Goal: Task Accomplishment & Management: Complete application form

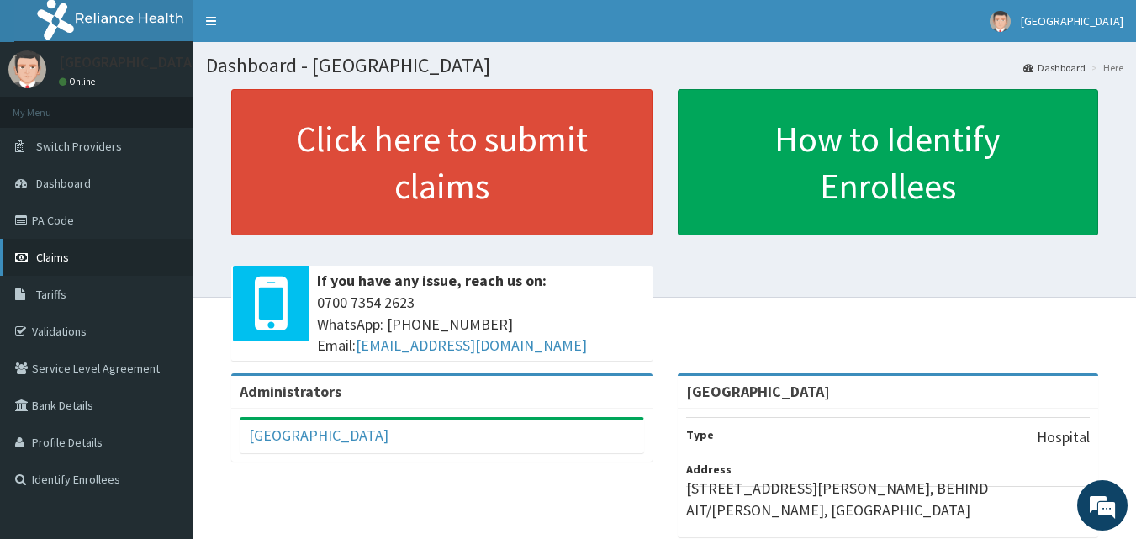
click at [57, 250] on span "Claims" at bounding box center [52, 257] width 33 height 15
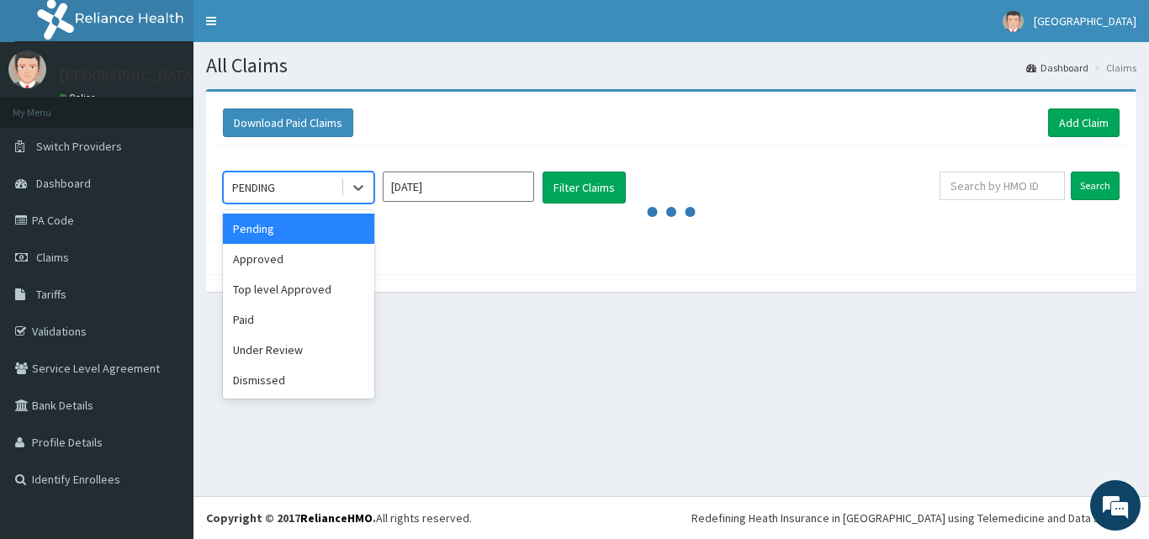
click at [291, 194] on div "PENDING" at bounding box center [282, 187] width 117 height 27
click at [499, 184] on input "[DATE]" at bounding box center [458, 187] width 151 height 30
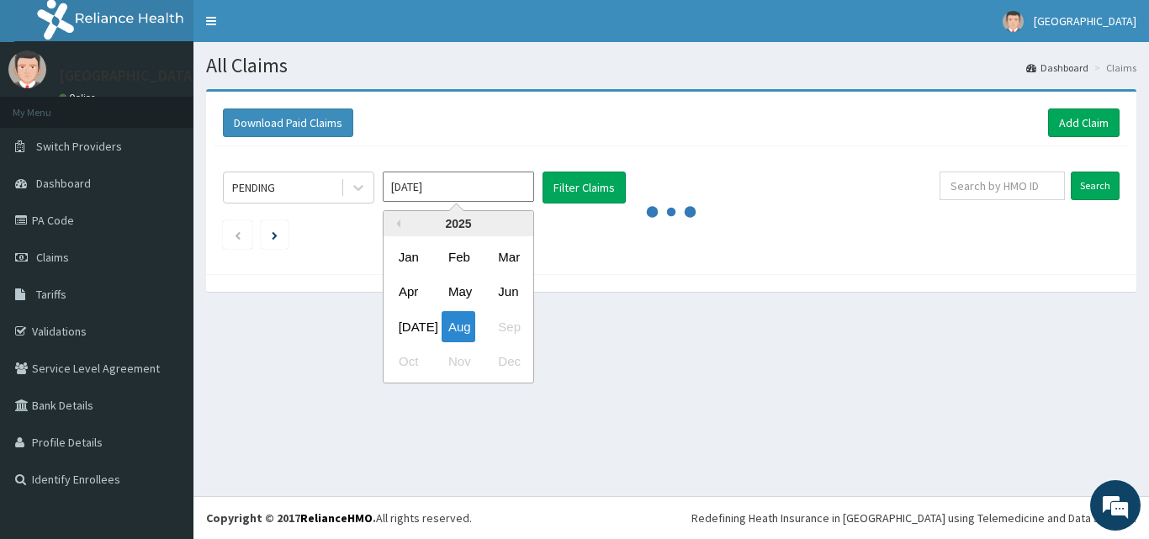
click at [404, 320] on div "Jul" at bounding box center [409, 326] width 34 height 31
type input "Jul 2025"
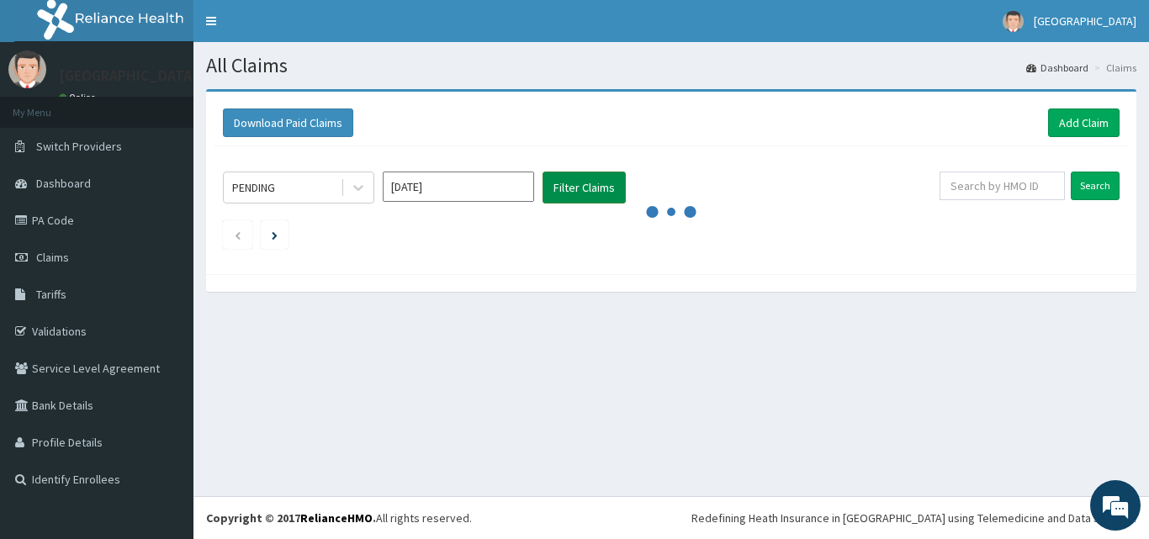
click at [584, 182] on button "Filter Claims" at bounding box center [583, 188] width 83 height 32
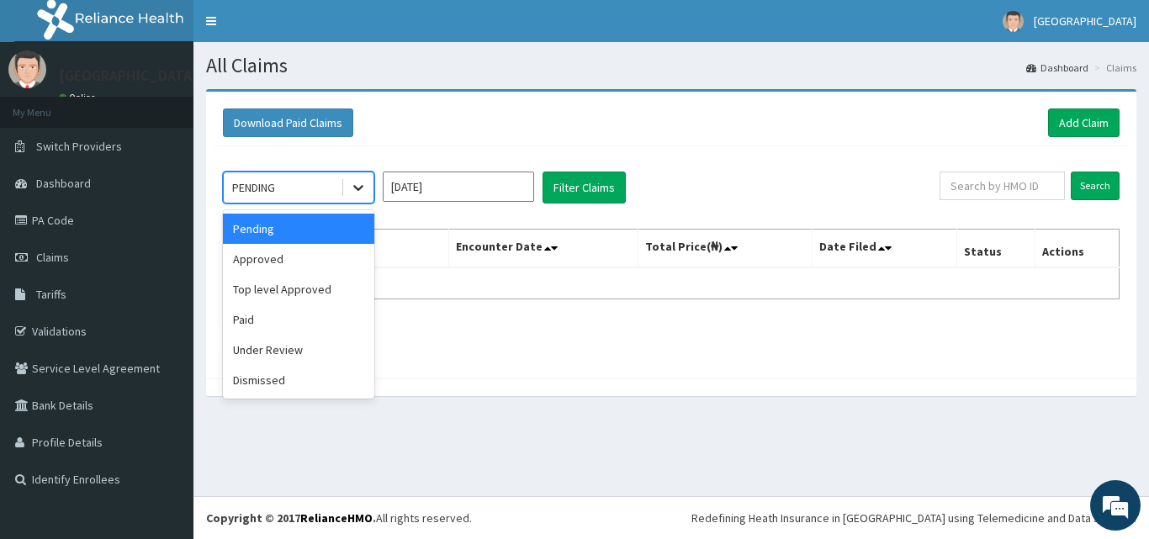
click at [358, 185] on icon at bounding box center [358, 187] width 17 height 17
click at [325, 266] on div "Approved" at bounding box center [298, 259] width 151 height 30
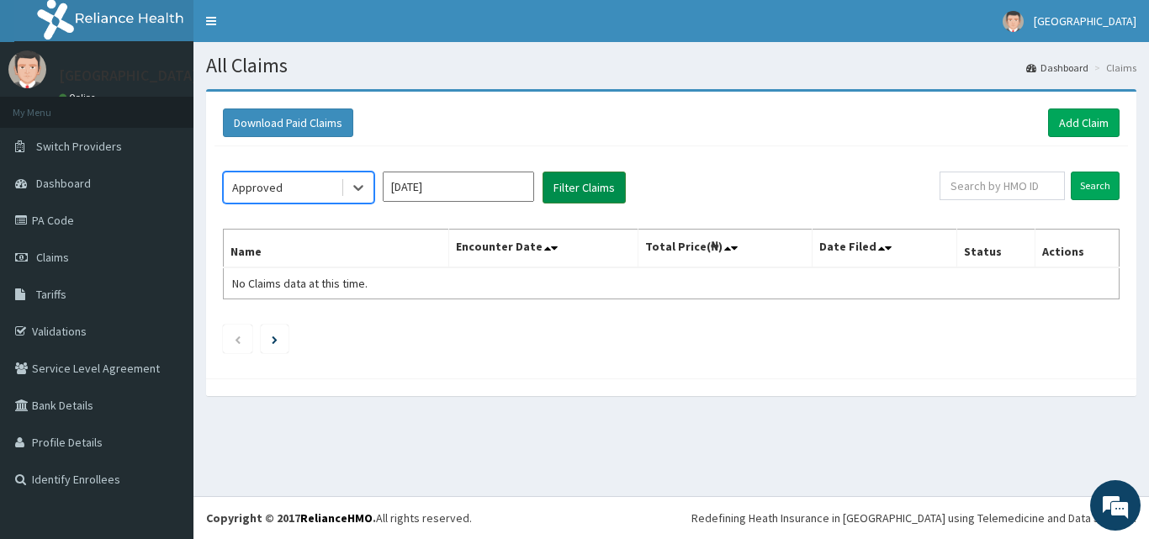
click at [560, 187] on button "Filter Claims" at bounding box center [583, 188] width 83 height 32
click at [581, 178] on button "Filter Claims" at bounding box center [583, 188] width 83 height 32
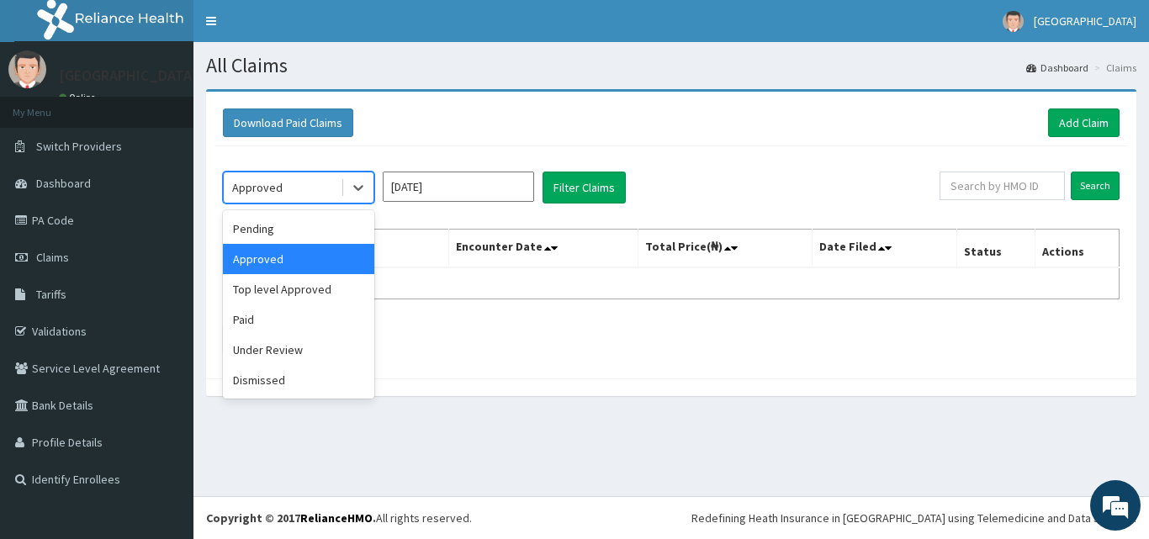
click at [279, 190] on div "Approved" at bounding box center [257, 187] width 50 height 17
click at [264, 317] on div "Paid" at bounding box center [298, 319] width 151 height 30
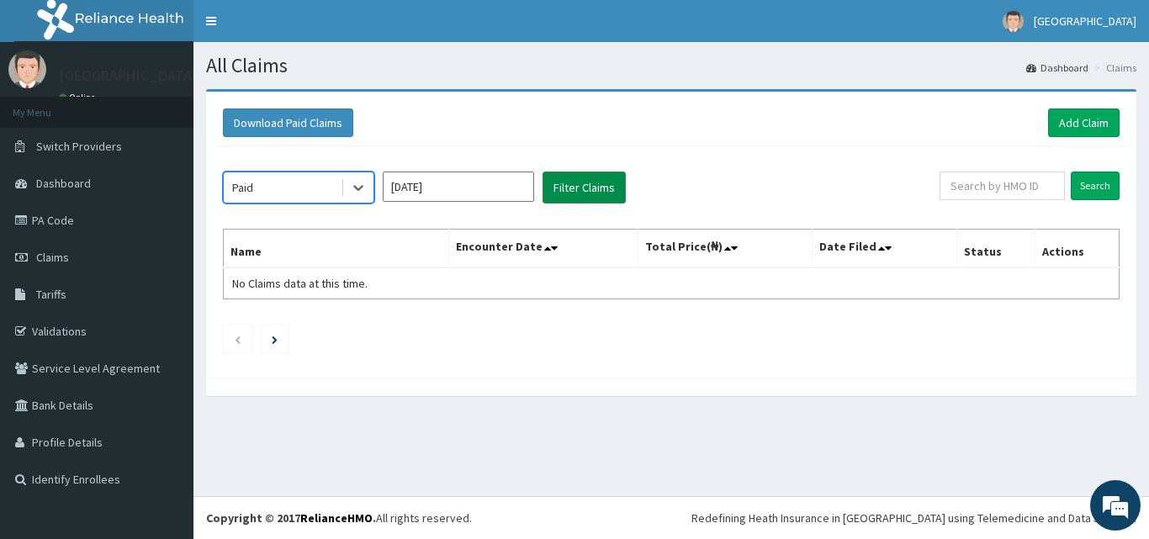
click at [579, 188] on button "Filter Claims" at bounding box center [583, 188] width 83 height 32
click at [759, 455] on div "All Claims Dashboard Claims Download Paid Claims Add Claim × Note you can only …" at bounding box center [670, 269] width 955 height 454
click at [590, 183] on button "Filter Claims" at bounding box center [583, 188] width 83 height 32
click at [593, 186] on button "Filter Claims" at bounding box center [583, 188] width 83 height 32
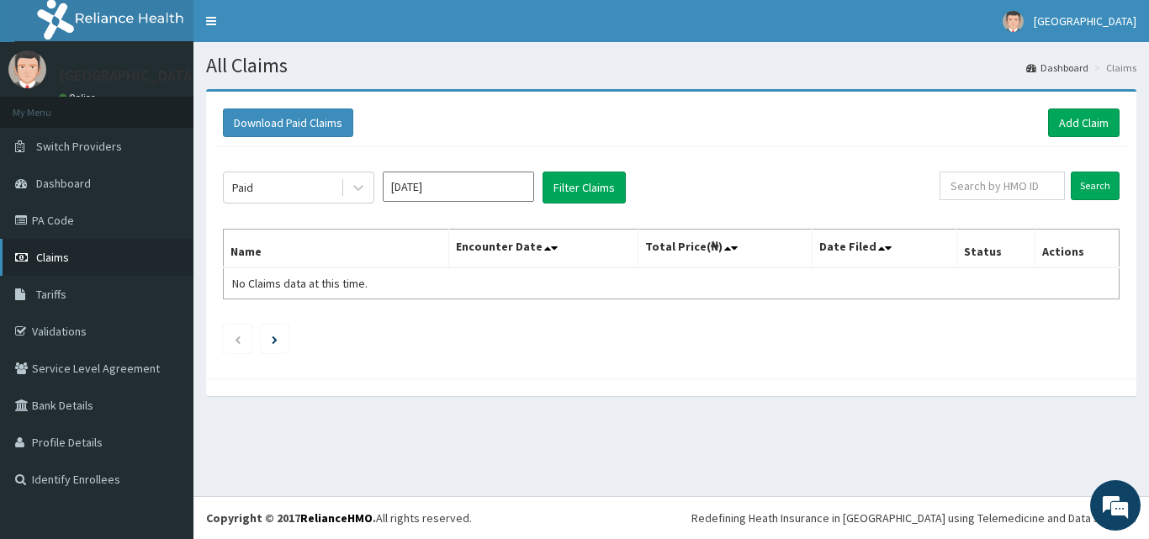
click at [61, 253] on span "Claims" at bounding box center [52, 257] width 33 height 15
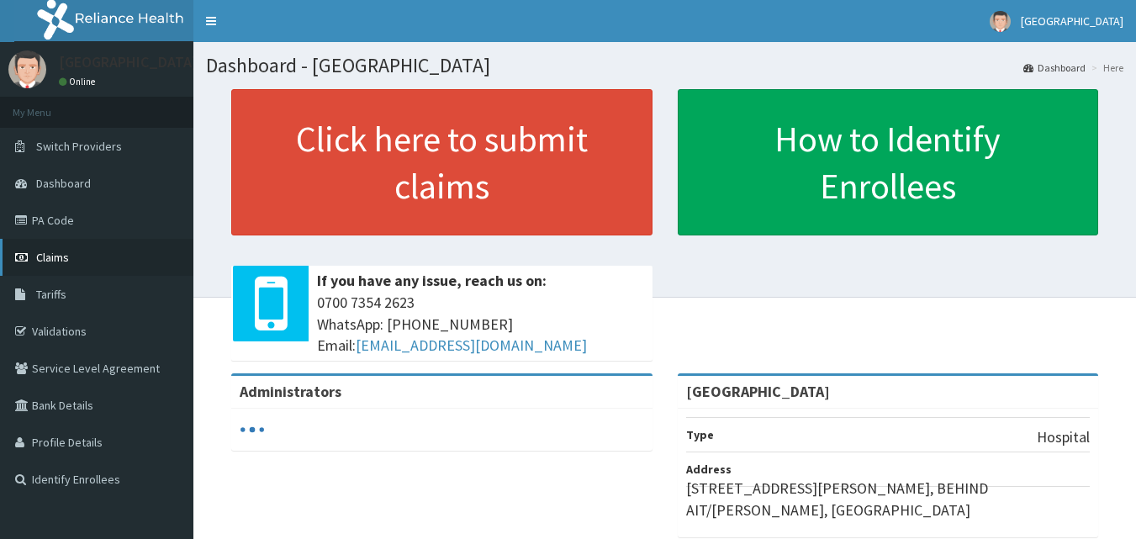
click at [56, 256] on span "Claims" at bounding box center [52, 257] width 33 height 15
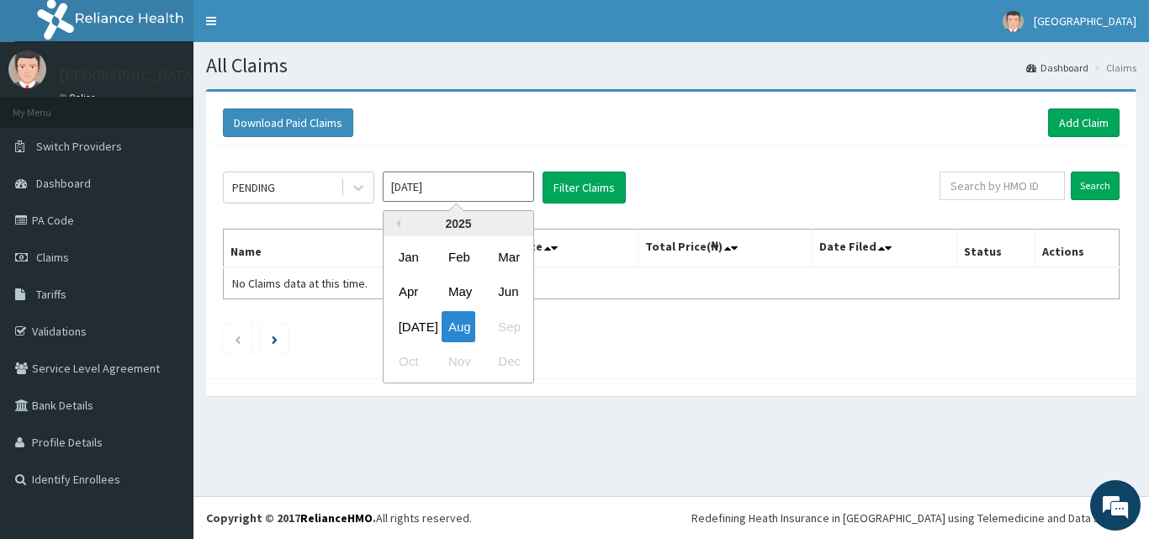
click at [447, 193] on input "[DATE]" at bounding box center [458, 187] width 151 height 30
click at [406, 324] on div "[DATE]" at bounding box center [409, 326] width 34 height 31
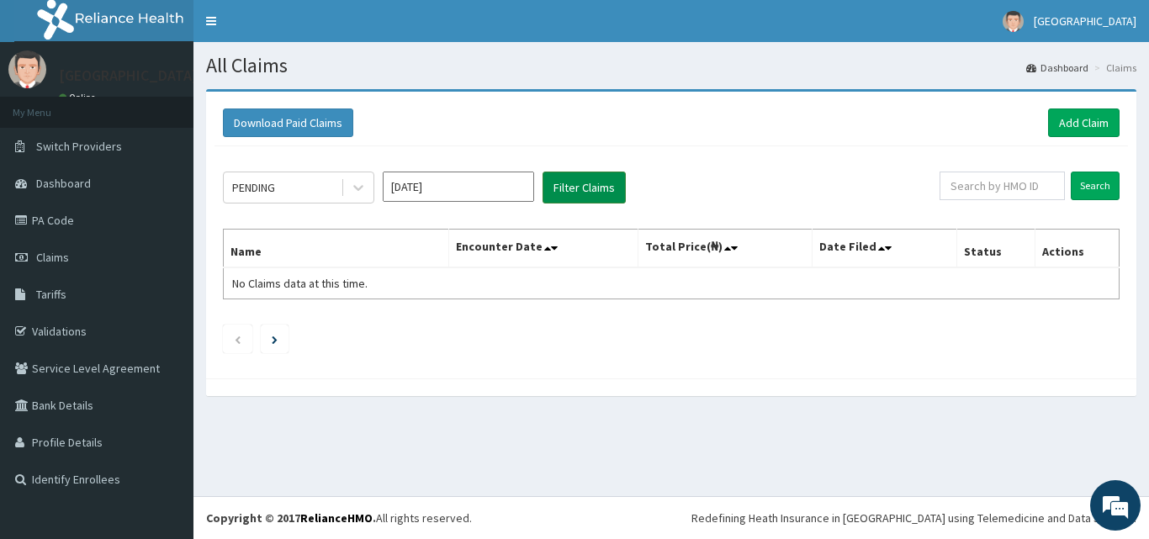
click at [576, 182] on button "Filter Claims" at bounding box center [583, 188] width 83 height 32
click at [359, 183] on icon at bounding box center [358, 187] width 17 height 17
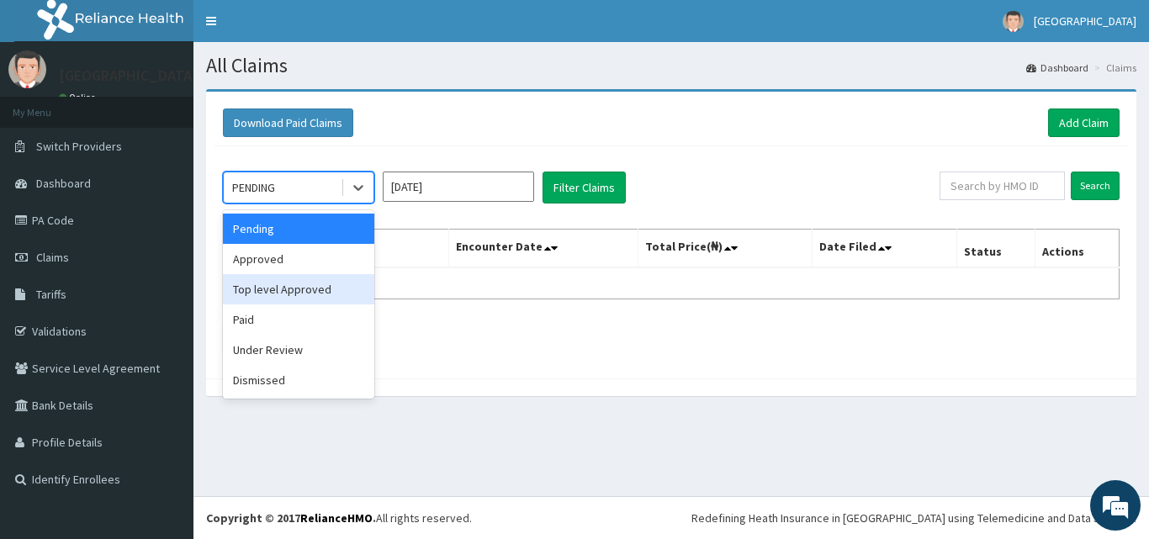
click at [284, 288] on div "Top level Approved" at bounding box center [298, 289] width 151 height 30
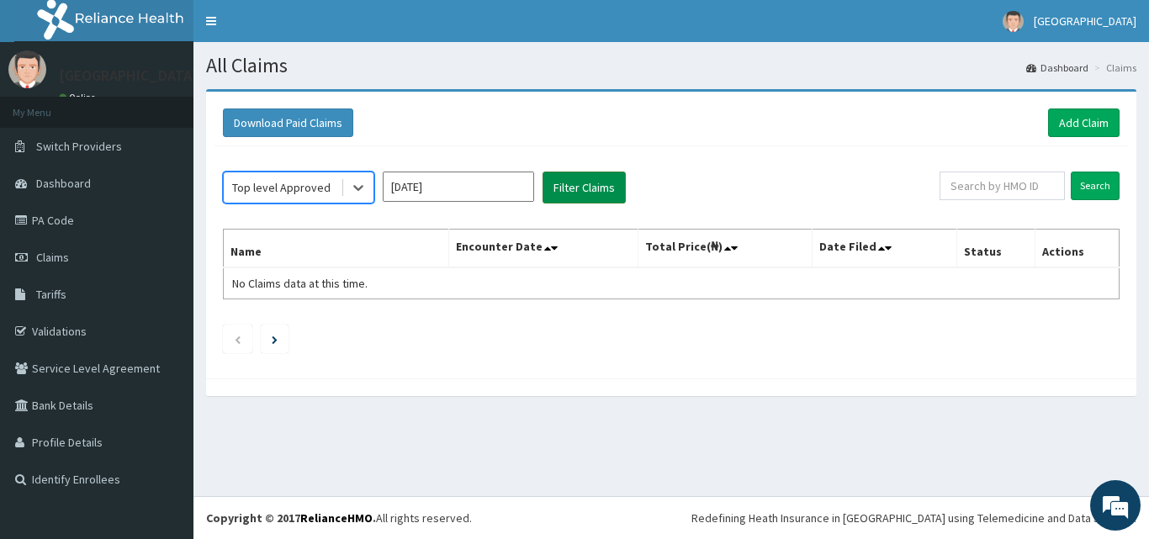
click at [591, 188] on button "Filter Claims" at bounding box center [583, 188] width 83 height 32
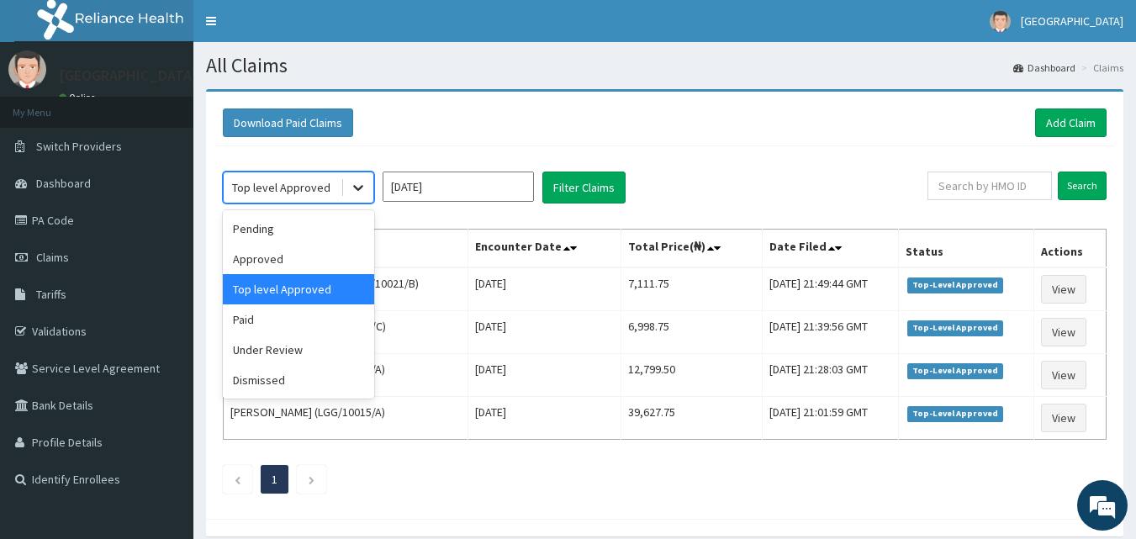
click at [356, 188] on icon at bounding box center [358, 189] width 10 height 6
click at [281, 352] on div "Under Review" at bounding box center [298, 350] width 151 height 30
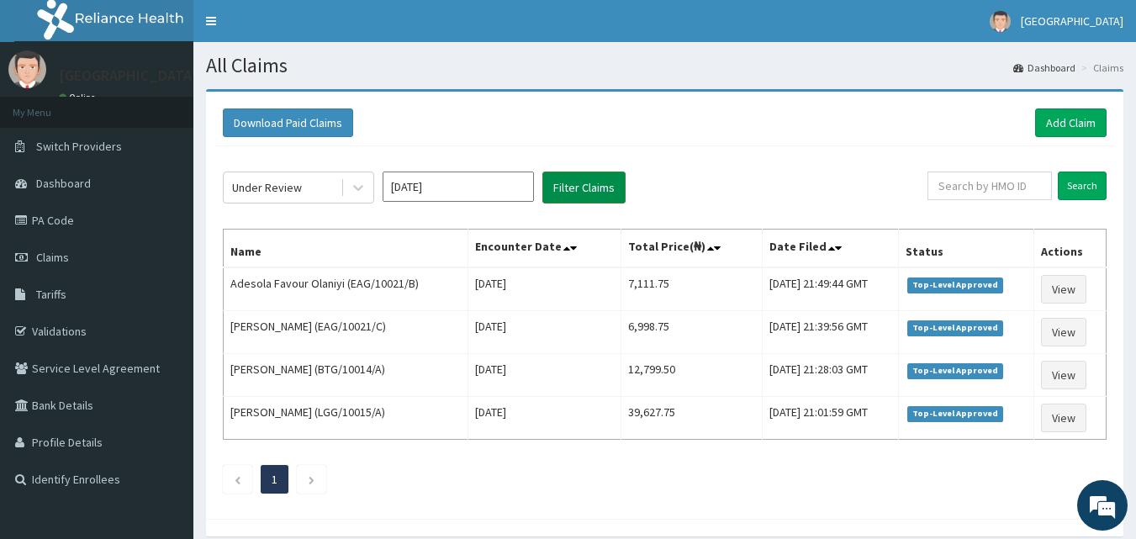
click at [570, 186] on button "Filter Claims" at bounding box center [583, 188] width 83 height 32
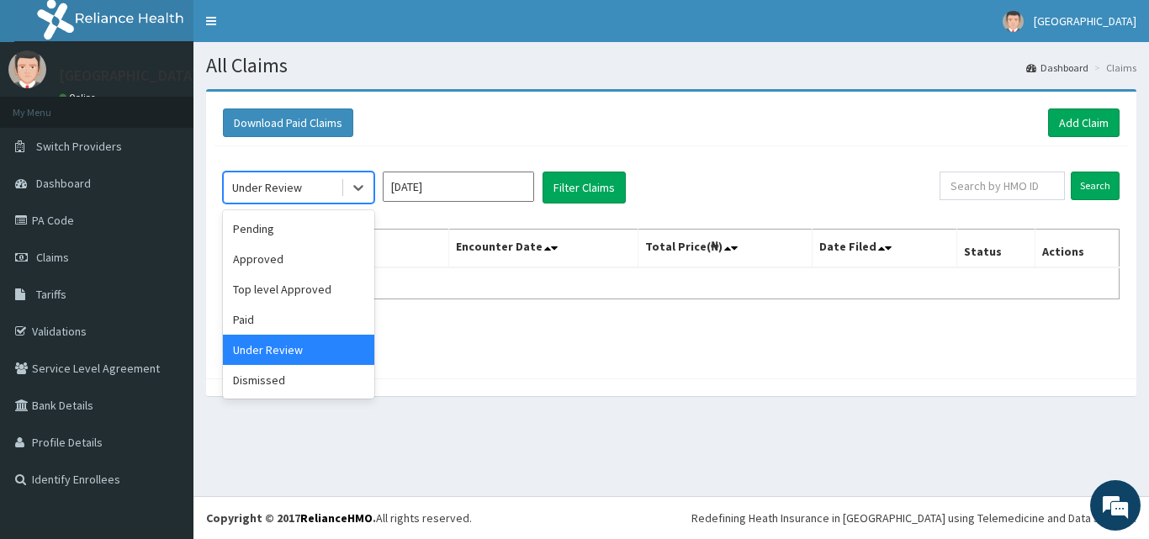
click at [331, 192] on div "Under Review" at bounding box center [282, 187] width 117 height 27
click at [288, 314] on div "Paid" at bounding box center [298, 319] width 151 height 30
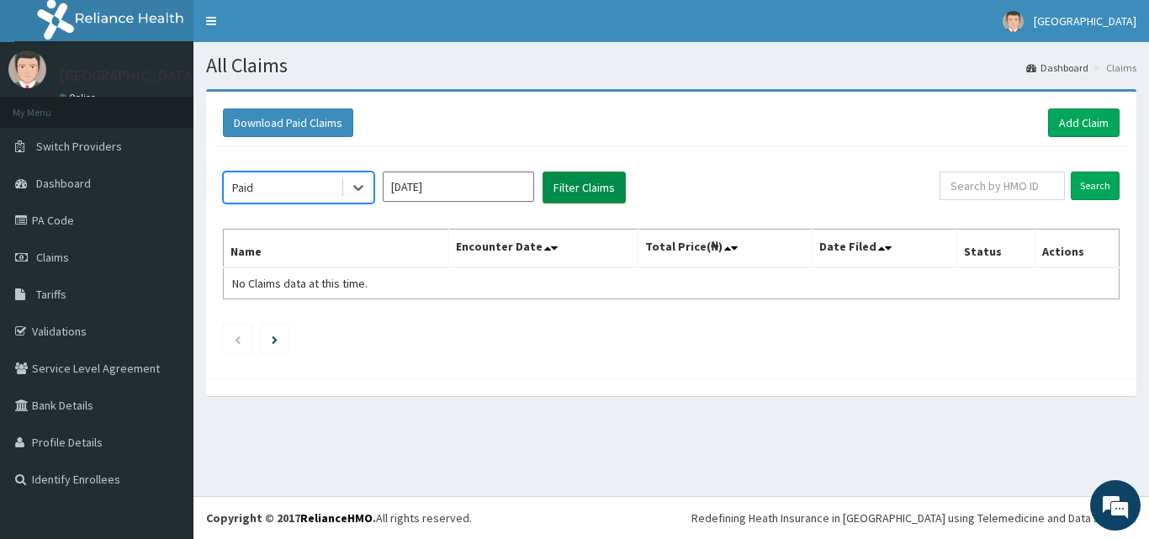
click at [595, 182] on button "Filter Claims" at bounding box center [583, 188] width 83 height 32
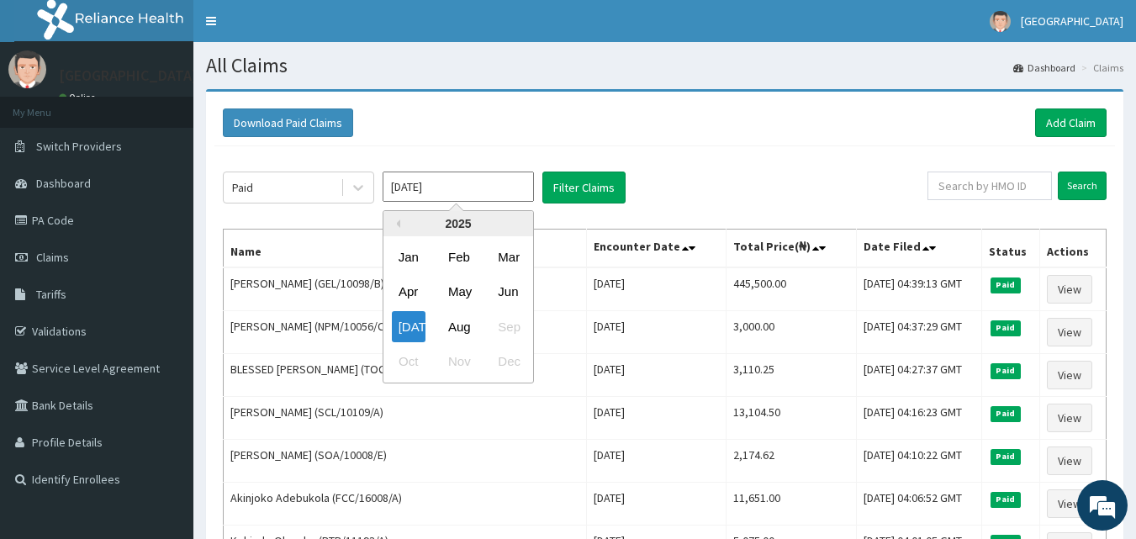
click at [458, 189] on input "Jul 2025" at bounding box center [458, 187] width 151 height 30
click at [505, 294] on div "Jun" at bounding box center [508, 292] width 34 height 31
type input "Jun 2025"
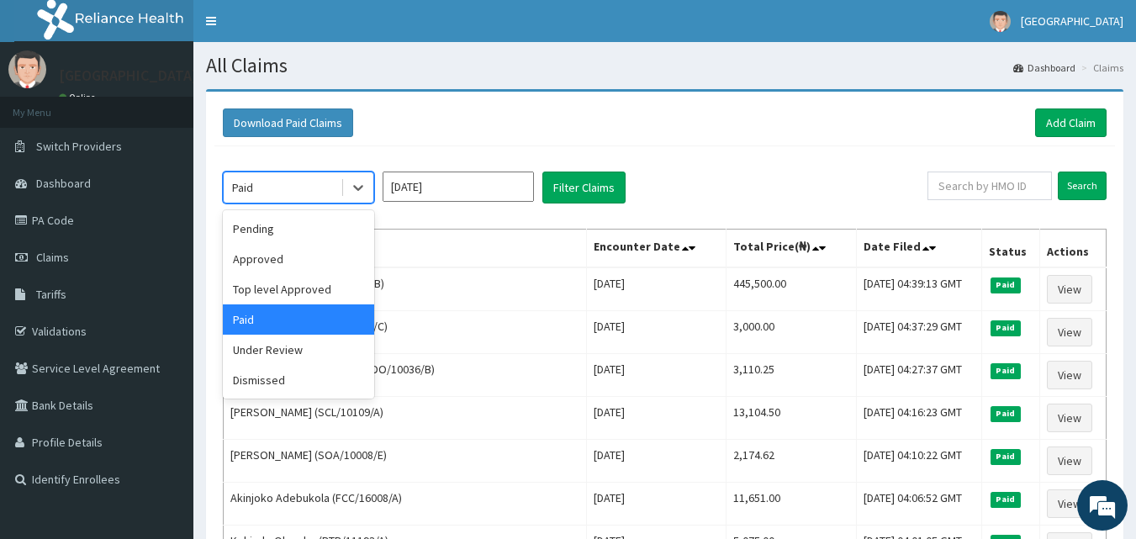
click at [279, 191] on div "Paid" at bounding box center [282, 187] width 117 height 27
click at [285, 239] on div "Pending" at bounding box center [298, 229] width 151 height 30
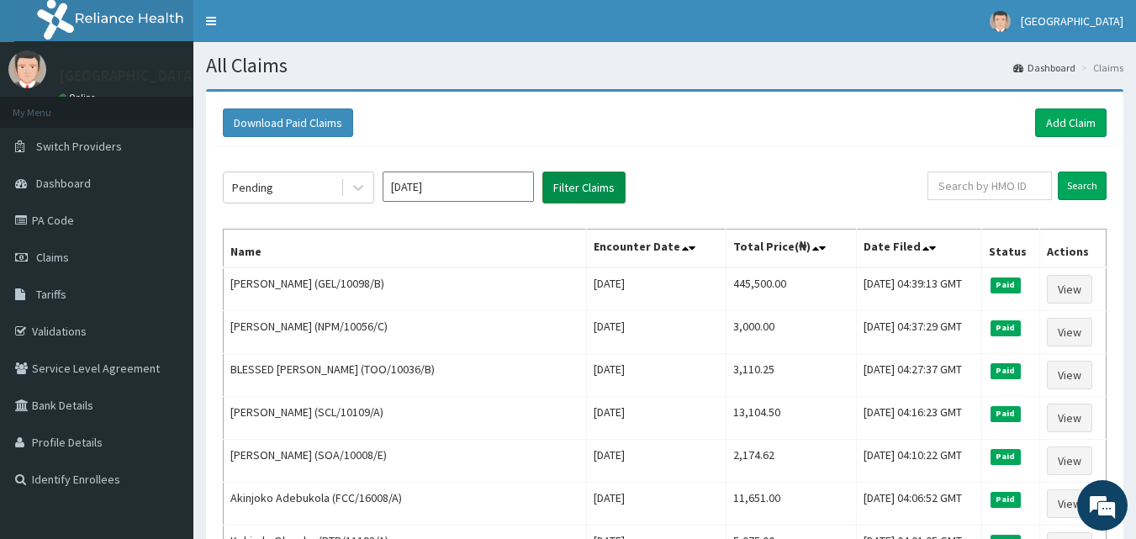
click at [573, 194] on button "Filter Claims" at bounding box center [583, 188] width 83 height 32
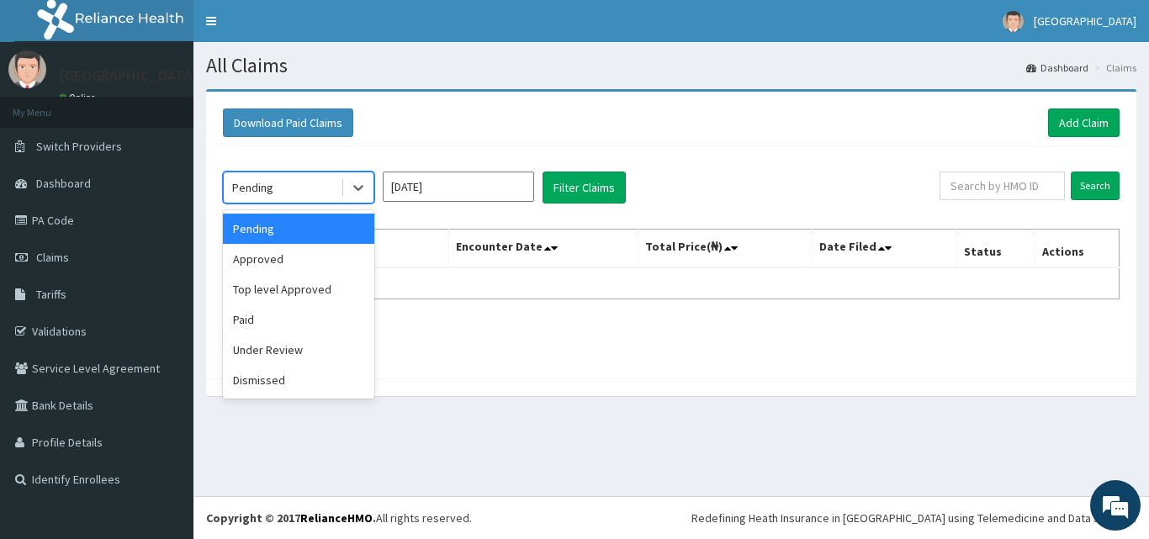
click at [307, 195] on div "Pending" at bounding box center [282, 187] width 117 height 27
click at [267, 261] on div "Approved" at bounding box center [298, 259] width 151 height 30
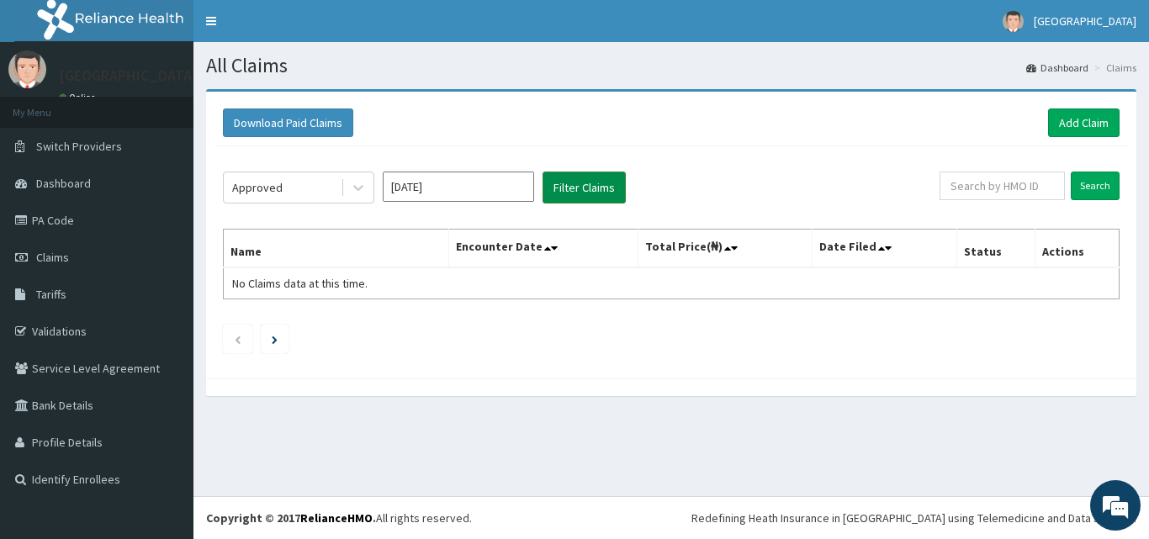
click at [587, 189] on button "Filter Claims" at bounding box center [583, 188] width 83 height 32
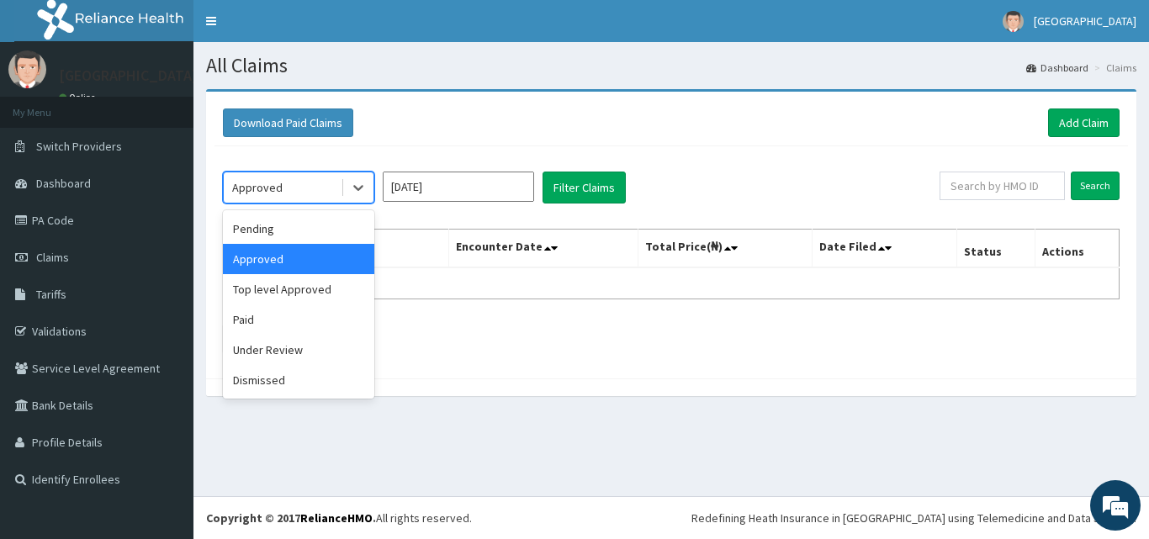
click at [311, 190] on div "Approved" at bounding box center [282, 187] width 117 height 27
click at [291, 292] on div "Top level Approved" at bounding box center [298, 289] width 151 height 30
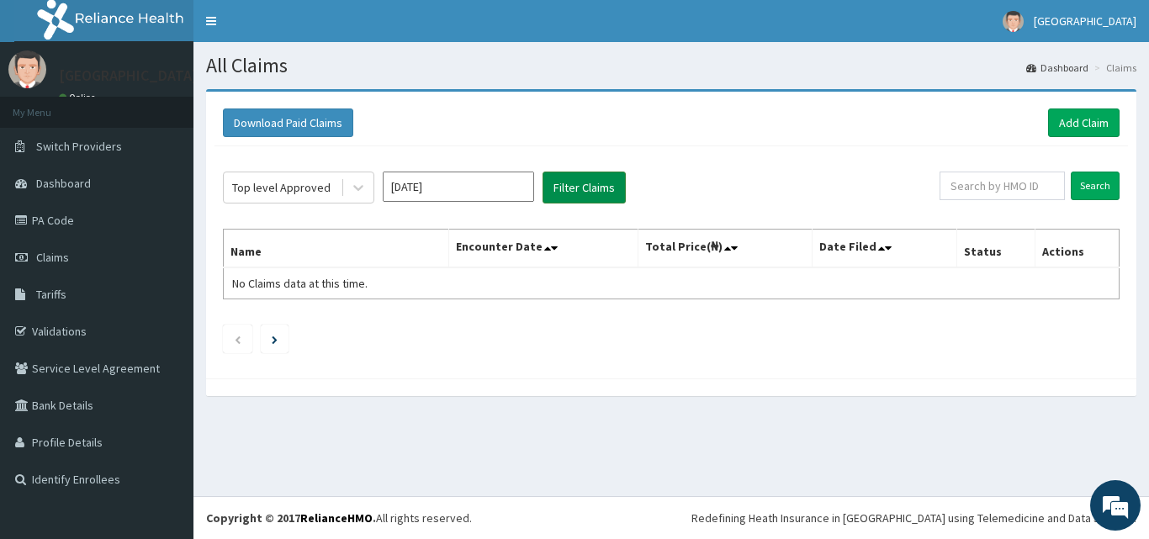
click at [583, 187] on button "Filter Claims" at bounding box center [583, 188] width 83 height 32
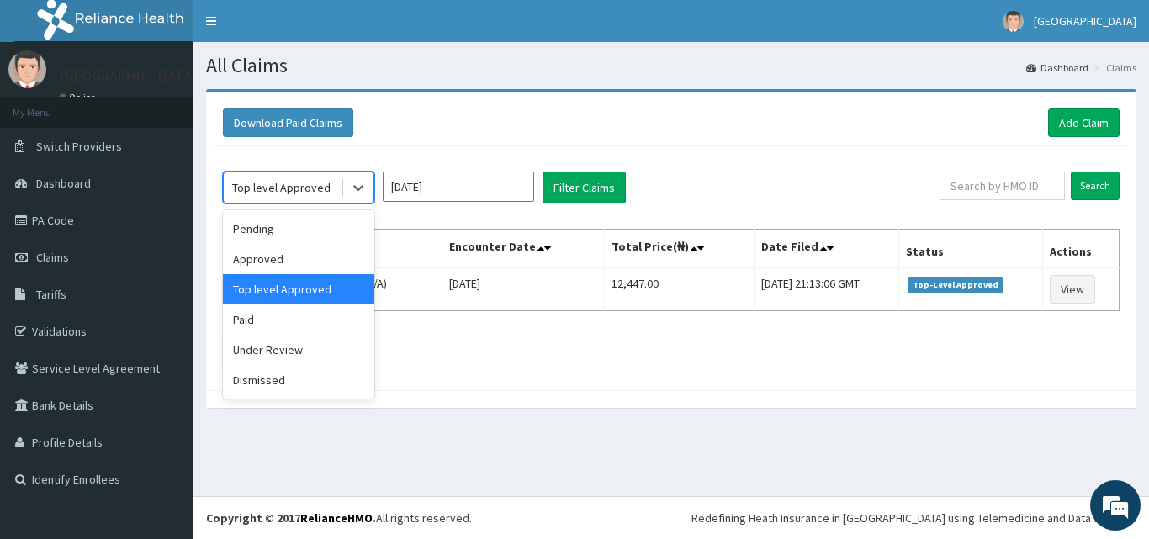
click at [312, 188] on div "Top level Approved" at bounding box center [281, 187] width 98 height 17
drag, startPoint x: 280, startPoint y: 349, endPoint x: 297, endPoint y: 324, distance: 30.3
click at [280, 348] on div "Under Review" at bounding box center [298, 350] width 151 height 30
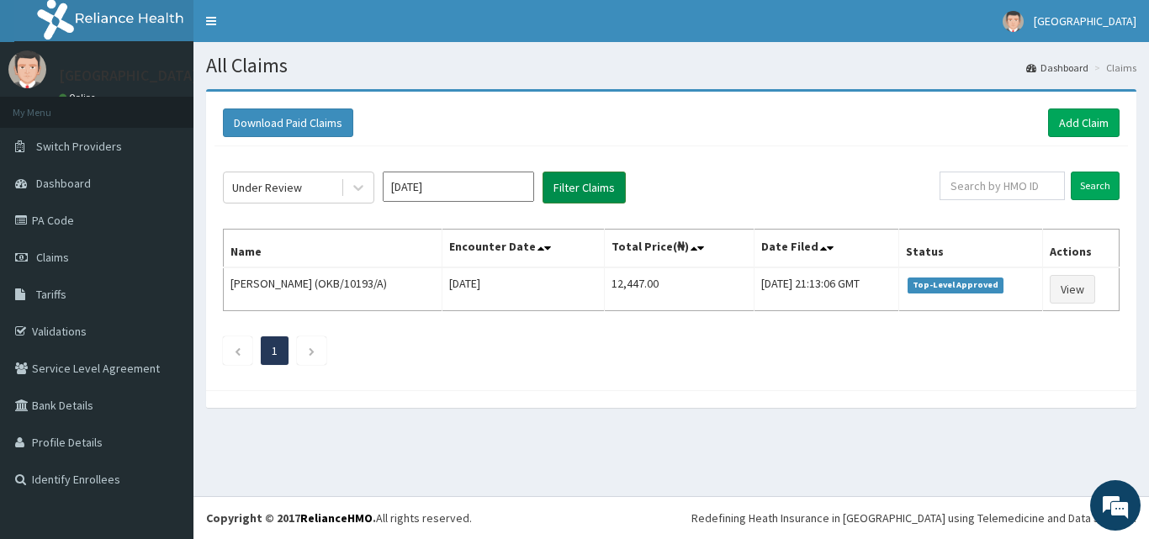
click at [583, 193] on button "Filter Claims" at bounding box center [583, 188] width 83 height 32
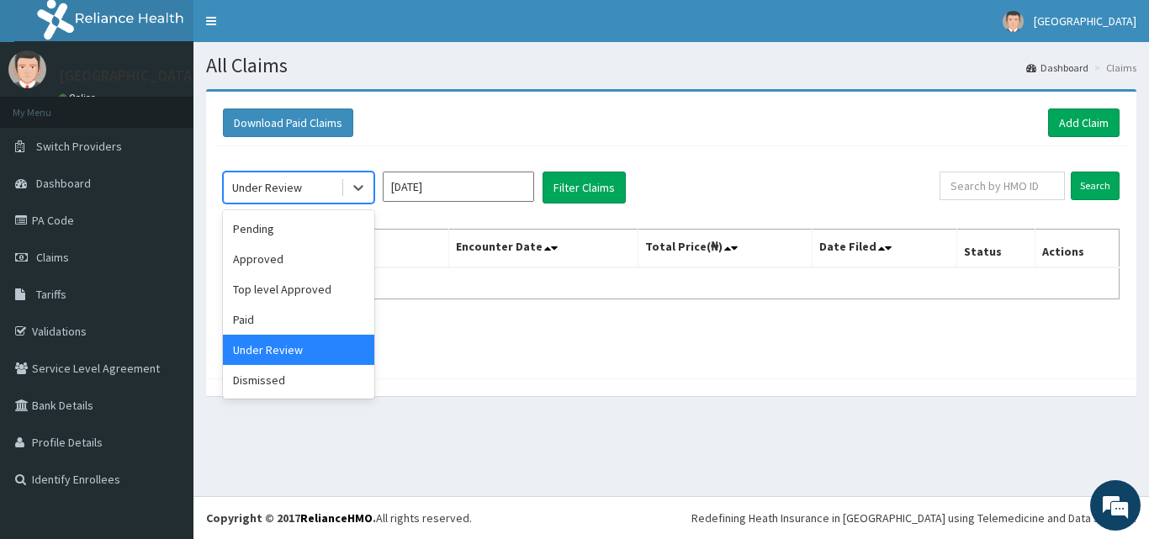
click at [299, 182] on div "Under Review" at bounding box center [267, 187] width 70 height 17
click at [254, 318] on div "Paid" at bounding box center [298, 319] width 151 height 30
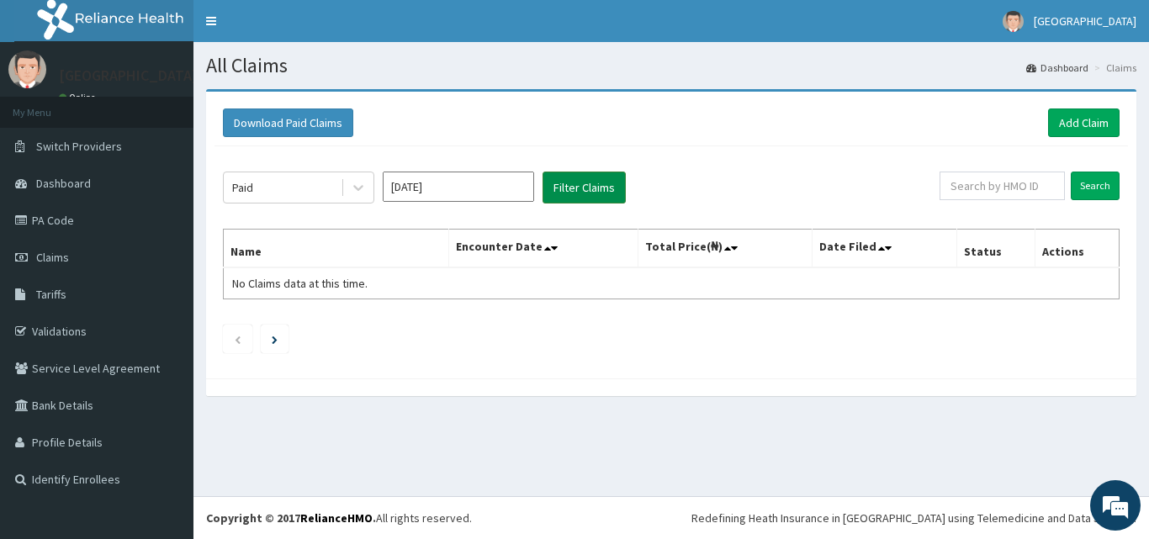
click at [598, 182] on button "Filter Claims" at bounding box center [583, 188] width 83 height 32
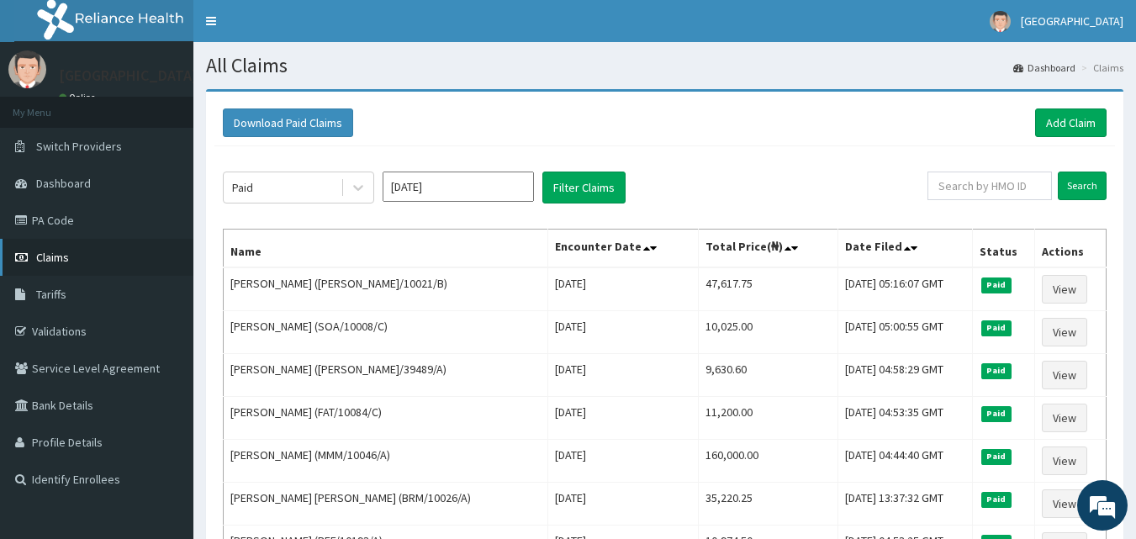
click at [56, 251] on span "Claims" at bounding box center [52, 257] width 33 height 15
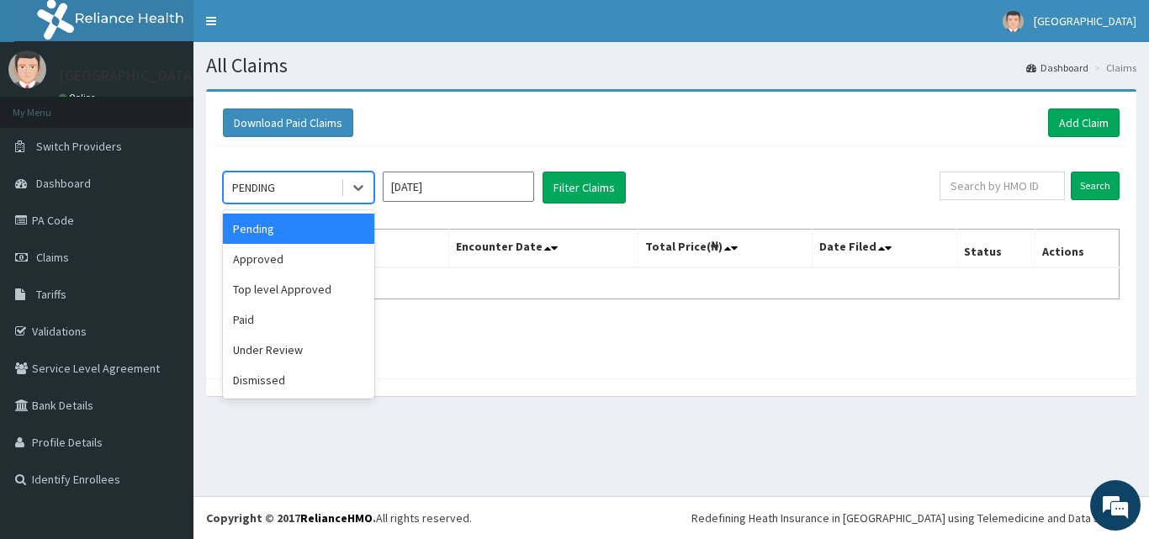
click at [313, 188] on div "PENDING" at bounding box center [282, 187] width 117 height 27
click at [274, 263] on div "Approved" at bounding box center [298, 259] width 151 height 30
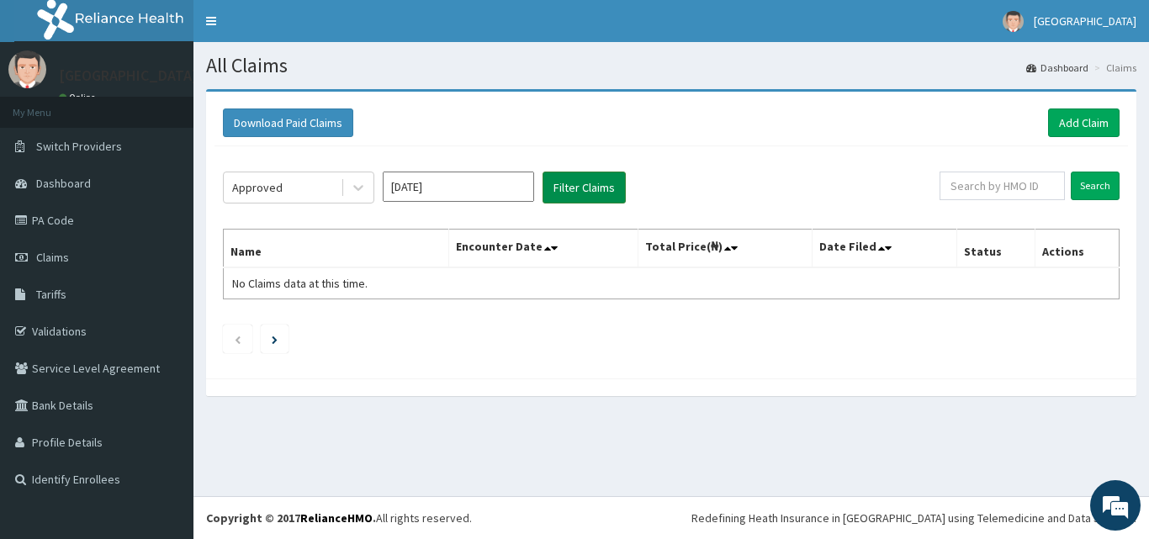
click at [572, 188] on button "Filter Claims" at bounding box center [583, 188] width 83 height 32
click at [45, 253] on span "Claims" at bounding box center [52, 257] width 33 height 15
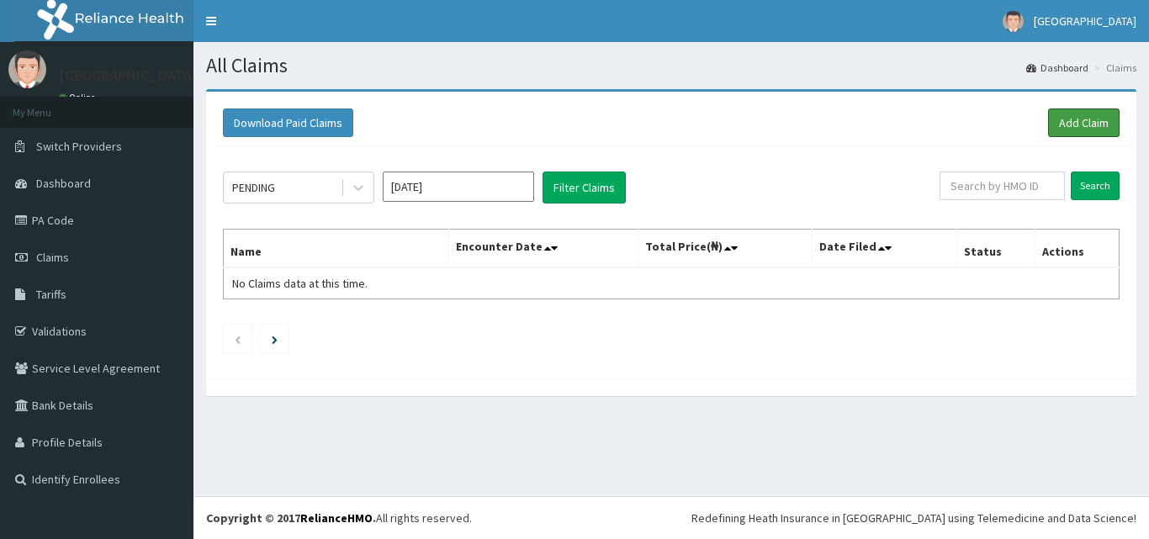
click at [1092, 121] on link "Add Claim" at bounding box center [1083, 122] width 71 height 29
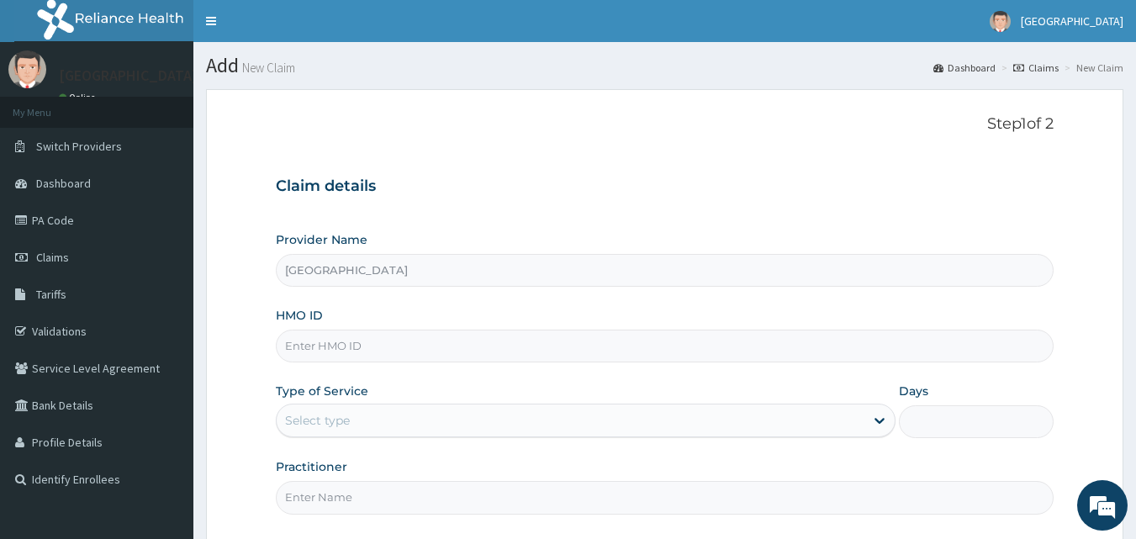
type input "[GEOGRAPHIC_DATA]"
click at [67, 254] on span "Claims" at bounding box center [52, 257] width 33 height 15
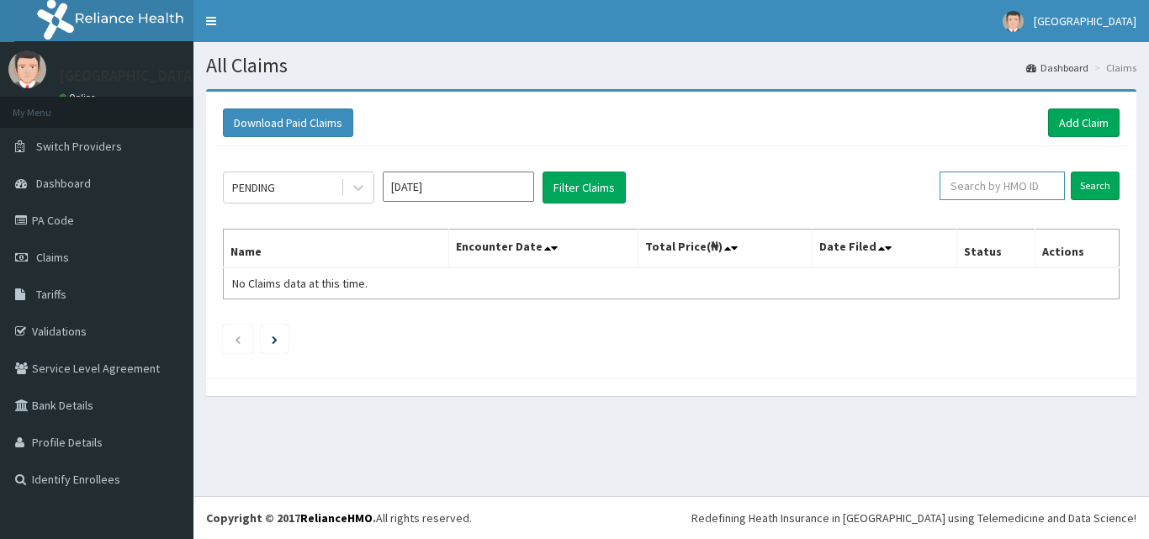
click at [999, 198] on input "text" at bounding box center [1001, 186] width 125 height 29
paste input "BVT/10009/C"
type input "BVT/10009/C"
click at [1097, 184] on input "Search" at bounding box center [1095, 186] width 49 height 29
click at [1019, 188] on input "BVT/10009/C" at bounding box center [975, 186] width 113 height 29
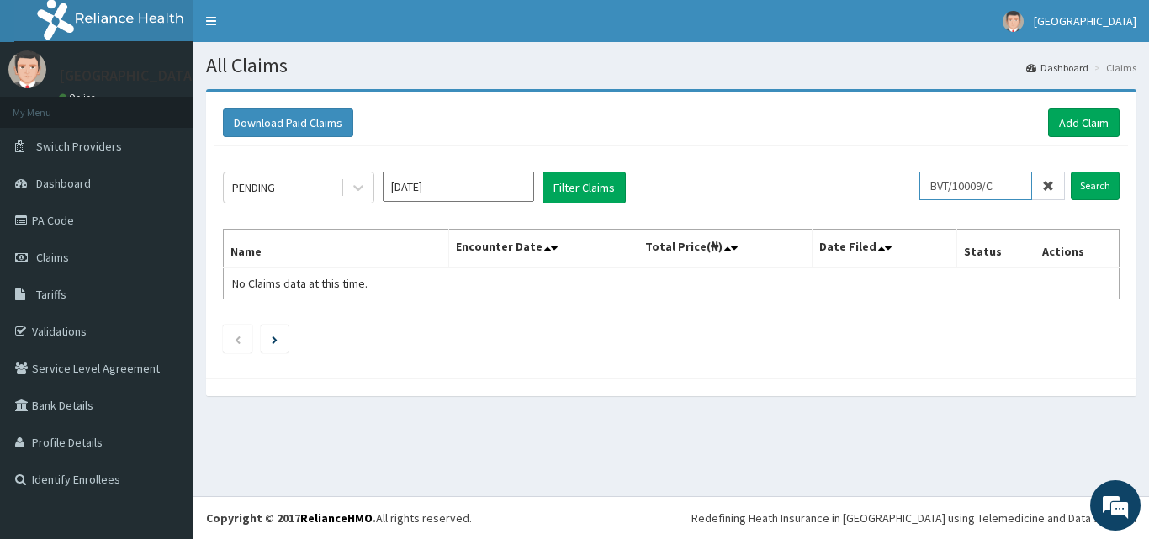
click at [950, 192] on input "BVT/10009/C" at bounding box center [975, 186] width 113 height 29
click at [1103, 180] on input "Search" at bounding box center [1095, 186] width 49 height 29
click at [1076, 116] on link "Add Claim" at bounding box center [1083, 122] width 71 height 29
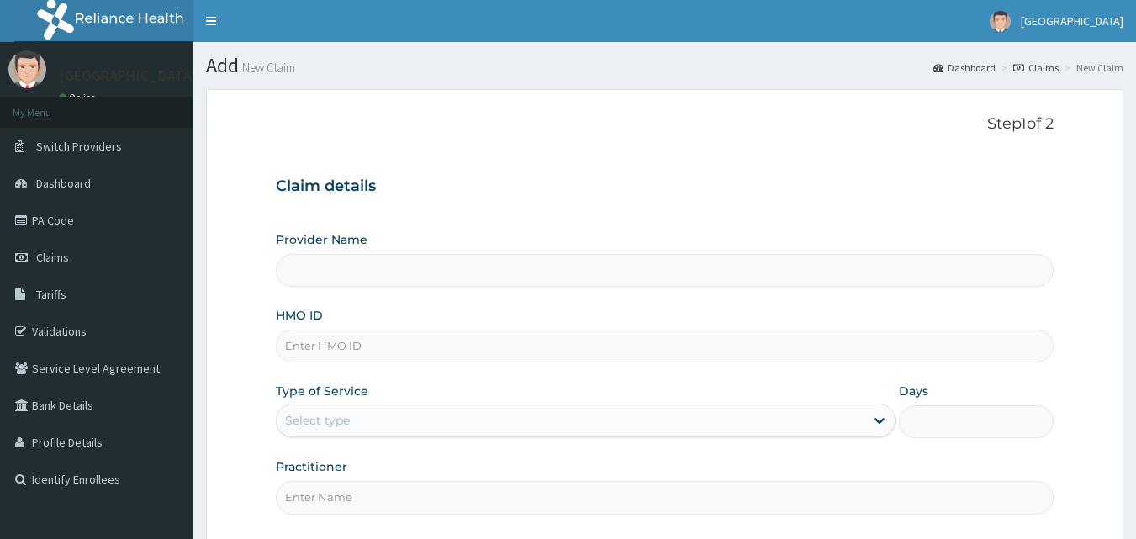
click at [491, 342] on input "HMO ID" at bounding box center [665, 346] width 779 height 33
type input "[GEOGRAPHIC_DATA]"
paste input "BVT/10009/C"
type input "BVT/10009/C"
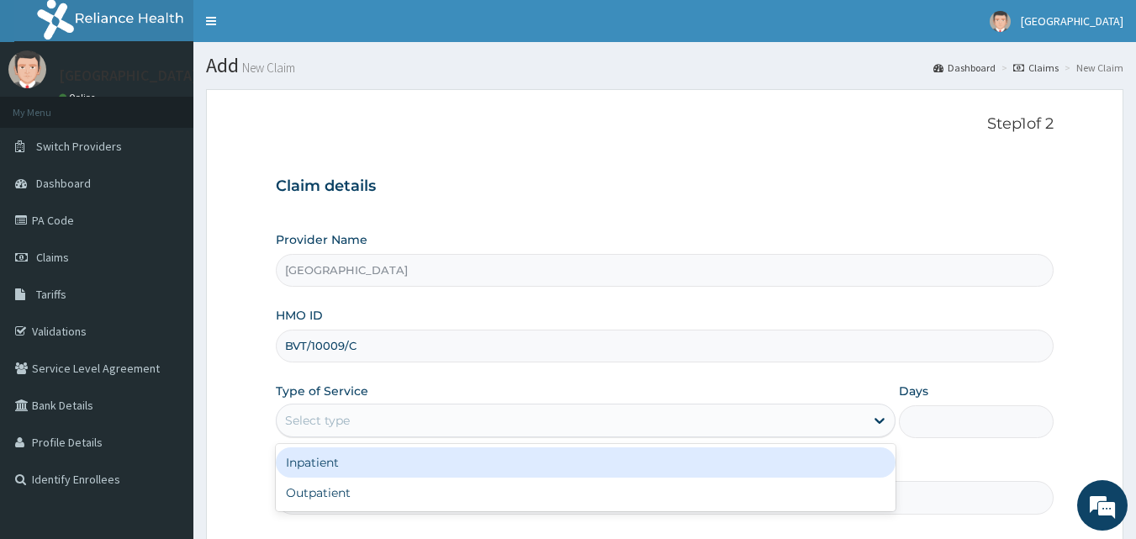
click at [408, 431] on div "Select type" at bounding box center [571, 420] width 588 height 27
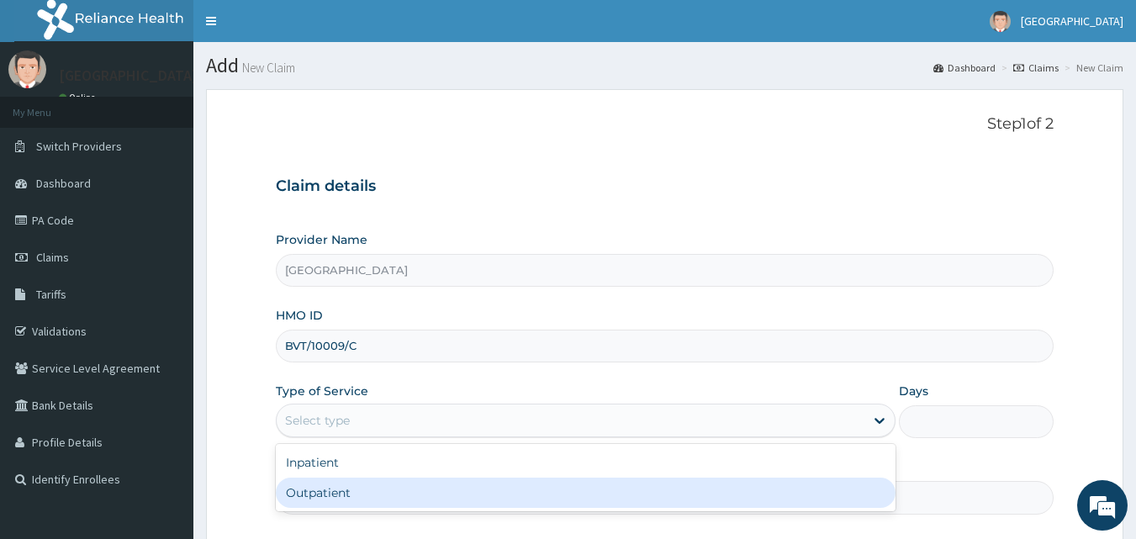
drag, startPoint x: 391, startPoint y: 489, endPoint x: 442, endPoint y: 469, distance: 55.1
click at [391, 489] on div "Outpatient" at bounding box center [586, 493] width 620 height 30
type input "1"
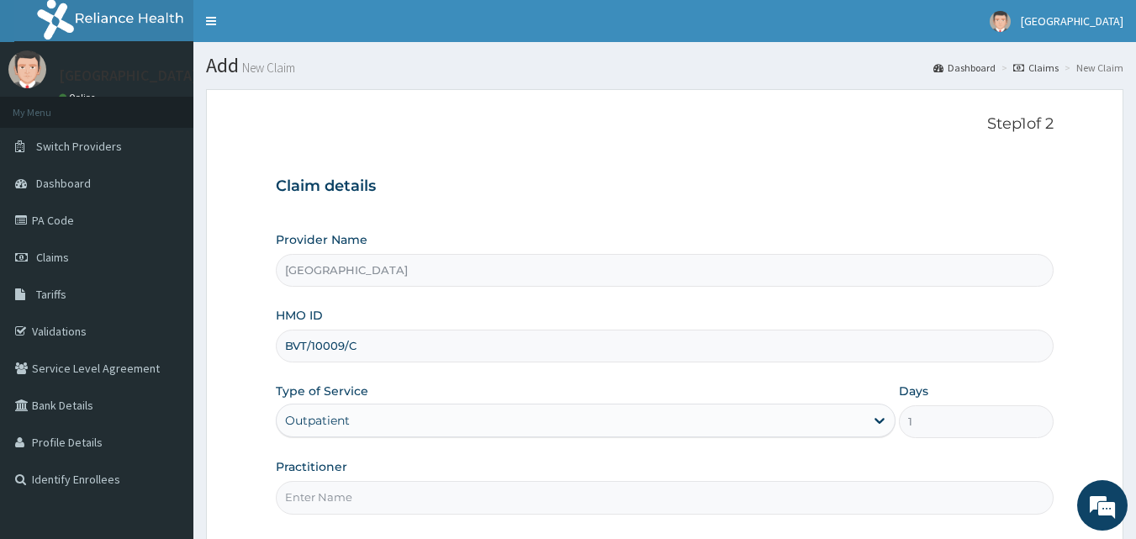
click at [778, 202] on div "Claim details Provider Name Paulate Hospital HMO ID BVT/10009/C Type of Service…" at bounding box center [665, 337] width 779 height 353
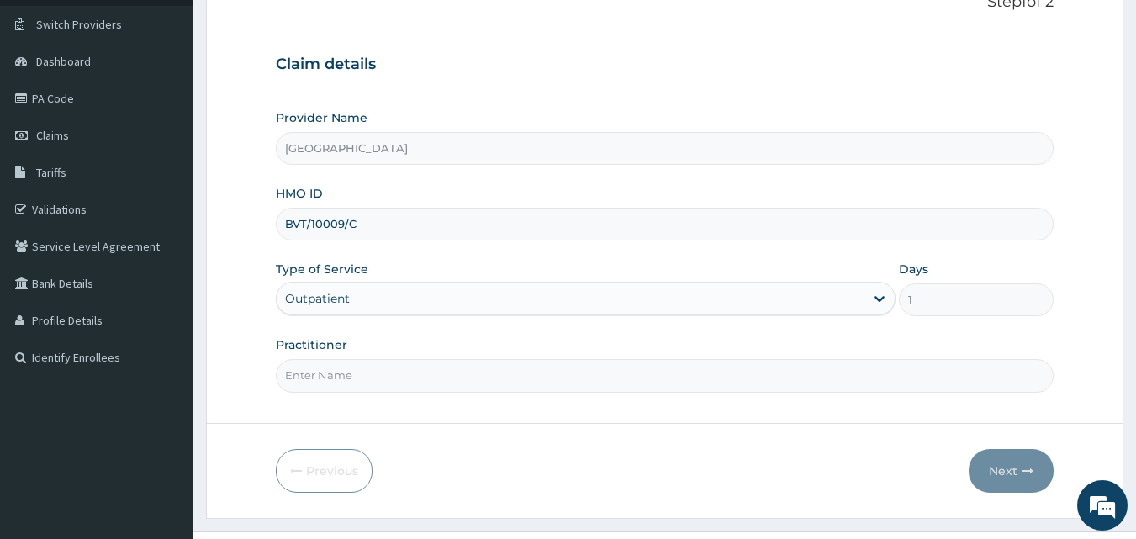
scroll to position [157, 0]
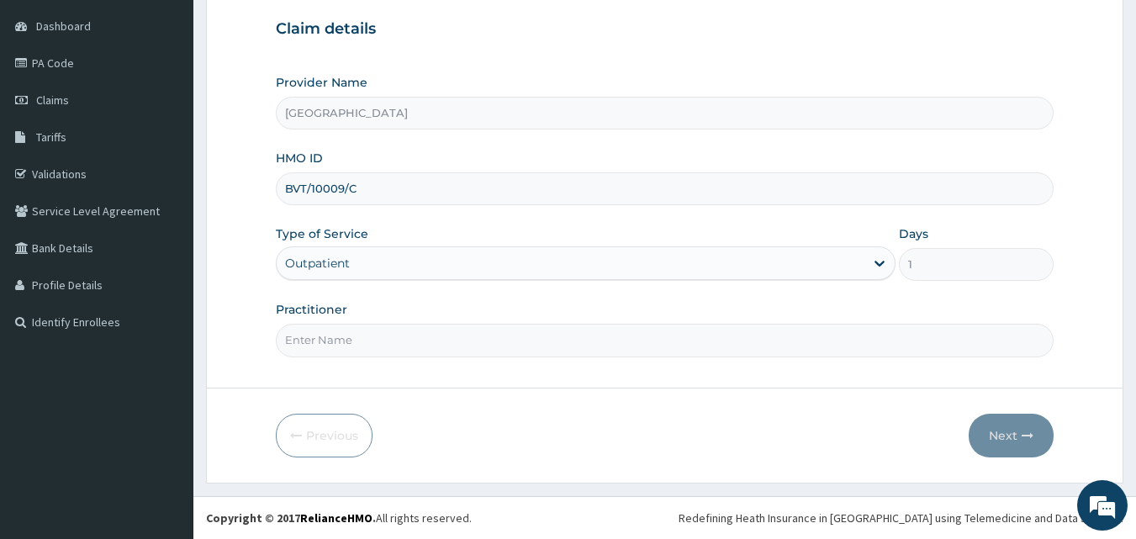
click at [531, 352] on input "Practitioner" at bounding box center [665, 340] width 779 height 33
type input "Dr Sam"
click at [997, 436] on button "Next" at bounding box center [1011, 436] width 85 height 44
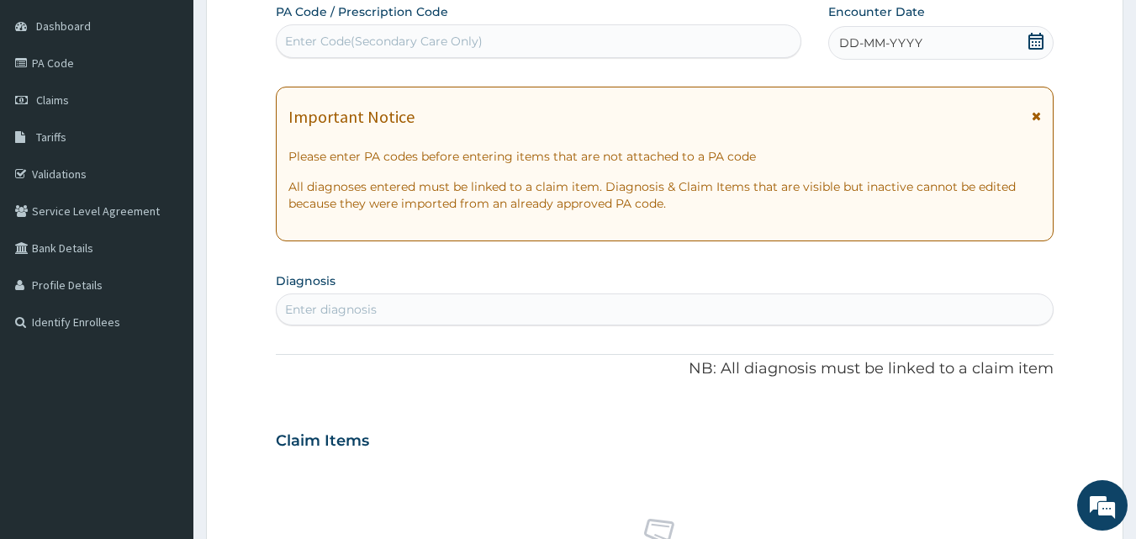
click at [1037, 34] on icon at bounding box center [1035, 41] width 15 height 17
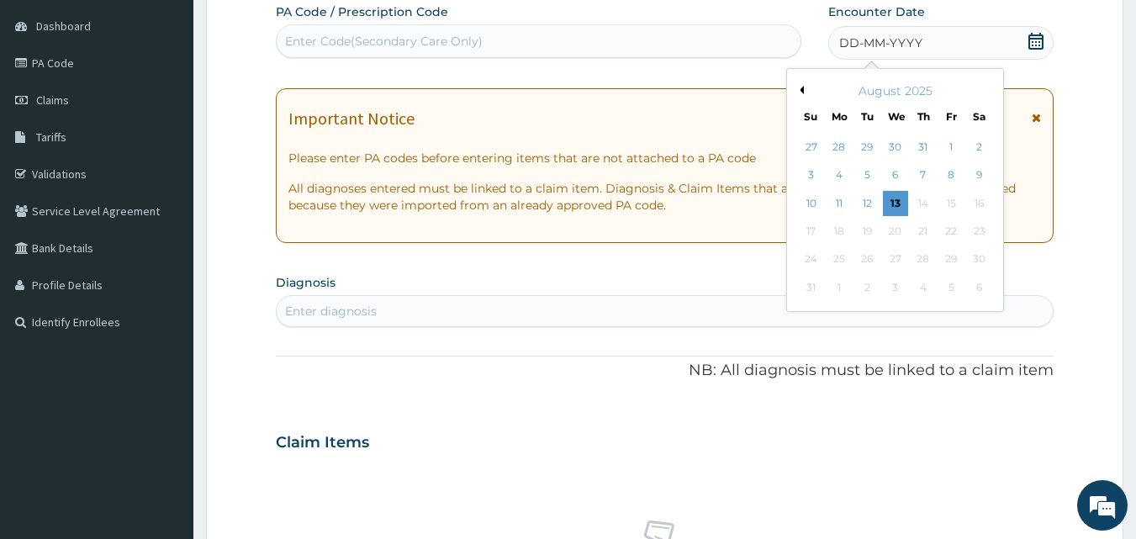
click at [803, 93] on button "Previous Month" at bounding box center [800, 90] width 8 height 8
click at [867, 177] on div "8" at bounding box center [867, 175] width 25 height 25
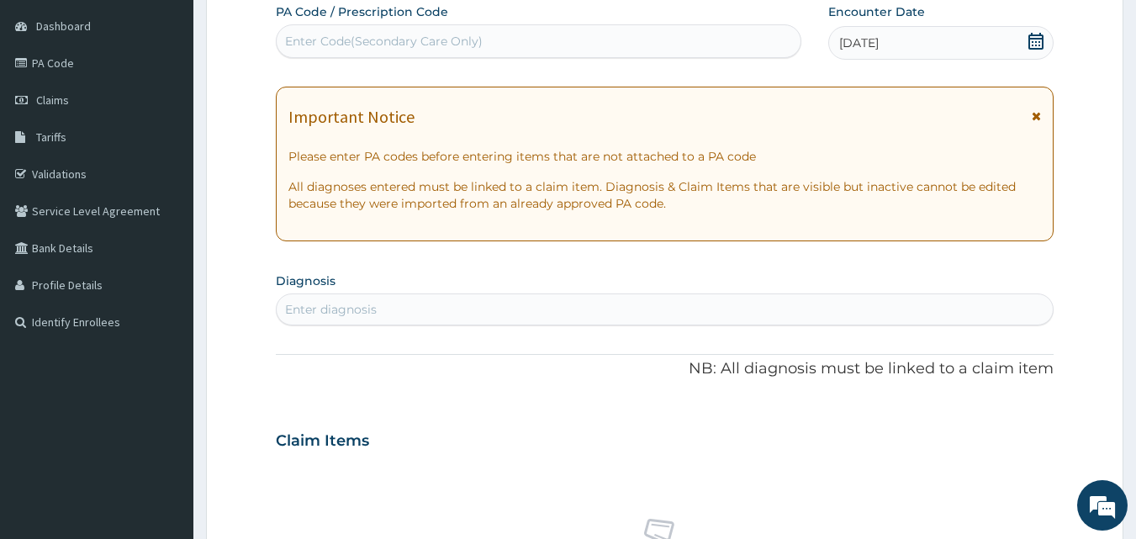
click at [674, 301] on div "Enter diagnosis" at bounding box center [665, 309] width 777 height 27
type input ","
type input "MALAR"
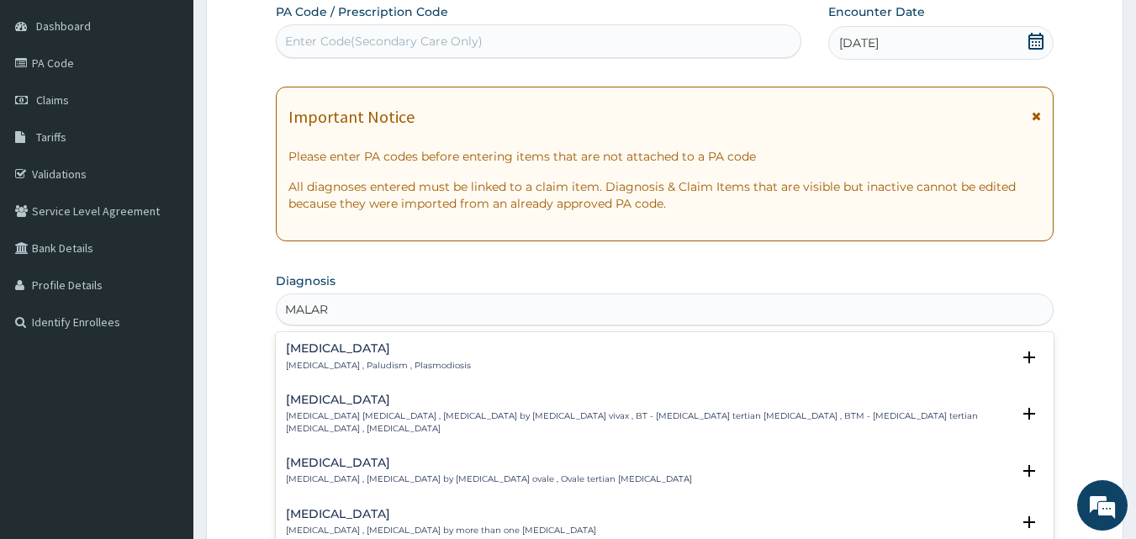
click at [394, 354] on h4 "[MEDICAL_DATA]" at bounding box center [378, 348] width 185 height 13
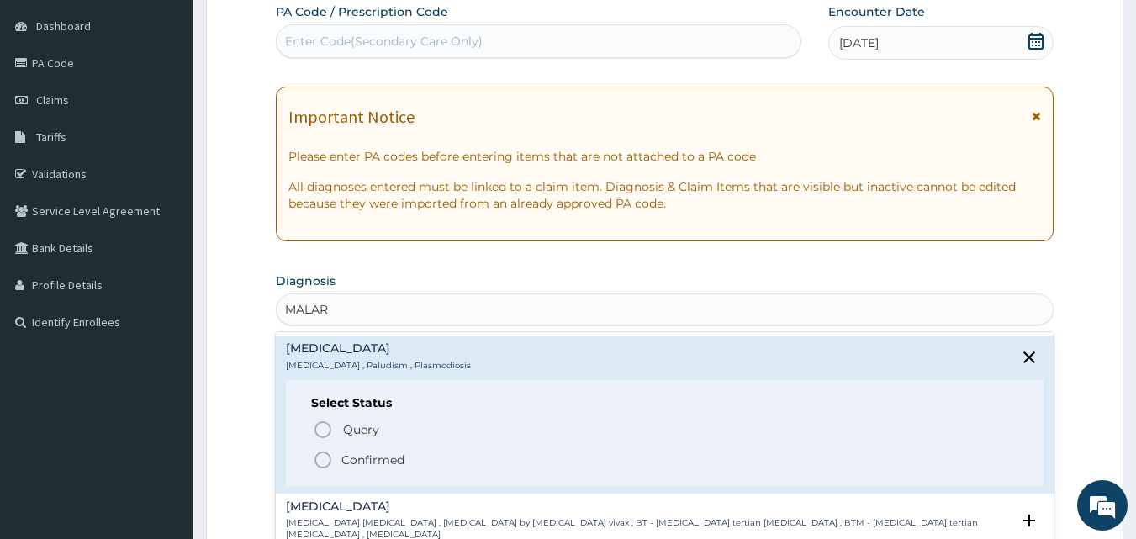
click at [326, 457] on icon "status option filled" at bounding box center [323, 460] width 20 height 20
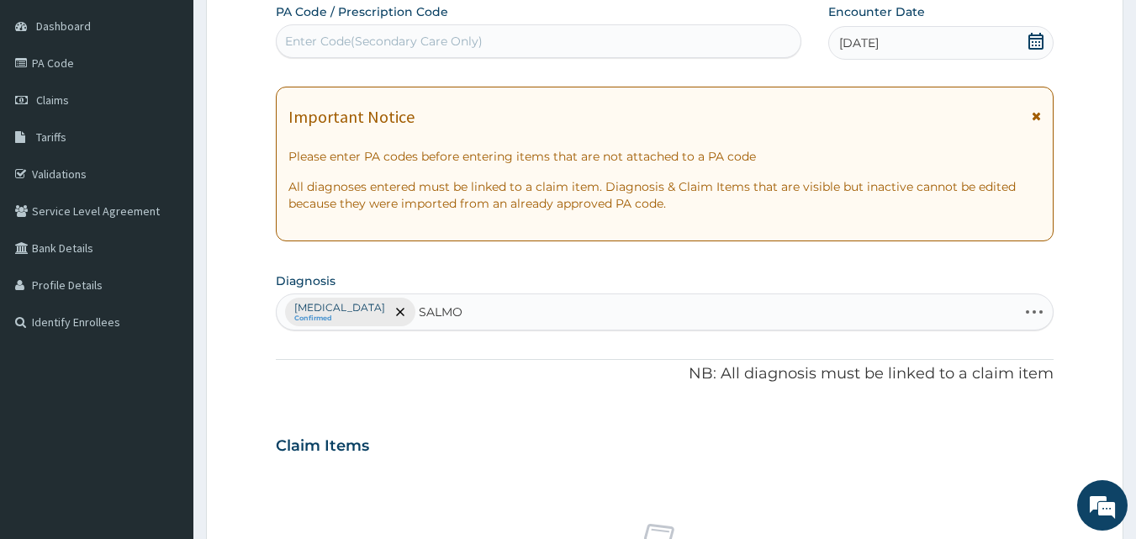
type input "SALMON"
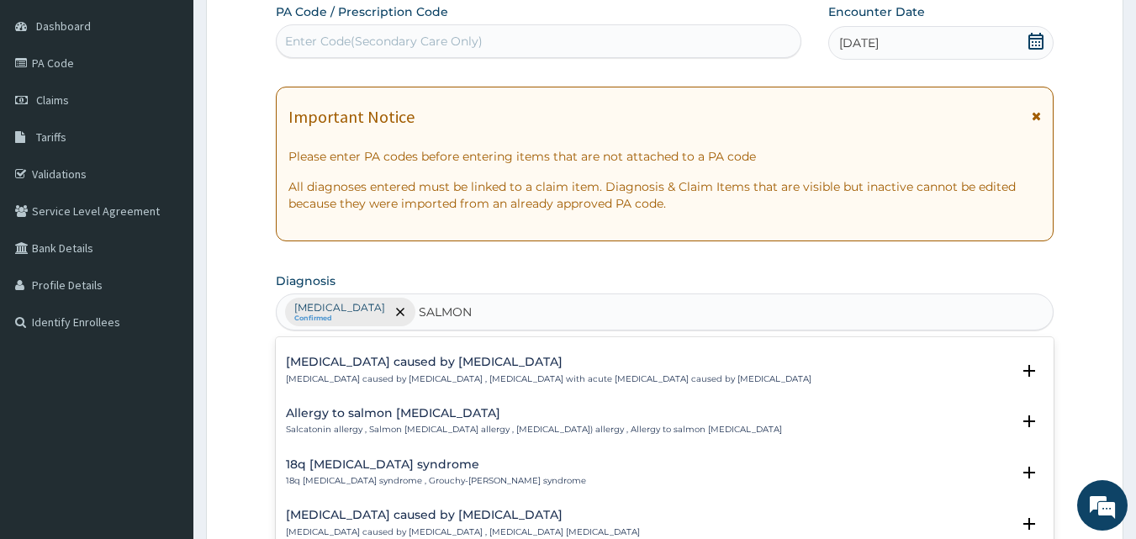
scroll to position [1082, 0]
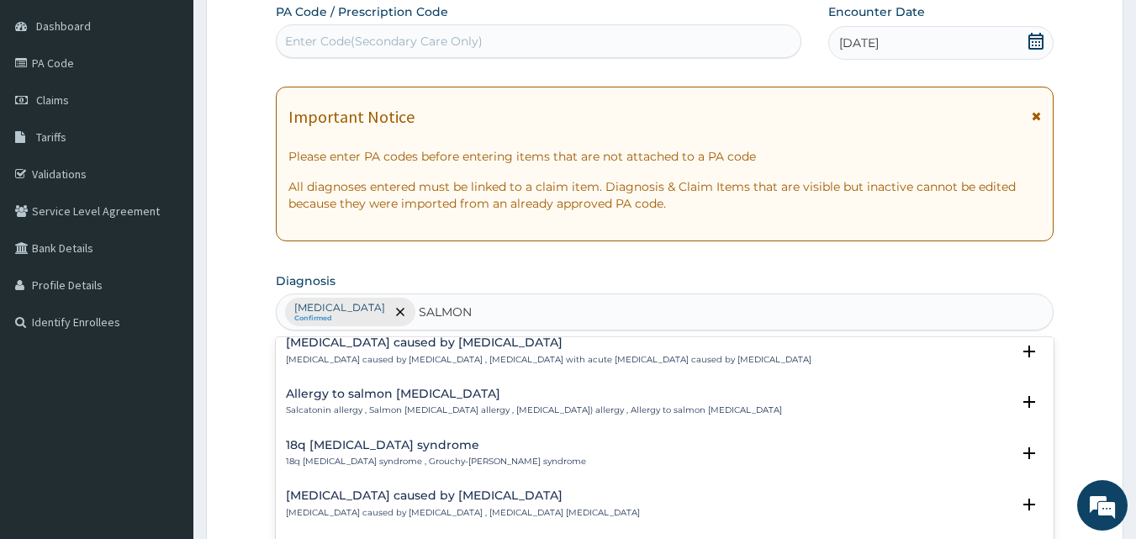
click at [577, 355] on p "Sepsis caused by Salmonella , Severe sepsis with acute organ dysfunction caused…" at bounding box center [549, 360] width 526 height 12
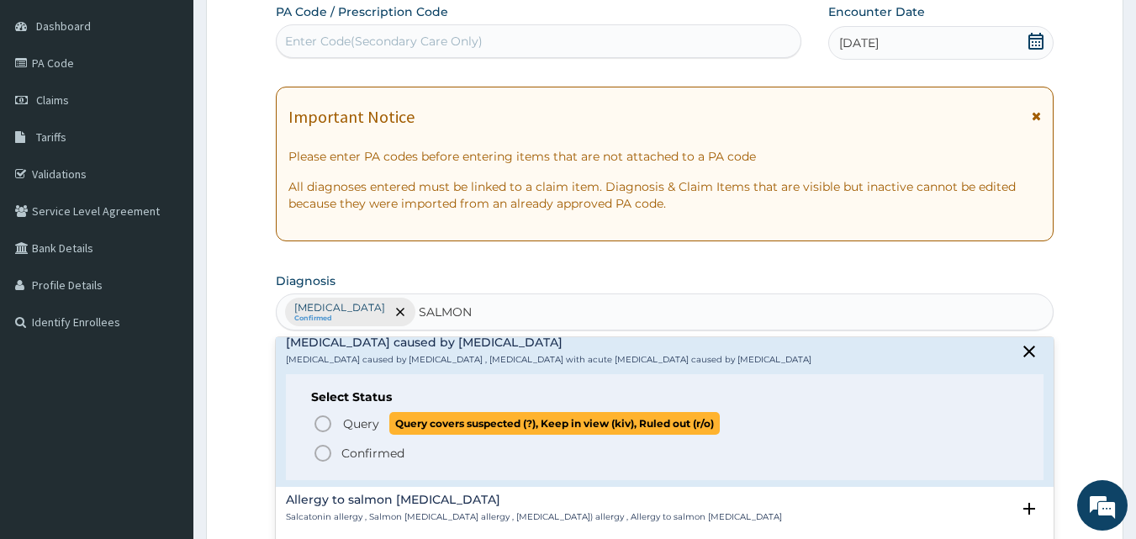
click at [315, 424] on circle "status option query" at bounding box center [322, 423] width 15 height 15
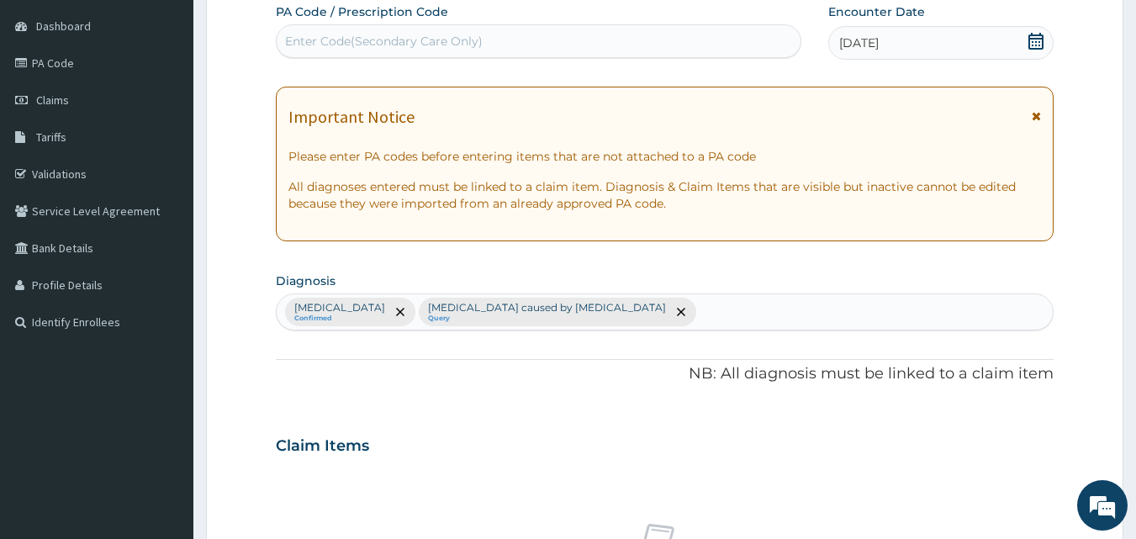
click at [589, 307] on div "Malaria Confirmed Sepsis caused by Salmonella Query" at bounding box center [665, 311] width 777 height 35
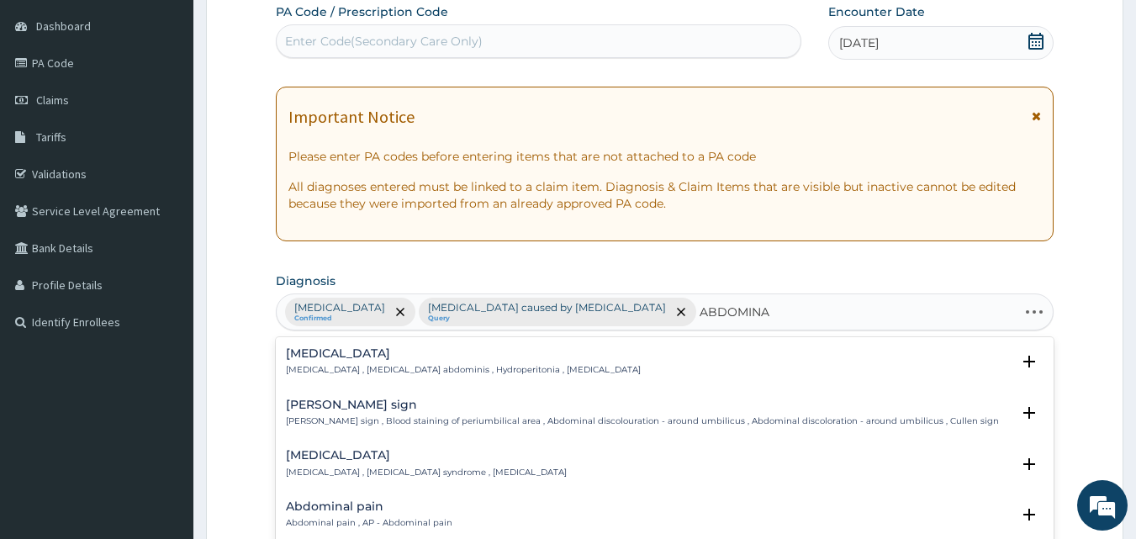
type input "ABDOMINAL"
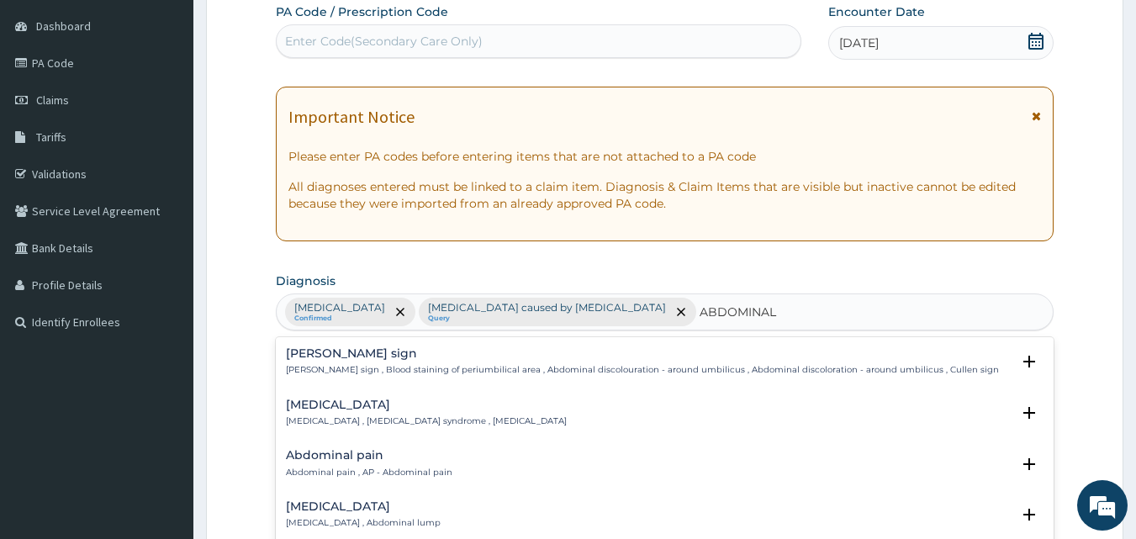
click at [348, 457] on h4 "Abdominal pain" at bounding box center [369, 455] width 167 height 13
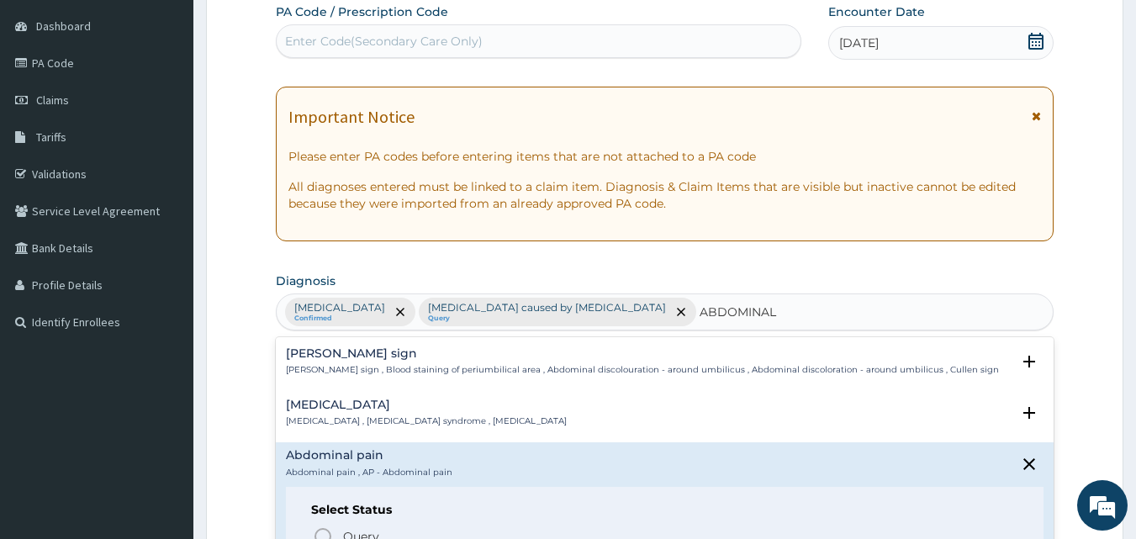
scroll to position [79, 0]
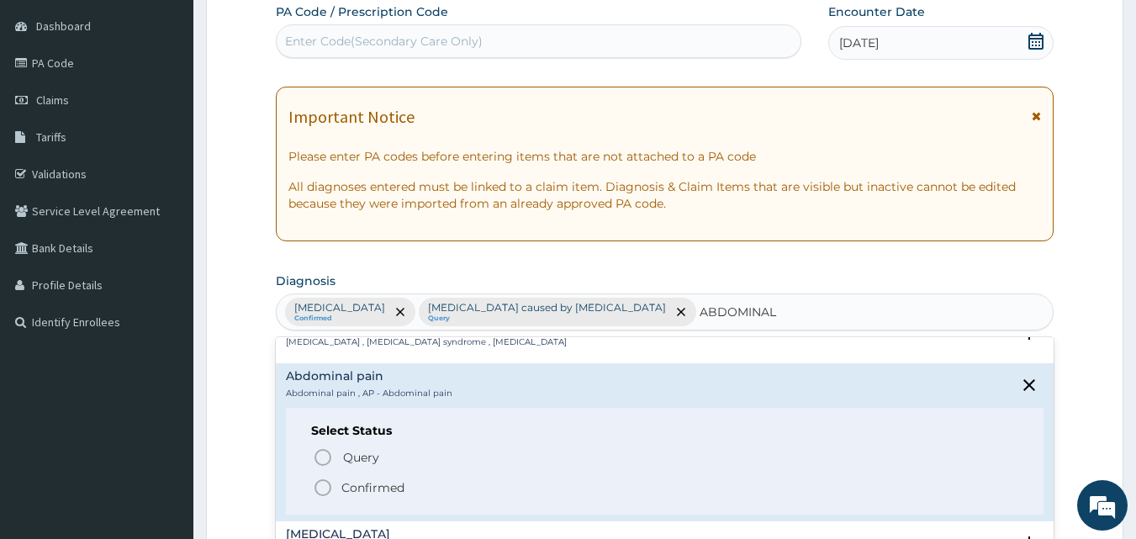
click at [325, 484] on icon "status option filled" at bounding box center [323, 488] width 20 height 20
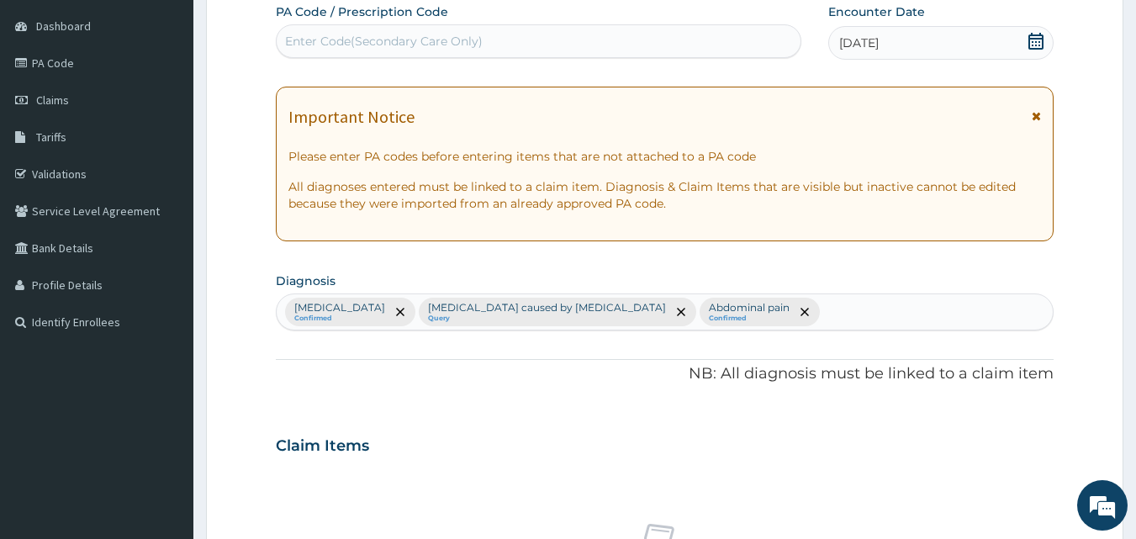
click at [541, 438] on div "Claim Items" at bounding box center [665, 442] width 779 height 44
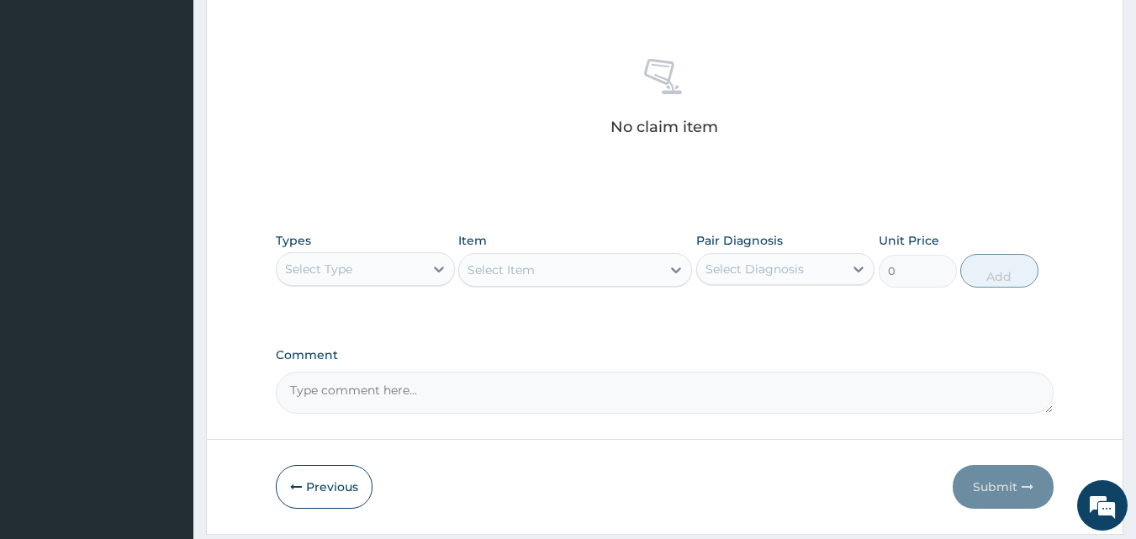
scroll to position [674, 0]
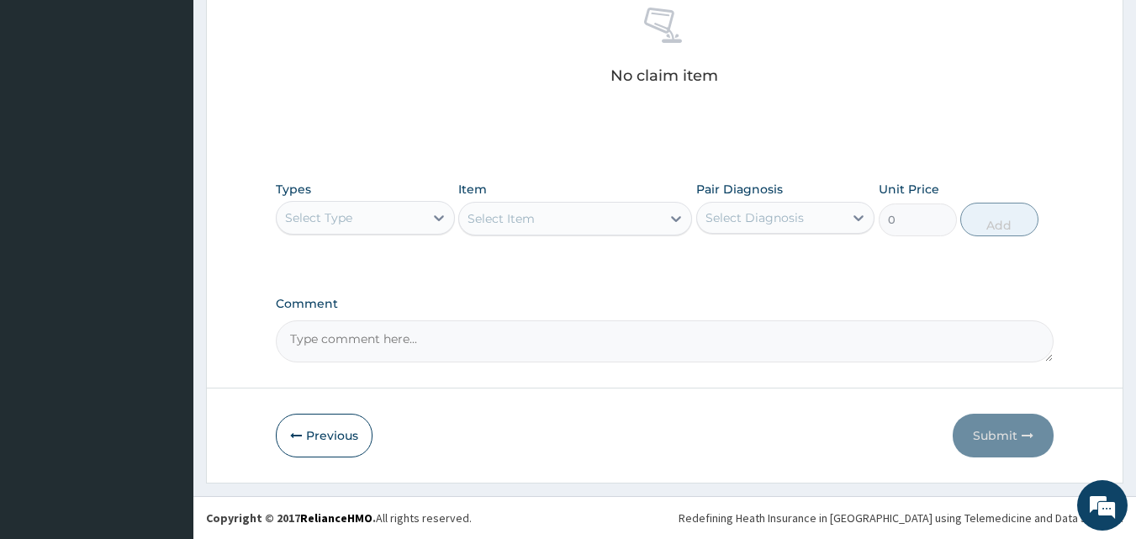
click at [341, 214] on div "Select Type" at bounding box center [318, 217] width 67 height 17
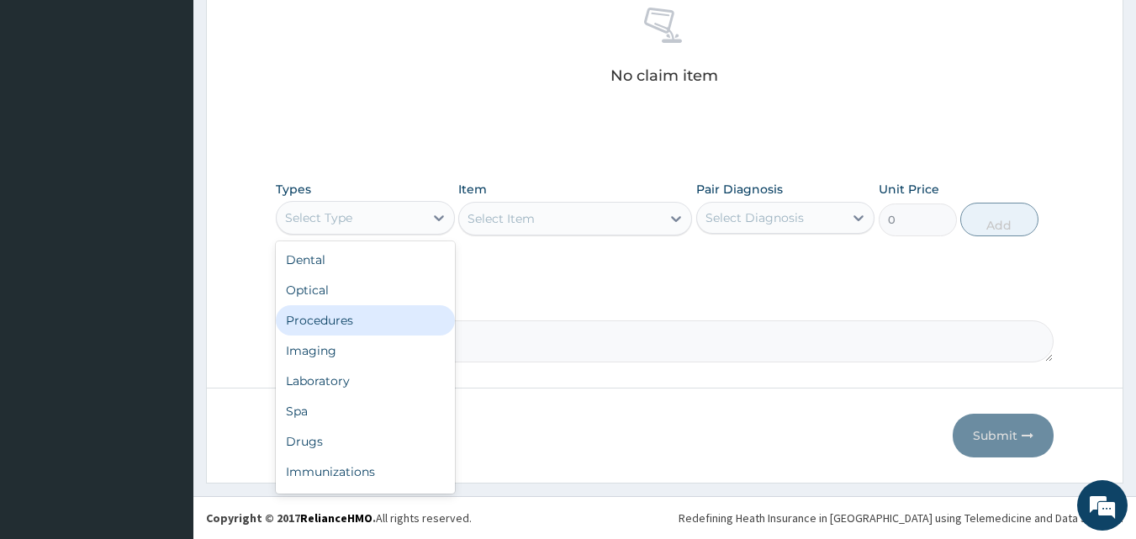
drag, startPoint x: 324, startPoint y: 319, endPoint x: 350, endPoint y: 289, distance: 39.3
click at [324, 317] on div "Procedures" at bounding box center [365, 320] width 179 height 30
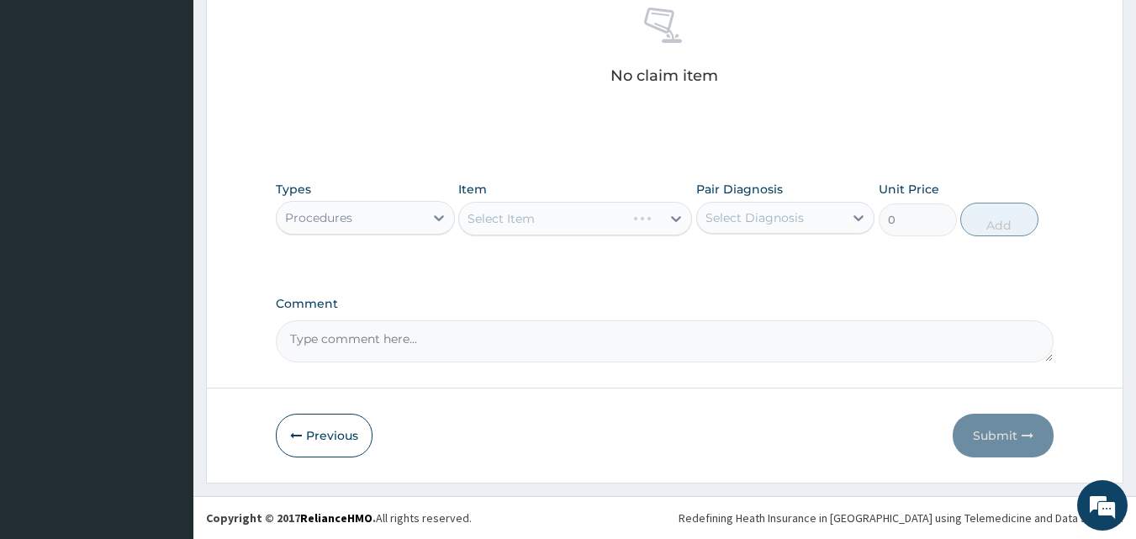
click at [505, 230] on div "Select Item" at bounding box center [575, 219] width 234 height 34
click at [526, 217] on div "Select Item" at bounding box center [575, 219] width 234 height 34
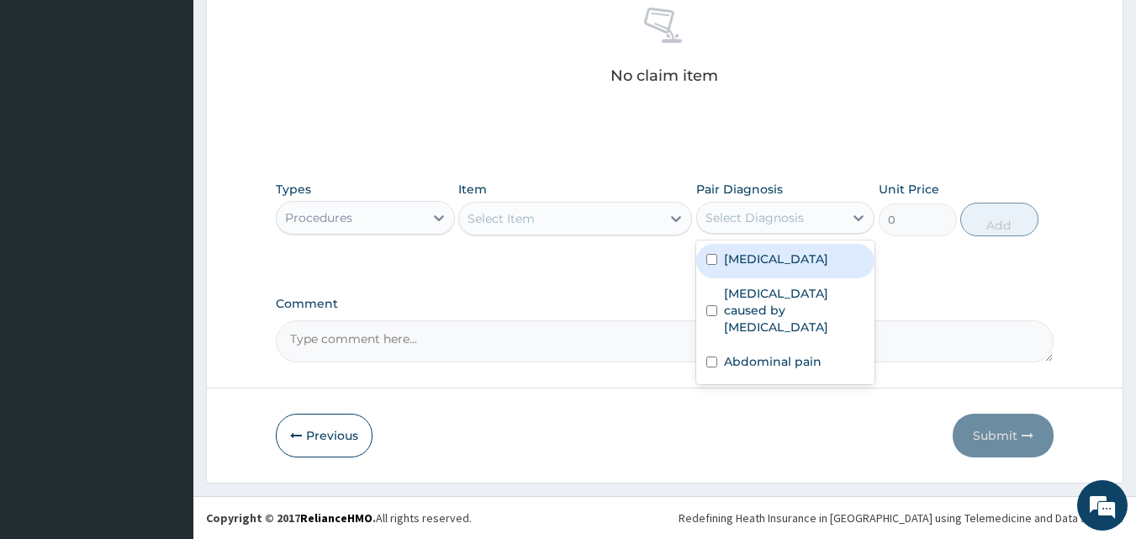
click at [756, 212] on div "Select Diagnosis" at bounding box center [755, 217] width 98 height 17
click at [732, 252] on label "[MEDICAL_DATA]" at bounding box center [776, 259] width 104 height 17
checkbox input "true"
click at [586, 225] on div "Select Item" at bounding box center [560, 218] width 202 height 27
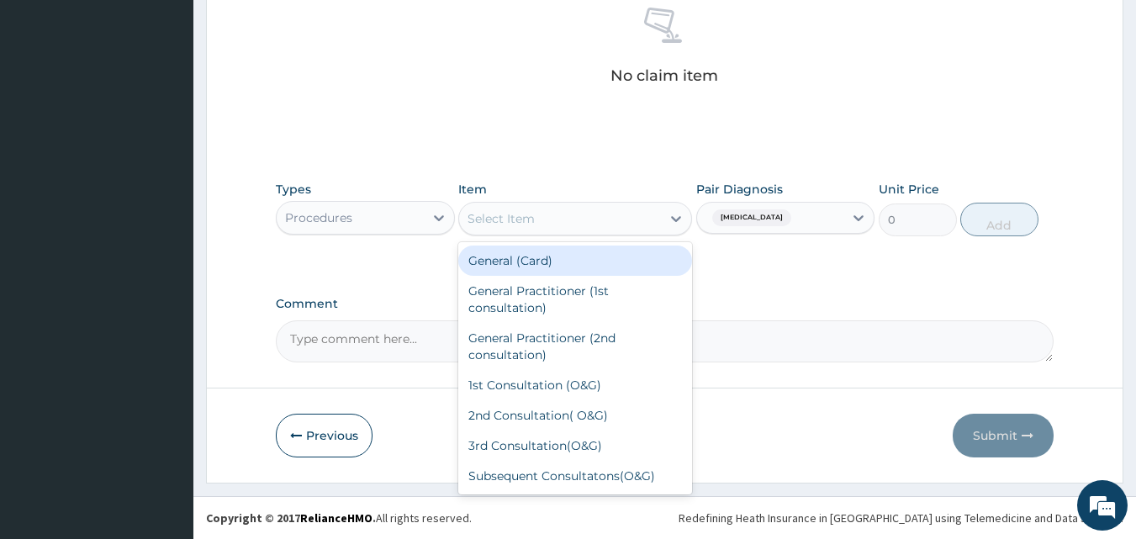
click at [530, 264] on div "General (Card)" at bounding box center [575, 261] width 234 height 30
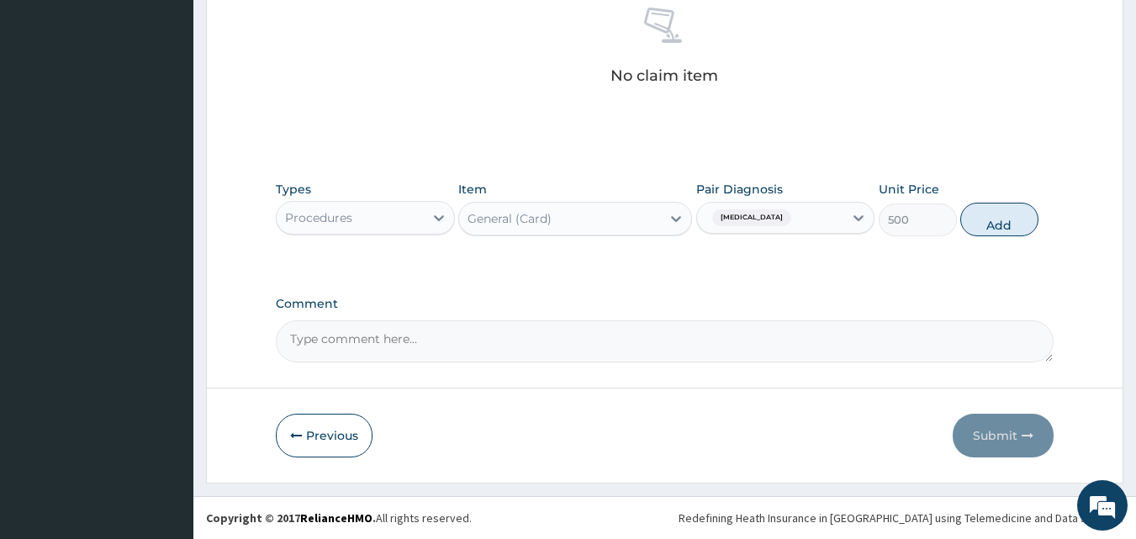
click at [990, 219] on button "Add" at bounding box center [999, 220] width 78 height 34
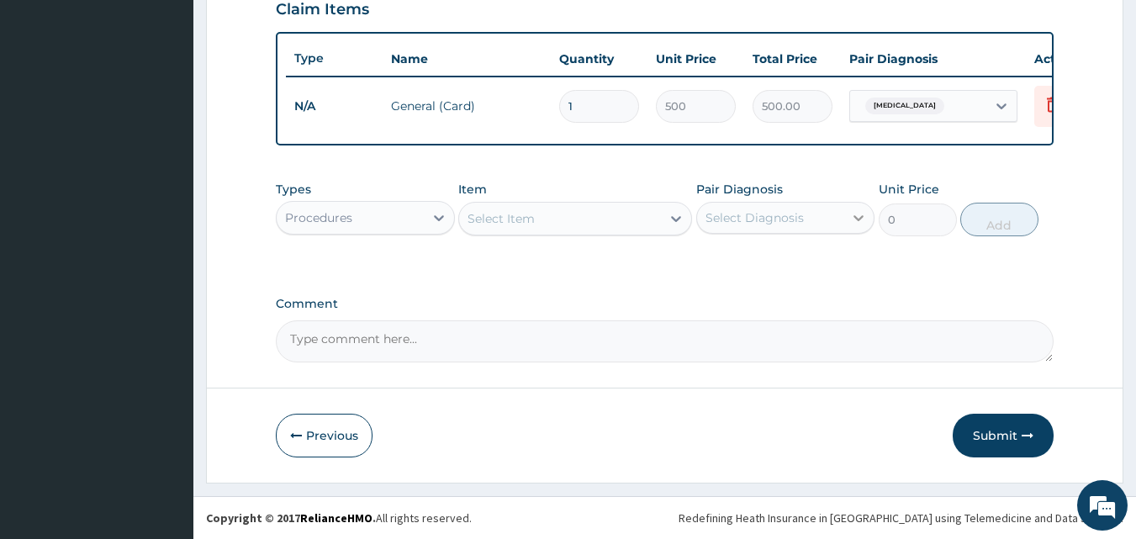
scroll to position [606, 0]
click at [551, 221] on div "Select Item" at bounding box center [560, 218] width 202 height 27
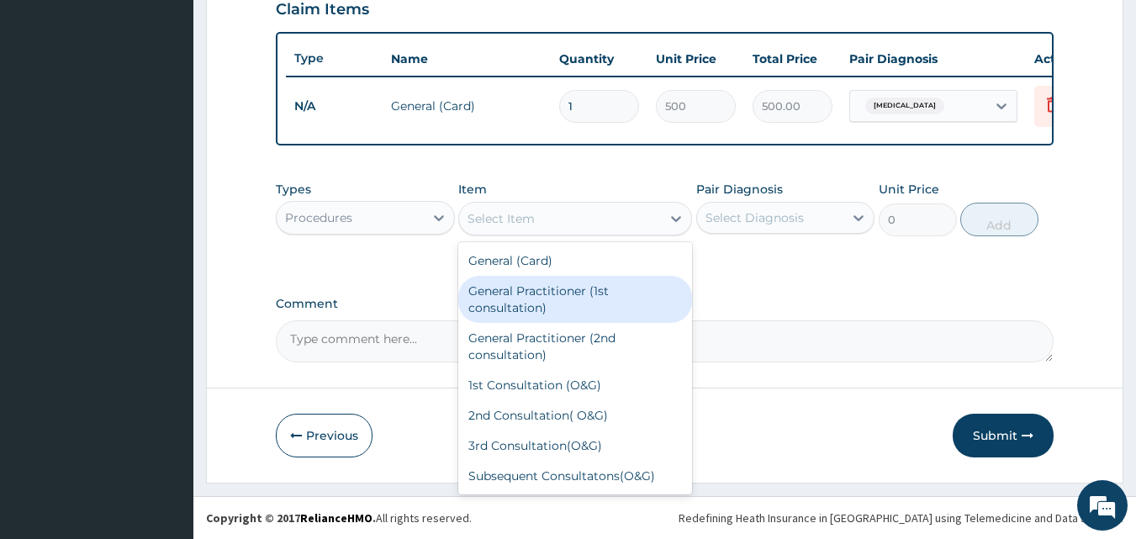
click at [537, 289] on div "General Practitioner (1st consultation)" at bounding box center [575, 299] width 234 height 47
type input "1500"
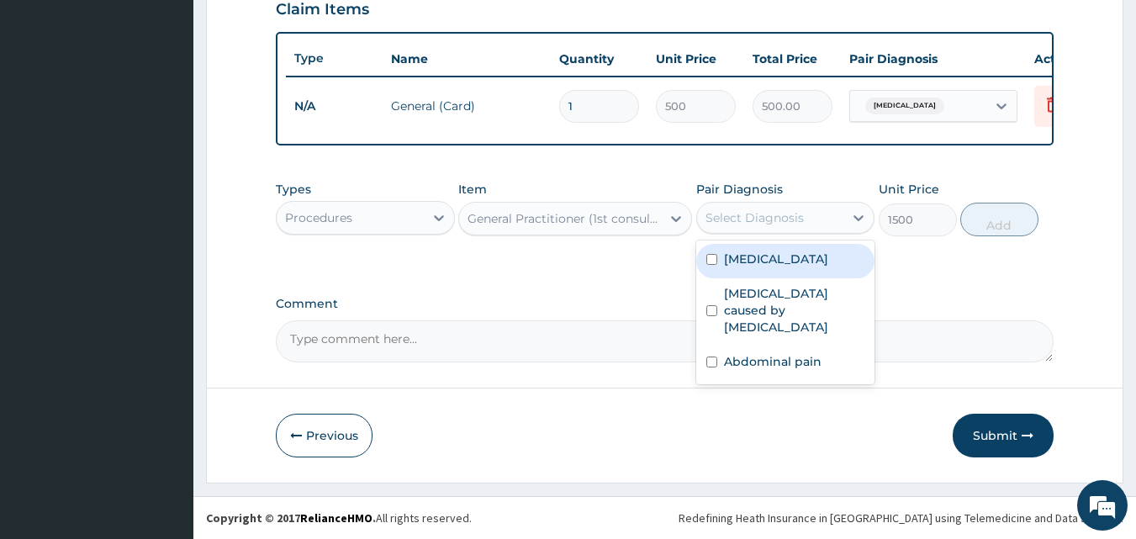
click at [735, 221] on div "Select Diagnosis" at bounding box center [755, 217] width 98 height 17
click at [736, 268] on div "[MEDICAL_DATA]" at bounding box center [785, 261] width 179 height 34
checkbox input "true"
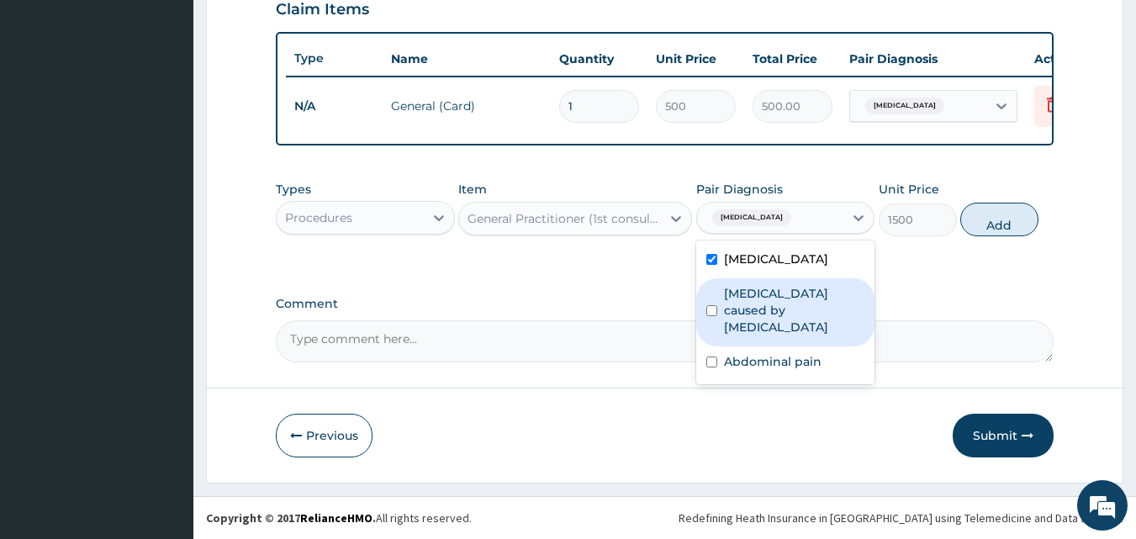
click at [736, 293] on label "Sepsis caused by Salmonella" at bounding box center [794, 310] width 141 height 50
checkbox input "true"
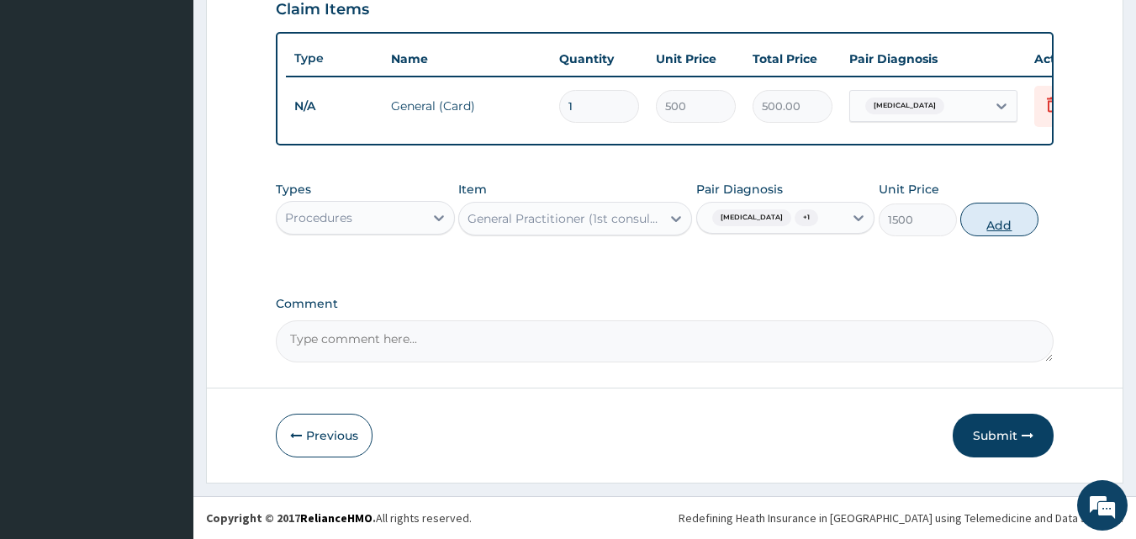
click at [995, 229] on button "Add" at bounding box center [999, 220] width 78 height 34
type input "0"
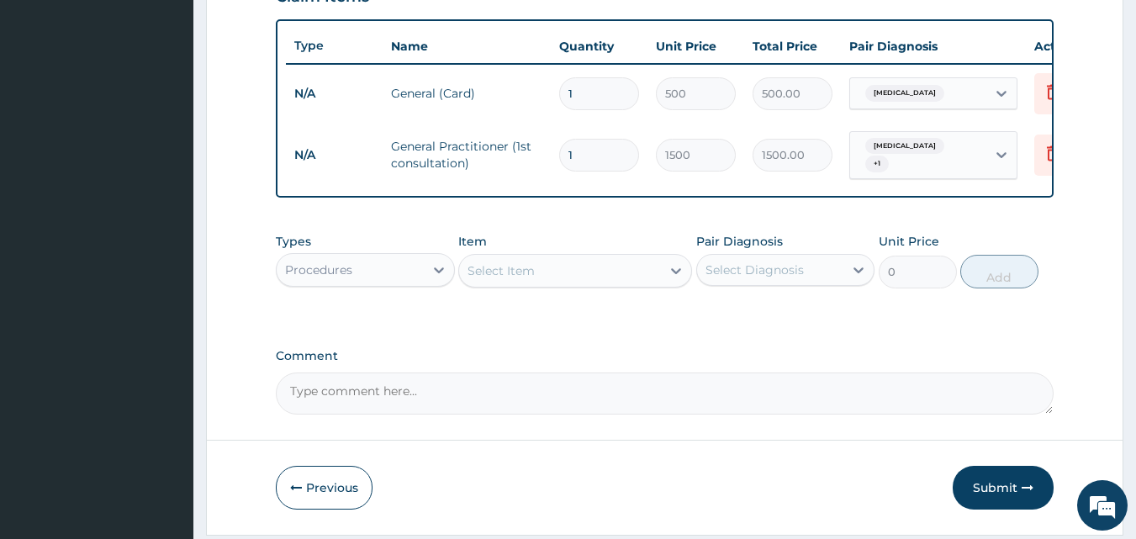
click at [412, 278] on div "Procedures" at bounding box center [350, 269] width 147 height 27
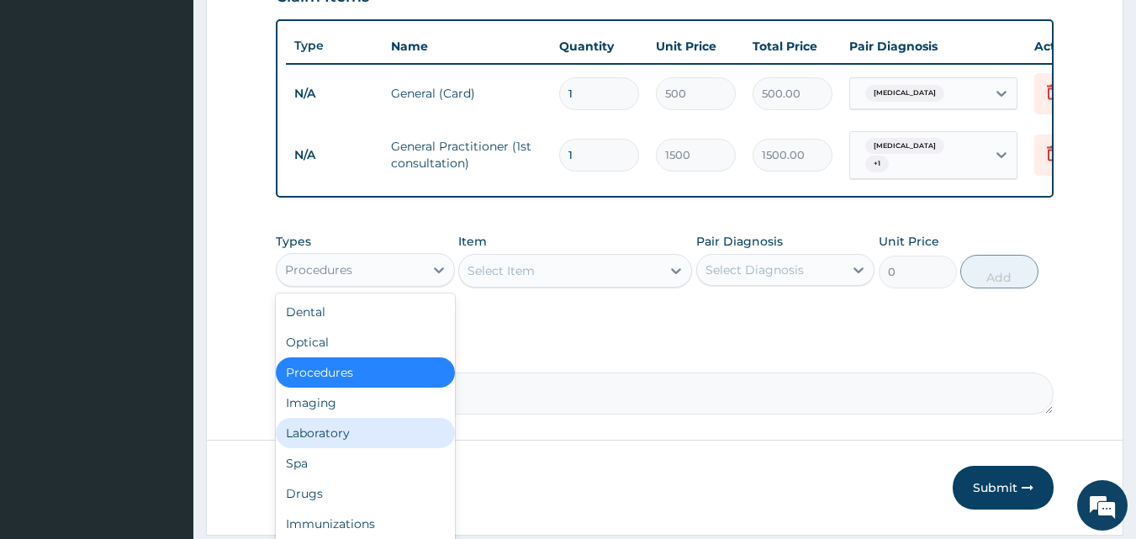
click at [316, 440] on div "Laboratory" at bounding box center [365, 433] width 179 height 30
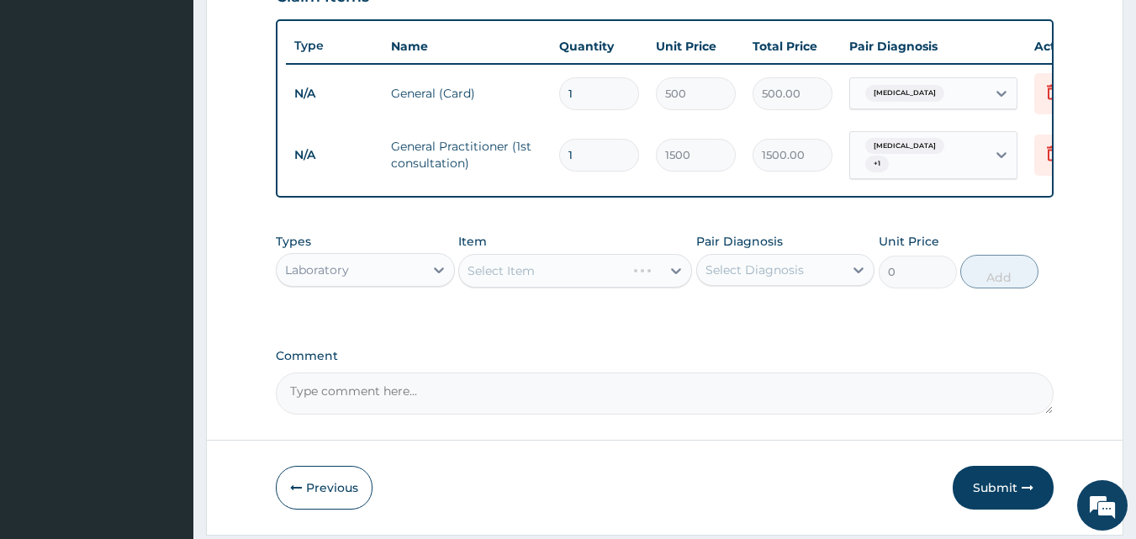
click at [549, 282] on div "Select Item" at bounding box center [575, 271] width 234 height 34
click at [549, 274] on div "Select Item" at bounding box center [560, 270] width 202 height 27
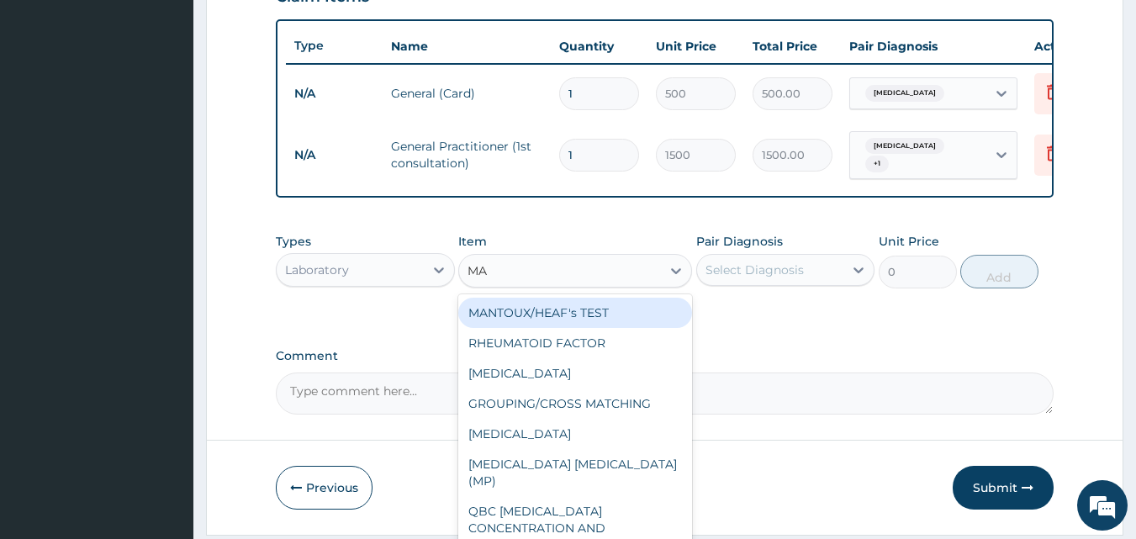
type input "MAL"
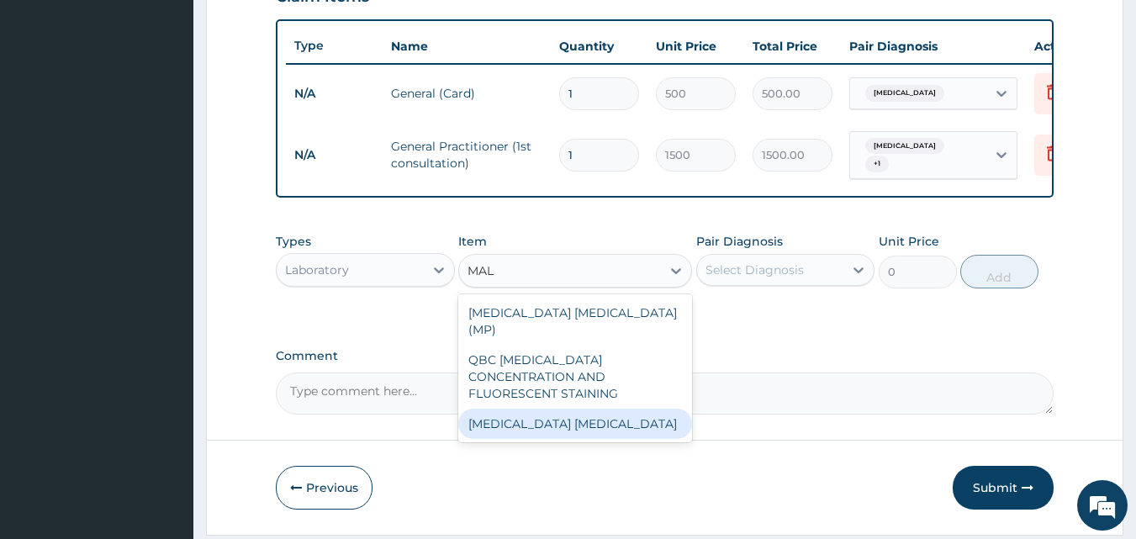
click at [540, 409] on div "[MEDICAL_DATA] [MEDICAL_DATA]" at bounding box center [575, 424] width 234 height 30
type input "1000"
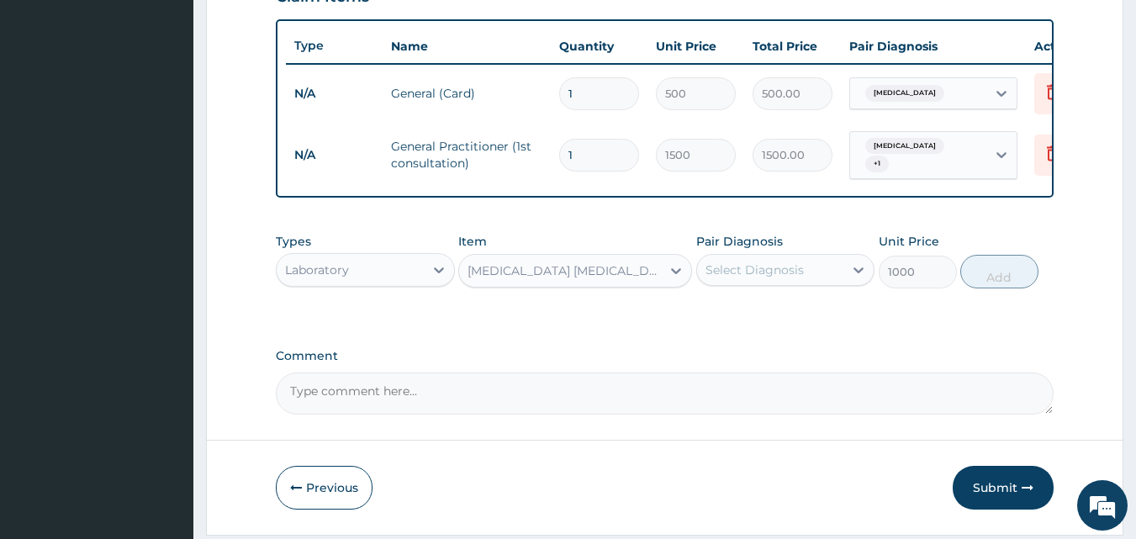
click at [747, 270] on div "Select Diagnosis" at bounding box center [755, 270] width 98 height 17
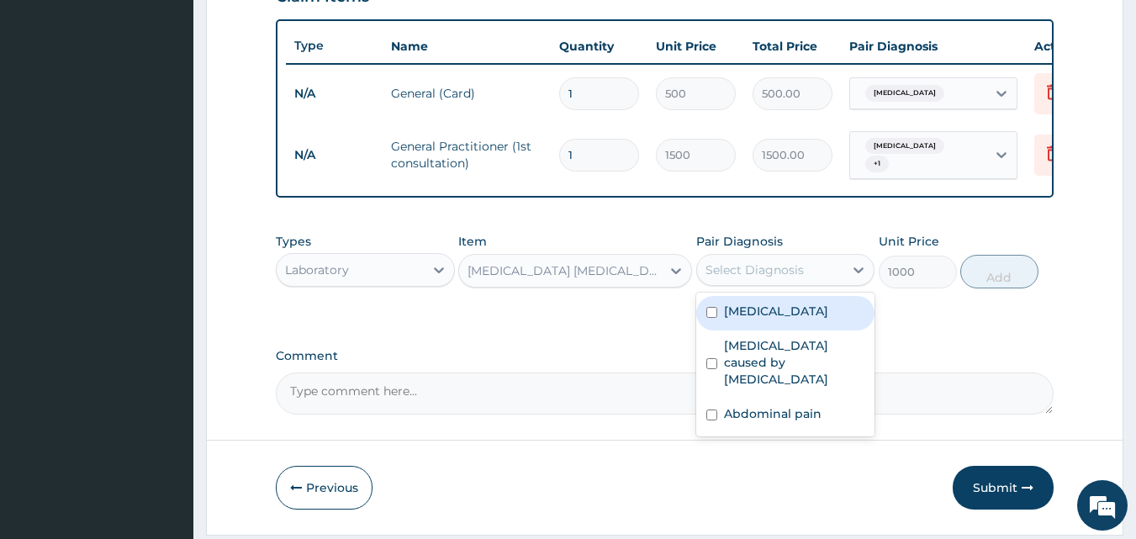
click at [742, 315] on label "[MEDICAL_DATA]" at bounding box center [776, 311] width 104 height 17
checkbox input "true"
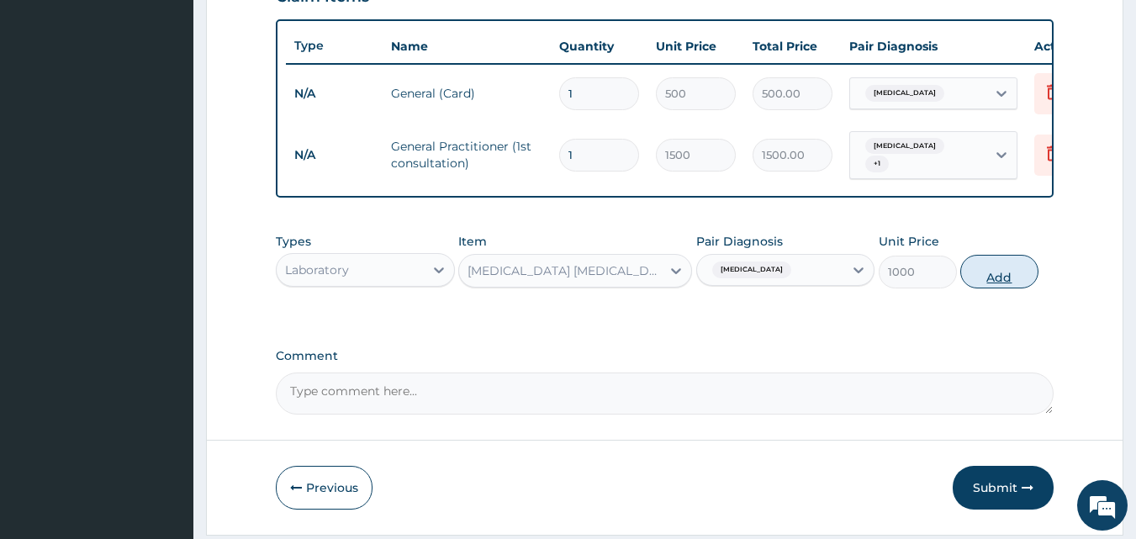
click at [1006, 281] on button "Add" at bounding box center [999, 272] width 78 height 34
type input "0"
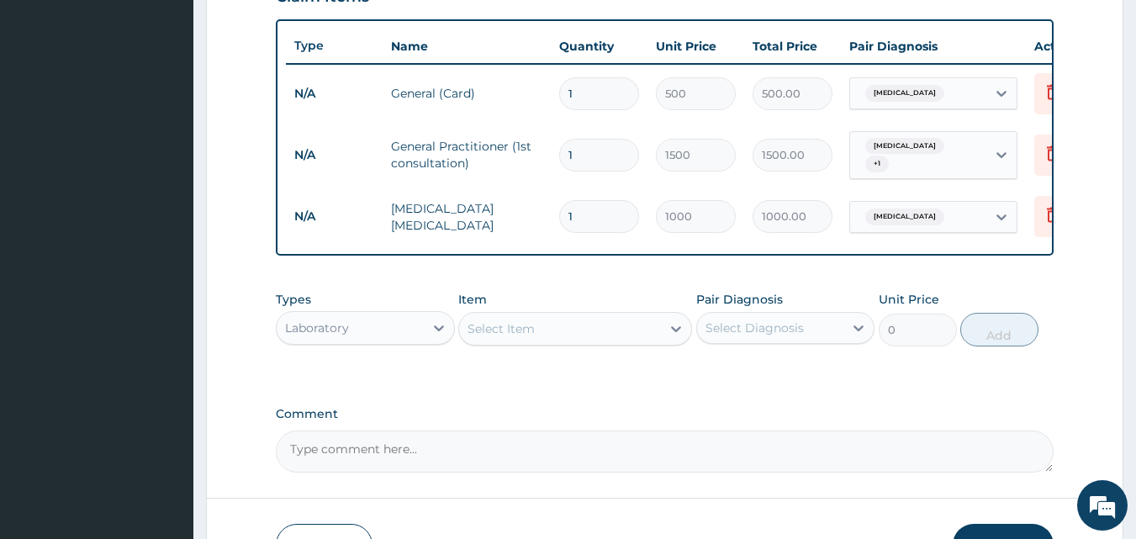
click at [532, 333] on div "Select Item" at bounding box center [501, 328] width 67 height 17
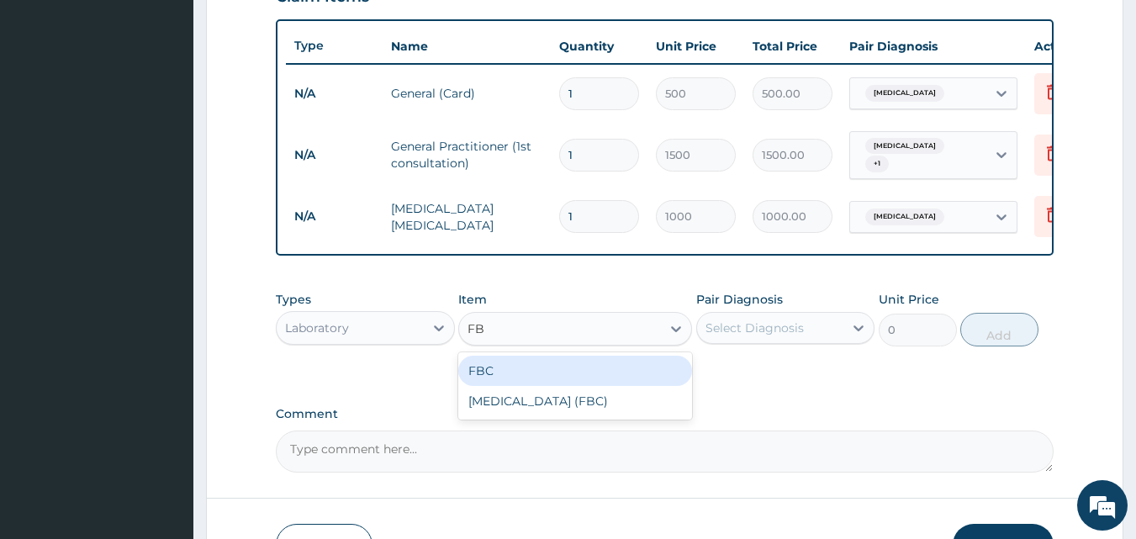
type input "FBC"
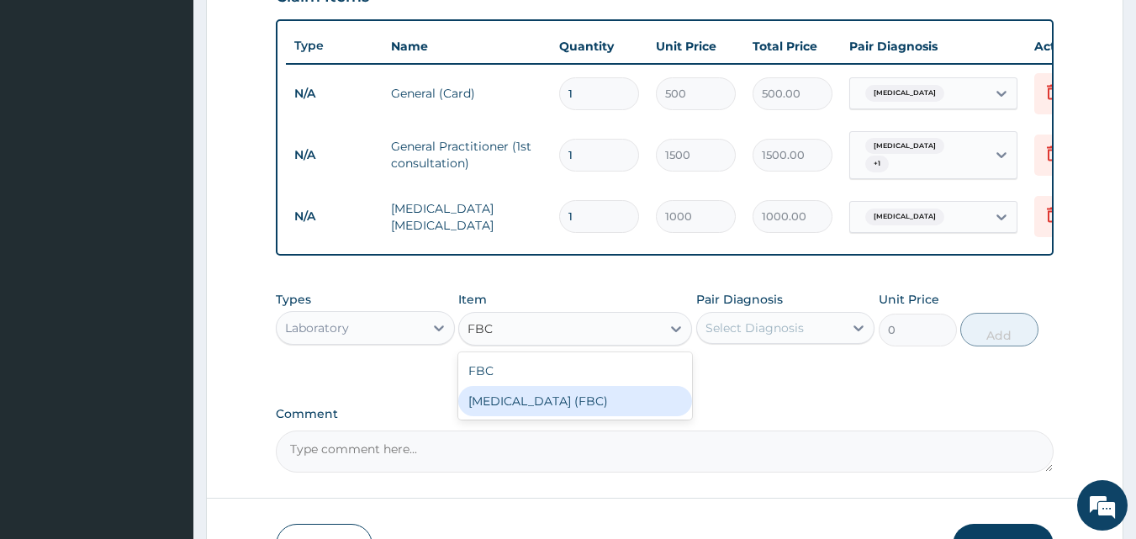
click at [526, 408] on div "[MEDICAL_DATA] (FBC)" at bounding box center [575, 401] width 234 height 30
type input "5000"
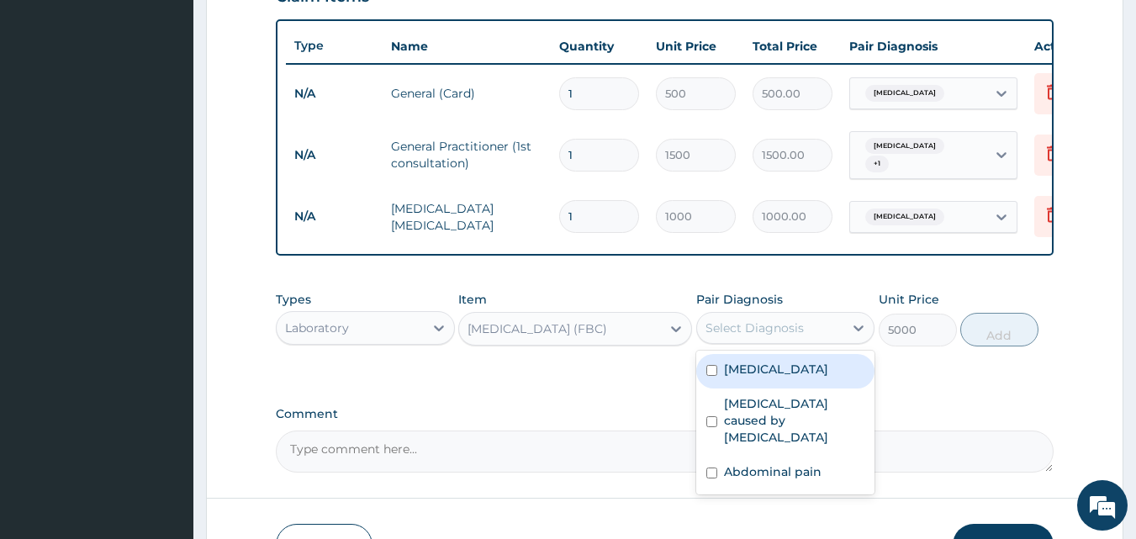
click at [765, 334] on div "Select Diagnosis" at bounding box center [755, 328] width 98 height 17
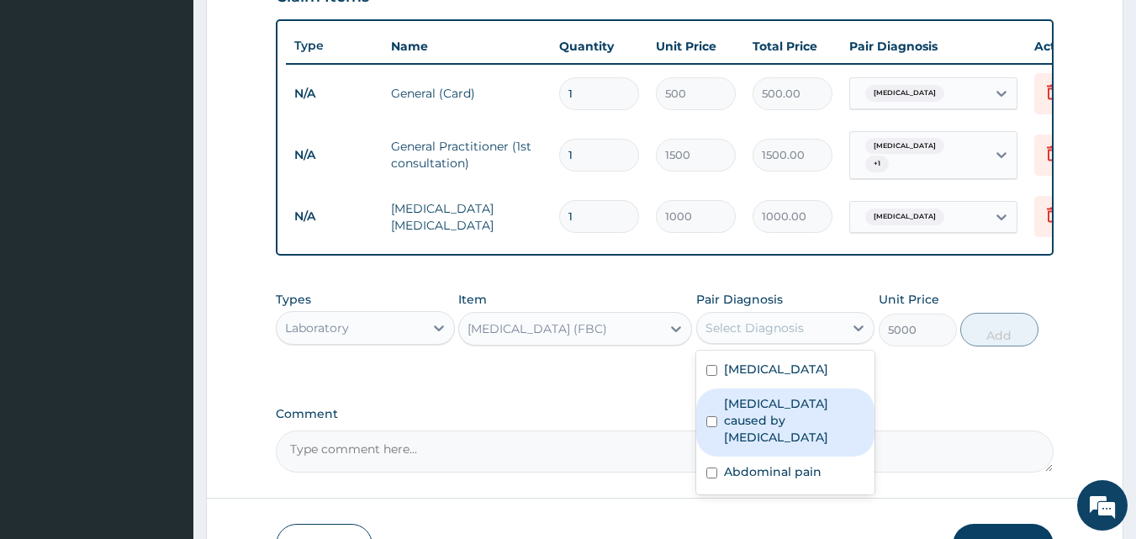
click at [743, 408] on label "Sepsis caused by Salmonella" at bounding box center [794, 420] width 141 height 50
checkbox input "true"
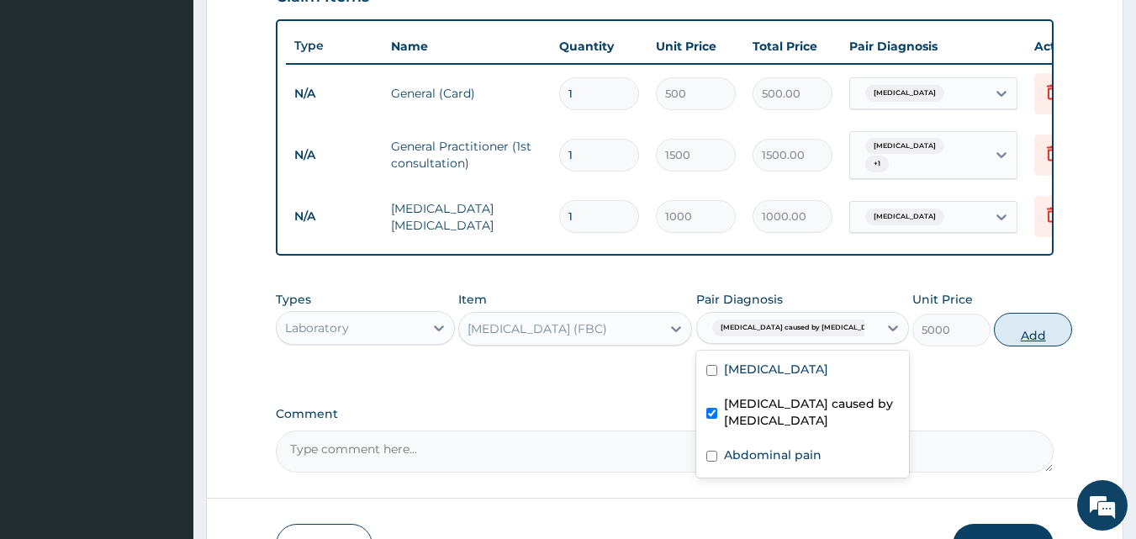
click at [1006, 334] on button "Add" at bounding box center [1033, 330] width 78 height 34
type input "0"
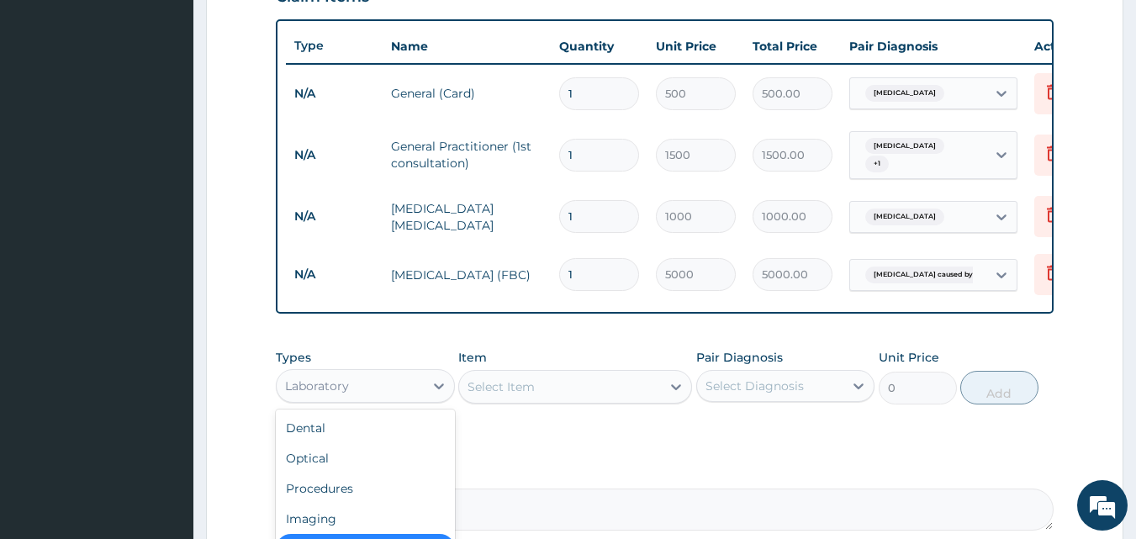
click at [394, 399] on div "Laboratory" at bounding box center [350, 386] width 147 height 27
click at [1104, 302] on form "Step 2 of 2 PA Code / Prescription Code Enter Code(Secondary Care Only) Encount…" at bounding box center [664, 67] width 917 height 1169
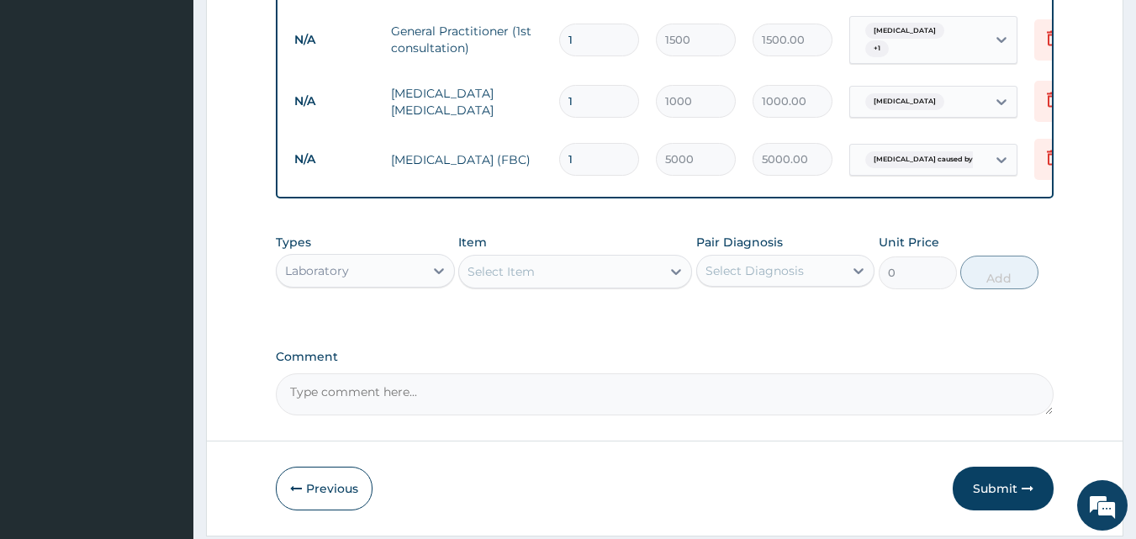
scroll to position [780, 0]
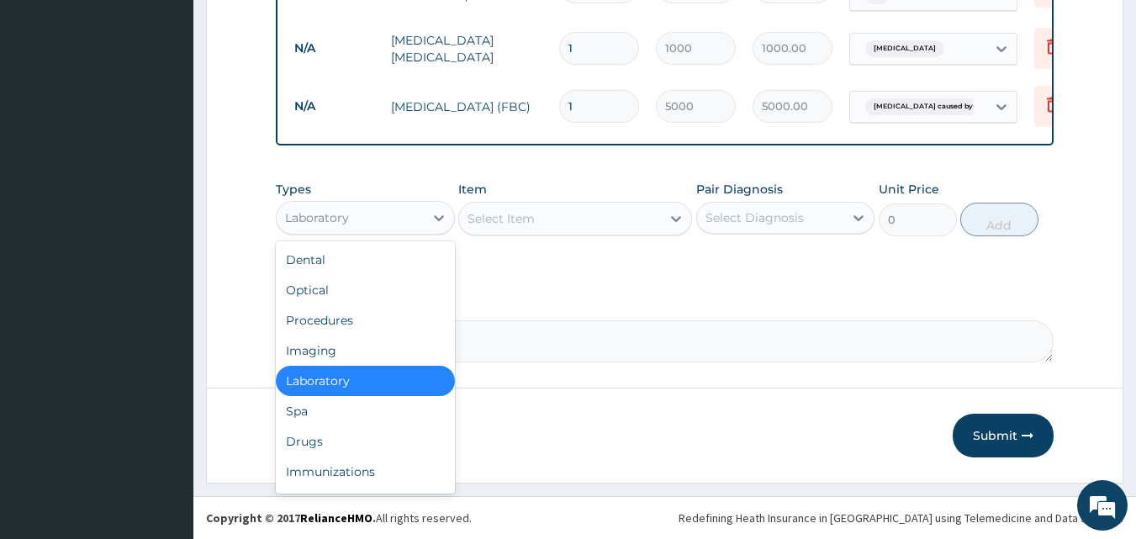
click at [359, 230] on div "Laboratory" at bounding box center [365, 218] width 179 height 34
click at [335, 436] on div "Drugs" at bounding box center [365, 441] width 179 height 30
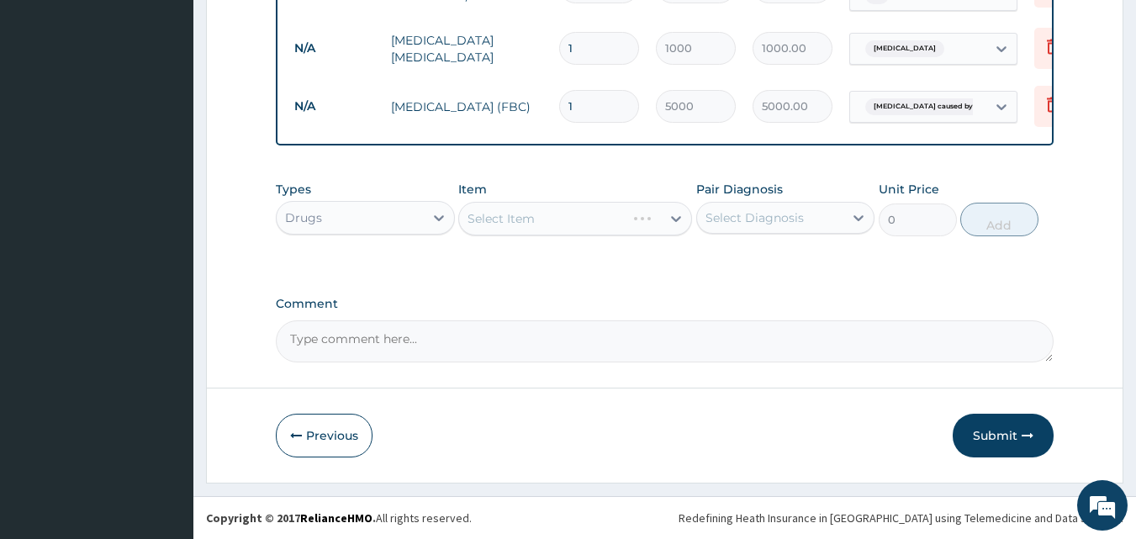
click at [543, 228] on div "Select Item" at bounding box center [575, 219] width 234 height 34
click at [543, 228] on div "Select Item" at bounding box center [560, 218] width 202 height 27
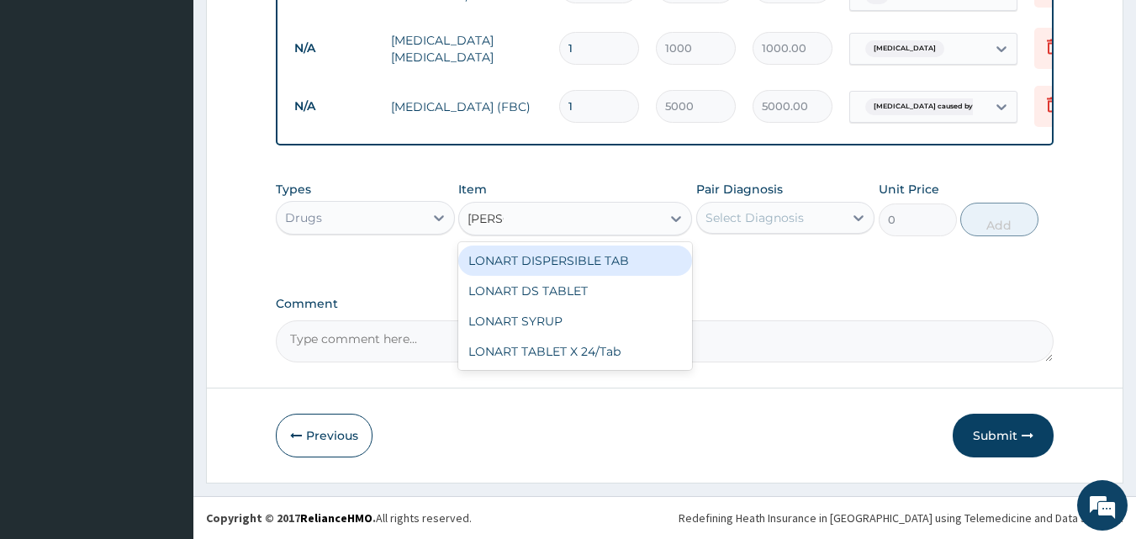
type input "LONAR"
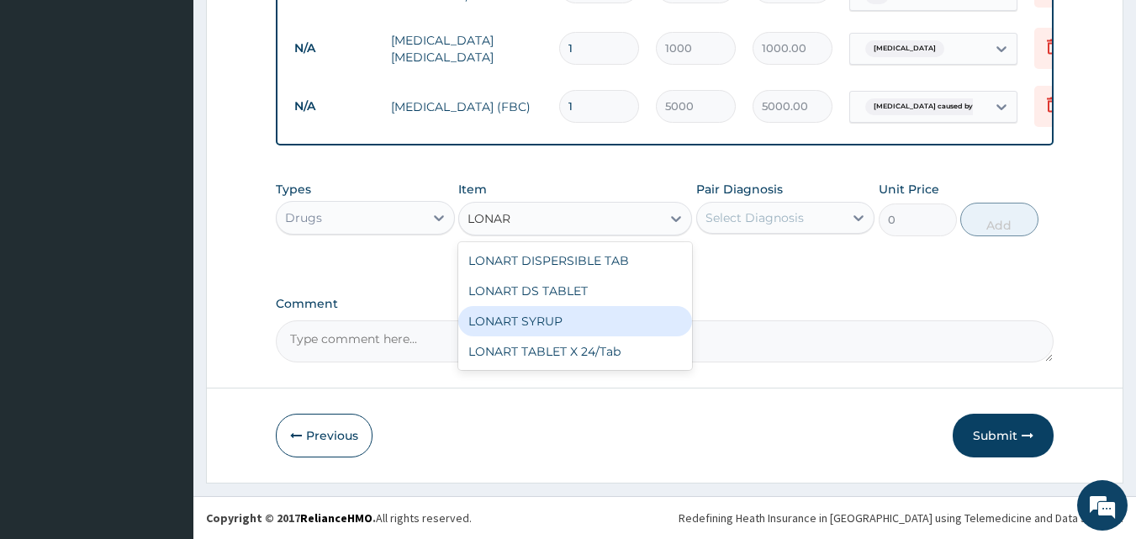
drag, startPoint x: 543, startPoint y: 318, endPoint x: 583, endPoint y: 279, distance: 55.3
click at [543, 316] on div "LONART SYRUP" at bounding box center [575, 321] width 234 height 30
type input "525"
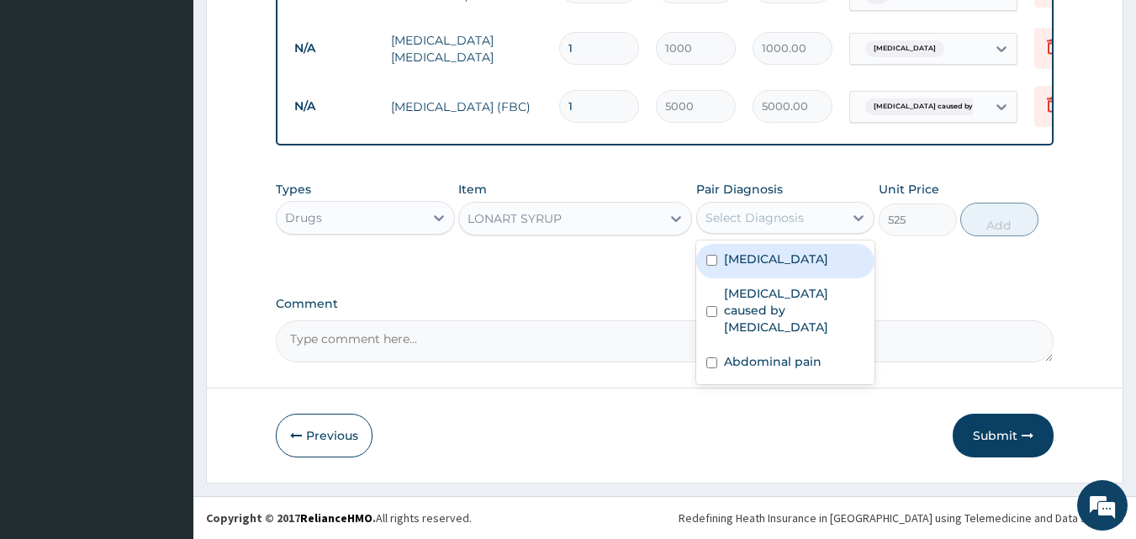
click at [725, 208] on div "Select Diagnosis" at bounding box center [770, 217] width 147 height 27
drag, startPoint x: 753, startPoint y: 261, endPoint x: 776, endPoint y: 258, distance: 22.8
click at [754, 261] on label "[MEDICAL_DATA]" at bounding box center [776, 259] width 104 height 17
checkbox input "true"
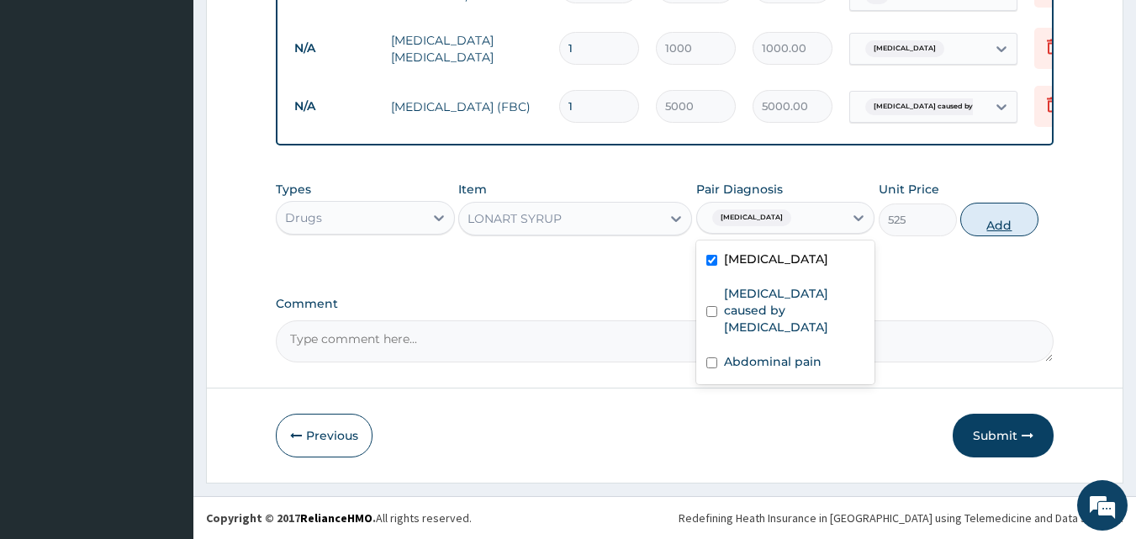
click at [979, 222] on button "Add" at bounding box center [999, 220] width 78 height 34
type input "0"
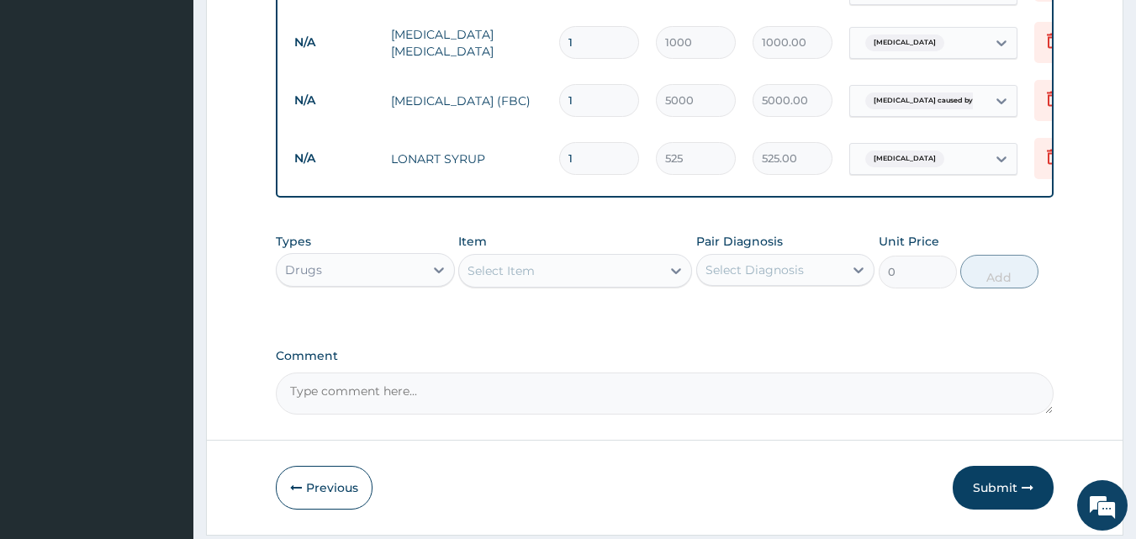
click at [525, 273] on div "Select Item" at bounding box center [501, 270] width 67 height 17
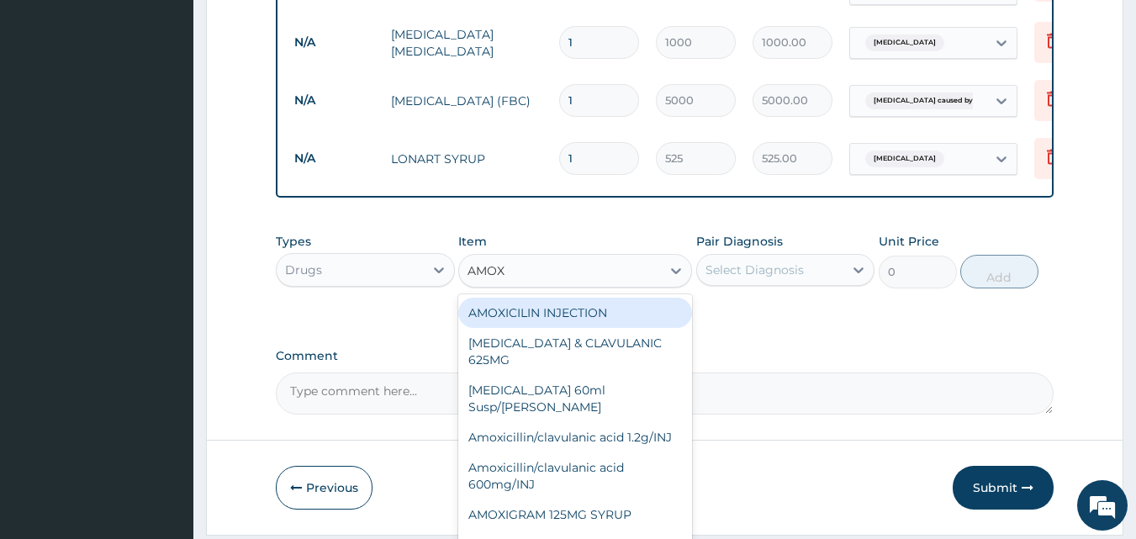
type input "AMOXI"
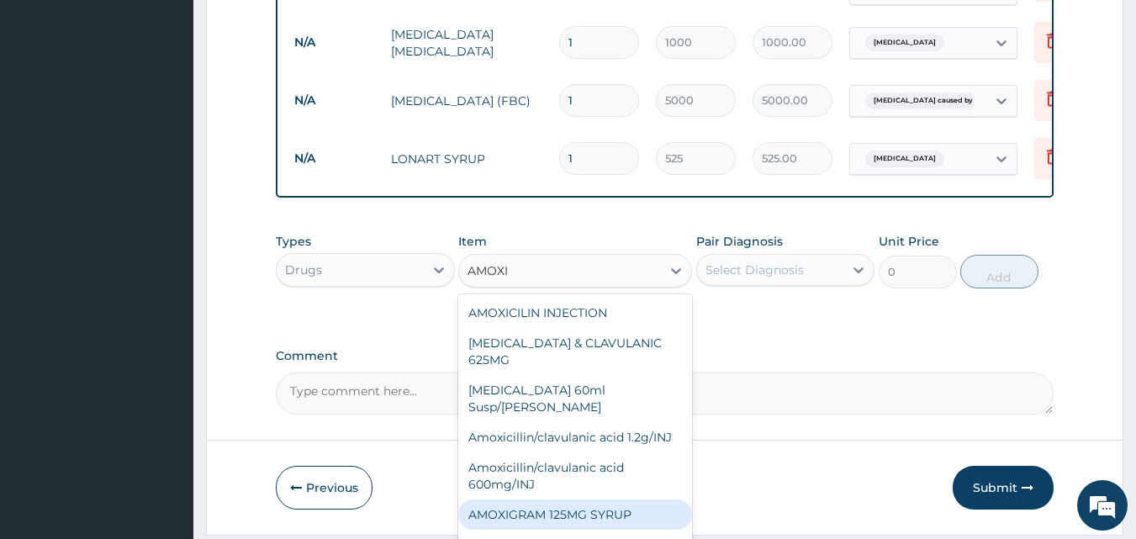
click at [593, 515] on div "AMOXIGRAM 125MG SYRUP" at bounding box center [575, 515] width 234 height 30
type input "500"
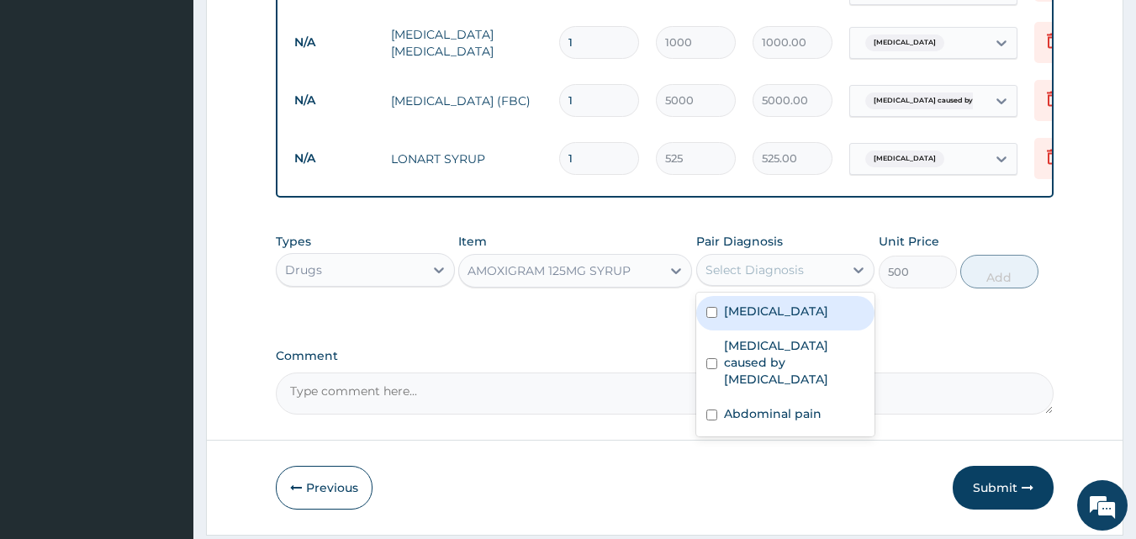
click at [737, 273] on div "Select Diagnosis" at bounding box center [755, 270] width 98 height 17
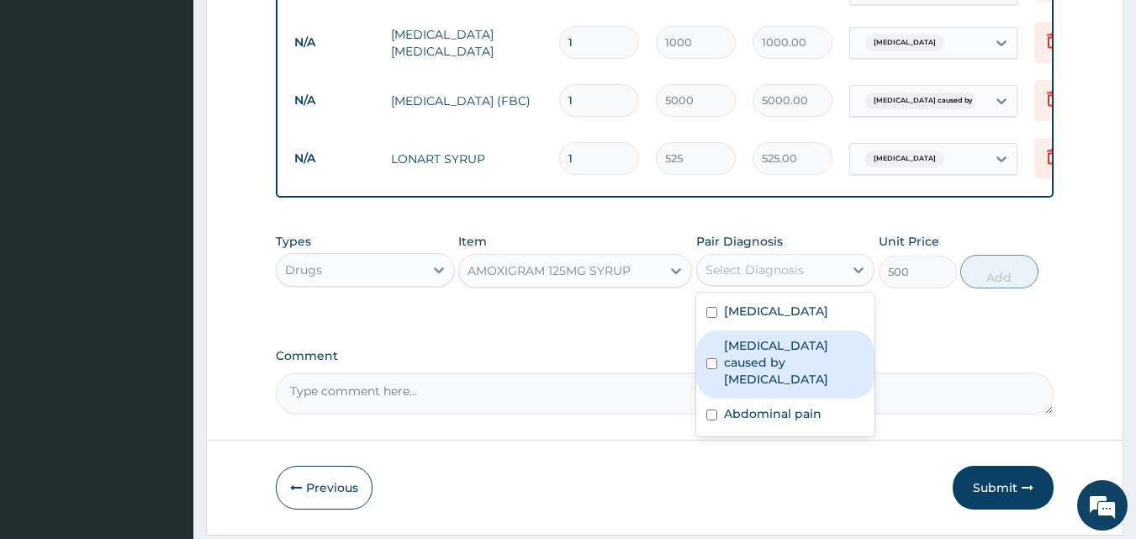
click at [724, 349] on label "Sepsis caused by Salmonella" at bounding box center [794, 362] width 141 height 50
checkbox input "true"
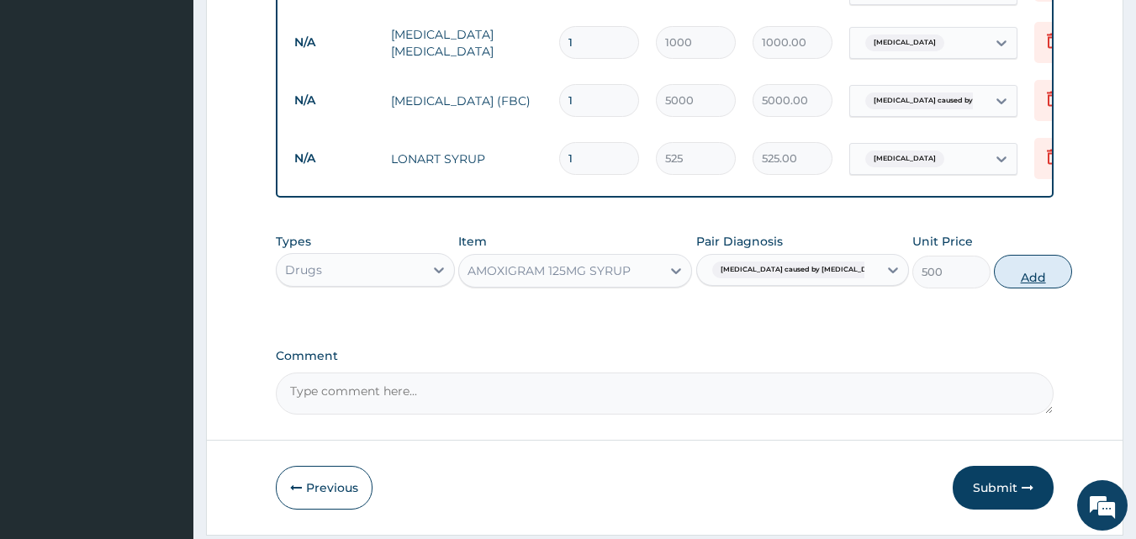
click at [994, 285] on button "Add" at bounding box center [1033, 272] width 78 height 34
type input "0"
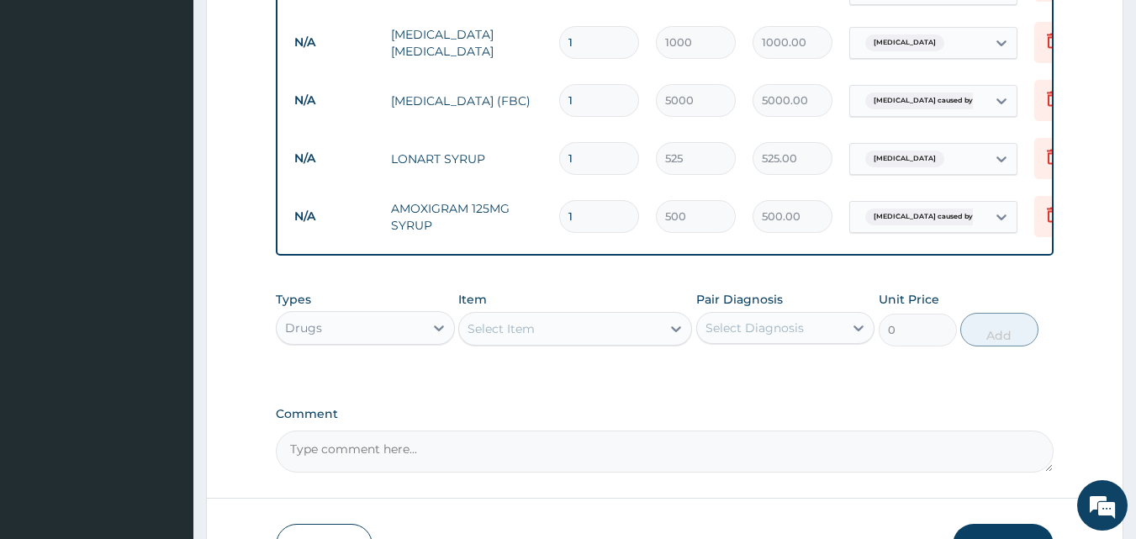
click at [504, 332] on div "Select Item" at bounding box center [501, 328] width 67 height 17
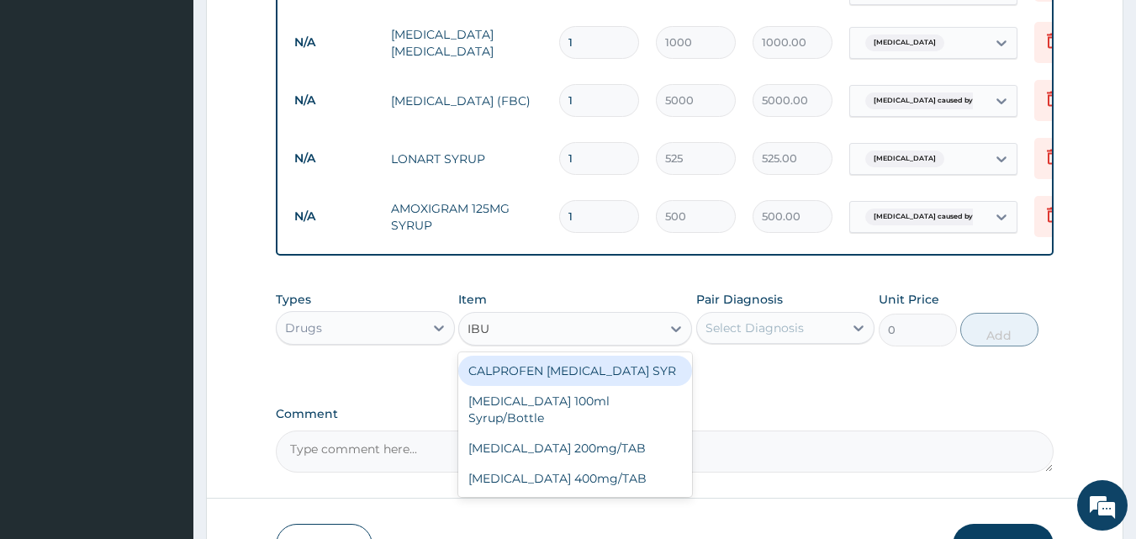
type input "IBUP"
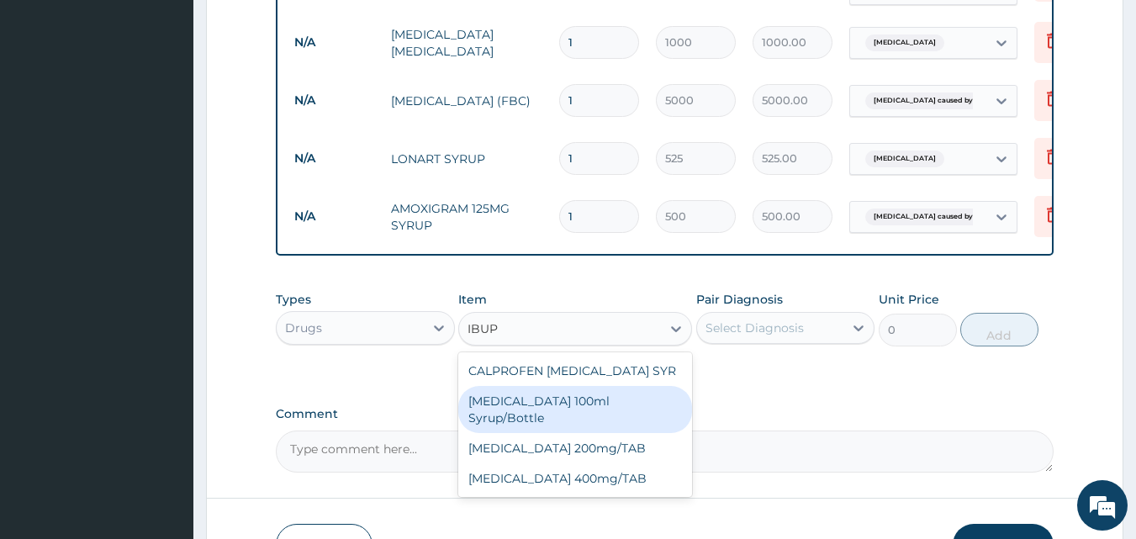
click at [500, 413] on div "Ibuprofen 100ml Syrup/Bottle" at bounding box center [575, 409] width 234 height 47
type input "400"
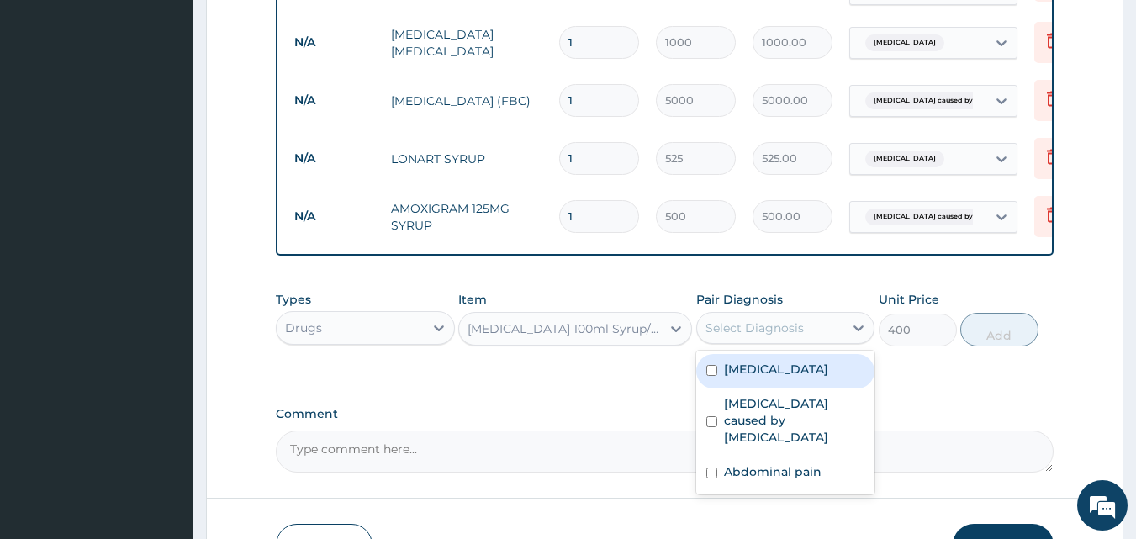
click at [732, 329] on div "Select Diagnosis" at bounding box center [755, 328] width 98 height 17
click at [715, 376] on input "checkbox" at bounding box center [711, 370] width 11 height 11
checkbox input "true"
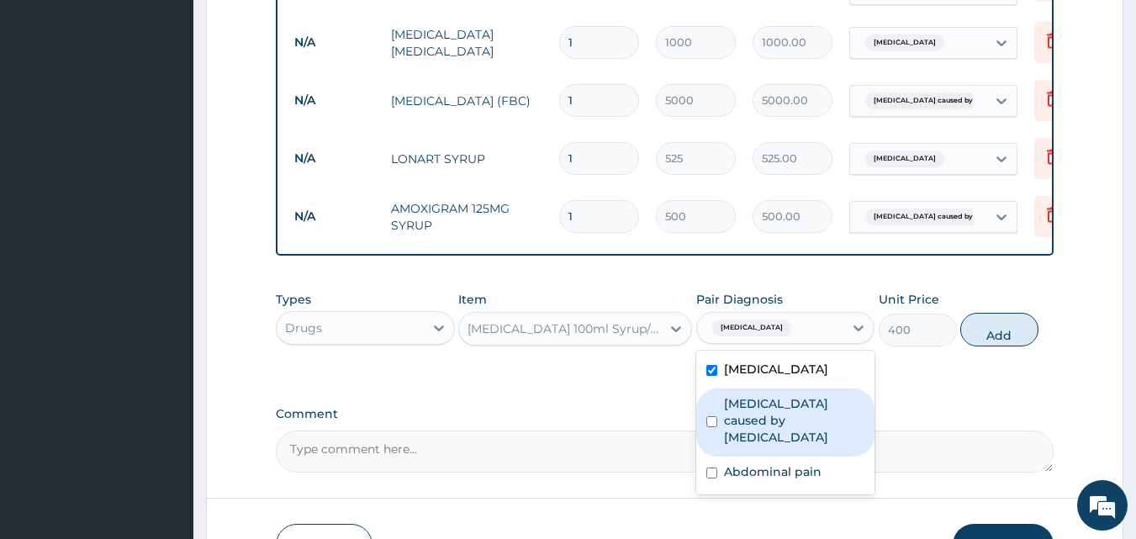
drag, startPoint x: 715, startPoint y: 420, endPoint x: 661, endPoint y: 400, distance: 57.5
click at [714, 420] on input "checkbox" at bounding box center [711, 421] width 11 height 11
checkbox input "true"
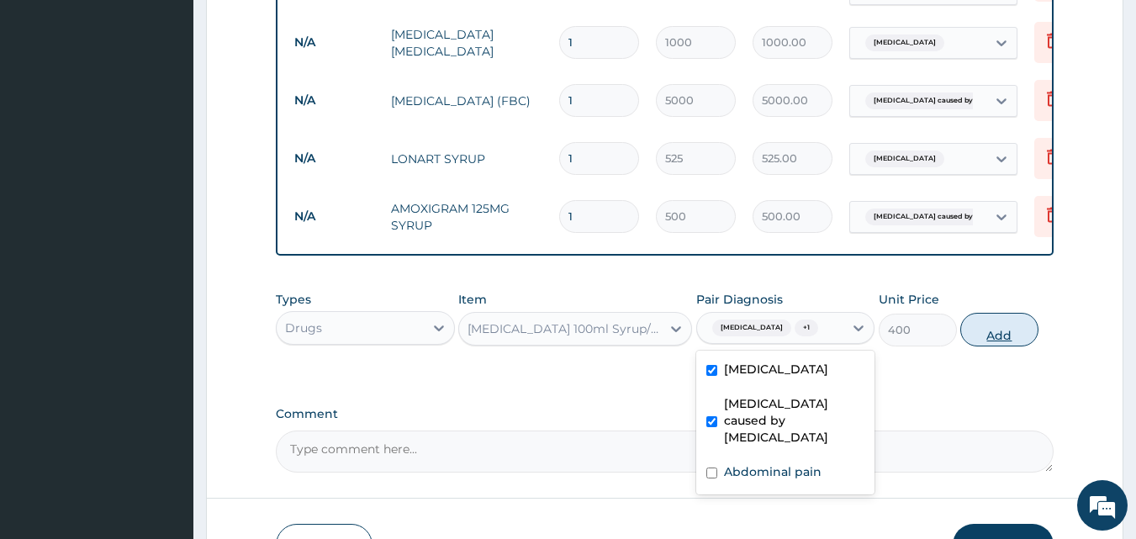
click at [991, 340] on button "Add" at bounding box center [999, 330] width 78 height 34
type input "0"
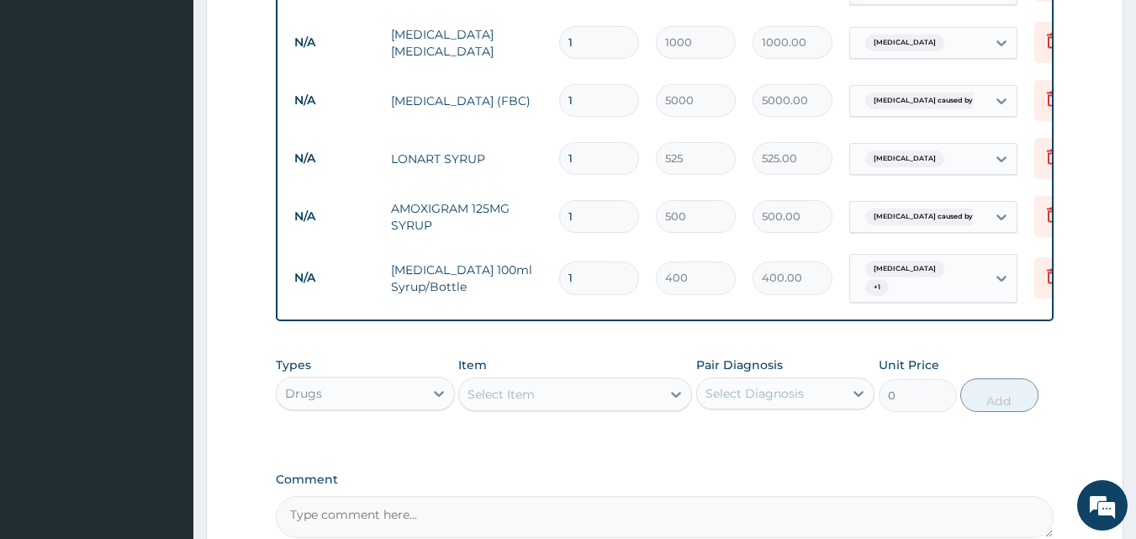
click at [621, 399] on div "Select Item" at bounding box center [560, 394] width 202 height 27
type input "Z"
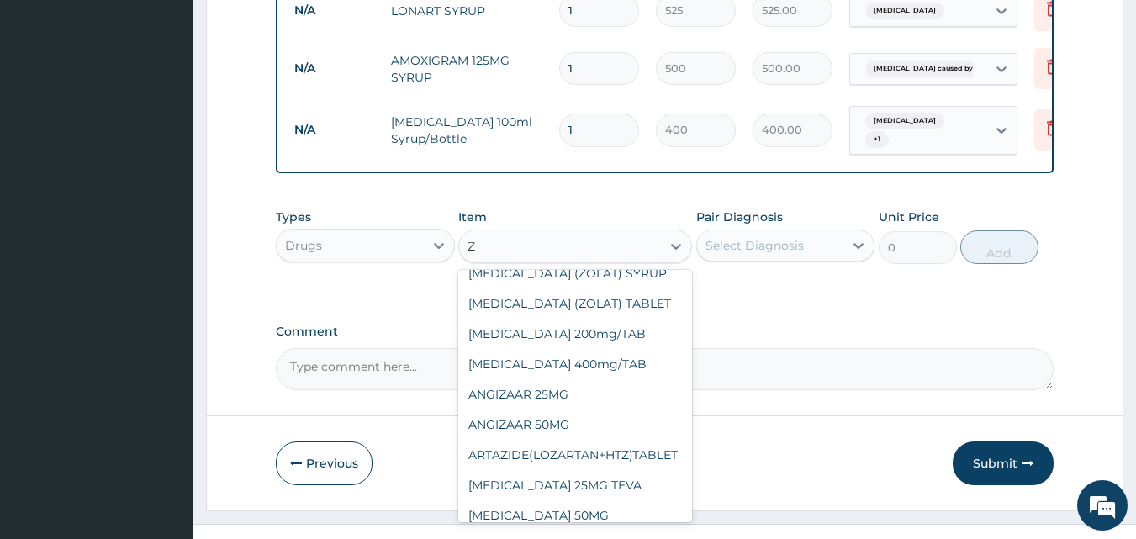
scroll to position [0, 0]
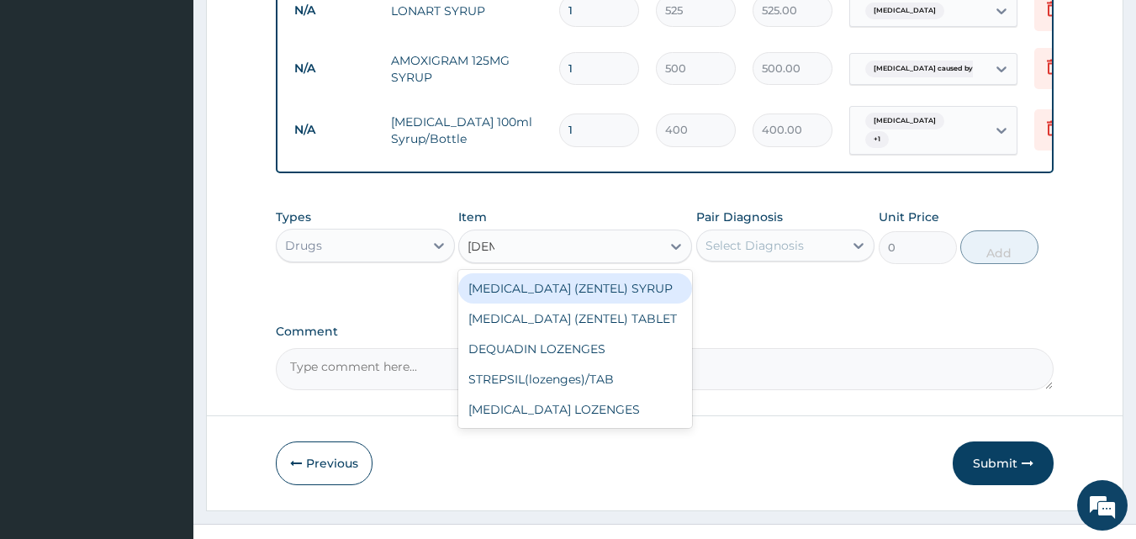
type input "ZENT"
click at [666, 296] on div "ALBENDAZOLE (ZENTEL) SYRUP" at bounding box center [575, 288] width 234 height 30
type input "157.5"
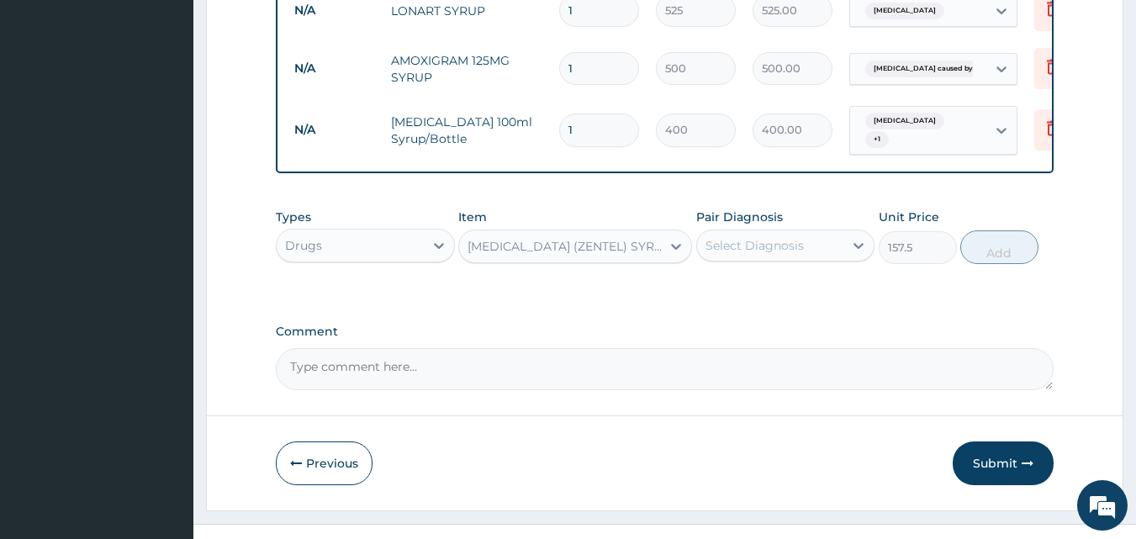
click at [780, 263] on div "Types Drugs Item ALBENDAZOLE (ZENTEL) SYRUP Pair Diagnosis Select Diagnosis Uni…" at bounding box center [665, 236] width 779 height 72
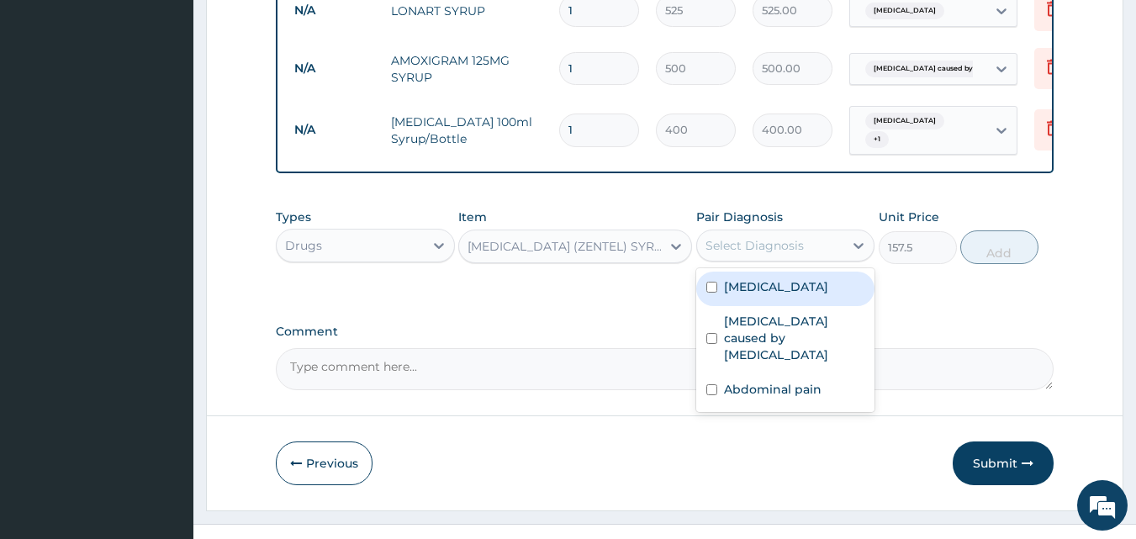
click at [791, 243] on div "Select Diagnosis" at bounding box center [755, 245] width 98 height 17
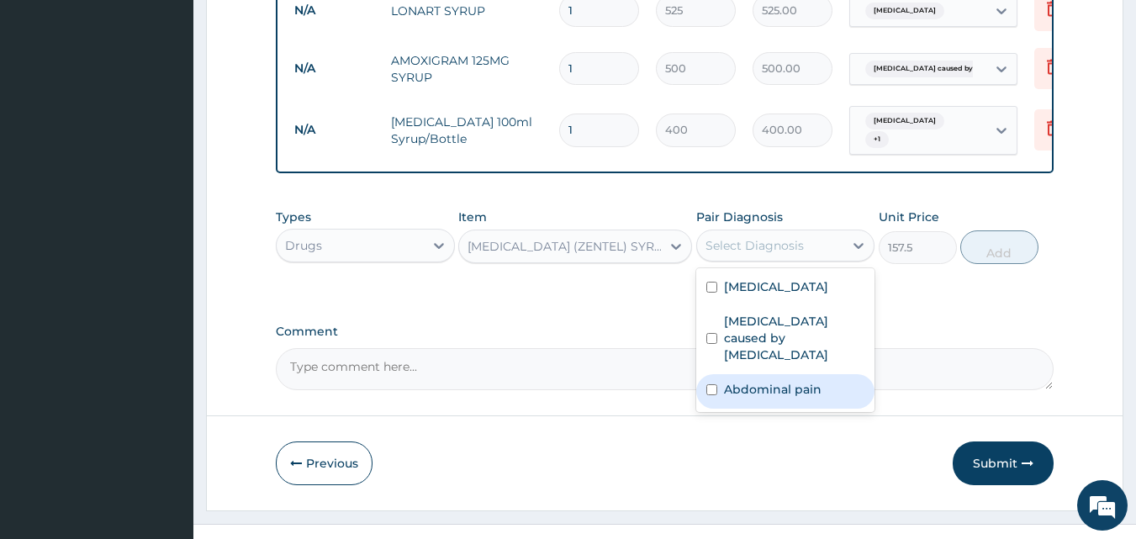
drag, startPoint x: 736, startPoint y: 374, endPoint x: 763, endPoint y: 357, distance: 31.7
click at [737, 381] on label "Abdominal pain" at bounding box center [773, 389] width 98 height 17
checkbox input "true"
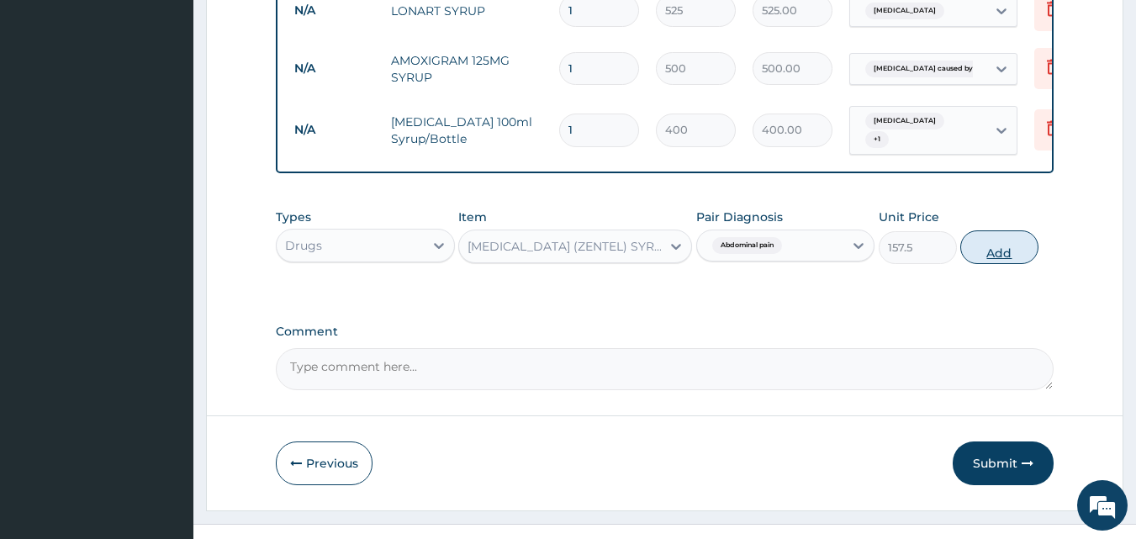
click at [1013, 254] on button "Add" at bounding box center [999, 247] width 78 height 34
type input "0"
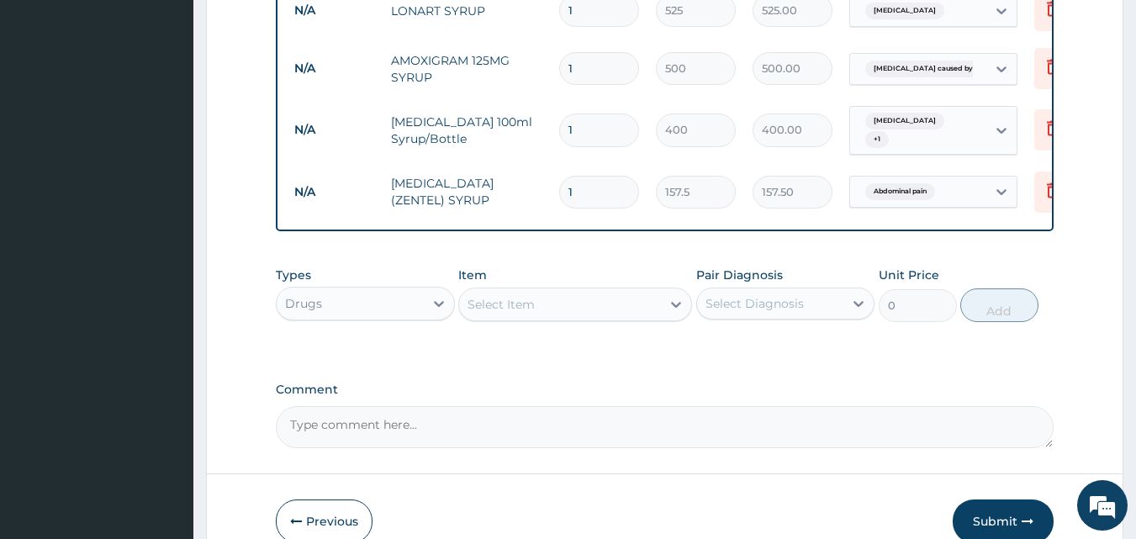
click at [529, 296] on div "Select Item" at bounding box center [501, 304] width 67 height 17
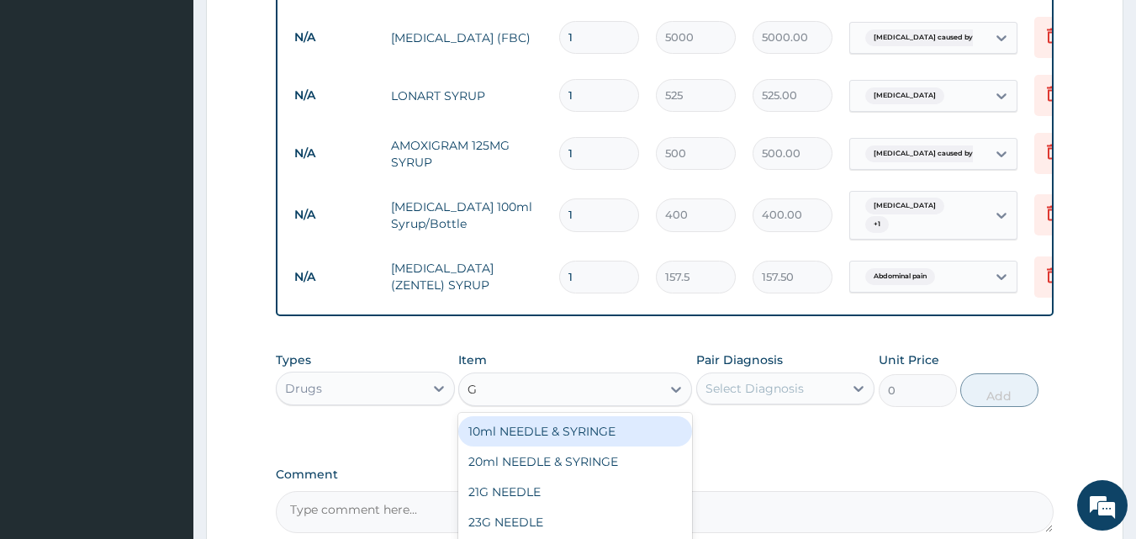
scroll to position [1013, 0]
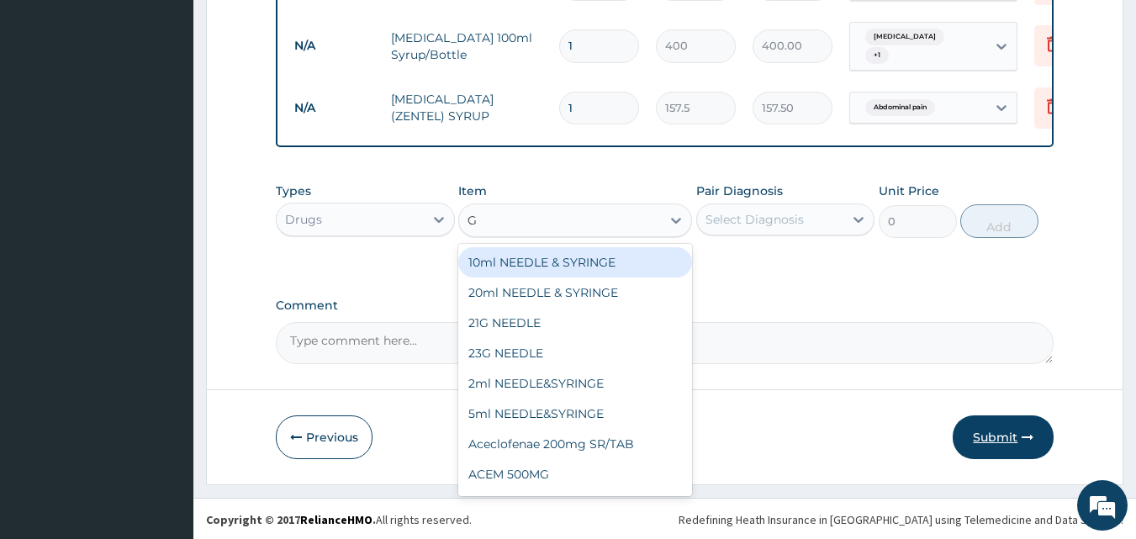
type input "G"
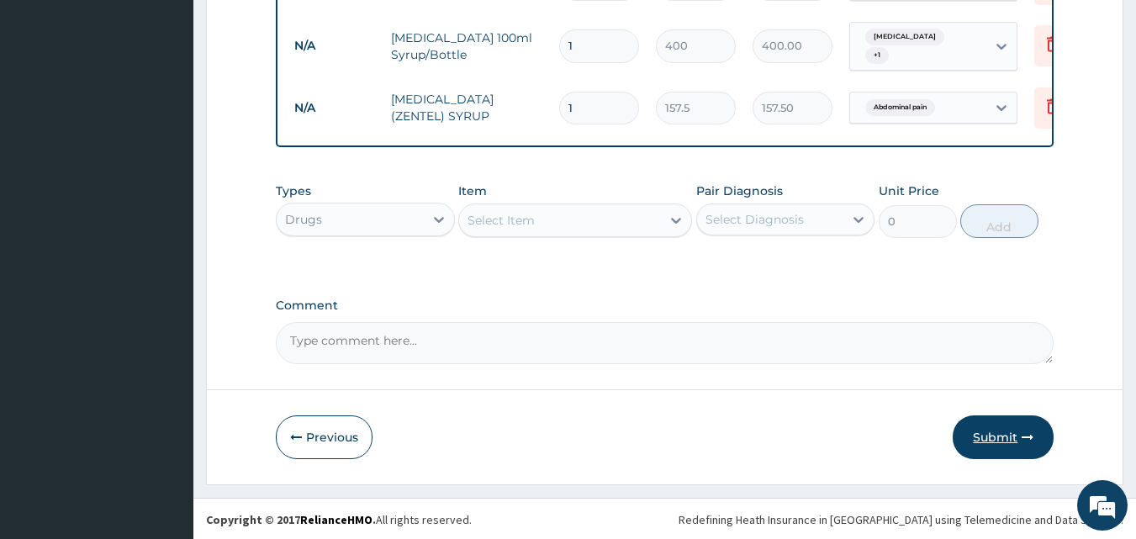
click at [986, 438] on button "Submit" at bounding box center [1003, 437] width 101 height 44
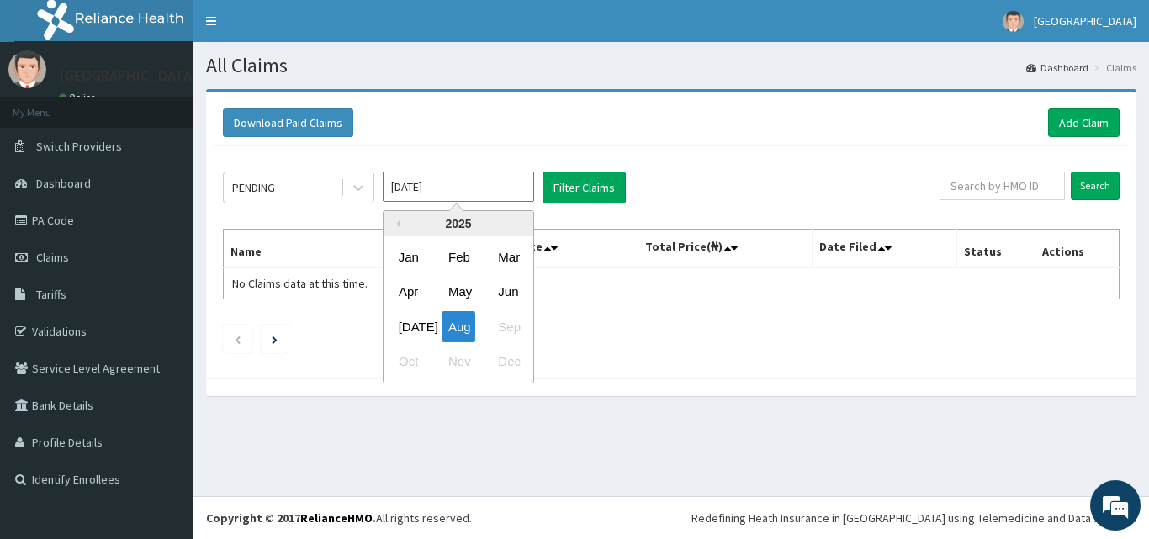
click at [446, 193] on input "[DATE]" at bounding box center [458, 187] width 151 height 30
click at [401, 323] on div "[DATE]" at bounding box center [409, 326] width 34 height 31
type input "[DATE]"
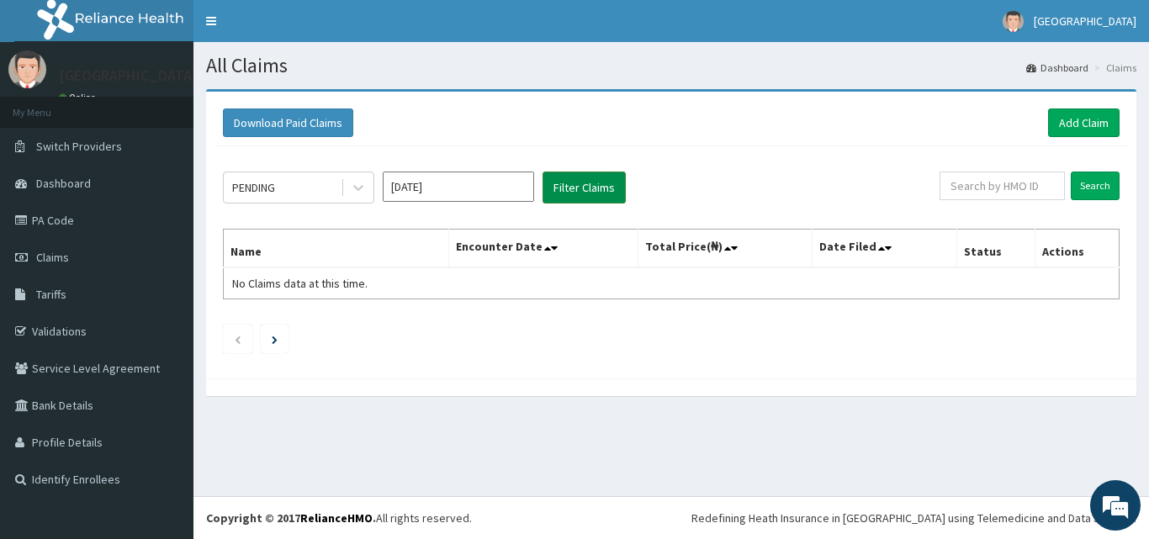
click at [579, 192] on button "Filter Claims" at bounding box center [583, 188] width 83 height 32
click at [297, 193] on div "PENDING" at bounding box center [282, 187] width 117 height 27
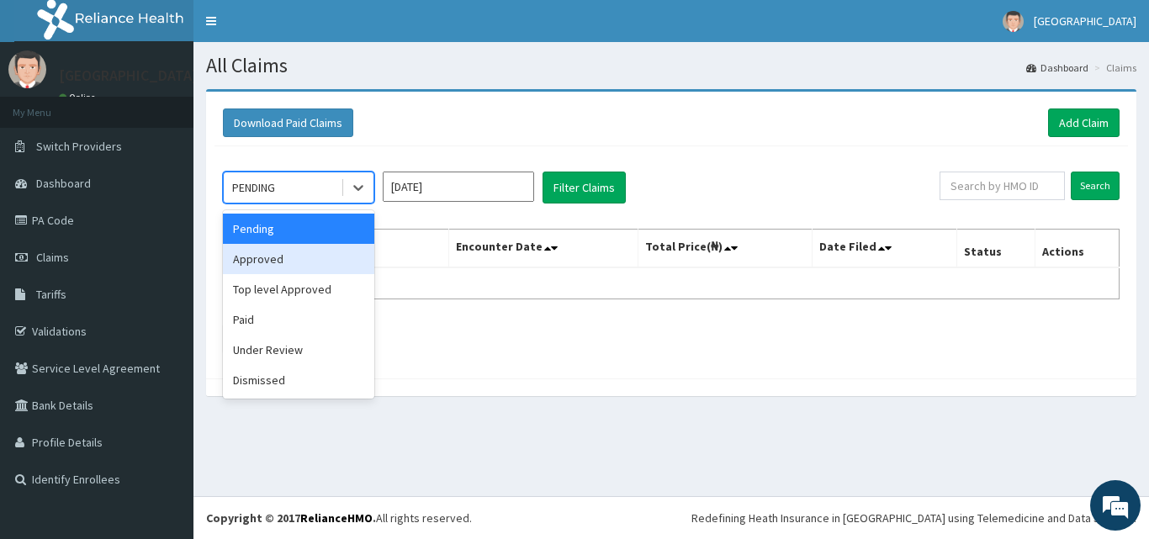
drag, startPoint x: 277, startPoint y: 257, endPoint x: 279, endPoint y: 247, distance: 10.4
click at [277, 256] on div "Approved" at bounding box center [298, 259] width 151 height 30
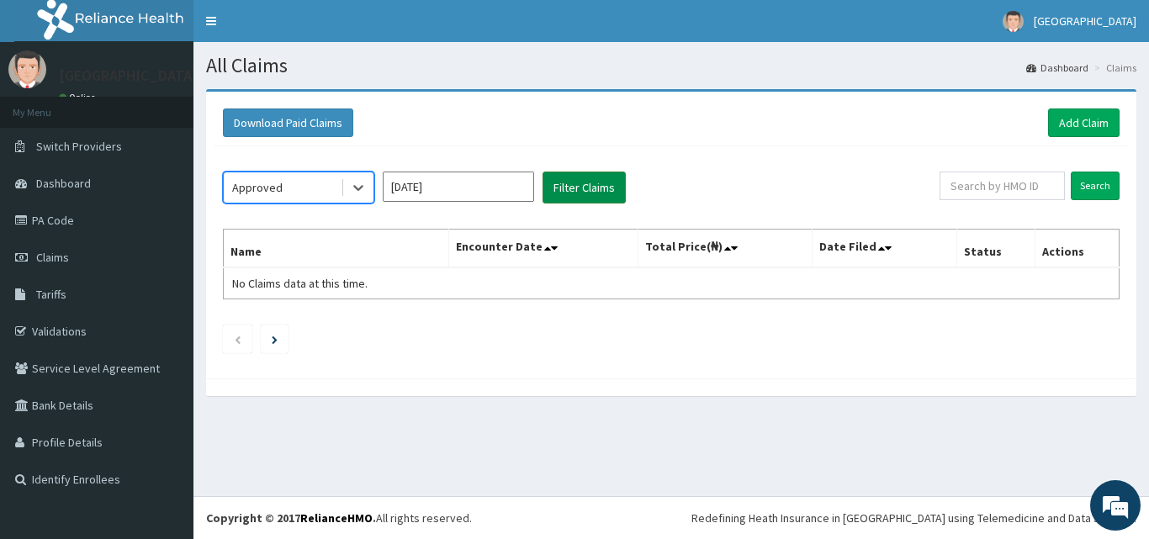
click at [580, 178] on button "Filter Claims" at bounding box center [583, 188] width 83 height 32
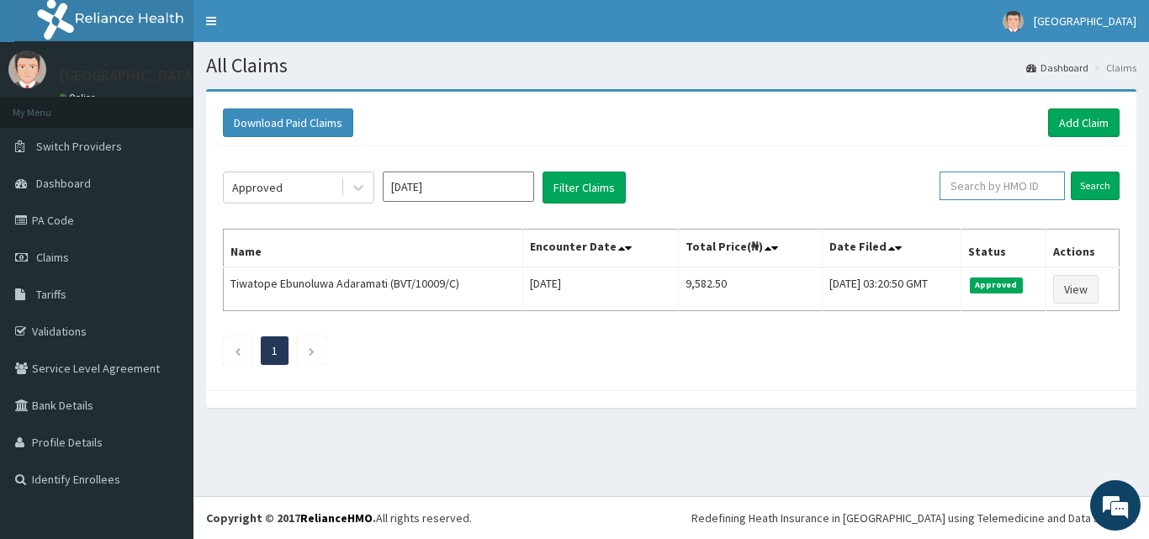
click at [1011, 182] on input "text" at bounding box center [1001, 186] width 125 height 29
paste input "EAG/10022/A"
click at [1011, 182] on input "EAG/10022/A" at bounding box center [1001, 186] width 125 height 29
click at [1011, 182] on input "EAG/10022/A" at bounding box center [975, 186] width 113 height 29
click at [943, 182] on input "EAG/10022/A" at bounding box center [975, 186] width 113 height 29
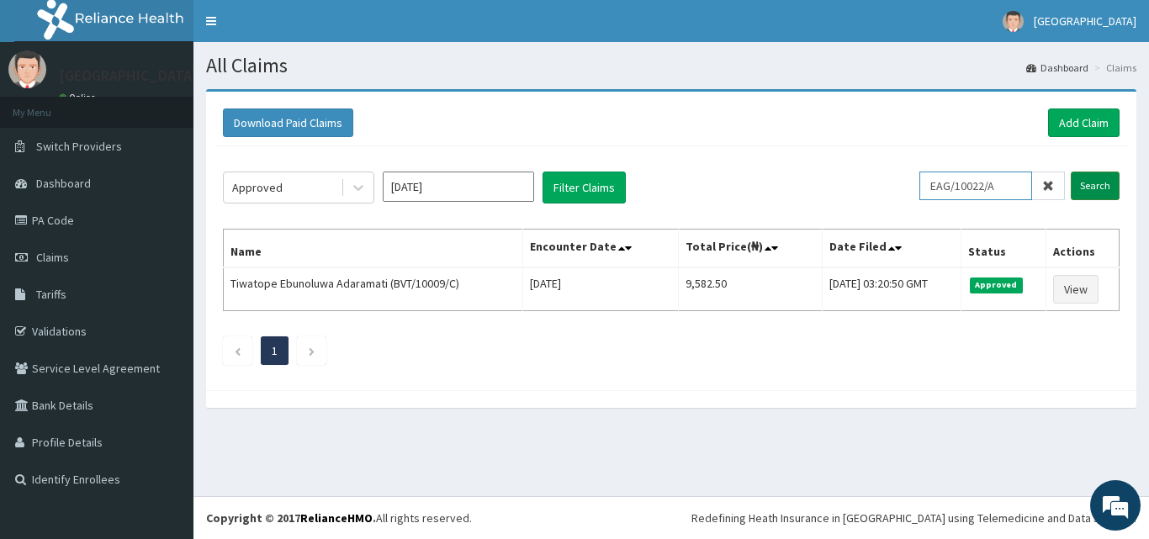
type input "EAG/10022/A"
click at [1098, 182] on input "Search" at bounding box center [1095, 186] width 49 height 29
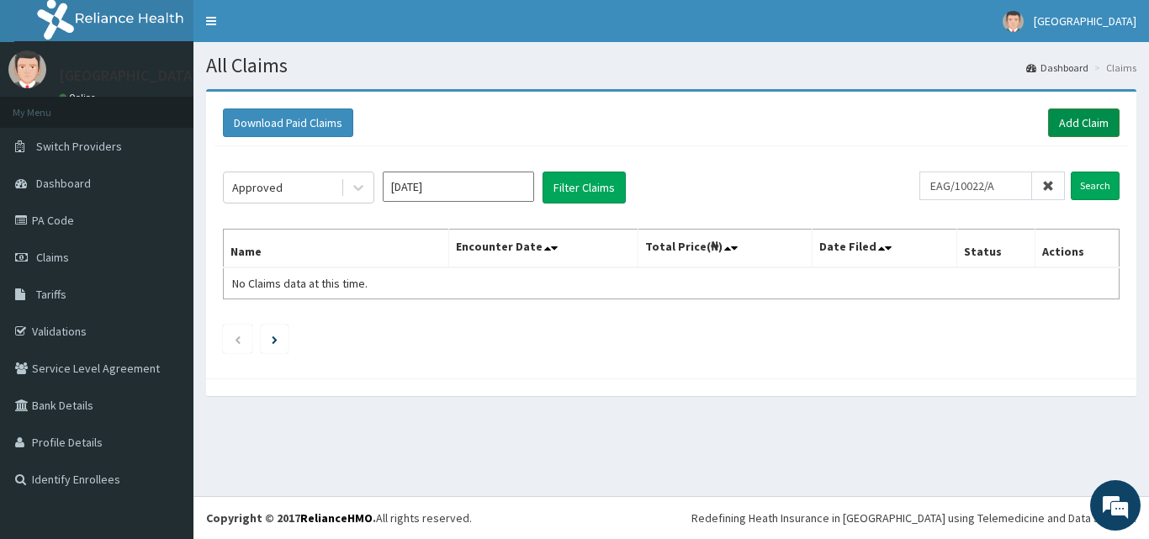
click at [1073, 113] on link "Add Claim" at bounding box center [1083, 122] width 71 height 29
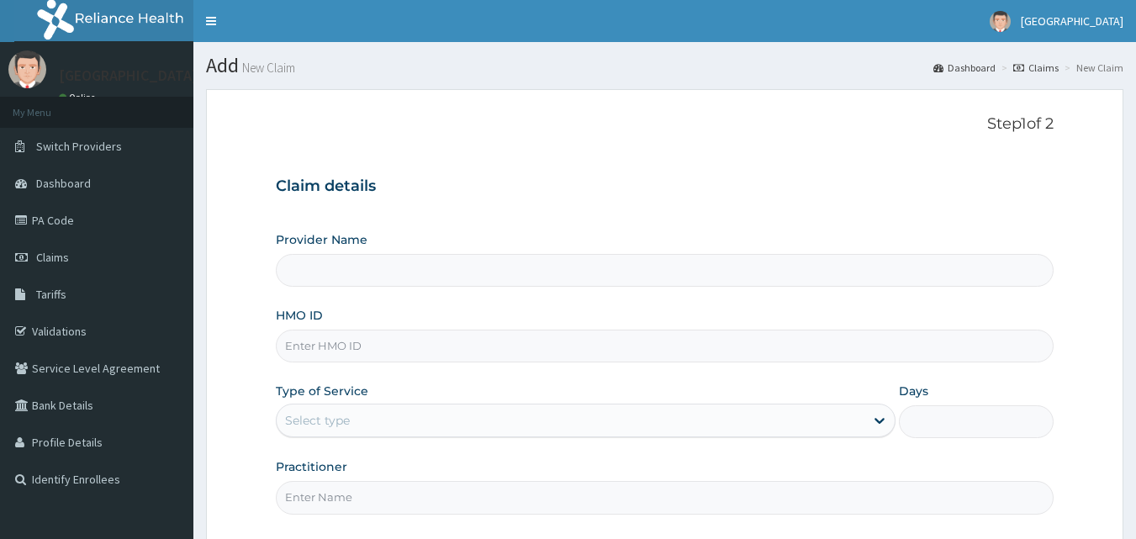
drag, startPoint x: 0, startPoint y: 0, endPoint x: 682, endPoint y: 340, distance: 761.9
click at [682, 340] on input "HMO ID" at bounding box center [665, 346] width 779 height 33
type input "[GEOGRAPHIC_DATA]"
paste input "EAG/10022/A"
type input "EAG/10022/A"
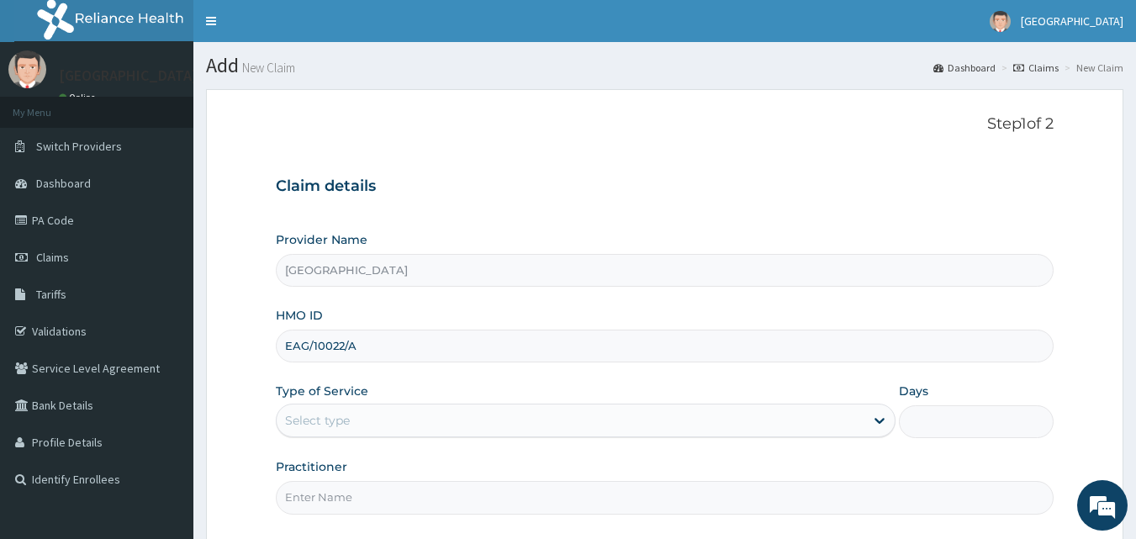
click at [622, 416] on div "Select type" at bounding box center [571, 420] width 588 height 27
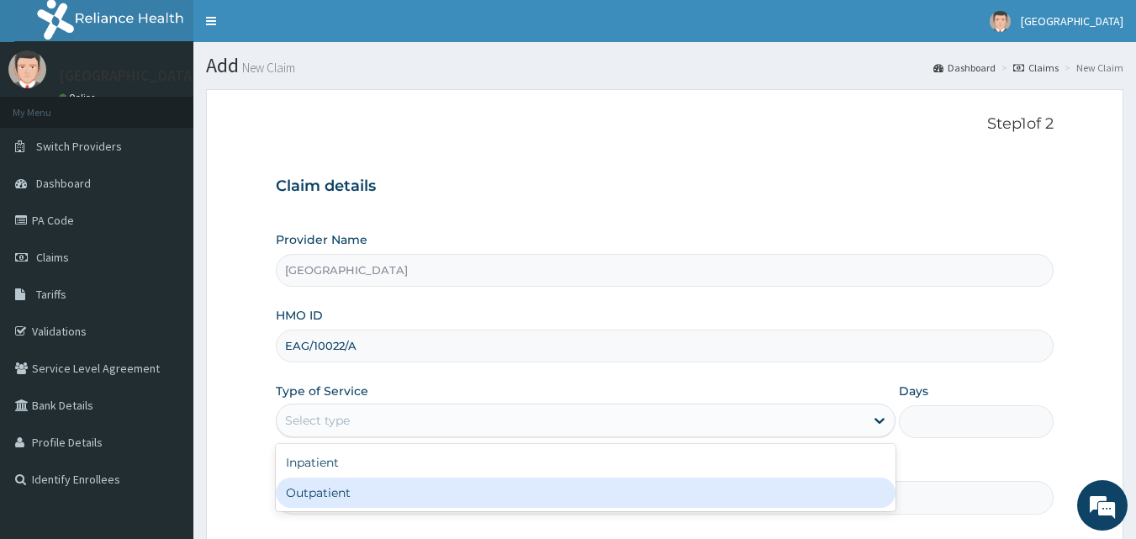
click at [623, 502] on div "Outpatient" at bounding box center [586, 493] width 620 height 30
type input "1"
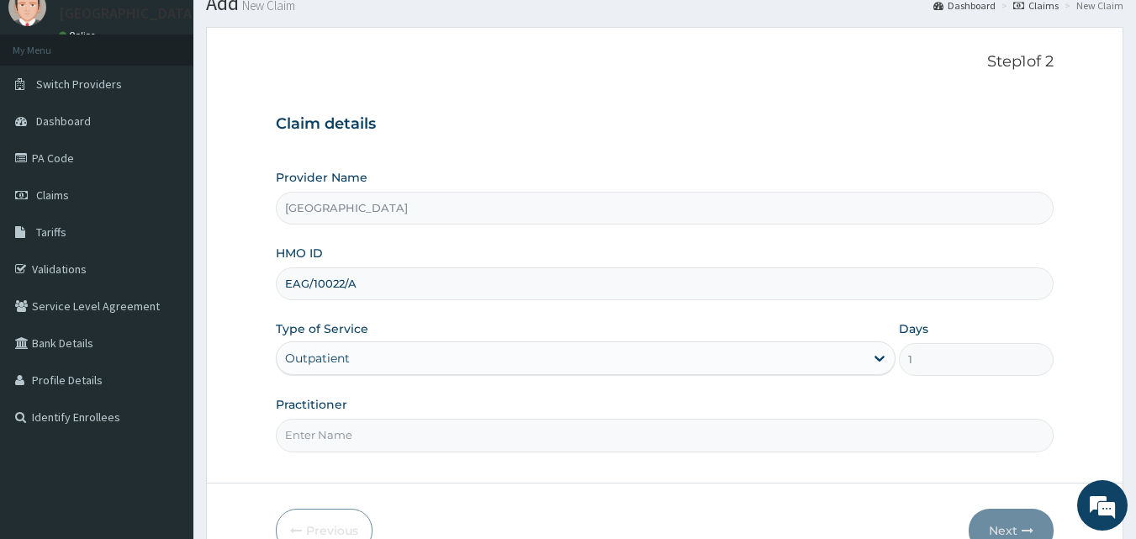
scroll to position [84, 0]
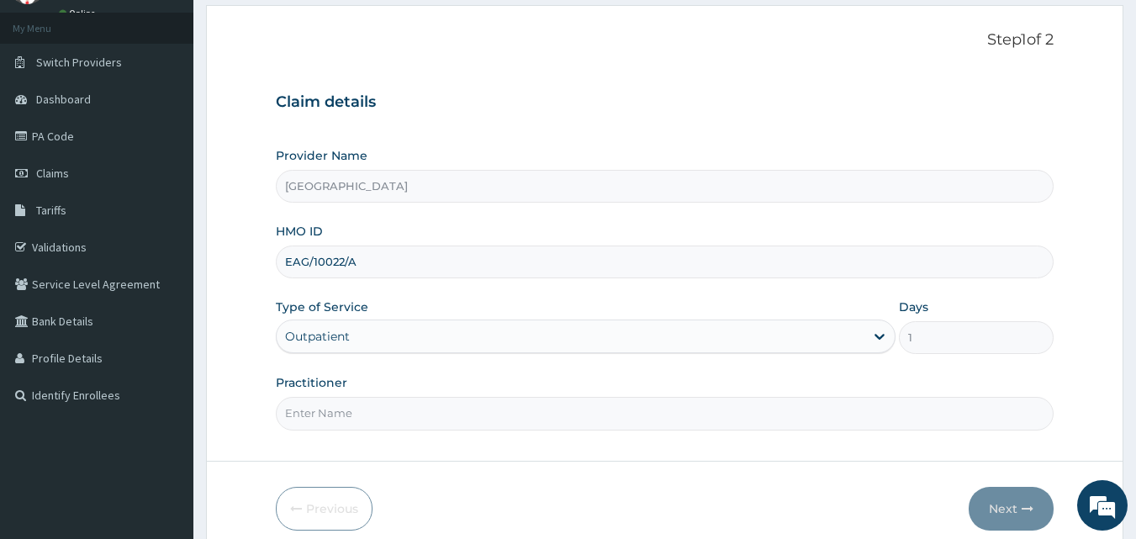
click at [634, 405] on input "Practitioner" at bounding box center [665, 413] width 779 height 33
type input "Dr Sam"
click at [984, 509] on button "Next" at bounding box center [1011, 509] width 85 height 44
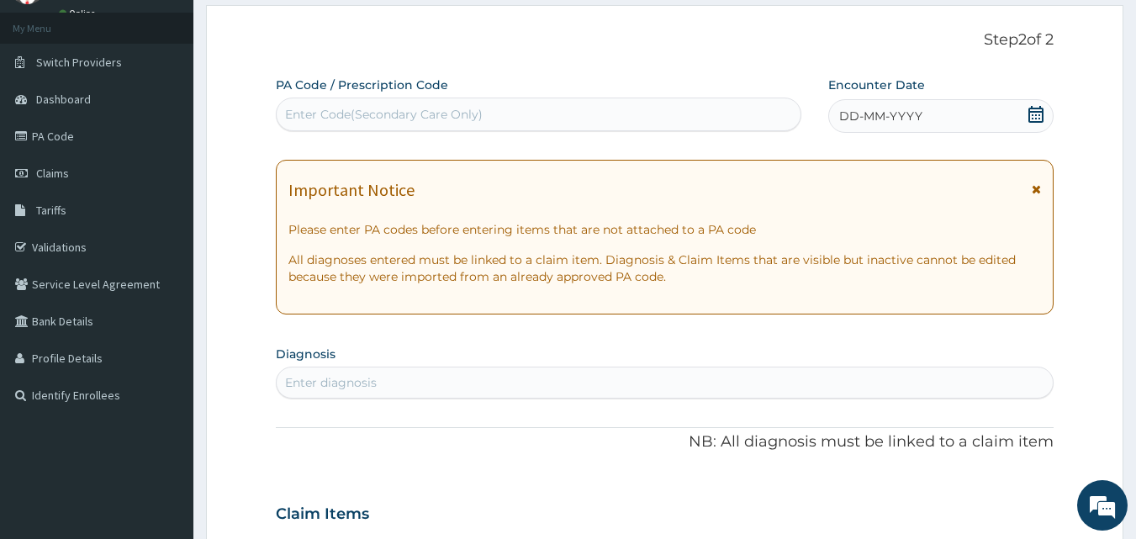
click at [698, 378] on div "Enter diagnosis" at bounding box center [665, 382] width 777 height 27
click at [698, 378] on div "M M" at bounding box center [665, 382] width 777 height 27
type input "M"
click at [1039, 116] on icon at bounding box center [1036, 114] width 17 height 17
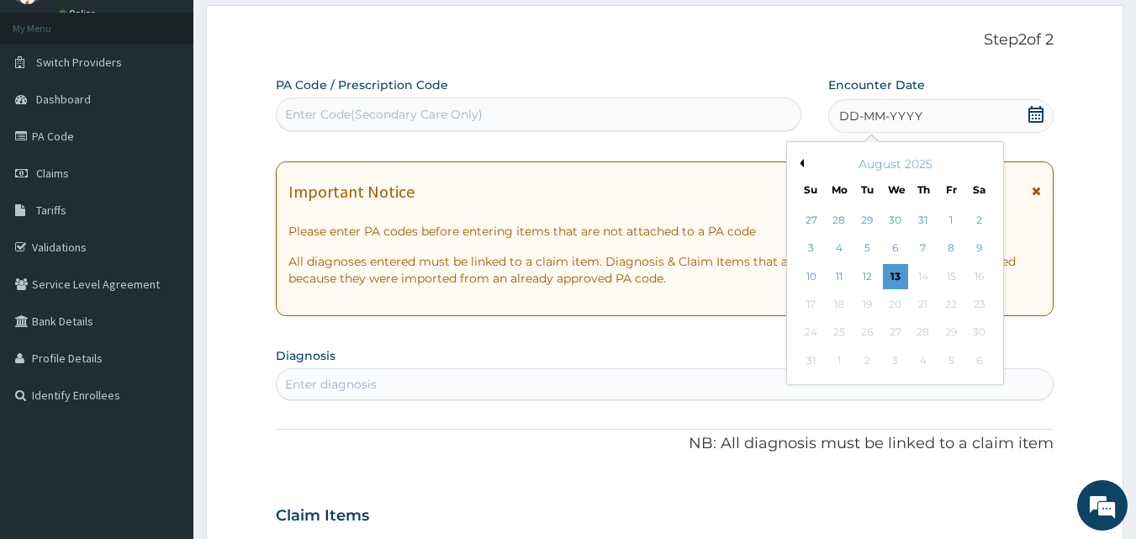
click at [799, 165] on button "Previous Month" at bounding box center [800, 163] width 8 height 8
click at [920, 246] on div "10" at bounding box center [923, 248] width 25 height 25
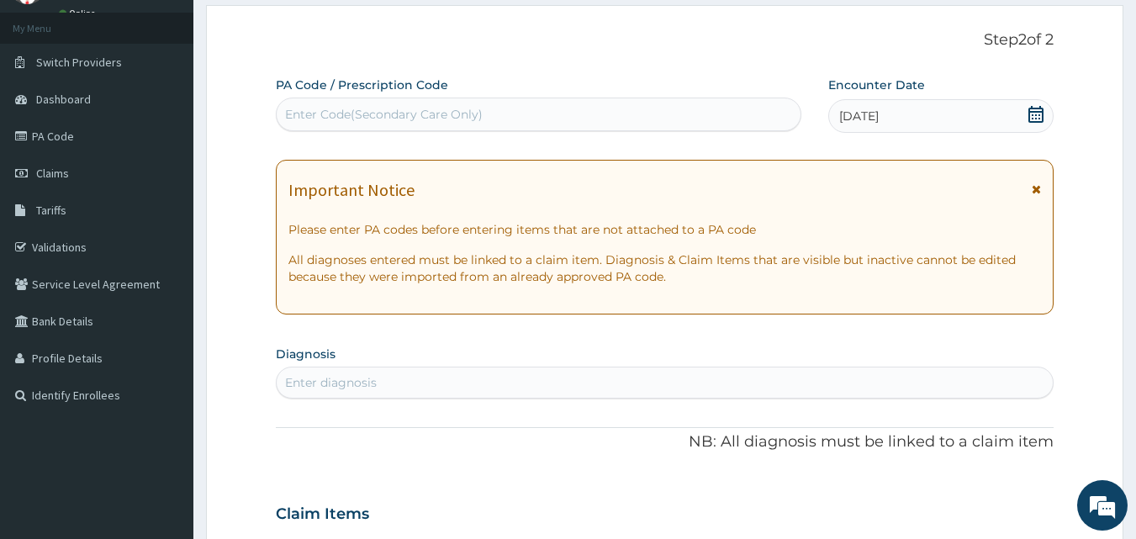
click at [593, 386] on div "Enter diagnosis" at bounding box center [665, 382] width 777 height 27
type input "[MEDICAL_DATA]"
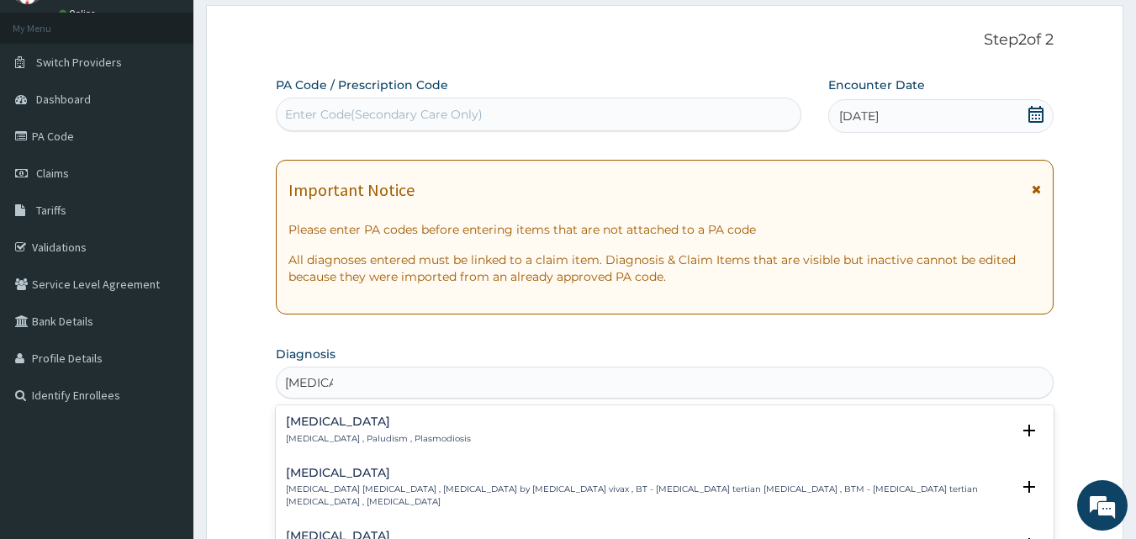
click at [327, 435] on p "[MEDICAL_DATA] , Paludism , Plasmodiosis" at bounding box center [378, 439] width 185 height 12
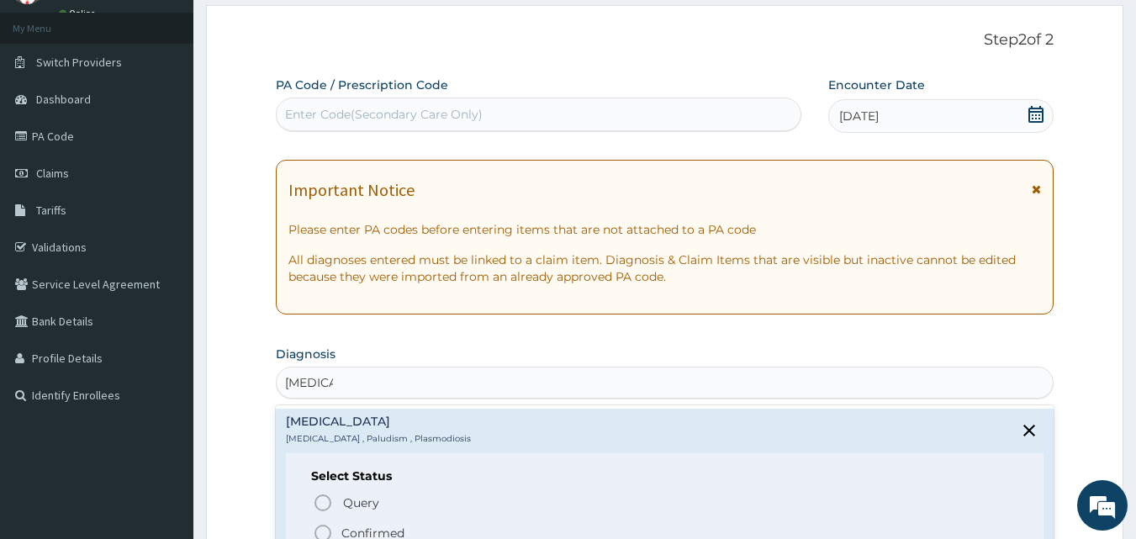
drag, startPoint x: 320, startPoint y: 527, endPoint x: 335, endPoint y: 501, distance: 30.1
click at [320, 525] on icon "status option filled" at bounding box center [323, 533] width 20 height 20
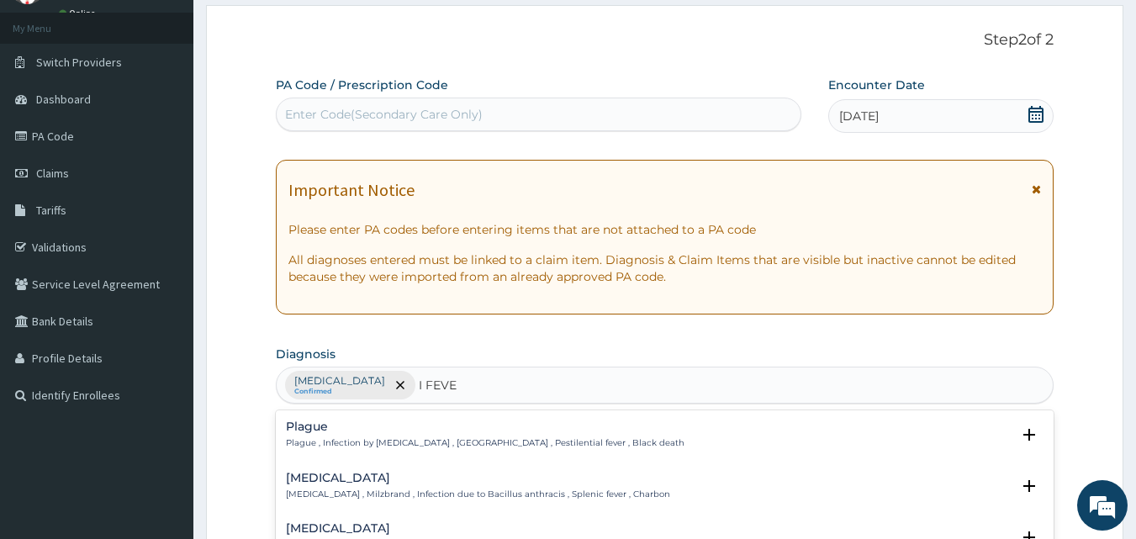
type input "I FEVER"
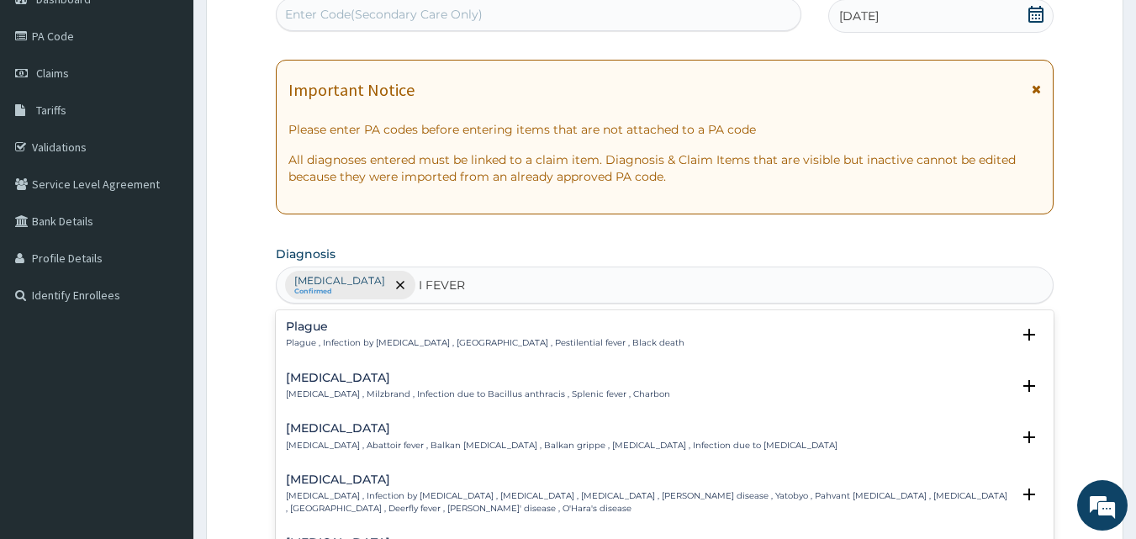
scroll to position [186, 0]
click at [526, 442] on p "Q fever , Abattoir fever , Balkan influenza , Balkan grippe , Query fever , Inf…" at bounding box center [562, 444] width 552 height 12
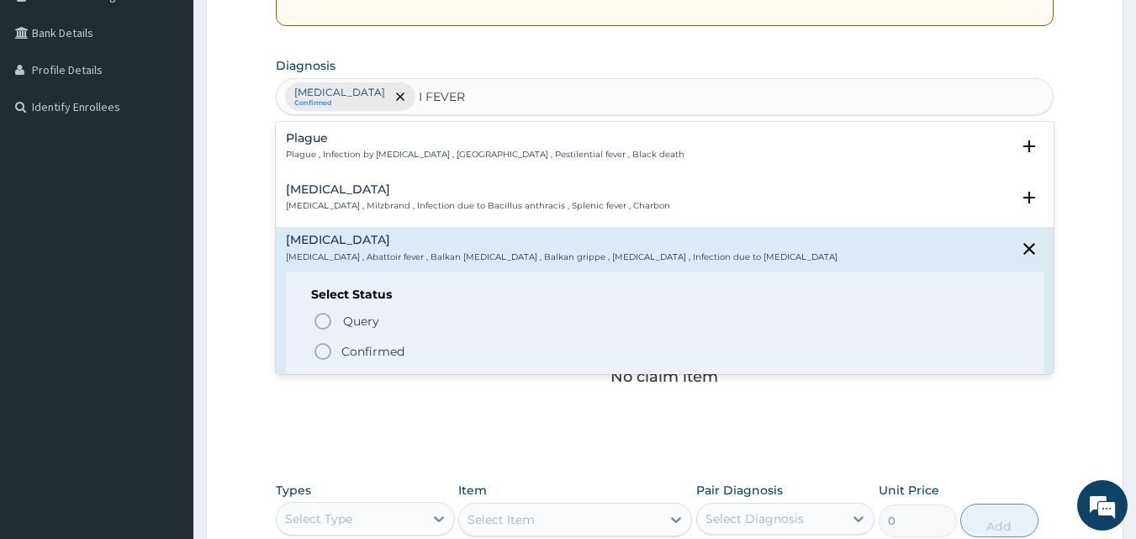
scroll to position [378, 0]
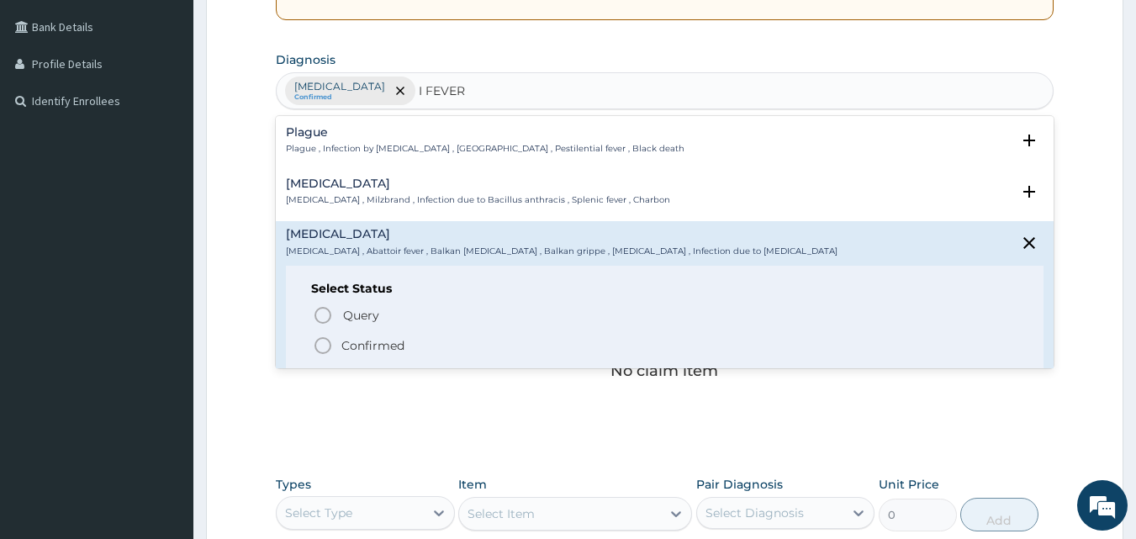
click at [316, 341] on circle "status option filled" at bounding box center [322, 345] width 15 height 15
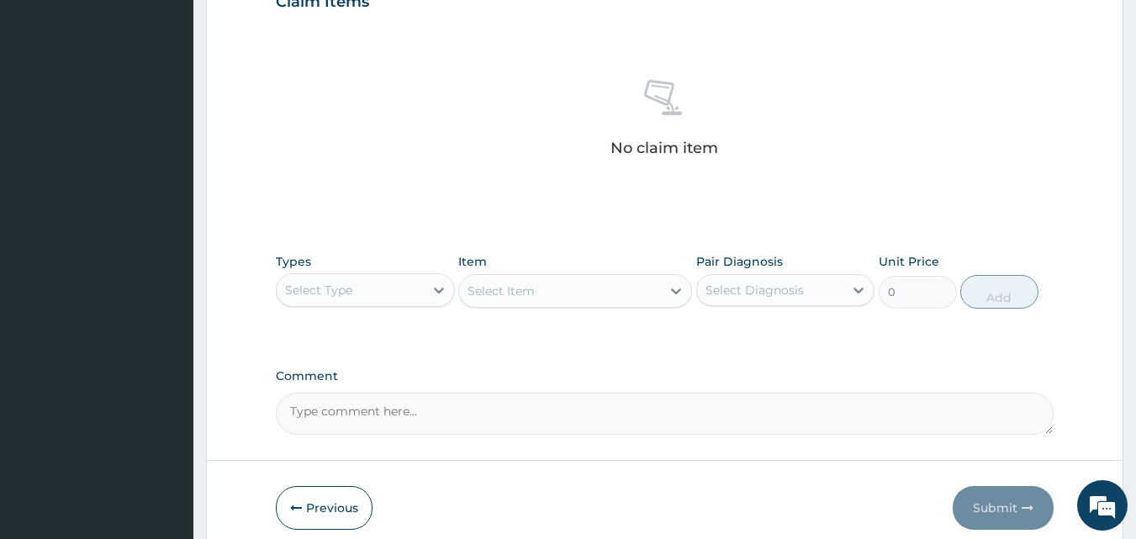
scroll to position [631, 0]
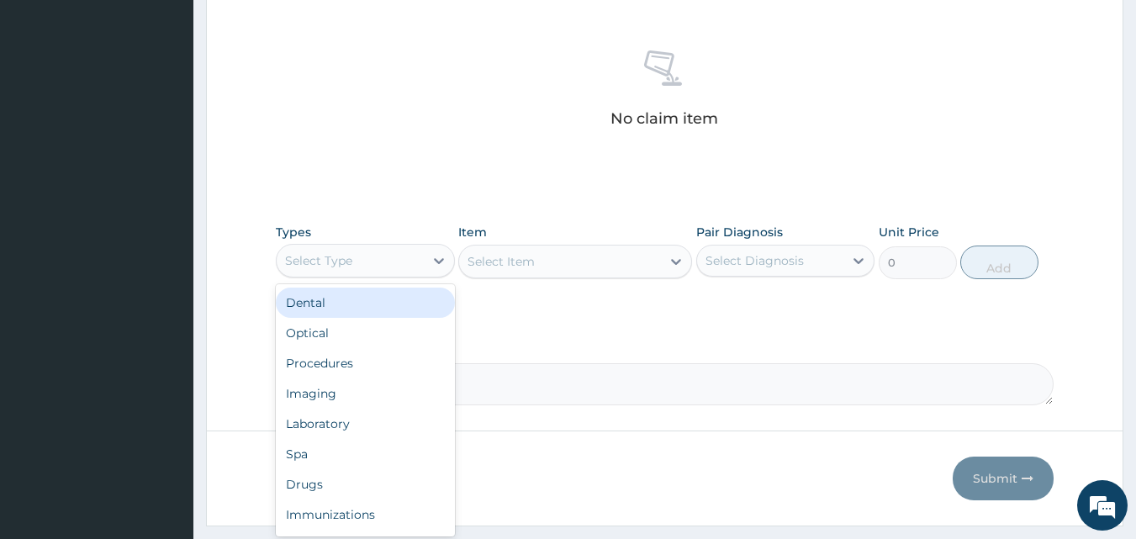
click at [413, 262] on div "Select Type" at bounding box center [350, 260] width 147 height 27
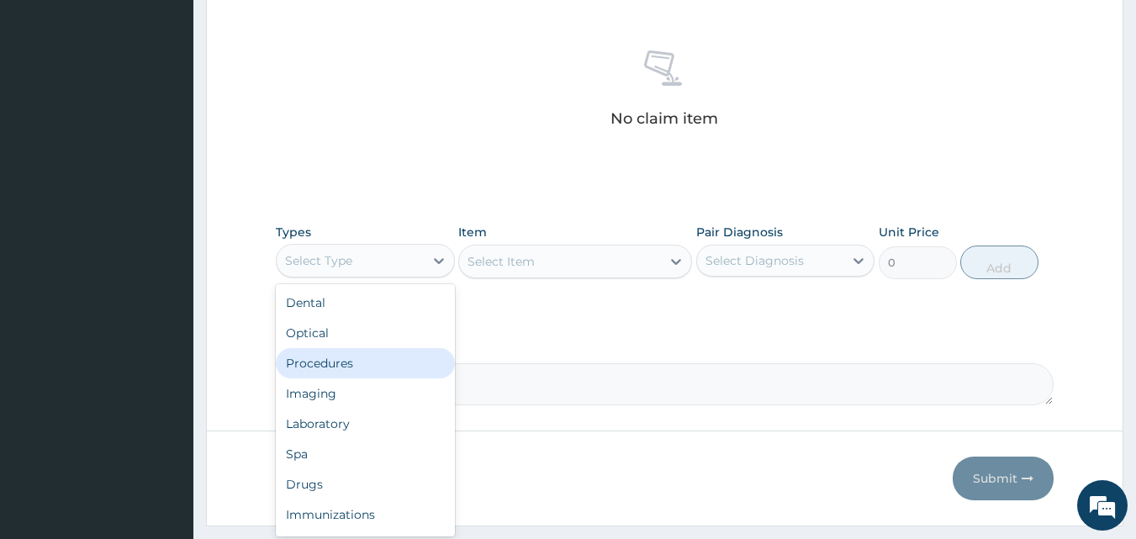
drag, startPoint x: 354, startPoint y: 361, endPoint x: 456, endPoint y: 321, distance: 109.2
click at [366, 350] on div "Procedures" at bounding box center [365, 363] width 179 height 30
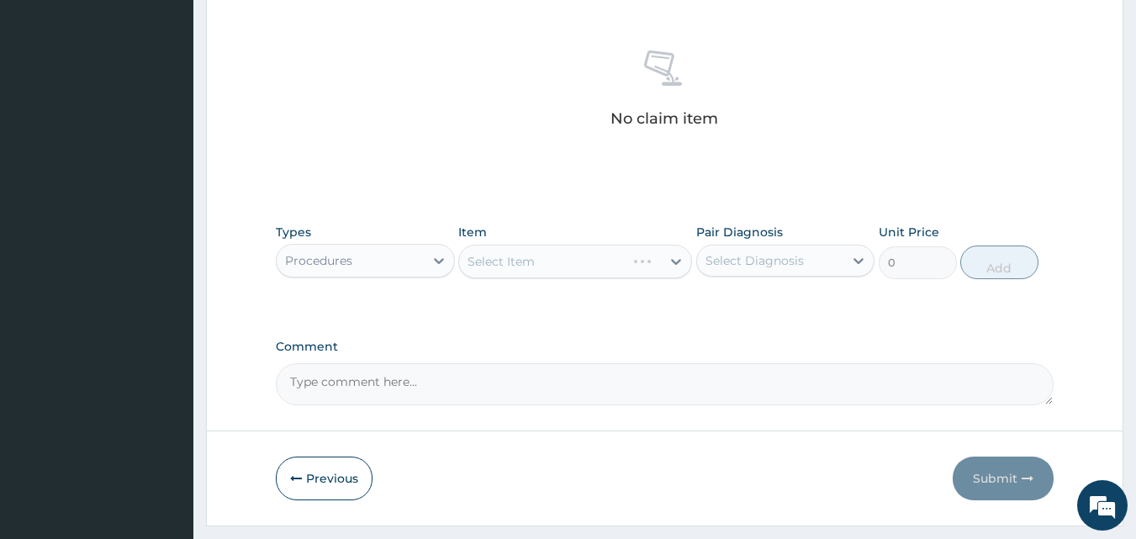
click at [568, 251] on div "Select Item" at bounding box center [575, 262] width 234 height 34
click at [554, 262] on div "Select Item" at bounding box center [575, 262] width 234 height 34
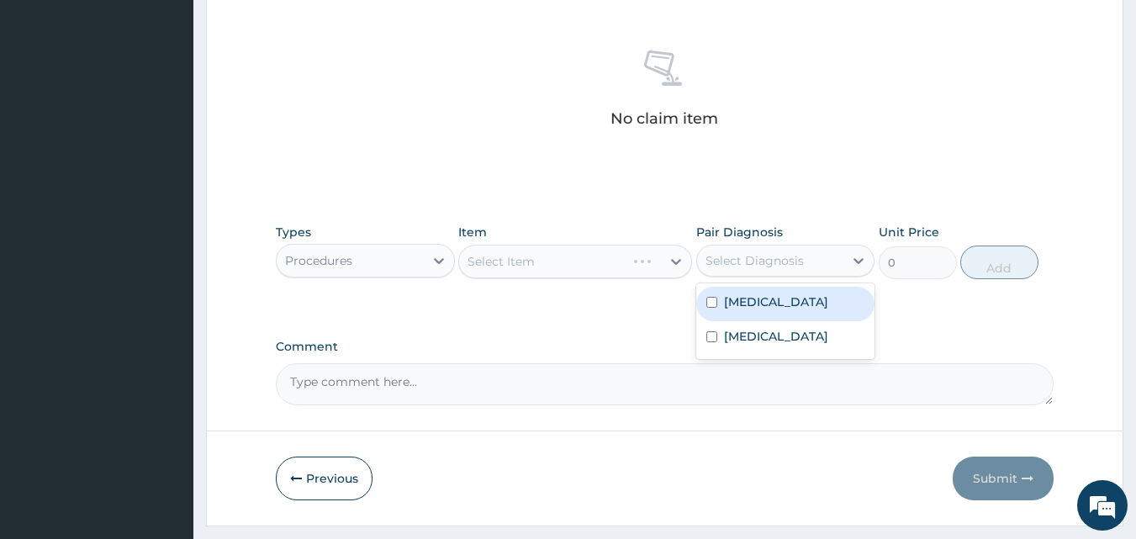
click at [727, 263] on div "Select Diagnosis" at bounding box center [755, 260] width 98 height 17
click at [727, 303] on label "[MEDICAL_DATA]" at bounding box center [776, 301] width 104 height 17
checkbox input "true"
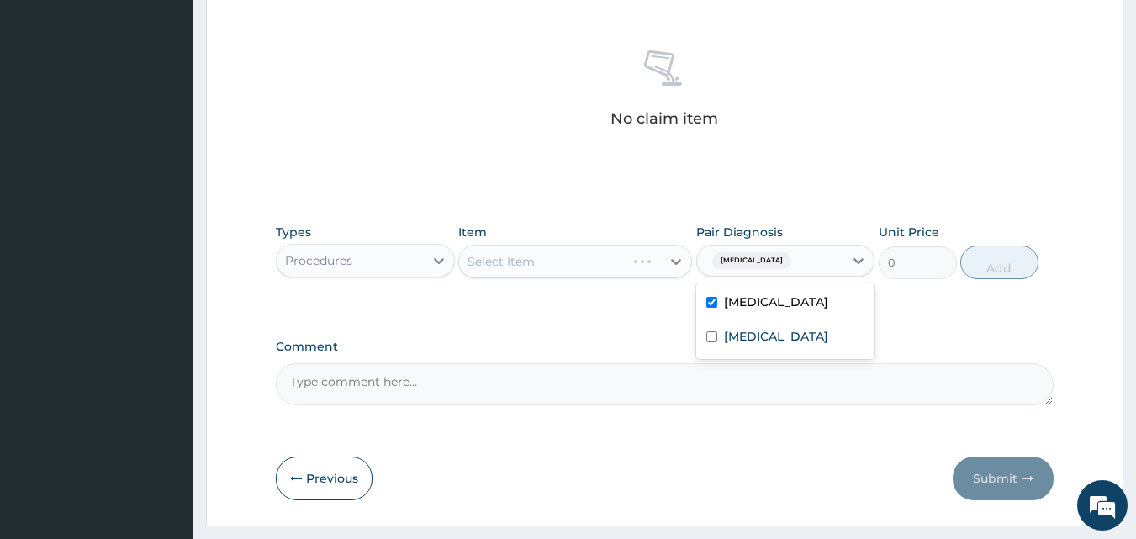
click at [571, 261] on div "Select Item" at bounding box center [575, 262] width 234 height 34
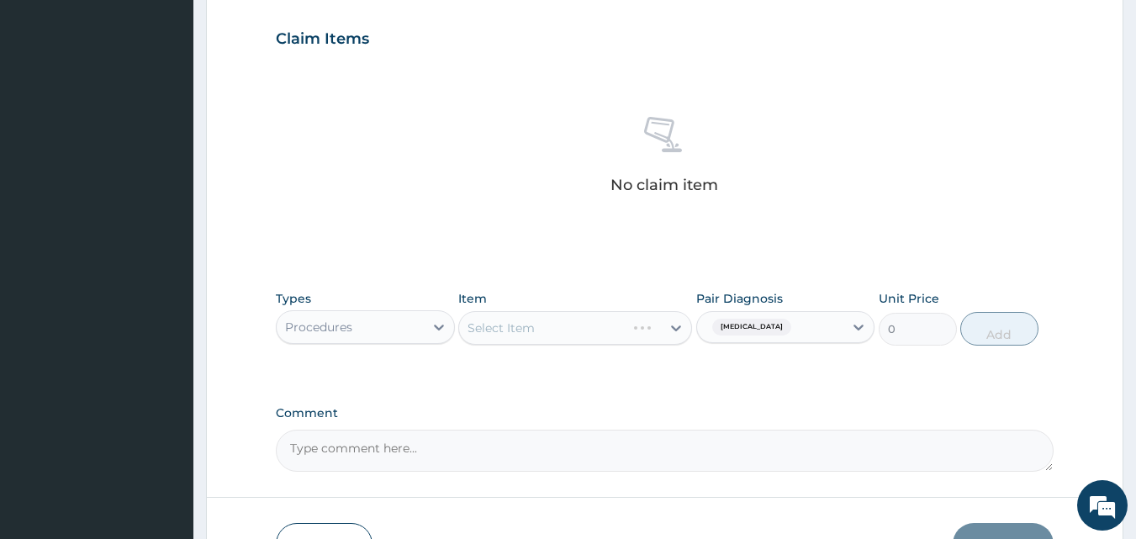
scroll to position [599, 0]
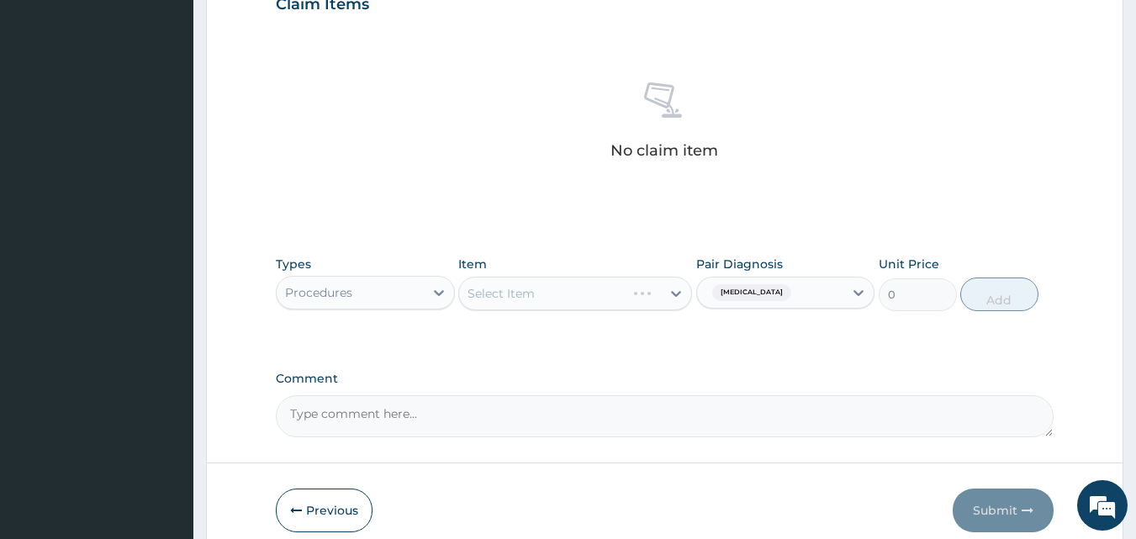
click at [537, 304] on div "Select Item" at bounding box center [575, 294] width 234 height 34
click at [551, 299] on div "Select Item" at bounding box center [575, 294] width 234 height 34
click at [568, 293] on div "Select Item" at bounding box center [575, 294] width 234 height 34
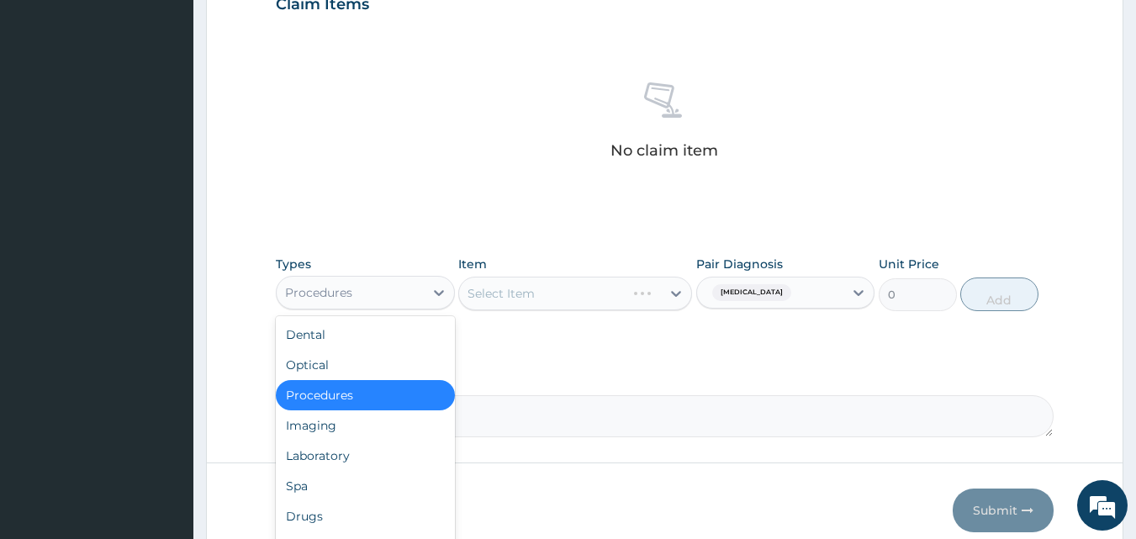
click at [348, 291] on div "Procedures" at bounding box center [318, 292] width 67 height 17
click at [327, 396] on div "Procedures" at bounding box center [365, 395] width 179 height 30
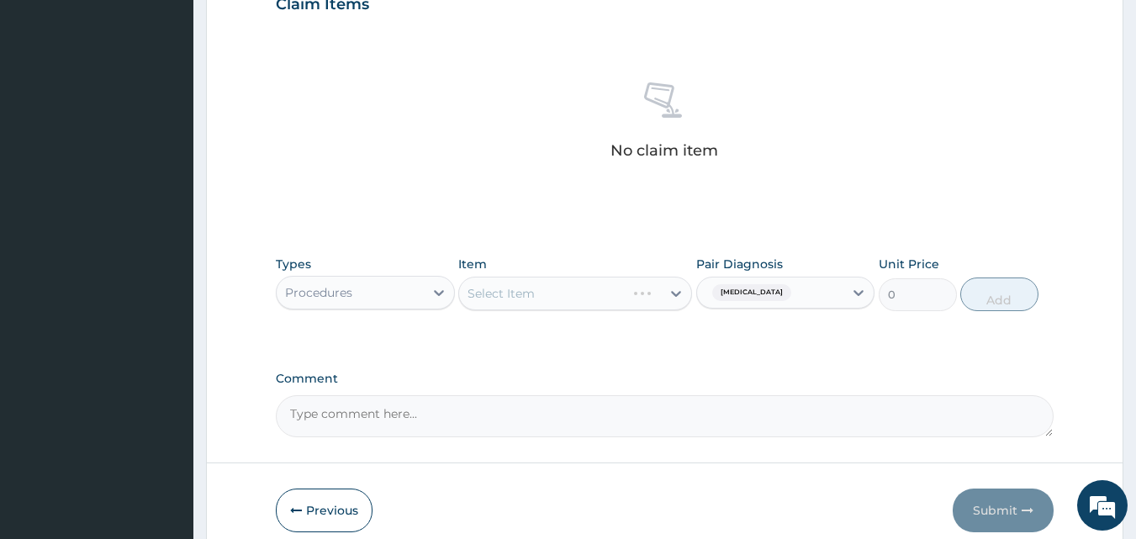
click at [548, 301] on div "Select Item" at bounding box center [575, 294] width 234 height 34
click at [565, 281] on div "Select Item" at bounding box center [560, 293] width 202 height 27
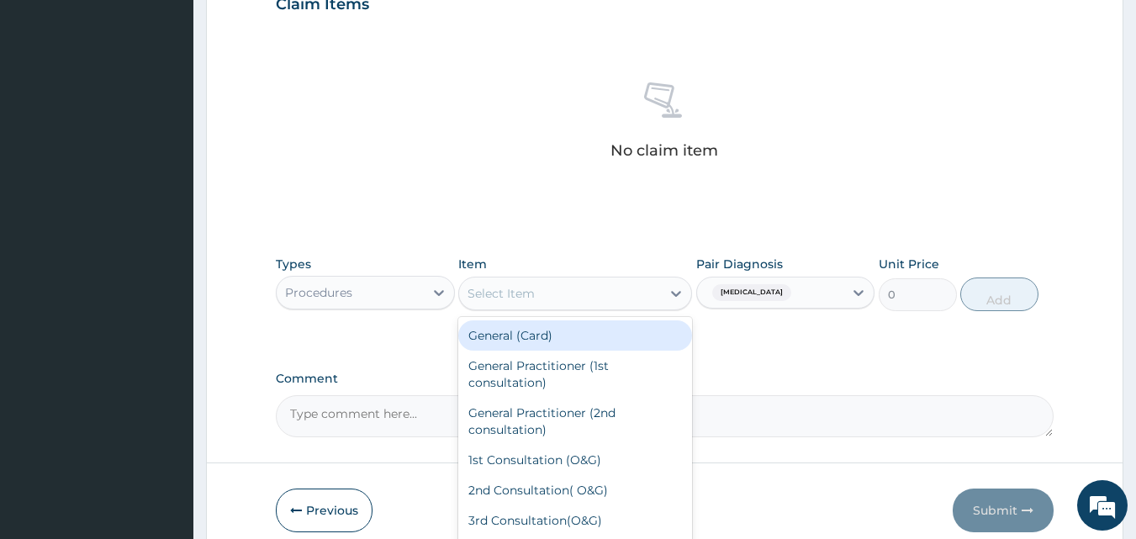
click at [565, 281] on div "Select Item" at bounding box center [560, 293] width 202 height 27
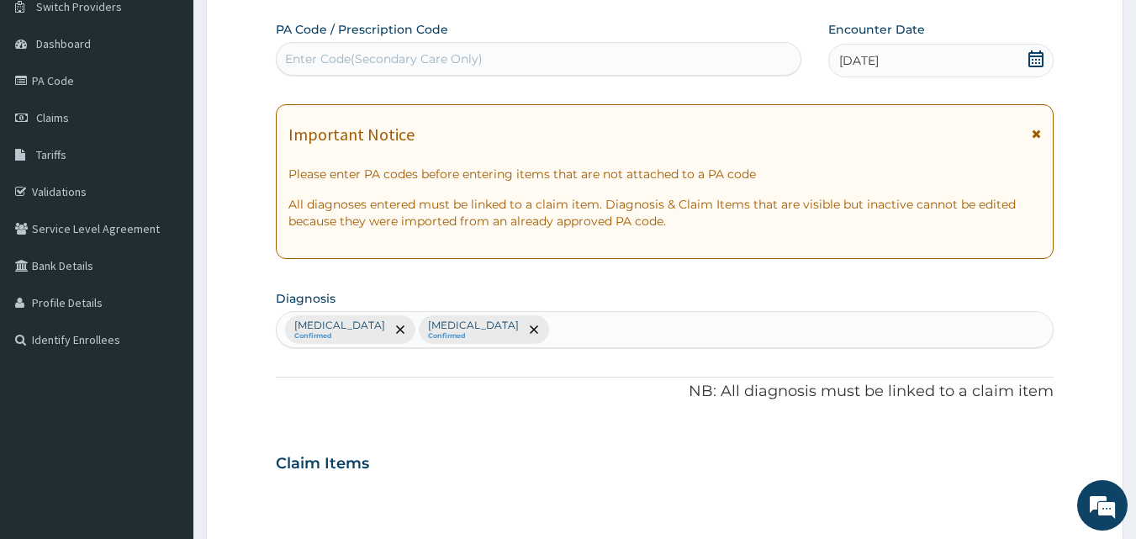
scroll to position [0, 0]
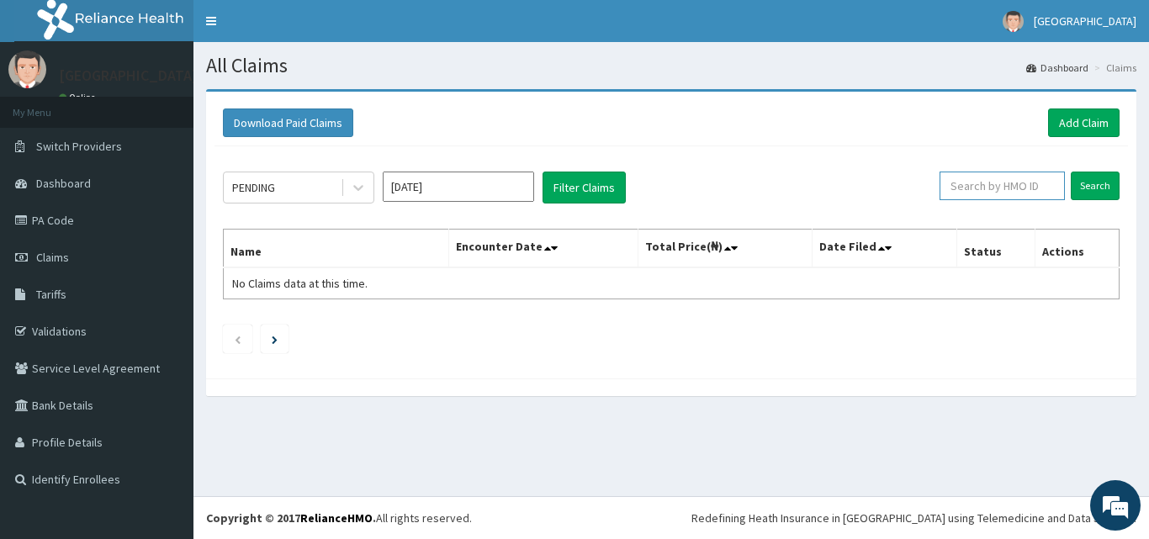
click at [1007, 184] on input "text" at bounding box center [1001, 186] width 125 height 29
paste input "SOA/10008/C"
click at [944, 182] on input "SOA/10008/C" at bounding box center [975, 186] width 113 height 29
type input "SOA/10008/C"
click at [1080, 184] on input "Search" at bounding box center [1095, 186] width 49 height 29
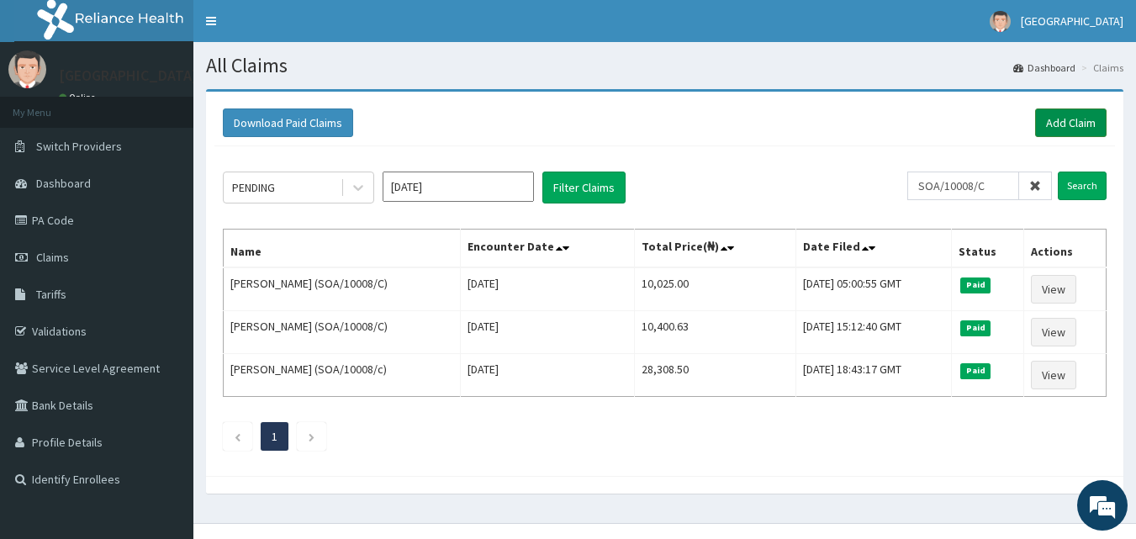
click at [1067, 111] on link "Add Claim" at bounding box center [1070, 122] width 71 height 29
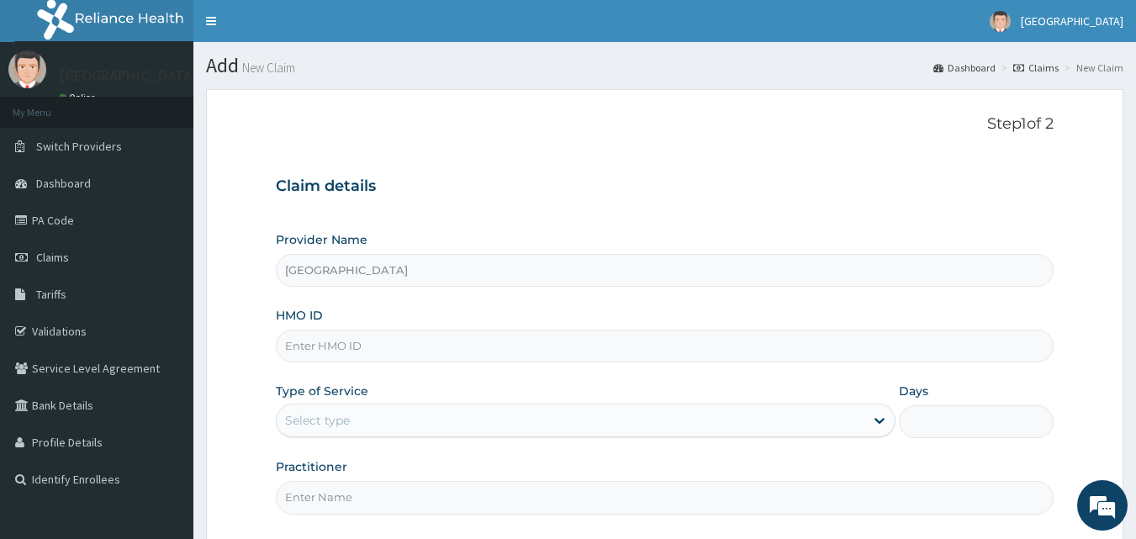
click at [373, 352] on input "HMO ID" at bounding box center [665, 346] width 779 height 33
paste input "SOA/10008/C"
click at [364, 338] on input "SOA/10008/C" at bounding box center [665, 346] width 779 height 33
type input "SOA/10008/C"
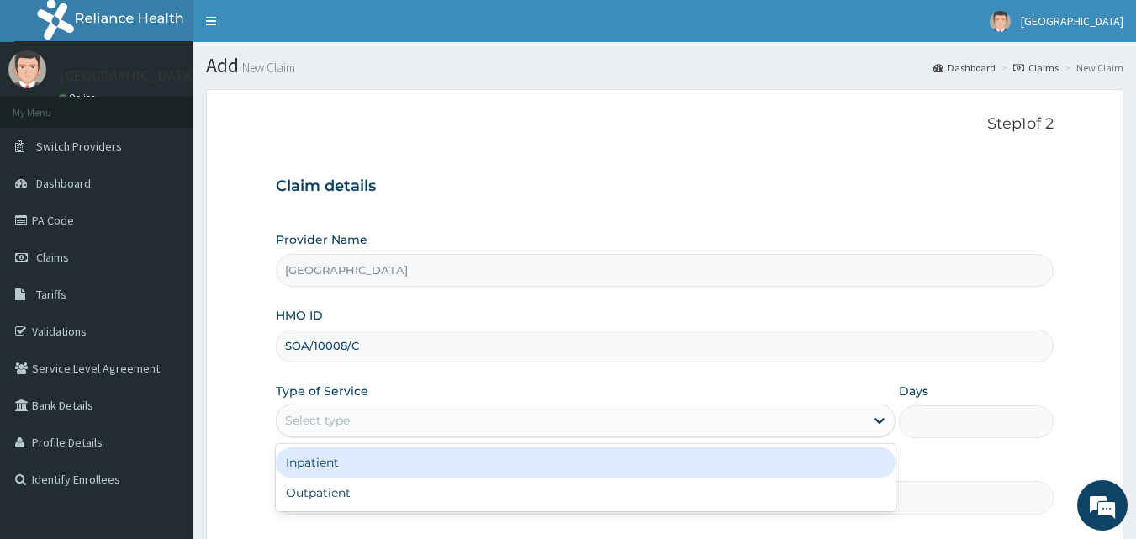
click at [367, 424] on div "Select type" at bounding box center [571, 420] width 588 height 27
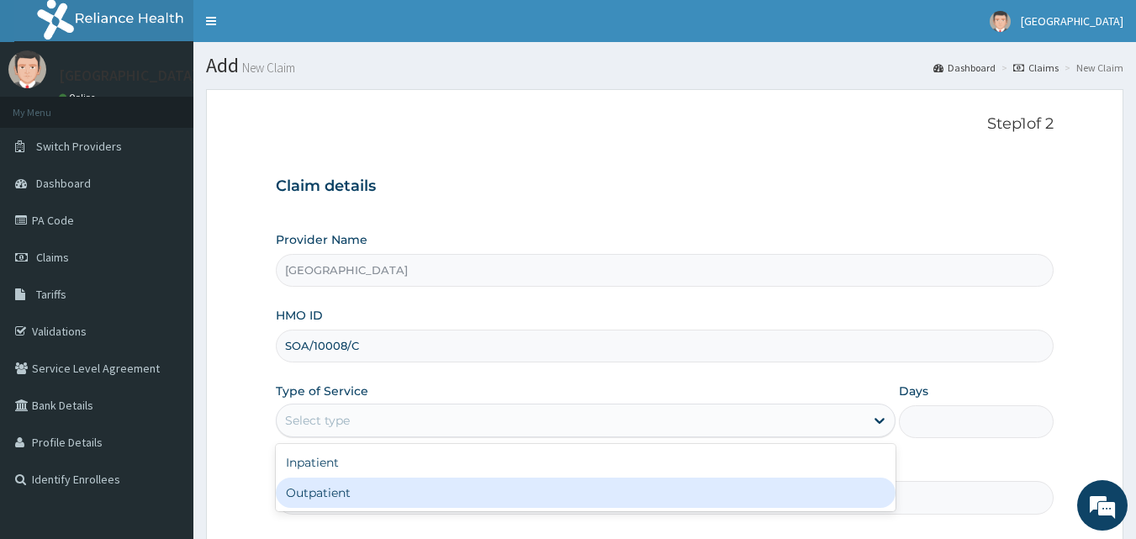
click at [361, 490] on div "Outpatient" at bounding box center [586, 493] width 620 height 30
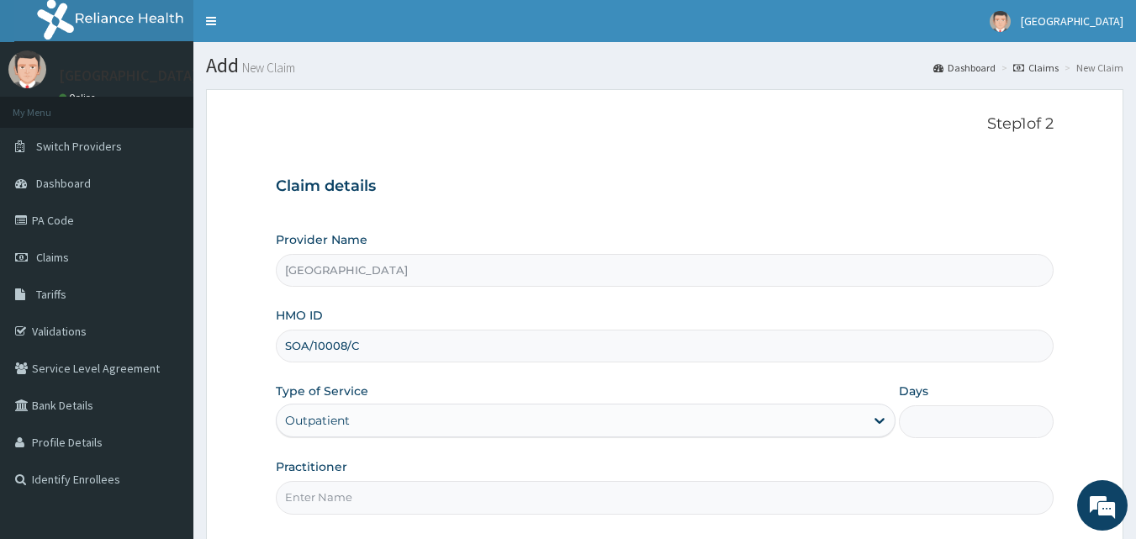
type input "1"
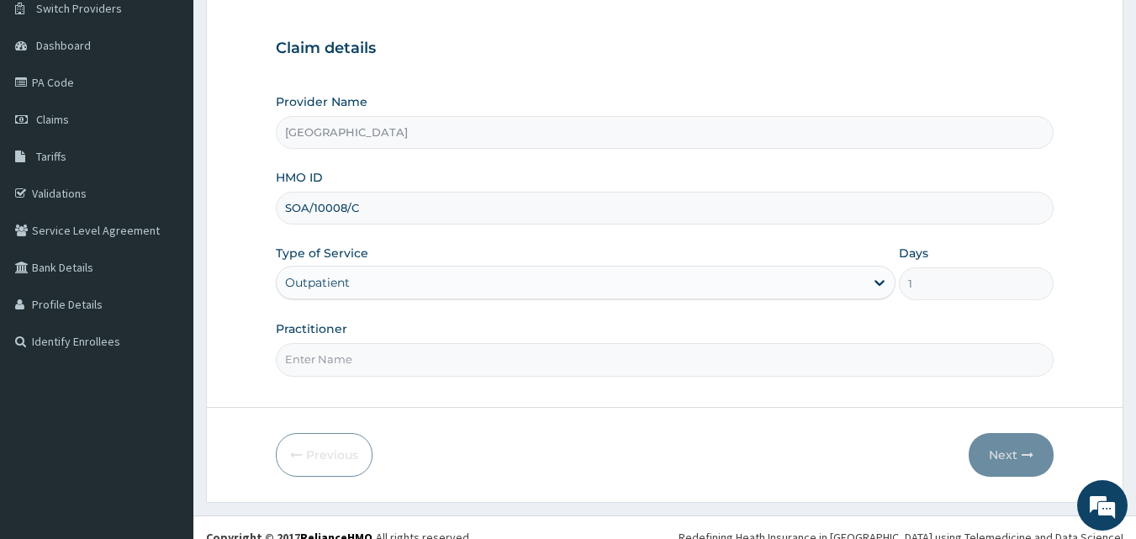
scroll to position [157, 0]
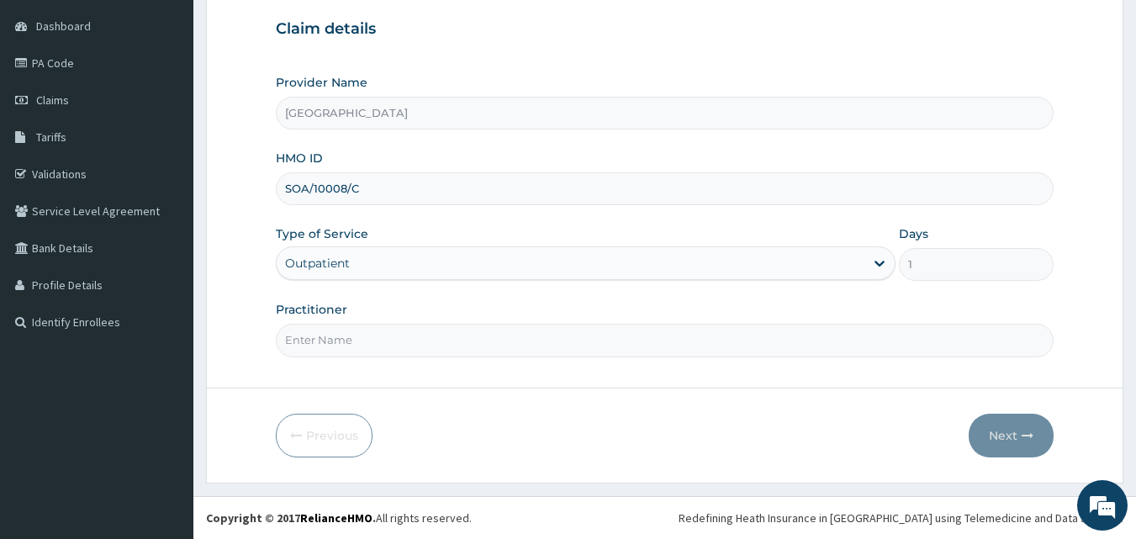
click at [704, 341] on input "Practitioner" at bounding box center [665, 340] width 779 height 33
type input "Dr Sam"
click at [1013, 427] on button "Next" at bounding box center [1011, 436] width 85 height 44
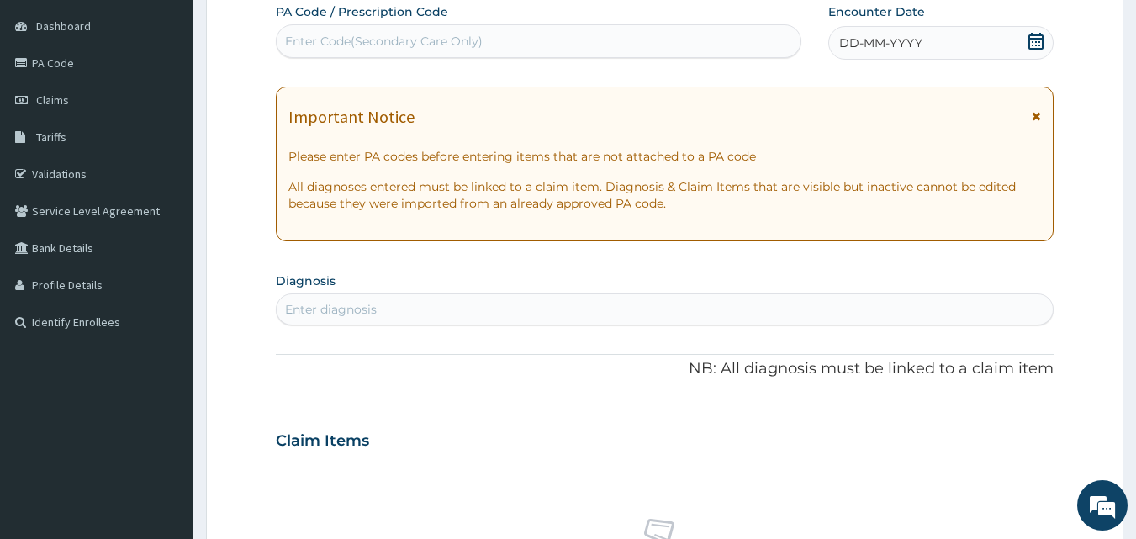
click at [1028, 39] on icon at bounding box center [1036, 41] width 17 height 17
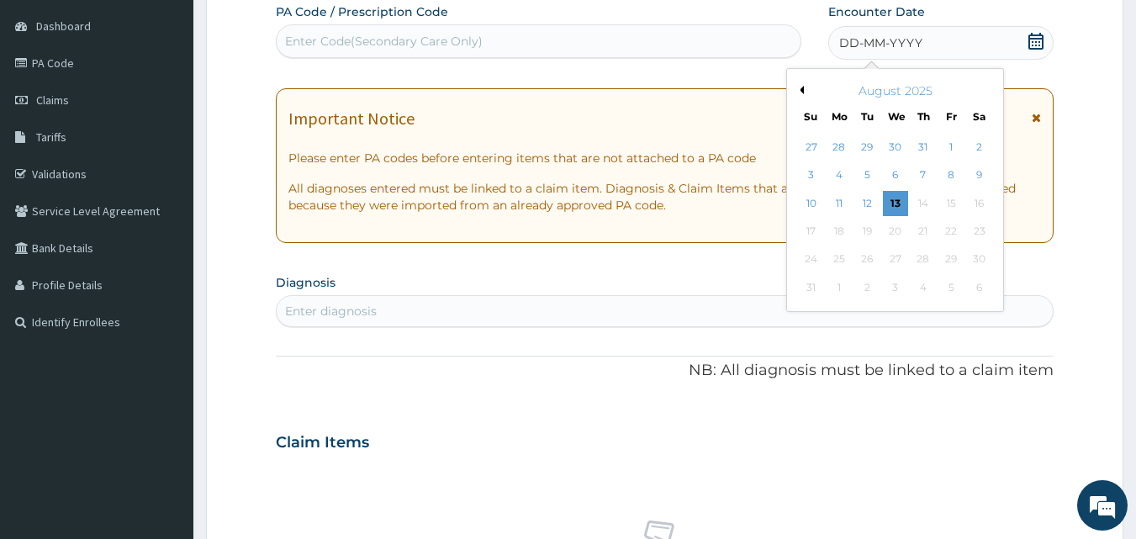
click at [795, 89] on div "August 2025" at bounding box center [895, 90] width 203 height 17
click at [797, 89] on button "Previous Month" at bounding box center [800, 90] width 8 height 8
click at [923, 177] on div "10" at bounding box center [923, 175] width 25 height 25
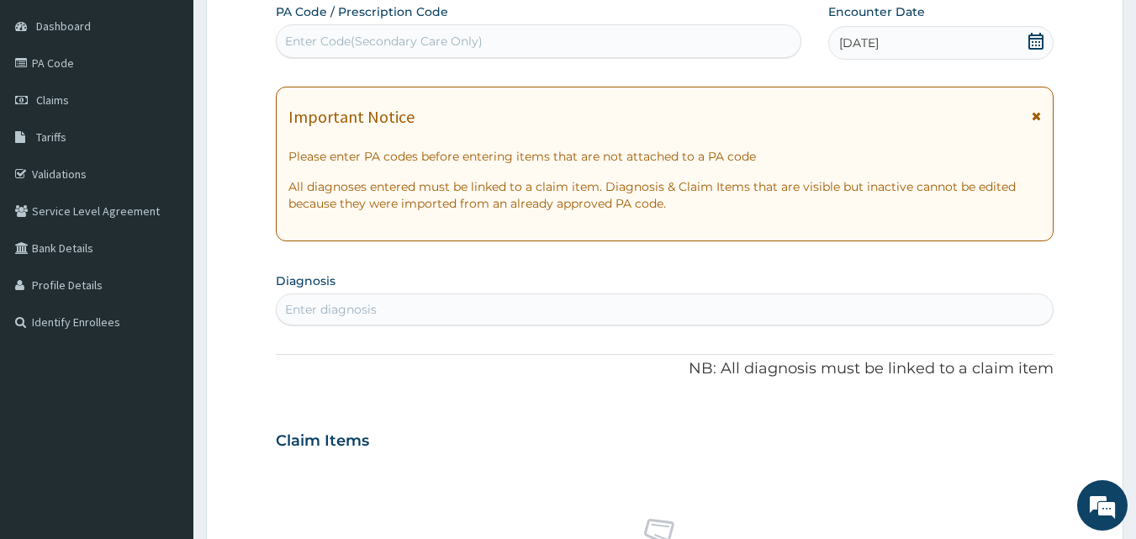
click at [721, 309] on div "Enter diagnosis" at bounding box center [665, 309] width 777 height 27
type input "malari"
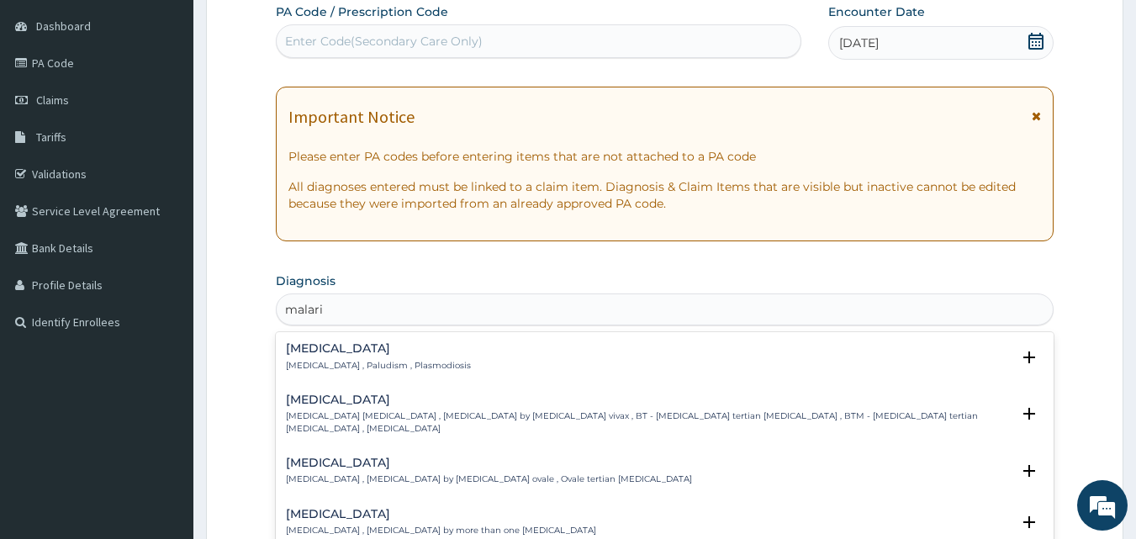
click at [375, 367] on p "Malaria , Paludism , Plasmodiosis" at bounding box center [378, 366] width 185 height 12
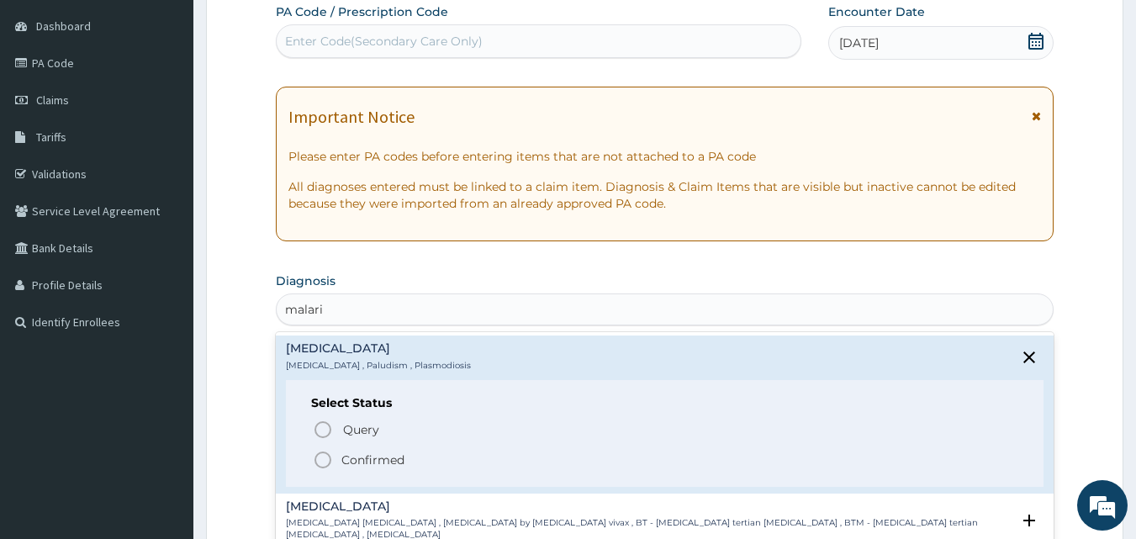
drag, startPoint x: 318, startPoint y: 461, endPoint x: 368, endPoint y: 415, distance: 67.9
click at [319, 461] on icon "status option filled" at bounding box center [323, 460] width 20 height 20
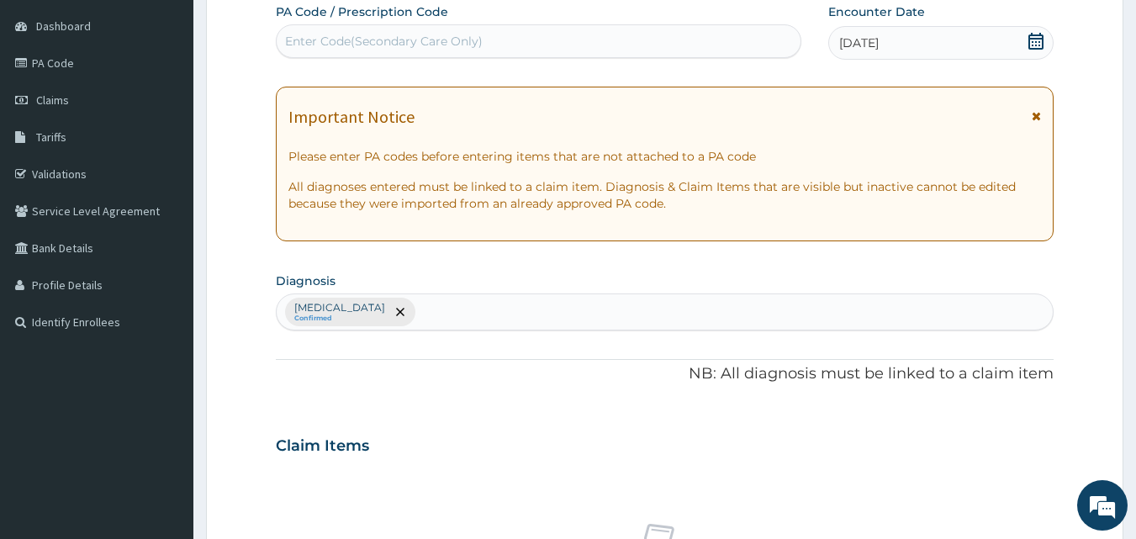
click at [465, 305] on div "Malaria Confirmed" at bounding box center [665, 311] width 777 height 35
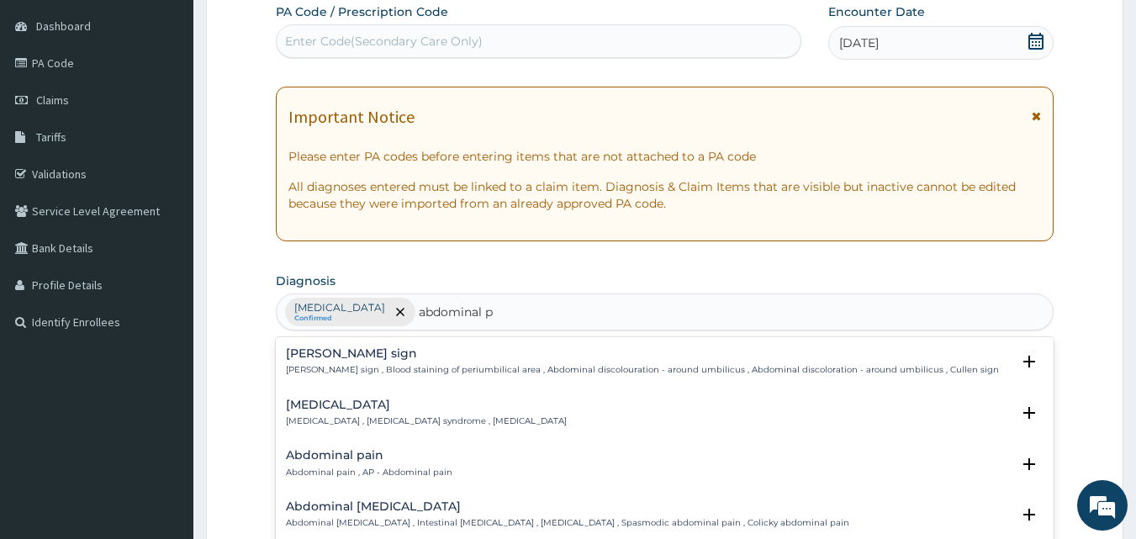
type input "abdominal pain"
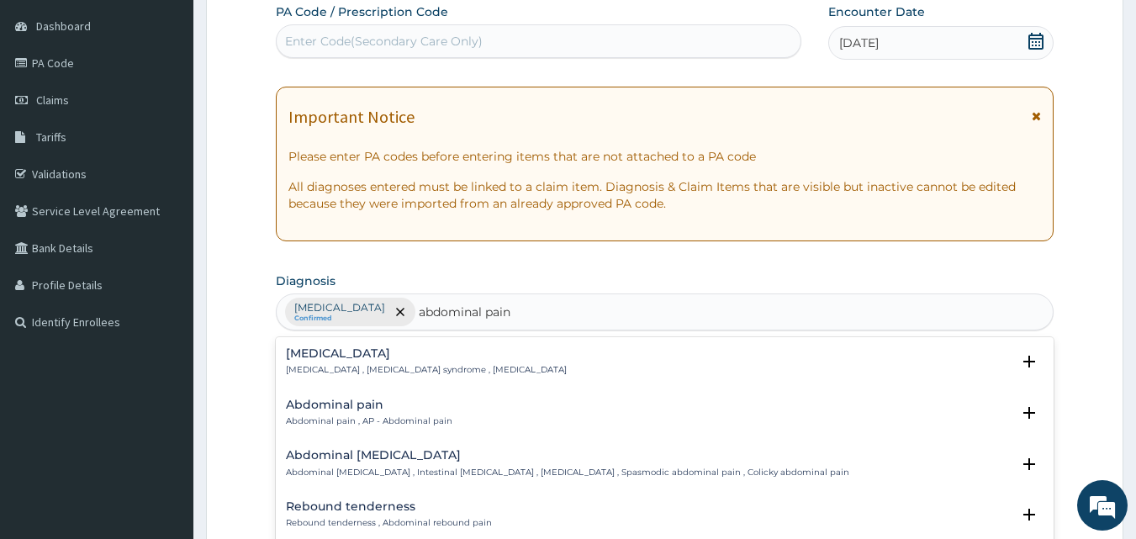
click at [396, 408] on h4 "Abdominal pain" at bounding box center [369, 405] width 167 height 13
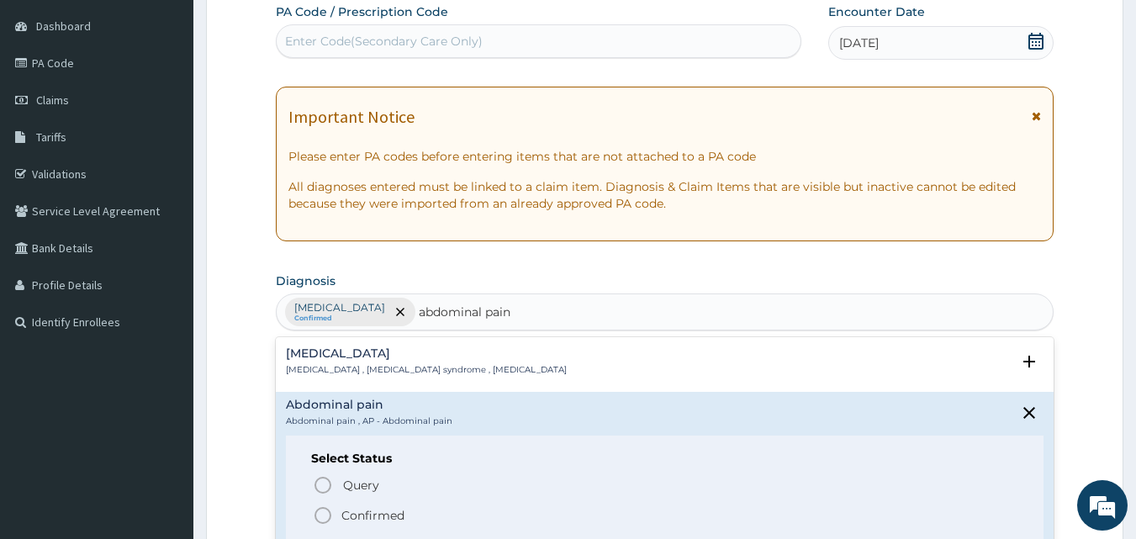
drag, startPoint x: 319, startPoint y: 518, endPoint x: 322, endPoint y: 509, distance: 9.8
click at [319, 517] on icon "status option filled" at bounding box center [323, 515] width 20 height 20
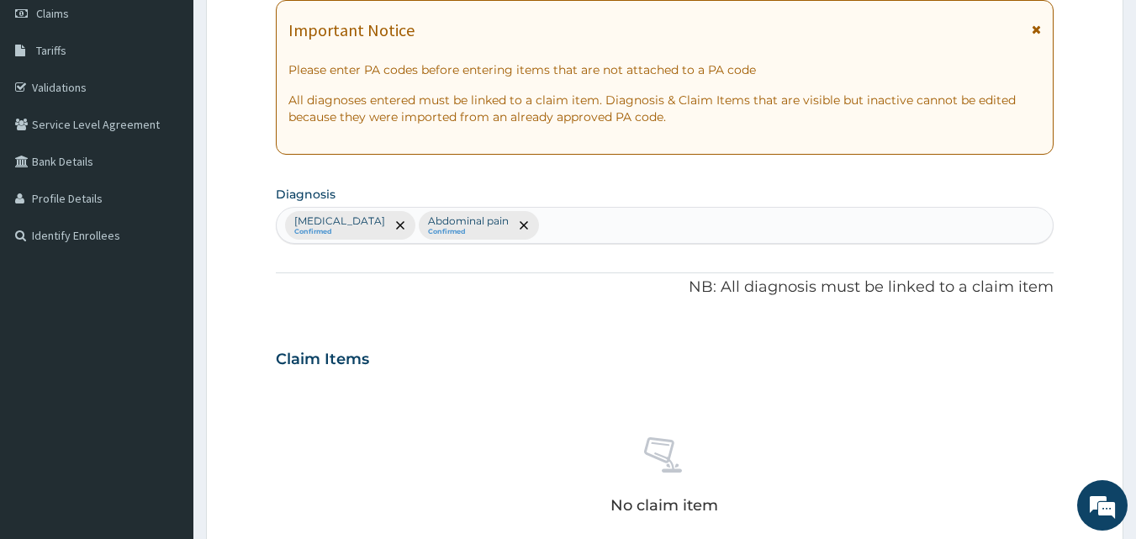
scroll to position [272, 0]
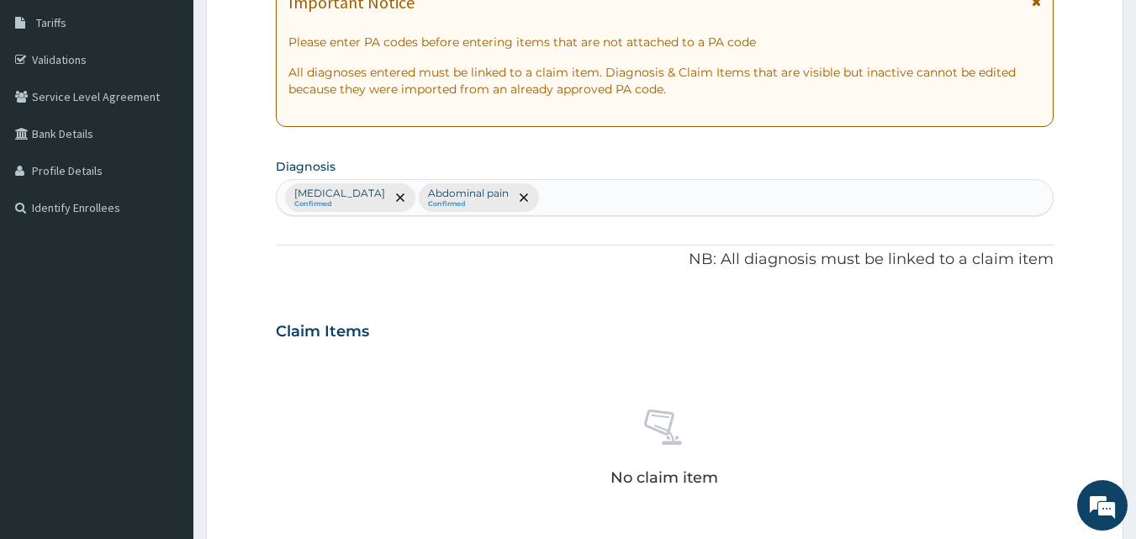
click at [616, 189] on div "Malaria Confirmed Abdominal pain Confirmed" at bounding box center [665, 197] width 777 height 35
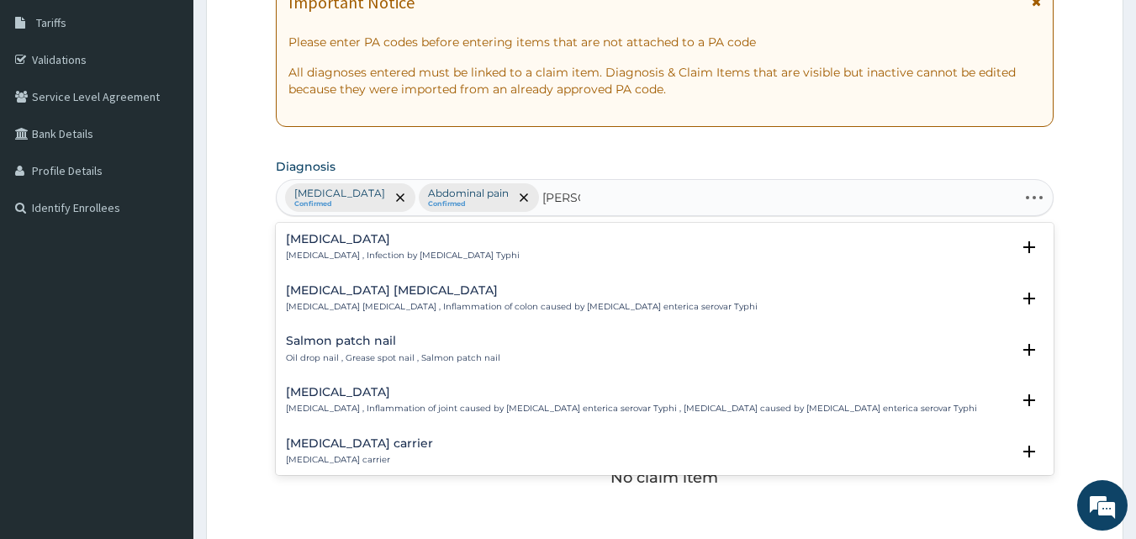
type input "salmo"
click at [447, 439] on div "Salmonella carrier Salmonella carrier" at bounding box center [665, 451] width 759 height 29
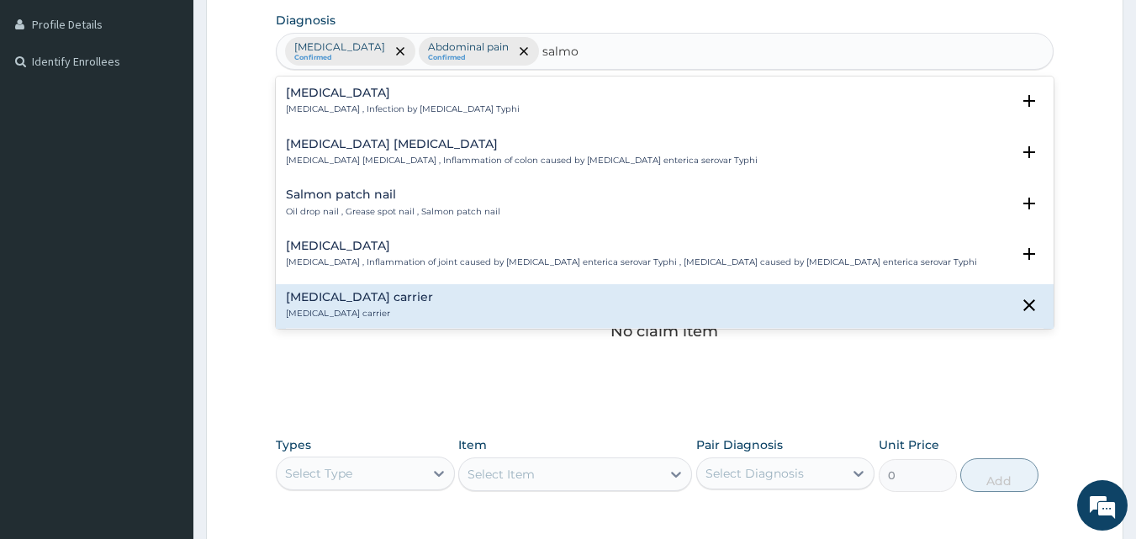
scroll to position [458, 0]
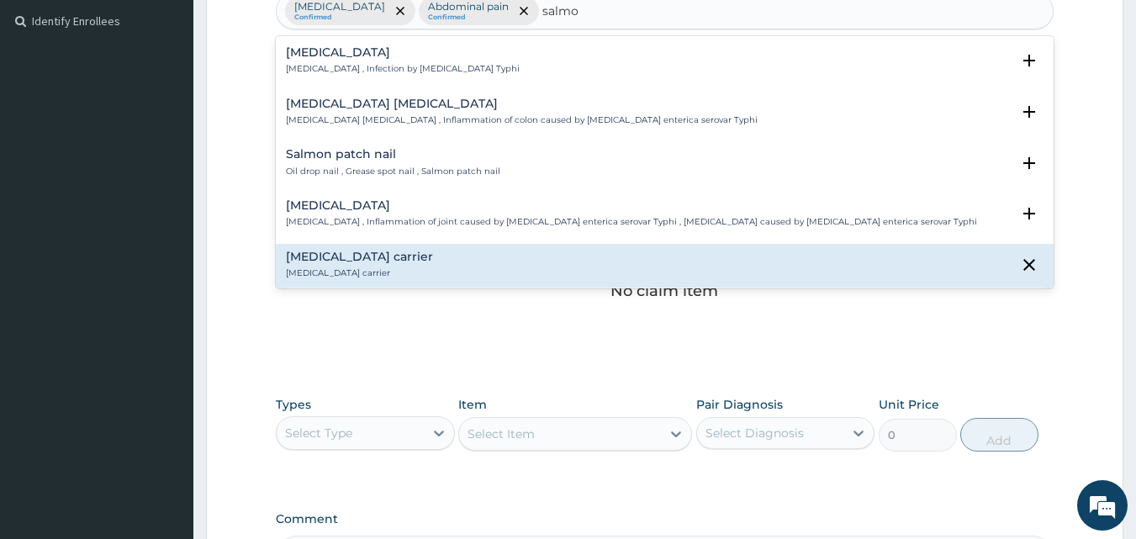
click at [445, 265] on div "Salmonella carrier Salmonella carrier" at bounding box center [665, 265] width 759 height 29
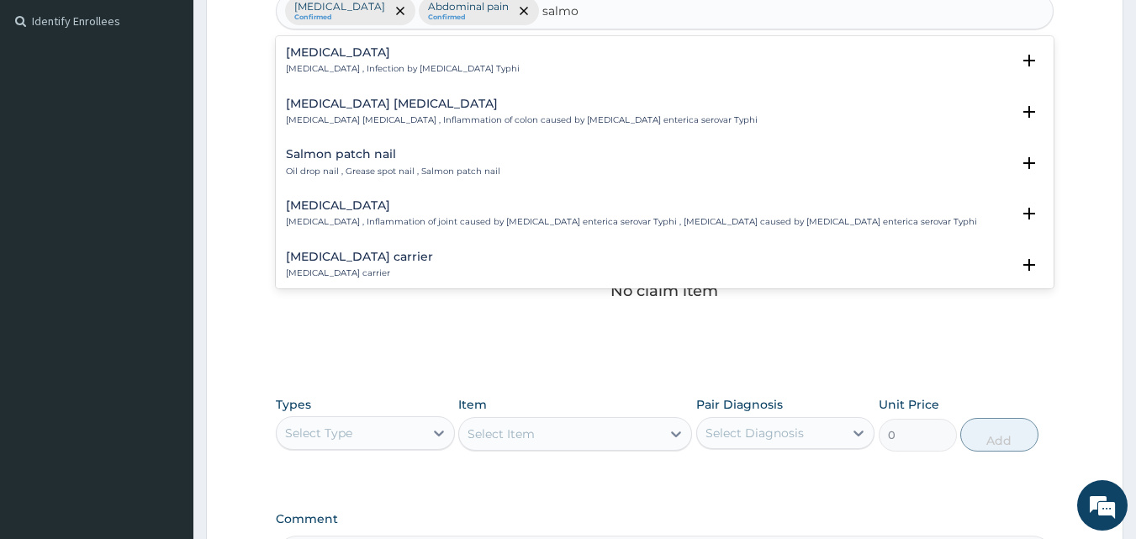
click at [301, 262] on h4 "Salmonella carrier" at bounding box center [359, 257] width 147 height 13
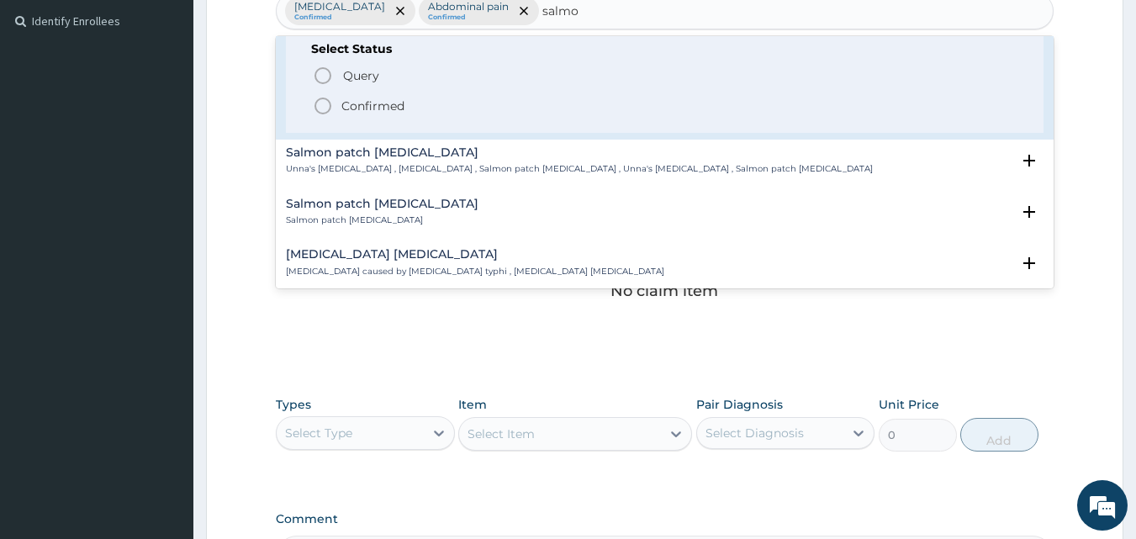
scroll to position [219, 0]
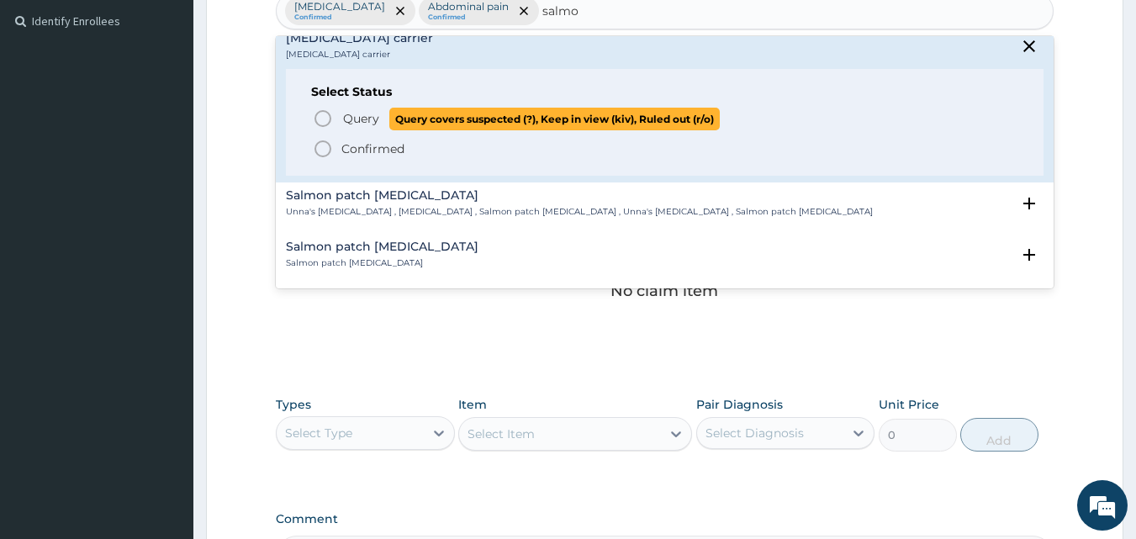
click at [318, 114] on circle "status option query" at bounding box center [322, 118] width 15 height 15
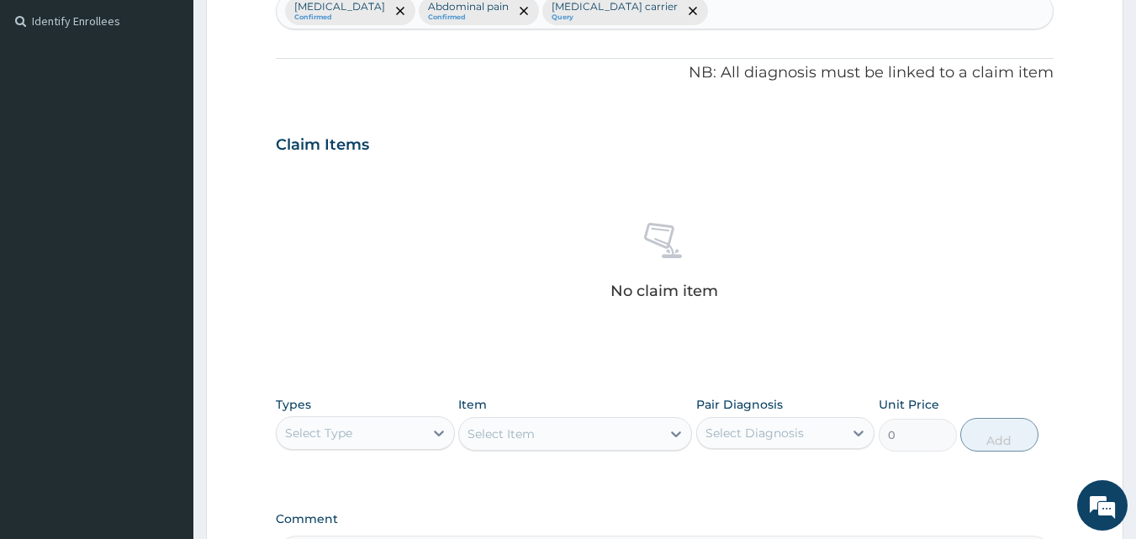
click at [366, 445] on div "Types Select Type" at bounding box center [365, 424] width 179 height 56
click at [363, 432] on div "Select Type" at bounding box center [350, 433] width 147 height 27
click at [334, 526] on div "Procedures" at bounding box center [365, 536] width 179 height 30
click at [505, 436] on div "Select Item" at bounding box center [575, 434] width 234 height 34
click at [966, 244] on div "No claim item" at bounding box center [665, 263] width 779 height 193
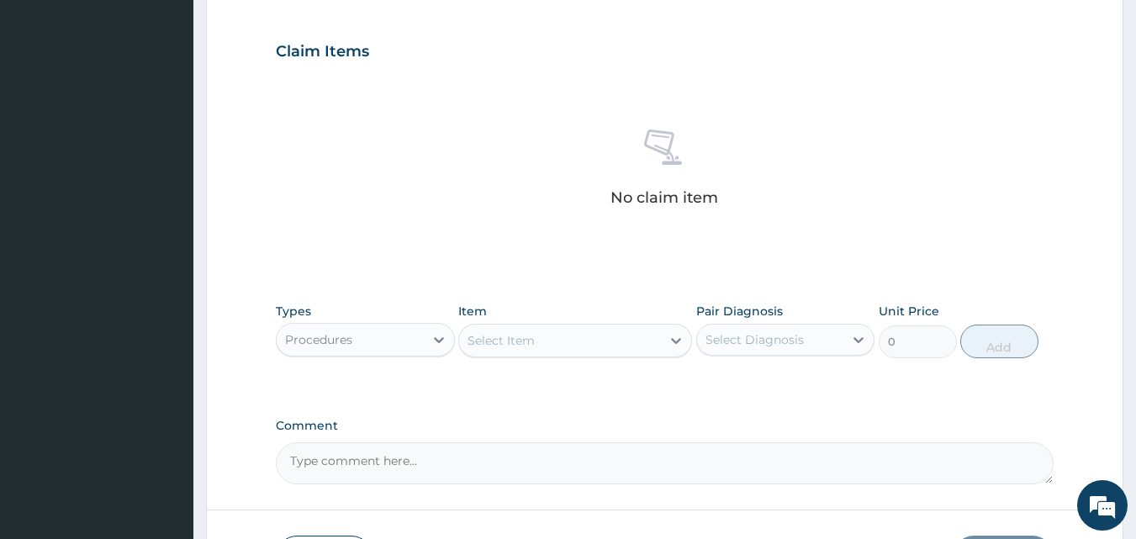
scroll to position [627, 0]
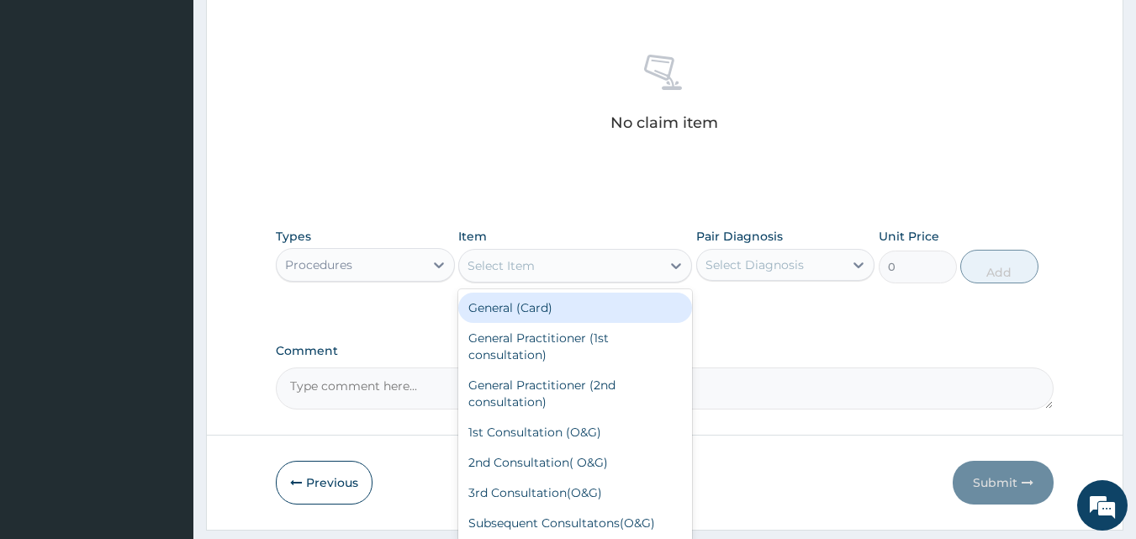
click at [532, 262] on div "Select Item" at bounding box center [501, 265] width 67 height 17
click at [501, 312] on div "General (Card)" at bounding box center [575, 308] width 234 height 30
type input "500"
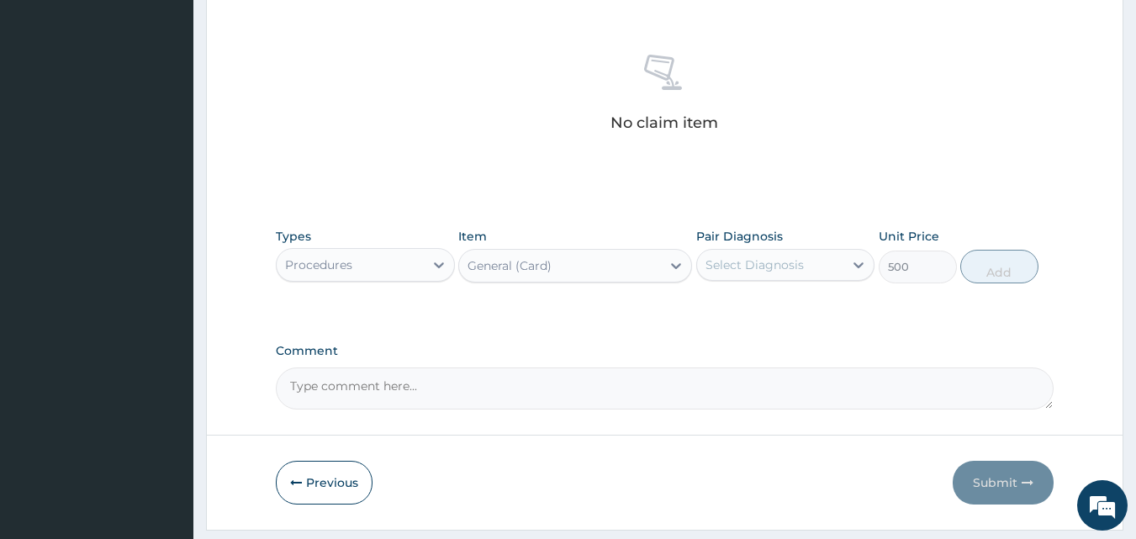
click at [759, 257] on div "Select Diagnosis" at bounding box center [755, 264] width 98 height 17
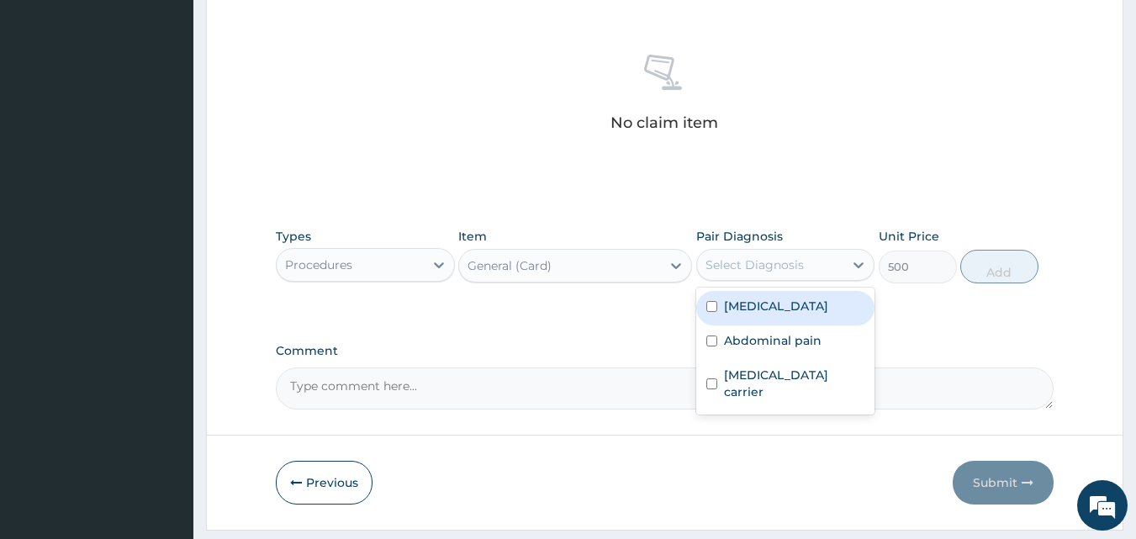
click at [743, 302] on label "[MEDICAL_DATA]" at bounding box center [776, 306] width 104 height 17
checkbox input "true"
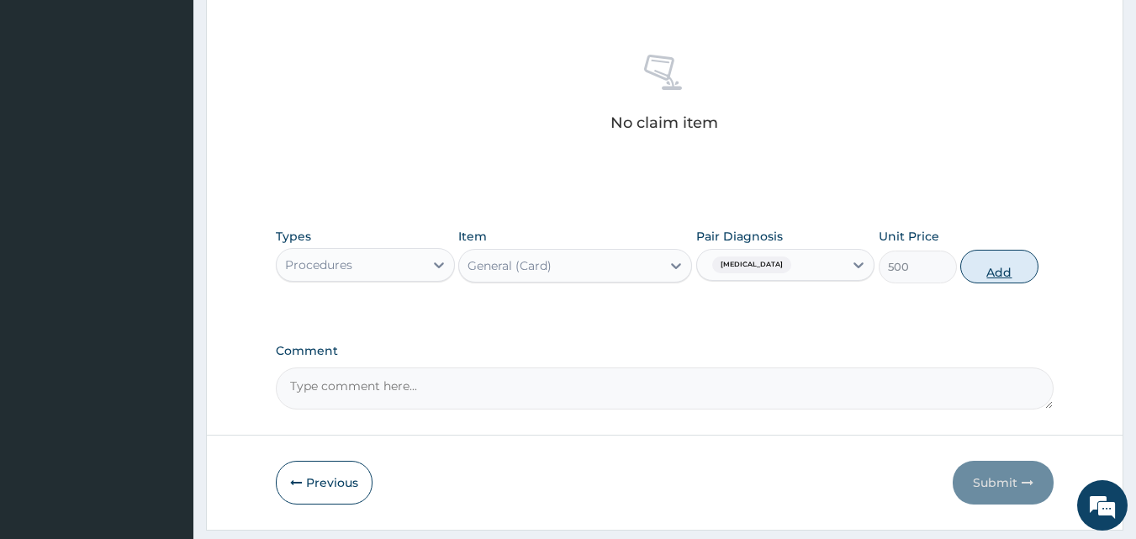
click at [998, 272] on button "Add" at bounding box center [999, 267] width 78 height 34
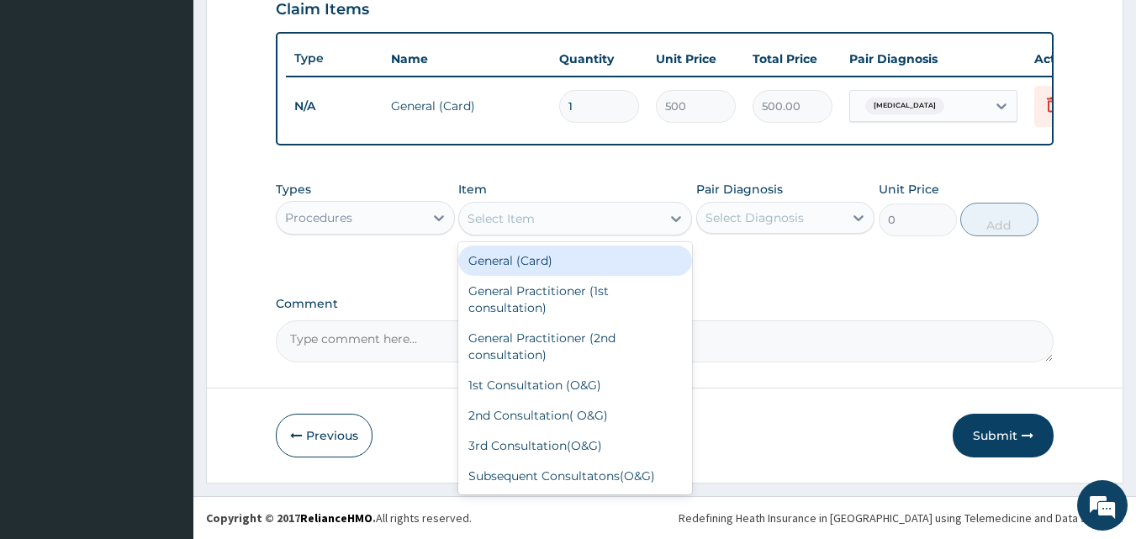
click at [525, 234] on div "Select Item" at bounding box center [575, 219] width 234 height 34
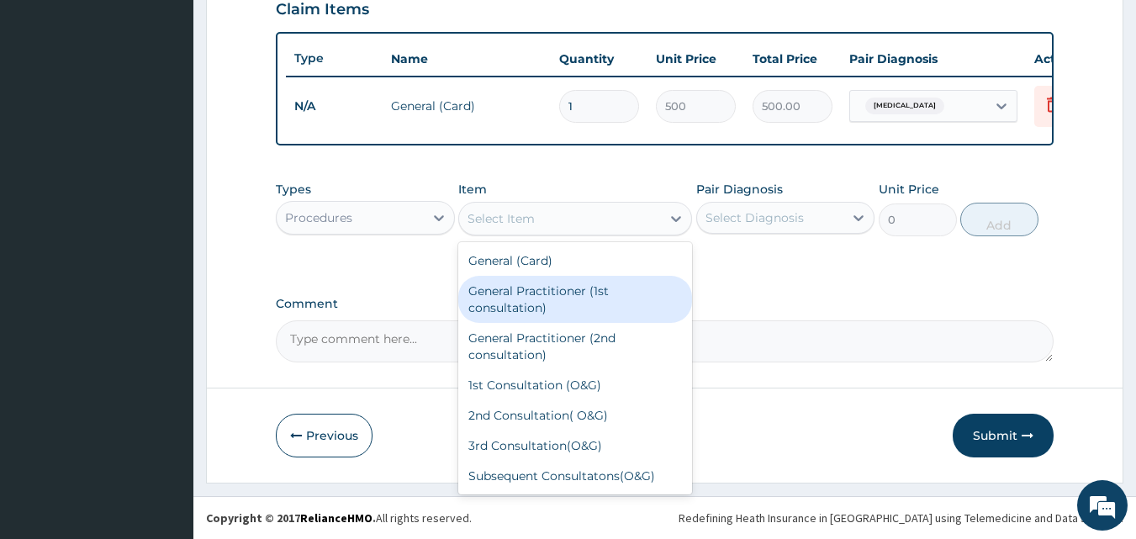
click at [521, 295] on div "General Practitioner (1st consultation)" at bounding box center [575, 299] width 234 height 47
type input "1500"
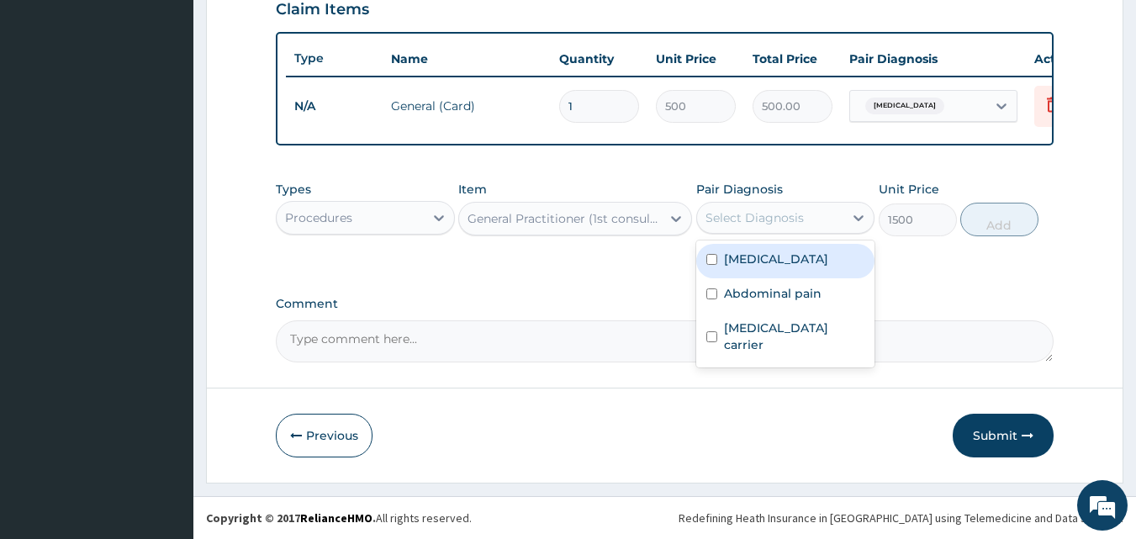
click at [723, 220] on div "Select Diagnosis" at bounding box center [755, 217] width 98 height 17
drag, startPoint x: 711, startPoint y: 261, endPoint x: 711, endPoint y: 279, distance: 18.5
click at [711, 263] on input "checkbox" at bounding box center [711, 259] width 11 height 11
checkbox input "true"
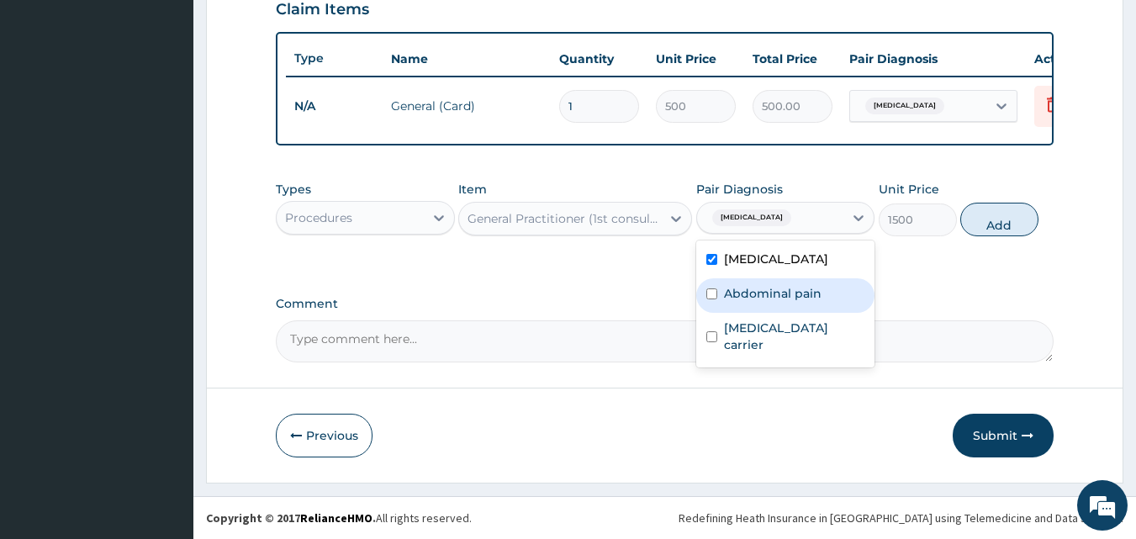
click at [711, 280] on div "Abdominal pain" at bounding box center [785, 295] width 179 height 34
checkbox input "true"
click at [1001, 218] on button "Add" at bounding box center [999, 220] width 78 height 34
type input "0"
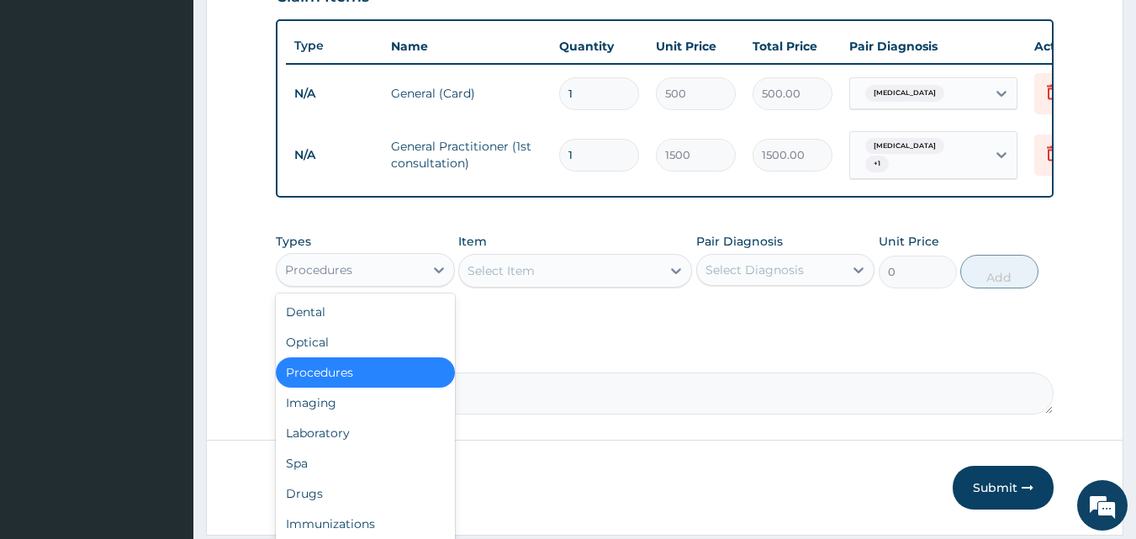
click at [408, 281] on div "Procedures" at bounding box center [350, 269] width 147 height 27
drag, startPoint x: 344, startPoint y: 436, endPoint x: 427, endPoint y: 383, distance: 98.7
click at [347, 431] on div "Laboratory" at bounding box center [365, 433] width 179 height 30
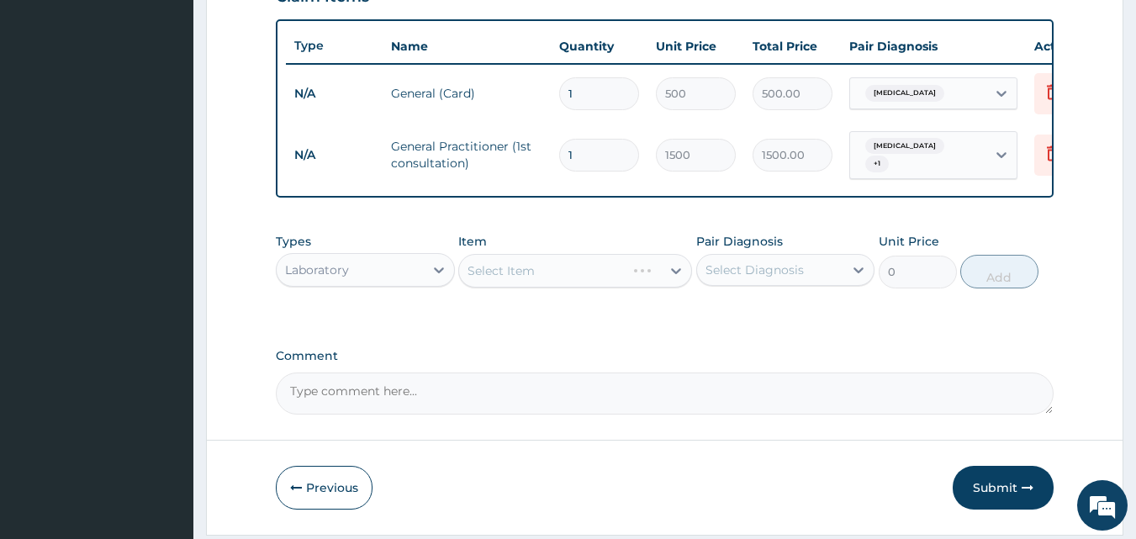
click at [599, 271] on div "Select Item" at bounding box center [575, 271] width 234 height 34
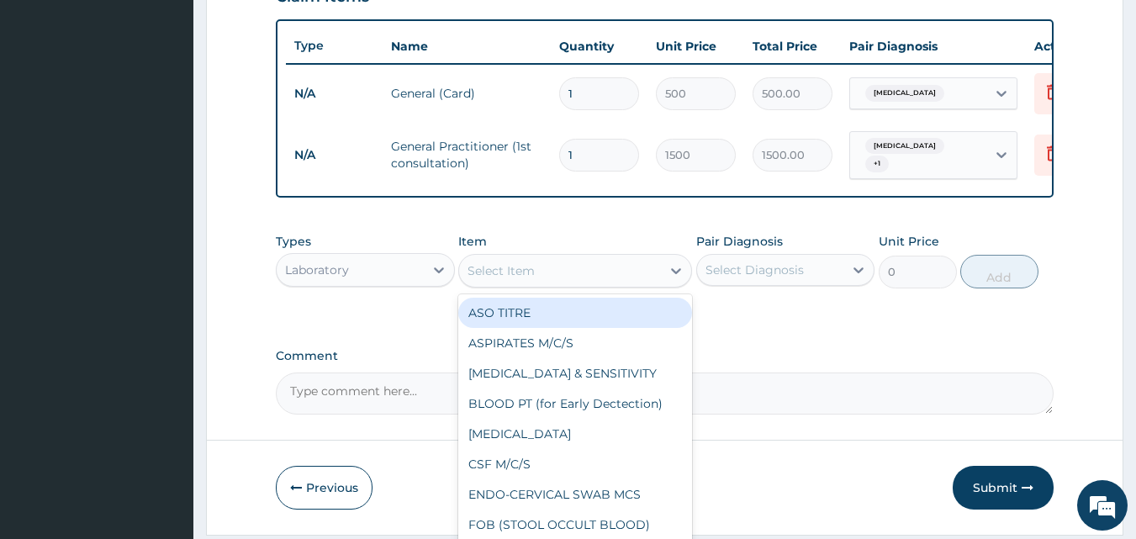
click at [574, 283] on div "Select Item" at bounding box center [560, 270] width 202 height 27
type input "malaria"
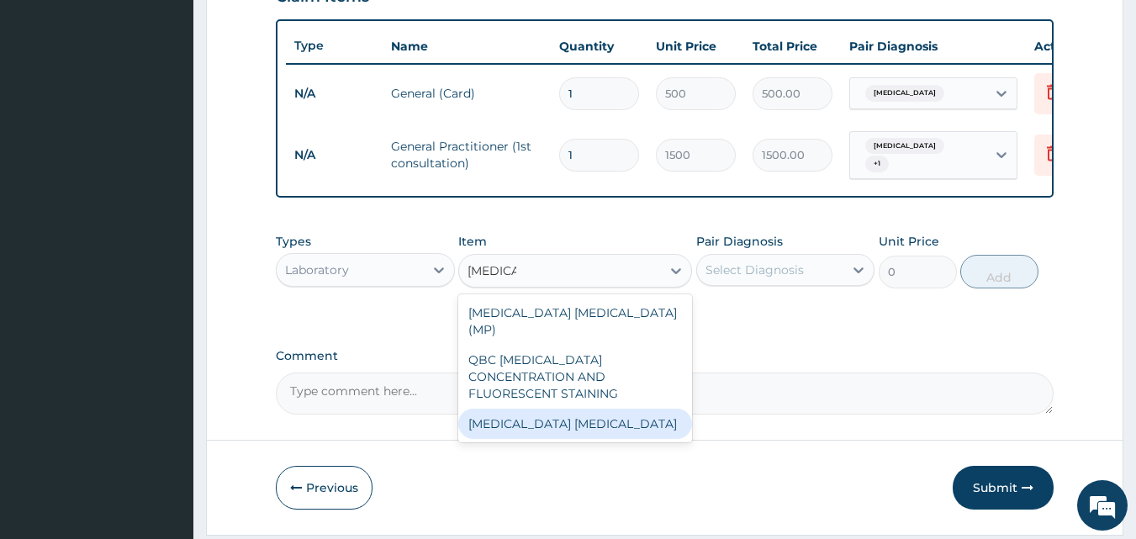
click at [556, 409] on div "[MEDICAL_DATA] [MEDICAL_DATA]" at bounding box center [575, 424] width 234 height 30
type input "1000"
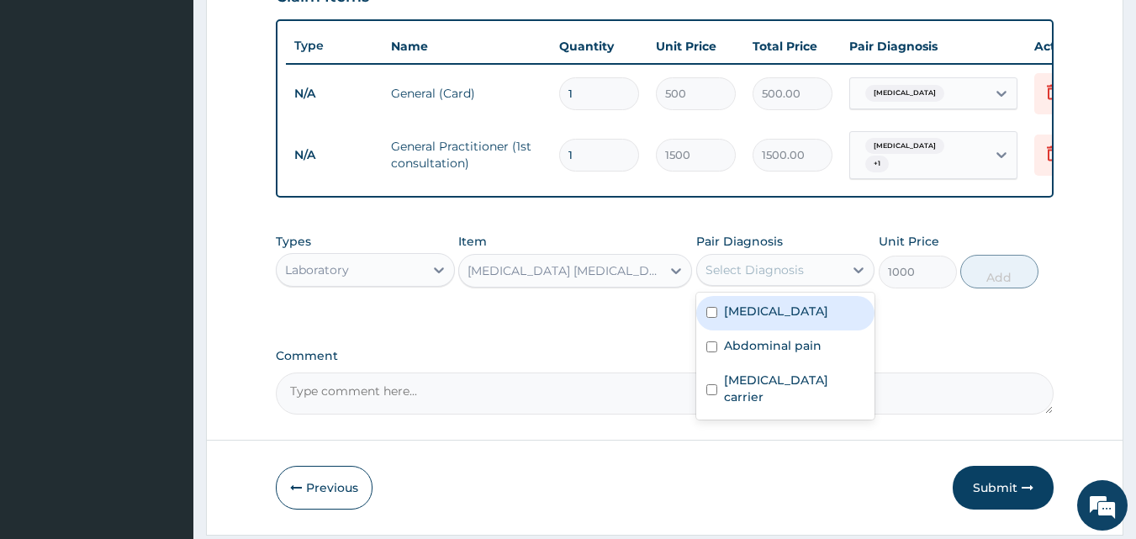
click at [783, 277] on div "Select Diagnosis" at bounding box center [755, 270] width 98 height 17
click at [764, 318] on label "[MEDICAL_DATA]" at bounding box center [776, 311] width 104 height 17
checkbox input "true"
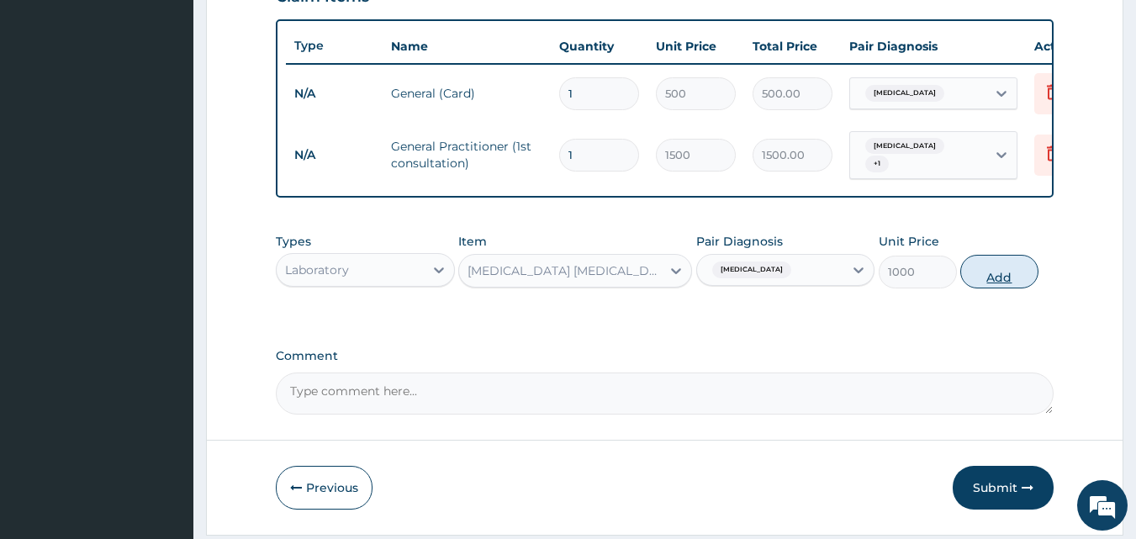
click at [1025, 279] on button "Add" at bounding box center [999, 272] width 78 height 34
type input "0"
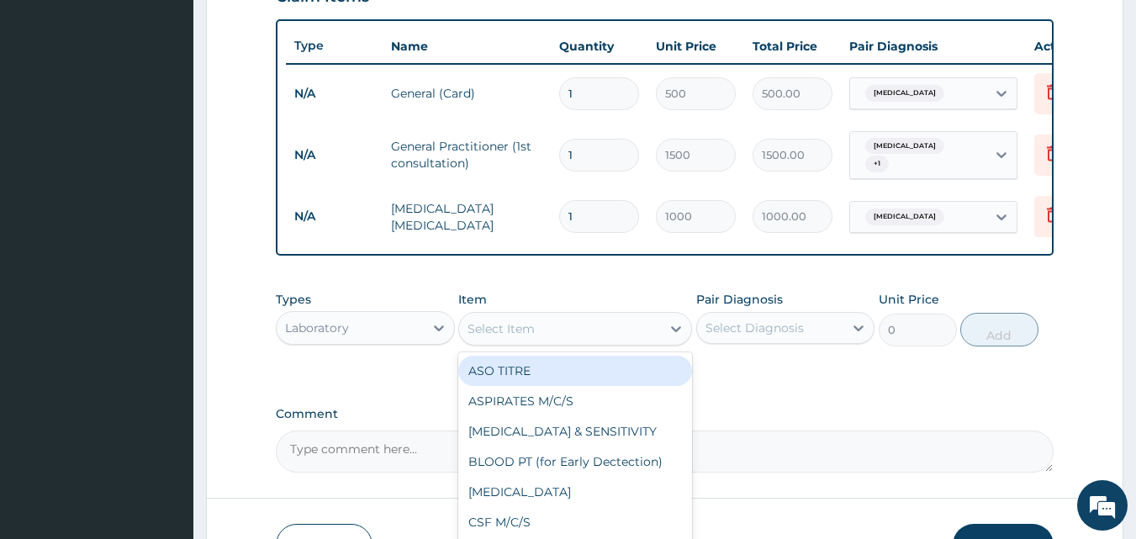
click at [581, 336] on div "Select Item" at bounding box center [560, 328] width 202 height 27
type input "fbc"
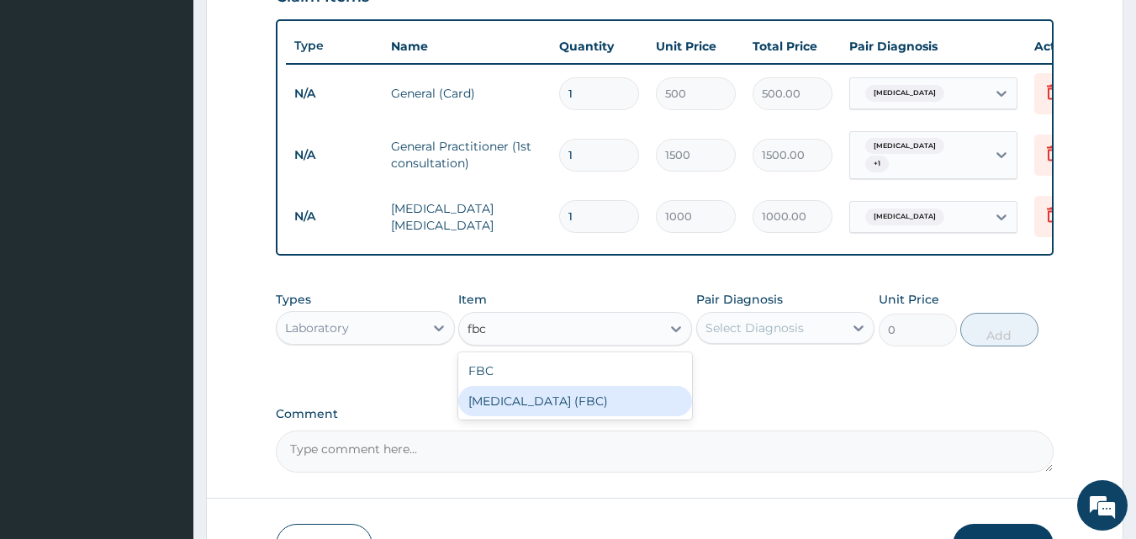
drag, startPoint x: 540, startPoint y: 409, endPoint x: 652, endPoint y: 372, distance: 117.8
click at [546, 405] on div "[MEDICAL_DATA] (FBC)" at bounding box center [575, 401] width 234 height 30
type input "5000"
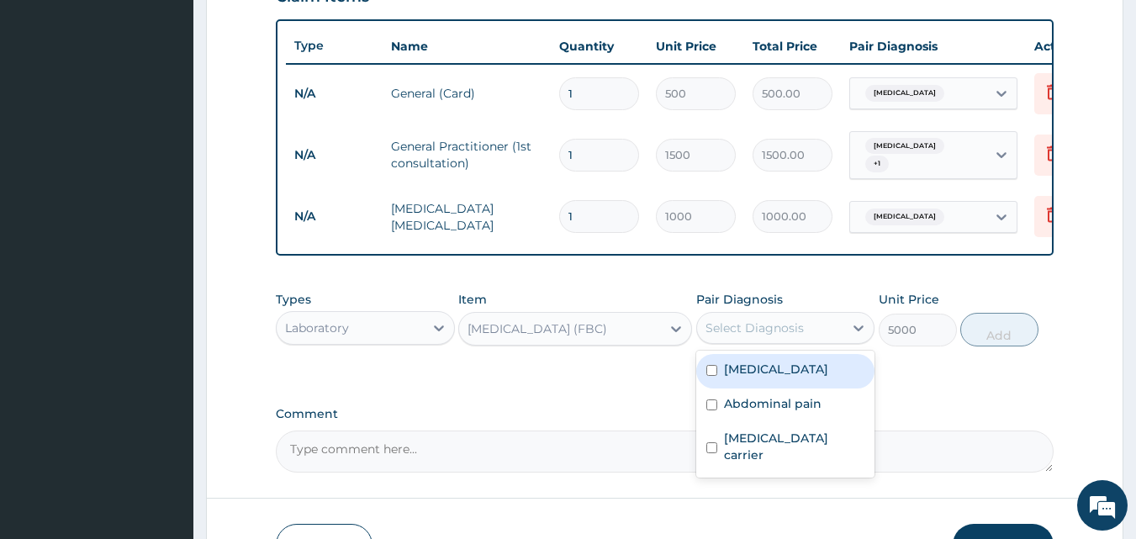
click at [779, 329] on div "Select Diagnosis" at bounding box center [755, 328] width 98 height 17
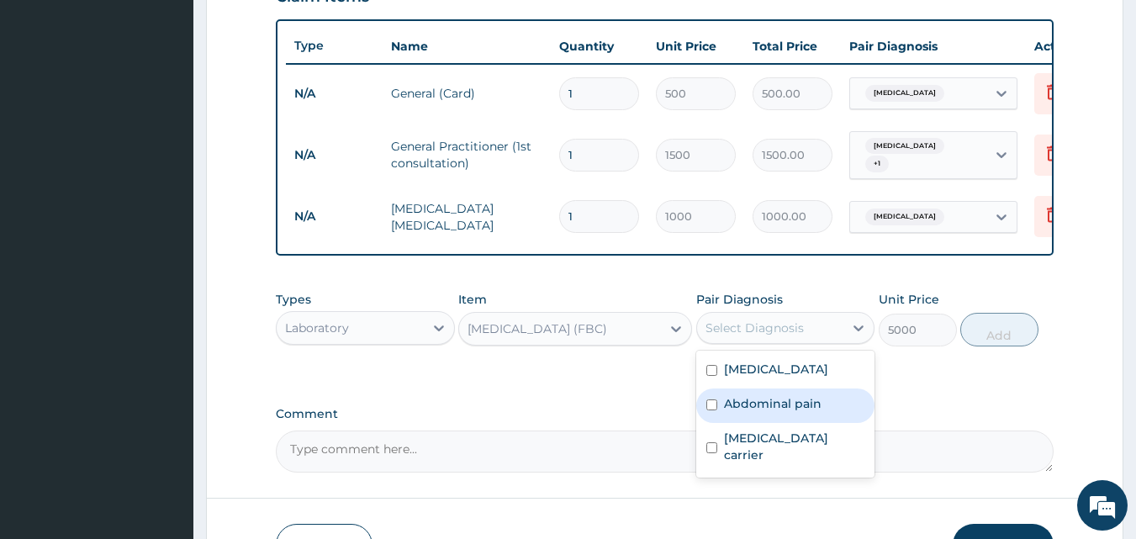
click at [770, 399] on div "Abdominal pain" at bounding box center [785, 406] width 179 height 34
checkbox input "true"
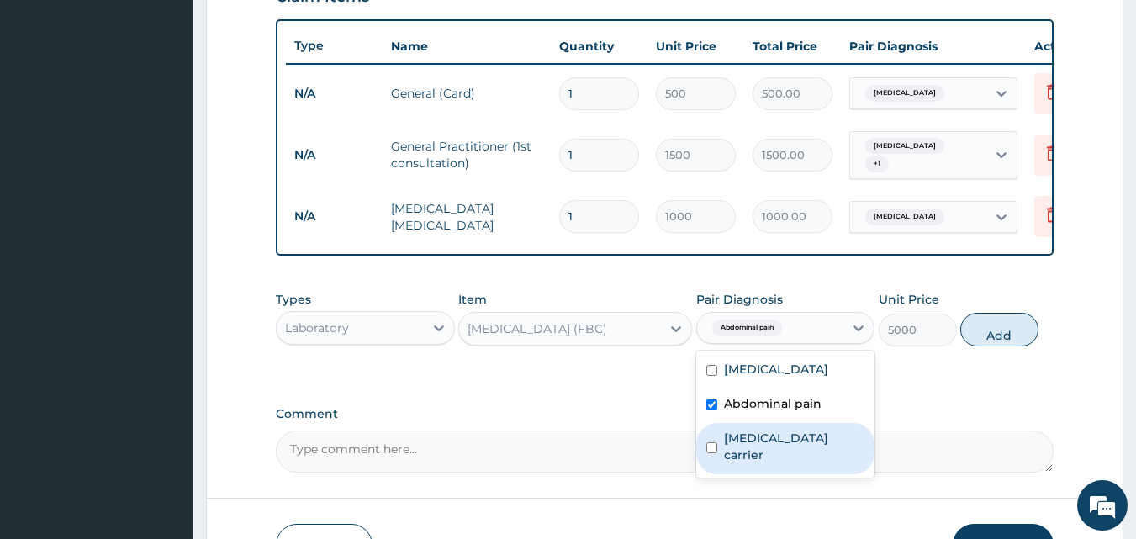
click at [750, 431] on div "Salmonella carrier" at bounding box center [785, 448] width 179 height 51
checkbox input "true"
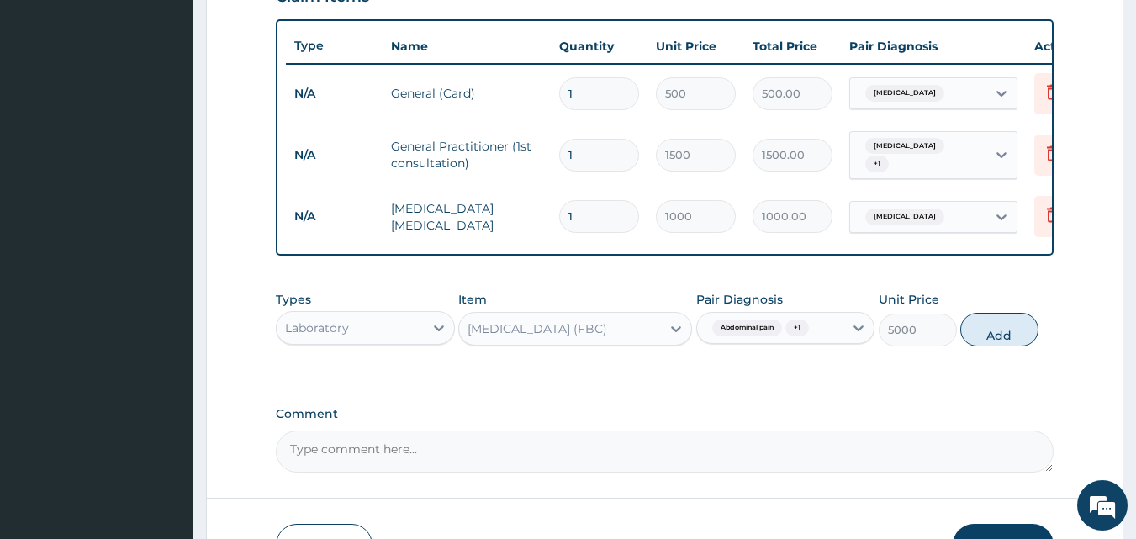
click at [1014, 338] on button "Add" at bounding box center [999, 330] width 78 height 34
type input "0"
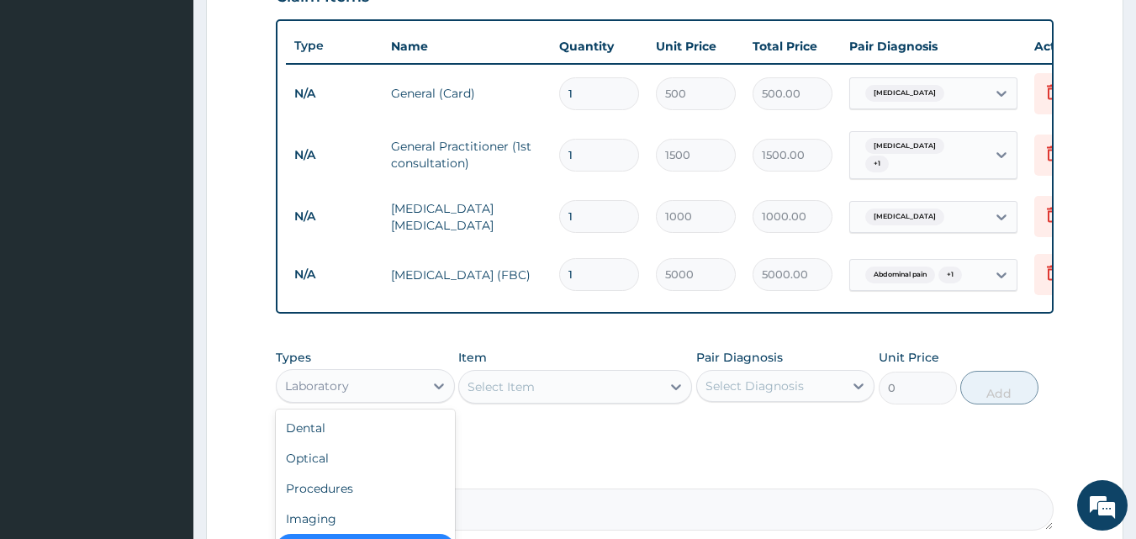
click at [420, 394] on div "Laboratory" at bounding box center [350, 386] width 147 height 27
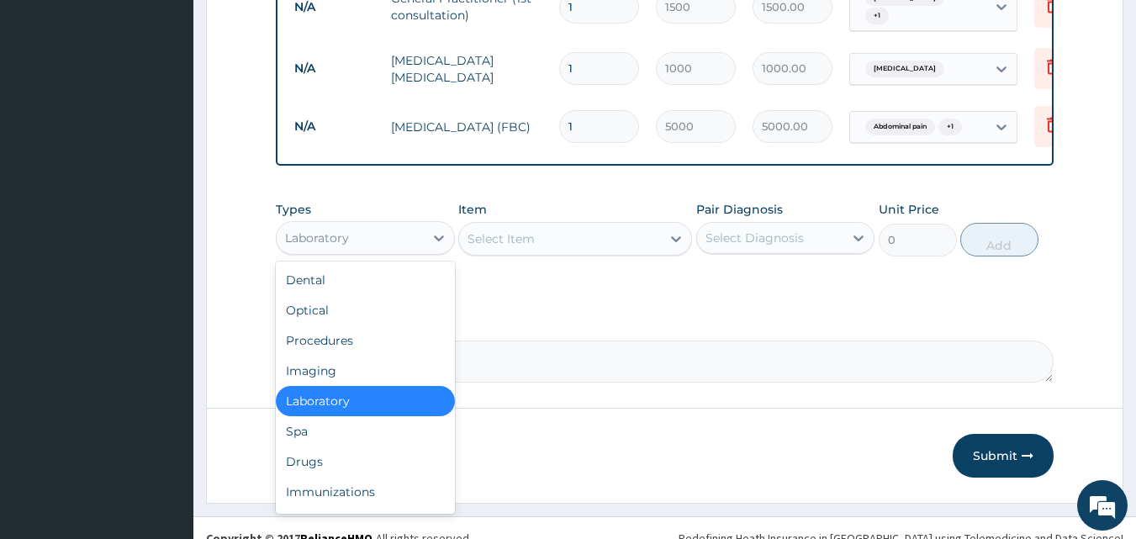
scroll to position [780, 0]
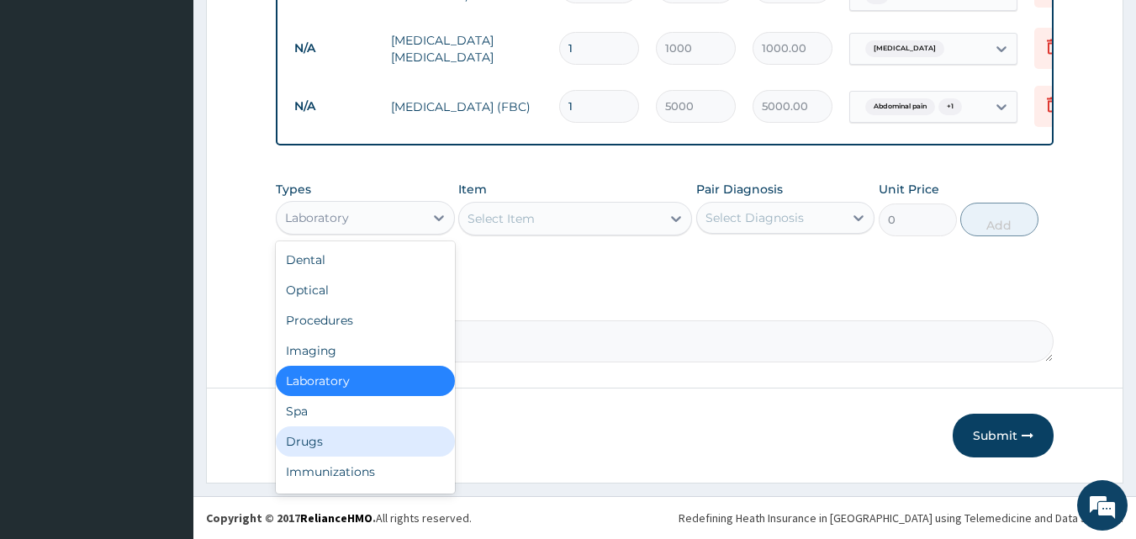
drag, startPoint x: 383, startPoint y: 433, endPoint x: 454, endPoint y: 377, distance: 91.0
click at [383, 432] on div "Drugs" at bounding box center [365, 441] width 179 height 30
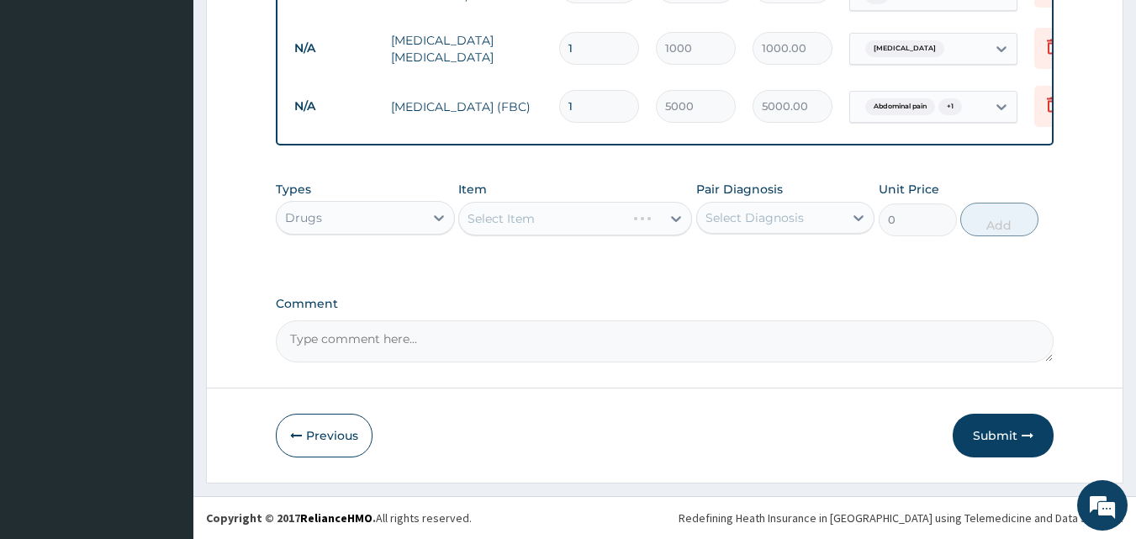
click at [543, 213] on div "Select Item" at bounding box center [575, 219] width 234 height 34
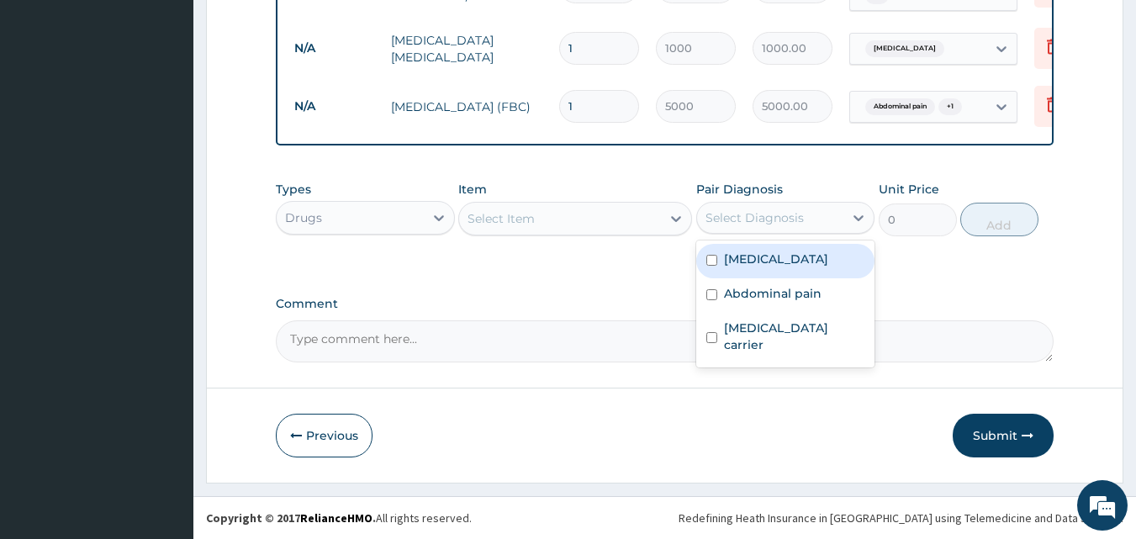
click at [751, 221] on div "Select Diagnosis" at bounding box center [755, 217] width 98 height 17
click at [737, 258] on label "[MEDICAL_DATA]" at bounding box center [776, 259] width 104 height 17
checkbox input "true"
click at [574, 224] on div "Select Item" at bounding box center [560, 218] width 202 height 27
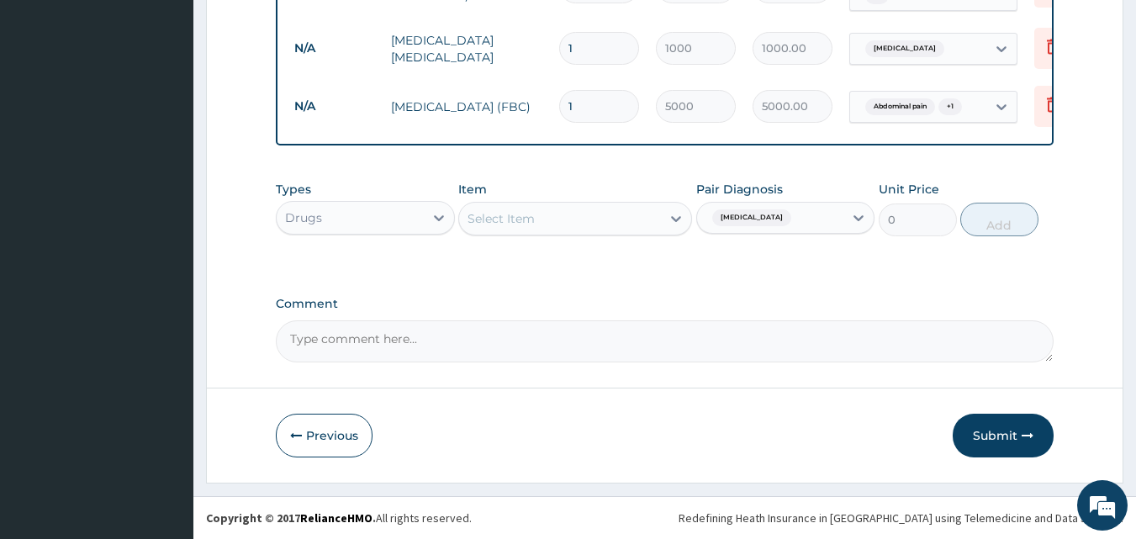
click at [534, 224] on div "Select Item" at bounding box center [501, 218] width 67 height 17
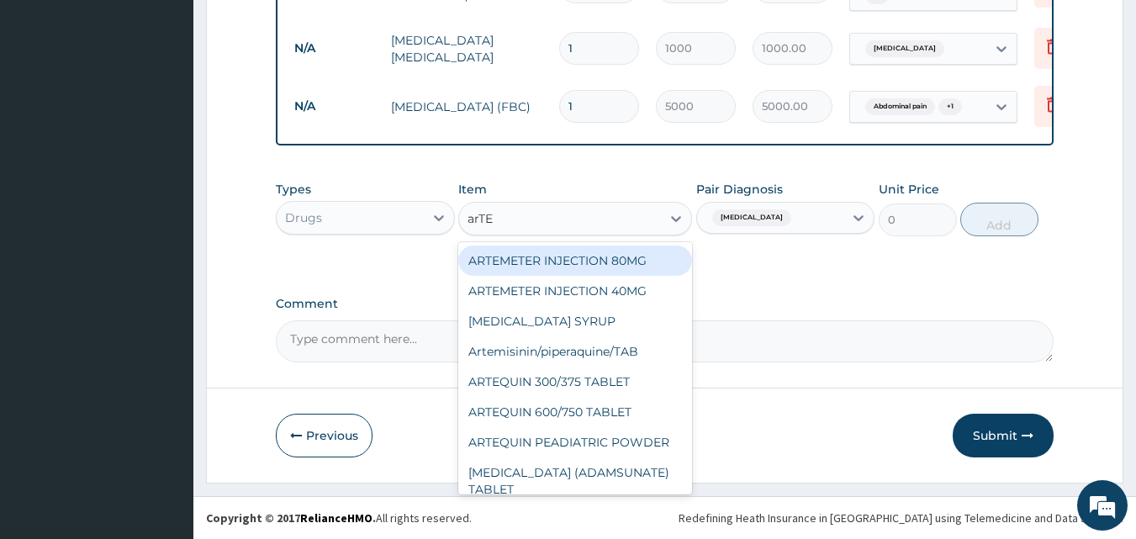
type input "arTEM"
click at [536, 269] on div "ARTEMETER INJECTION 80MG" at bounding box center [575, 261] width 234 height 30
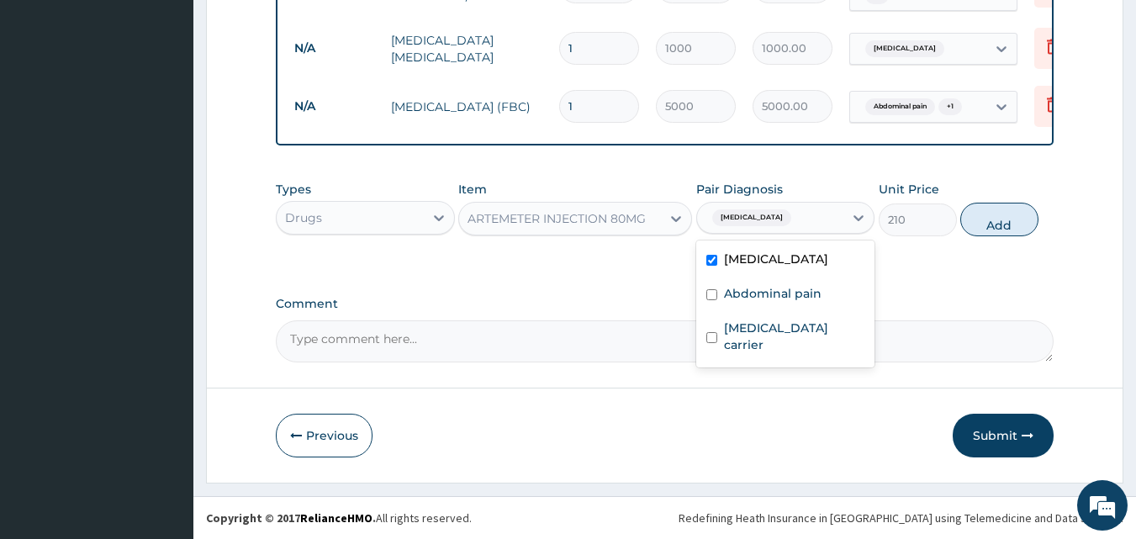
click at [764, 219] on div "[MEDICAL_DATA]" at bounding box center [770, 218] width 147 height 29
click at [991, 219] on button "Add" at bounding box center [999, 220] width 78 height 34
type input "0"
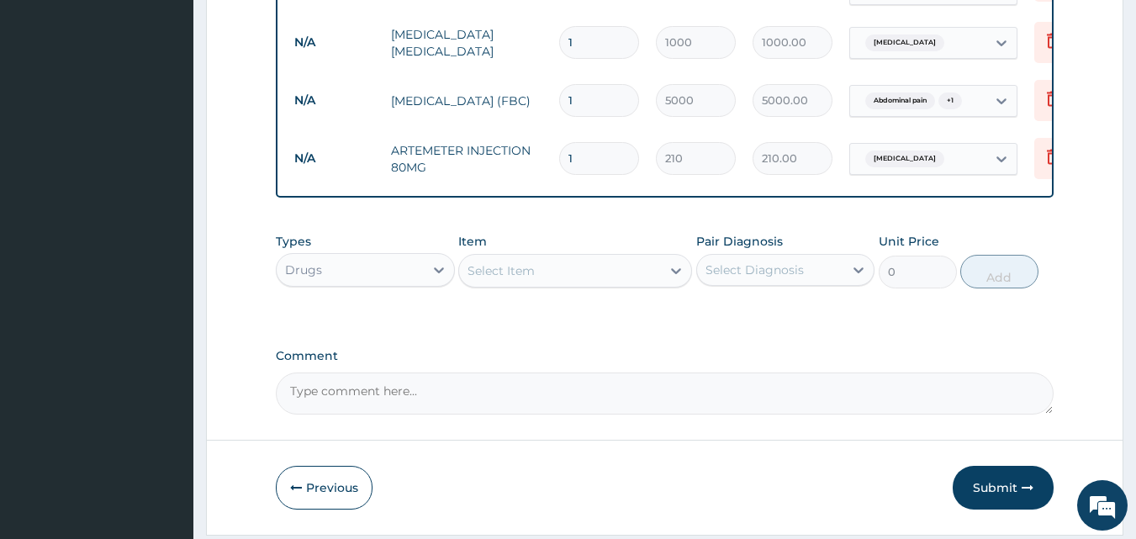
type input "0.00"
type input "6"
type input "1260.00"
type input "6"
click at [496, 278] on div "Select Item" at bounding box center [501, 270] width 67 height 17
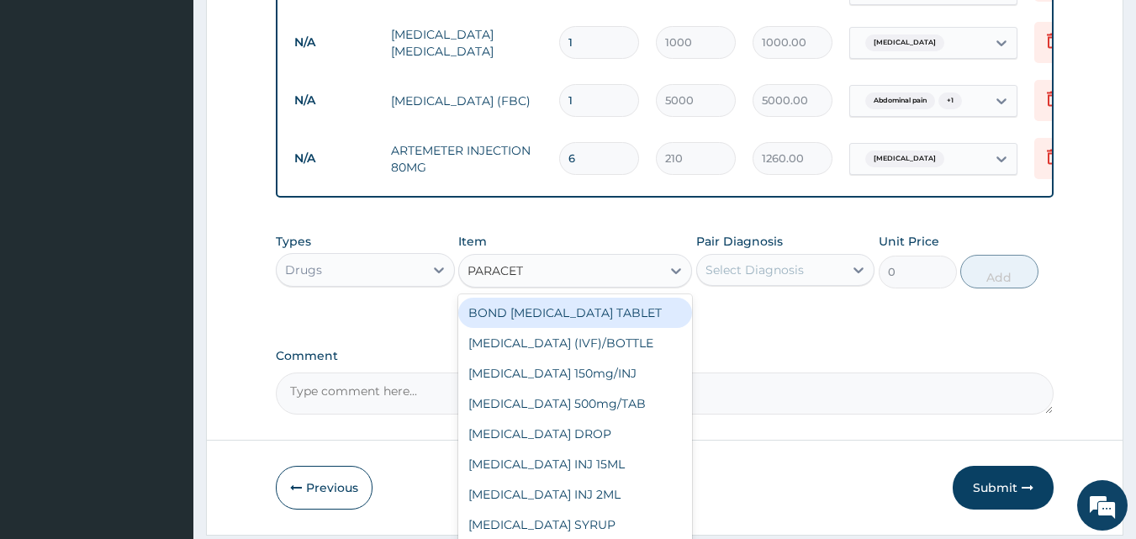
type input "PARACETA"
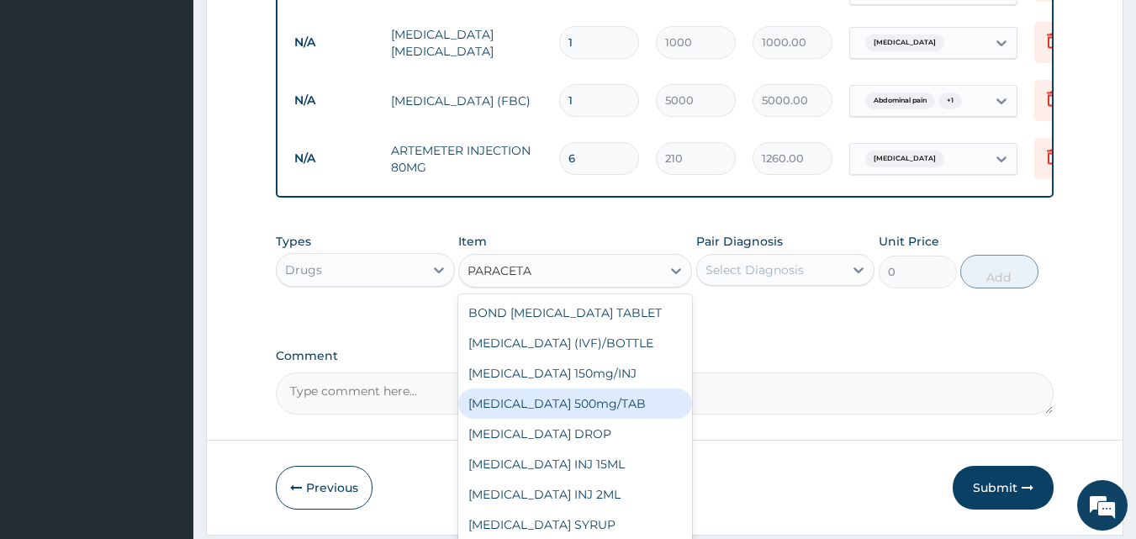
click at [519, 400] on div "[MEDICAL_DATA] 500mg/TAB" at bounding box center [575, 404] width 234 height 30
type input "5.25"
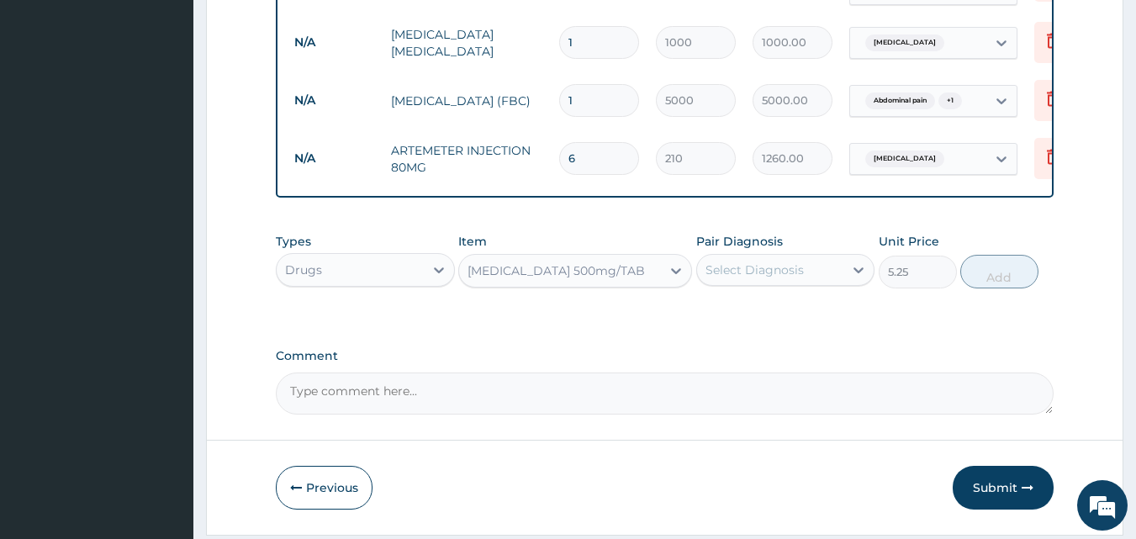
click at [748, 278] on div "Select Diagnosis" at bounding box center [755, 270] width 98 height 17
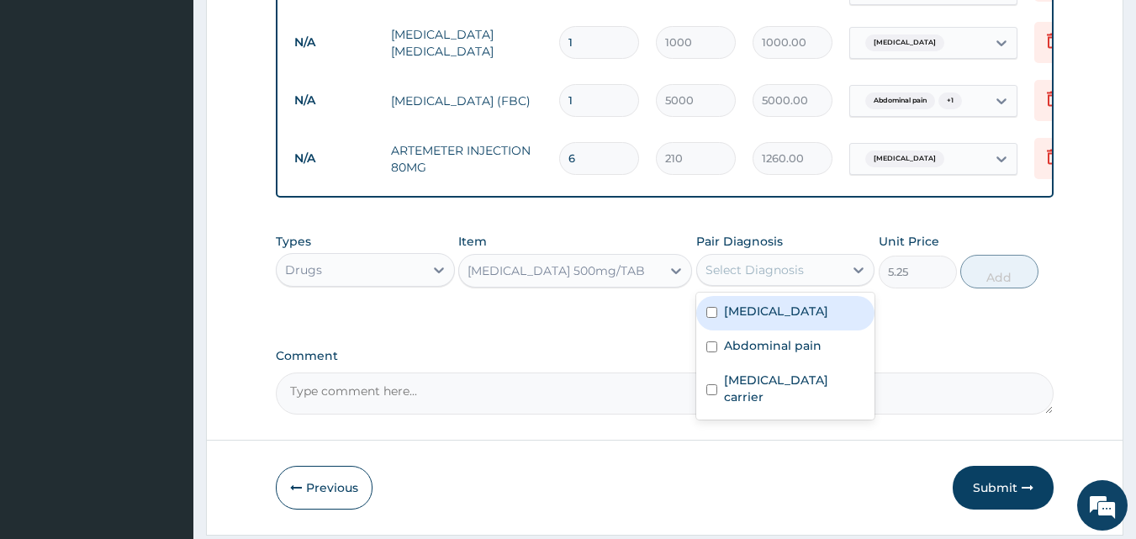
click at [746, 277] on div "Select Diagnosis" at bounding box center [755, 270] width 98 height 17
click at [737, 264] on div "Select Diagnosis" at bounding box center [770, 269] width 147 height 27
drag, startPoint x: 721, startPoint y: 320, endPoint x: 721, endPoint y: 357, distance: 36.2
click at [721, 324] on div "Malaria" at bounding box center [785, 313] width 179 height 34
checkbox input "true"
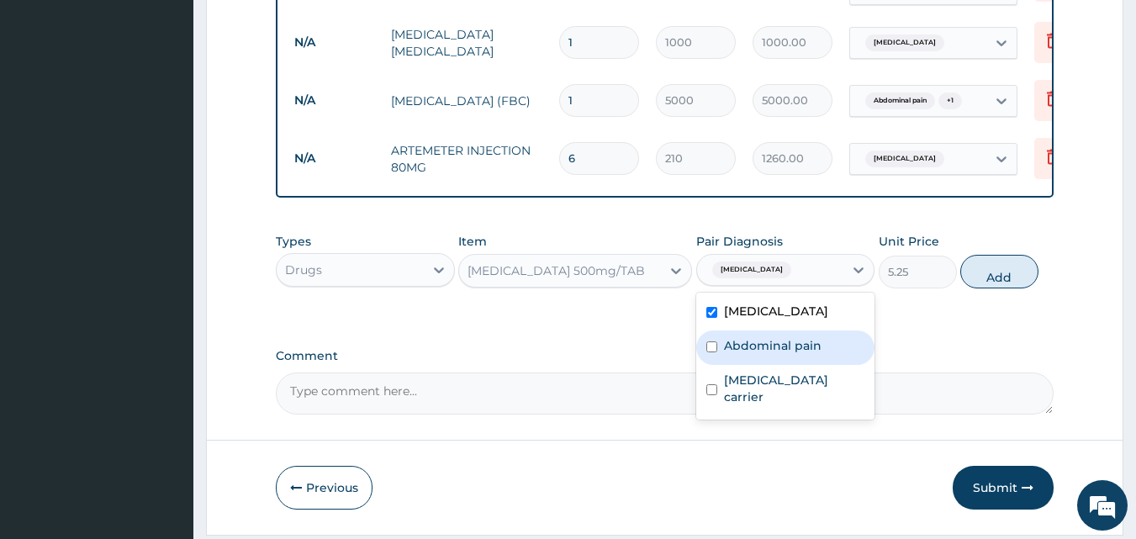
drag, startPoint x: 722, startPoint y: 350, endPoint x: 954, endPoint y: 294, distance: 238.6
click at [731, 347] on div "Abdominal pain" at bounding box center [785, 347] width 179 height 34
checkbox input "true"
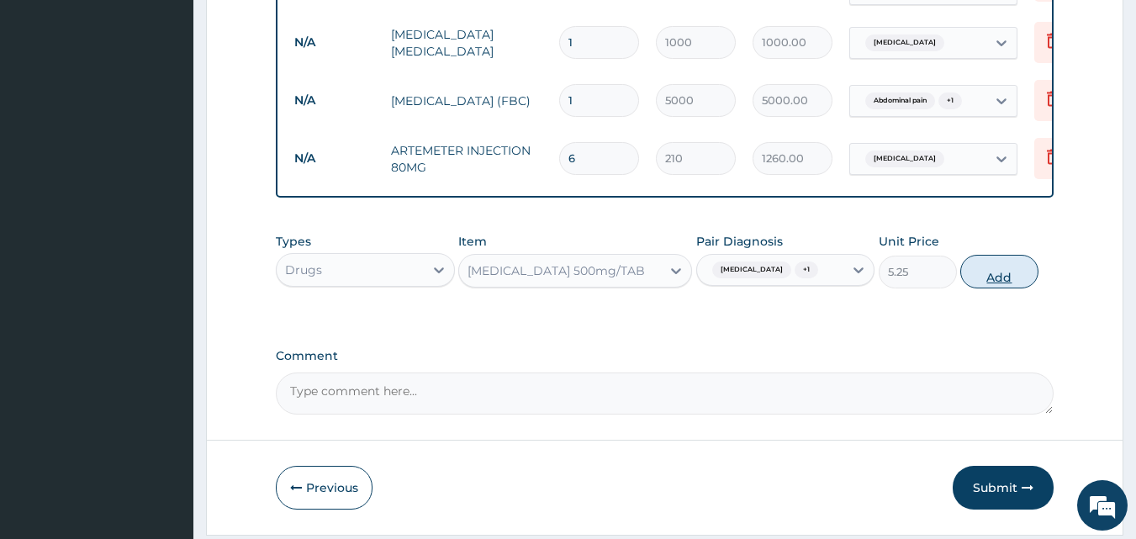
click at [981, 274] on button "Add" at bounding box center [999, 272] width 78 height 34
type input "0"
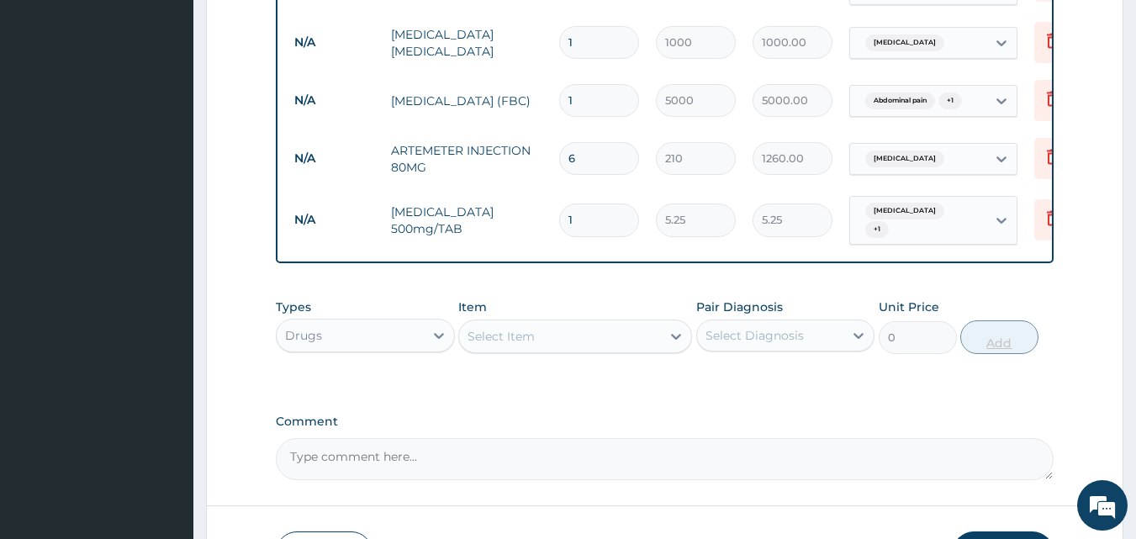
type input "18"
type input "94.50"
type input "18"
click at [568, 343] on div "Select Item" at bounding box center [560, 336] width 202 height 27
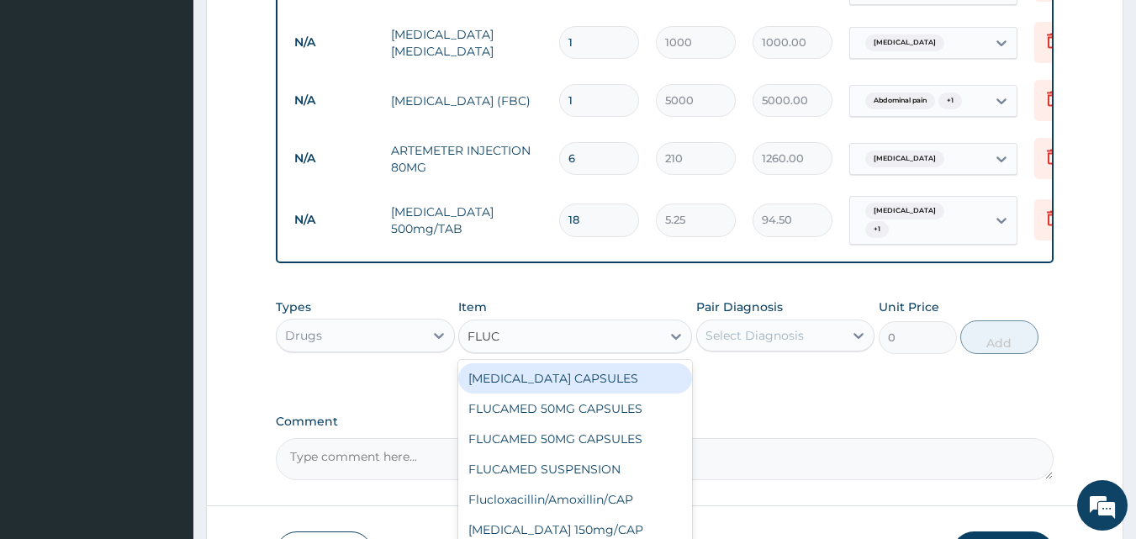
type input "FLUCO"
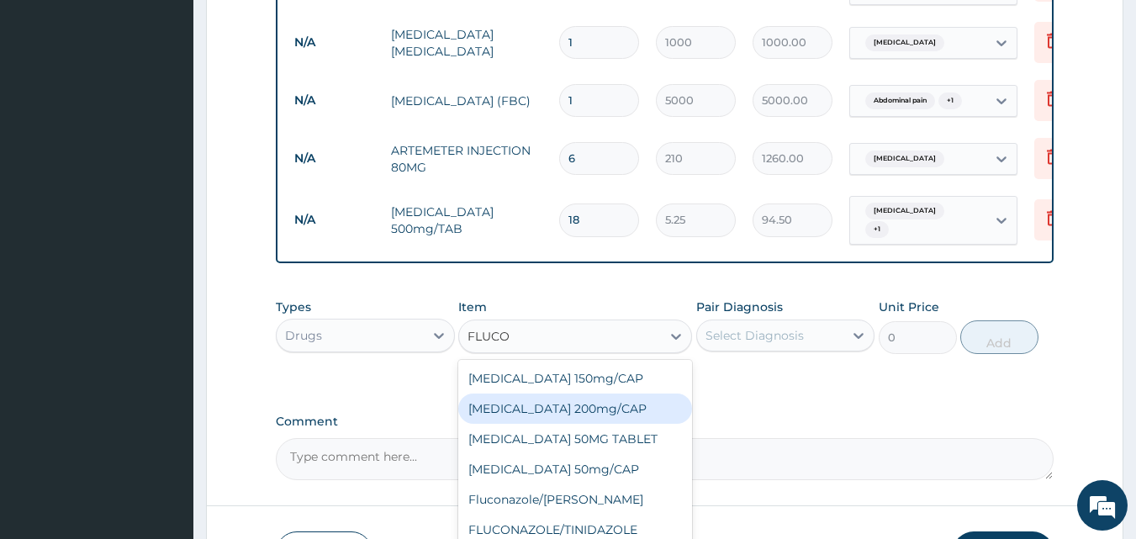
click at [563, 403] on div "Fluconazole 200mg/CAP" at bounding box center [575, 409] width 234 height 30
type input "105"
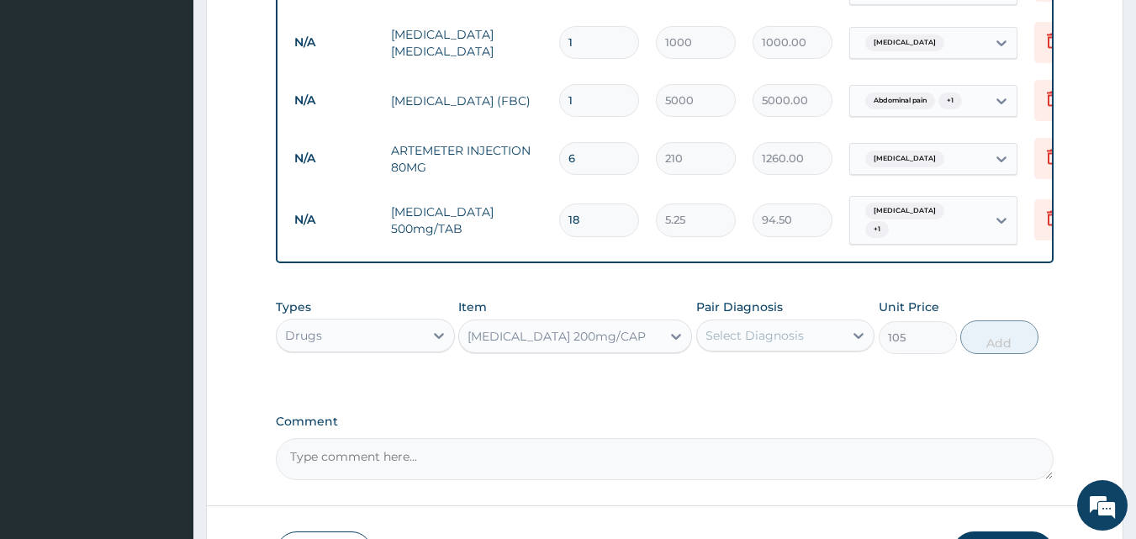
click at [611, 341] on div "Fluconazole 200mg/CAP" at bounding box center [557, 336] width 178 height 17
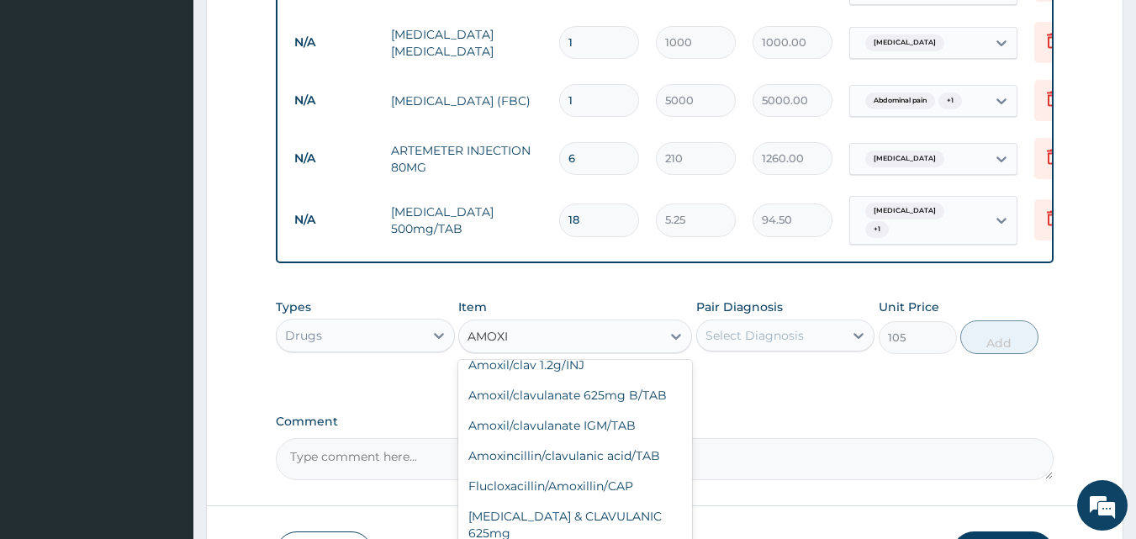
scroll to position [387, 0]
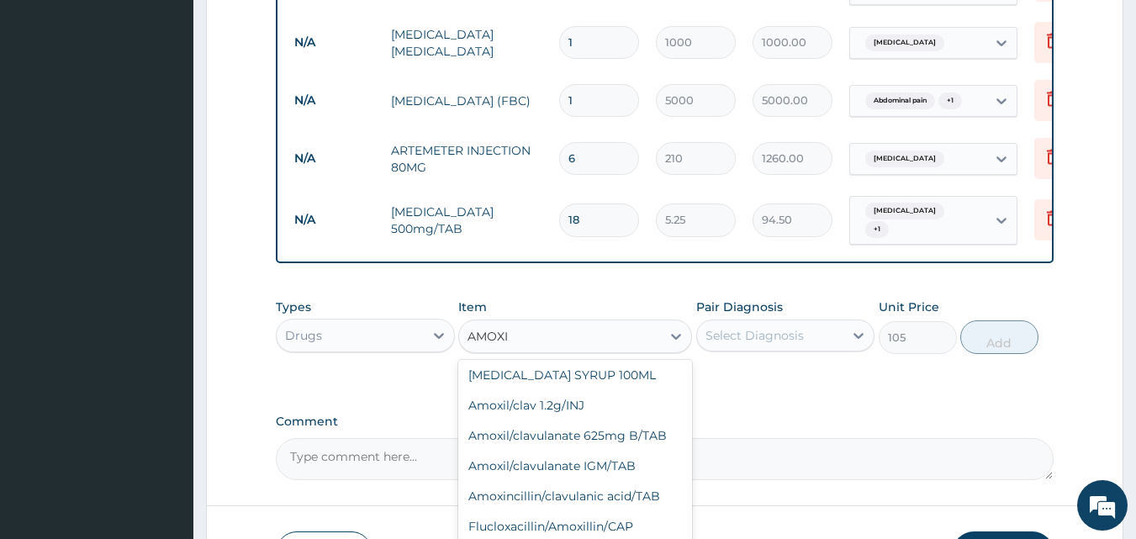
type input "AMOXIL"
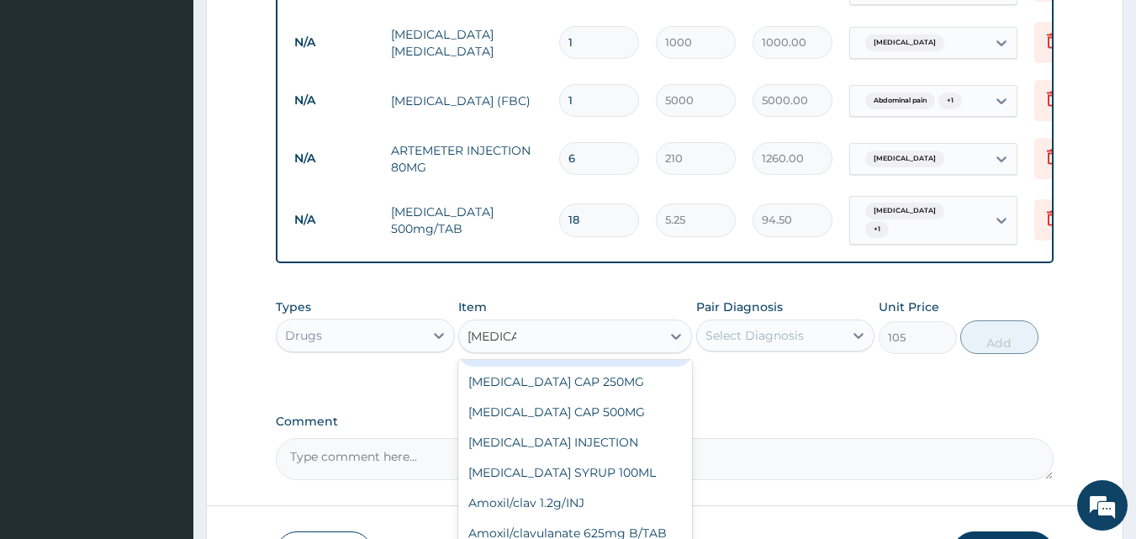
scroll to position [27, 0]
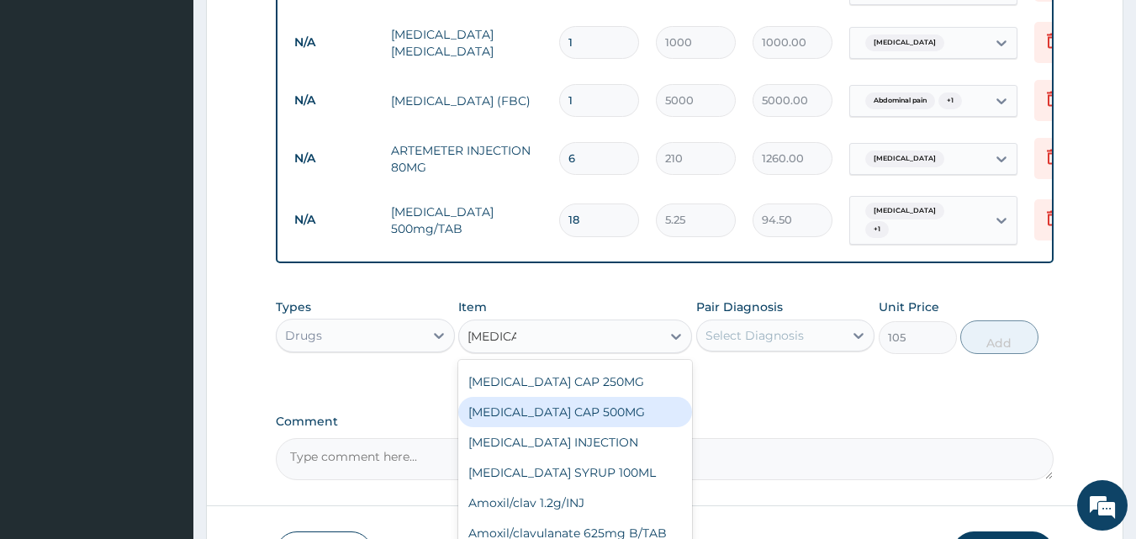
click at [585, 416] on div "AMOXIL CAP 500MG" at bounding box center [575, 412] width 234 height 30
type input "63"
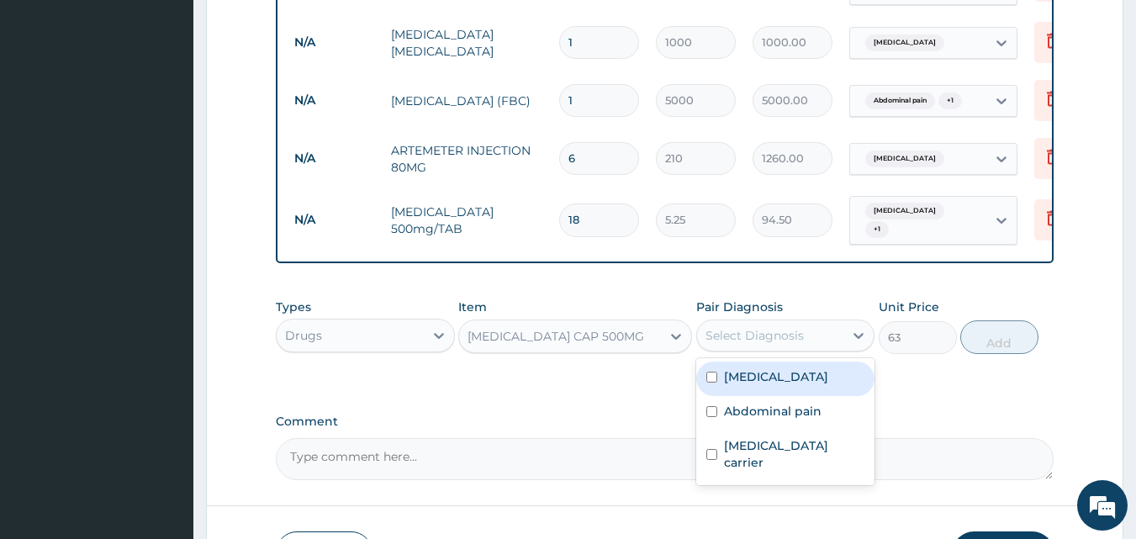
click at [734, 341] on div "Select Diagnosis" at bounding box center [755, 335] width 98 height 17
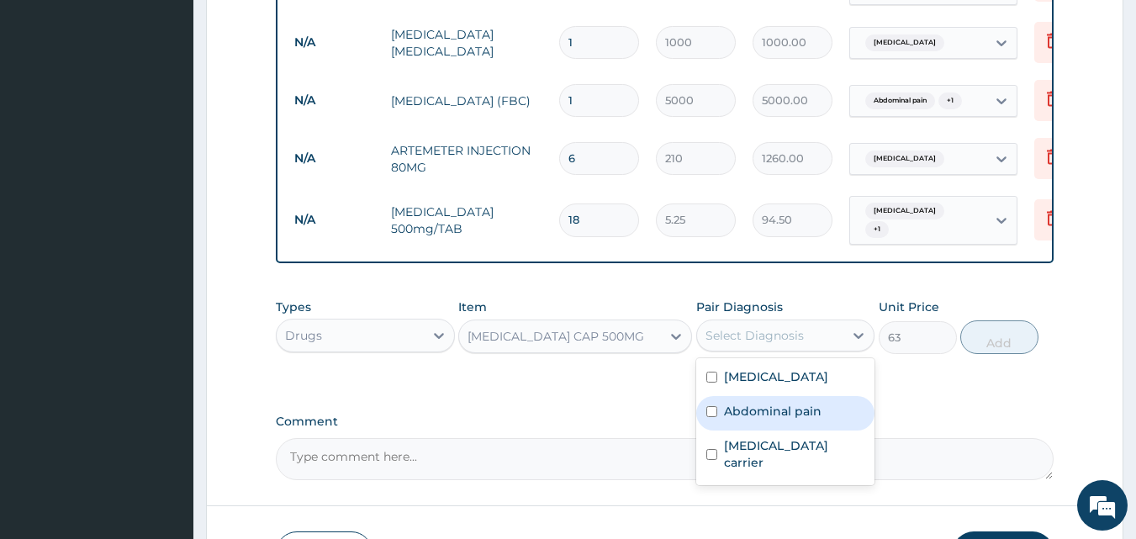
click at [728, 407] on label "Abdominal pain" at bounding box center [773, 411] width 98 height 17
checkbox input "true"
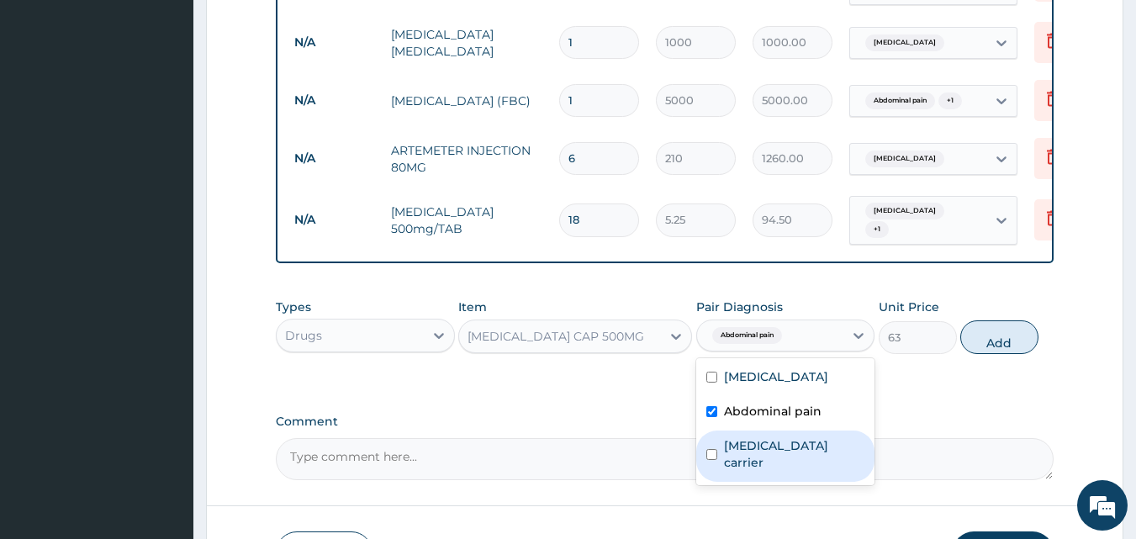
click at [724, 442] on label "Salmonella carrier" at bounding box center [794, 454] width 141 height 34
checkbox input "true"
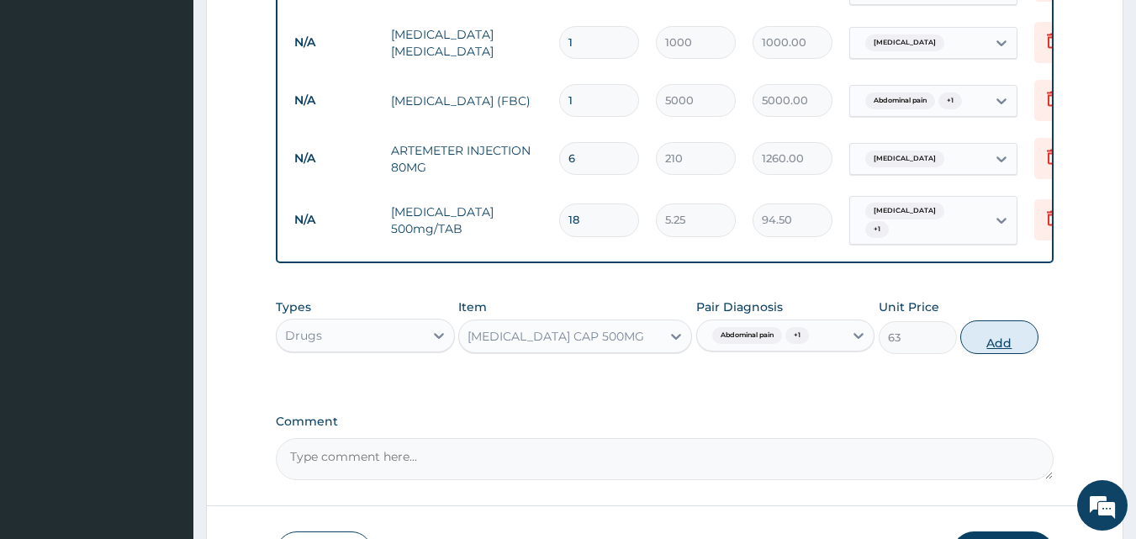
click at [997, 328] on button "Add" at bounding box center [999, 337] width 78 height 34
type input "0"
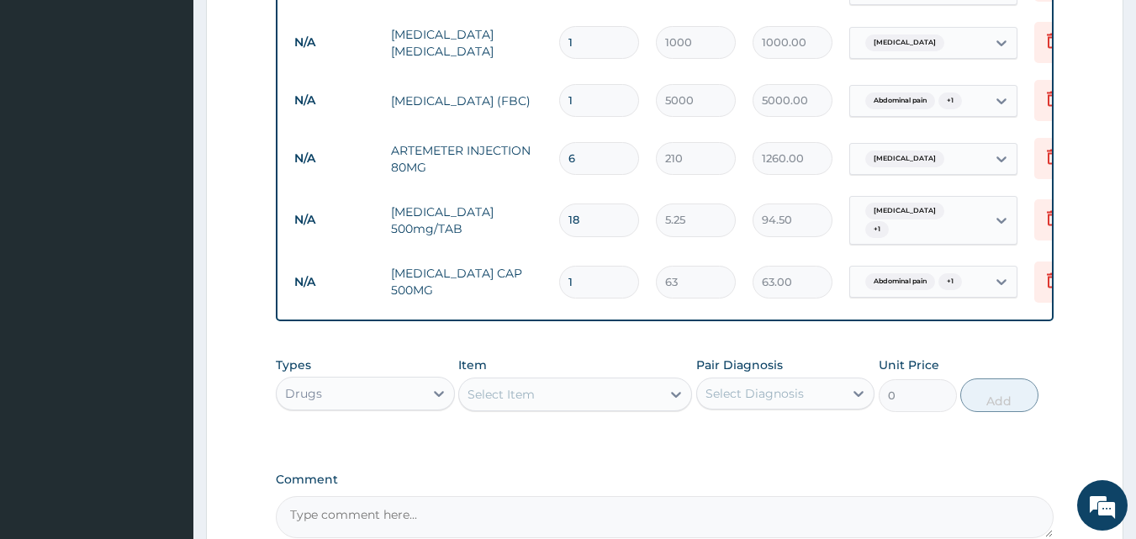
type input "15"
type input "945.00"
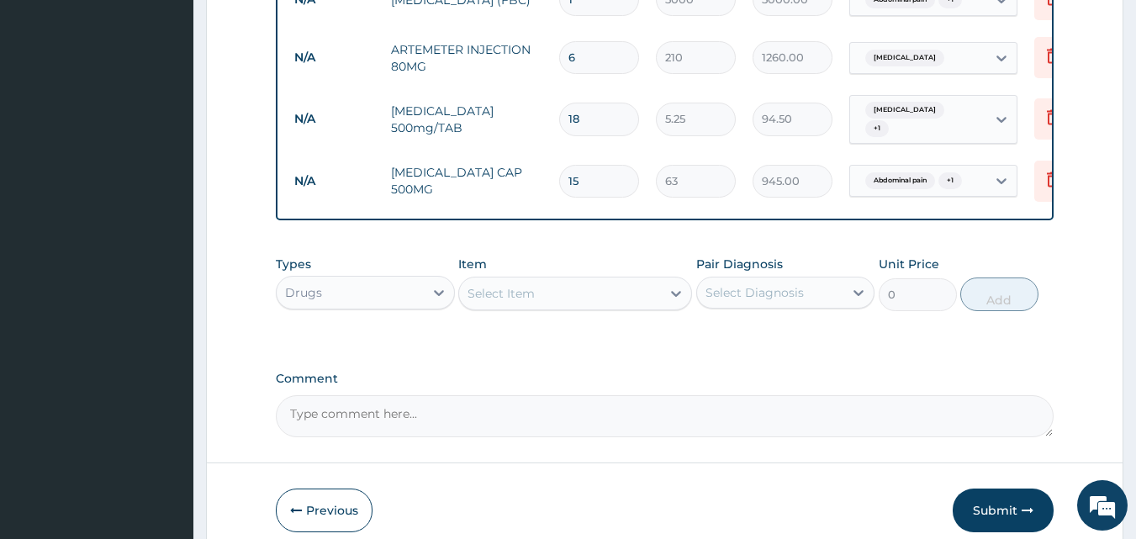
scroll to position [954, 0]
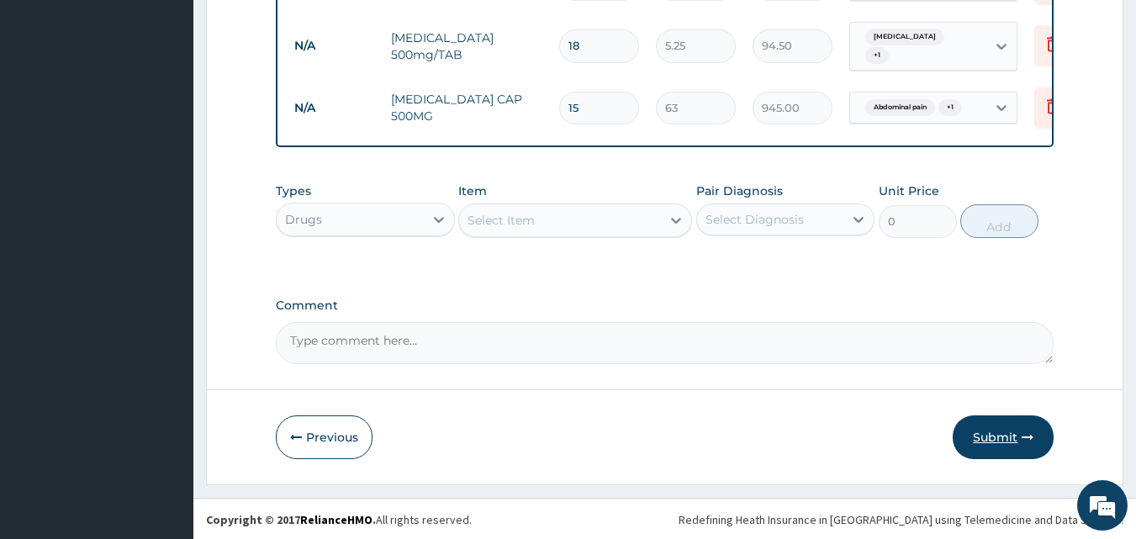
type input "15"
click at [997, 438] on button "Submit" at bounding box center [1003, 437] width 101 height 44
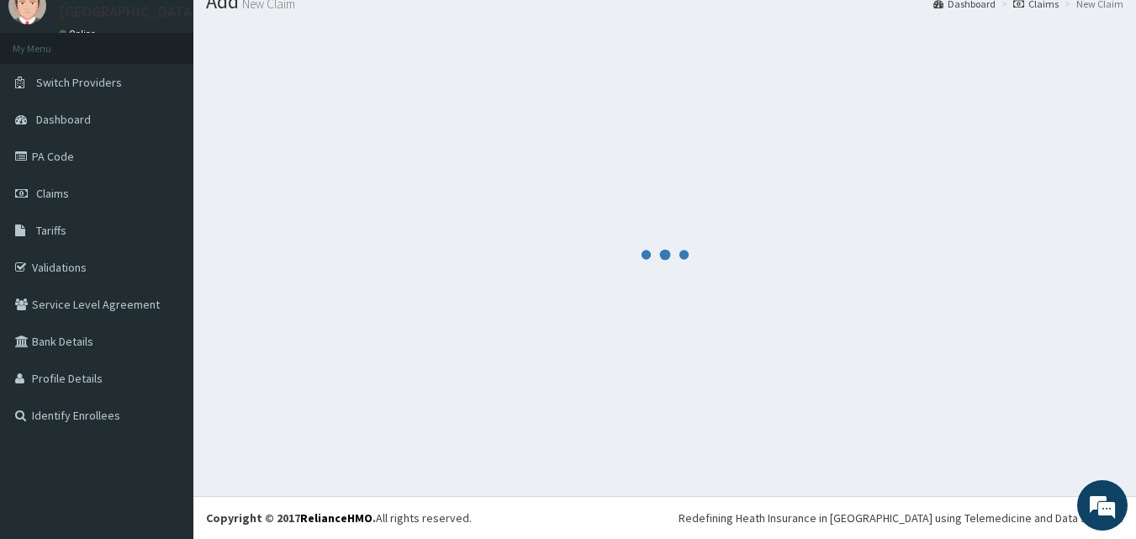
scroll to position [64, 0]
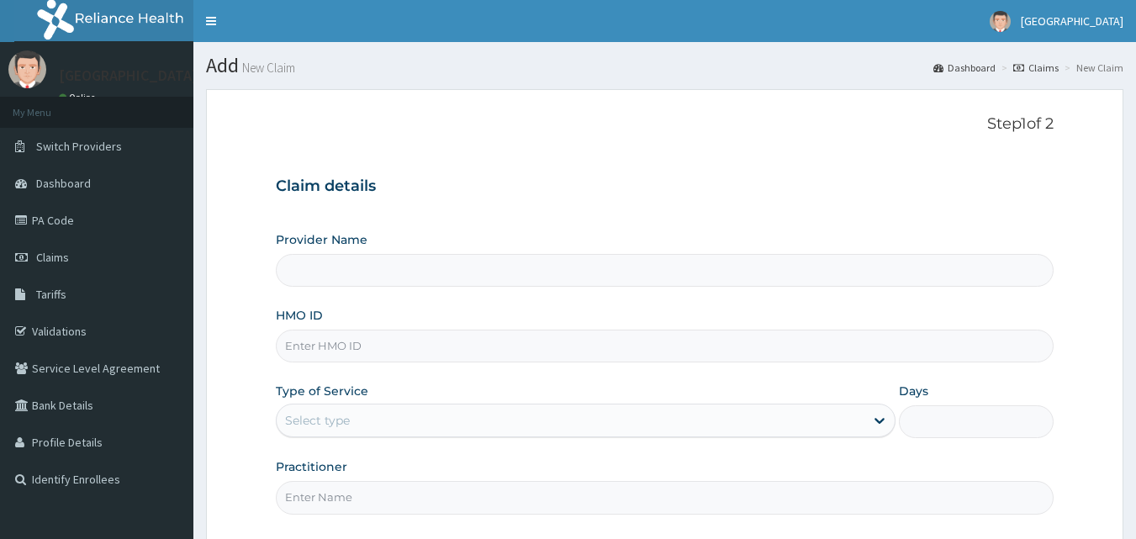
click at [394, 334] on input "HMO ID" at bounding box center [665, 346] width 779 height 33
type input "[GEOGRAPHIC_DATA]"
paste input "SOA/10008/C"
type input "SOA/10008/C"
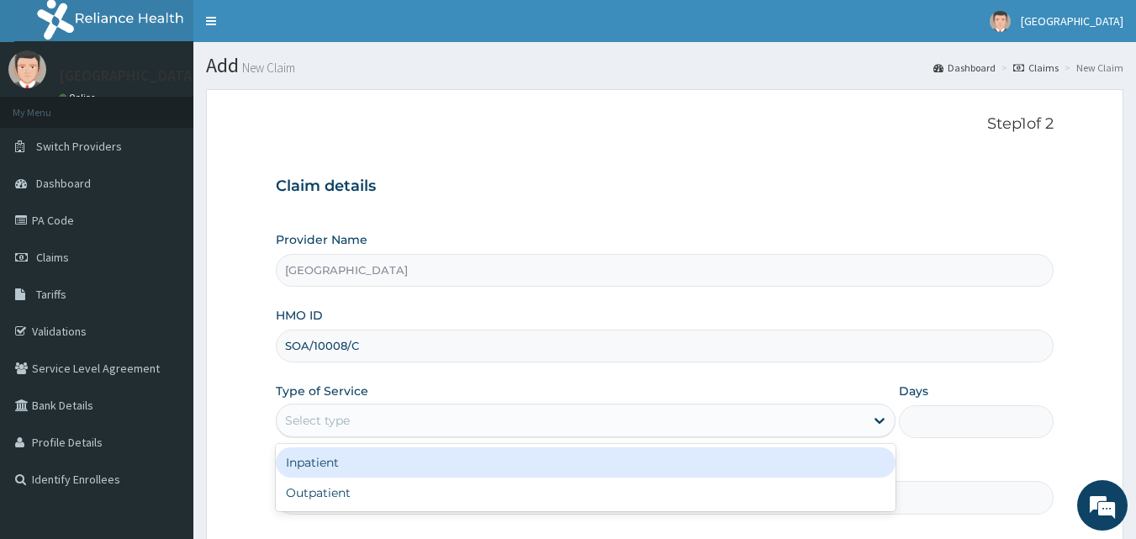
click at [321, 423] on div "Select type" at bounding box center [317, 420] width 65 height 17
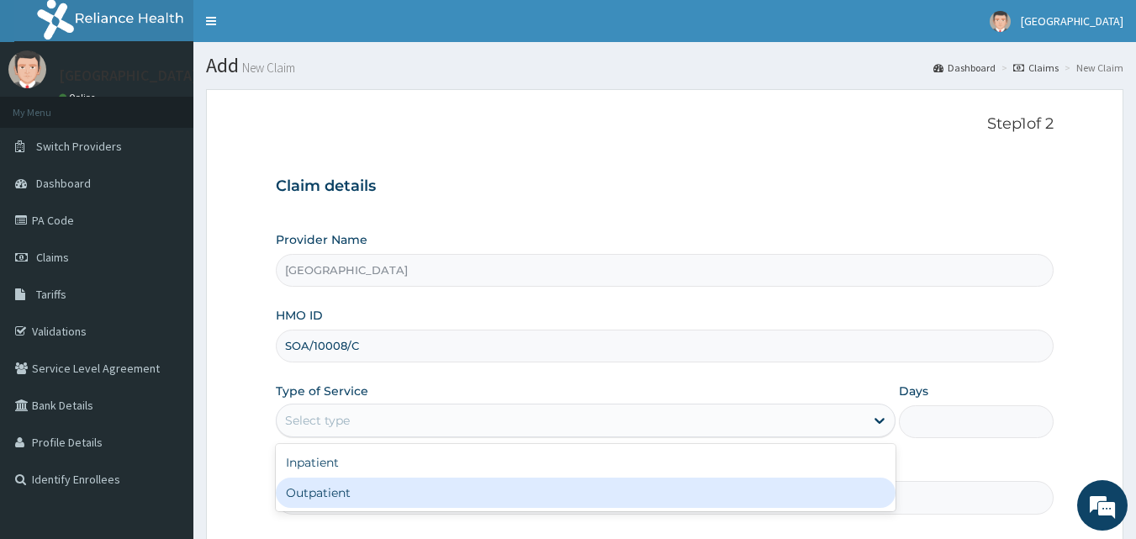
click at [319, 483] on div "Outpatient" at bounding box center [586, 493] width 620 height 30
type input "1"
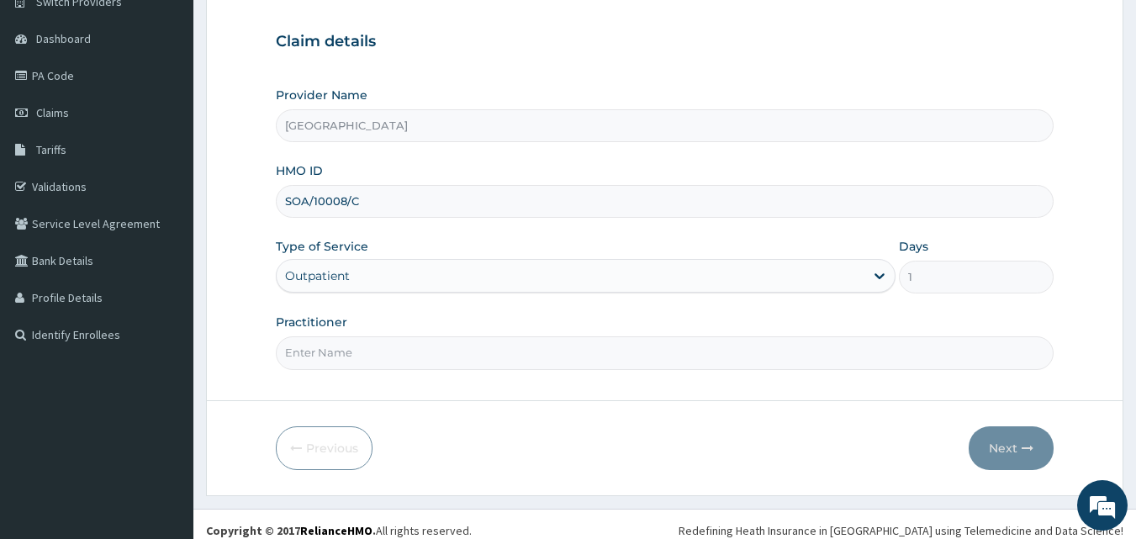
scroll to position [147, 0]
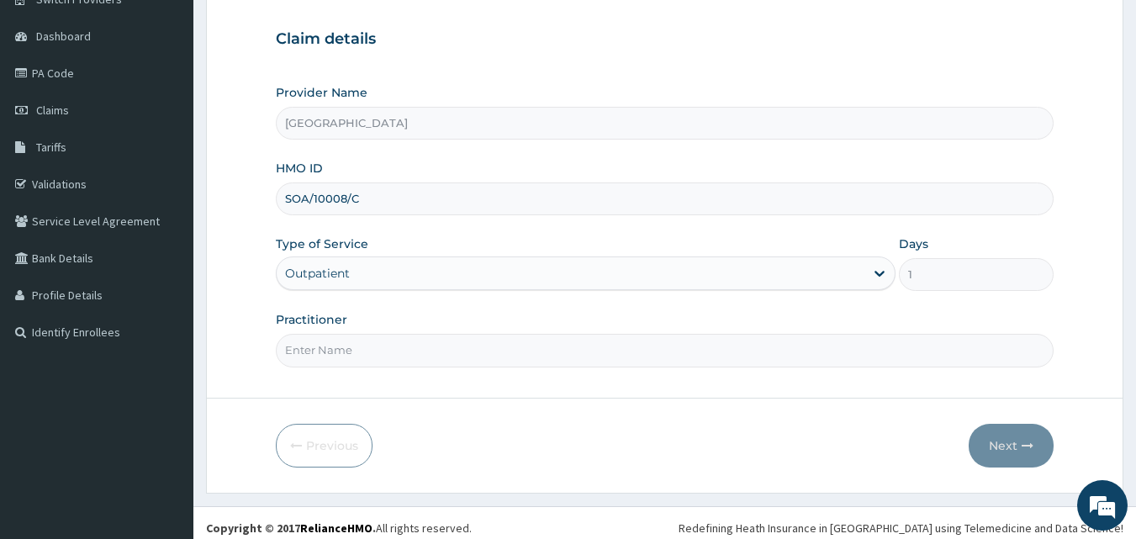
click at [710, 351] on input "Practitioner" at bounding box center [665, 350] width 779 height 33
type input "[PERSON_NAME]"
click at [989, 431] on button "Next" at bounding box center [1011, 446] width 85 height 44
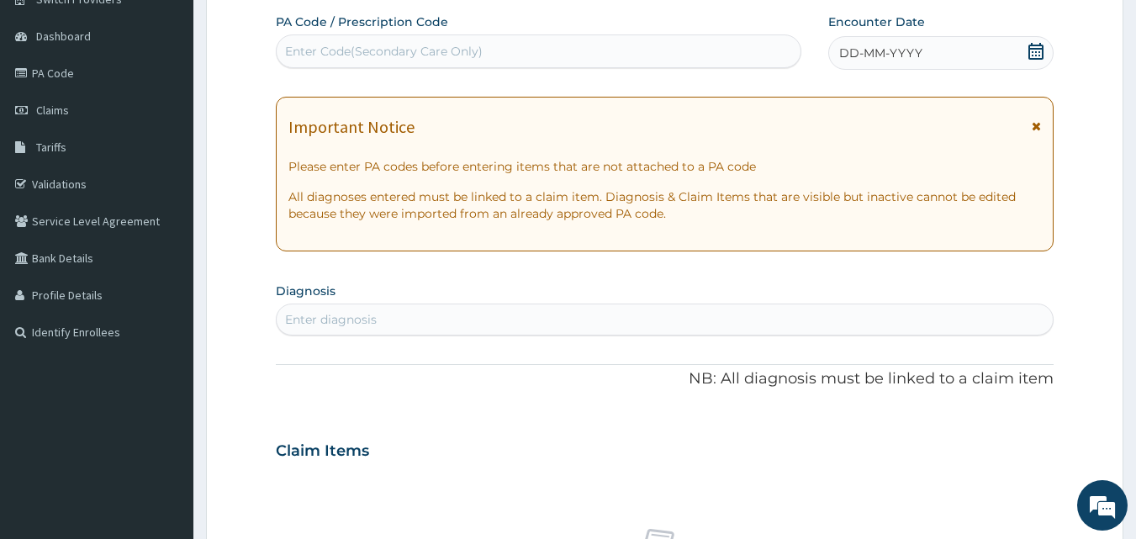
scroll to position [0, 0]
click at [437, 316] on div "Enter diagnosis" at bounding box center [665, 319] width 777 height 27
type input "[MEDICAL_DATA]"
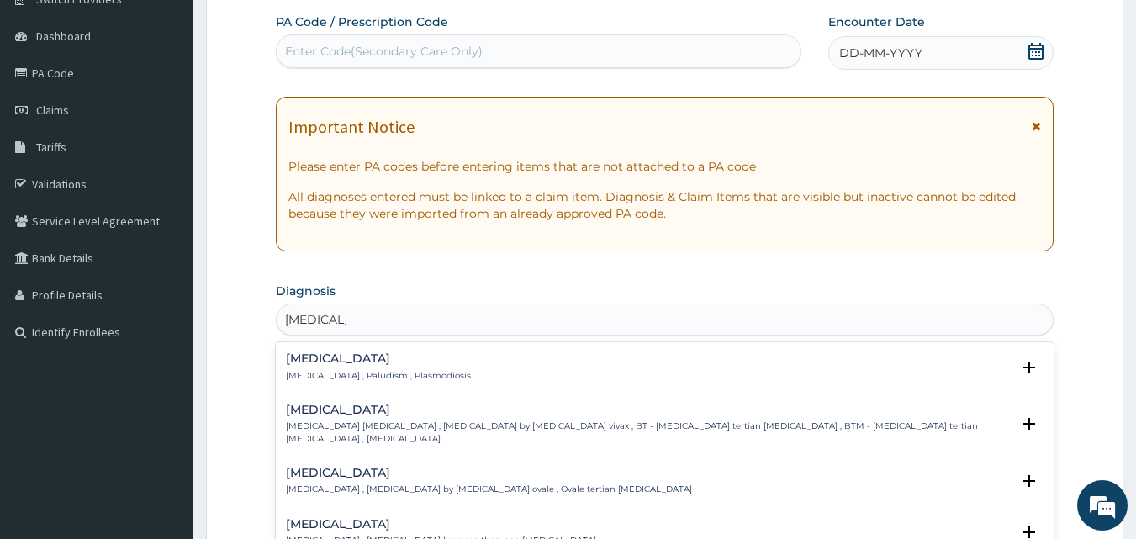
click at [316, 370] on p "[MEDICAL_DATA] , Paludism , Plasmodiosis" at bounding box center [378, 376] width 185 height 12
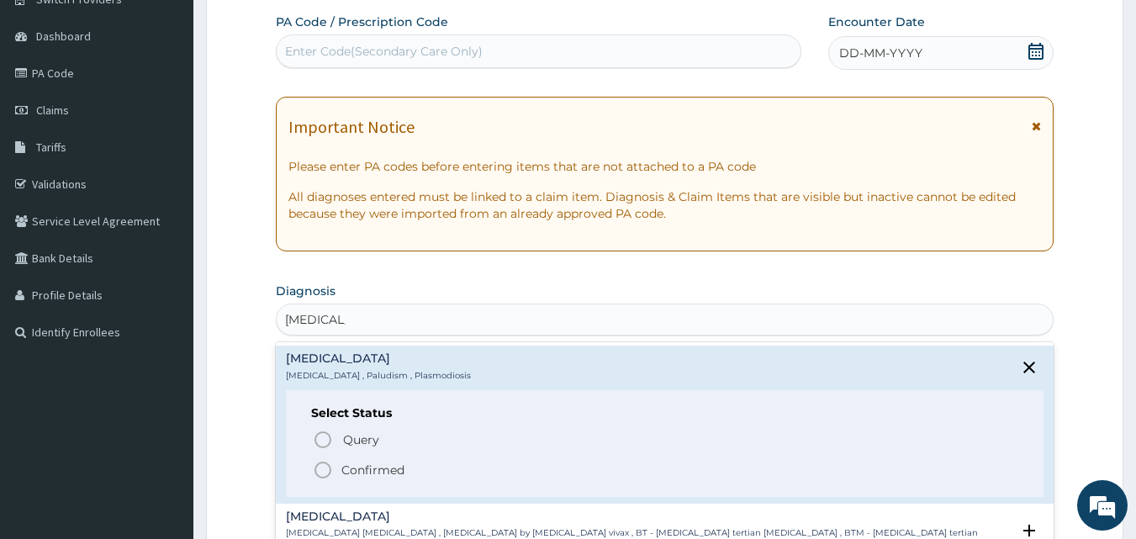
click at [325, 475] on icon "status option filled" at bounding box center [323, 470] width 20 height 20
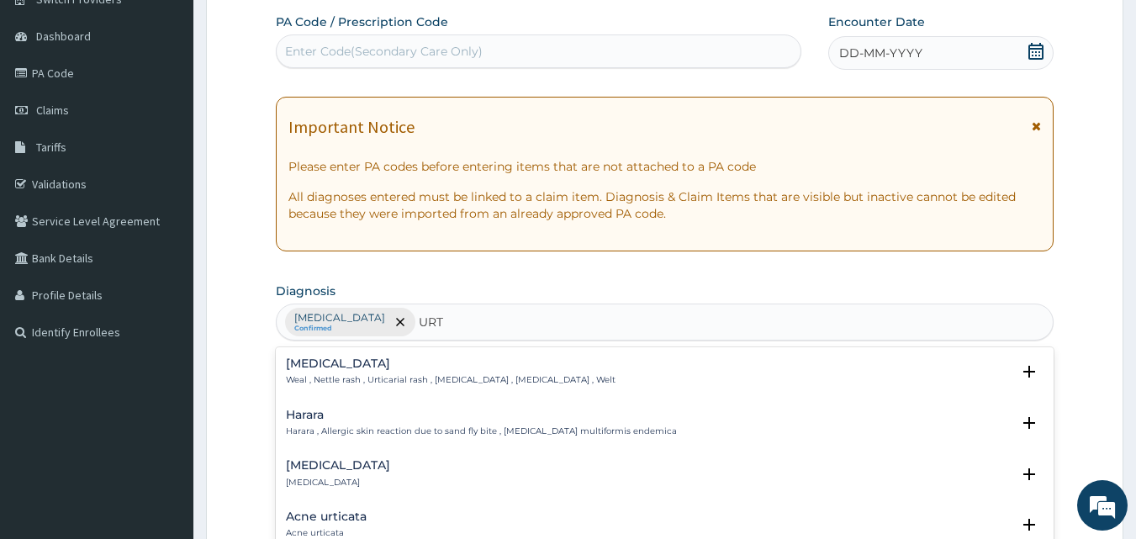
type input "URTI"
click at [302, 477] on p "[MEDICAL_DATA]" at bounding box center [338, 483] width 104 height 12
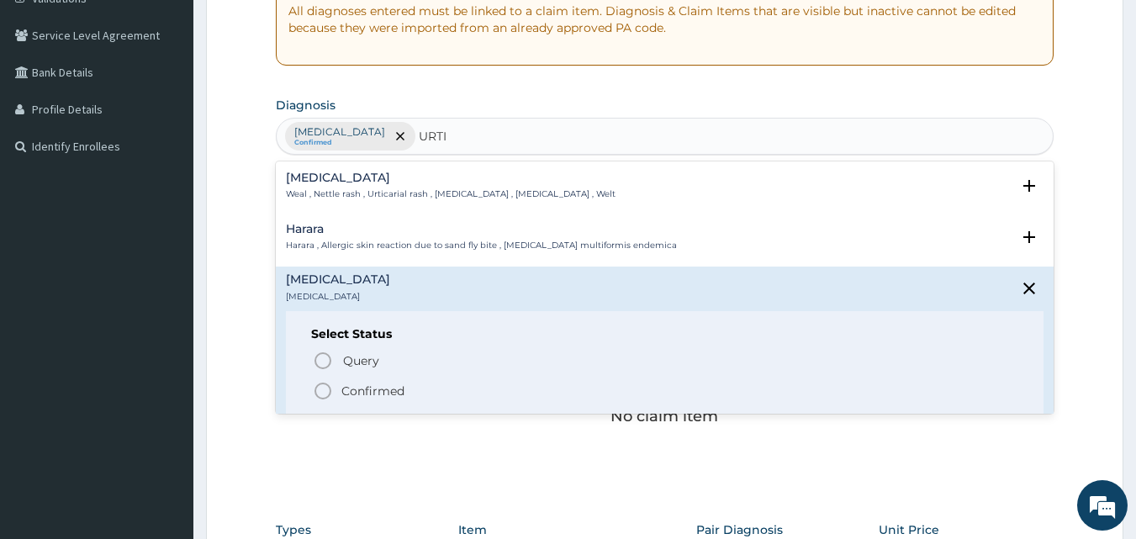
scroll to position [336, 0]
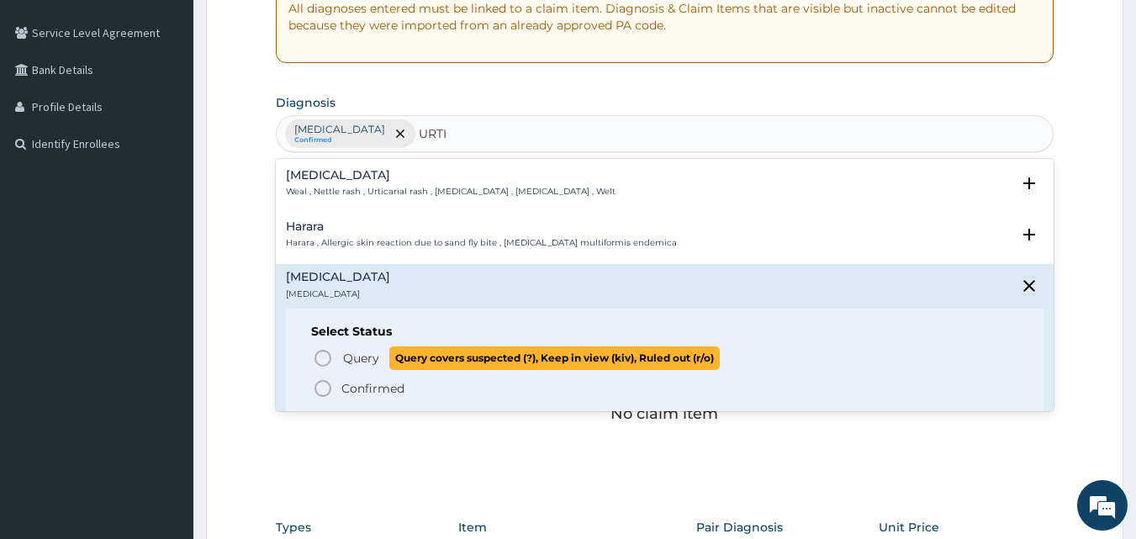
click at [316, 355] on circle "status option query" at bounding box center [322, 358] width 15 height 15
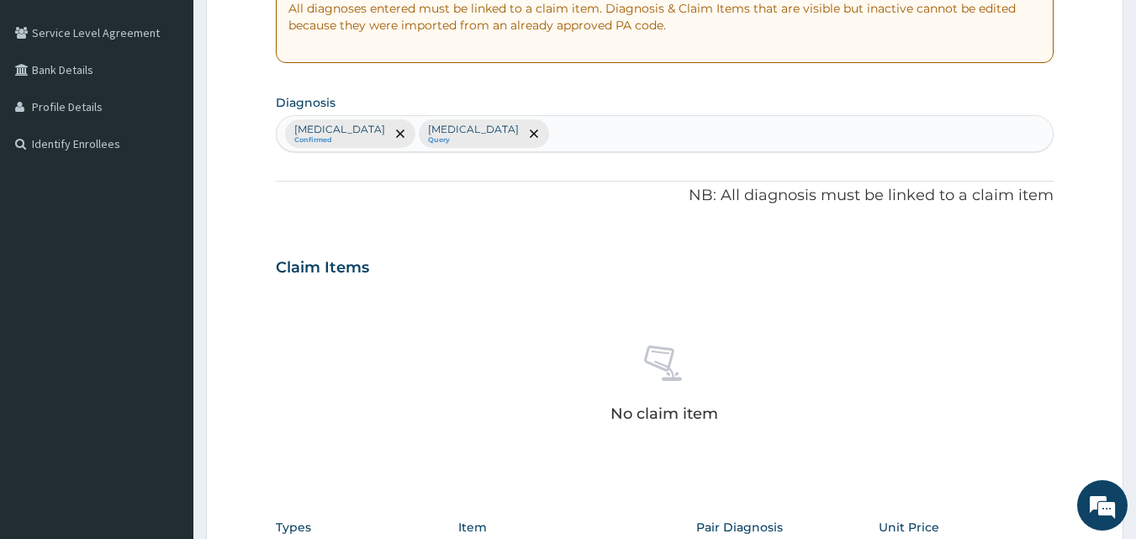
drag, startPoint x: 932, startPoint y: 435, endPoint x: 998, endPoint y: 404, distance: 73.0
click at [949, 421] on div "No claim item" at bounding box center [665, 386] width 779 height 193
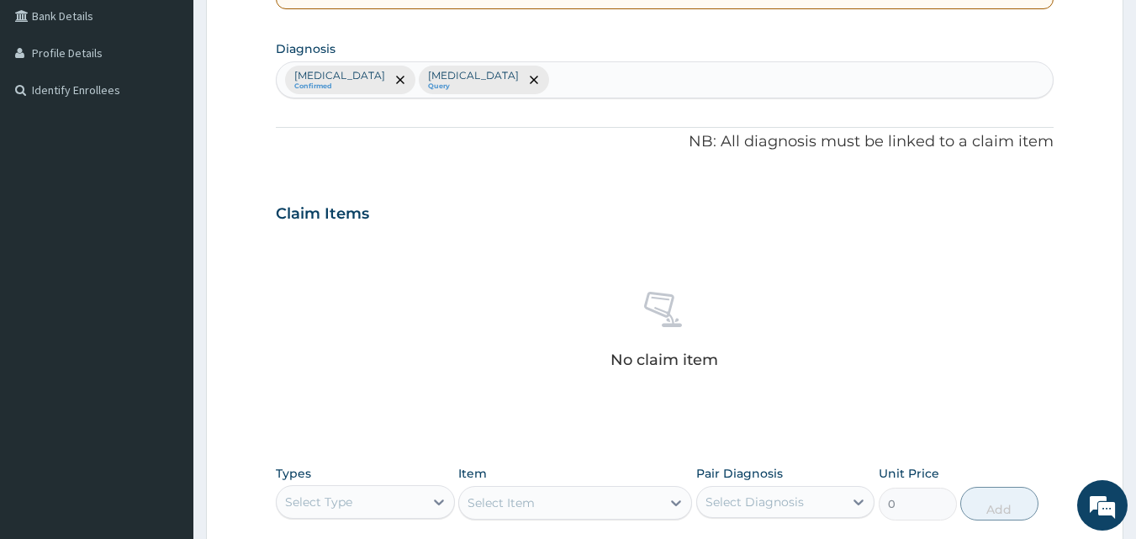
scroll to position [124, 0]
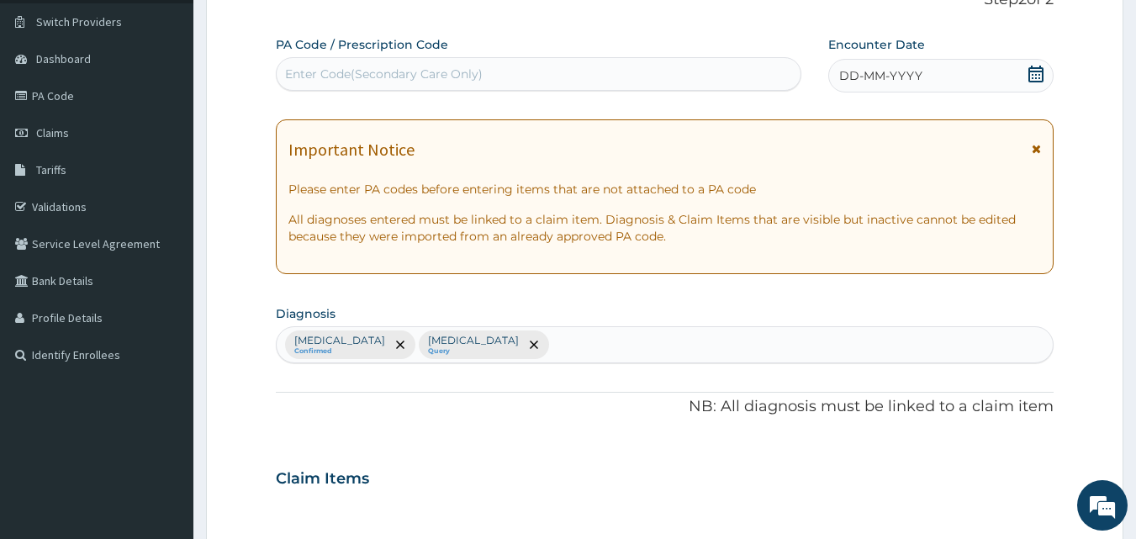
click at [1038, 71] on icon at bounding box center [1035, 74] width 15 height 17
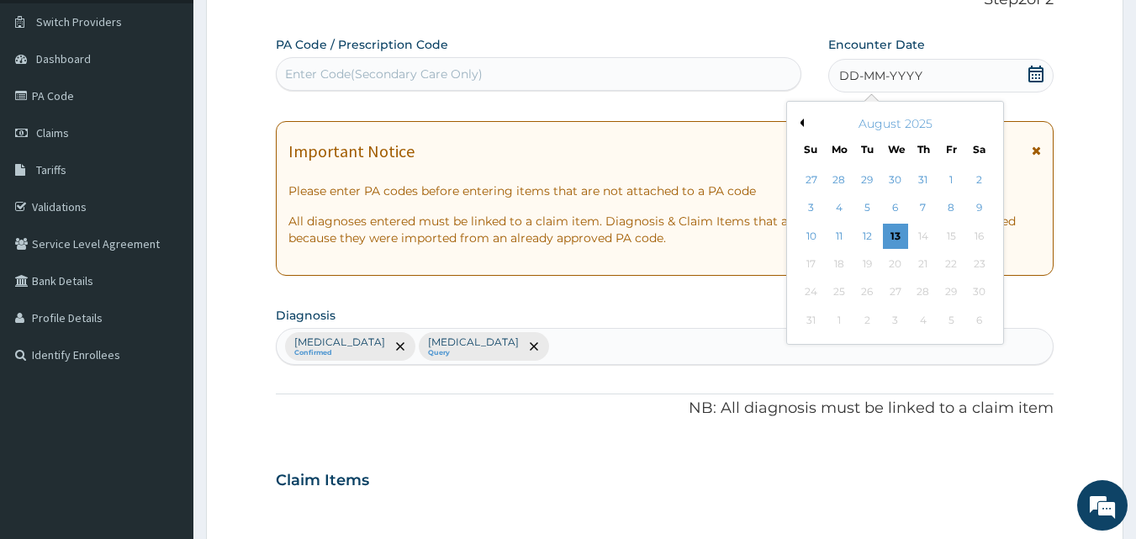
click at [796, 122] on button "Previous Month" at bounding box center [800, 123] width 8 height 8
click at [950, 209] on div "11" at bounding box center [951, 208] width 25 height 25
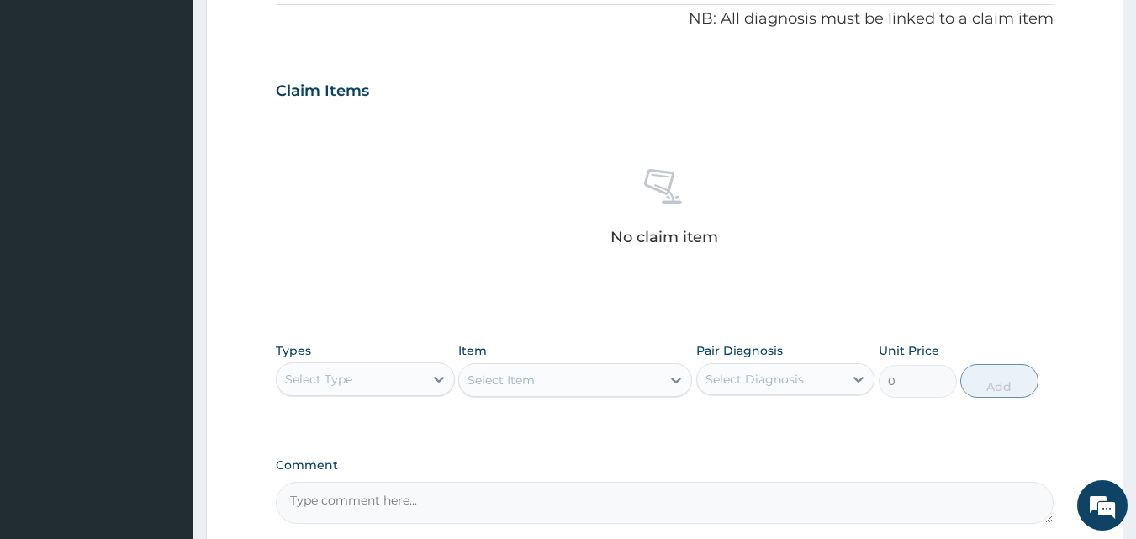
scroll to position [552, 0]
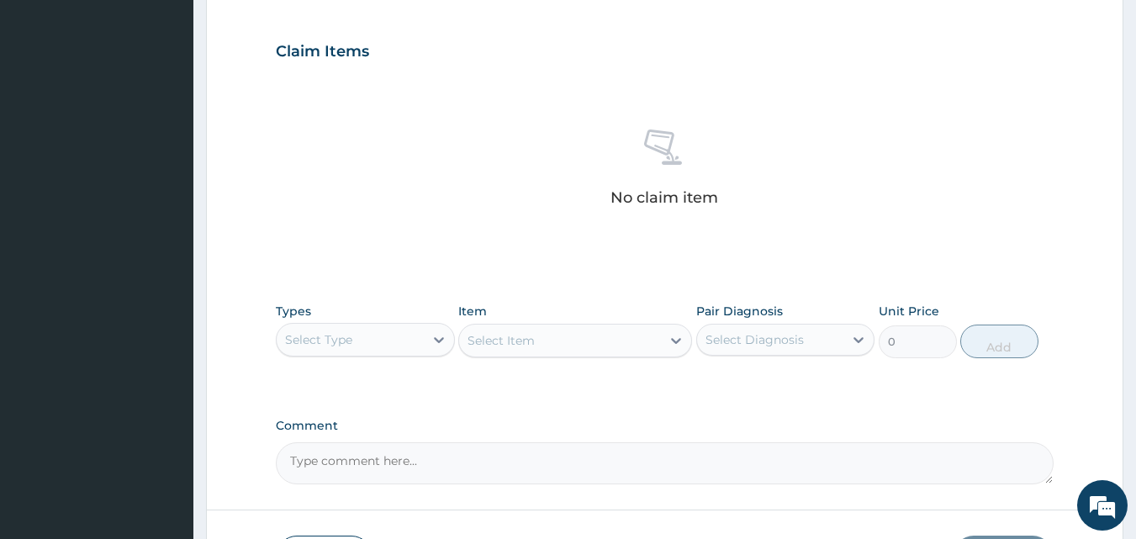
click at [385, 336] on div "Select Type" at bounding box center [350, 339] width 147 height 27
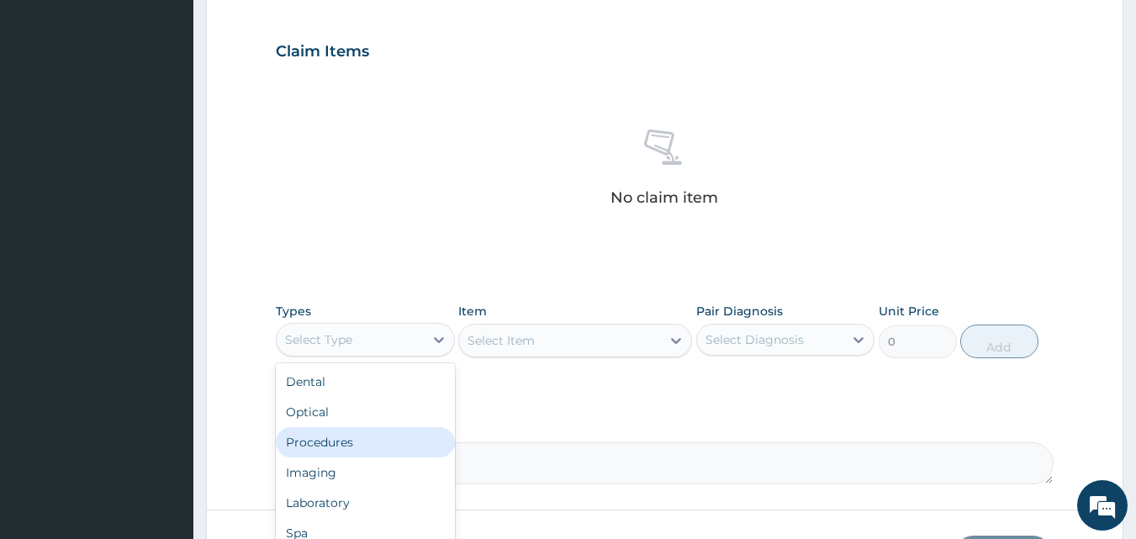
click at [358, 437] on div "Procedures" at bounding box center [365, 442] width 179 height 30
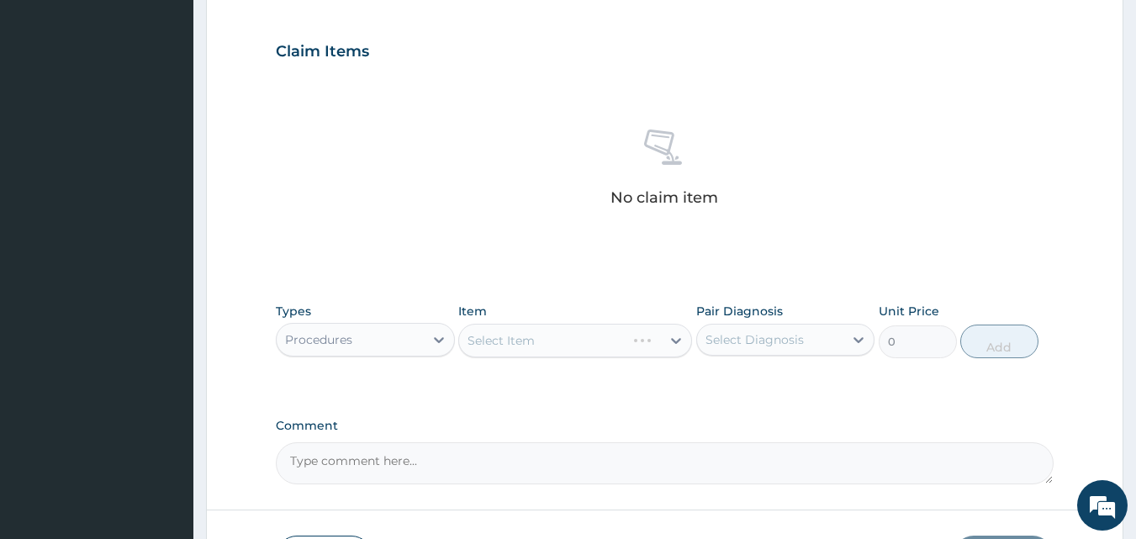
click at [533, 334] on div "Select Item" at bounding box center [575, 341] width 234 height 34
click at [529, 339] on div "Select Item" at bounding box center [501, 340] width 67 height 17
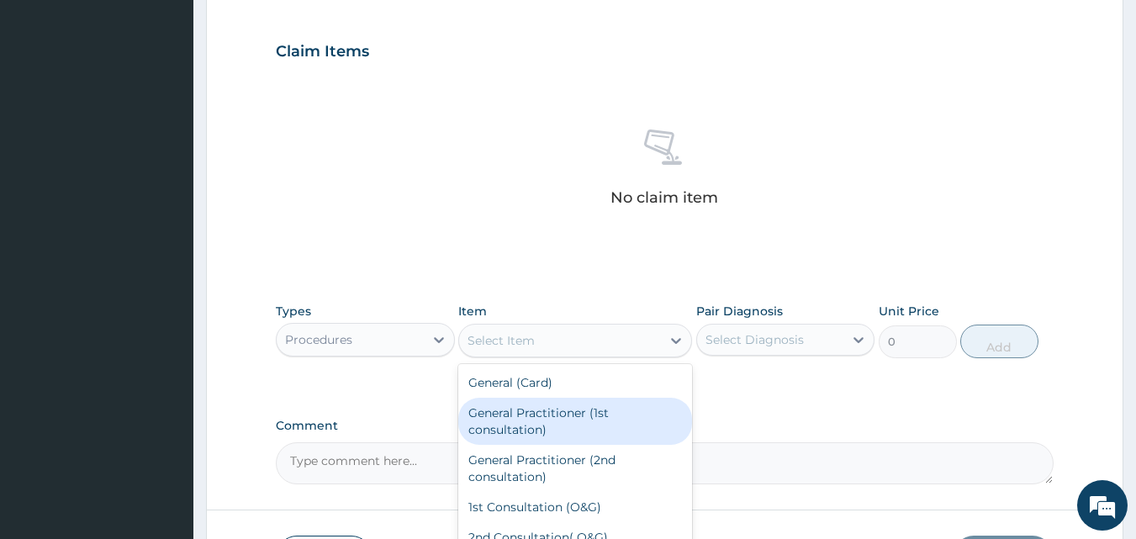
click at [530, 408] on div "General Practitioner (1st consultation)" at bounding box center [575, 421] width 234 height 47
type input "1500"
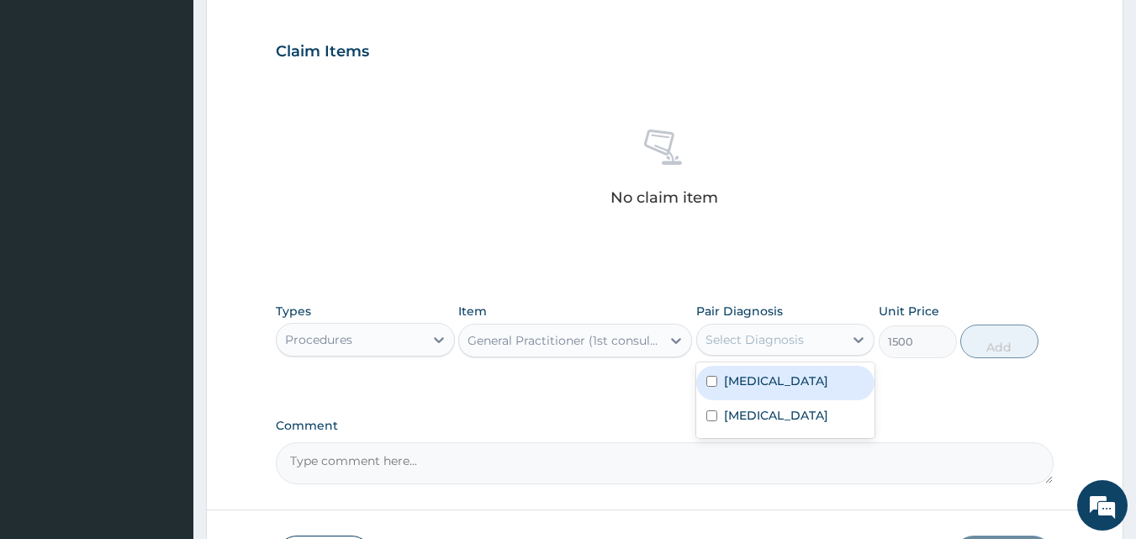
click at [739, 350] on div "Select Diagnosis" at bounding box center [770, 339] width 147 height 27
click at [741, 385] on label "[MEDICAL_DATA]" at bounding box center [776, 381] width 104 height 17
checkbox input "true"
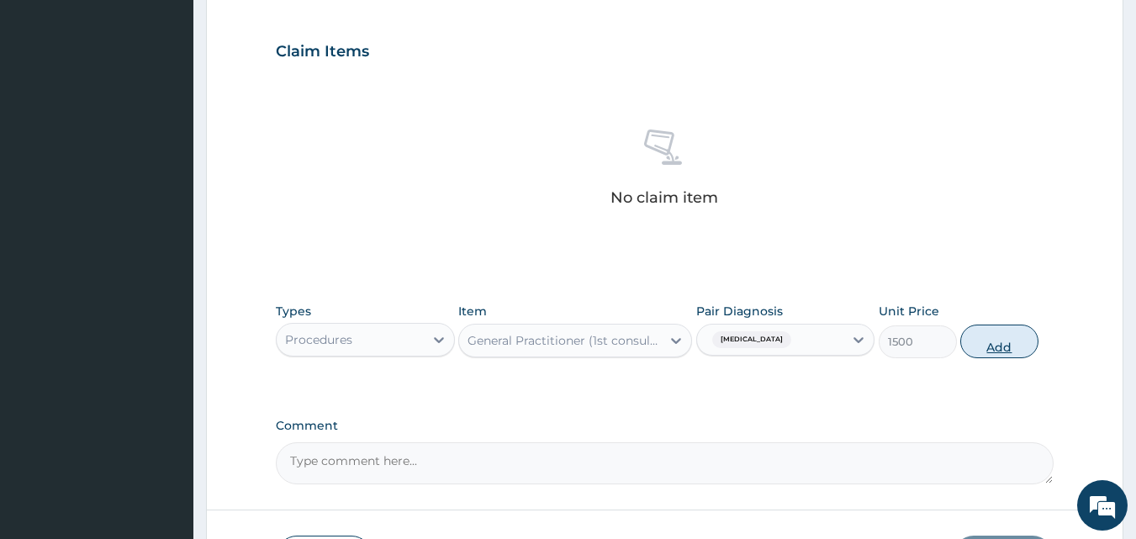
click at [1023, 341] on button "Add" at bounding box center [999, 342] width 78 height 34
type input "0"
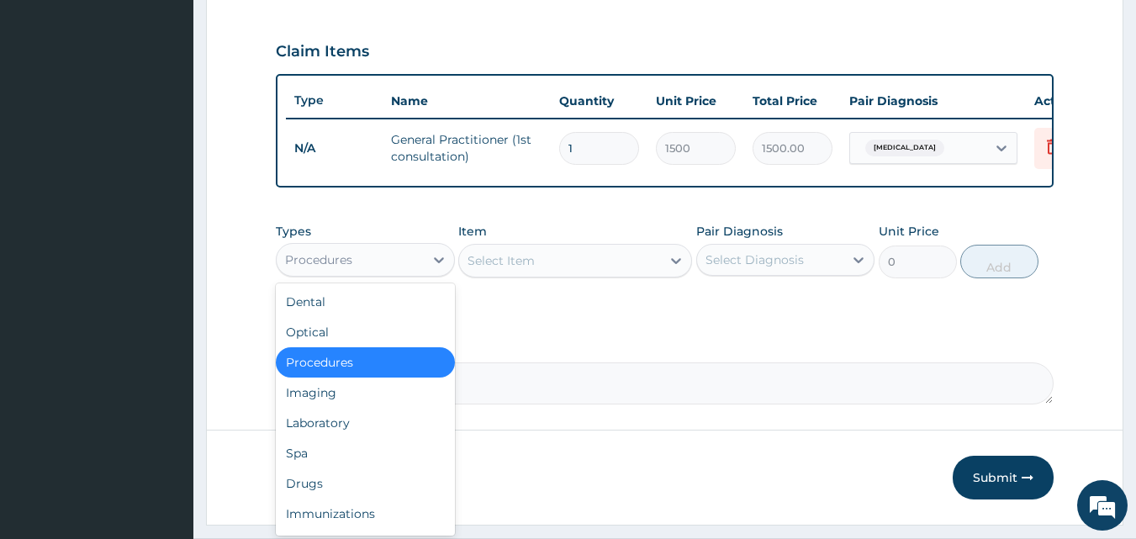
click at [376, 273] on div "Procedures" at bounding box center [350, 259] width 147 height 27
drag, startPoint x: 311, startPoint y: 447, endPoint x: 319, endPoint y: 436, distance: 13.3
click at [313, 438] on div "Laboratory" at bounding box center [365, 423] width 179 height 30
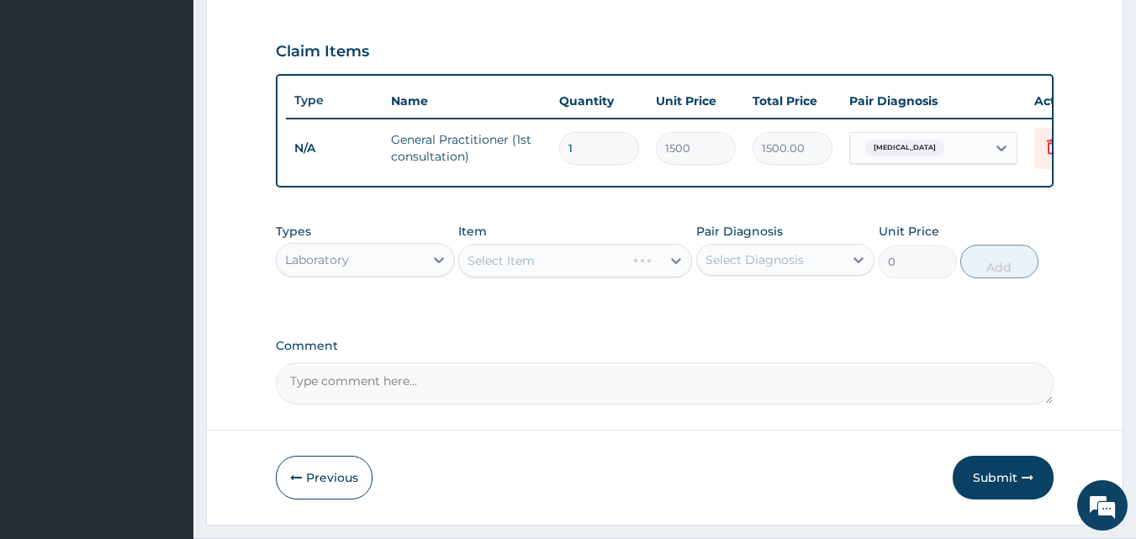
click at [522, 278] on div "Select Item" at bounding box center [575, 261] width 234 height 34
click at [574, 274] on div "Select Item" at bounding box center [575, 261] width 234 height 34
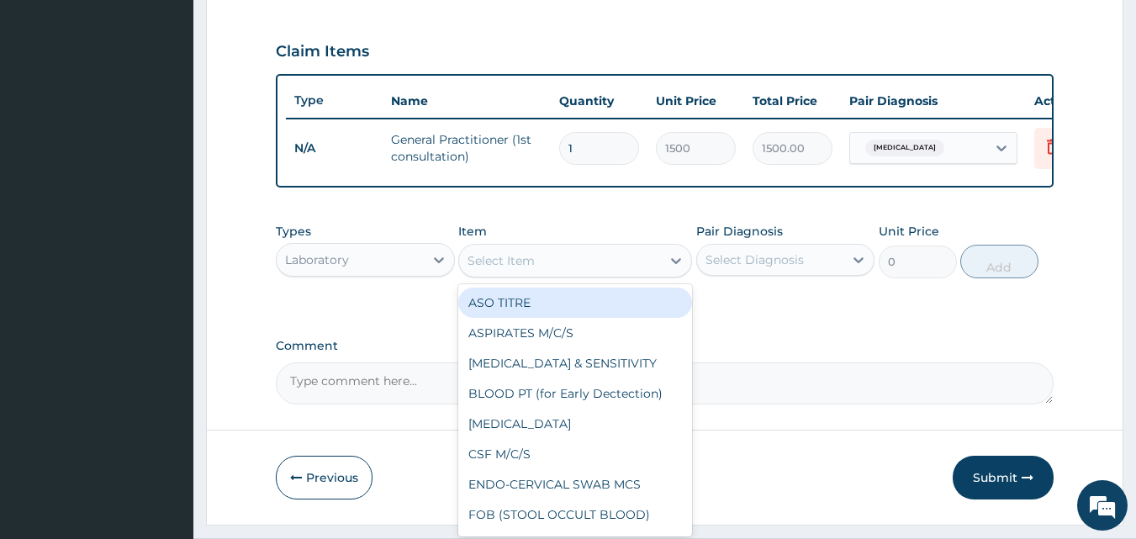
click at [543, 274] on div "Select Item" at bounding box center [560, 260] width 202 height 27
type input "[MEDICAL_DATA]"
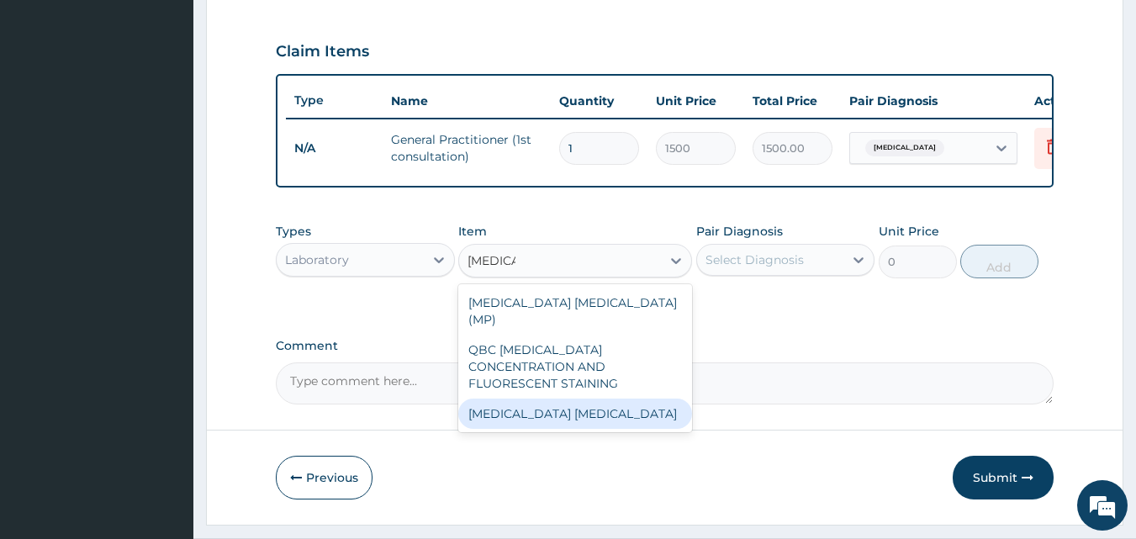
click at [526, 404] on div "[MEDICAL_DATA] [MEDICAL_DATA]" at bounding box center [575, 414] width 234 height 30
type input "1000"
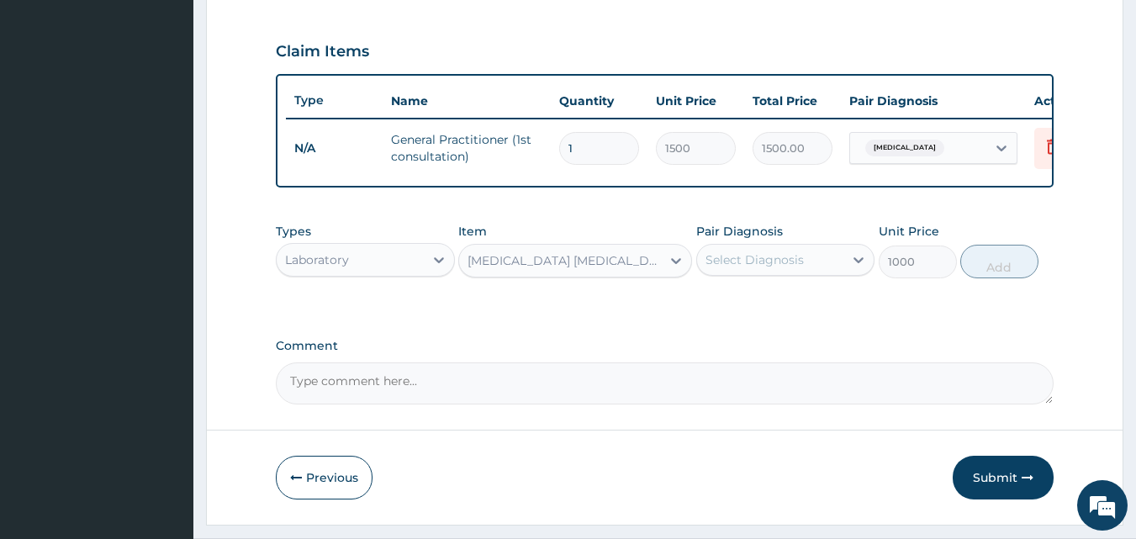
click at [776, 268] on div "Select Diagnosis" at bounding box center [755, 259] width 98 height 17
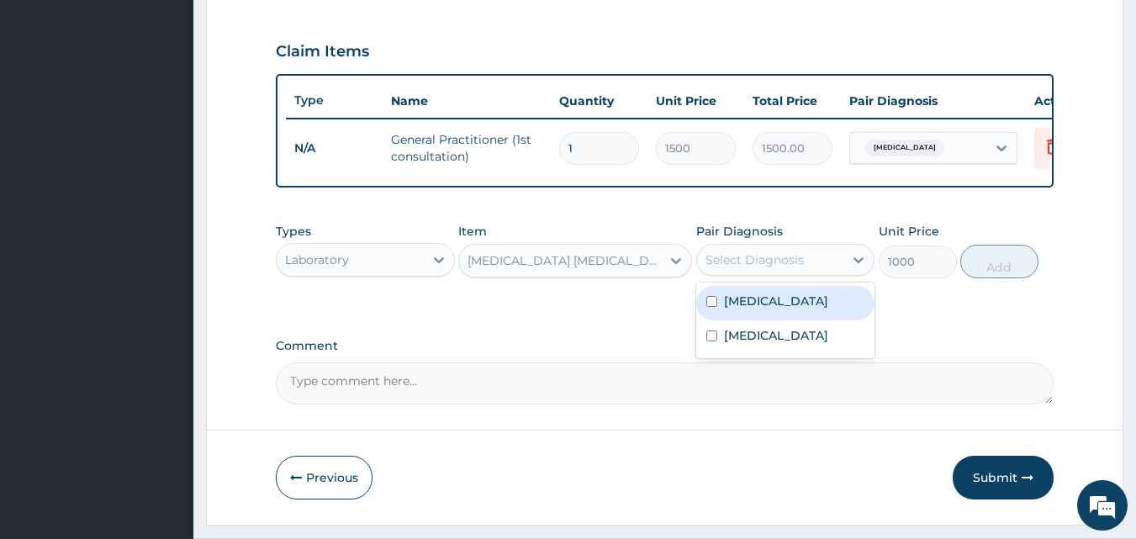
drag, startPoint x: 756, startPoint y: 299, endPoint x: 756, endPoint y: 311, distance: 12.6
click at [756, 307] on div "[MEDICAL_DATA]" at bounding box center [785, 303] width 179 height 34
checkbox input "true"
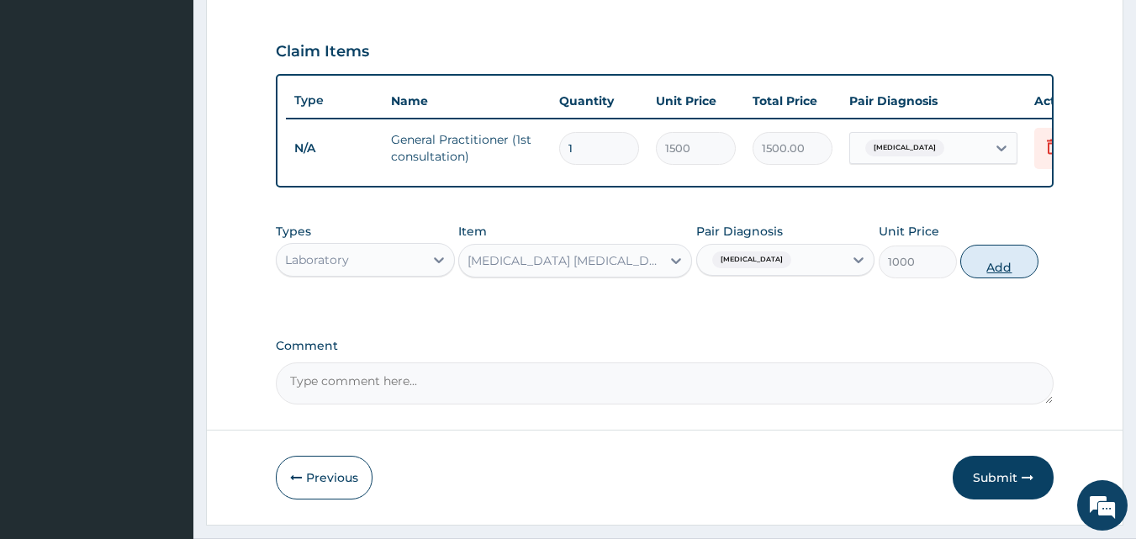
click at [983, 274] on button "Add" at bounding box center [999, 262] width 78 height 34
type input "0"
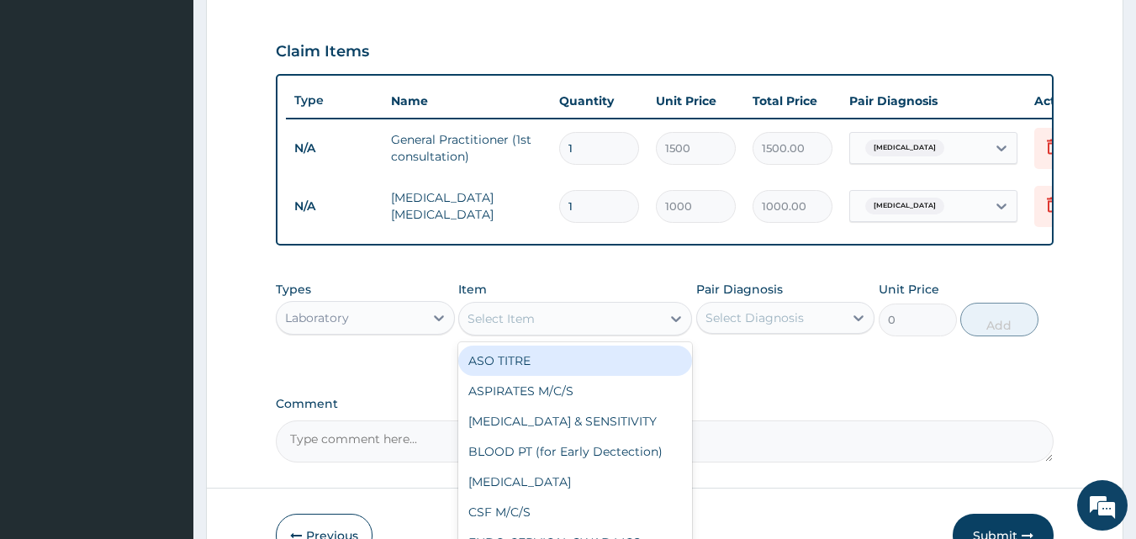
click at [543, 332] on div "Select Item" at bounding box center [560, 318] width 202 height 27
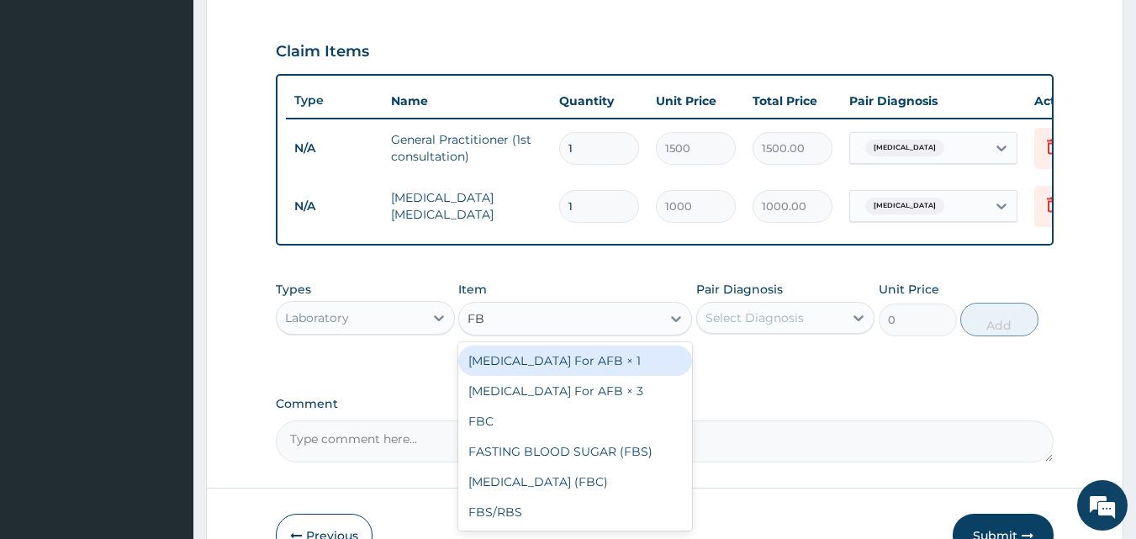
type input "FBC"
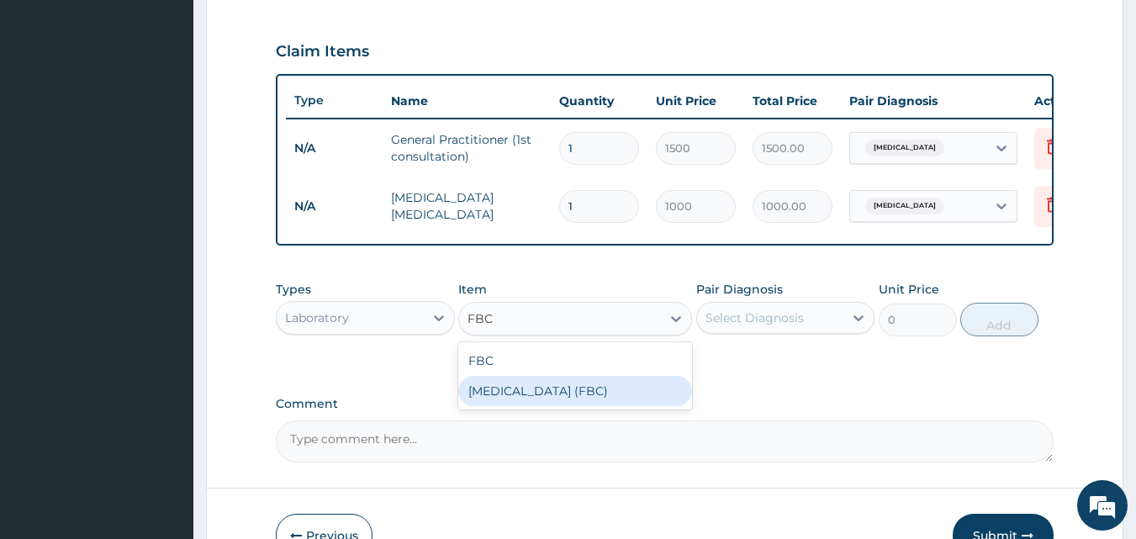
click at [503, 401] on div "[MEDICAL_DATA] (FBC)" at bounding box center [575, 391] width 234 height 30
type input "5000"
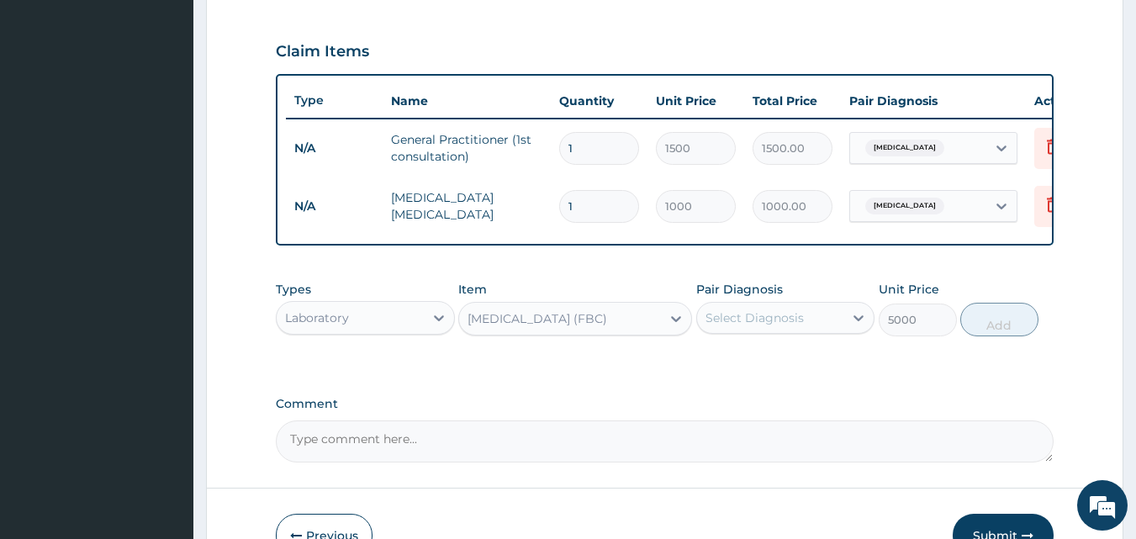
click at [715, 326] on div "Select Diagnosis" at bounding box center [755, 317] width 98 height 17
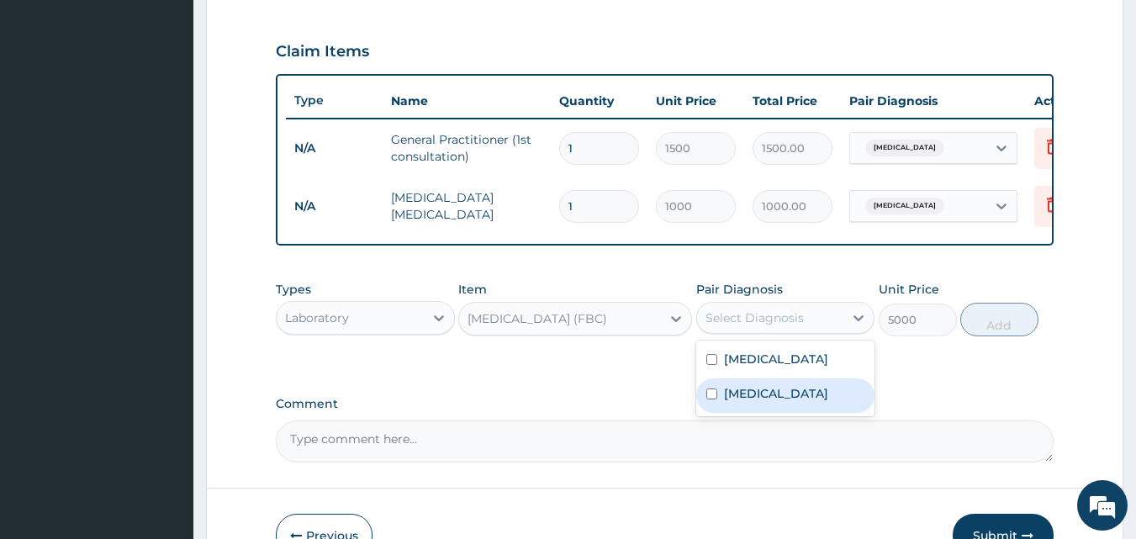
click at [727, 402] on label "[MEDICAL_DATA]" at bounding box center [776, 393] width 104 height 17
checkbox input "true"
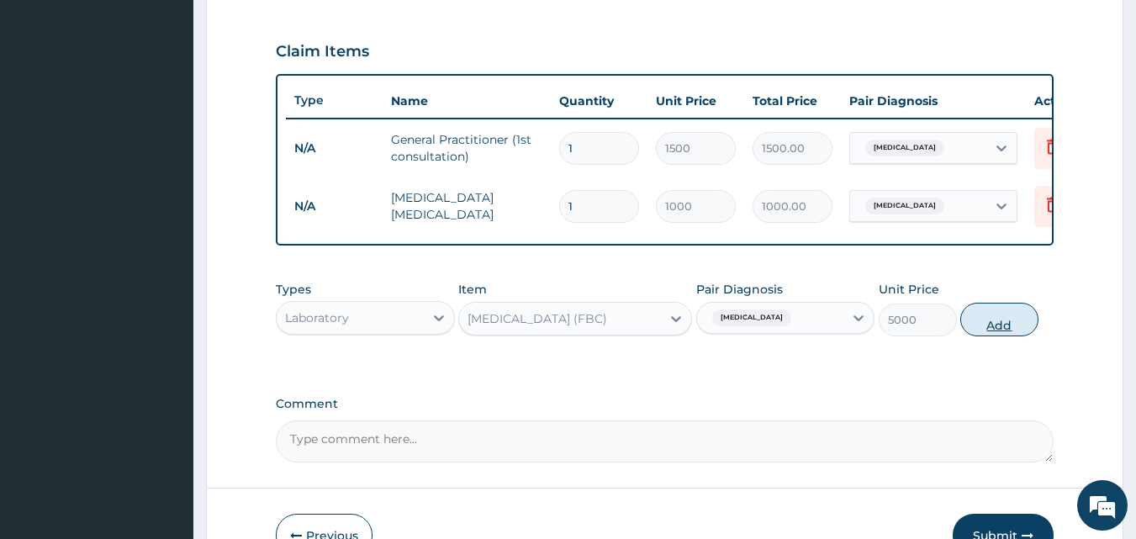
click at [1002, 336] on button "Add" at bounding box center [999, 320] width 78 height 34
type input "0"
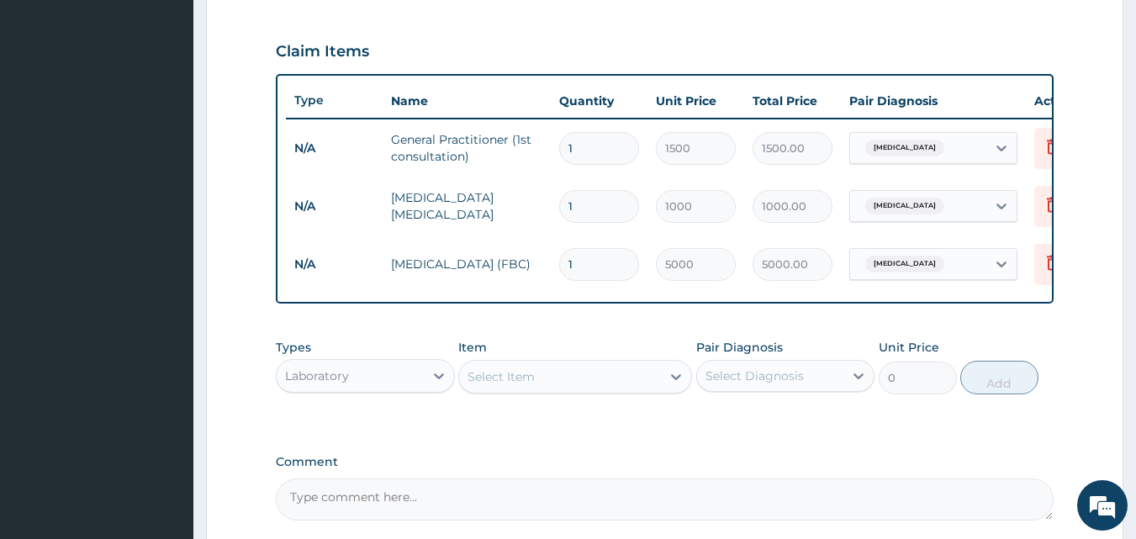
click at [382, 386] on div "Laboratory" at bounding box center [350, 375] width 147 height 27
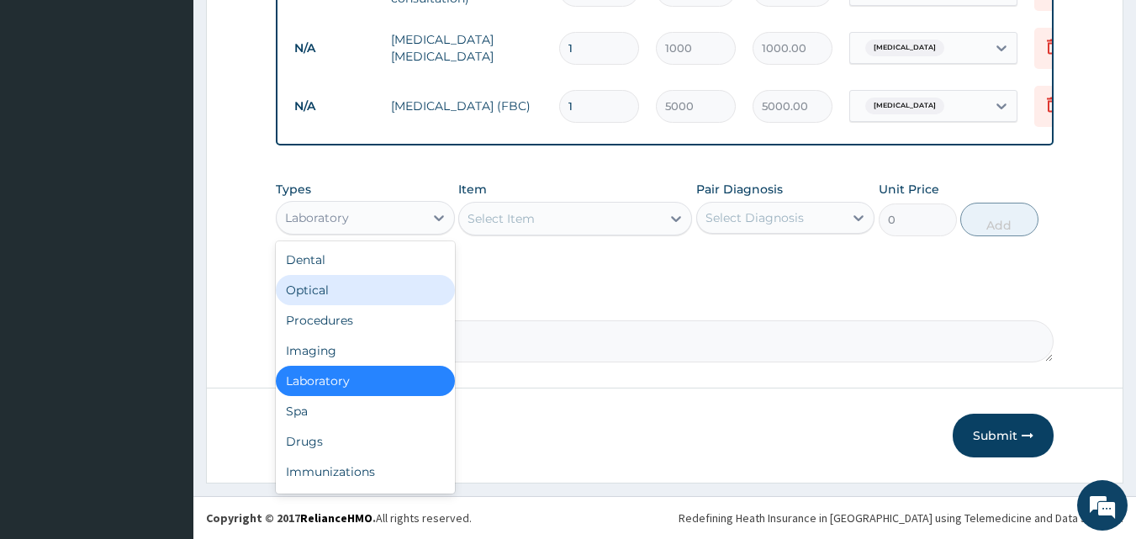
scroll to position [721, 0]
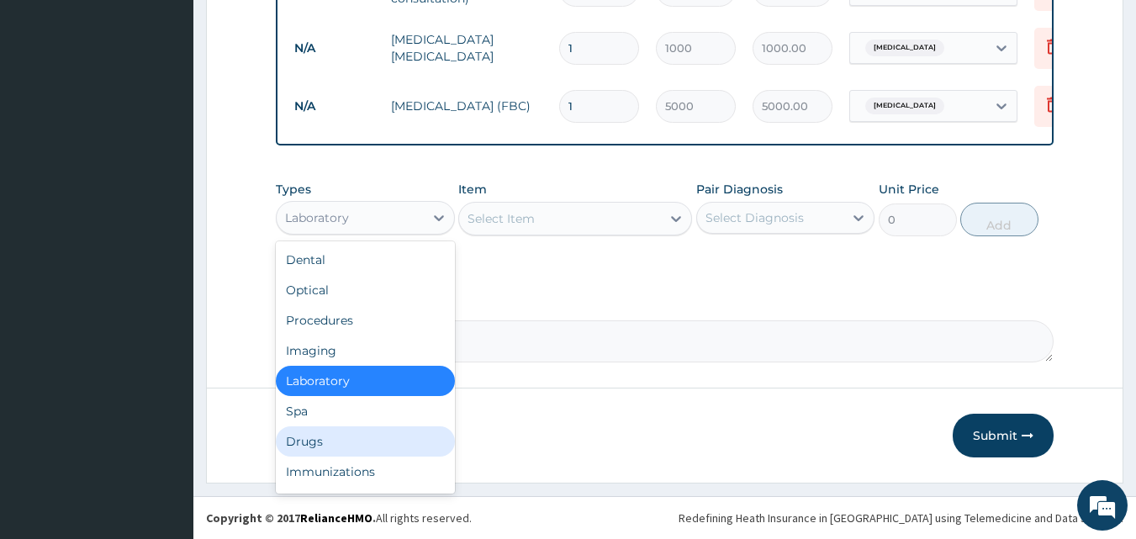
click at [314, 441] on div "Drugs" at bounding box center [365, 441] width 179 height 30
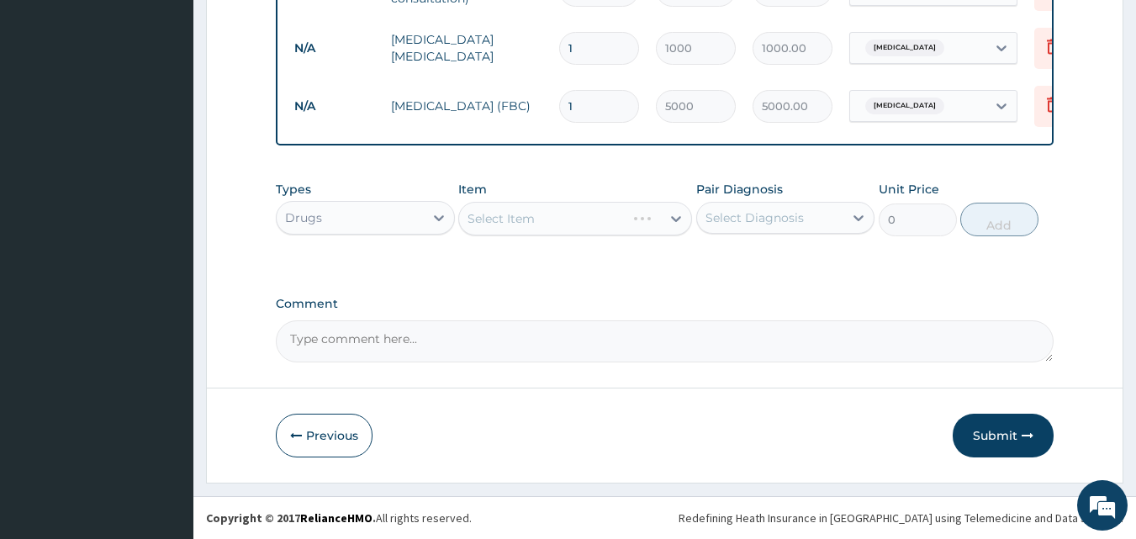
click at [555, 227] on div "Select Item" at bounding box center [575, 219] width 234 height 34
click at [557, 216] on div "Select Item" at bounding box center [560, 218] width 202 height 27
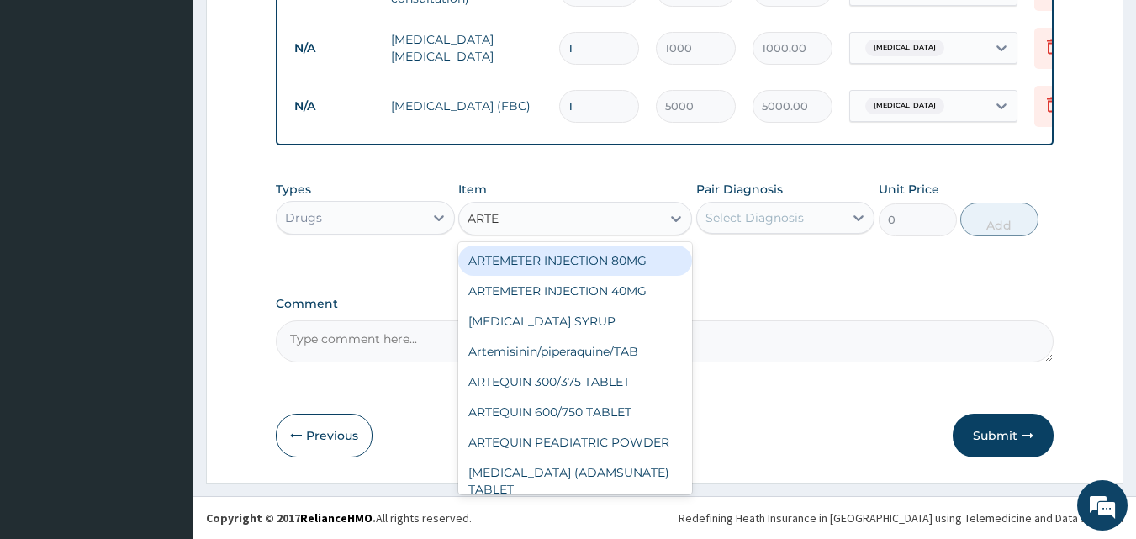
type input "ARTEM"
click at [602, 272] on div "ARTEMETER INJECTION 80MG" at bounding box center [575, 261] width 234 height 30
type input "210"
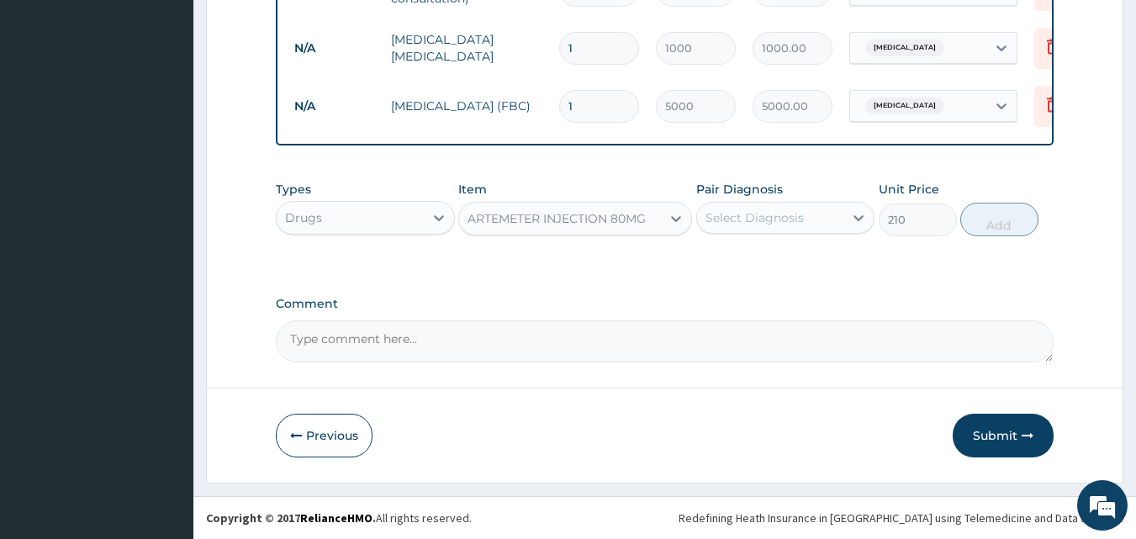
click at [795, 216] on div "Select Diagnosis" at bounding box center [755, 217] width 98 height 17
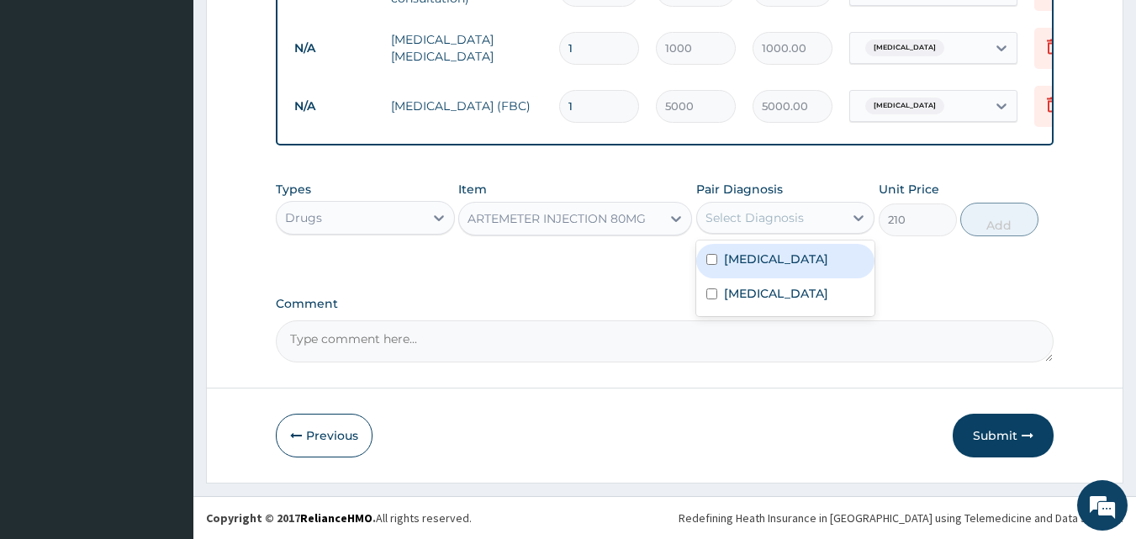
click at [752, 266] on label "[MEDICAL_DATA]" at bounding box center [776, 259] width 104 height 17
checkbox input "true"
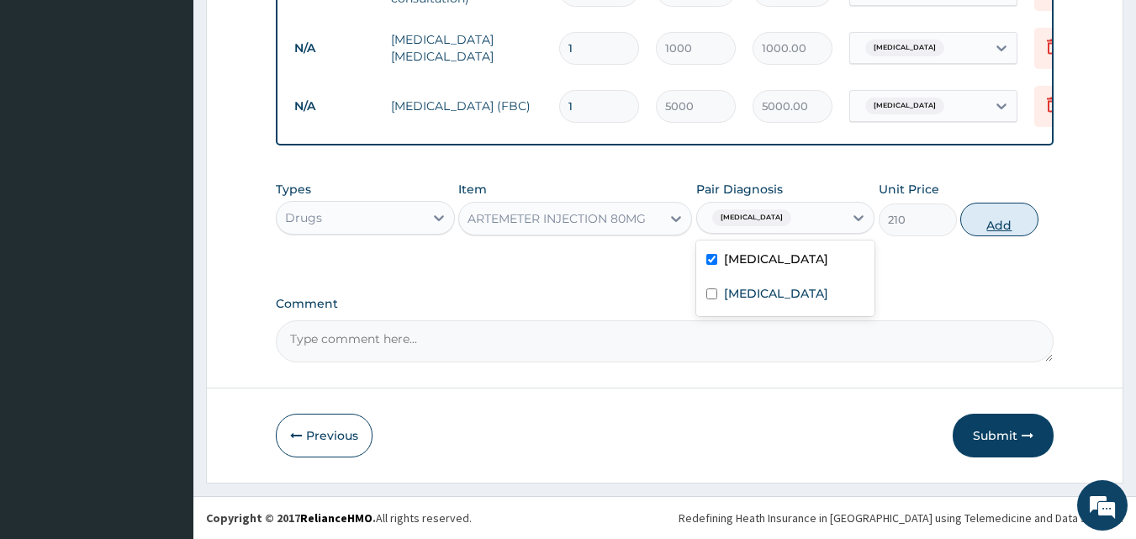
click at [1003, 228] on button "Add" at bounding box center [999, 220] width 78 height 34
type input "0"
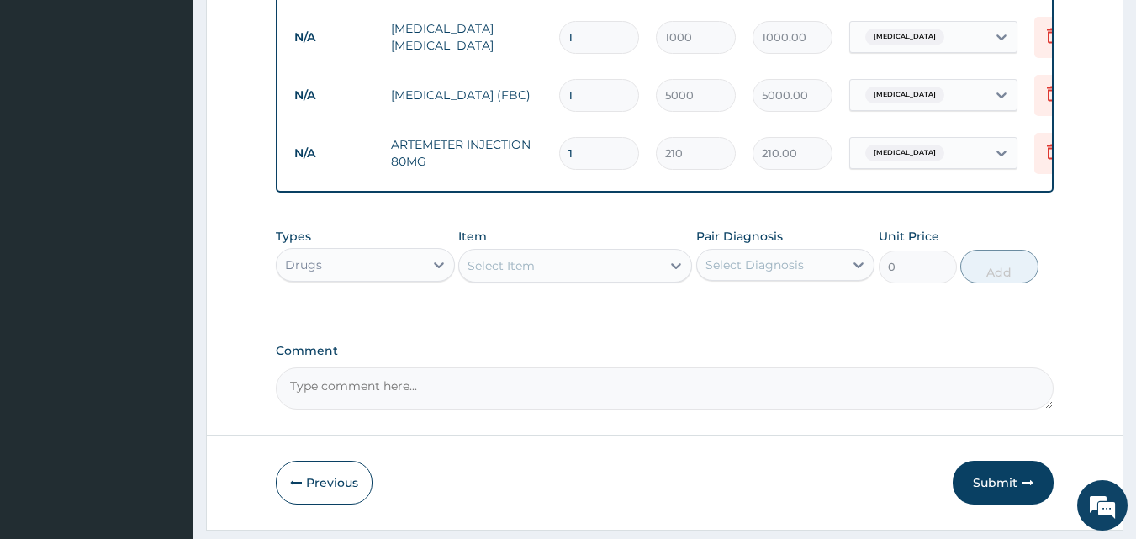
click at [524, 274] on div "Select Item" at bounding box center [501, 265] width 67 height 17
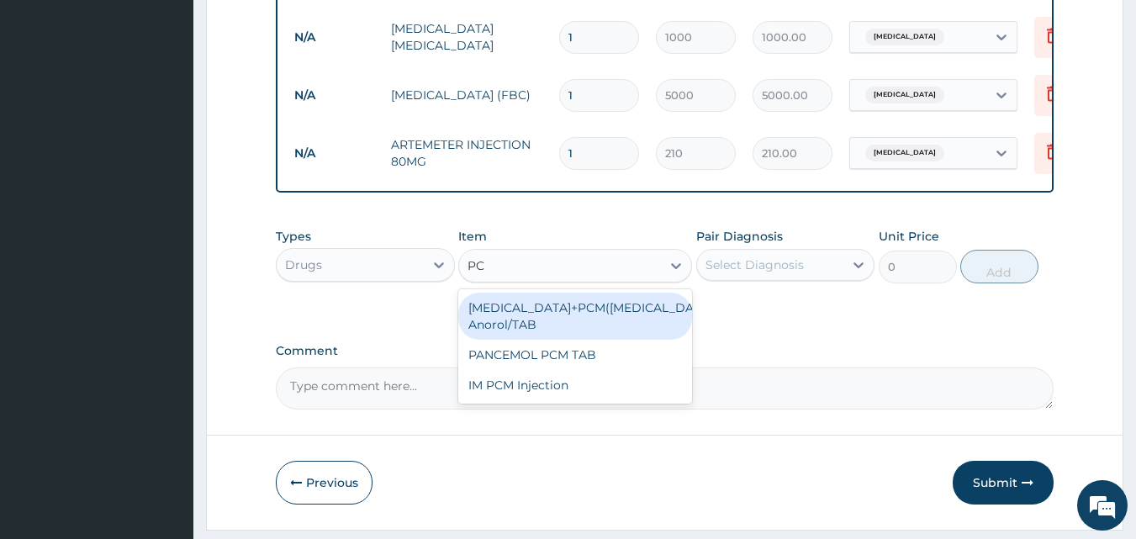
type input "PCM"
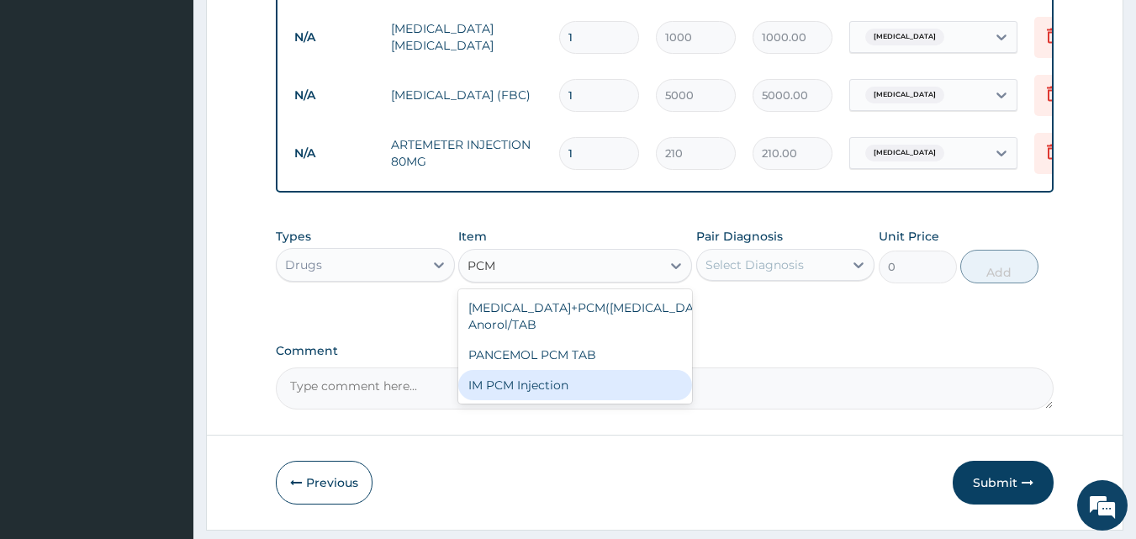
click at [521, 392] on div "IM PCM Injection" at bounding box center [575, 385] width 234 height 30
type input "1000"
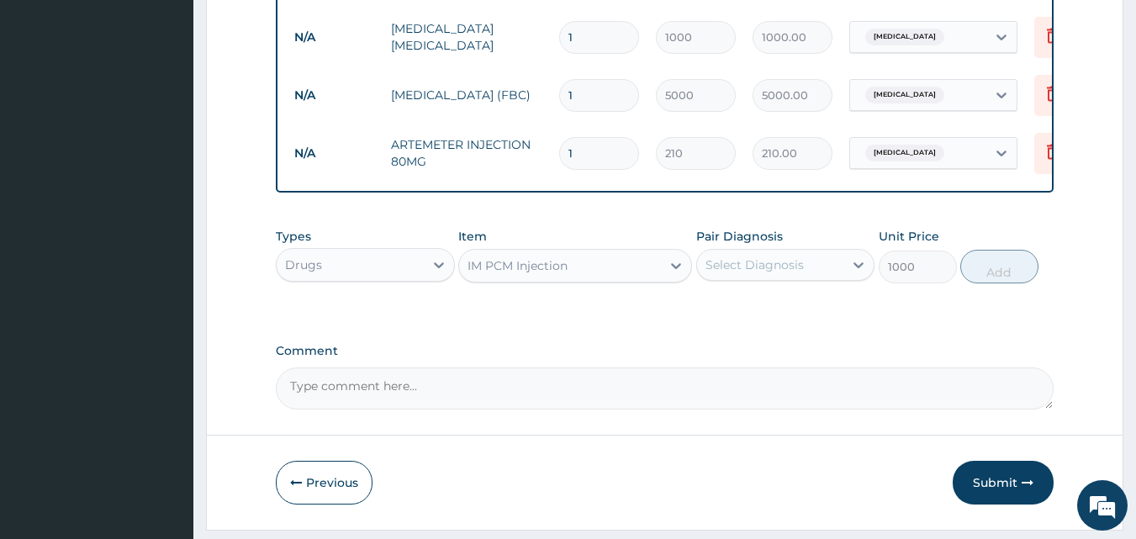
click at [738, 273] on div "Select Diagnosis" at bounding box center [755, 264] width 98 height 17
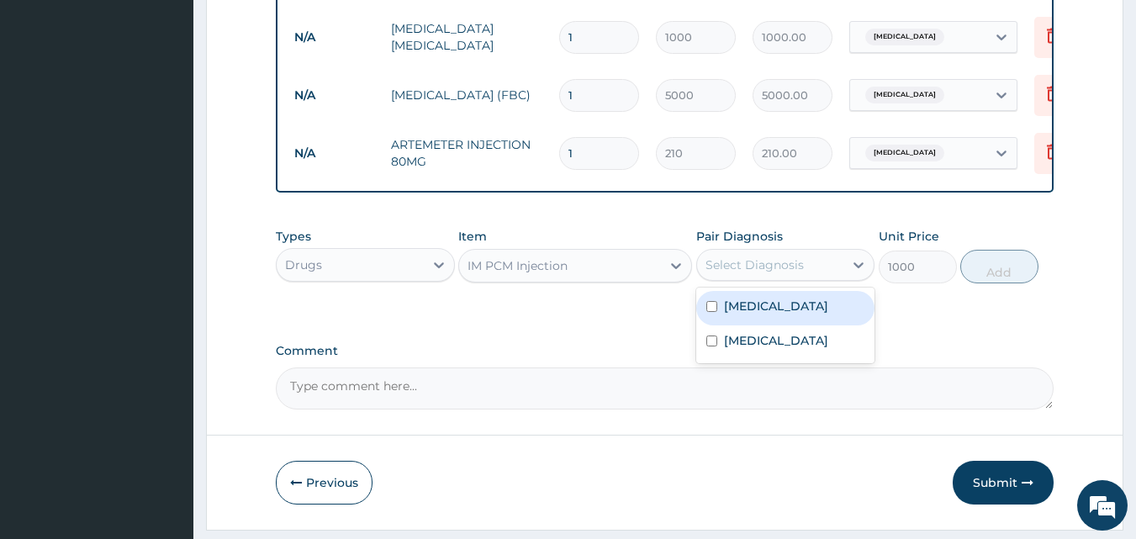
click at [734, 315] on label "[MEDICAL_DATA]" at bounding box center [776, 306] width 104 height 17
checkbox input "true"
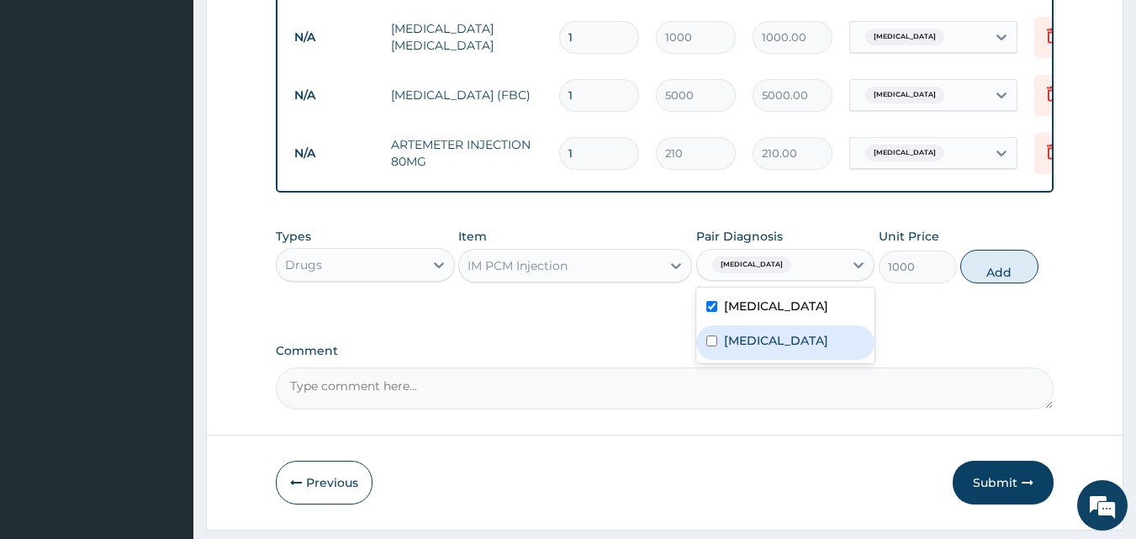
click at [777, 360] on div "[MEDICAL_DATA]" at bounding box center [785, 342] width 179 height 34
checkbox input "true"
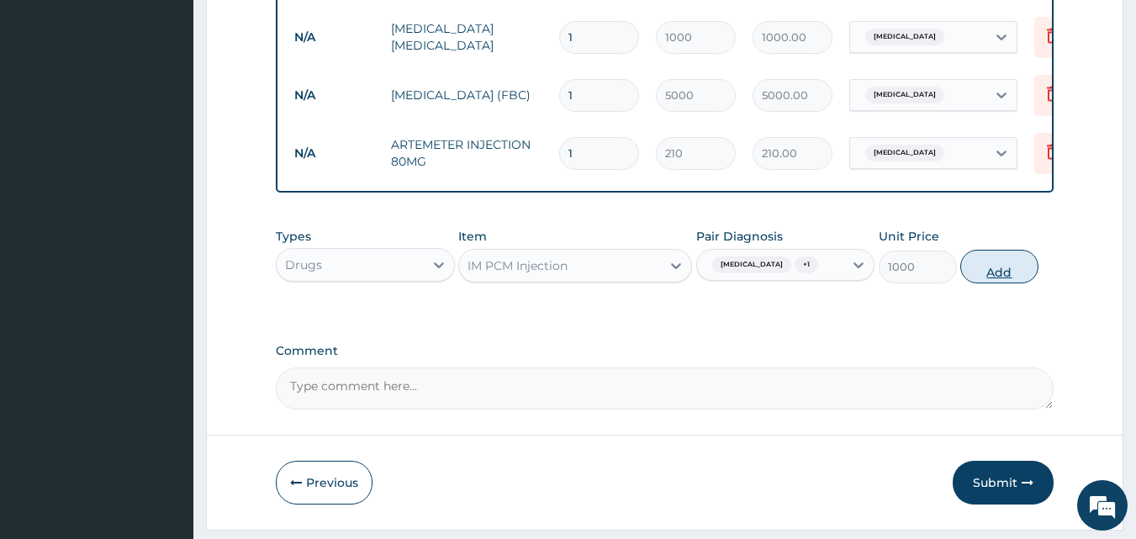
click at [993, 283] on button "Add" at bounding box center [999, 267] width 78 height 34
type input "0"
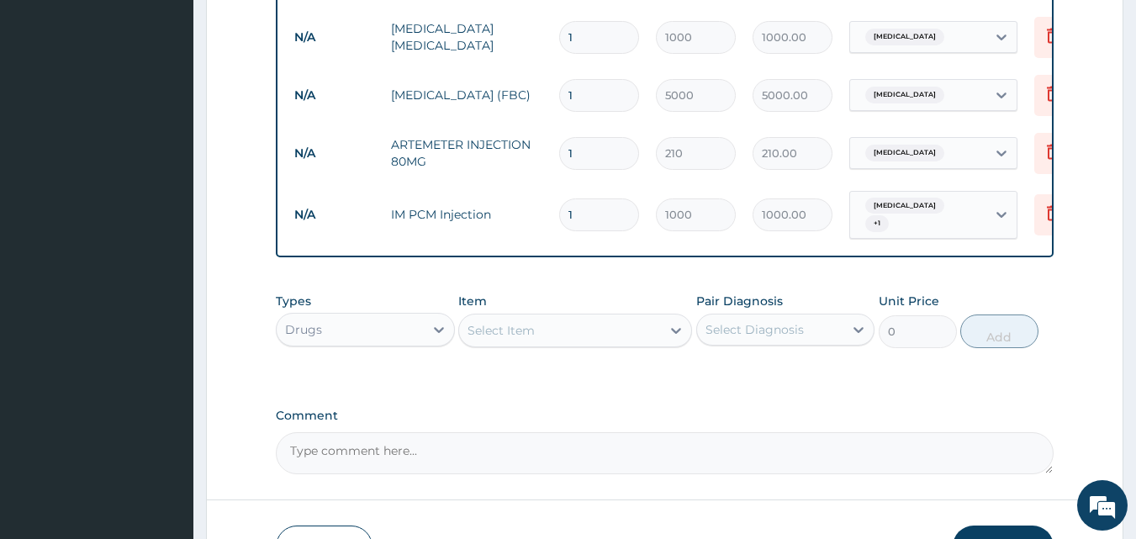
click at [564, 332] on div "Select Item" at bounding box center [560, 330] width 202 height 27
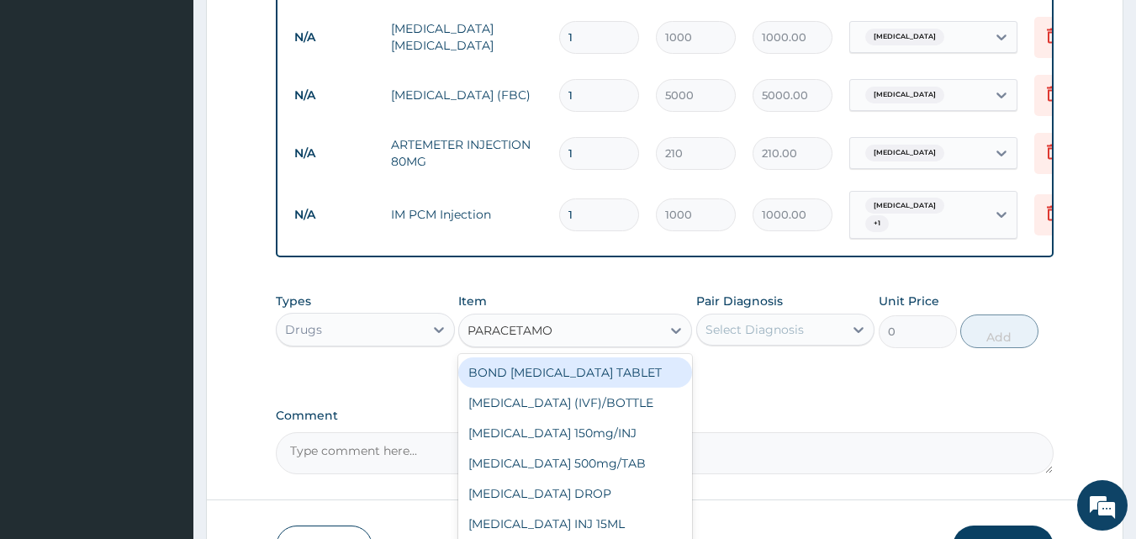
type input "[MEDICAL_DATA]"
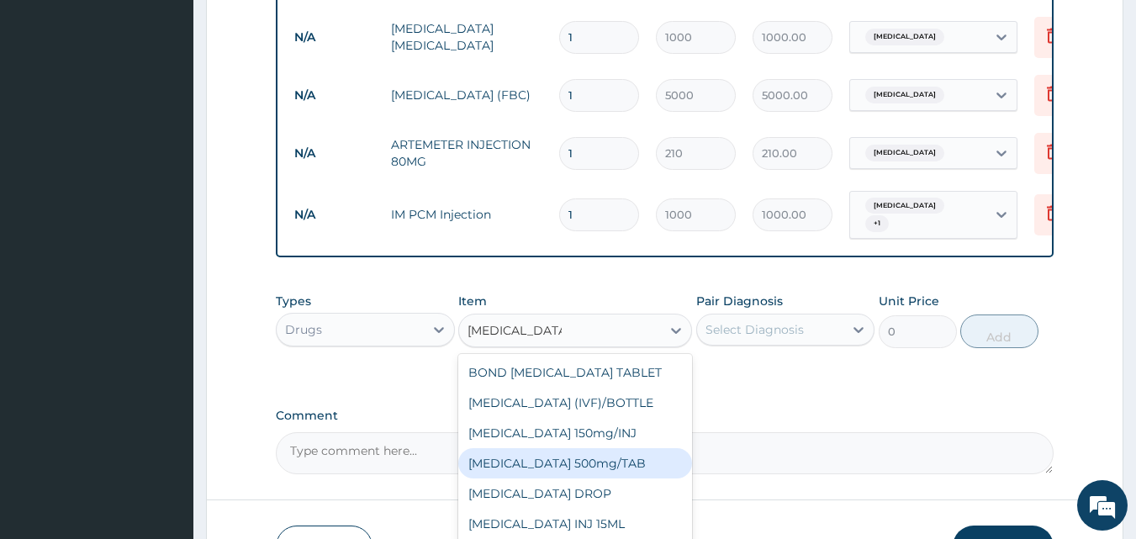
click at [563, 463] on div "[MEDICAL_DATA] 500mg/TAB" at bounding box center [575, 463] width 234 height 30
type input "5.25"
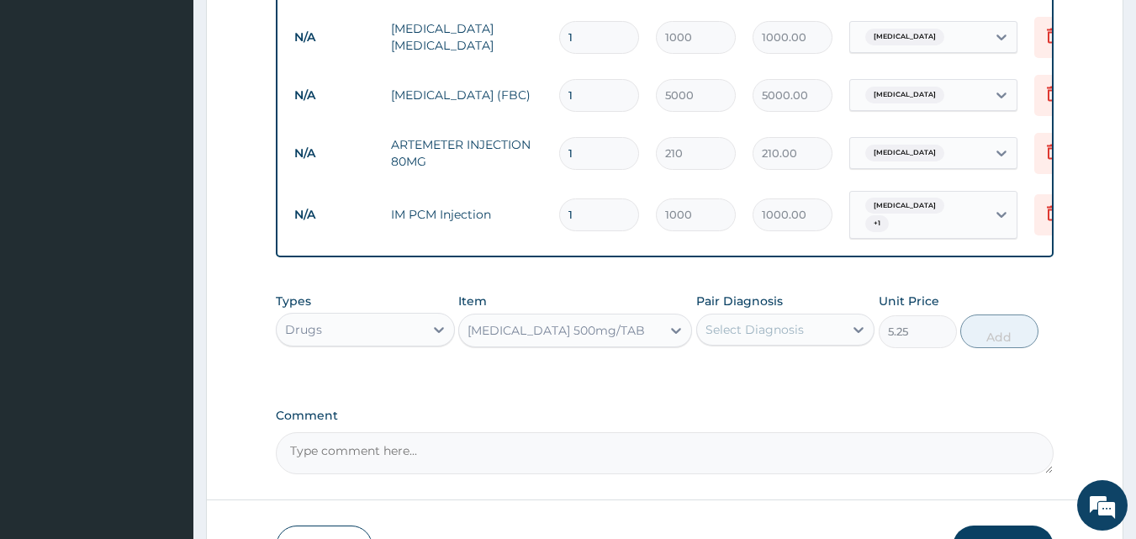
click at [775, 338] on div "Select Diagnosis" at bounding box center [755, 329] width 98 height 17
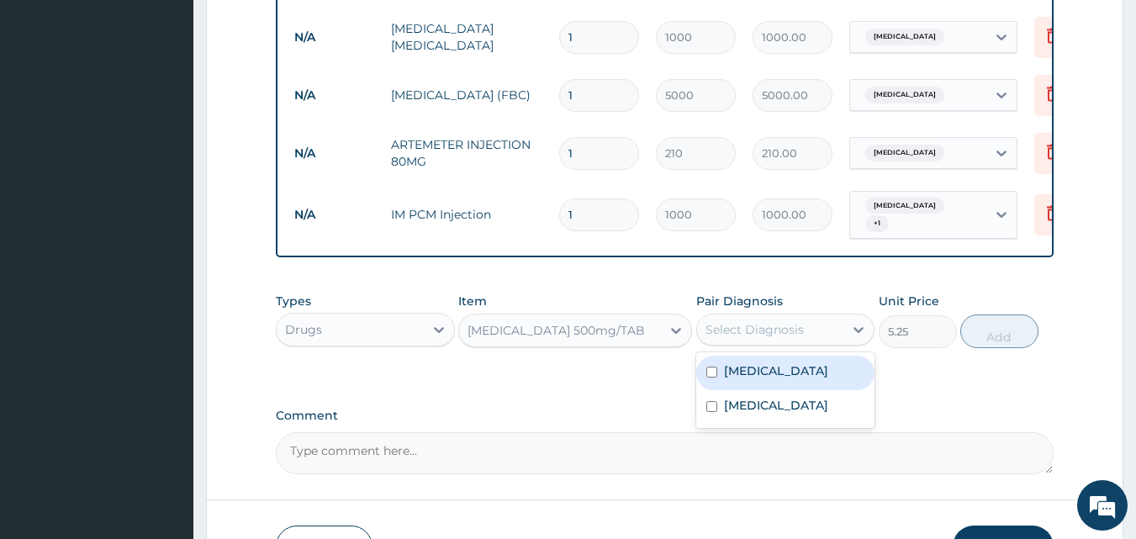
click at [748, 390] on div "[MEDICAL_DATA]" at bounding box center [785, 373] width 179 height 34
checkbox input "true"
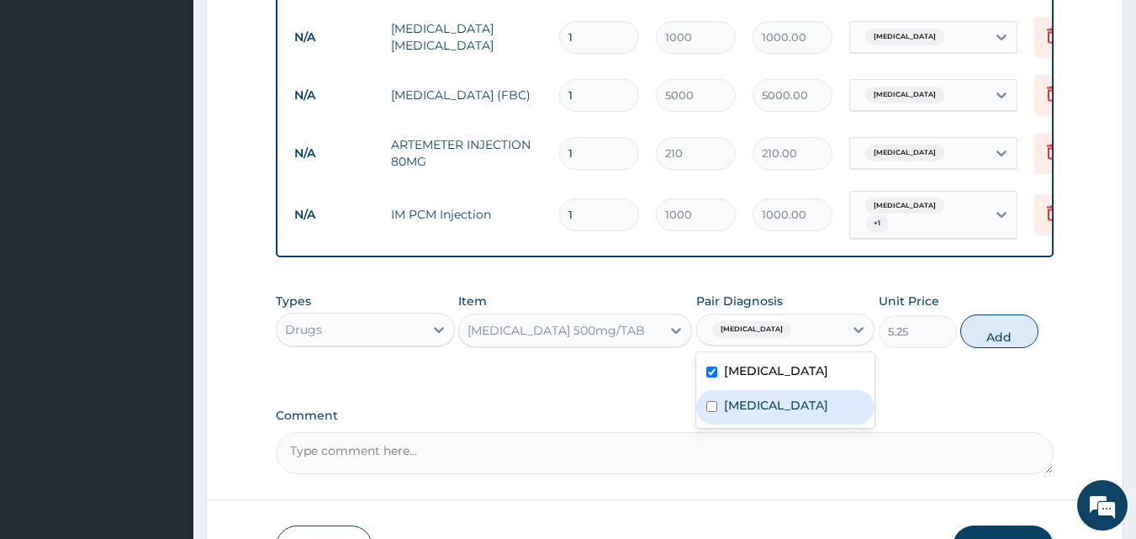
click at [742, 412] on label "[MEDICAL_DATA]" at bounding box center [776, 405] width 104 height 17
checkbox input "true"
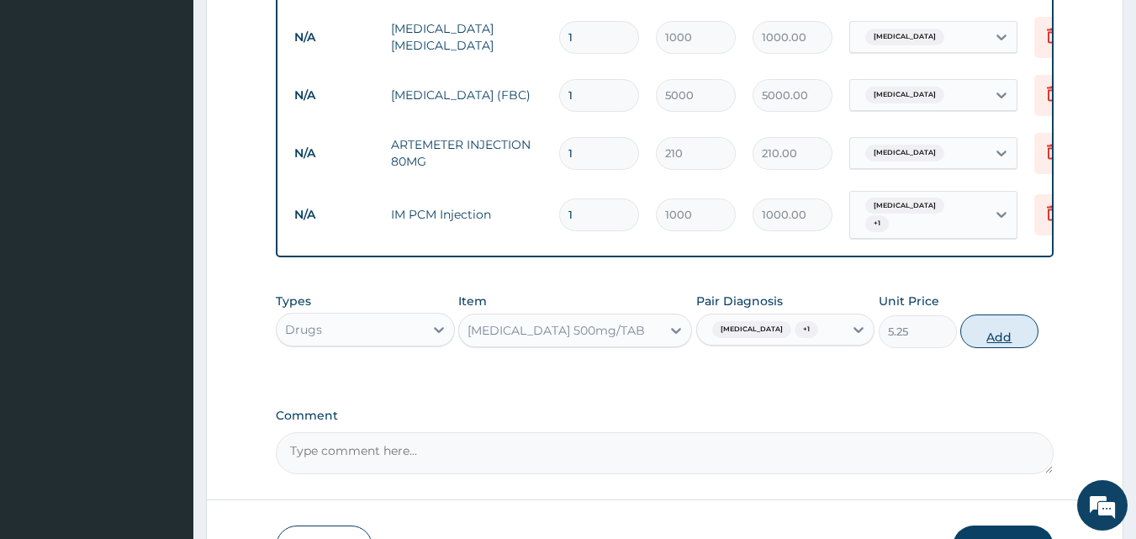
click at [994, 348] on button "Add" at bounding box center [999, 332] width 78 height 34
type input "0"
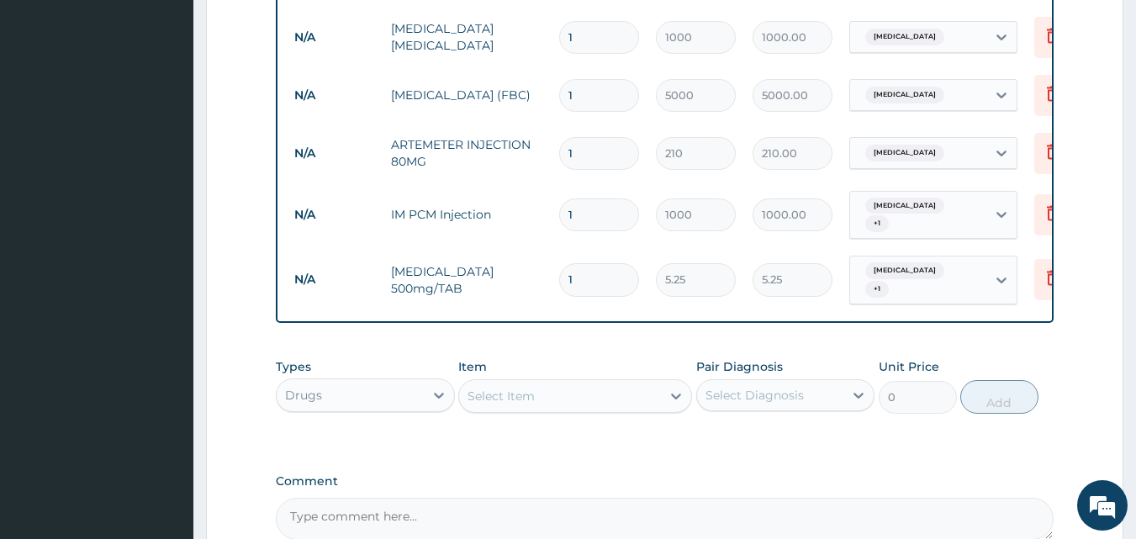
click at [595, 266] on input "1" at bounding box center [599, 279] width 80 height 33
type input "12"
type input "63.00"
type input "12"
click at [529, 402] on div "Select Item" at bounding box center [501, 396] width 67 height 17
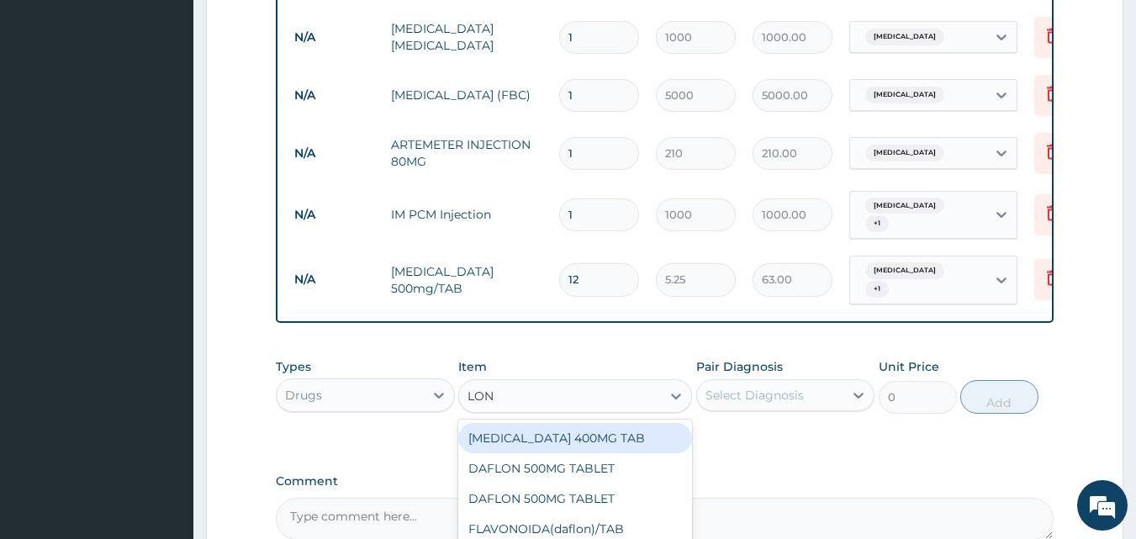
type input "[PERSON_NAME]"
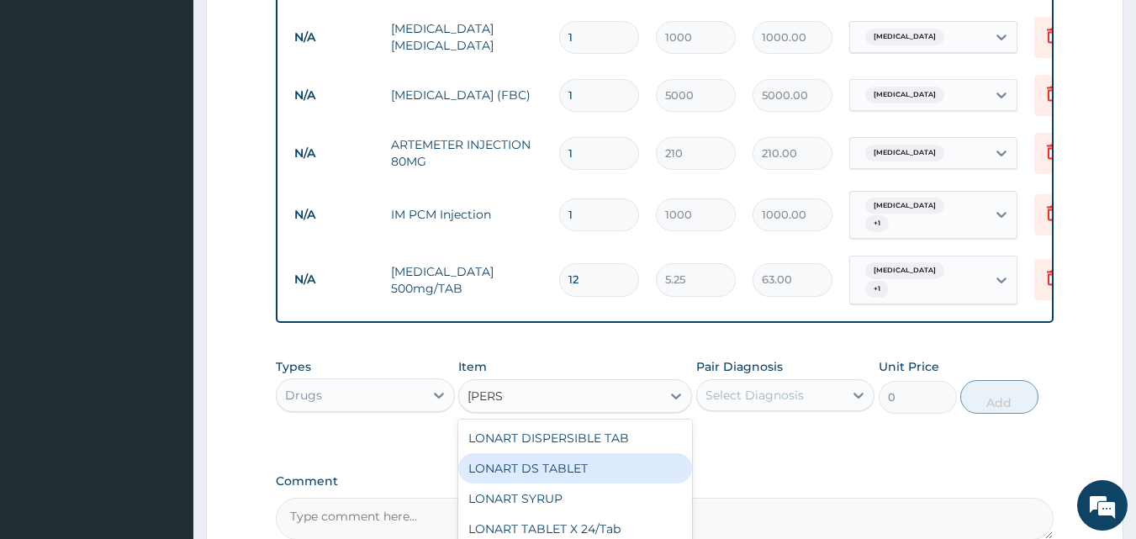
click at [528, 463] on div "LONART DS TABLET" at bounding box center [575, 468] width 234 height 30
type input "105"
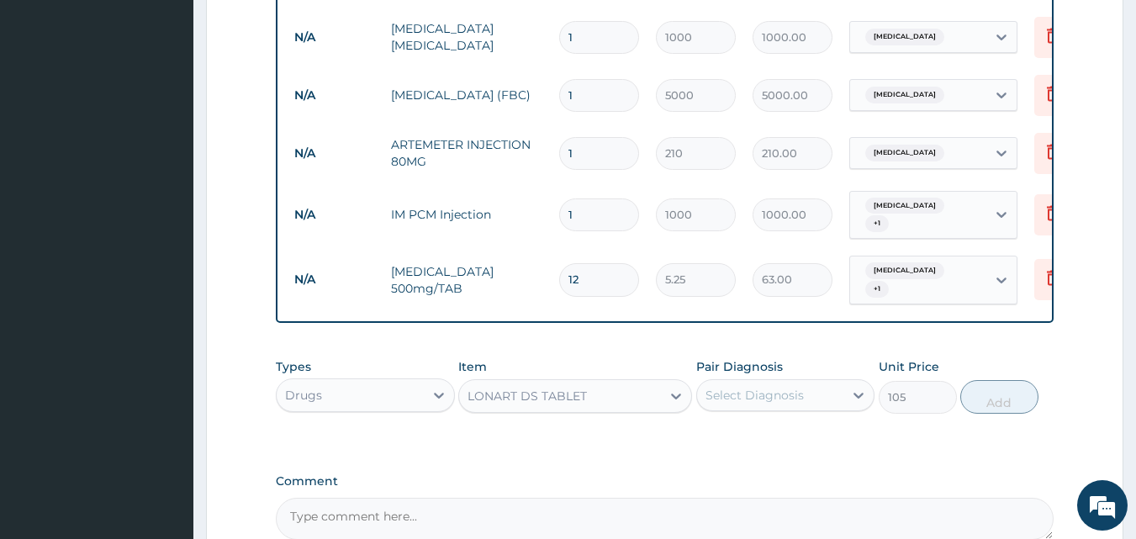
click at [761, 401] on div "Select Diagnosis" at bounding box center [755, 395] width 98 height 17
click at [740, 437] on label "[MEDICAL_DATA]" at bounding box center [776, 436] width 104 height 17
checkbox input "true"
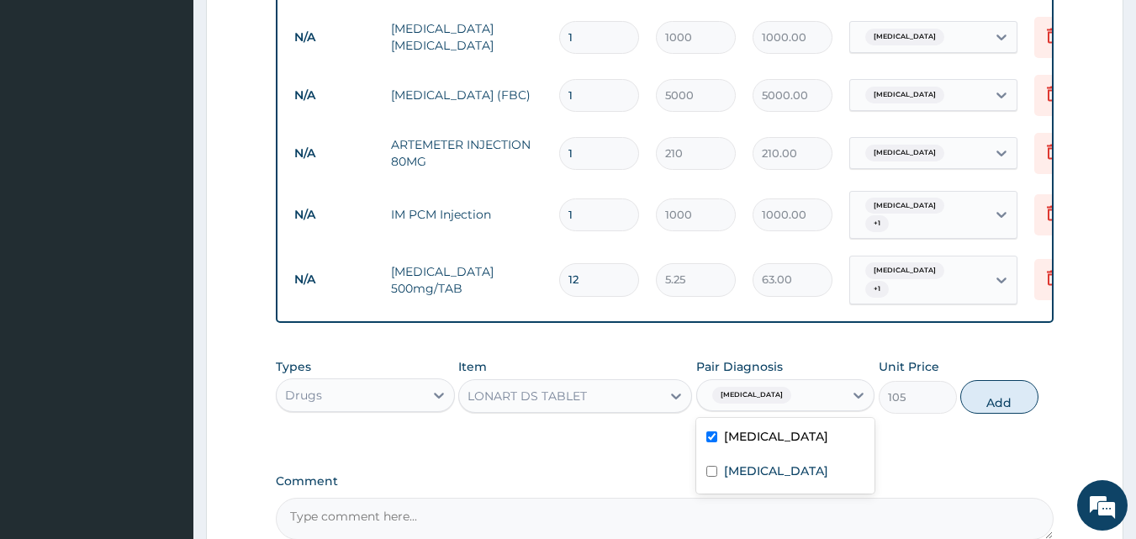
click at [962, 407] on div "Types Drugs Item LONART DS TABLET Pair Diagnosis option [MEDICAL_DATA], selecte…" at bounding box center [665, 386] width 779 height 72
click at [1001, 404] on button "Add" at bounding box center [999, 397] width 78 height 34
type input "0"
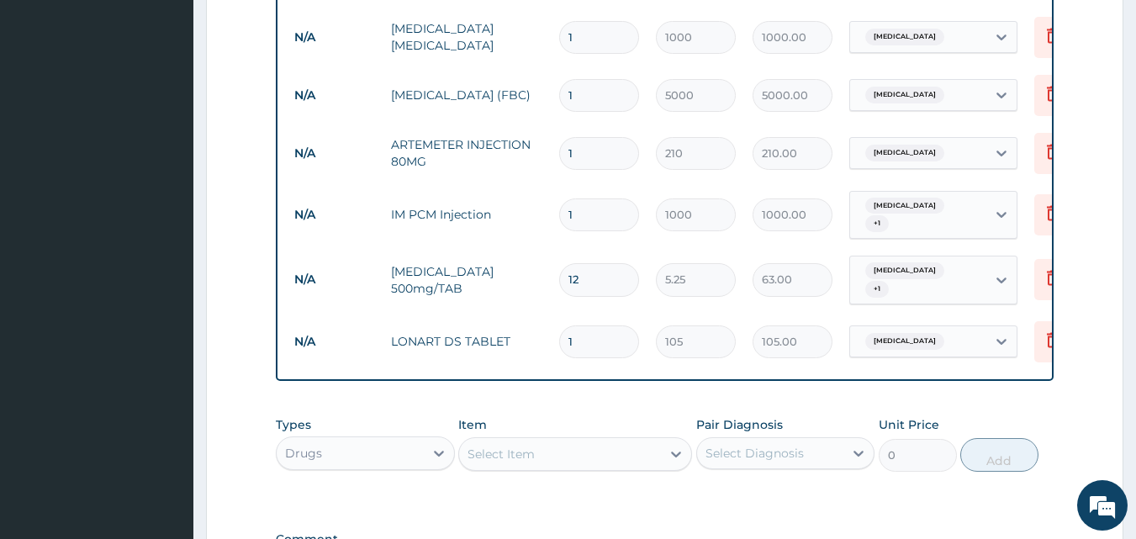
type input "0.00"
type input "6"
type input "630.00"
type input "6"
click at [531, 450] on div "Select Item" at bounding box center [501, 454] width 67 height 17
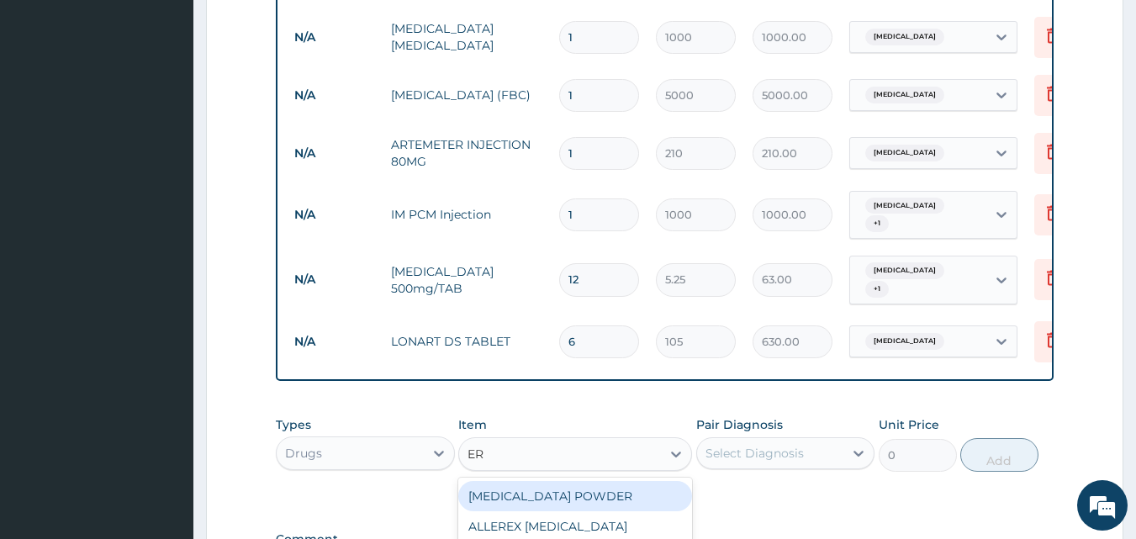
type input "ERY"
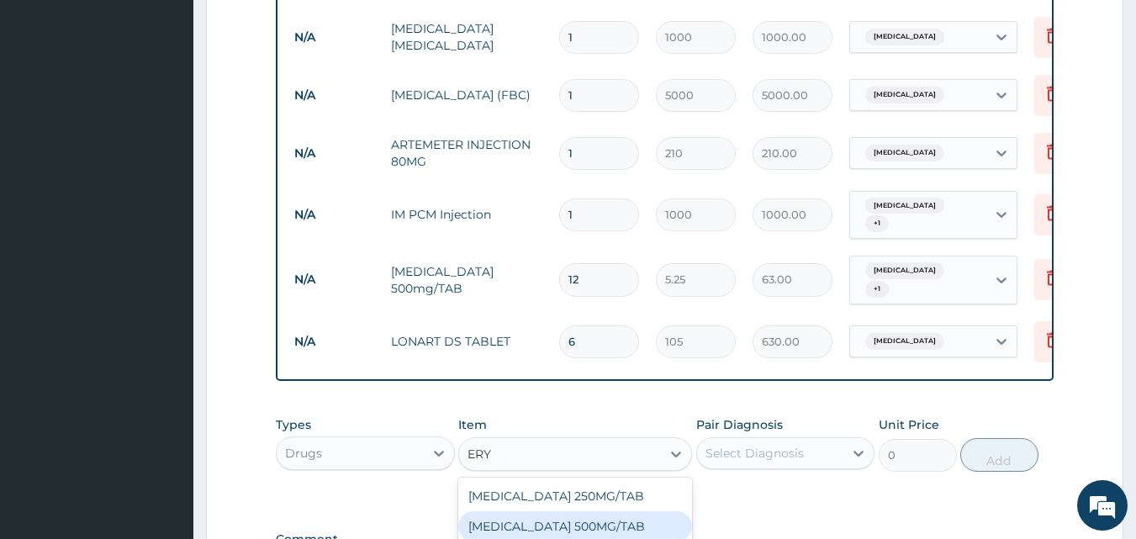
click at [549, 525] on div "[MEDICAL_DATA] 500MG/TAB" at bounding box center [575, 526] width 234 height 30
type input "18.38"
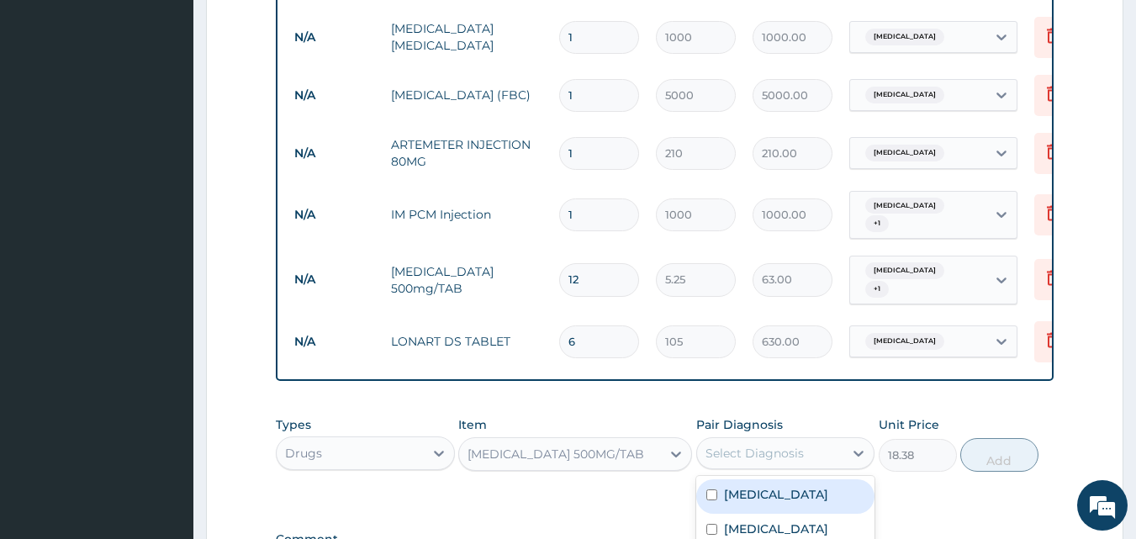
click at [798, 456] on div "Select Diagnosis" at bounding box center [755, 453] width 98 height 17
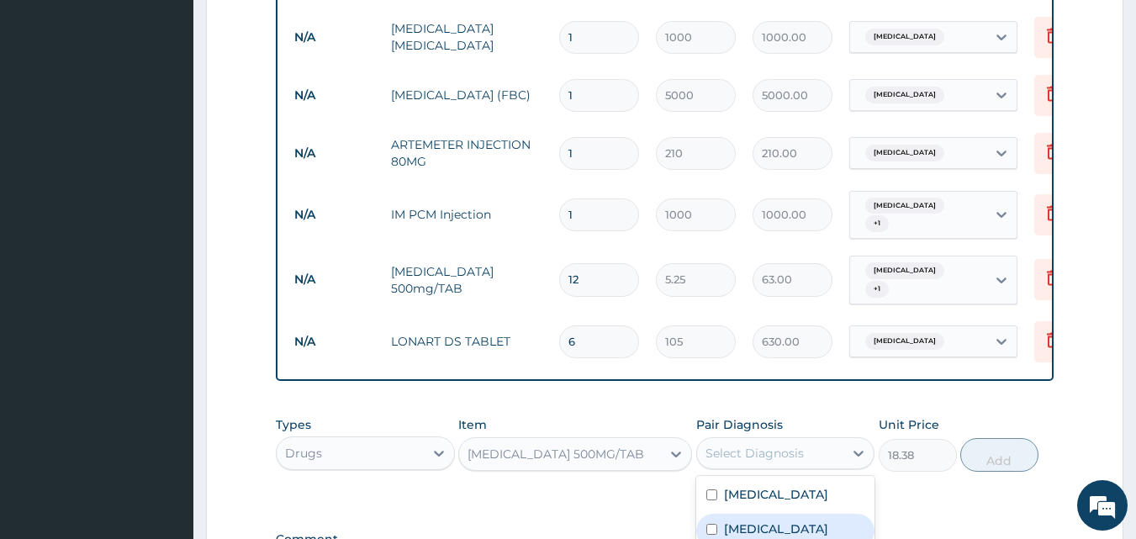
drag, startPoint x: 742, startPoint y: 528, endPoint x: 907, endPoint y: 500, distance: 167.3
click at [748, 526] on label "[MEDICAL_DATA]" at bounding box center [776, 529] width 104 height 17
checkbox input "true"
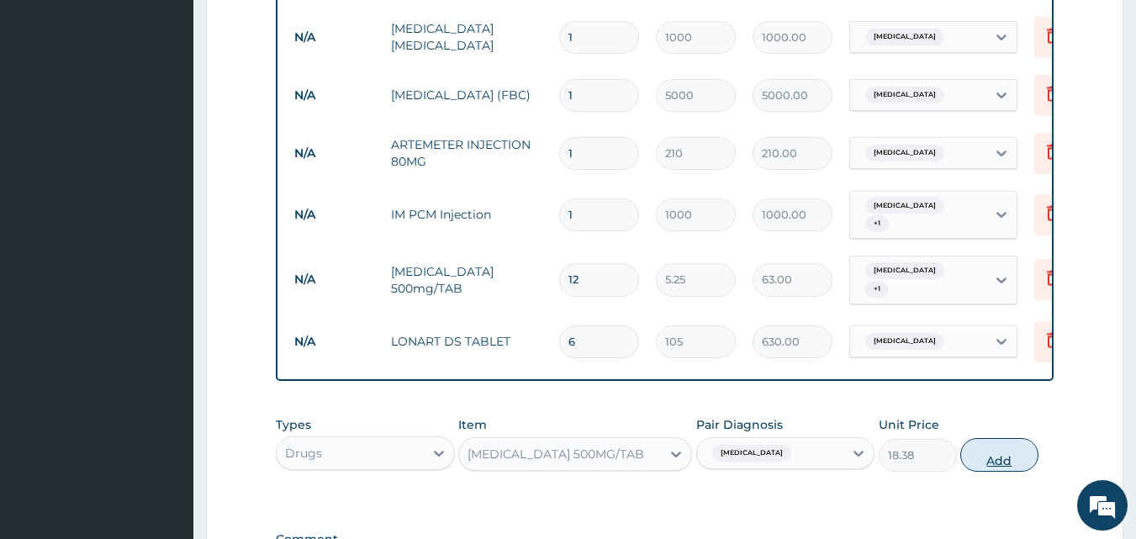
click at [1007, 454] on button "Add" at bounding box center [999, 455] width 78 height 34
type input "0"
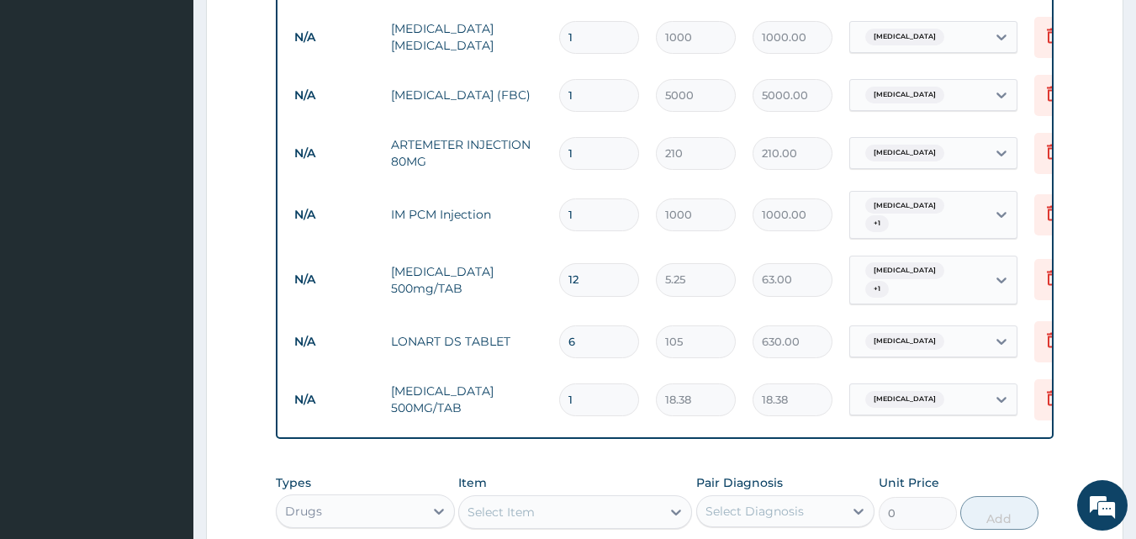
type input "15"
type input "275.70"
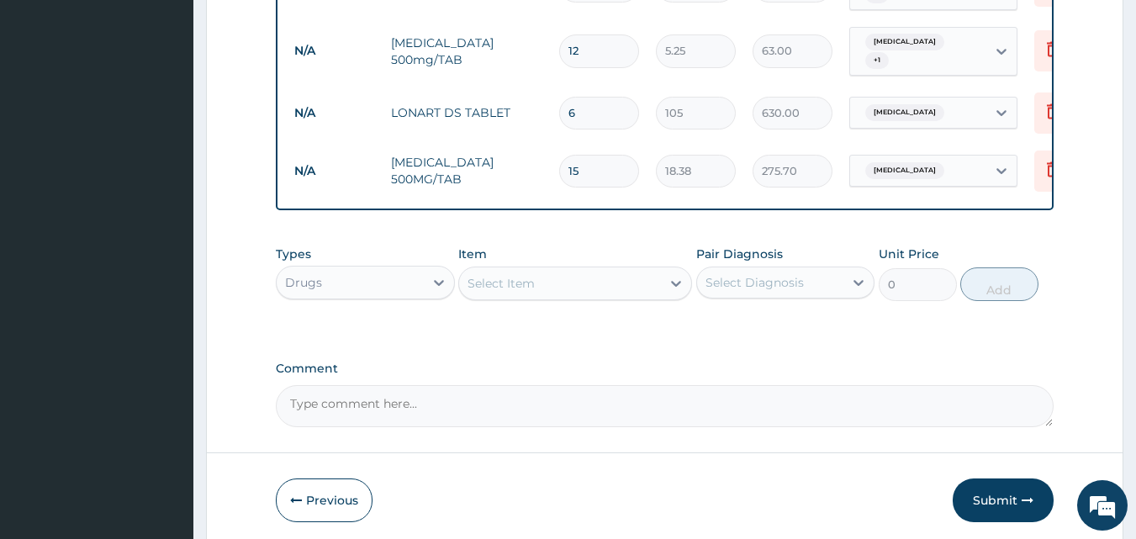
scroll to position [952, 0]
type input "15"
click at [582, 276] on div "Select Item" at bounding box center [560, 280] width 202 height 27
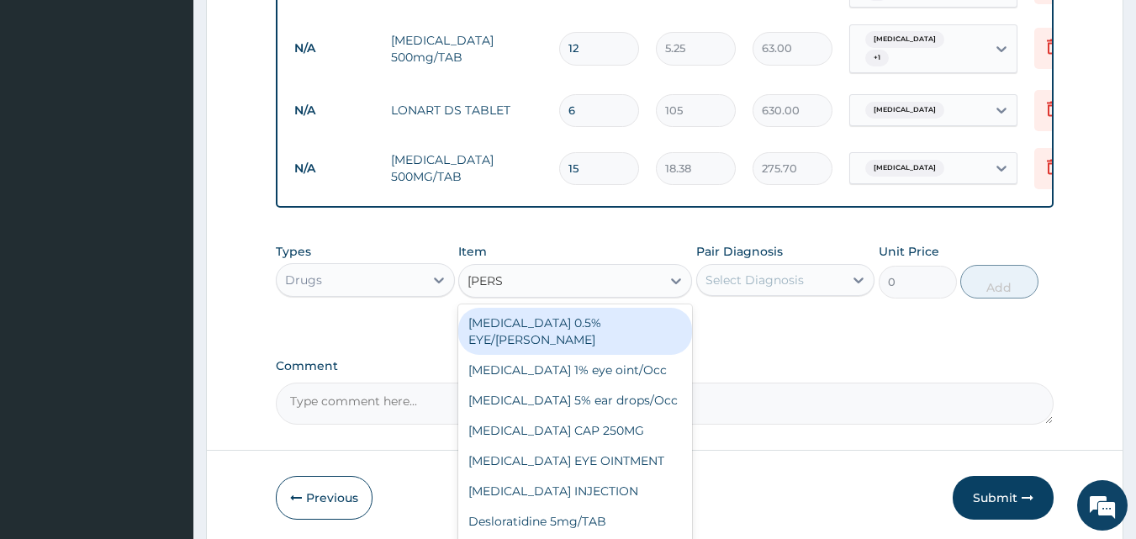
type input "LORAT"
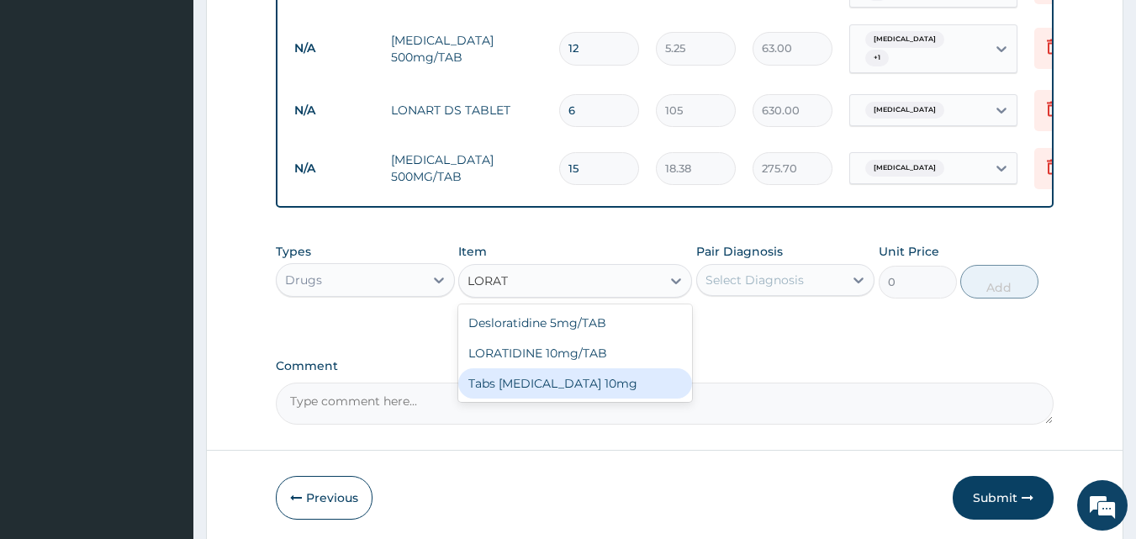
click at [554, 382] on div "Tabs [MEDICAL_DATA] 10mg" at bounding box center [575, 383] width 234 height 30
type input "100"
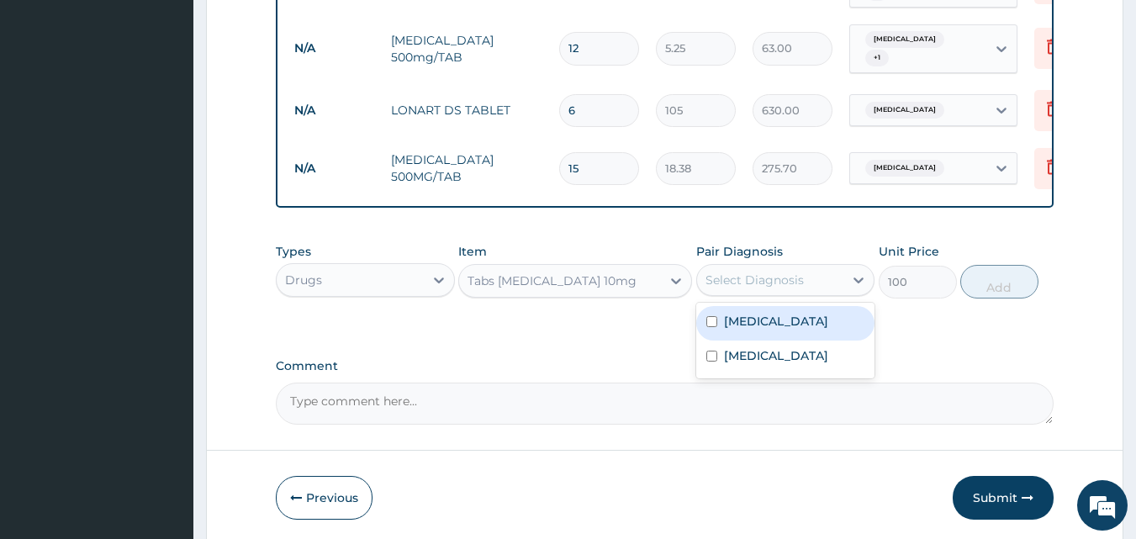
click at [754, 283] on div "Select Diagnosis" at bounding box center [755, 280] width 98 height 17
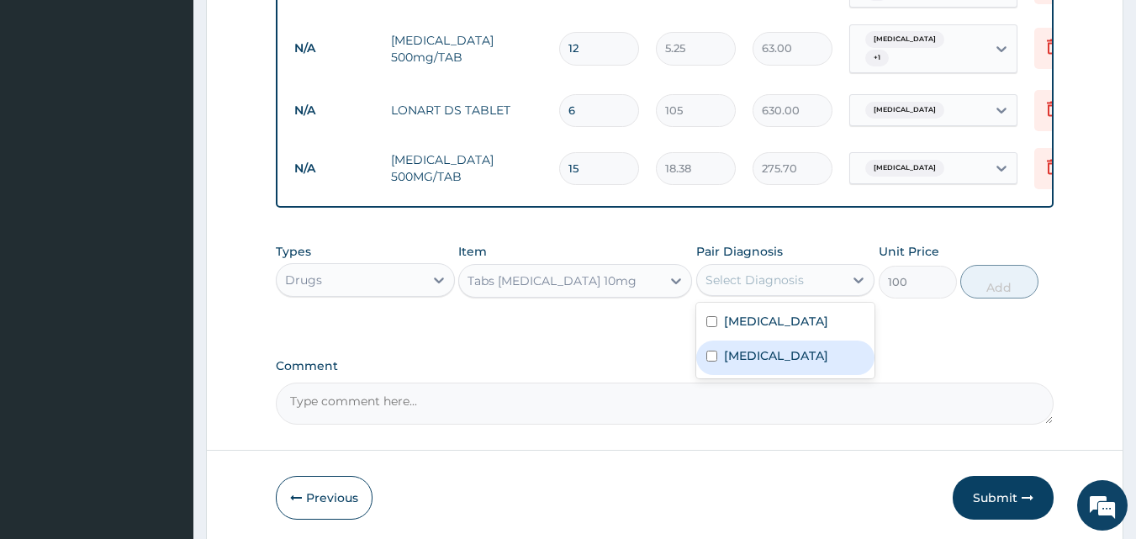
click at [753, 354] on label "[MEDICAL_DATA]" at bounding box center [776, 355] width 104 height 17
checkbox input "true"
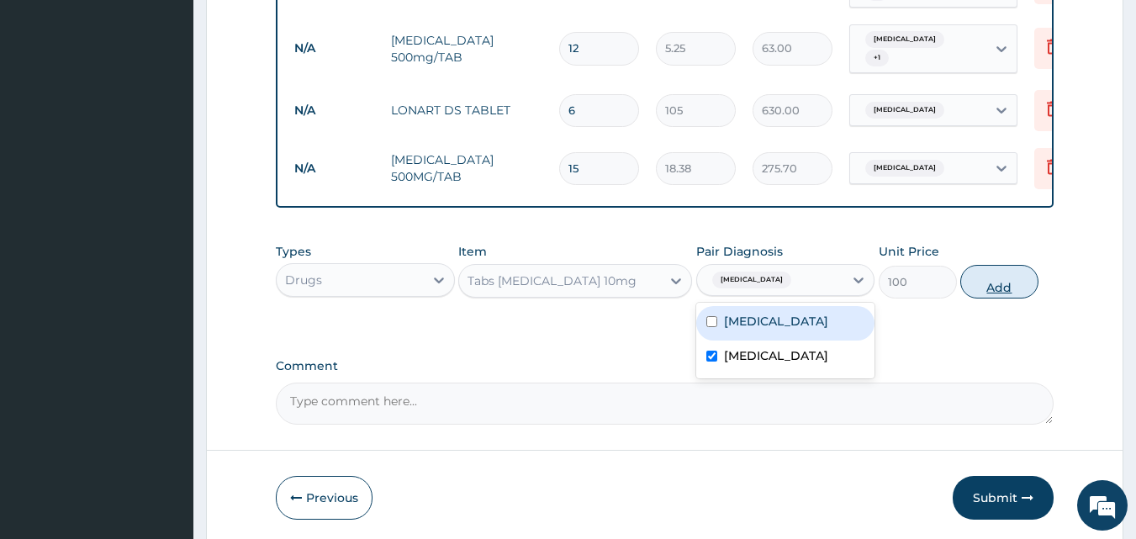
click at [989, 280] on button "Add" at bounding box center [999, 282] width 78 height 34
type input "0"
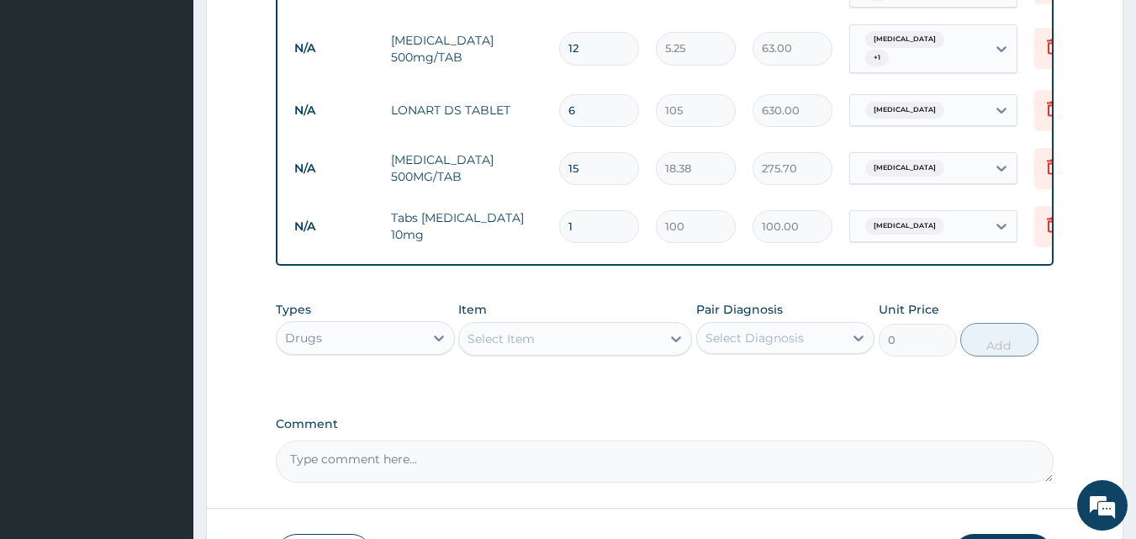
type input "10"
type input "1000.00"
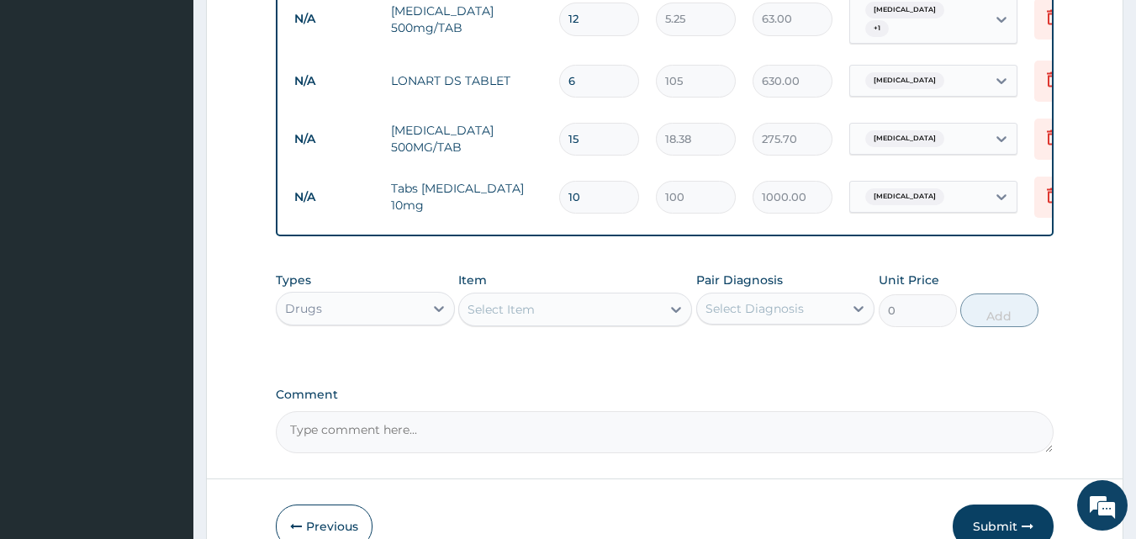
scroll to position [1071, 0]
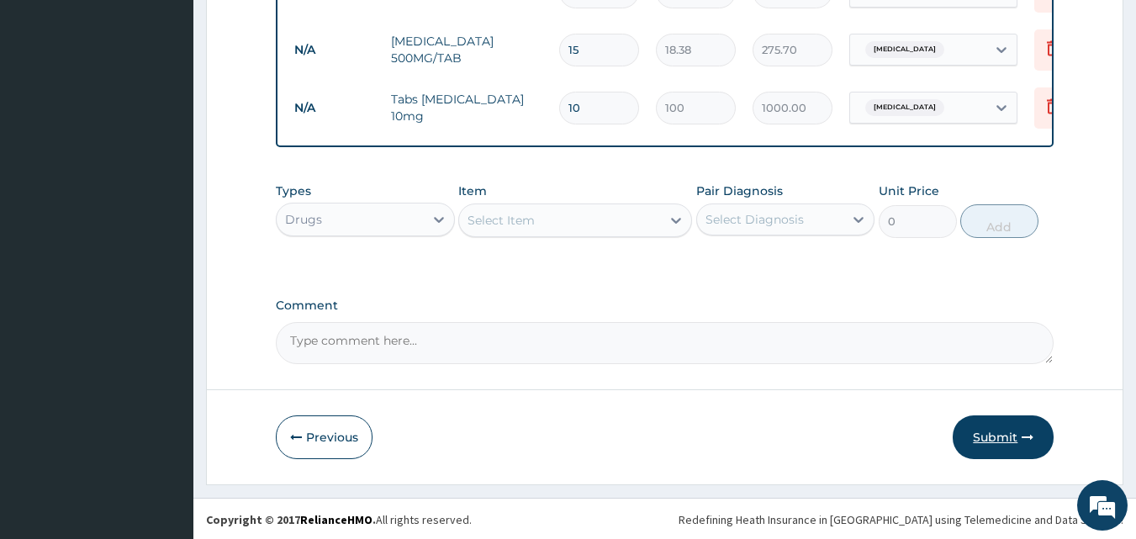
type input "10"
click at [1003, 427] on button "Submit" at bounding box center [1003, 437] width 101 height 44
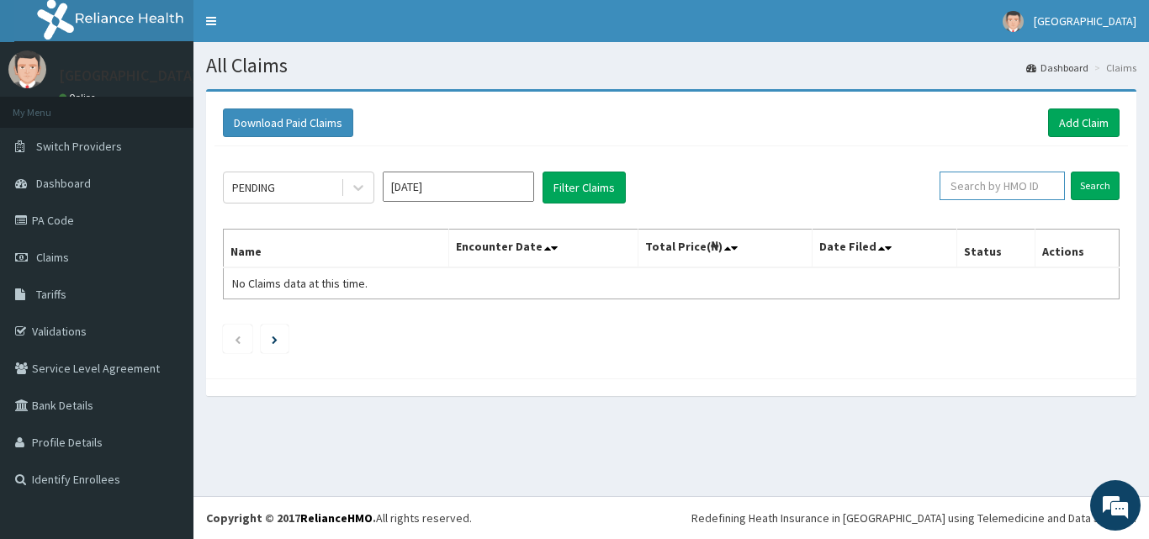
click at [1000, 180] on input "text" at bounding box center [1001, 186] width 125 height 29
paste input "RET/35143/A"
click at [1093, 188] on input "Search" at bounding box center [1095, 186] width 49 height 29
click at [941, 183] on input "RET/35143/A" at bounding box center [975, 186] width 113 height 29
type input "RET/35143/A"
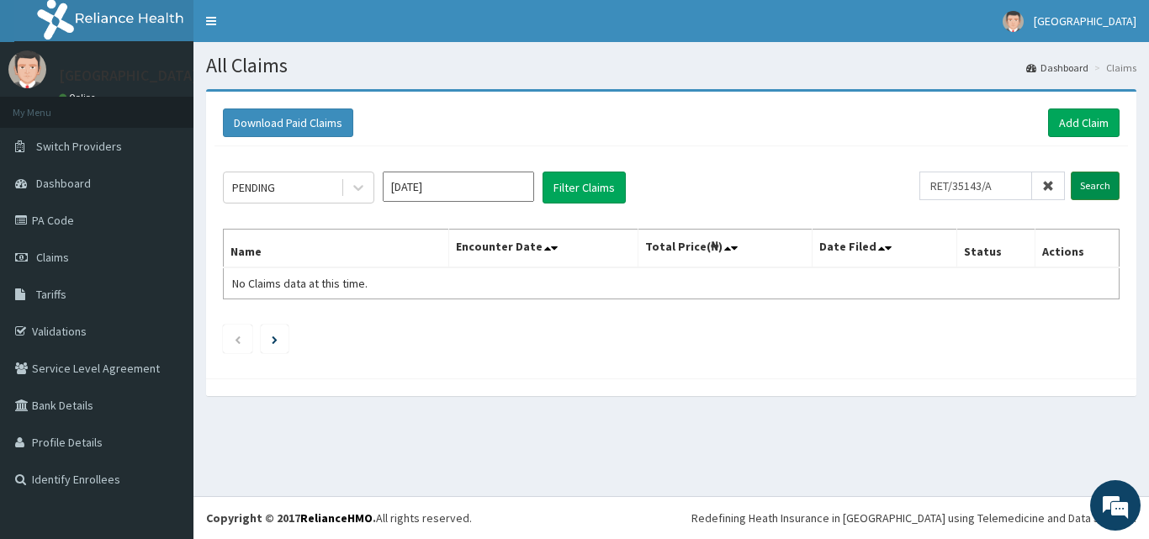
click at [1090, 184] on input "Search" at bounding box center [1095, 186] width 49 height 29
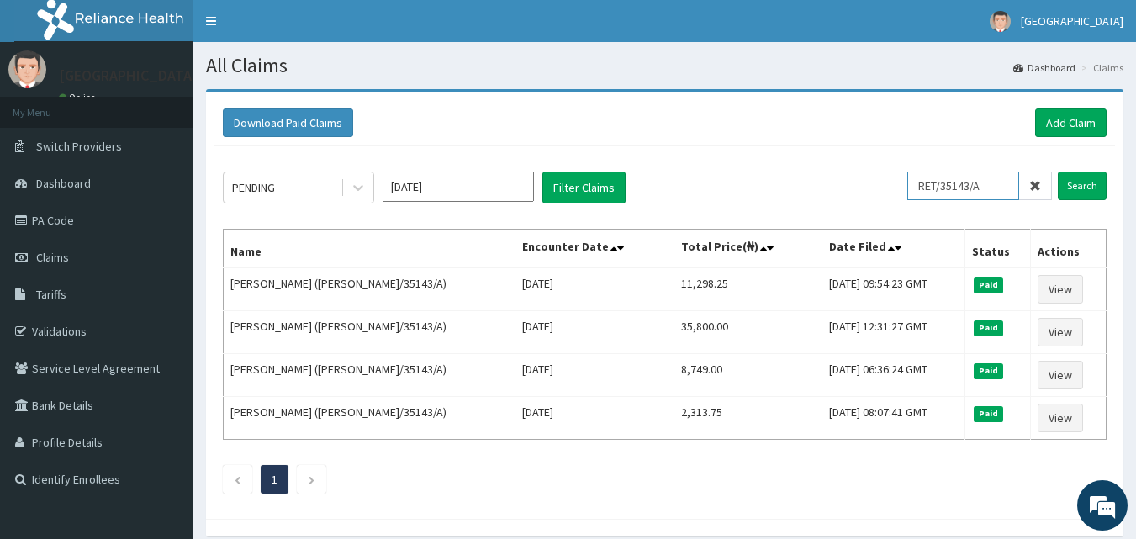
click at [977, 188] on input "RET/35143/A" at bounding box center [963, 186] width 112 height 29
click at [1068, 124] on link "Add Claim" at bounding box center [1070, 122] width 71 height 29
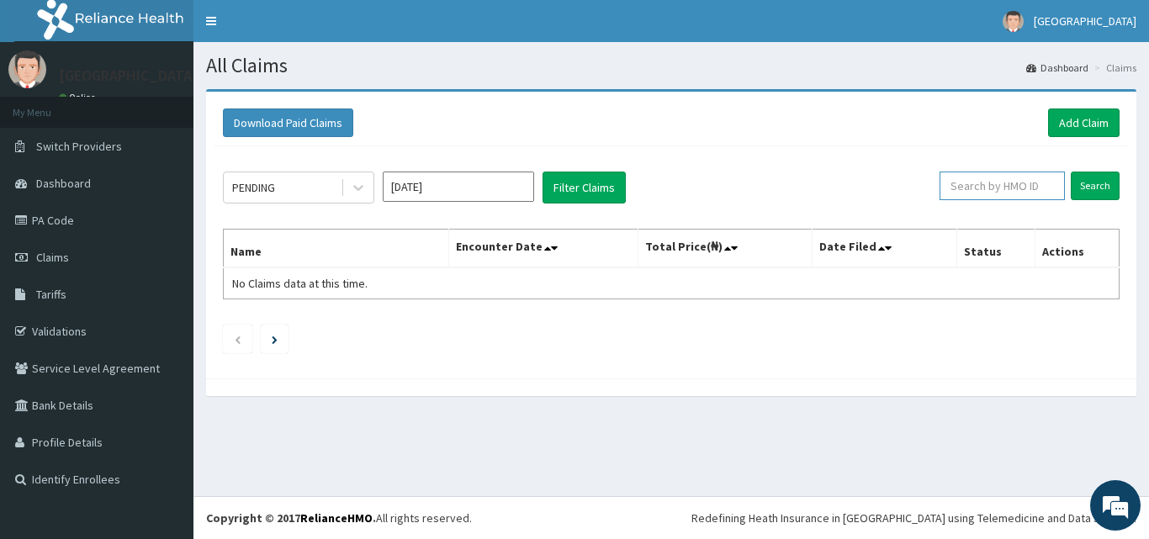
click at [1018, 188] on input "text" at bounding box center [1001, 186] width 125 height 29
paste input "MMM/10046/A"
type input "MMM/10046/A"
click at [1082, 186] on input "Search" at bounding box center [1095, 186] width 49 height 29
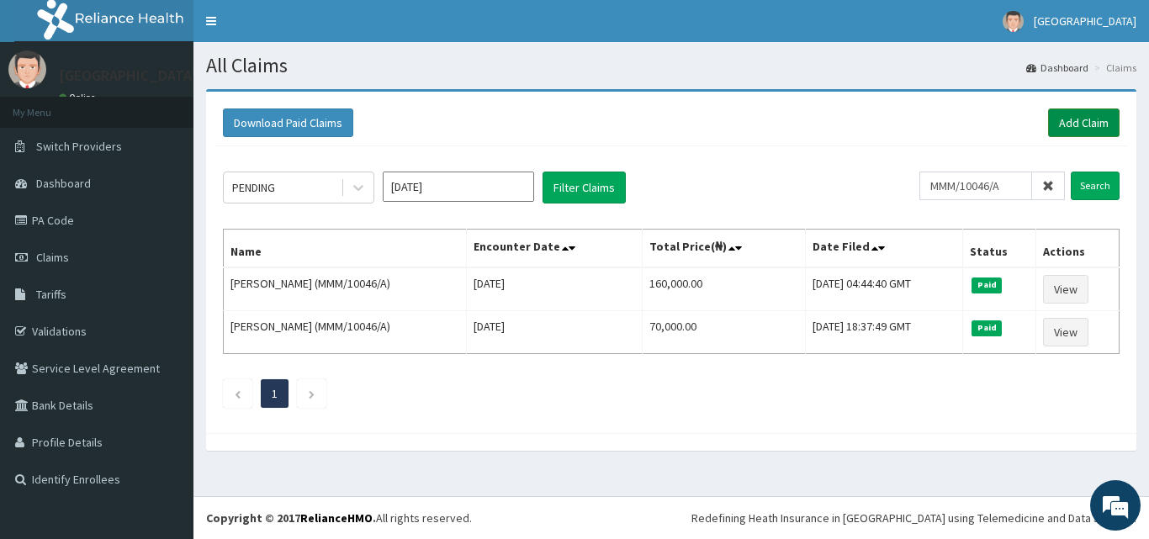
click at [1076, 112] on link "Add Claim" at bounding box center [1083, 122] width 71 height 29
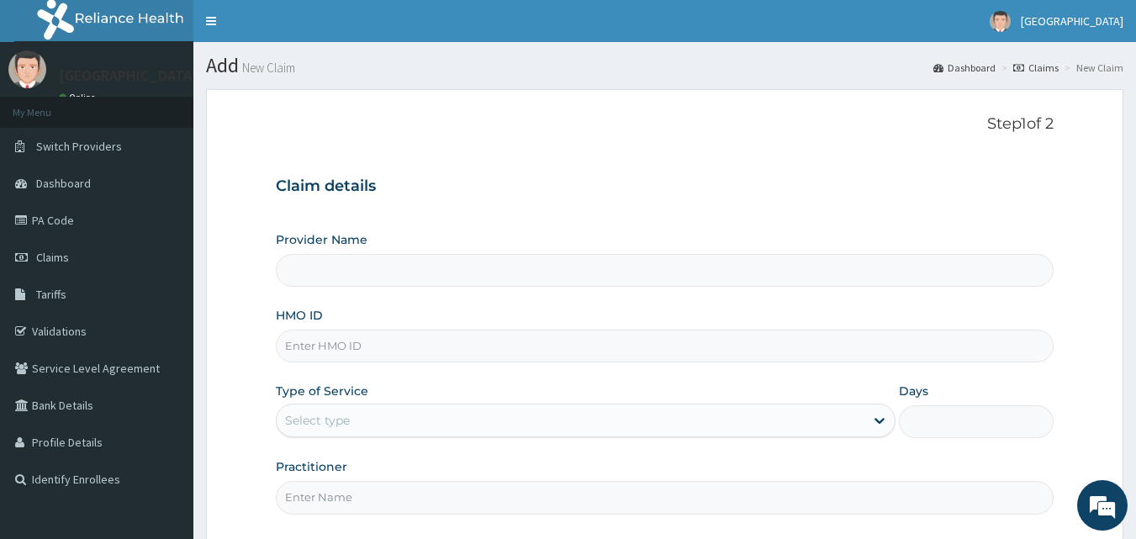
click at [483, 346] on input "HMO ID" at bounding box center [665, 346] width 779 height 33
type input "[GEOGRAPHIC_DATA]"
paste input "MMM/10046/A"
type input "MMM/10046/A"
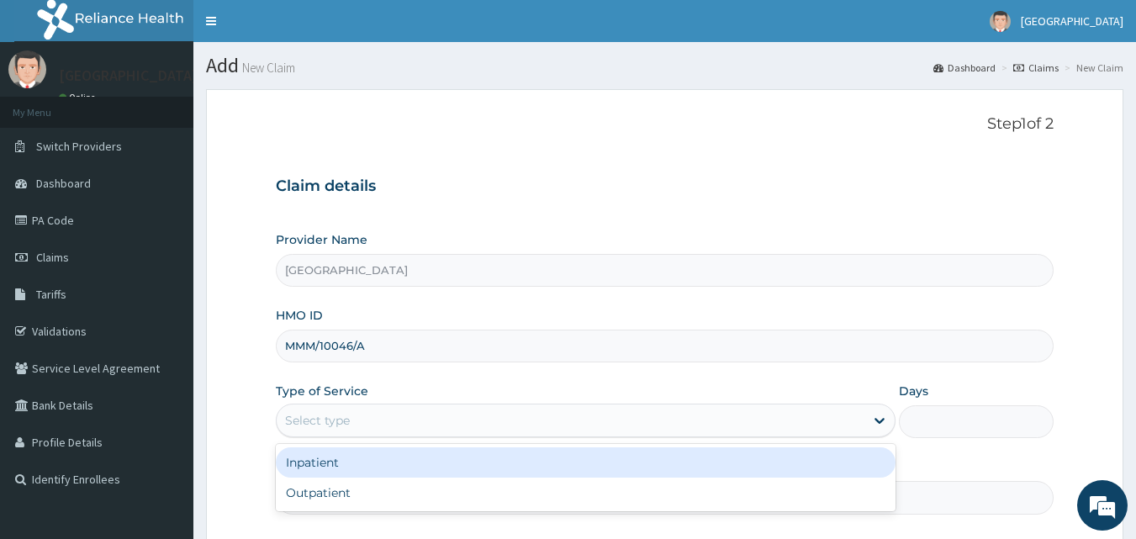
click at [437, 421] on div "Select type" at bounding box center [571, 420] width 588 height 27
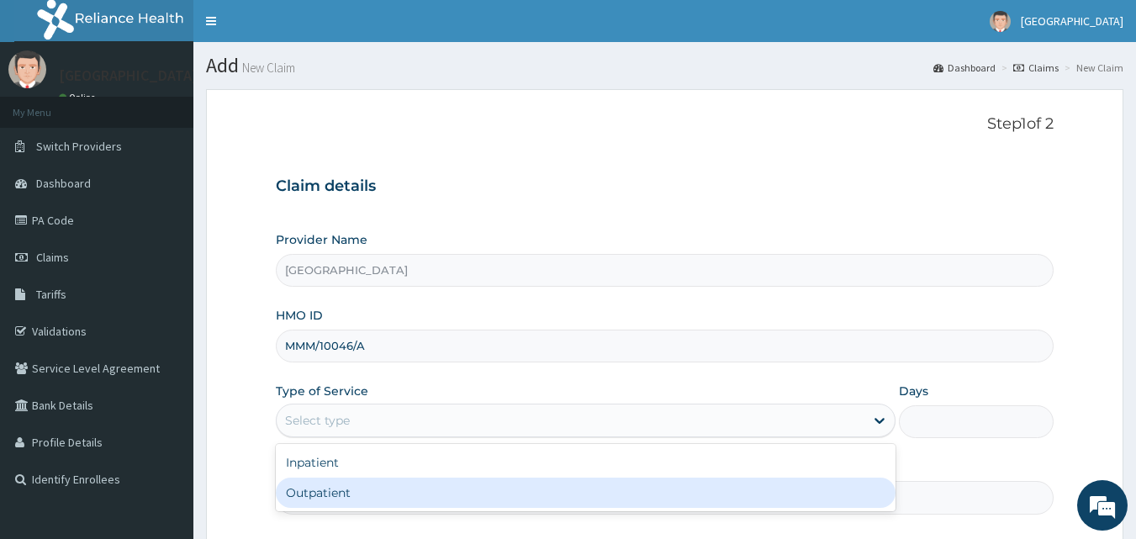
click at [426, 491] on div "Outpatient" at bounding box center [586, 493] width 620 height 30
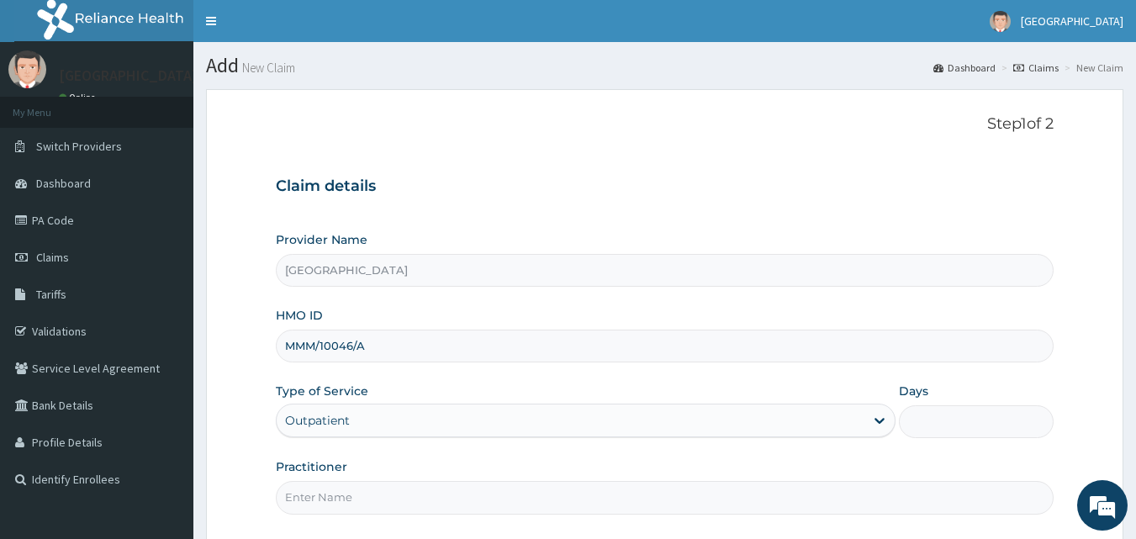
type input "1"
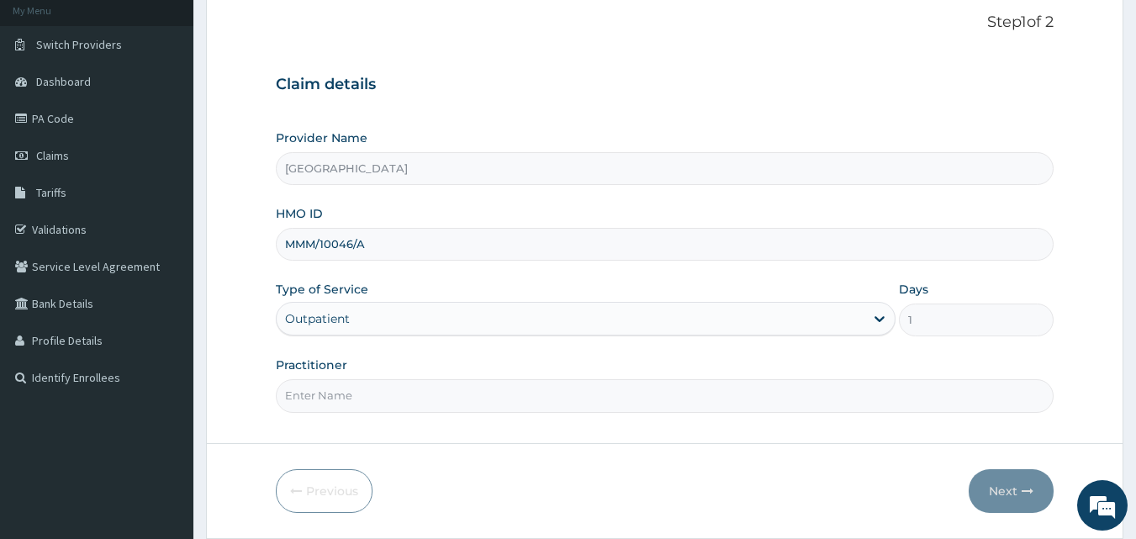
scroll to position [114, 0]
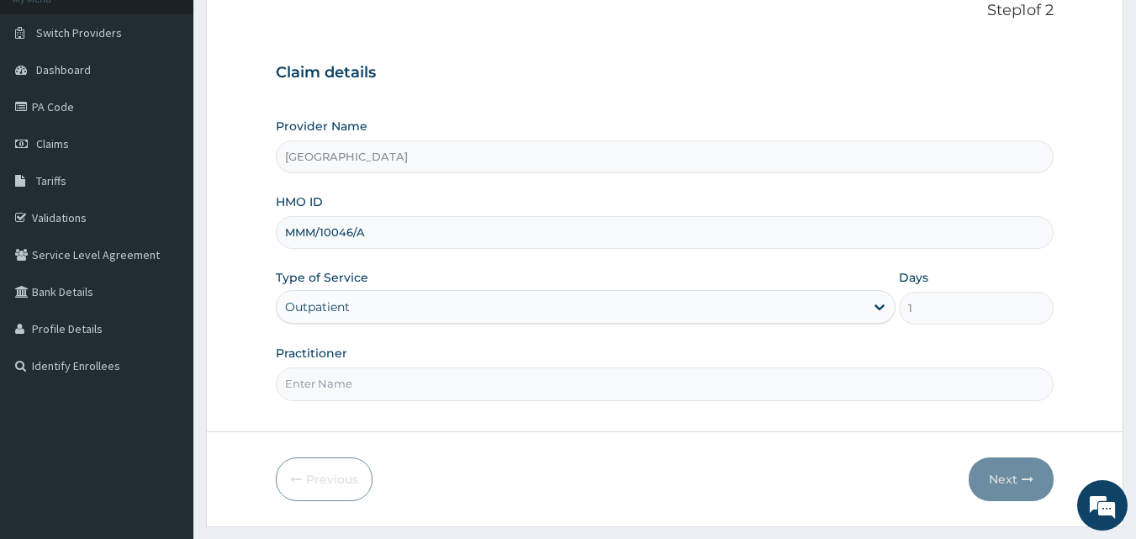
click at [612, 387] on input "Practitioner" at bounding box center [665, 383] width 779 height 33
type input "Dr Sam"
click at [1005, 476] on button "Next" at bounding box center [1011, 479] width 85 height 44
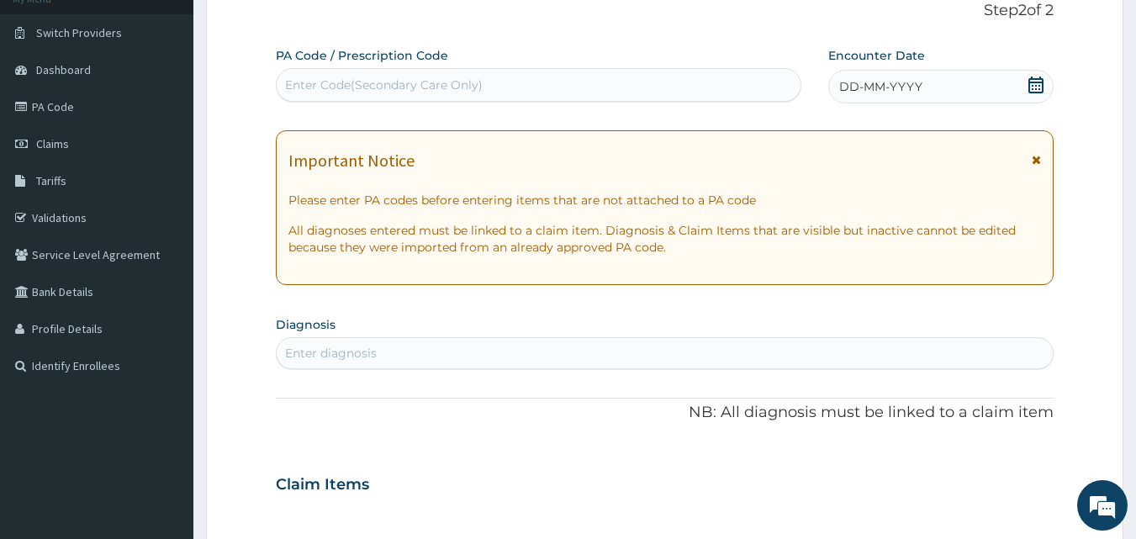
click at [424, 354] on div "Enter diagnosis" at bounding box center [665, 353] width 777 height 27
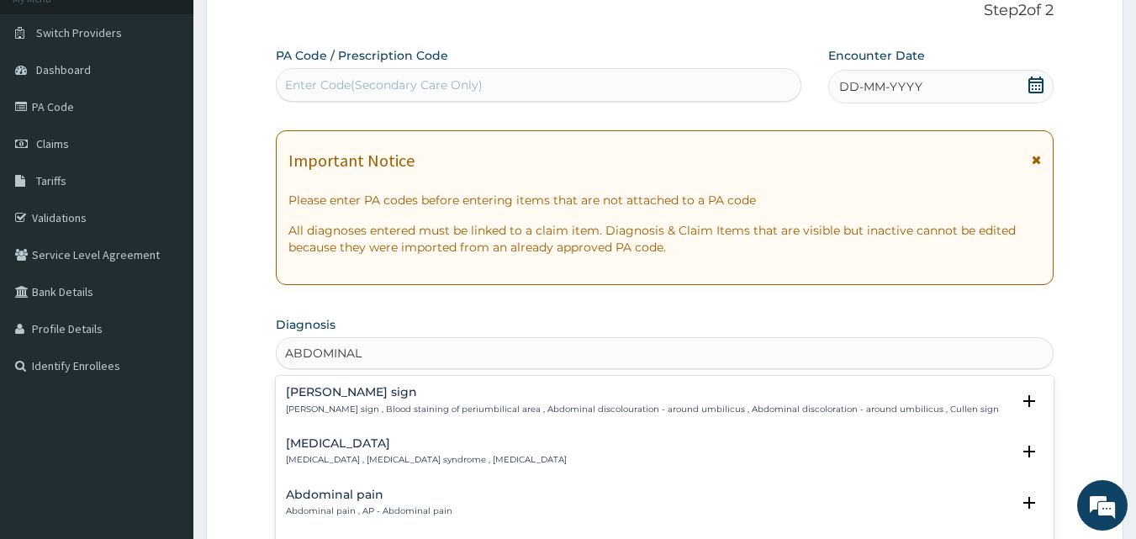
type input "ABDOMINAL pain"
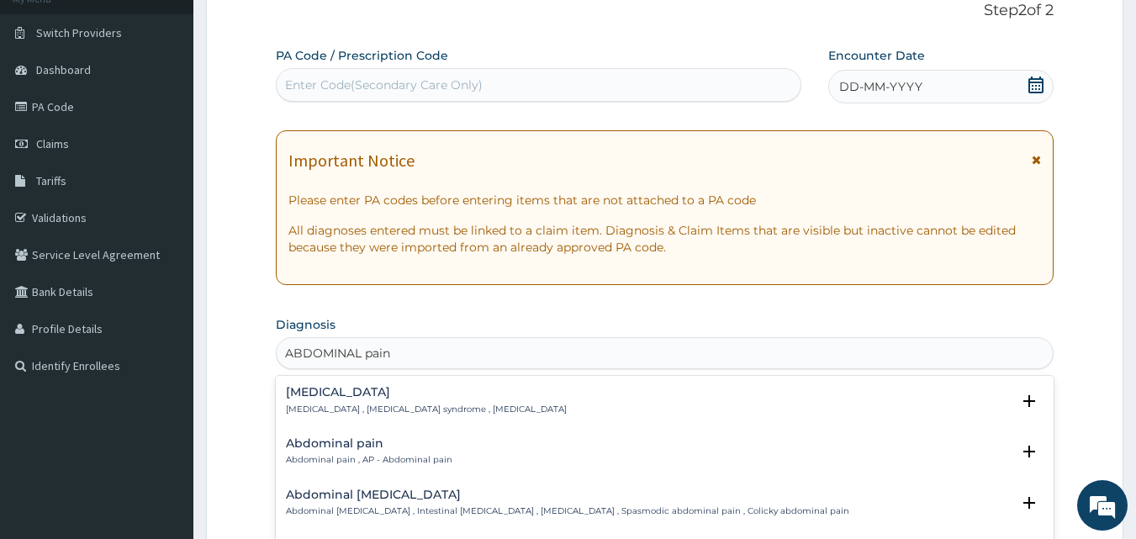
click at [384, 441] on h4 "Abdominal pain" at bounding box center [369, 443] width 167 height 13
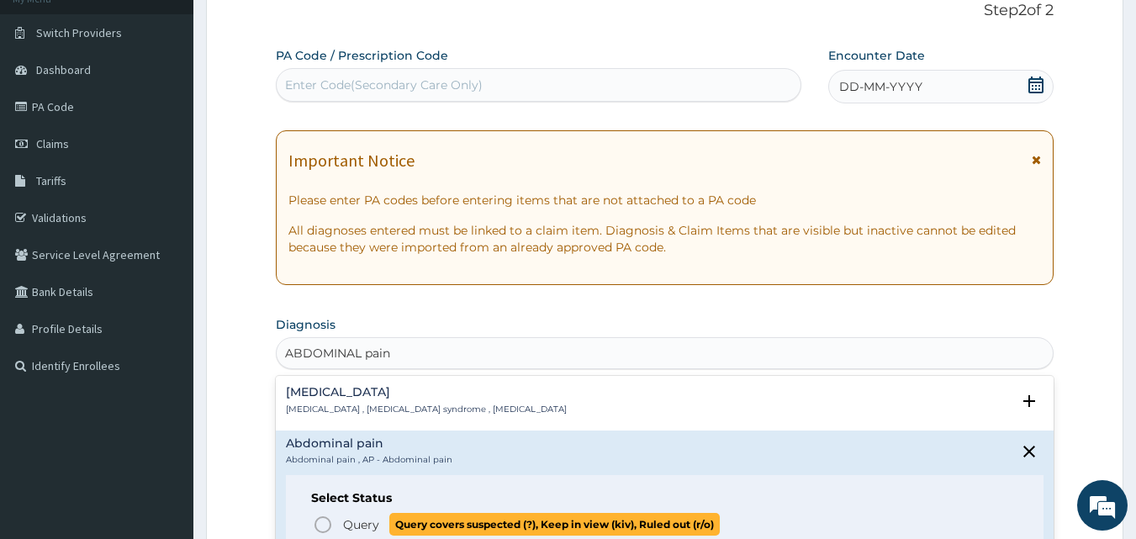
drag, startPoint x: 316, startPoint y: 521, endPoint x: 346, endPoint y: 491, distance: 41.6
click at [316, 520] on circle "status option query" at bounding box center [322, 524] width 15 height 15
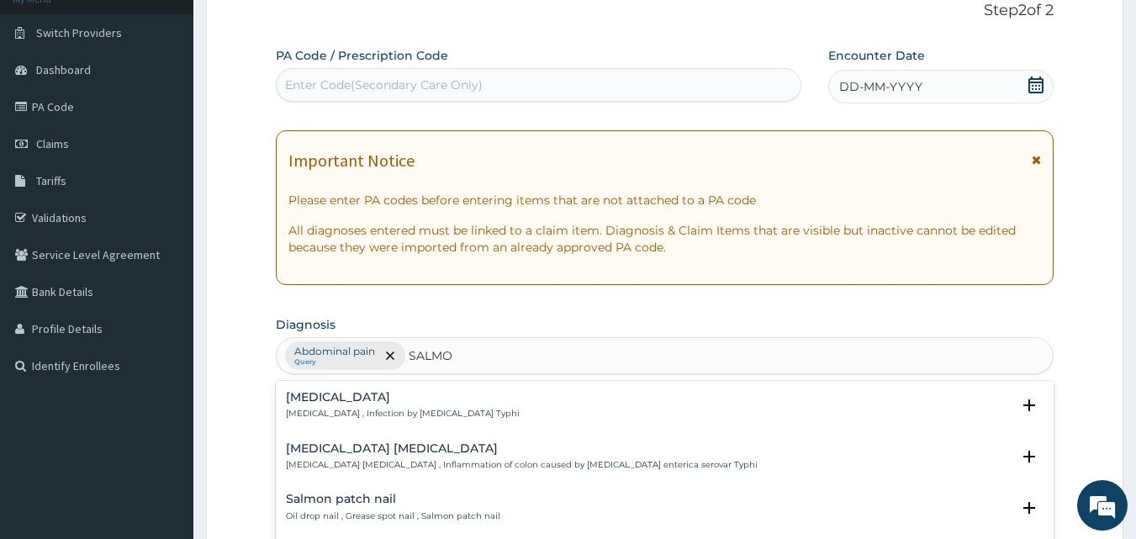
type input "SALMON"
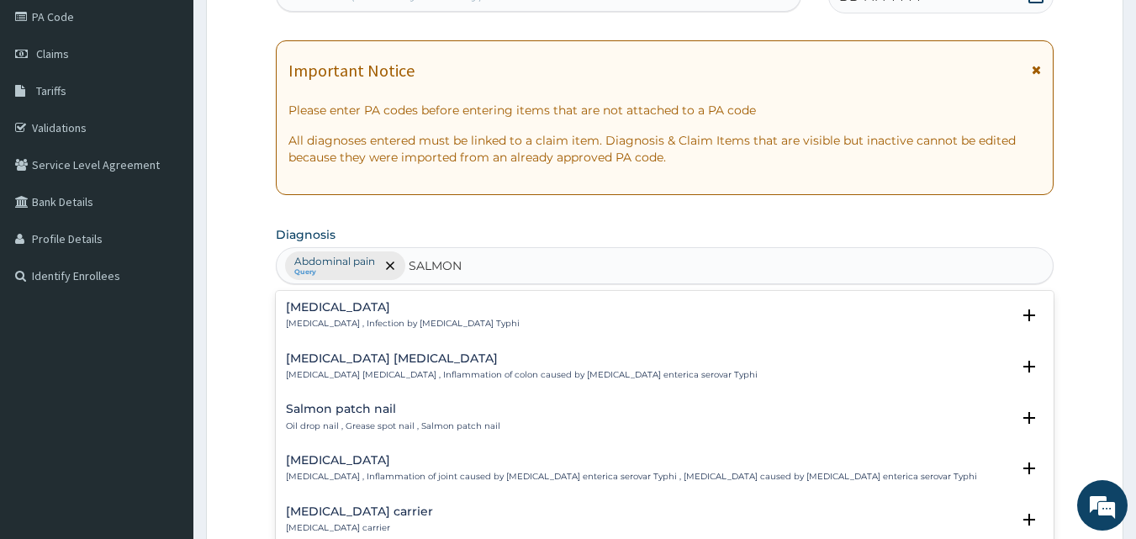
scroll to position [206, 0]
click at [556, 510] on div "Salmonella carrier Salmonella carrier" at bounding box center [665, 517] width 759 height 29
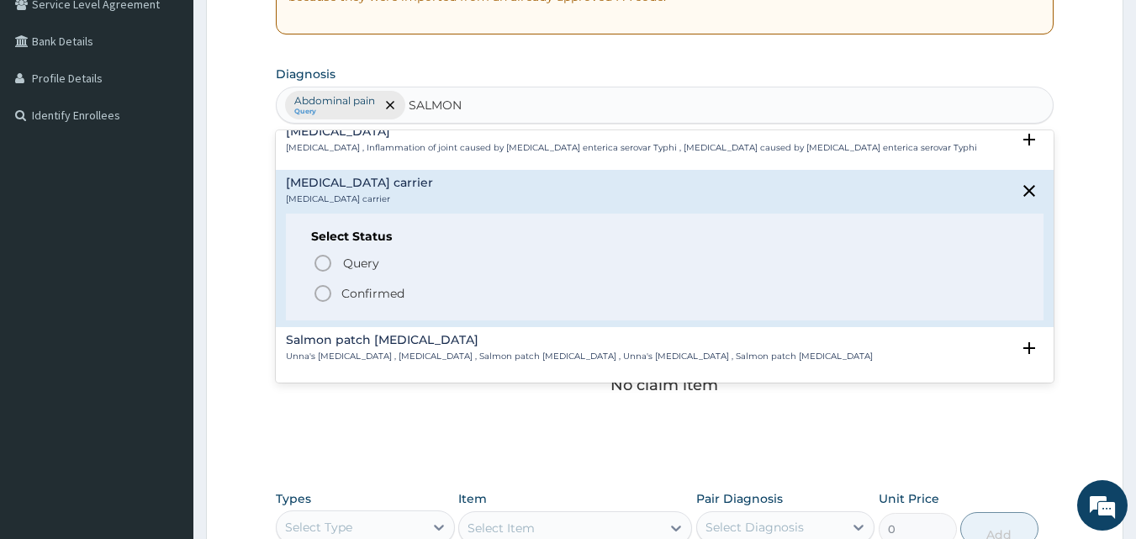
scroll to position [252, 0]
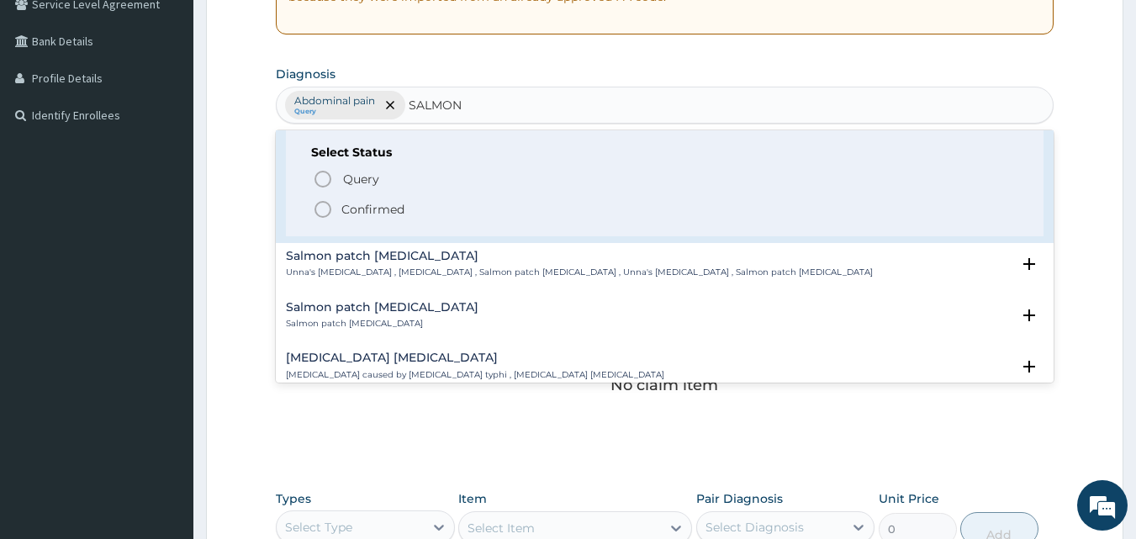
click at [318, 209] on icon "status option filled" at bounding box center [323, 209] width 20 height 20
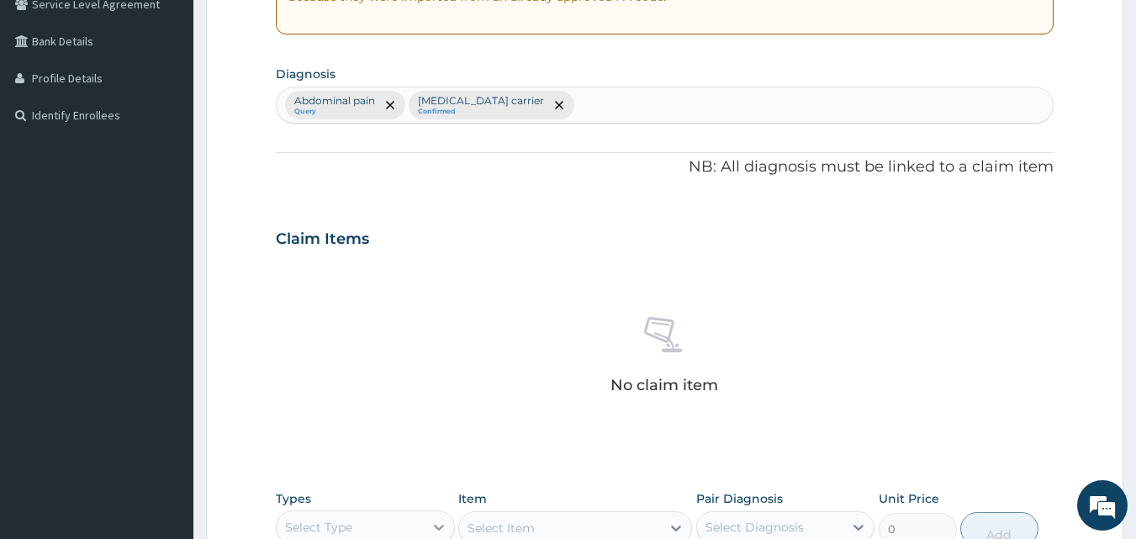
click at [438, 522] on icon at bounding box center [439, 527] width 17 height 17
click at [486, 451] on div "No claim item" at bounding box center [665, 358] width 779 height 193
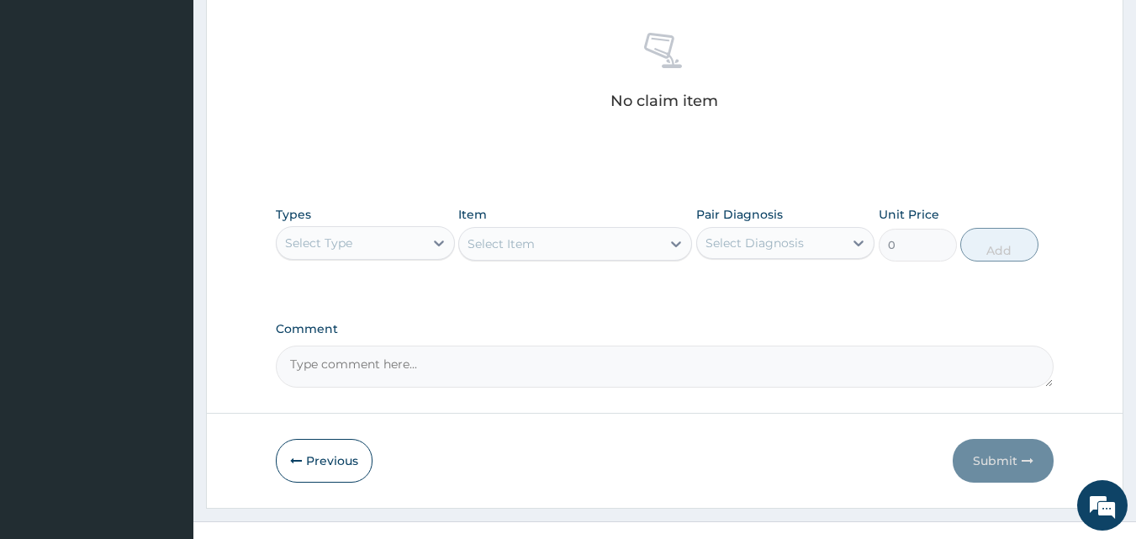
scroll to position [667, 0]
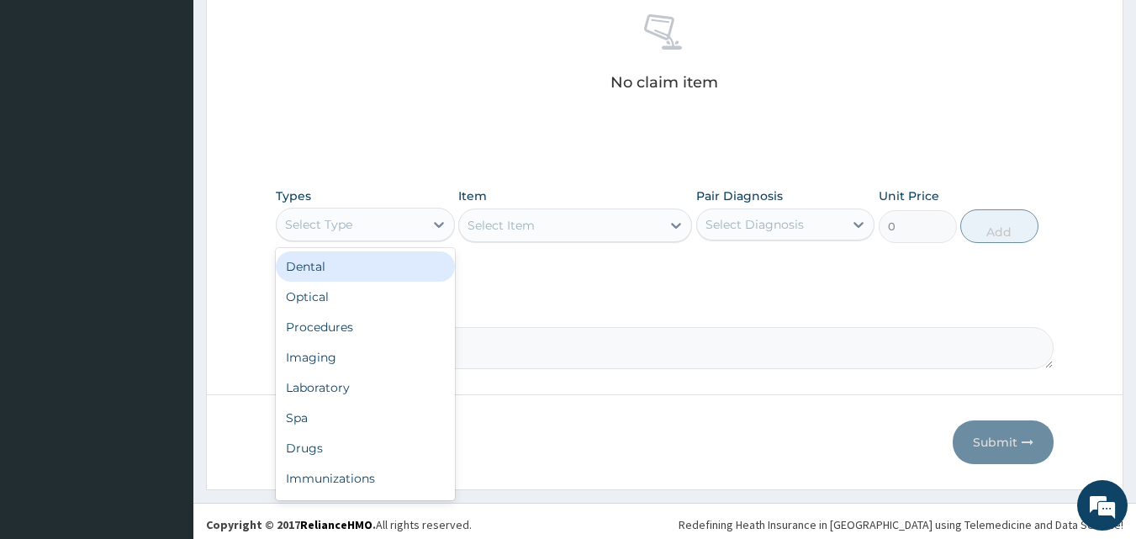
click at [374, 219] on div "Select Type" at bounding box center [350, 224] width 147 height 27
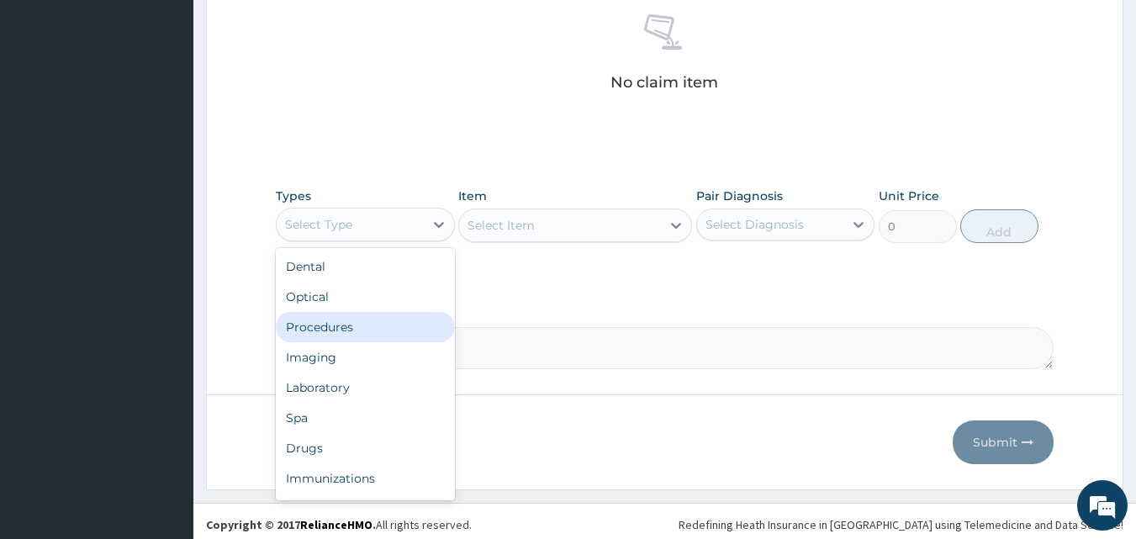
click at [310, 327] on div "Procedures" at bounding box center [365, 327] width 179 height 30
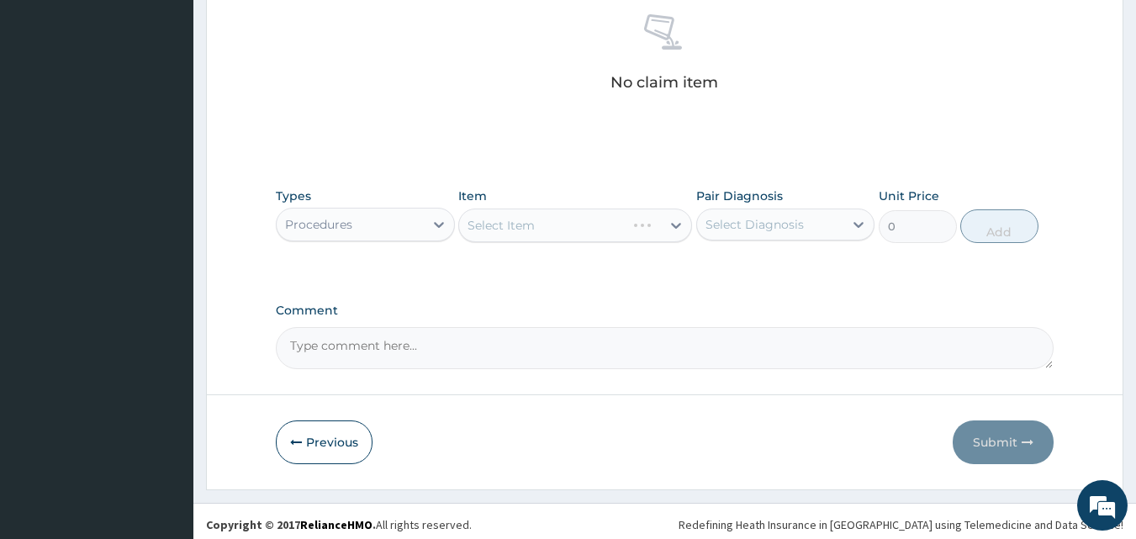
click at [538, 231] on div "Select Item" at bounding box center [575, 226] width 234 height 34
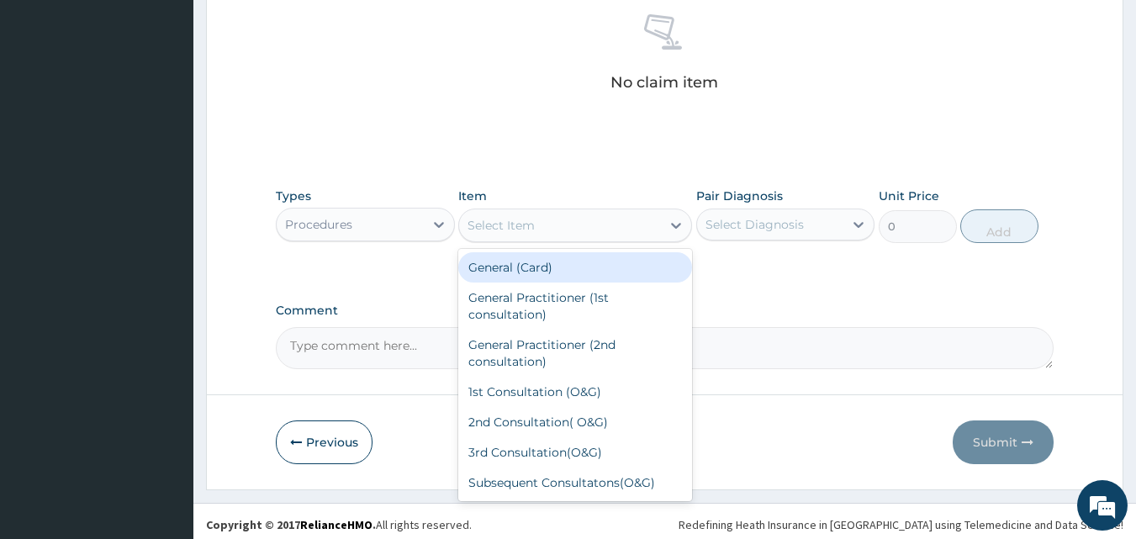
click at [592, 224] on div "Select Item" at bounding box center [560, 225] width 202 height 27
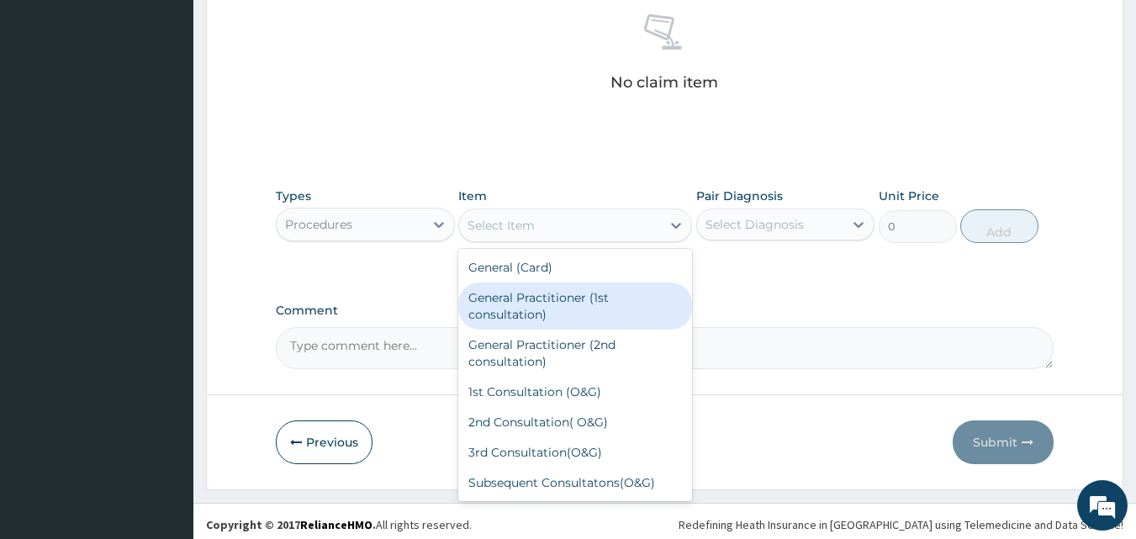
drag, startPoint x: 568, startPoint y: 304, endPoint x: 685, endPoint y: 256, distance: 126.0
click at [568, 303] on div "General Practitioner (1st consultation)" at bounding box center [575, 306] width 234 height 47
type input "1500"
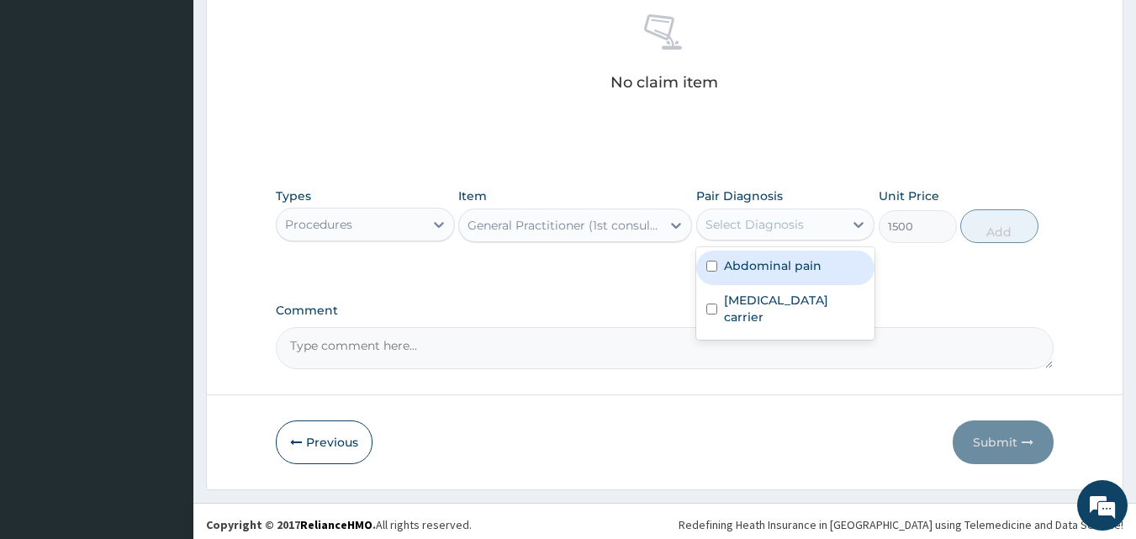
click at [753, 228] on div "Select Diagnosis" at bounding box center [755, 224] width 98 height 17
click at [751, 273] on label "Abdominal pain" at bounding box center [773, 265] width 98 height 17
checkbox input "true"
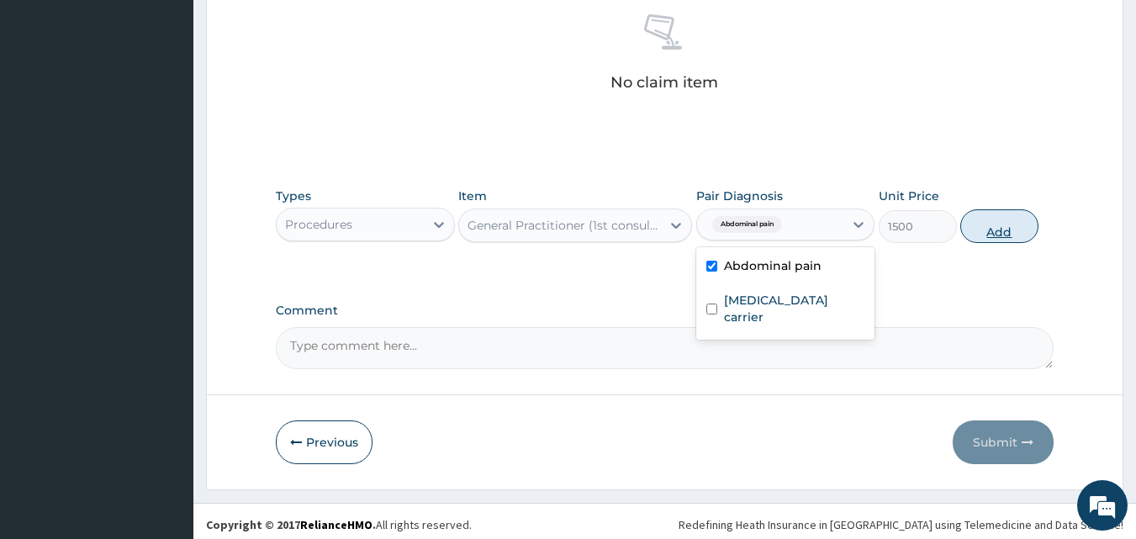
click at [983, 230] on button "Add" at bounding box center [999, 226] width 78 height 34
type input "0"
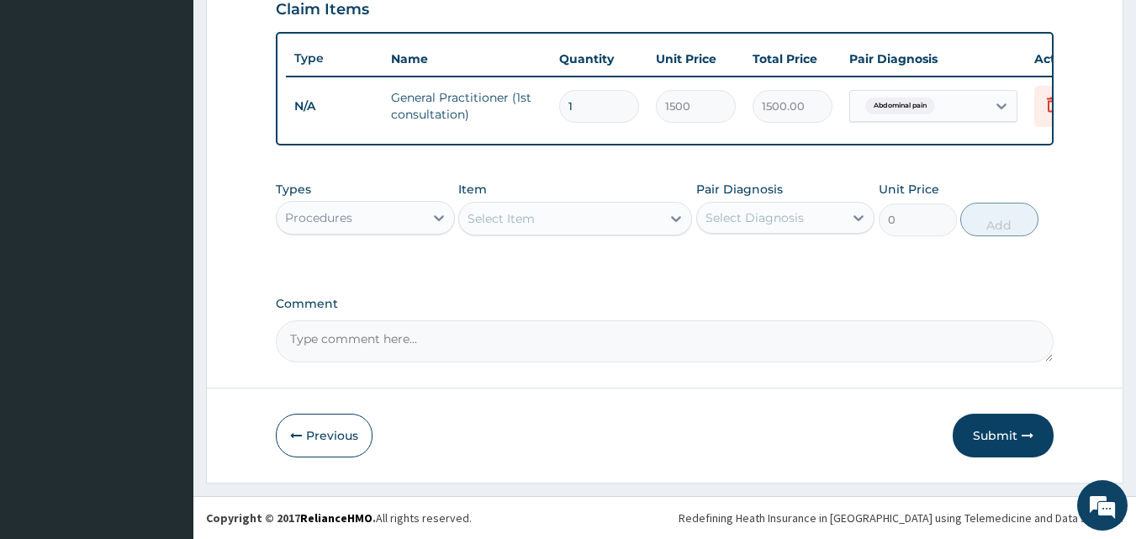
scroll to position [606, 0]
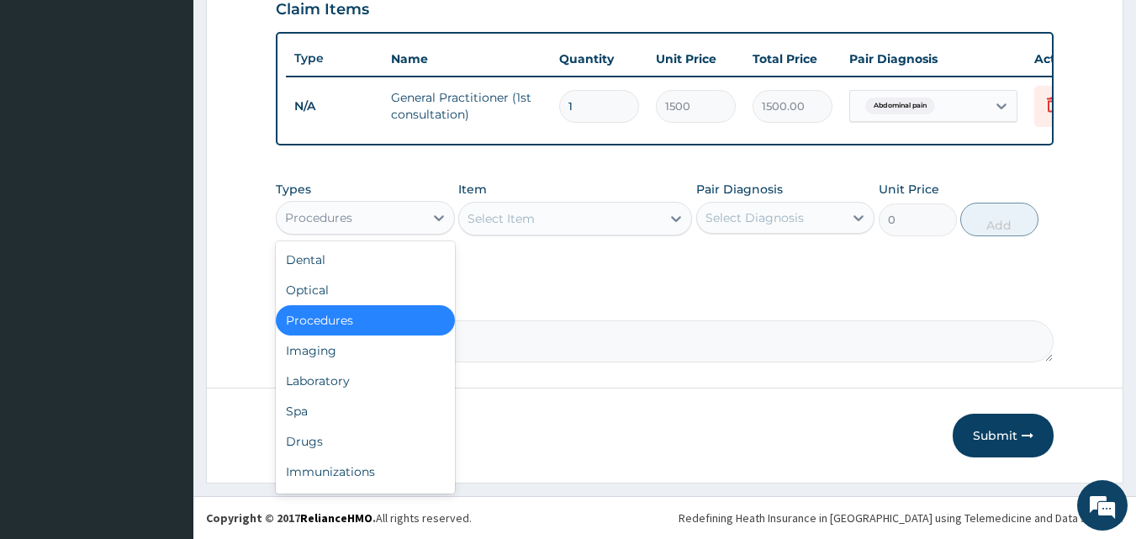
click at [358, 225] on div "Procedures" at bounding box center [350, 217] width 147 height 27
click at [334, 389] on div "Laboratory" at bounding box center [365, 381] width 179 height 30
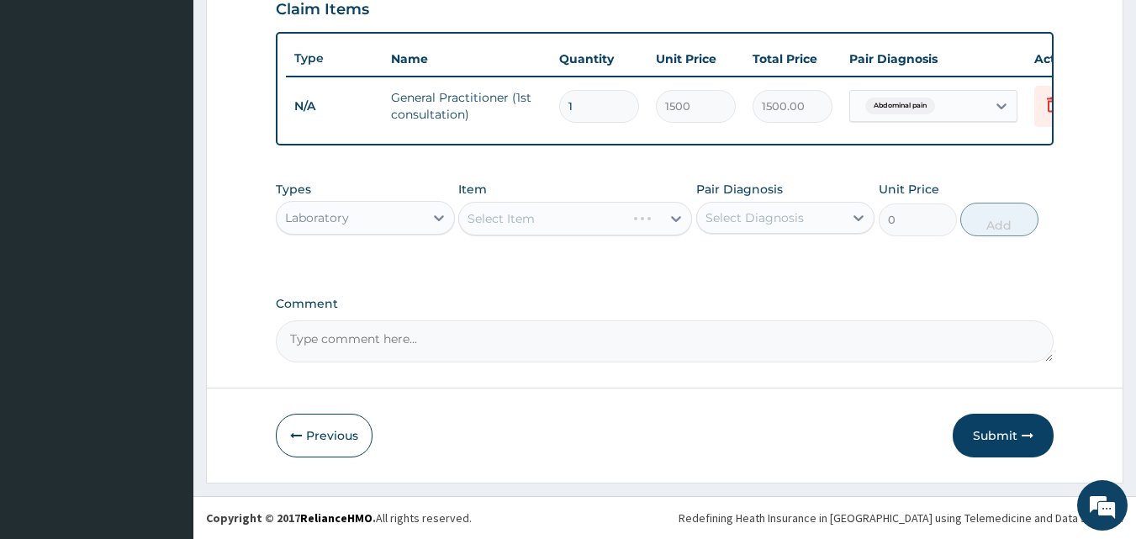
click at [555, 222] on div "Select Item" at bounding box center [575, 219] width 234 height 34
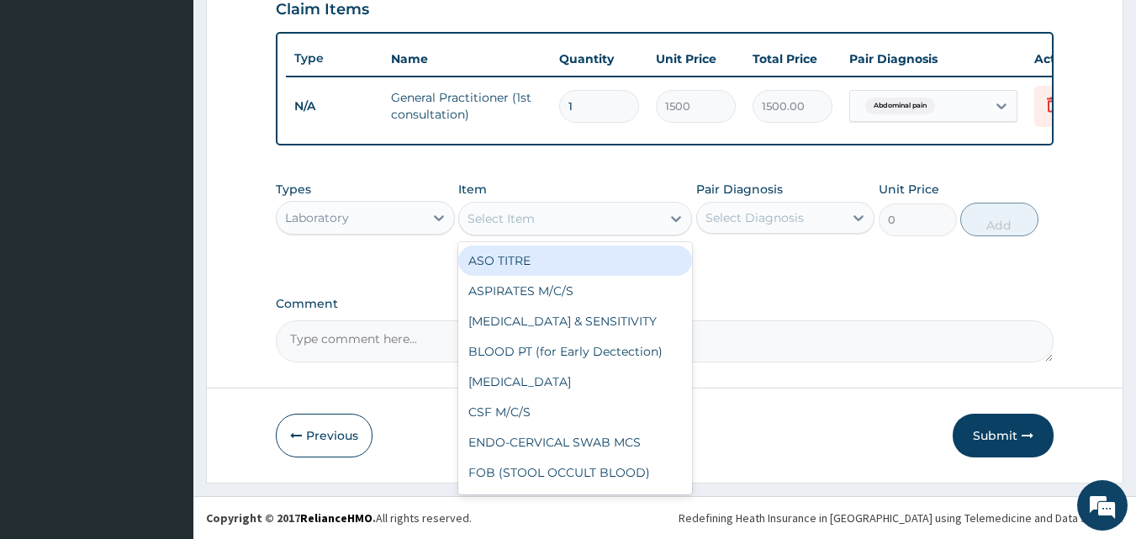
click at [550, 223] on div "Select Item" at bounding box center [560, 218] width 202 height 27
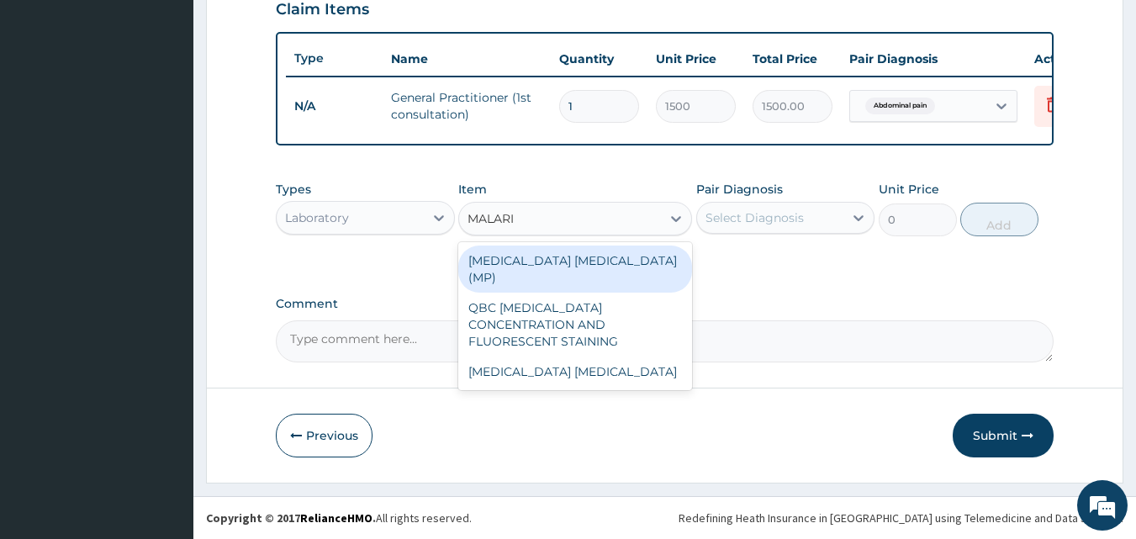
type input "MALARIA"
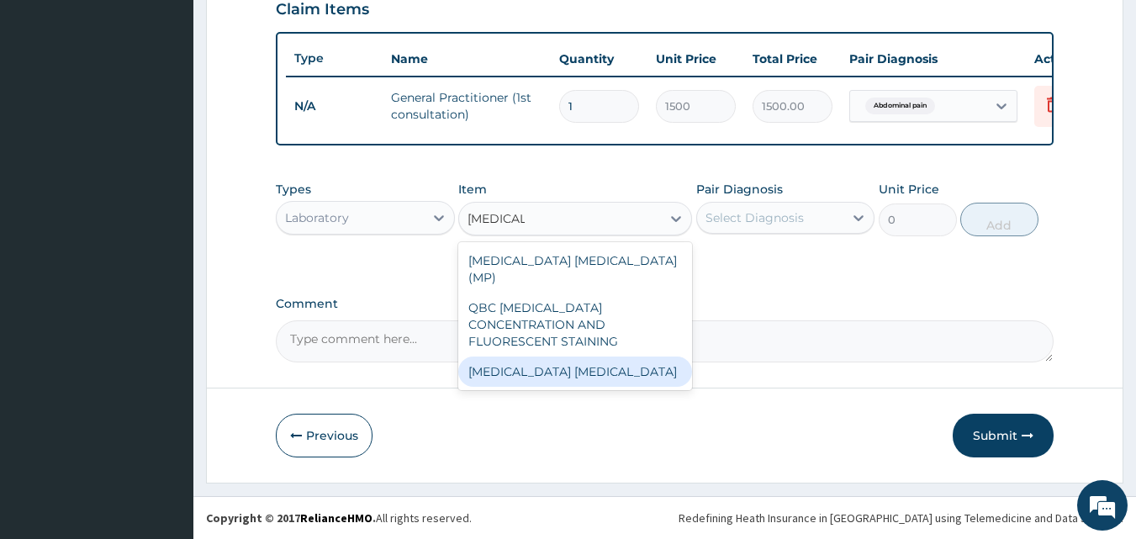
drag, startPoint x: 506, startPoint y: 343, endPoint x: 537, endPoint y: 325, distance: 36.2
click at [506, 357] on div "Malaria Parasite" at bounding box center [575, 372] width 234 height 30
type input "1000"
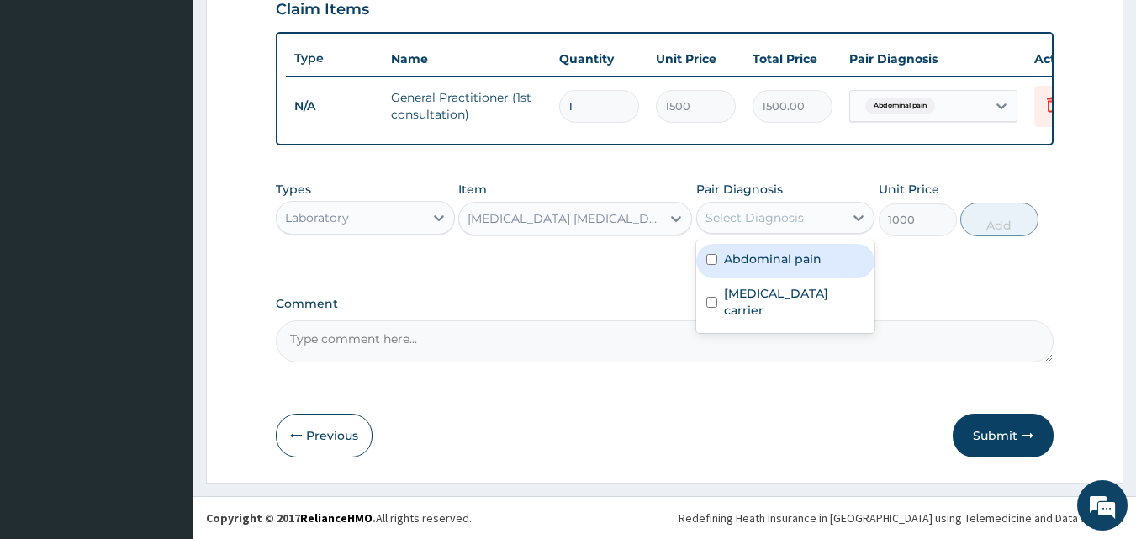
click at [743, 220] on div "Select Diagnosis" at bounding box center [755, 217] width 98 height 17
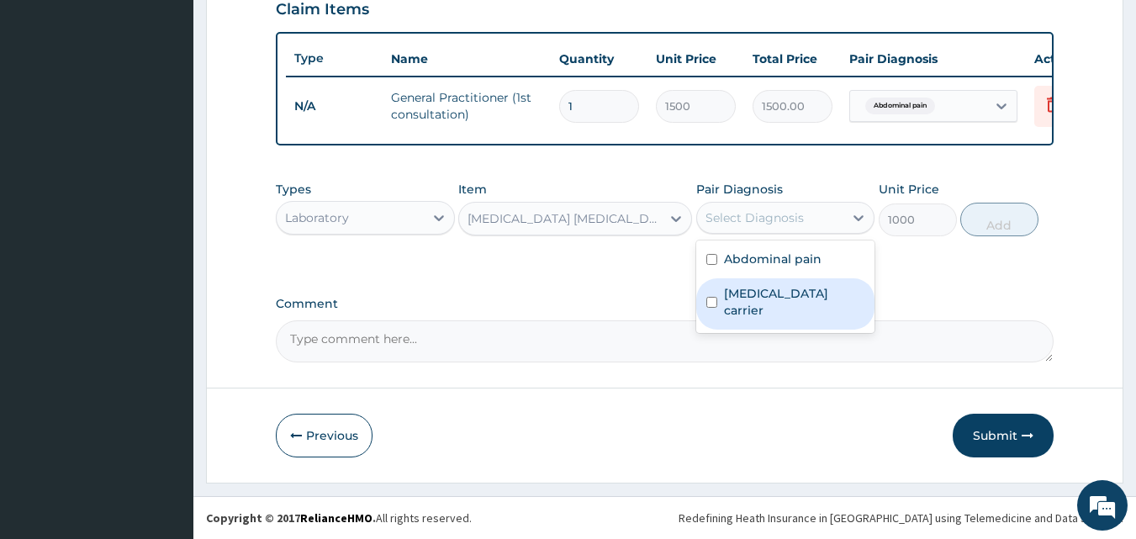
drag, startPoint x: 712, startPoint y: 301, endPoint x: 712, endPoint y: 268, distance: 32.8
click at [712, 281] on div "Salmonella carrier" at bounding box center [785, 303] width 179 height 51
checkbox input "true"
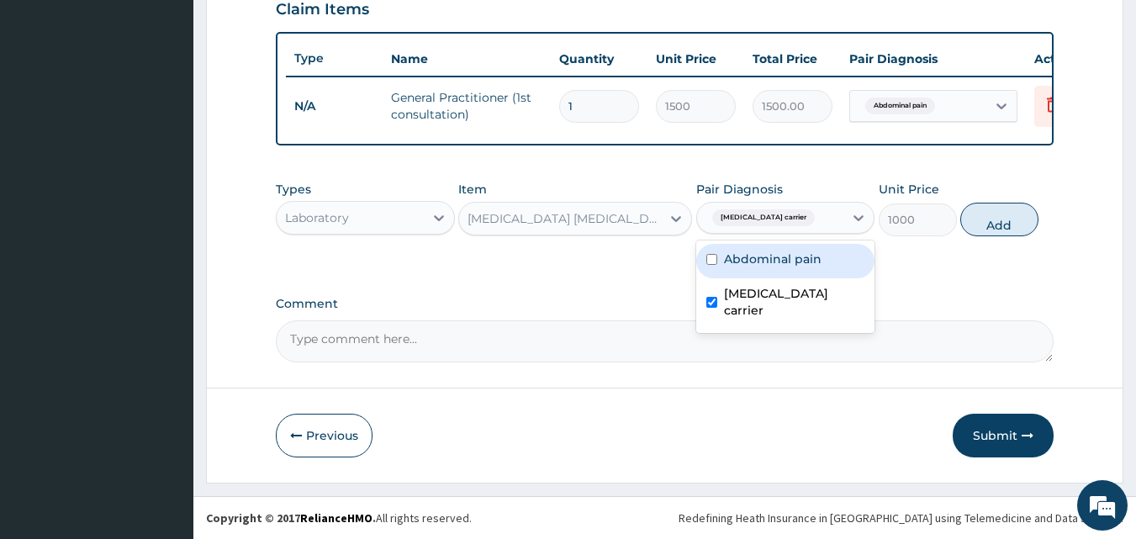
drag, startPoint x: 713, startPoint y: 261, endPoint x: 626, endPoint y: 244, distance: 89.1
click at [710, 261] on input "checkbox" at bounding box center [711, 259] width 11 height 11
checkbox input "true"
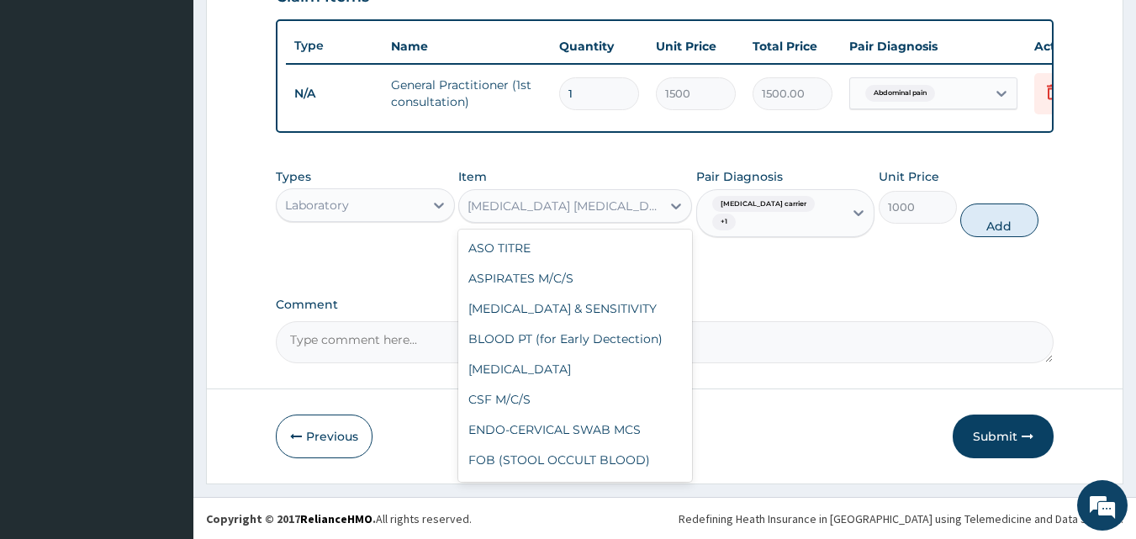
click at [628, 211] on div "Malaria Parasite" at bounding box center [560, 206] width 202 height 27
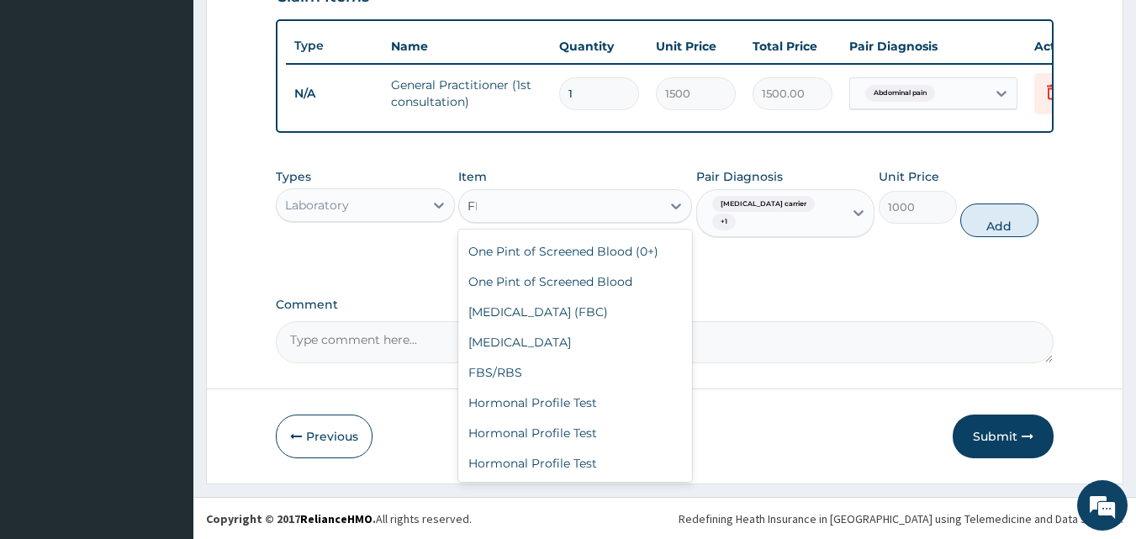
scroll to position [0, 0]
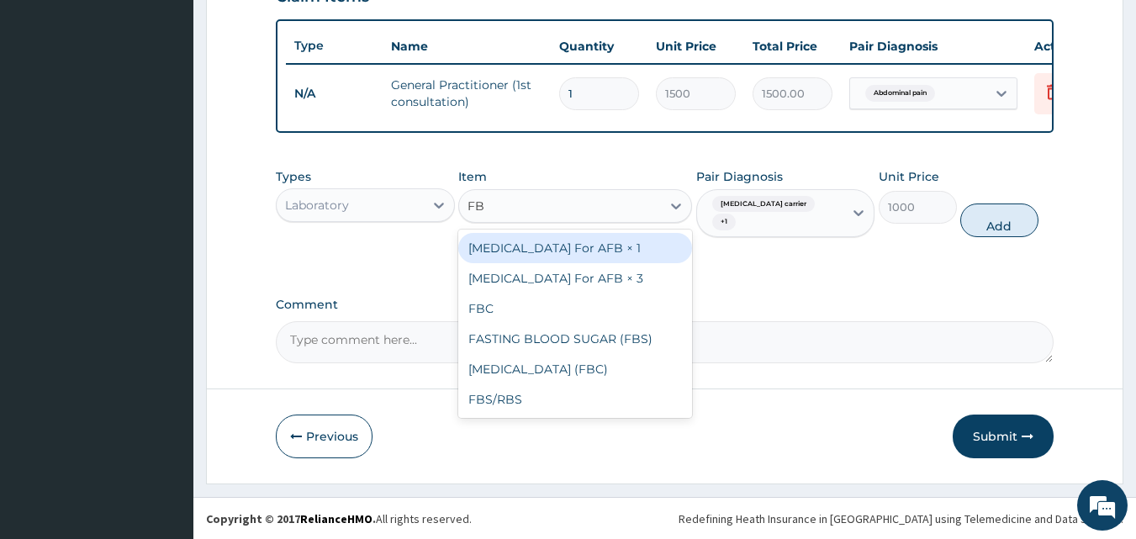
type input "FBC"
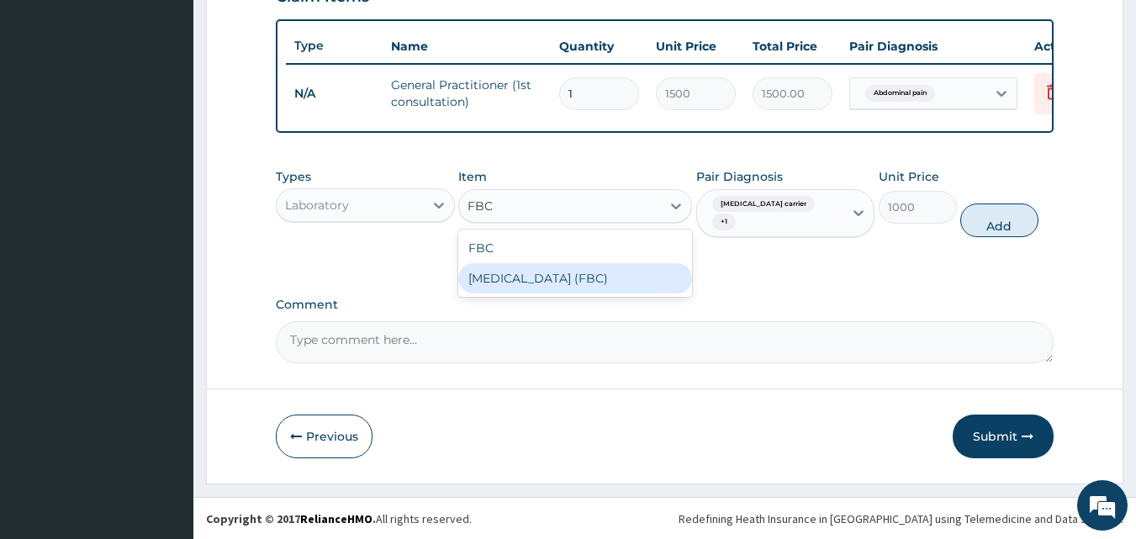
click at [558, 293] on div "Full Blood Count (FBC)" at bounding box center [575, 278] width 234 height 30
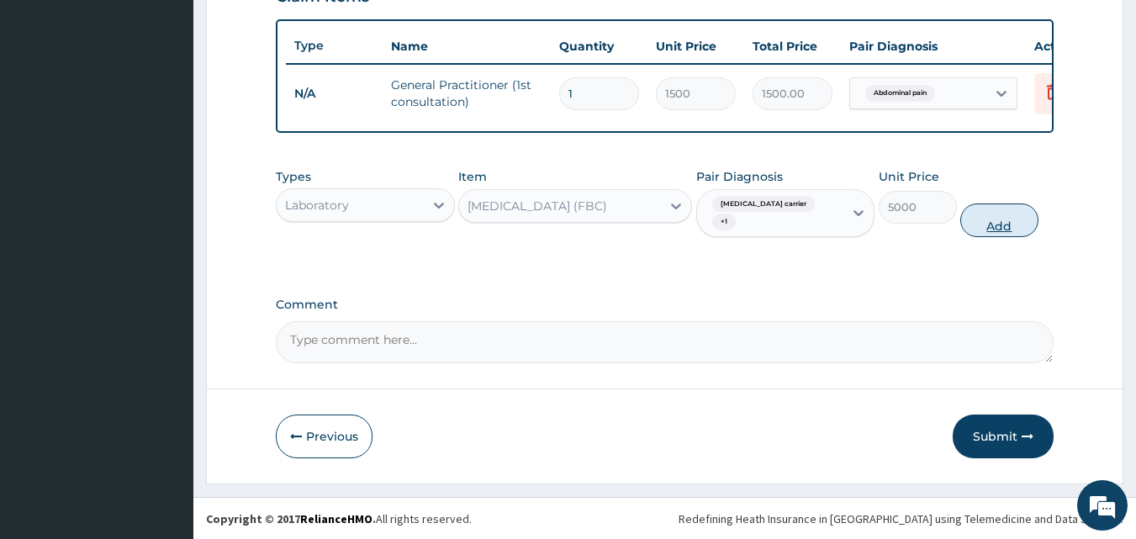
click at [1015, 227] on button "Add" at bounding box center [999, 221] width 78 height 34
type input "0"
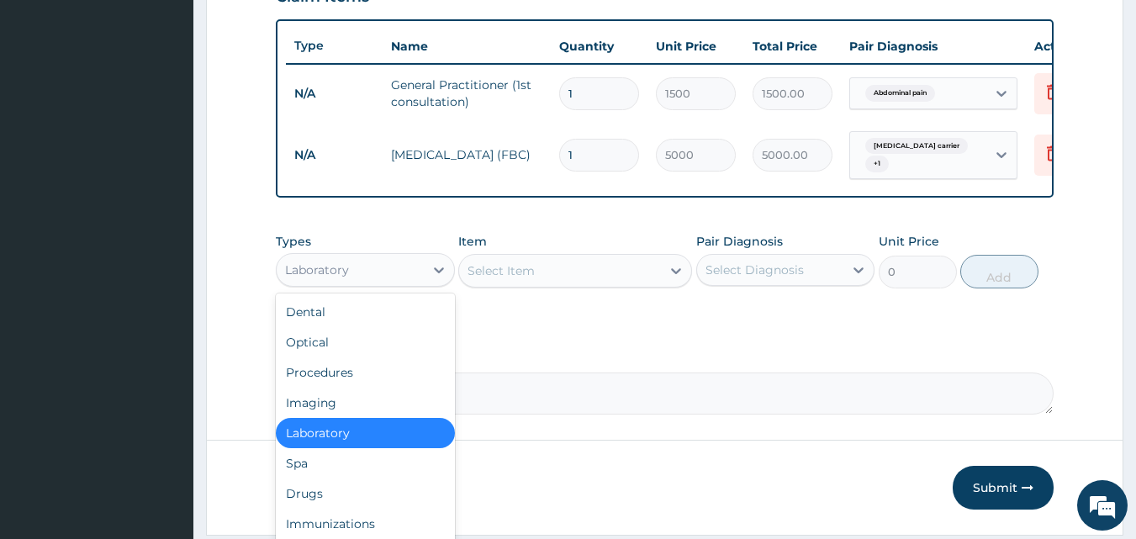
click at [415, 283] on div "Laboratory" at bounding box center [350, 269] width 147 height 27
drag, startPoint x: 342, startPoint y: 509, endPoint x: 487, endPoint y: 430, distance: 164.8
click at [356, 496] on div "Drugs" at bounding box center [365, 494] width 179 height 30
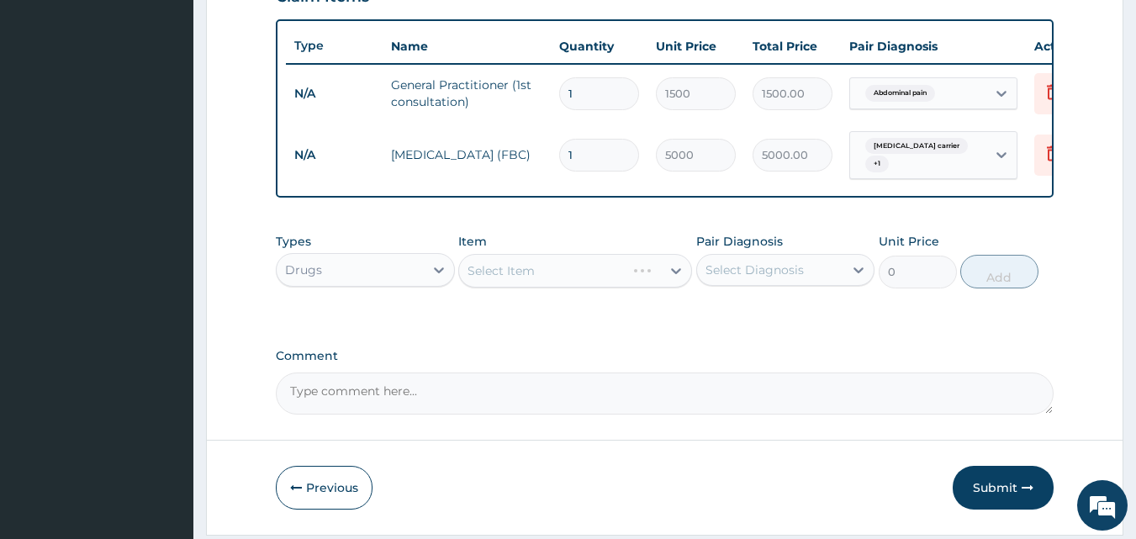
click at [607, 288] on div "Select Item" at bounding box center [575, 271] width 234 height 34
click at [608, 284] on div "Select Item" at bounding box center [542, 270] width 167 height 27
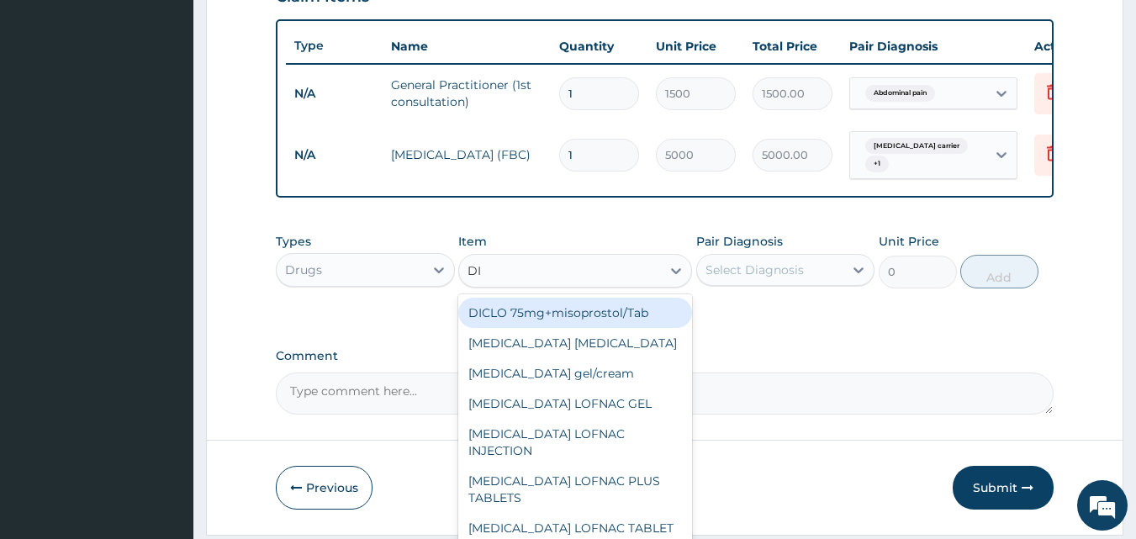
type input "D"
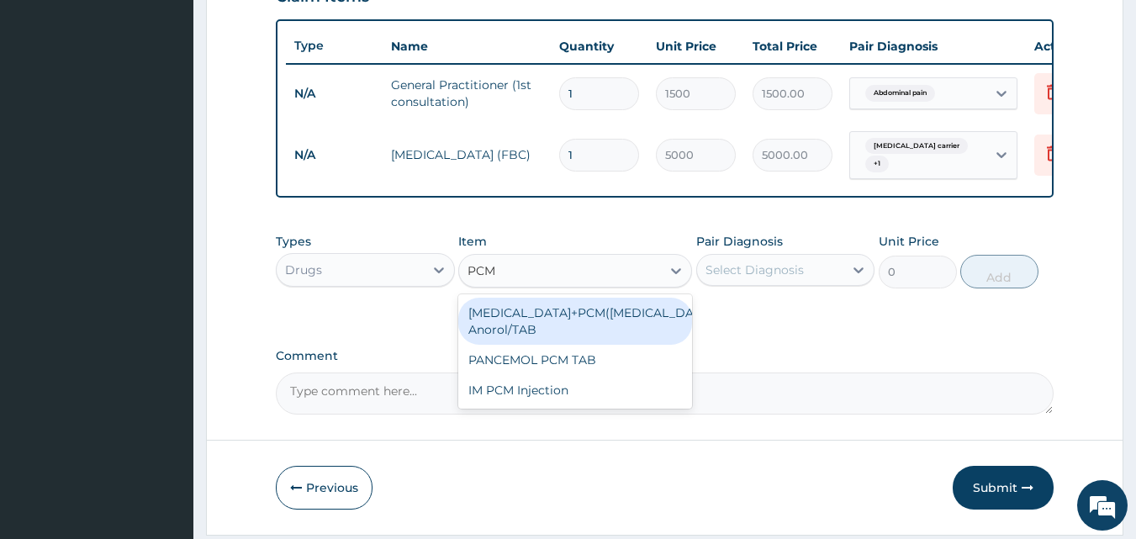
type input "PCM"
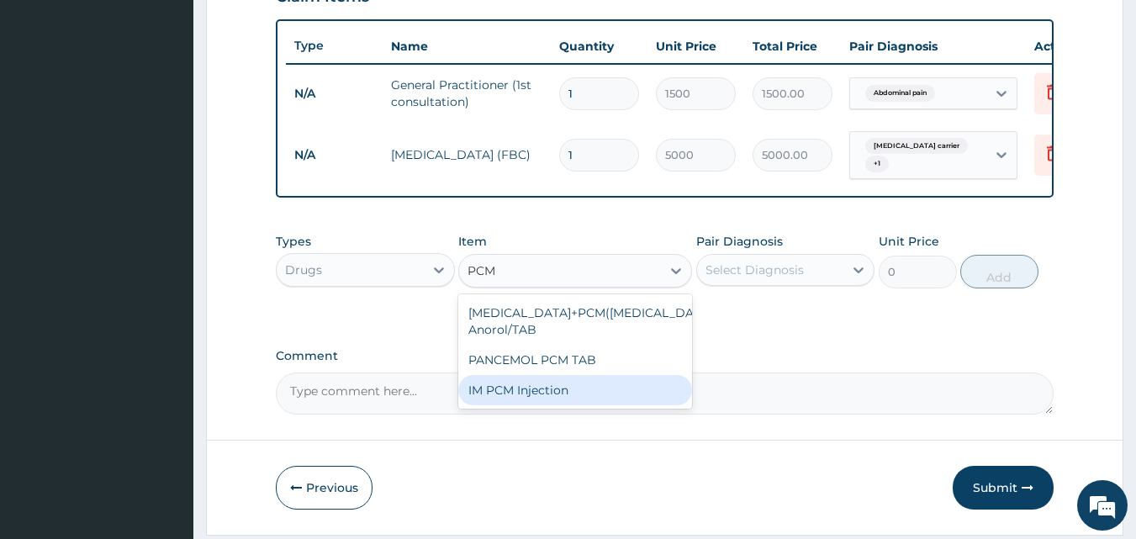
click at [547, 402] on div "IM PCM Injection" at bounding box center [575, 390] width 234 height 30
type input "1000"
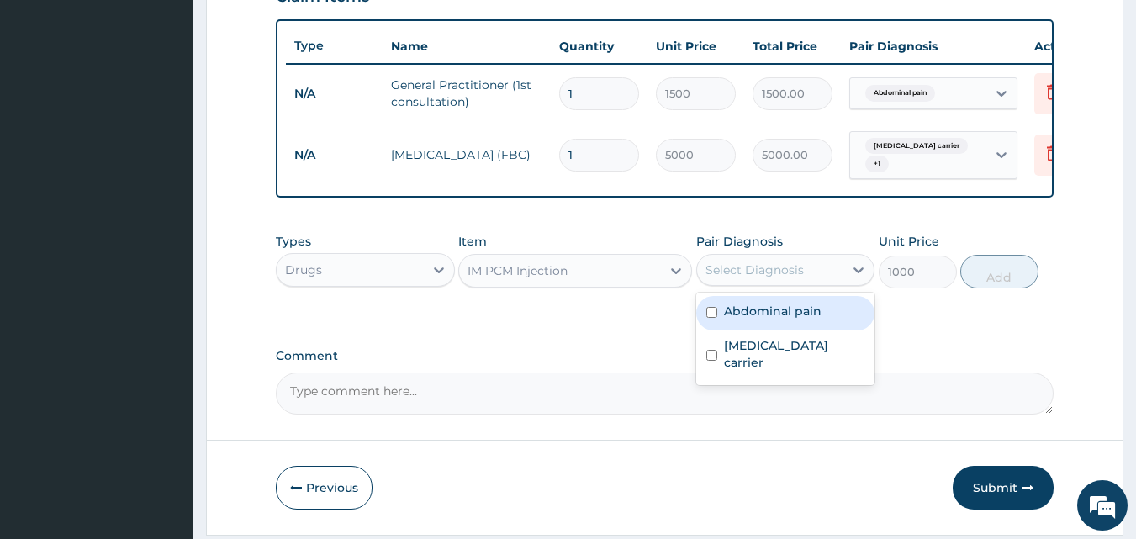
click at [812, 283] on div "Select Diagnosis" at bounding box center [770, 269] width 147 height 27
click at [782, 320] on label "Abdominal pain" at bounding box center [773, 311] width 98 height 17
checkbox input "true"
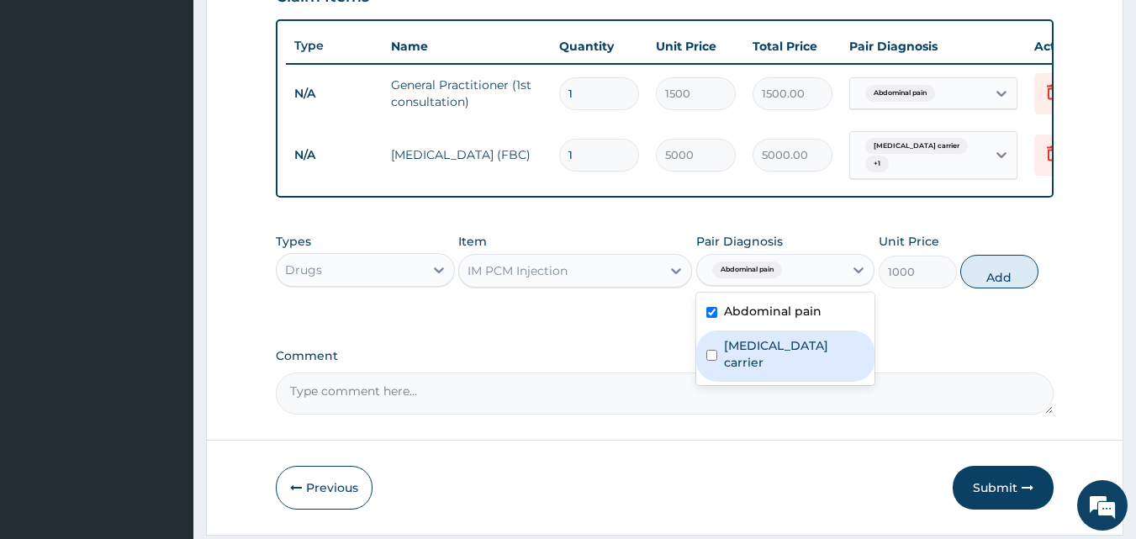
click at [747, 357] on label "Salmonella carrier" at bounding box center [794, 354] width 141 height 34
checkbox input "true"
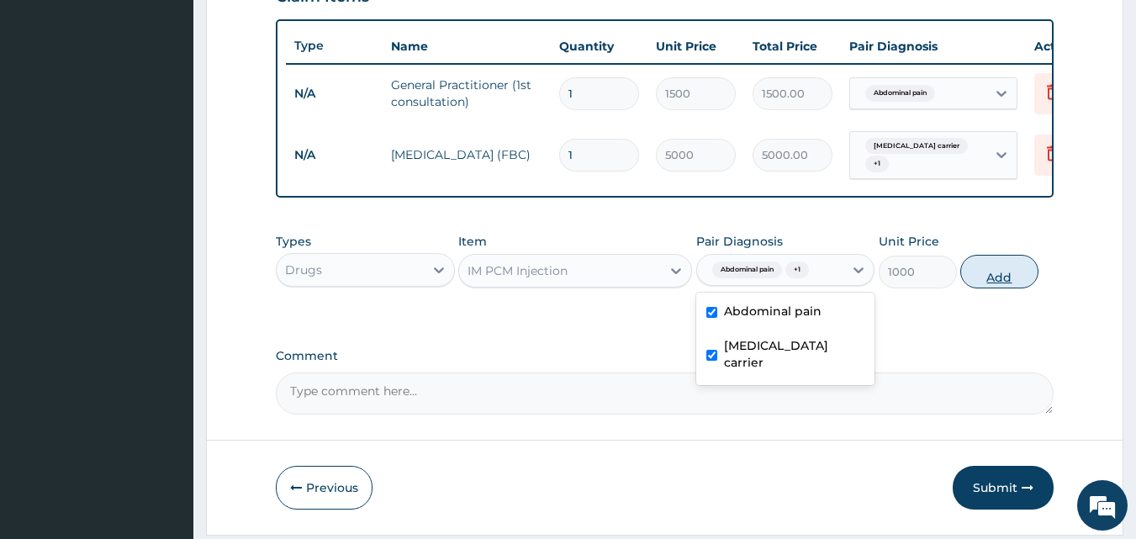
click at [1022, 288] on button "Add" at bounding box center [999, 272] width 78 height 34
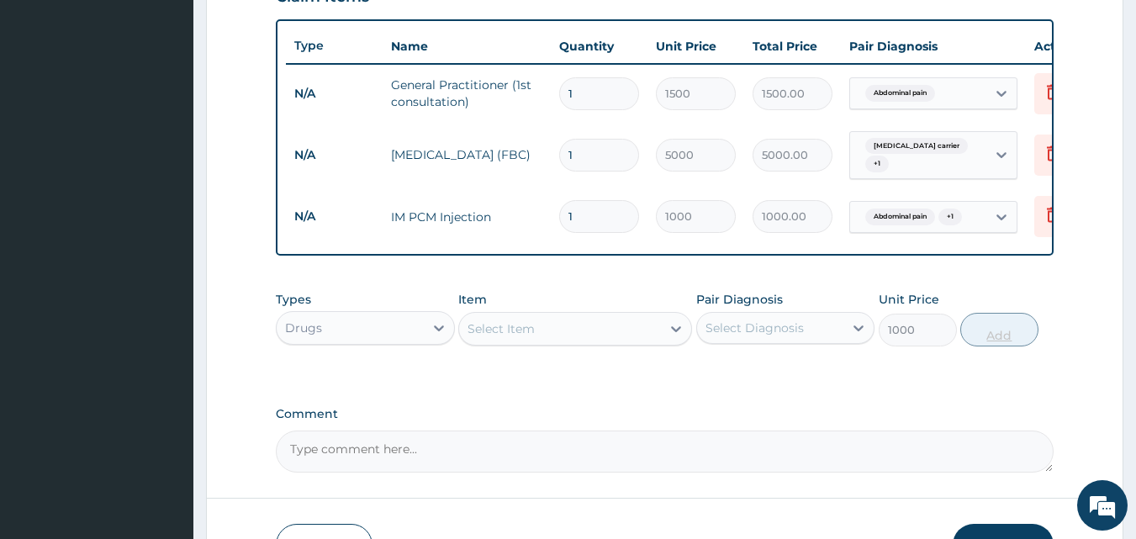
type input "0"
type input "13"
type input "13000.00"
type input "1"
type input "1000.00"
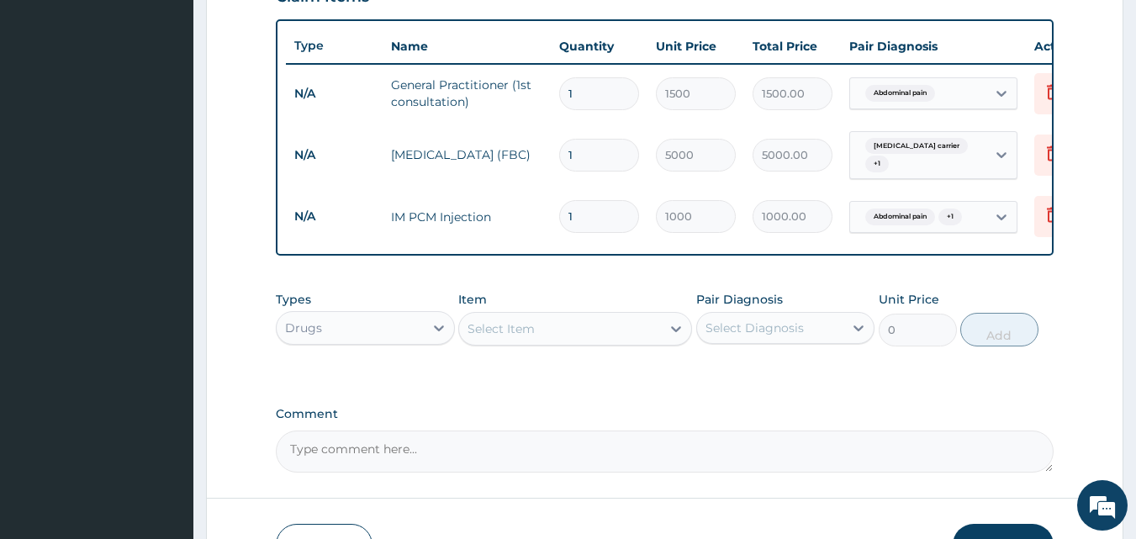
type input "0.00"
type input "3"
type input "3000.00"
type input "3"
click at [531, 342] on div "Select Item" at bounding box center [560, 328] width 202 height 27
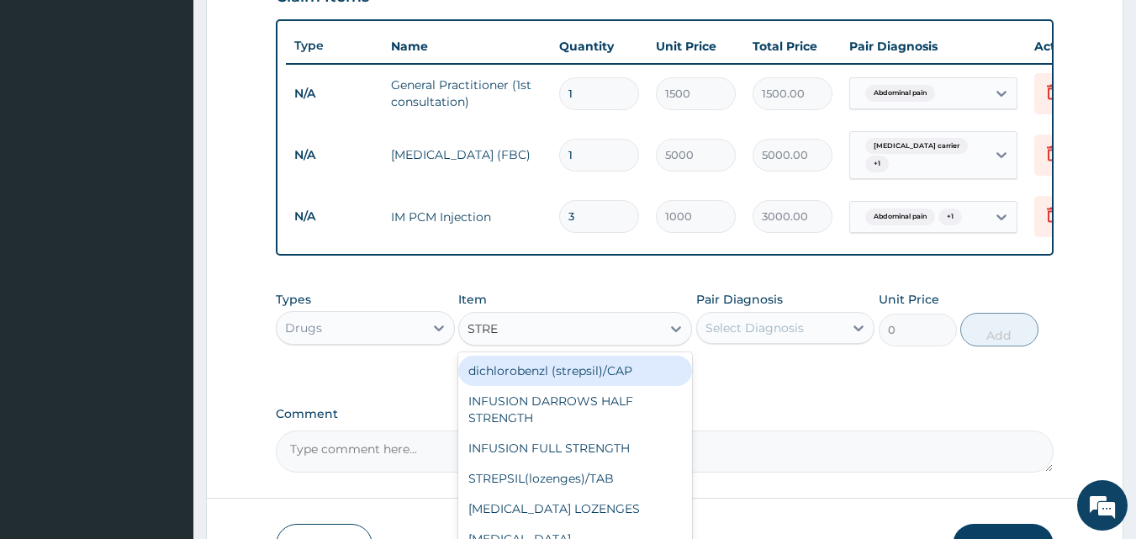
type input "STREP"
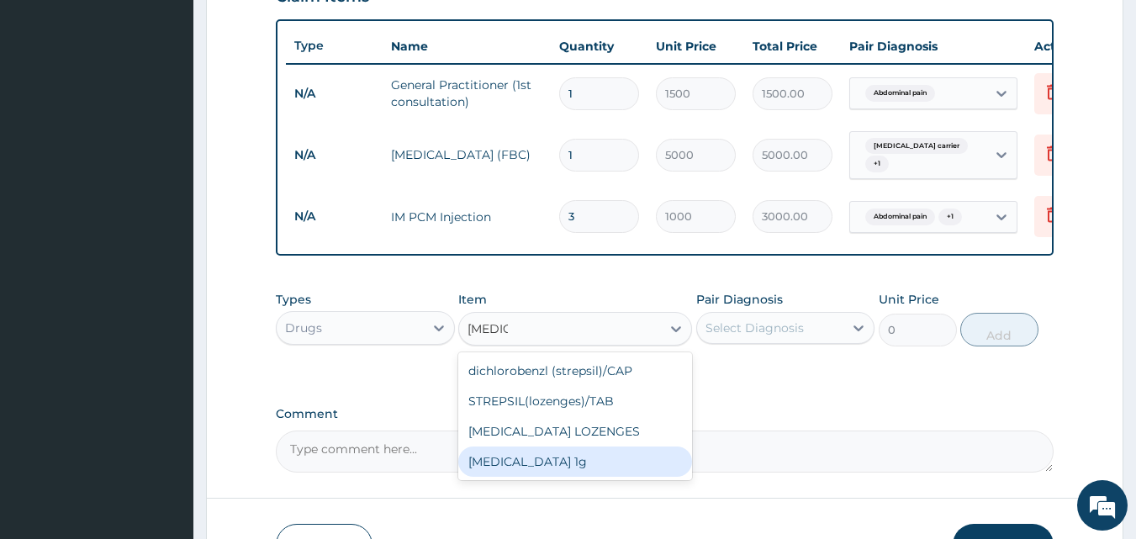
click at [558, 469] on div "[MEDICAL_DATA] 1g" at bounding box center [575, 462] width 234 height 30
type input "1600"
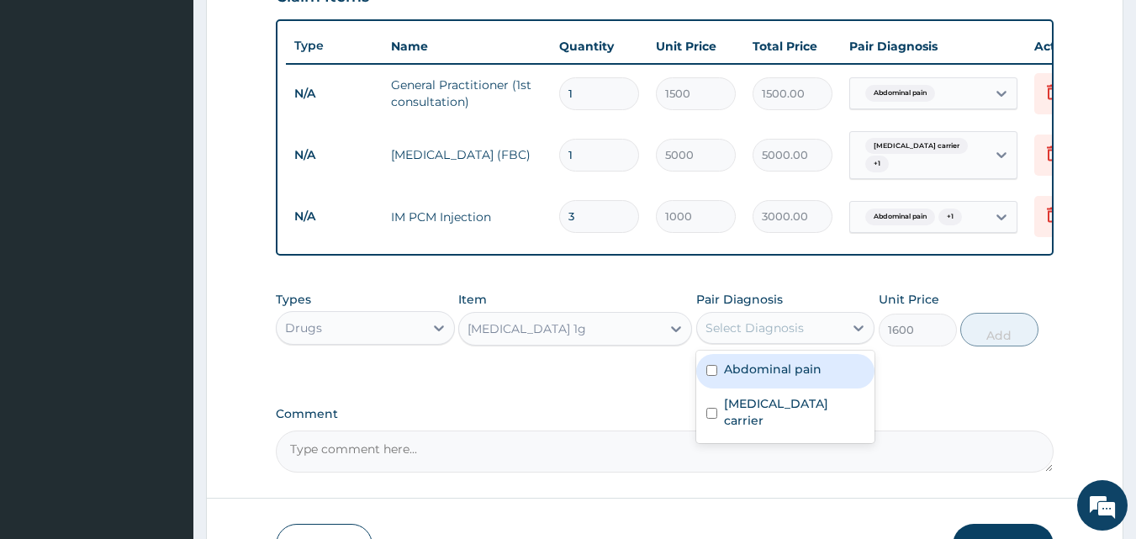
click at [787, 336] on div "Select Diagnosis" at bounding box center [755, 328] width 98 height 17
click at [726, 378] on label "Abdominal pain" at bounding box center [773, 369] width 98 height 17
checkbox input "true"
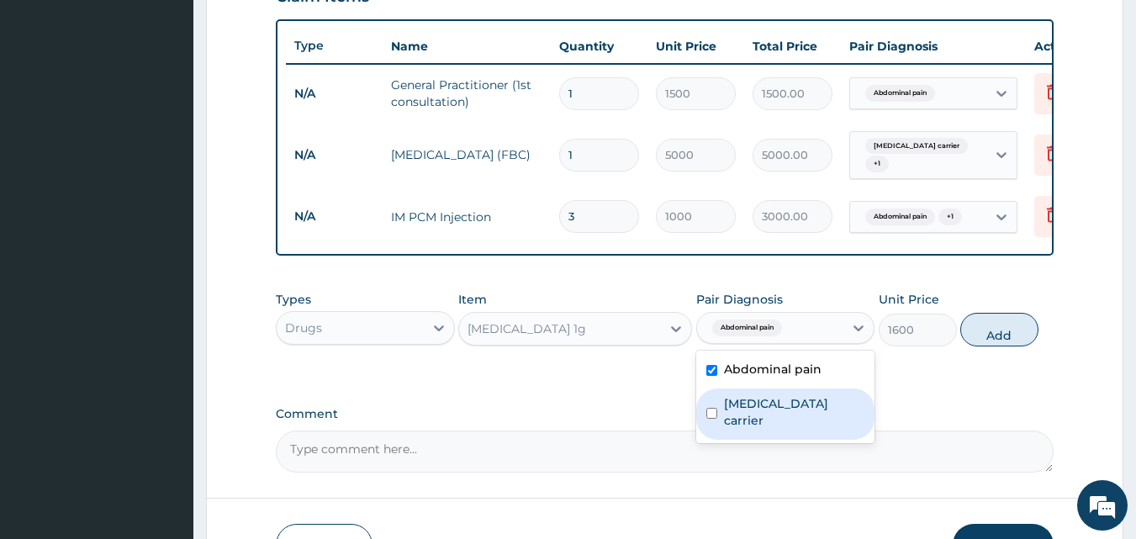
click at [702, 419] on div "Salmonella carrier" at bounding box center [785, 414] width 179 height 51
checkbox input "true"
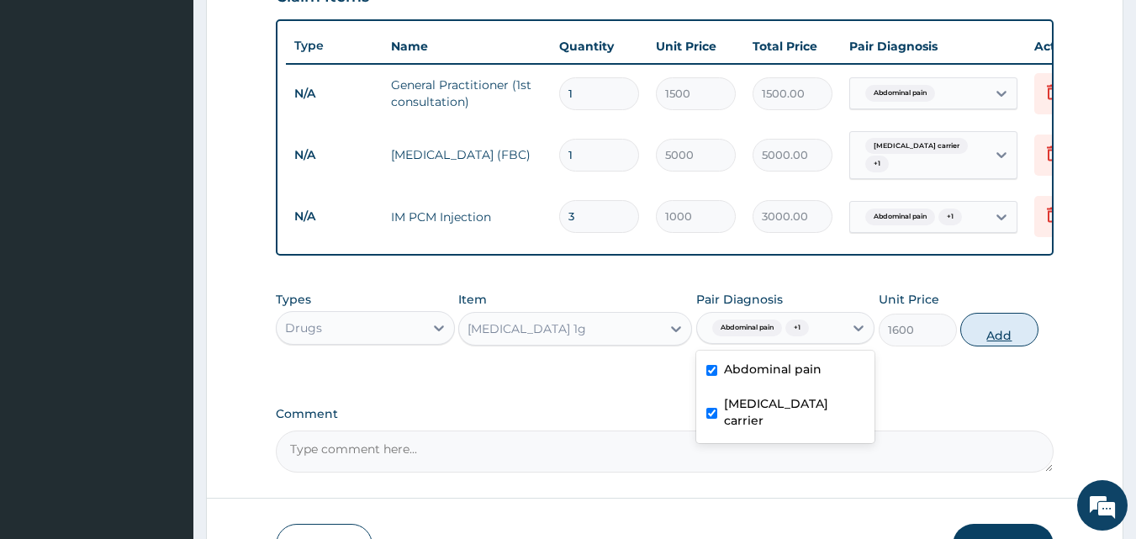
click at [1007, 346] on button "Add" at bounding box center [999, 330] width 78 height 34
type input "0"
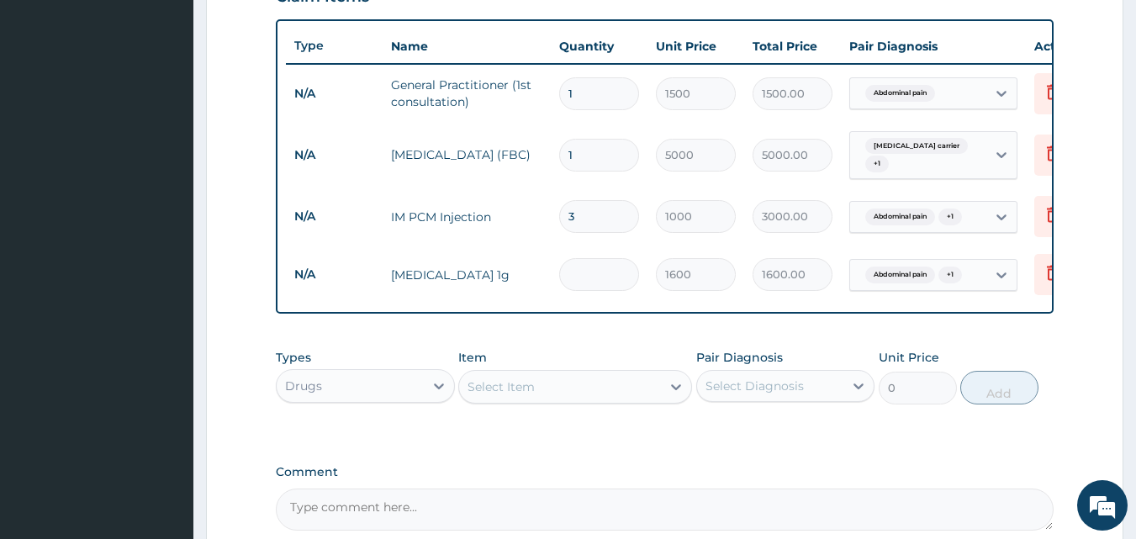
type input "0.00"
type input "5"
type input "8000.00"
type input "5"
click at [609, 399] on div "Select Item" at bounding box center [560, 386] width 202 height 27
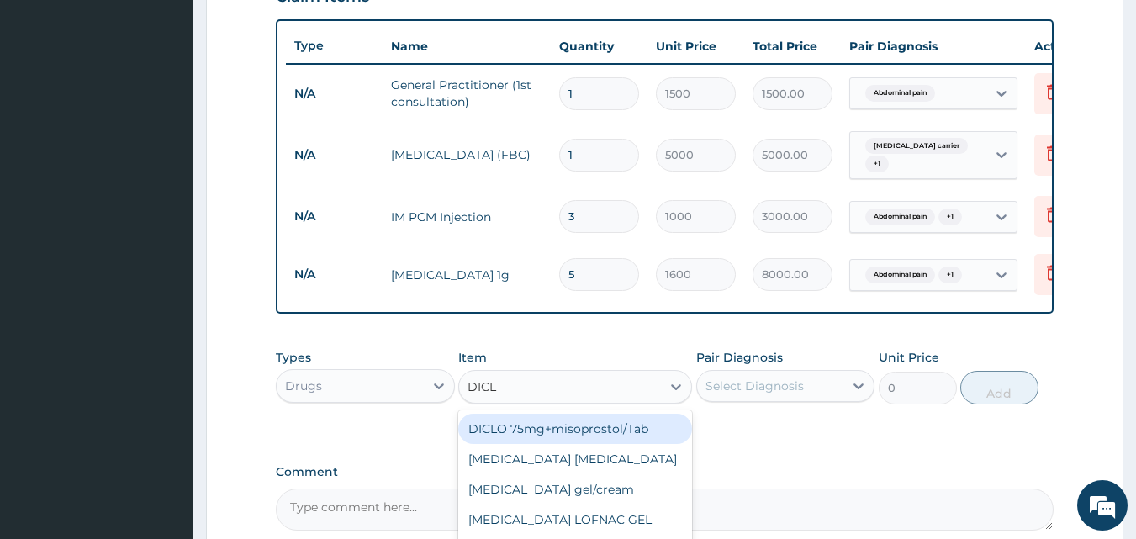
type input "DICLO"
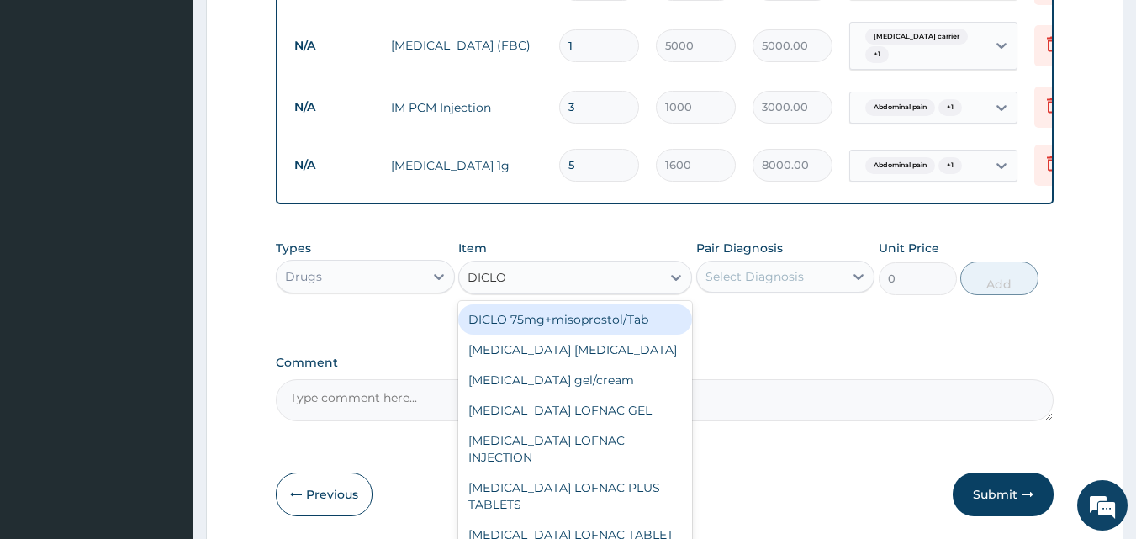
scroll to position [718, 0]
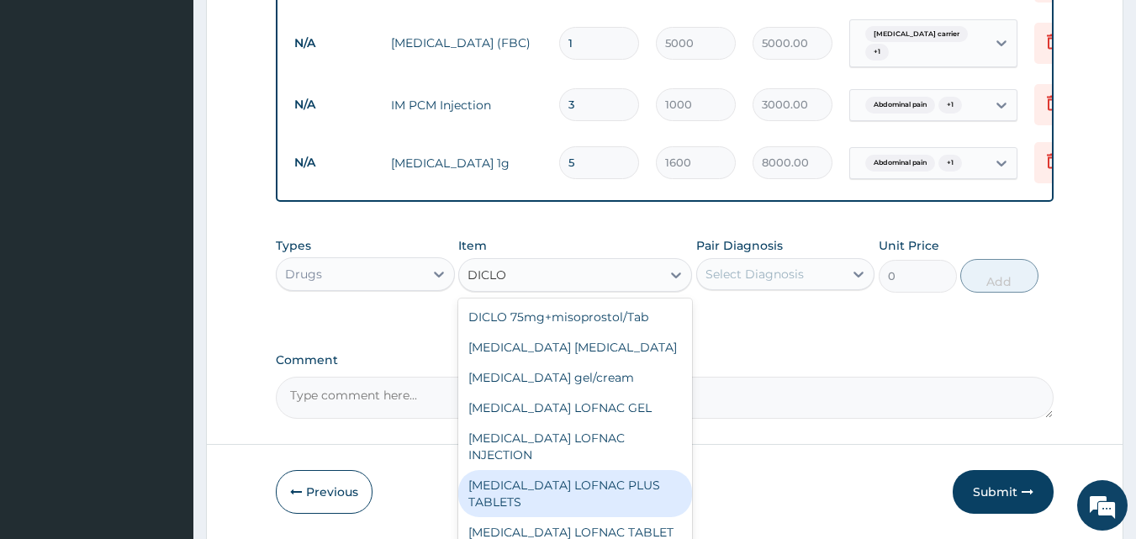
click at [607, 481] on div "[MEDICAL_DATA] LOFNAC PLUS TABLETS" at bounding box center [575, 493] width 234 height 47
type input "78.75"
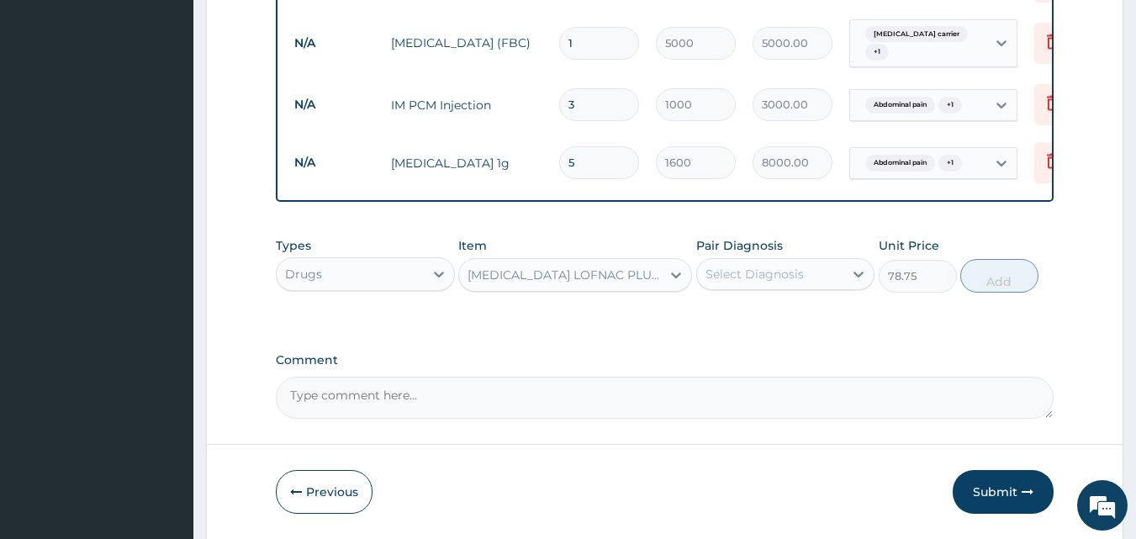
click at [773, 283] on div "Select Diagnosis" at bounding box center [755, 274] width 98 height 17
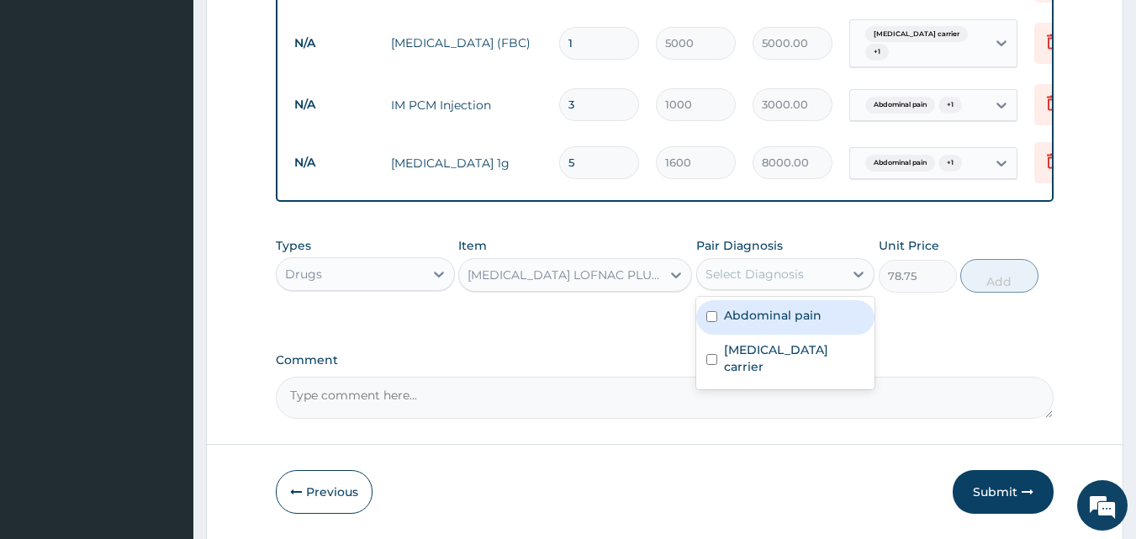
drag, startPoint x: 765, startPoint y: 326, endPoint x: 756, endPoint y: 336, distance: 13.7
click at [764, 324] on label "Abdominal pain" at bounding box center [773, 315] width 98 height 17
checkbox input "true"
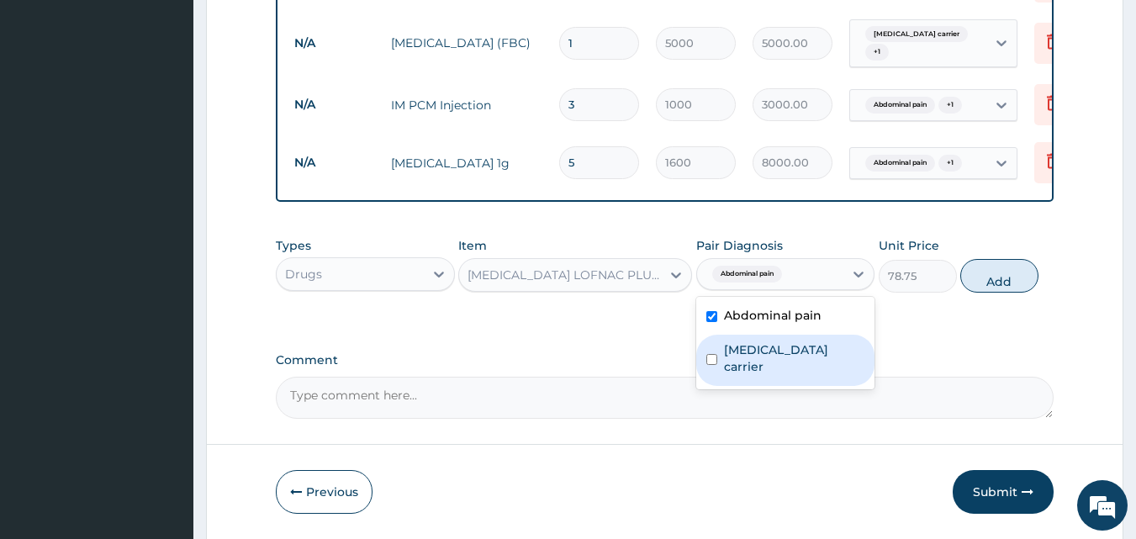
click at [734, 366] on label "Salmonella carrier" at bounding box center [794, 358] width 141 height 34
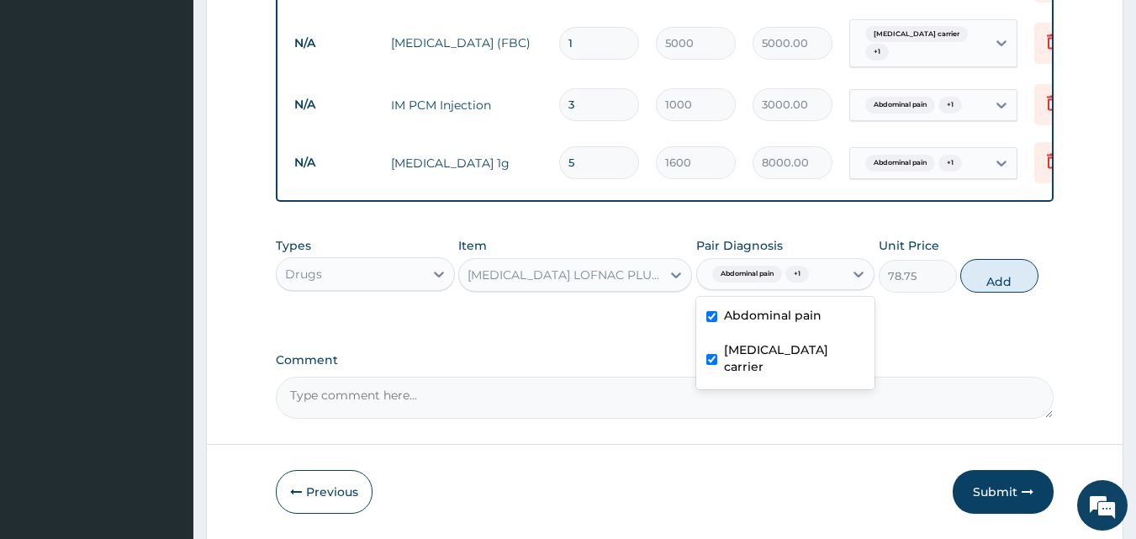
checkbox input "true"
click at [997, 293] on button "Add" at bounding box center [999, 276] width 78 height 34
type input "0"
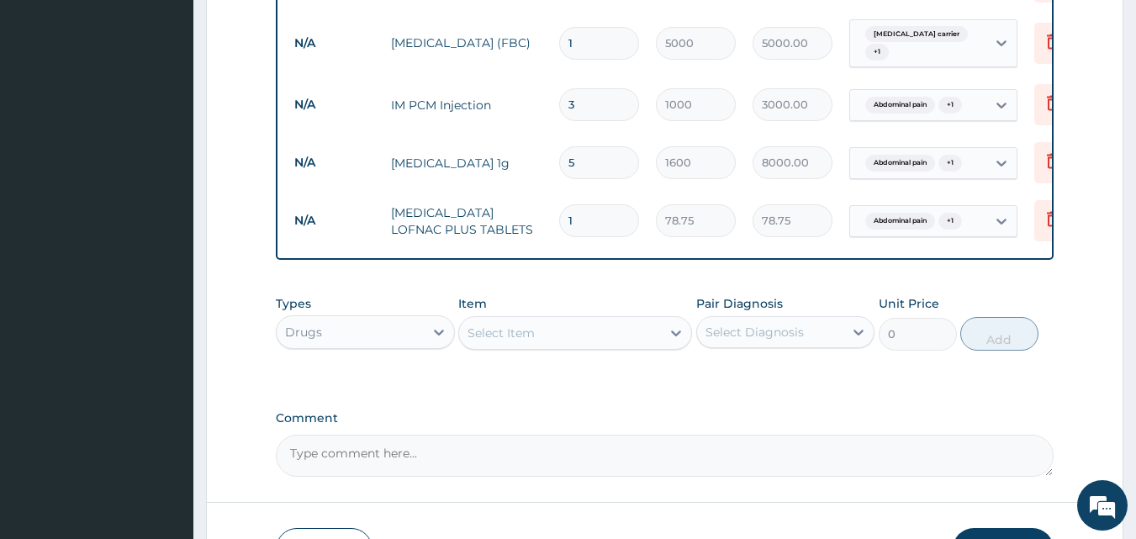
type input "10"
type input "787.50"
type input "10"
drag, startPoint x: 1135, startPoint y: 372, endPoint x: 1095, endPoint y: 342, distance: 50.0
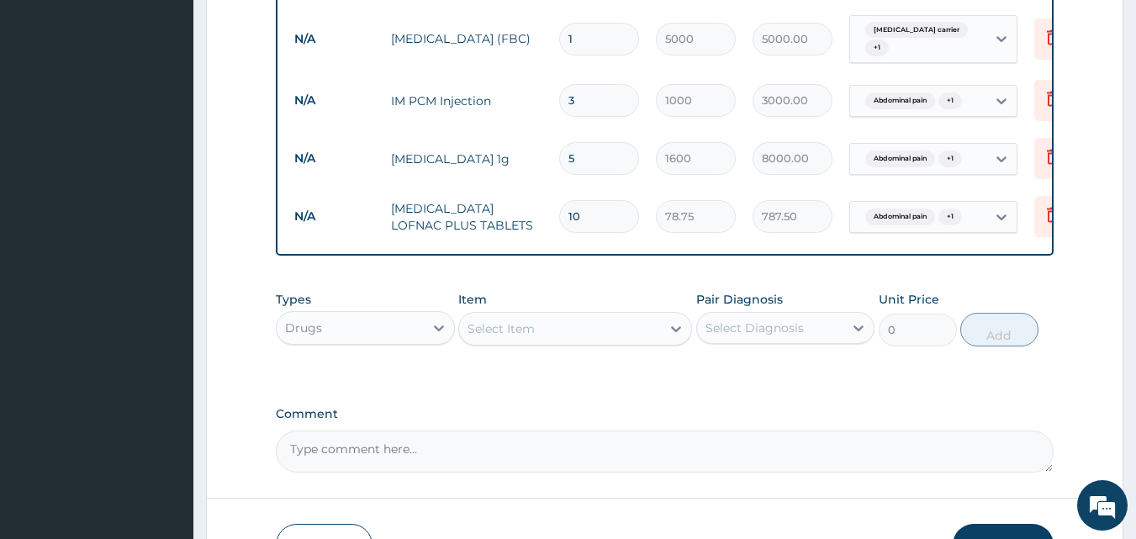
scroll to position [845, 0]
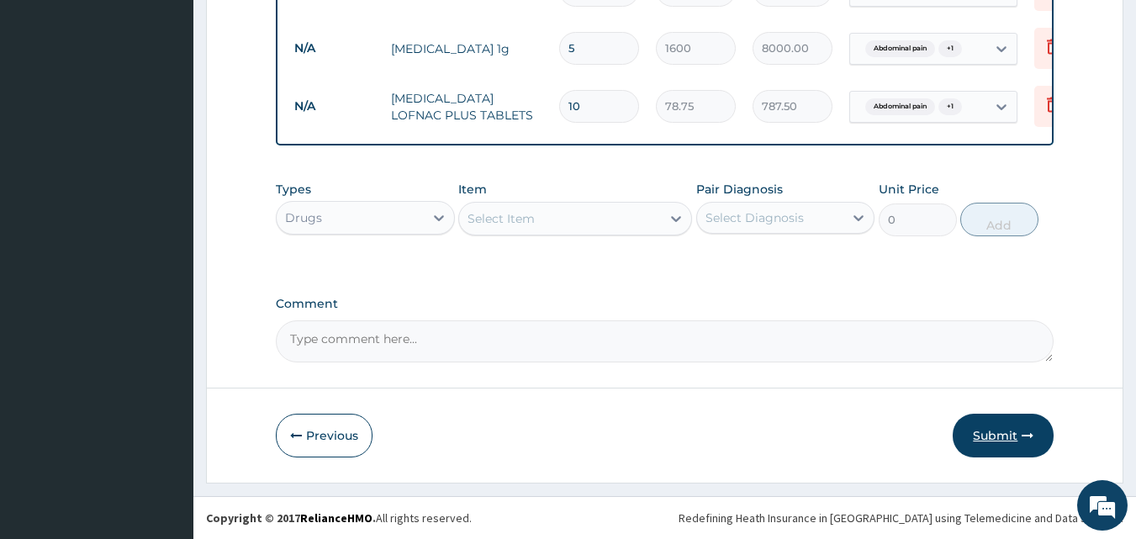
click at [994, 435] on button "Submit" at bounding box center [1003, 436] width 101 height 44
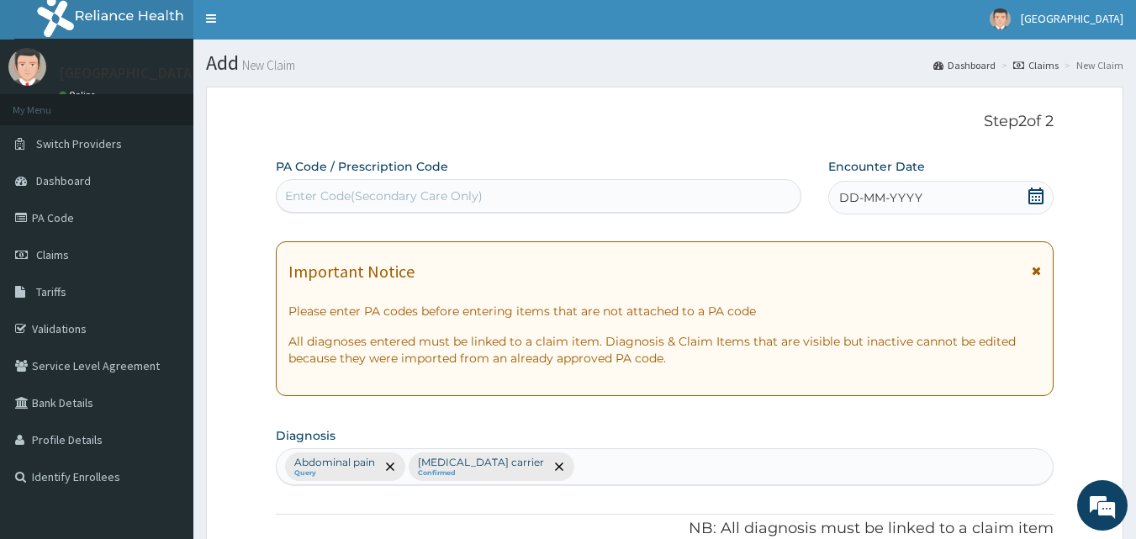
scroll to position [0, 0]
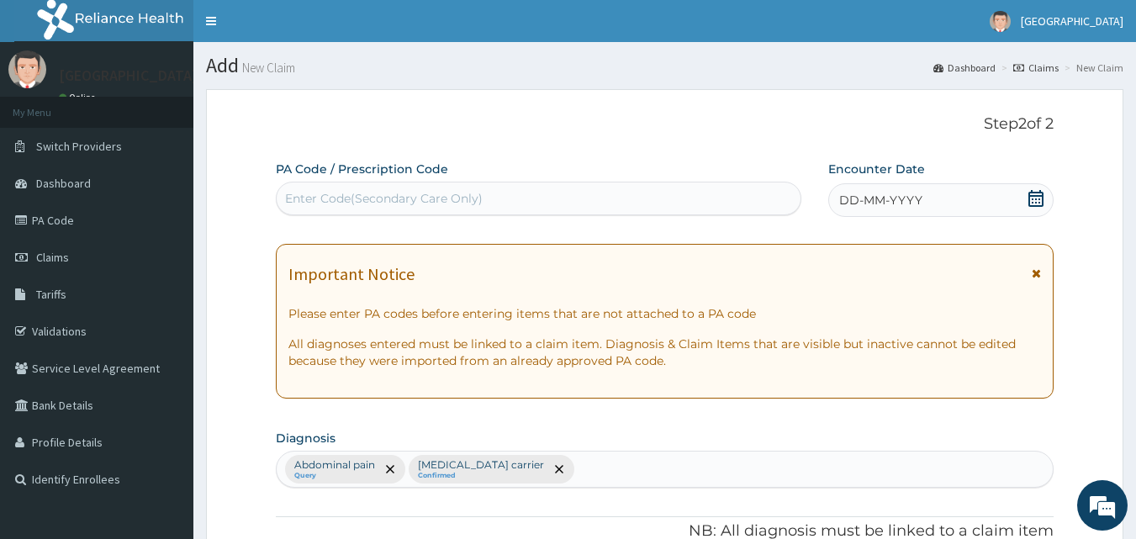
click at [1039, 198] on icon at bounding box center [1036, 198] width 17 height 17
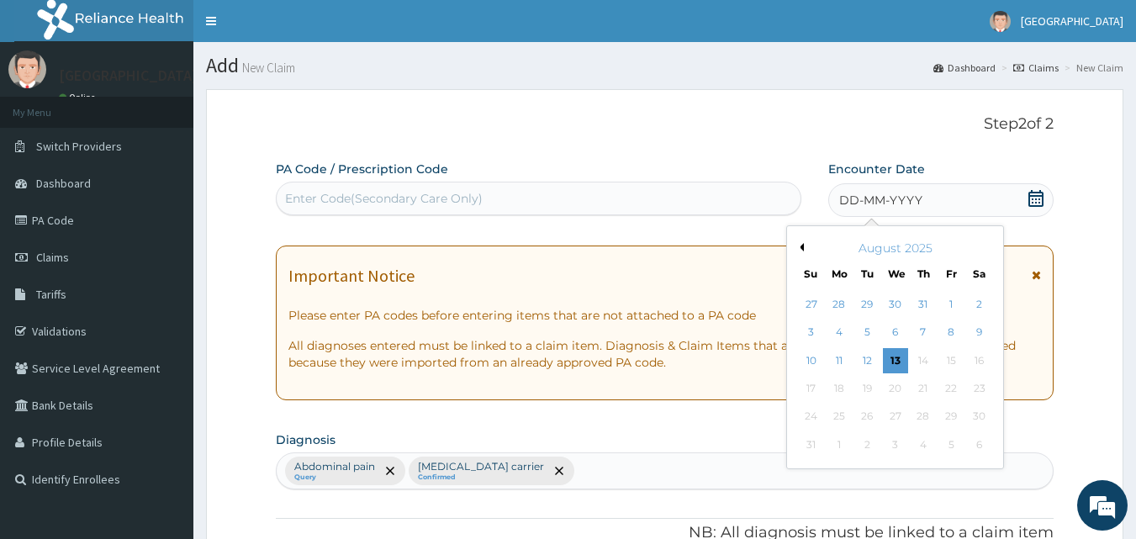
click at [801, 244] on button "Previous Month" at bounding box center [800, 247] width 8 height 8
click at [945, 329] on div "11" at bounding box center [951, 332] width 25 height 25
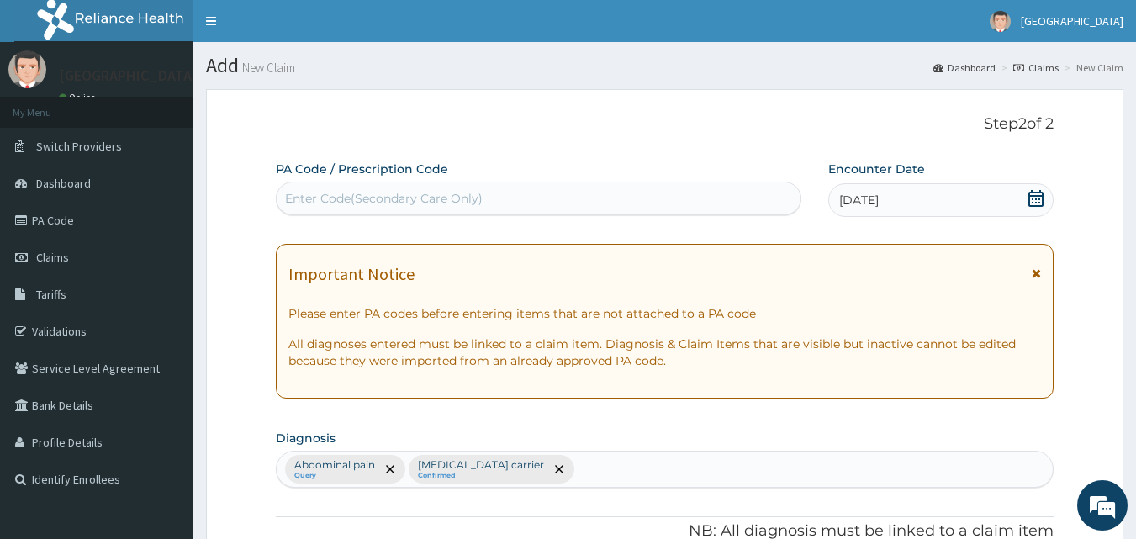
click at [1023, 429] on section "Diagnosis Abdominal pain Query Salmonella carrier Confirmed" at bounding box center [665, 457] width 779 height 62
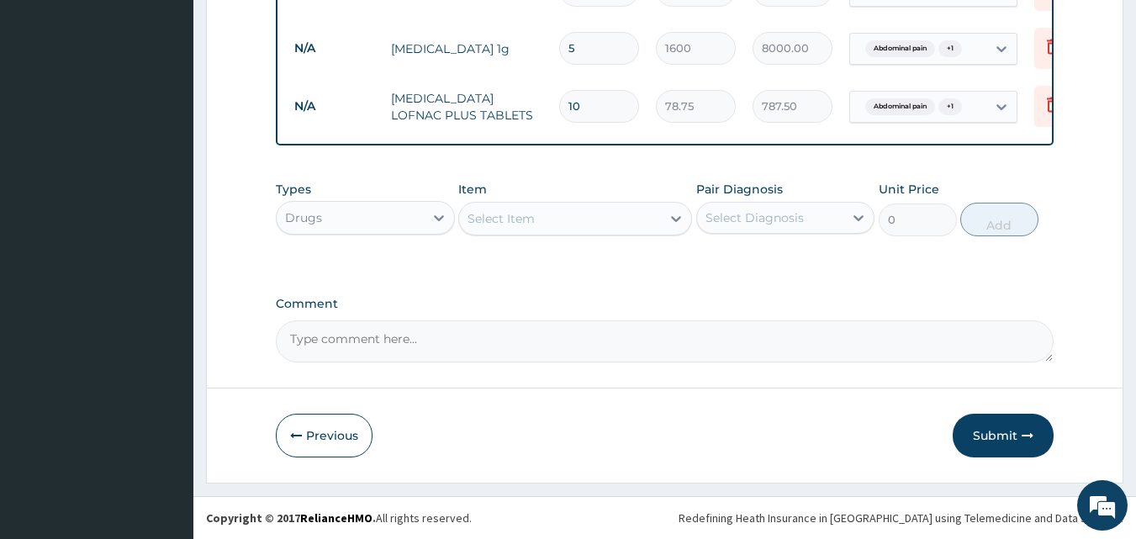
scroll to position [845, 0]
click at [1025, 424] on button "Submit" at bounding box center [1003, 436] width 101 height 44
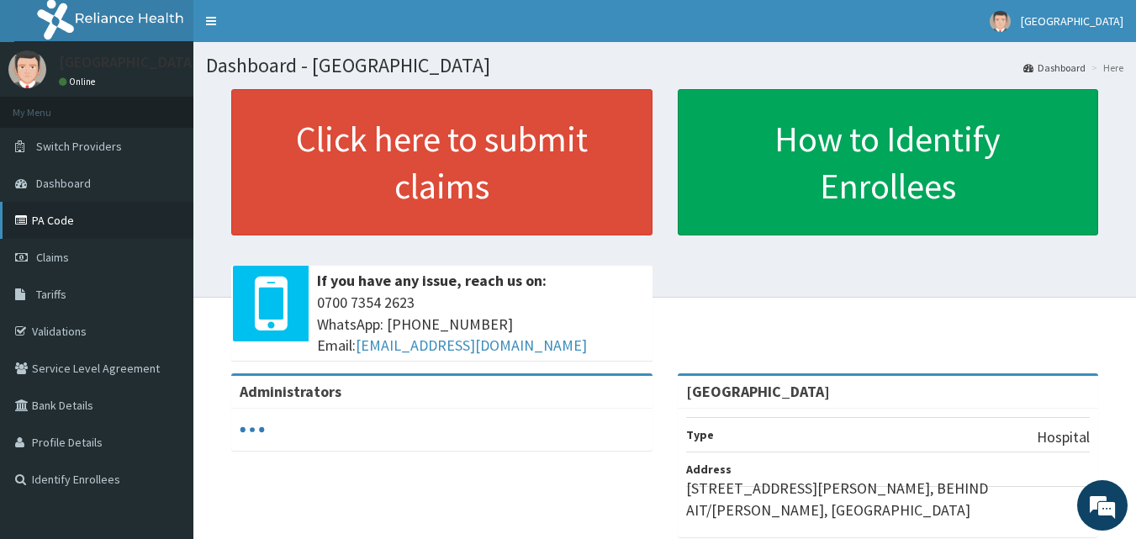
click at [68, 213] on link "PA Code" at bounding box center [96, 220] width 193 height 37
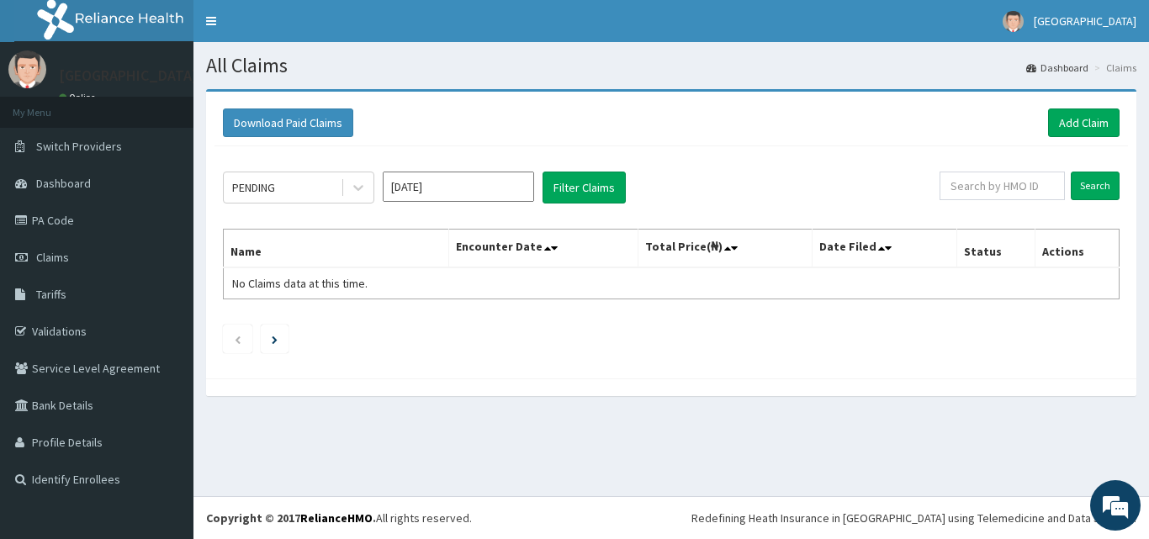
click at [439, 189] on input "[DATE]" at bounding box center [458, 187] width 151 height 30
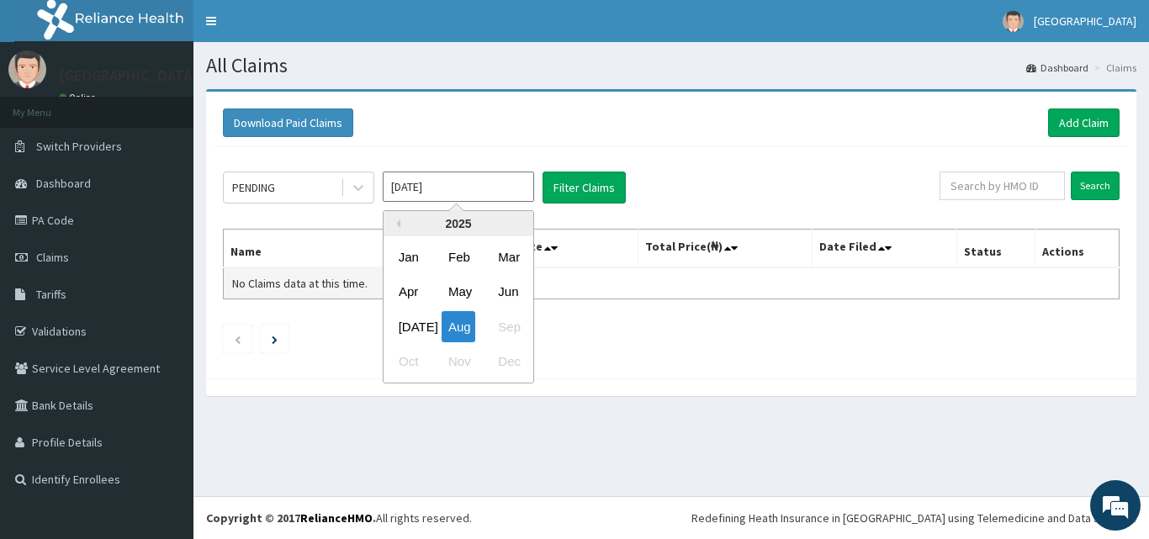
drag, startPoint x: 415, startPoint y: 325, endPoint x: 437, endPoint y: 296, distance: 36.5
click at [415, 324] on div "[DATE]" at bounding box center [409, 326] width 34 height 31
type input "[DATE]"
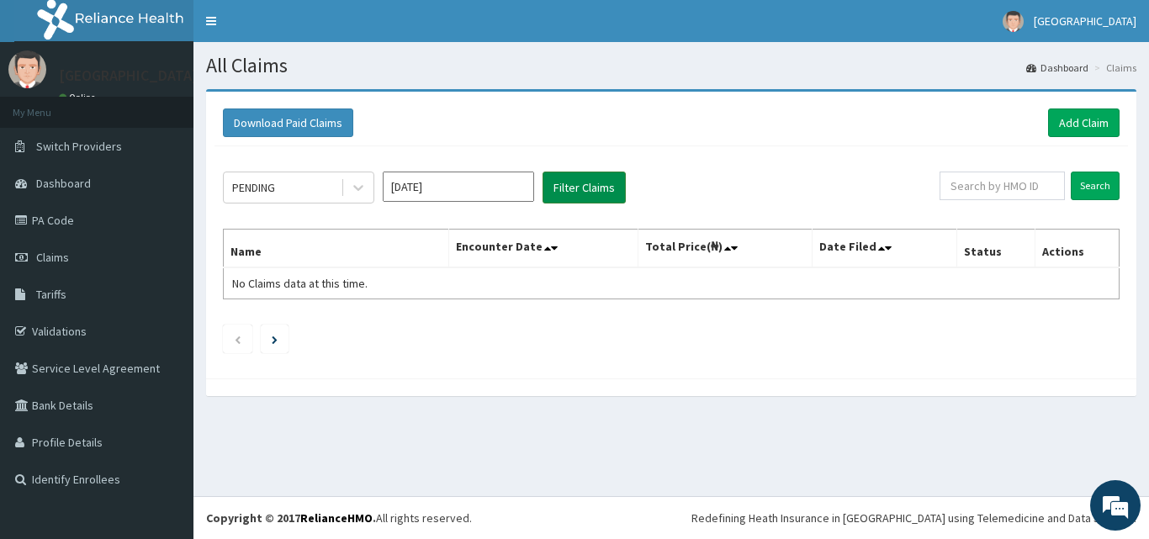
click at [610, 179] on button "Filter Claims" at bounding box center [583, 188] width 83 height 32
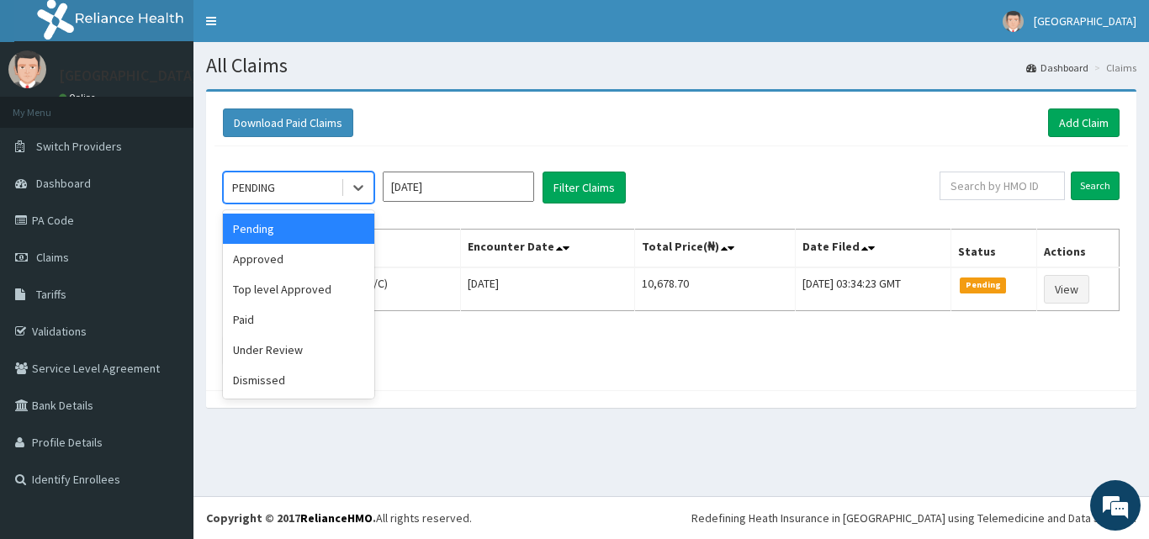
click at [333, 190] on div "PENDING" at bounding box center [282, 187] width 117 height 27
click at [311, 256] on div "Approved" at bounding box center [298, 259] width 151 height 30
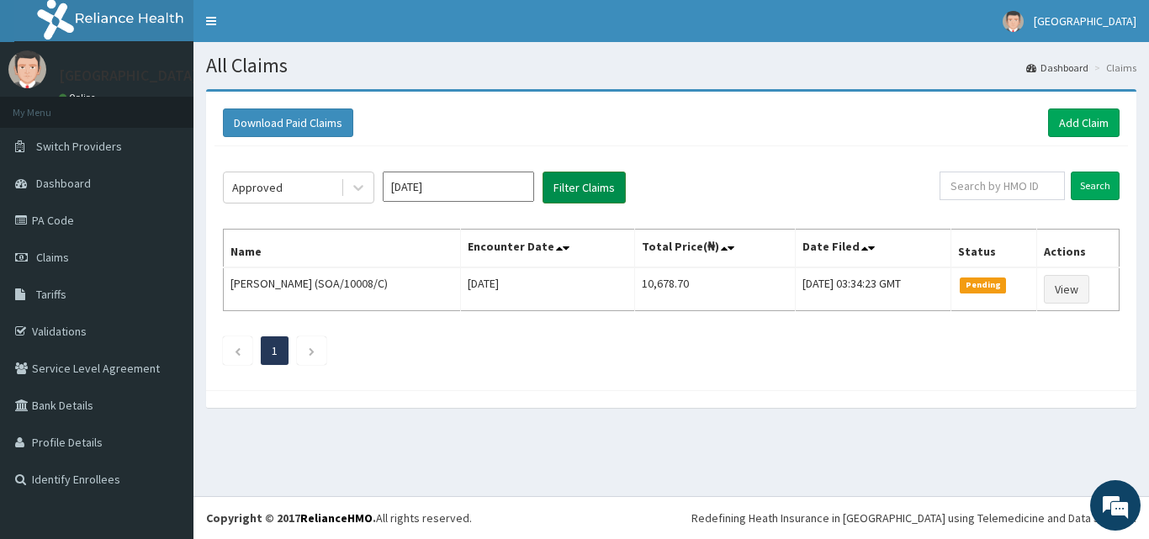
click at [600, 193] on button "Filter Claims" at bounding box center [583, 188] width 83 height 32
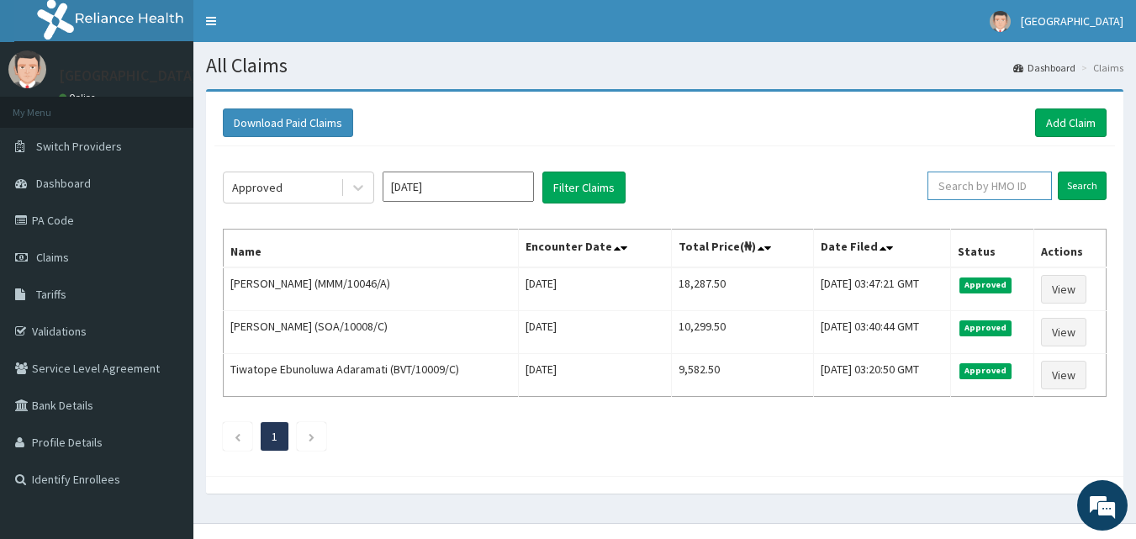
click at [1003, 182] on input "text" at bounding box center [990, 186] width 124 height 29
paste input "RET/24015/A"
click at [1002, 182] on input "RET/24015/A" at bounding box center [963, 186] width 112 height 29
click at [930, 185] on input "RET/24015/A" at bounding box center [963, 186] width 112 height 29
type input "RET/24015/A"
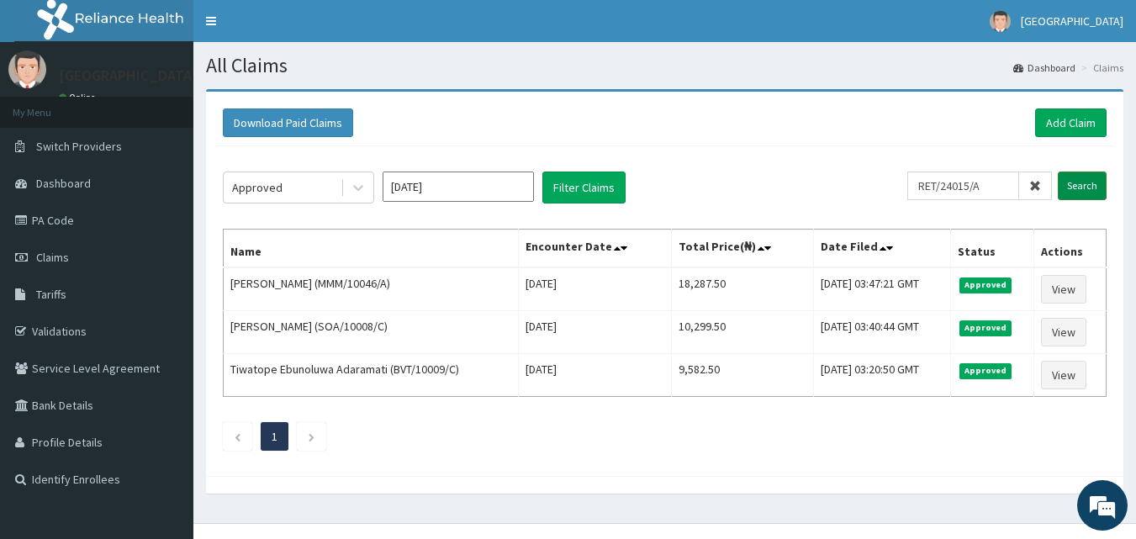
click at [1083, 184] on input "Search" at bounding box center [1082, 186] width 49 height 29
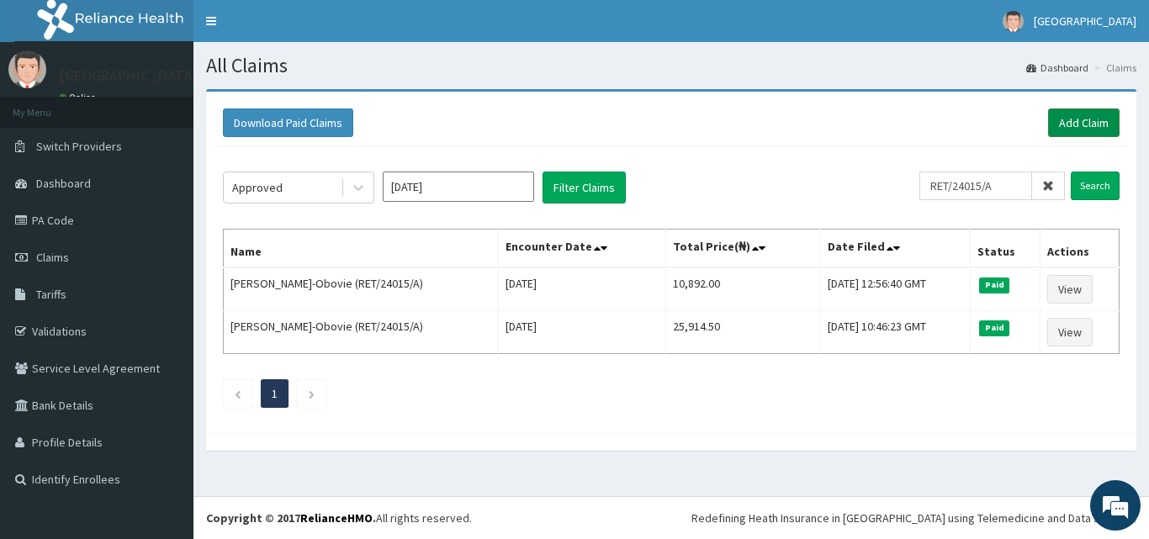
click at [1081, 124] on link "Add Claim" at bounding box center [1083, 122] width 71 height 29
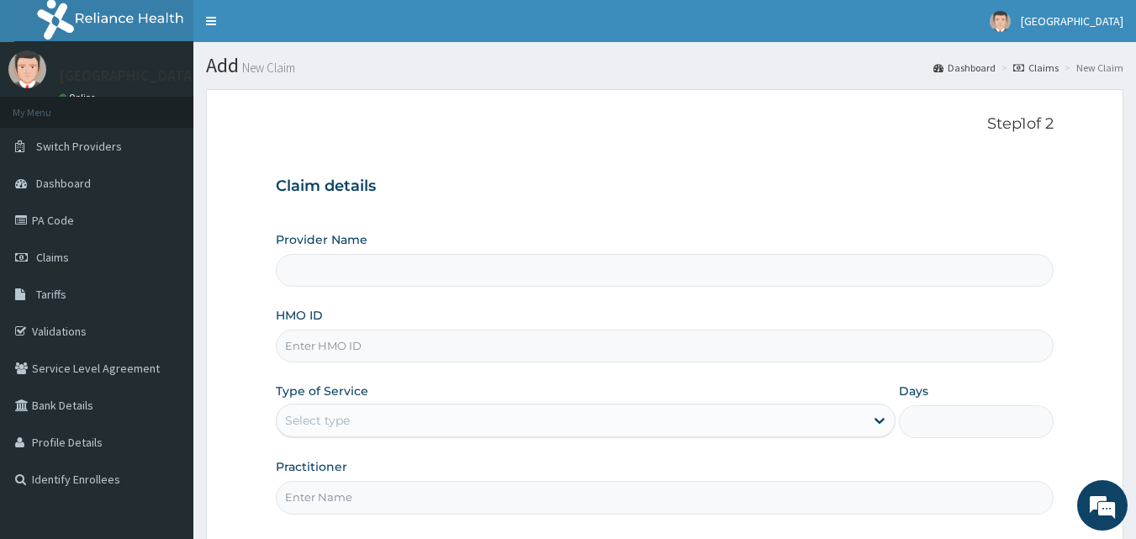
click at [743, 340] on input "HMO ID" at bounding box center [665, 346] width 779 height 33
type input "[GEOGRAPHIC_DATA]"
paste input "RET/24015/A"
type input "RET/24015/A"
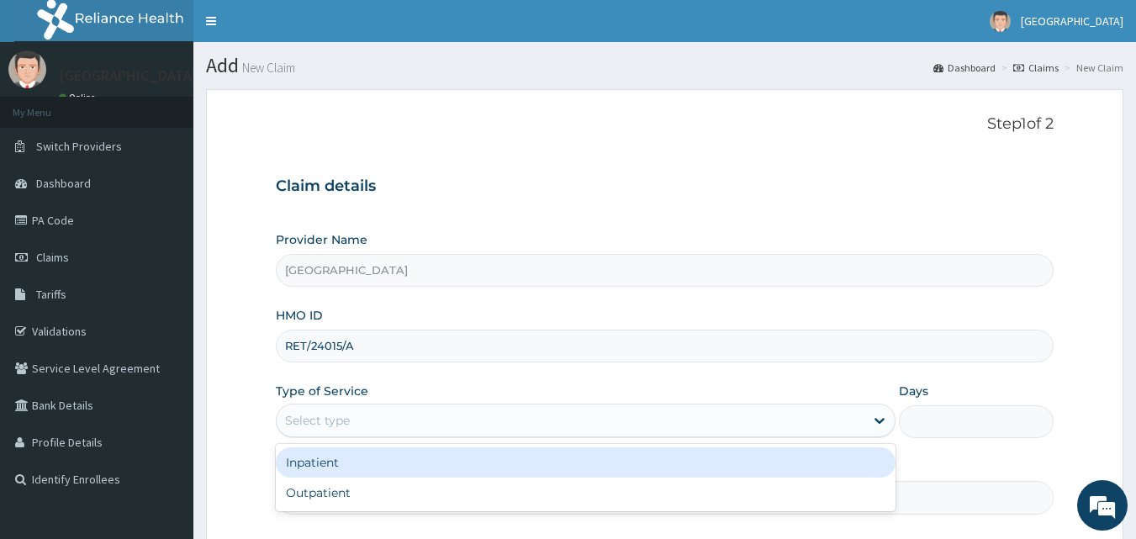
click at [755, 430] on div "Select type" at bounding box center [571, 420] width 588 height 27
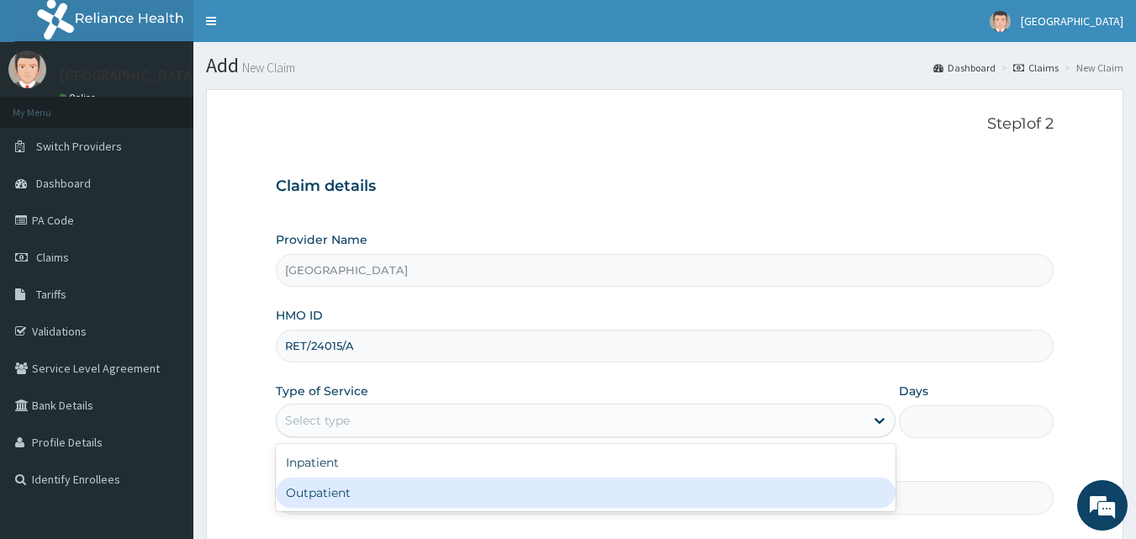
click at [725, 488] on div "Outpatient" at bounding box center [586, 493] width 620 height 30
type input "1"
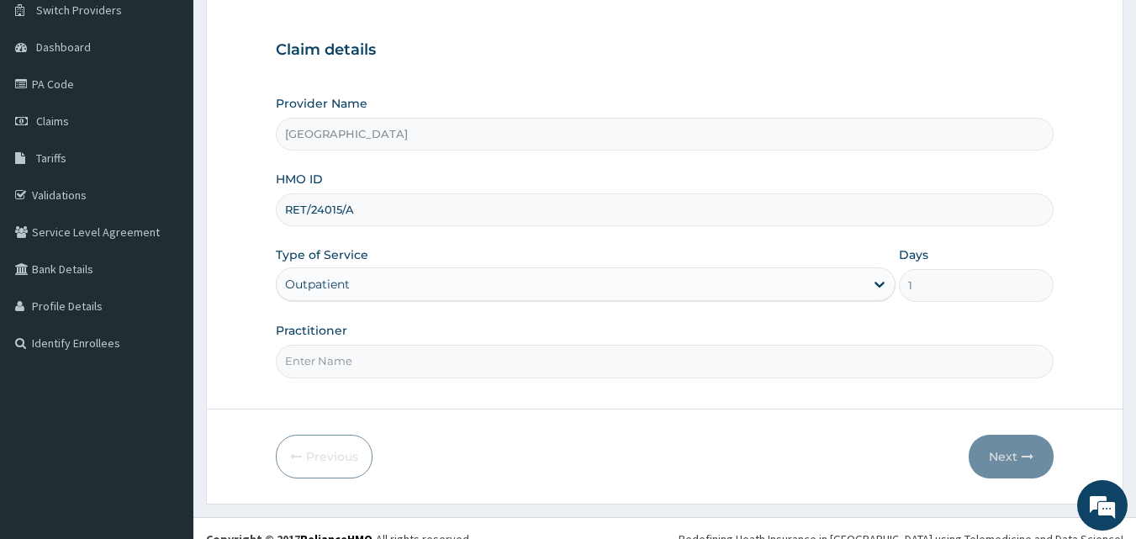
scroll to position [138, 0]
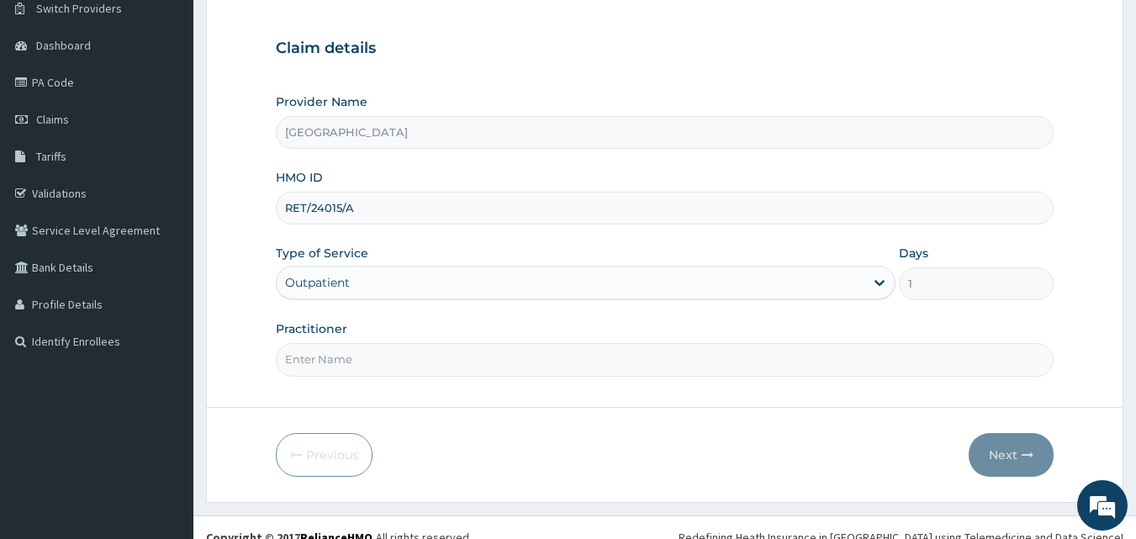
click at [692, 364] on input "Practitioner" at bounding box center [665, 359] width 779 height 33
type input "Dr [PERSON_NAME]"
click at [987, 447] on button "Next" at bounding box center [1011, 455] width 85 height 44
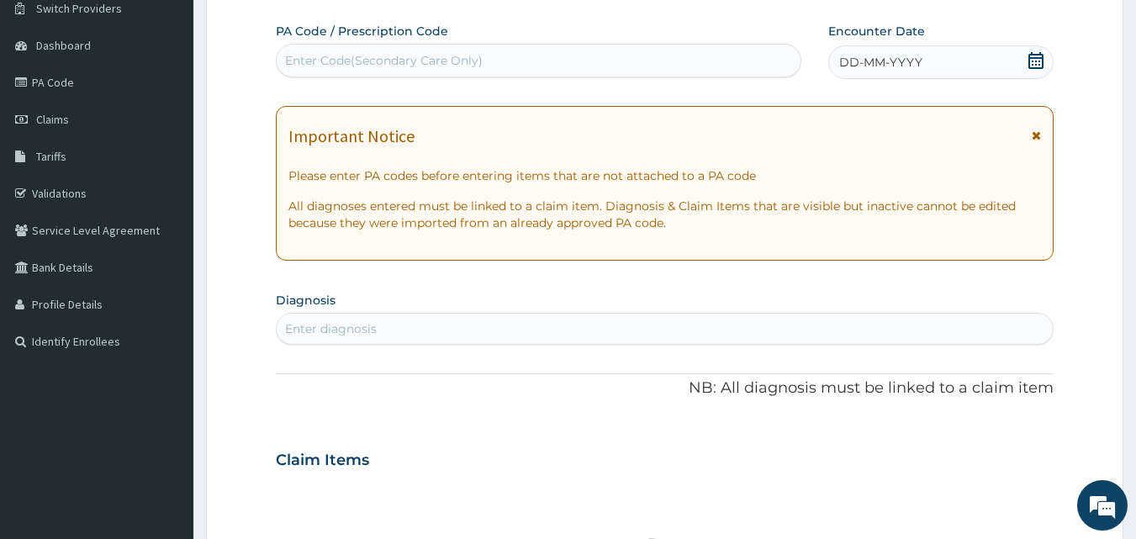
scroll to position [0, 0]
click at [701, 328] on div "Enter diagnosis" at bounding box center [665, 328] width 777 height 27
type input "[MEDICAL_DATA]"
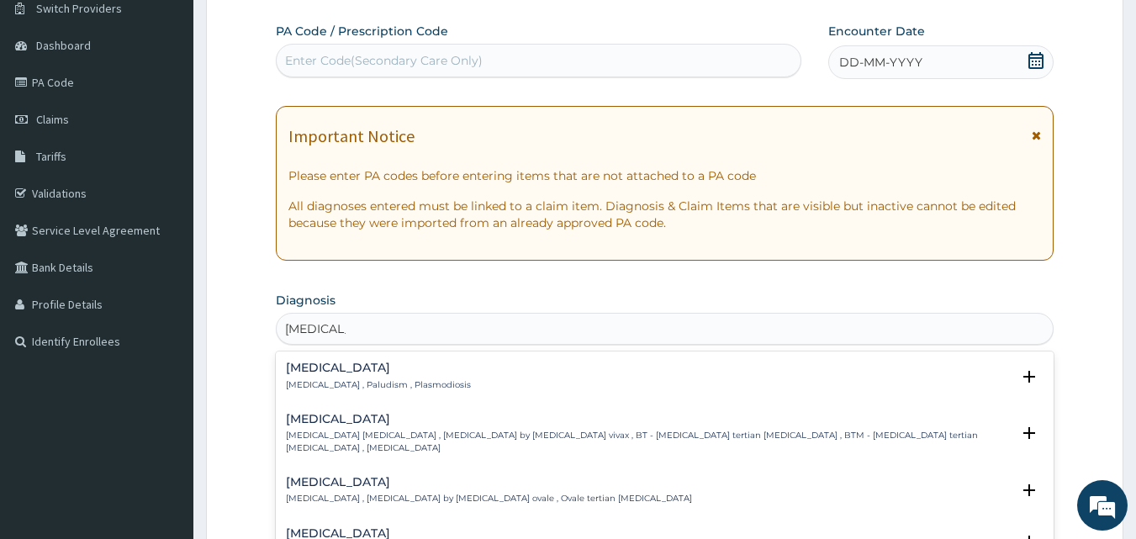
click at [330, 384] on p "[MEDICAL_DATA] , Paludism , Plasmodiosis" at bounding box center [378, 385] width 185 height 12
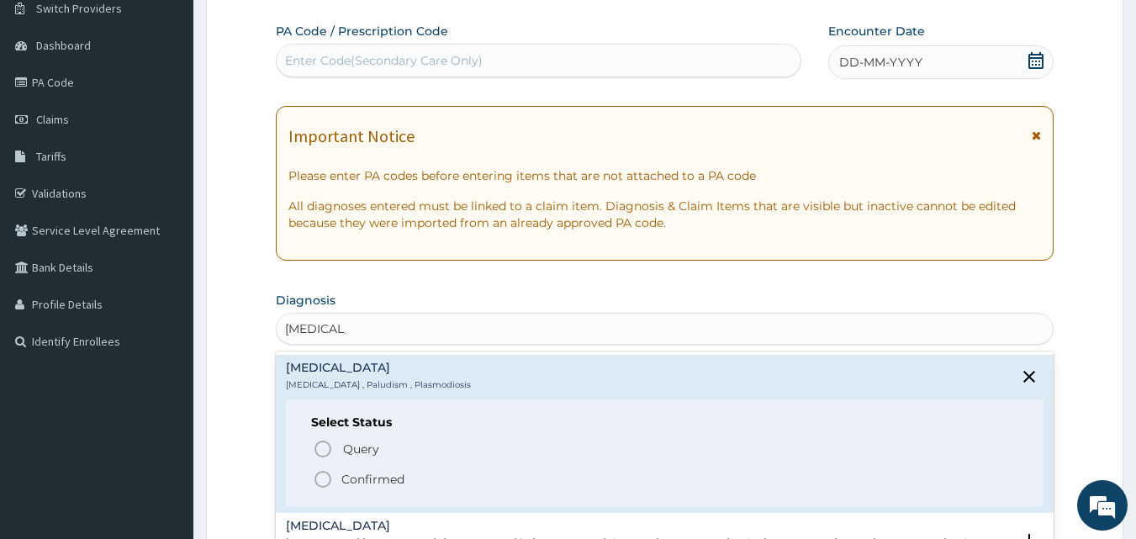
click at [315, 470] on icon "status option filled" at bounding box center [323, 479] width 20 height 20
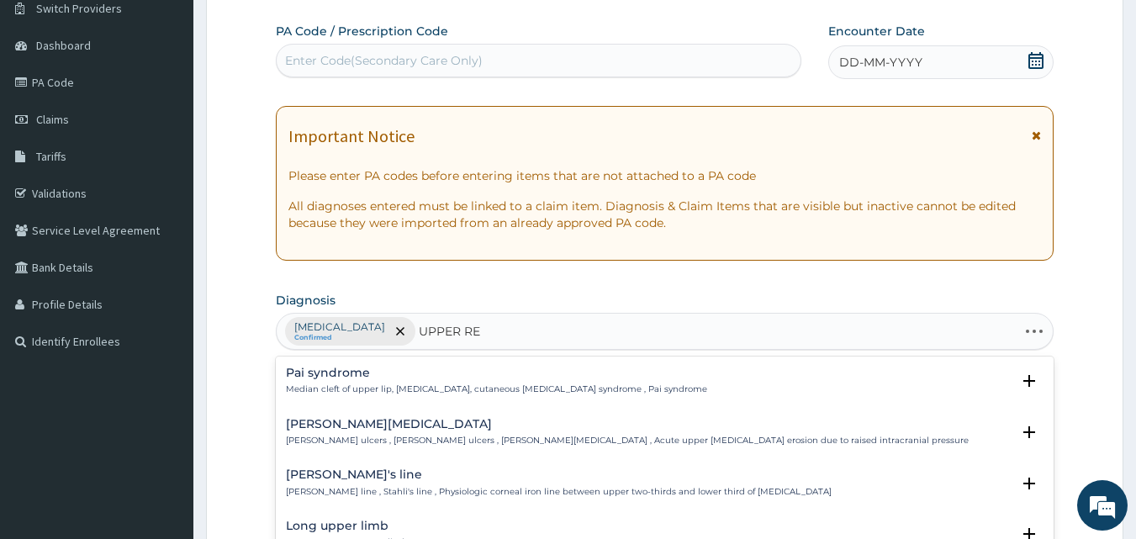
type input "UPPER RES"
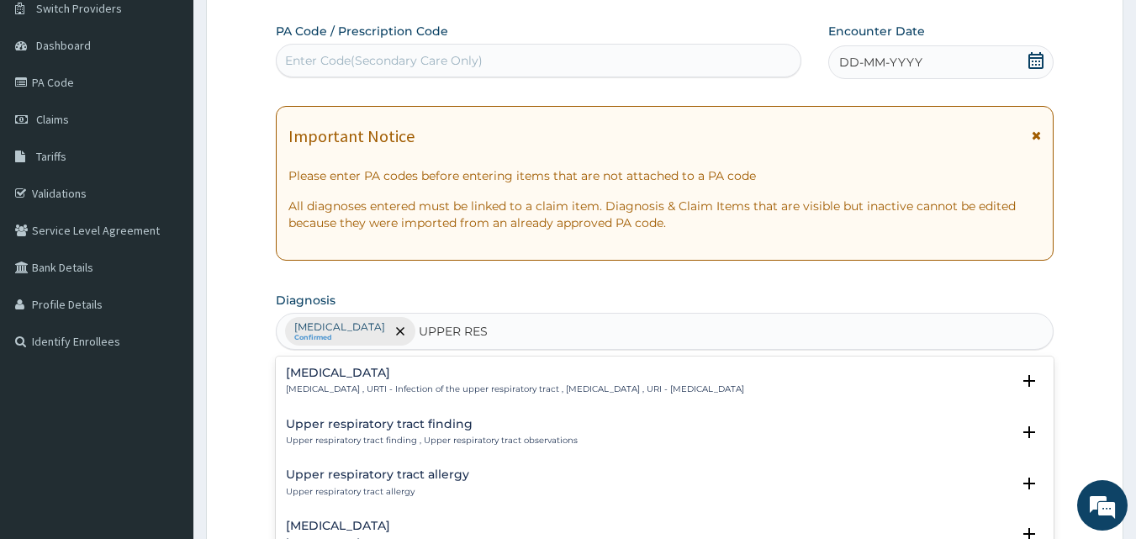
click at [446, 370] on h4 "[MEDICAL_DATA]" at bounding box center [515, 373] width 458 height 13
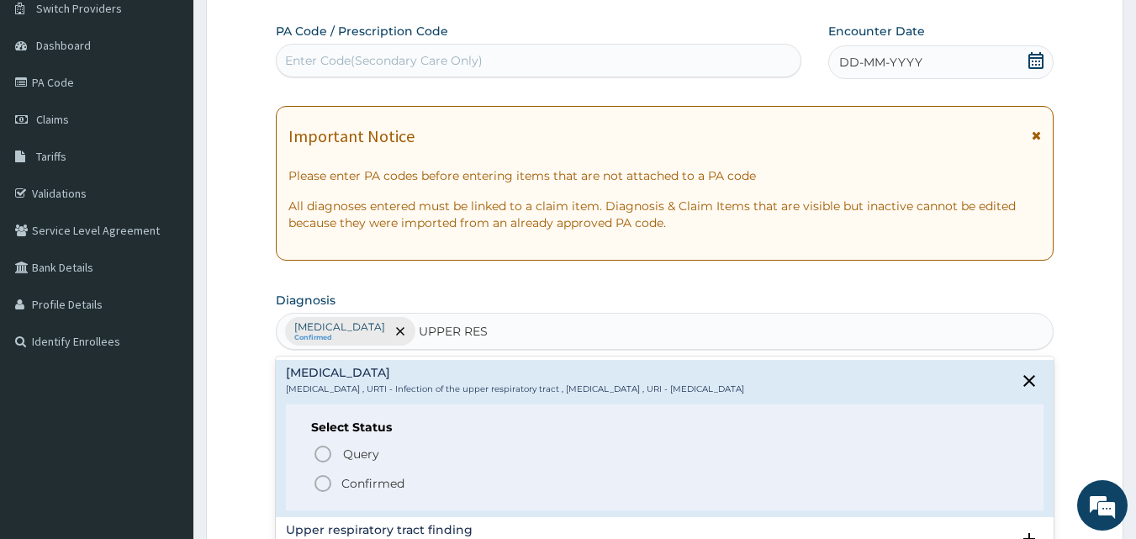
click at [362, 484] on p "Confirmed" at bounding box center [372, 483] width 63 height 17
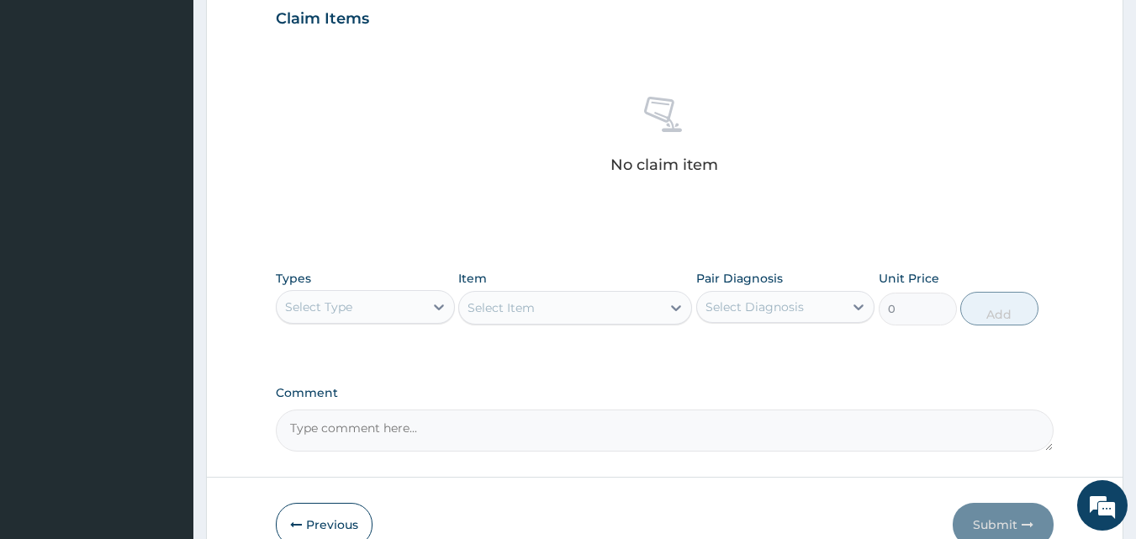
scroll to position [597, 0]
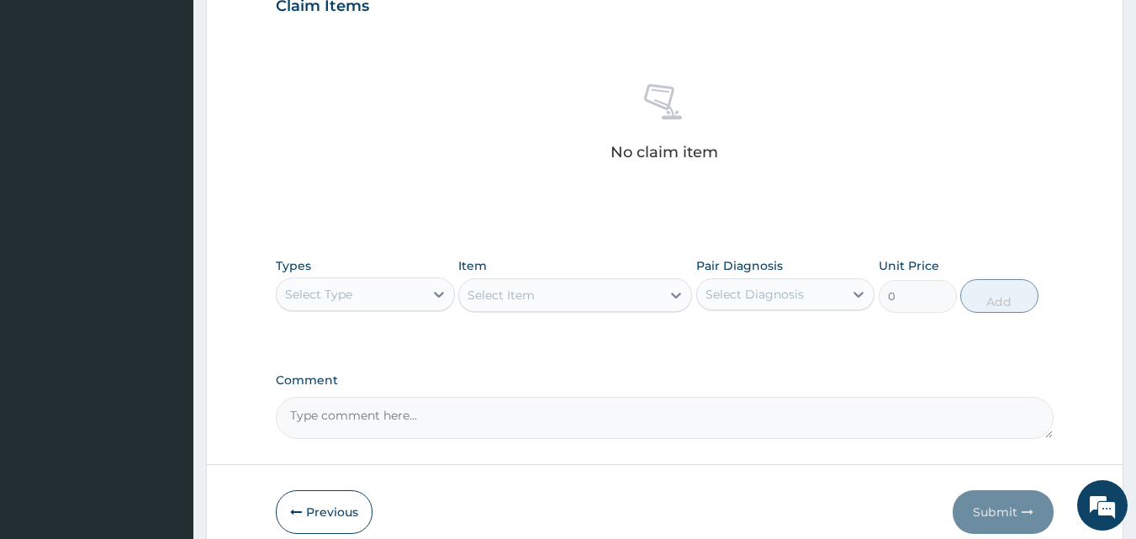
click at [377, 291] on div "Select Type" at bounding box center [350, 294] width 147 height 27
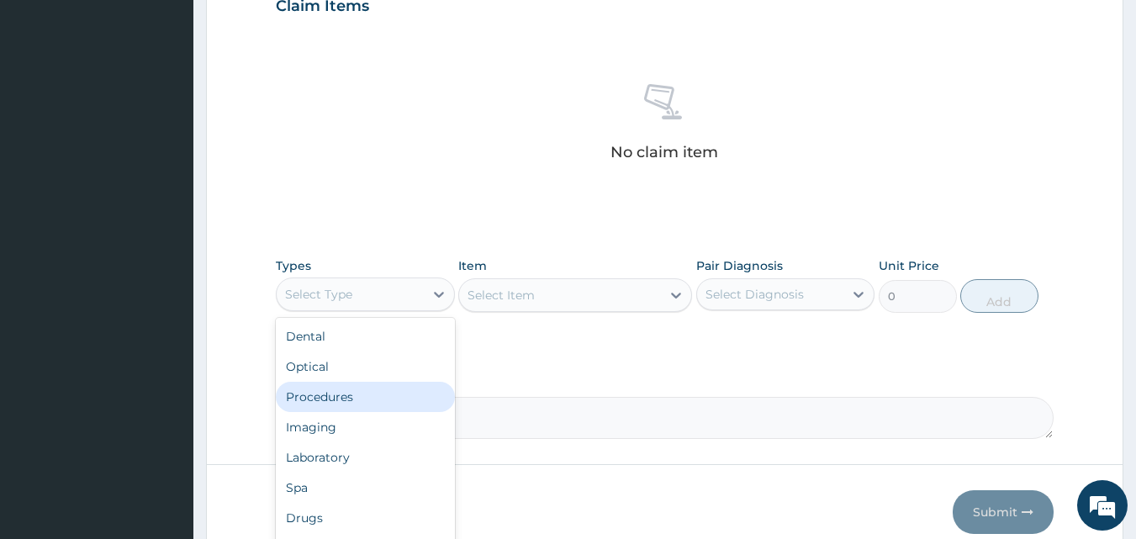
drag, startPoint x: 339, startPoint y: 394, endPoint x: 411, endPoint y: 336, distance: 92.7
click at [349, 384] on div "Procedures" at bounding box center [365, 397] width 179 height 30
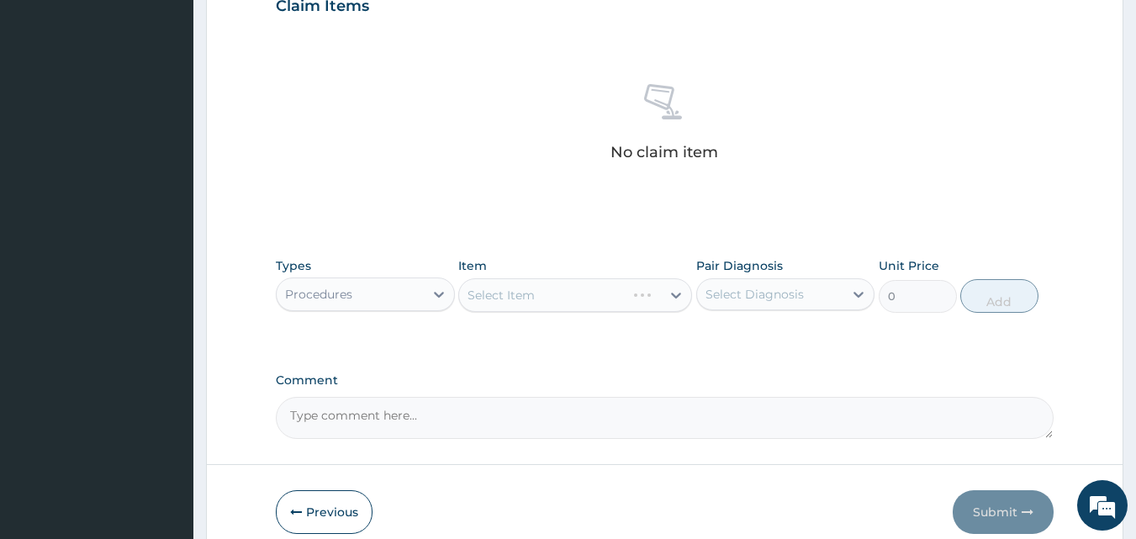
click at [490, 293] on div "Select Item" at bounding box center [575, 295] width 234 height 34
click at [738, 294] on div "Select Diagnosis" at bounding box center [755, 294] width 98 height 17
click at [752, 292] on div "Select Diagnosis" at bounding box center [755, 294] width 98 height 17
click at [600, 295] on div "Select Item" at bounding box center [560, 295] width 202 height 27
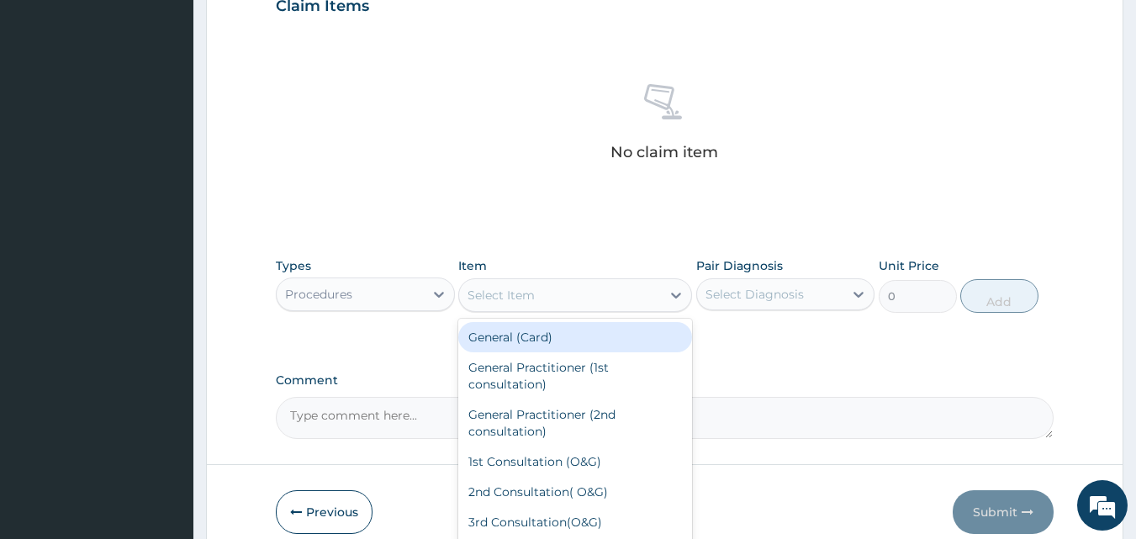
click at [586, 294] on div "Select Item" at bounding box center [560, 295] width 202 height 27
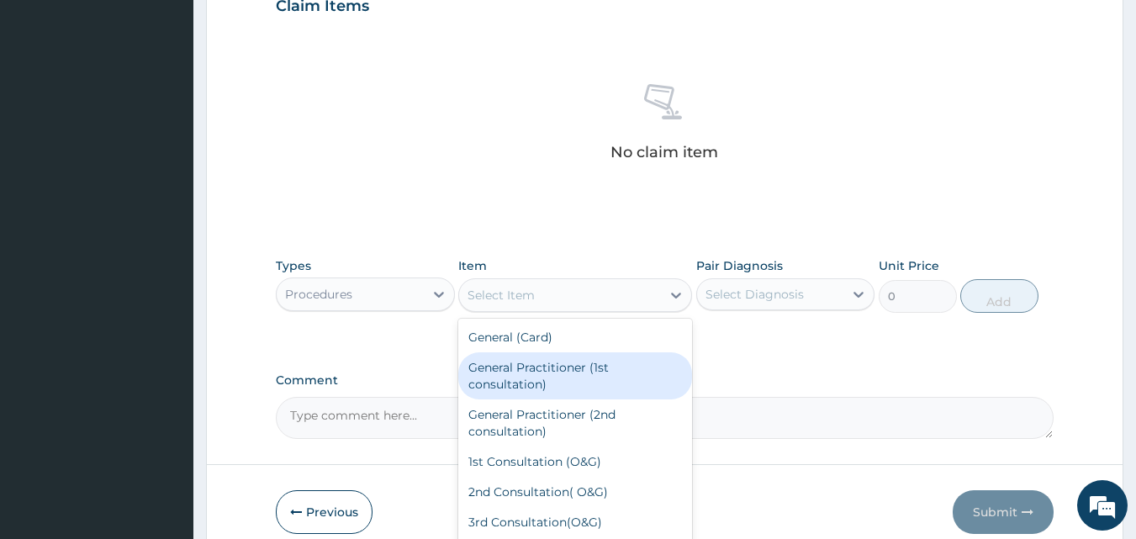
drag, startPoint x: 558, startPoint y: 362, endPoint x: 711, endPoint y: 330, distance: 157.4
click at [558, 362] on div "General Practitioner (1st consultation)" at bounding box center [575, 375] width 234 height 47
type input "1500"
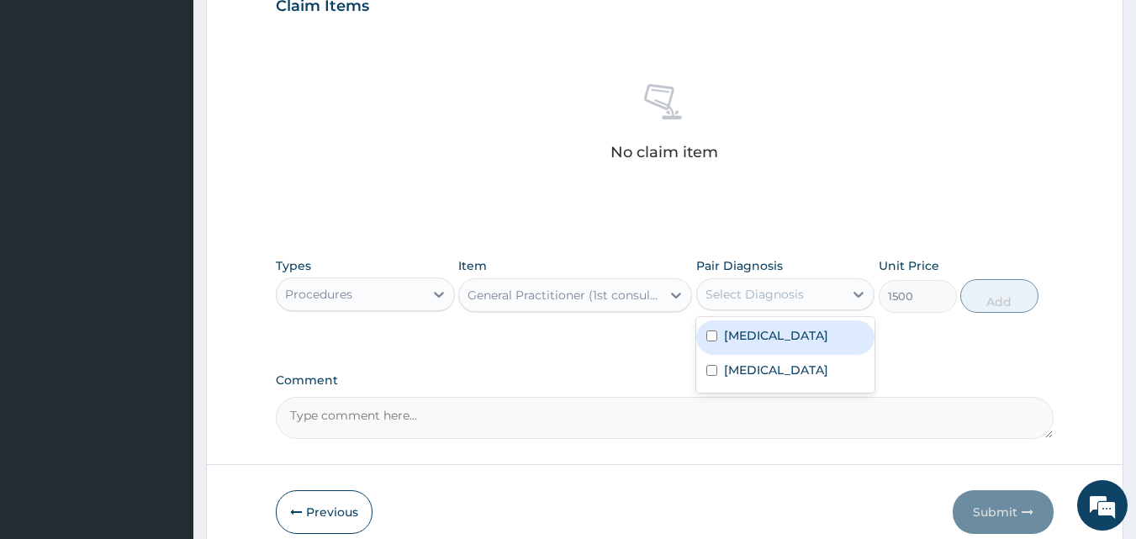
click at [759, 299] on div "Select Diagnosis" at bounding box center [755, 294] width 98 height 17
drag, startPoint x: 727, startPoint y: 340, endPoint x: 727, endPoint y: 364, distance: 24.4
click at [727, 342] on label "Malaria" at bounding box center [776, 335] width 104 height 17
checkbox input "true"
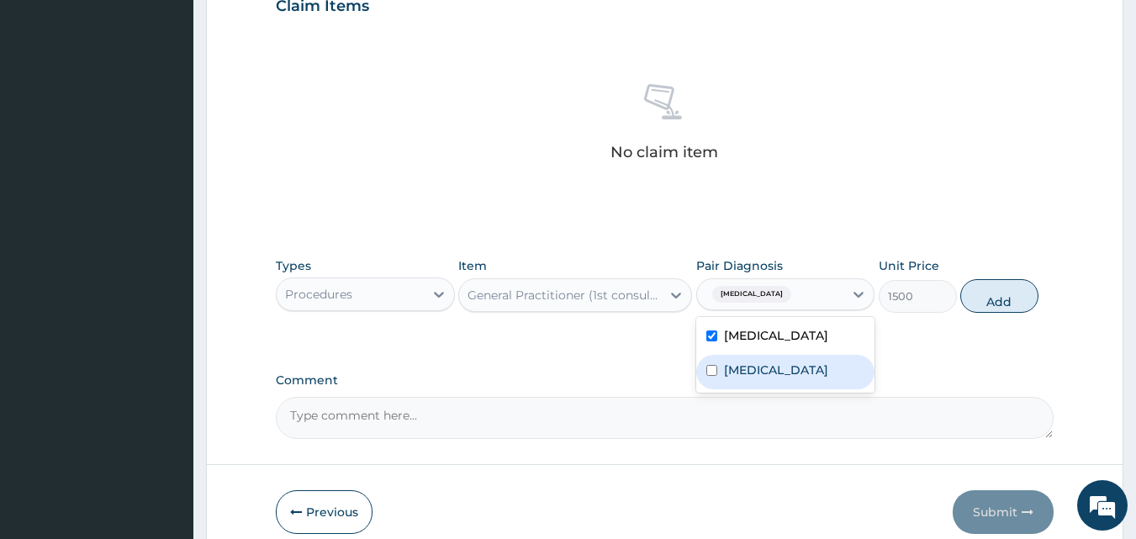
drag, startPoint x: 727, startPoint y: 374, endPoint x: 813, endPoint y: 348, distance: 89.7
click at [731, 373] on label "[MEDICAL_DATA]" at bounding box center [776, 370] width 104 height 17
checkbox input "true"
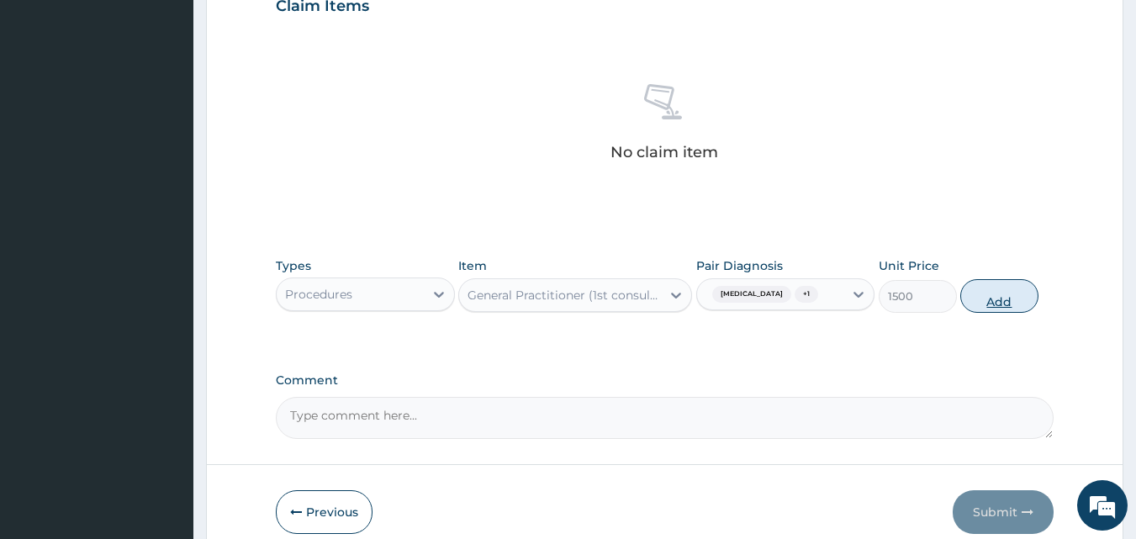
click at [987, 296] on button "Add" at bounding box center [999, 296] width 78 height 34
type input "0"
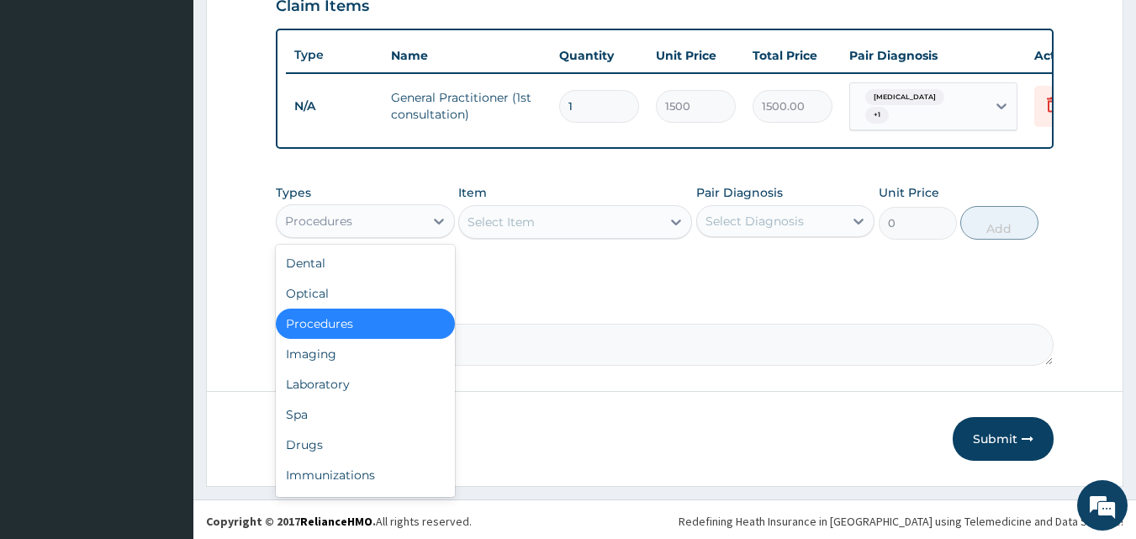
click at [364, 228] on div "Procedures" at bounding box center [350, 221] width 147 height 27
click at [325, 389] on div "Laboratory" at bounding box center [365, 384] width 179 height 30
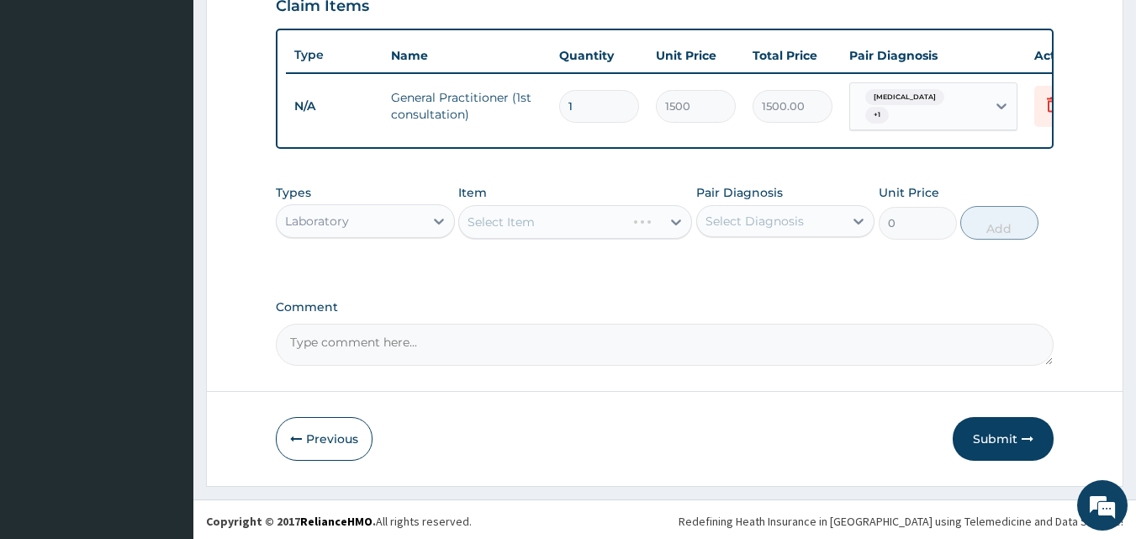
click at [553, 234] on div "Select Item" at bounding box center [575, 222] width 234 height 34
click at [529, 230] on div "Select Item" at bounding box center [501, 222] width 67 height 17
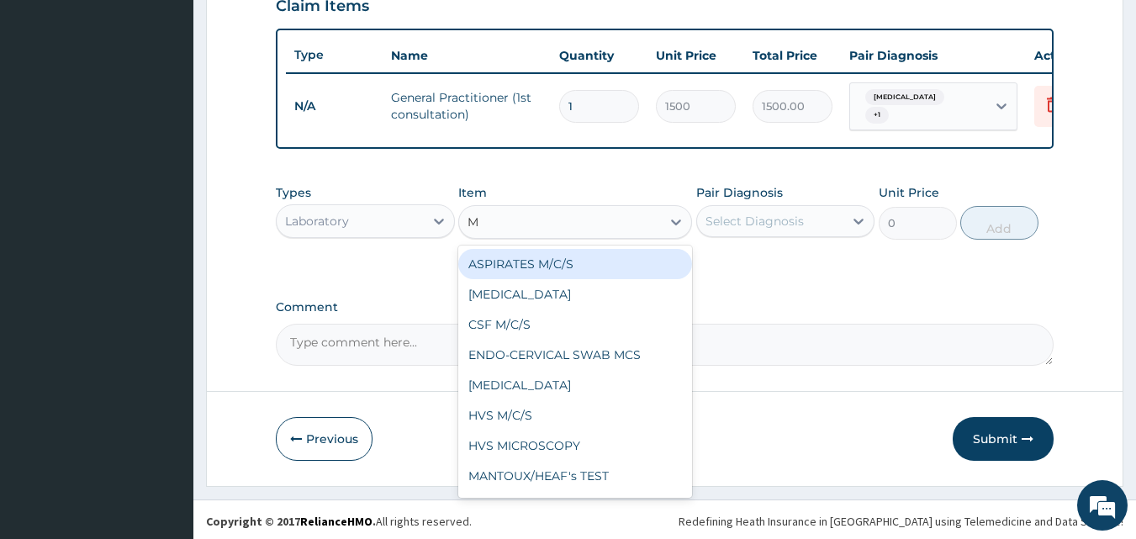
type input "[MEDICAL_DATA]"
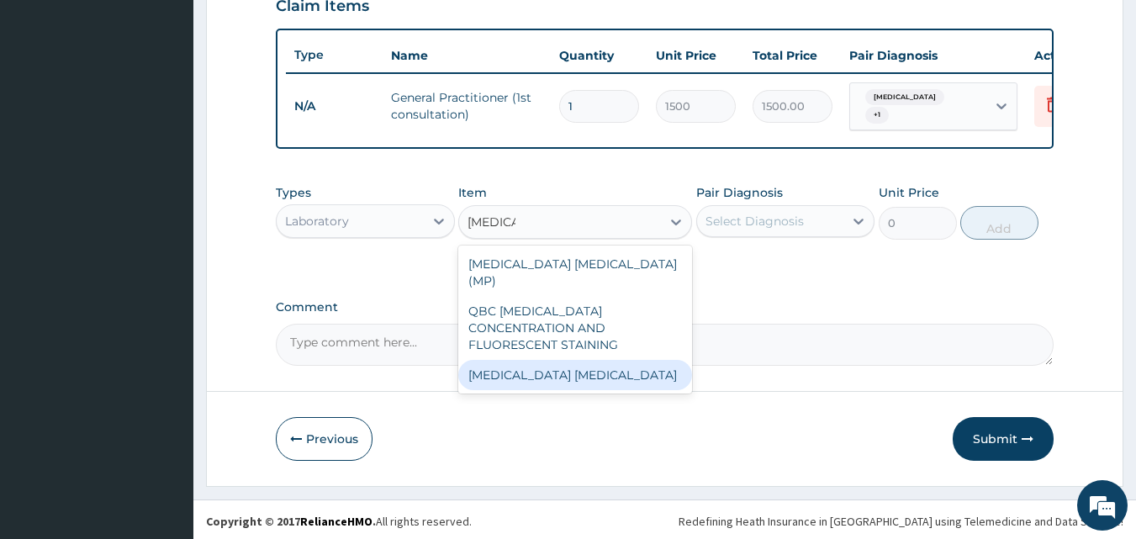
drag, startPoint x: 516, startPoint y: 353, endPoint x: 603, endPoint y: 325, distance: 91.8
click at [516, 360] on div "[MEDICAL_DATA] [MEDICAL_DATA]" at bounding box center [575, 375] width 234 height 30
type input "1000"
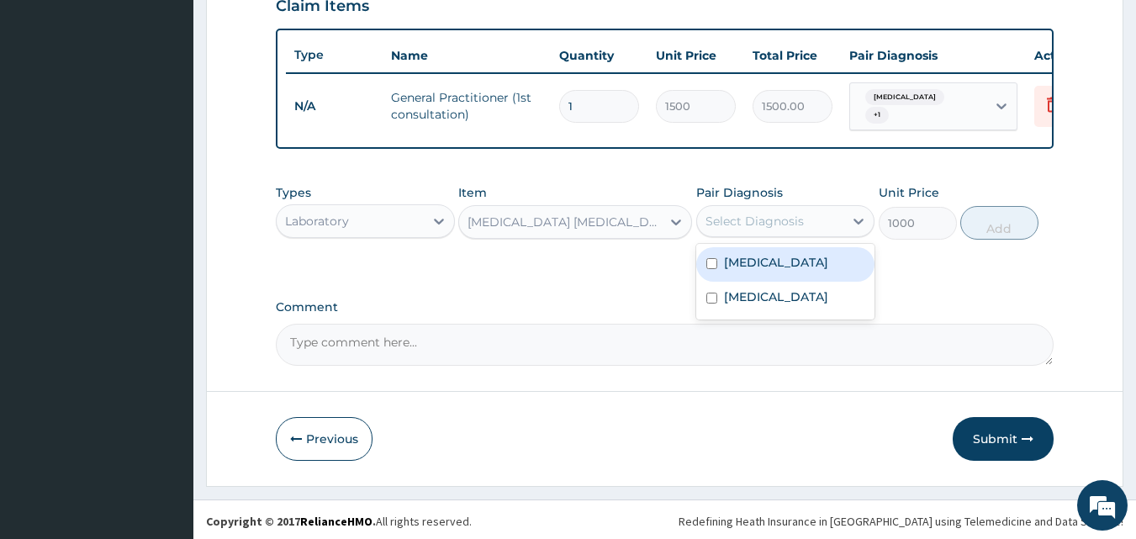
click at [733, 227] on div "Select Diagnosis" at bounding box center [755, 221] width 98 height 17
click at [722, 267] on div "[MEDICAL_DATA]" at bounding box center [785, 264] width 179 height 34
checkbox input "true"
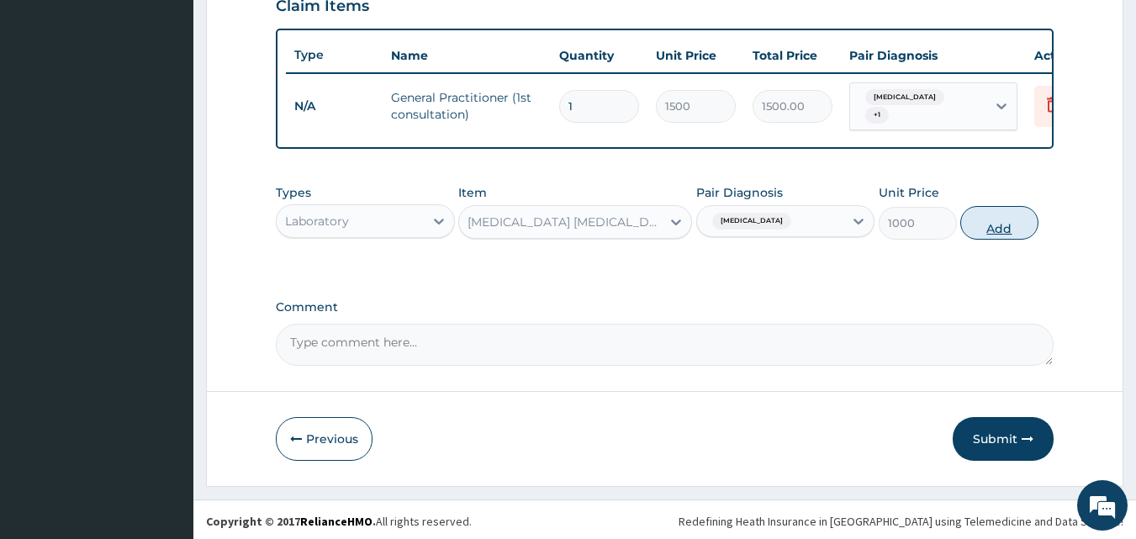
click at [982, 229] on button "Add" at bounding box center [999, 223] width 78 height 34
type input "0"
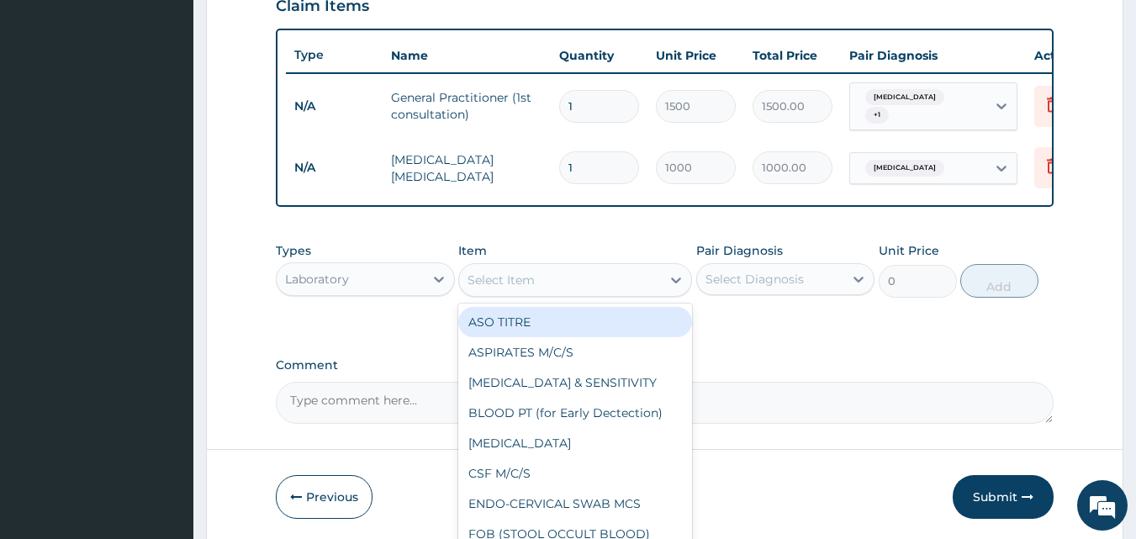
click at [590, 289] on div "Select Item" at bounding box center [560, 280] width 202 height 27
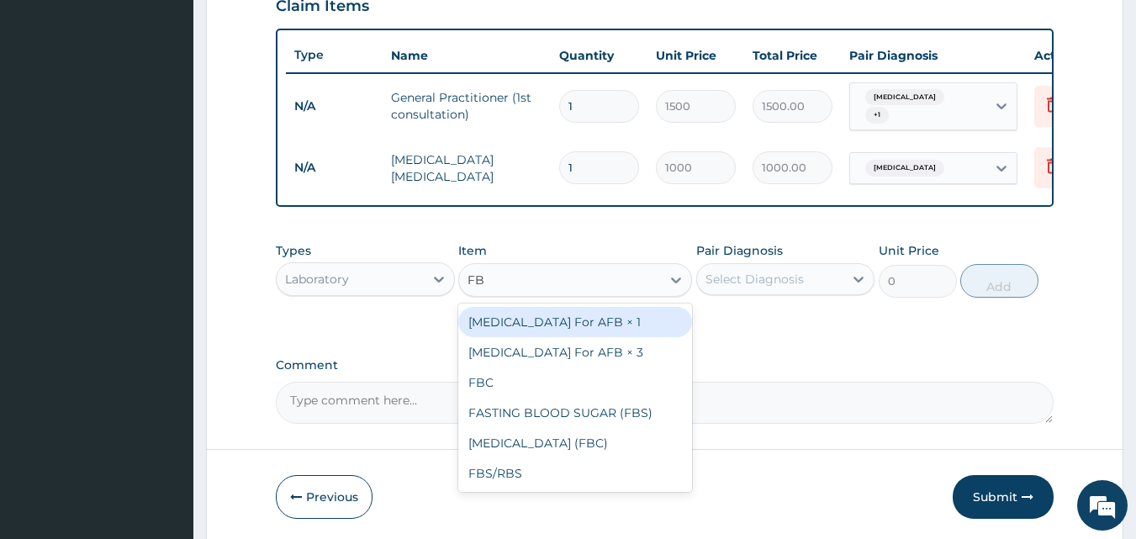
type input "FBC"
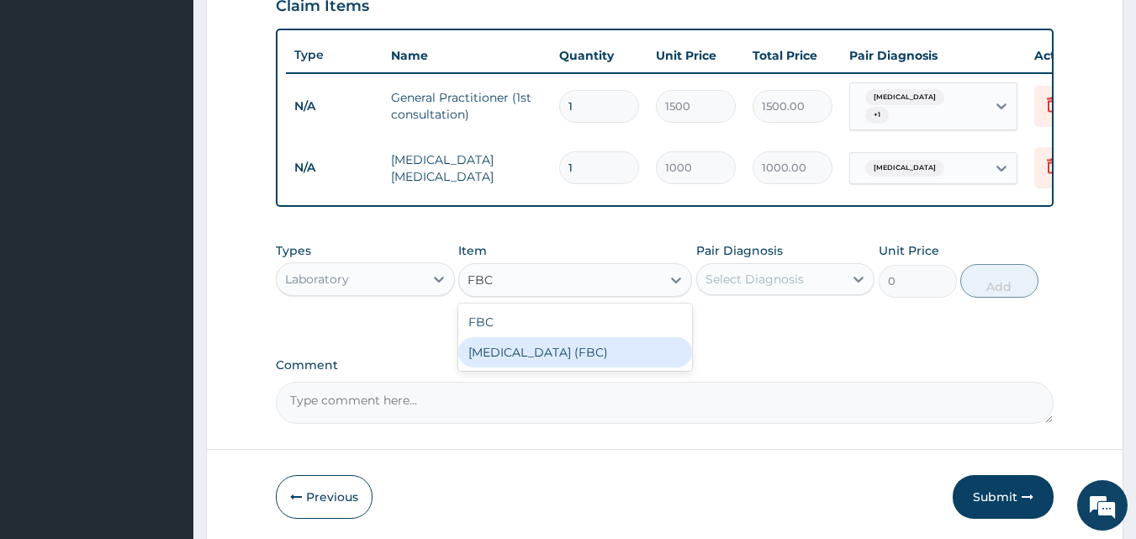
click at [572, 357] on div "[MEDICAL_DATA] (FBC)" at bounding box center [575, 352] width 234 height 30
type input "5000"
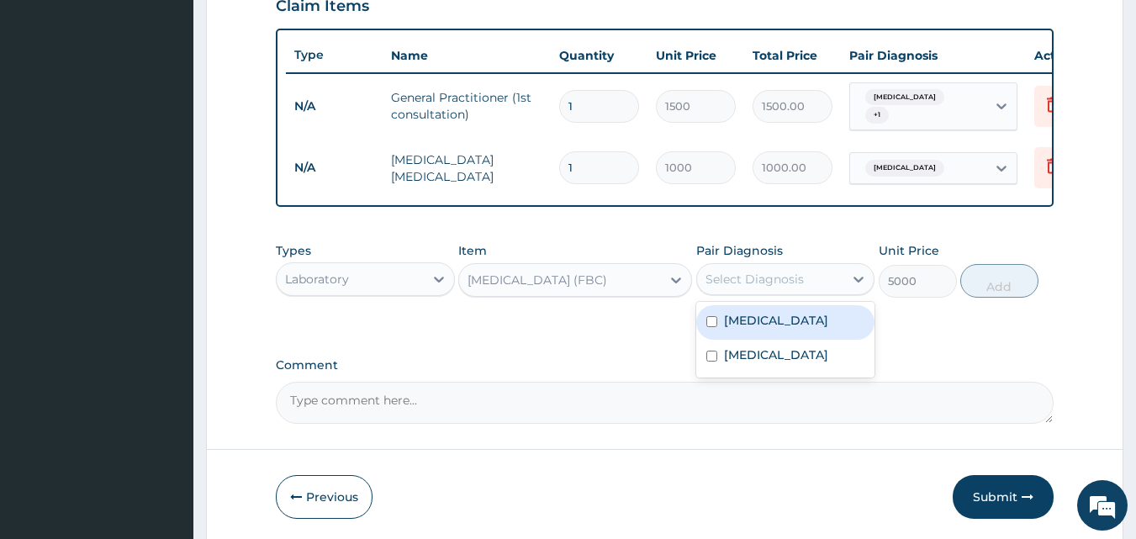
click at [749, 287] on div "Select Diagnosis" at bounding box center [755, 279] width 98 height 17
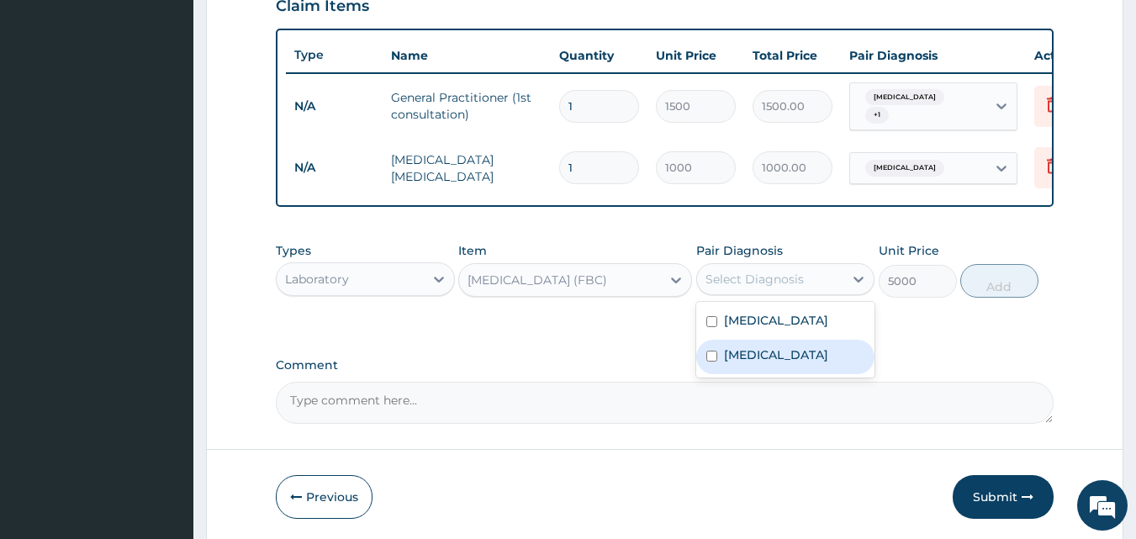
click at [749, 363] on label "[MEDICAL_DATA]" at bounding box center [776, 354] width 104 height 17
checkbox input "true"
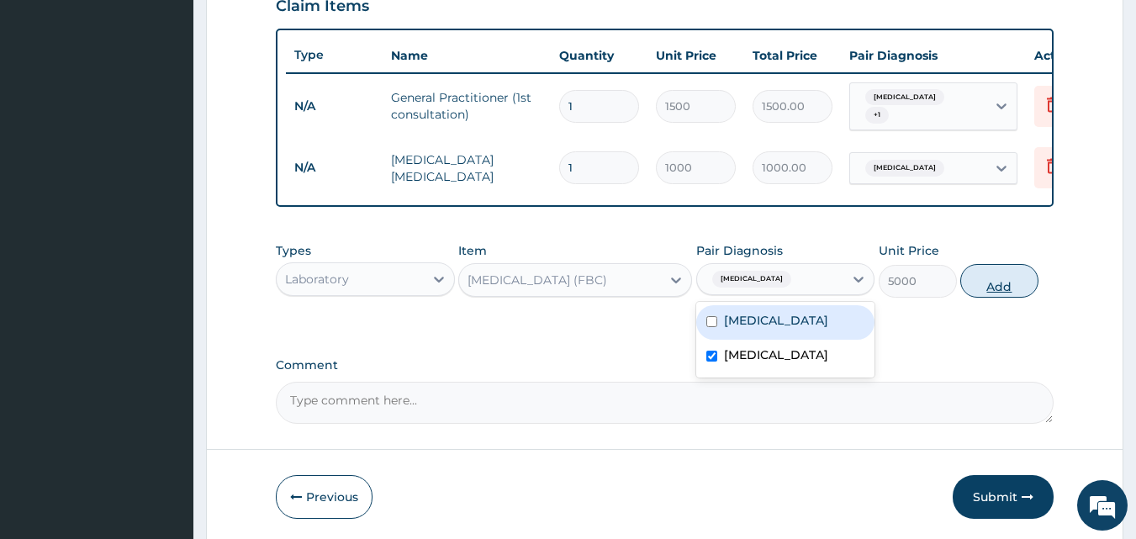
click at [1008, 289] on button "Add" at bounding box center [999, 281] width 78 height 34
type input "0"
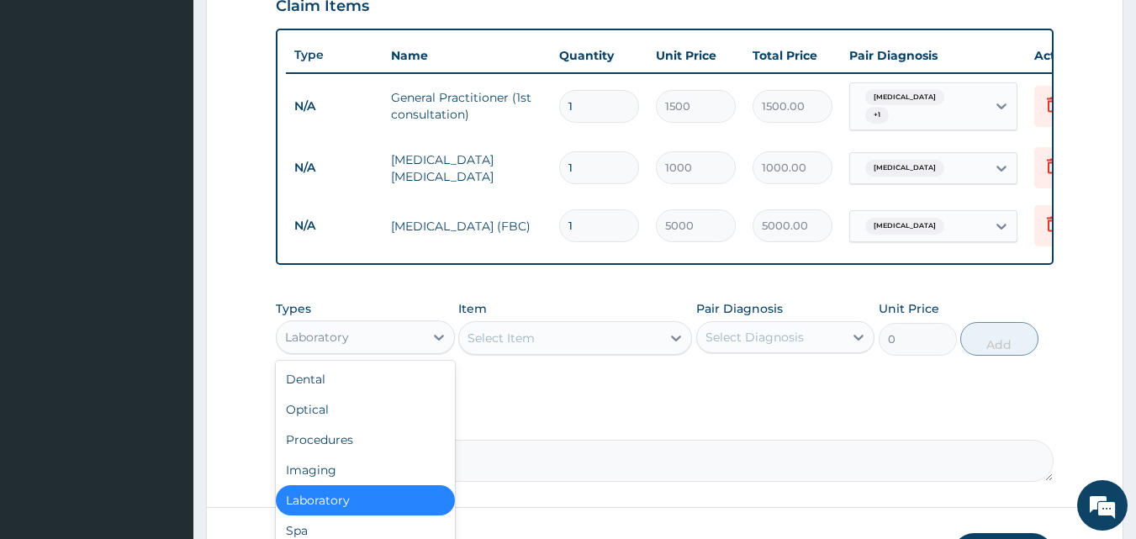
click at [399, 337] on div "Laboratory" at bounding box center [350, 337] width 147 height 27
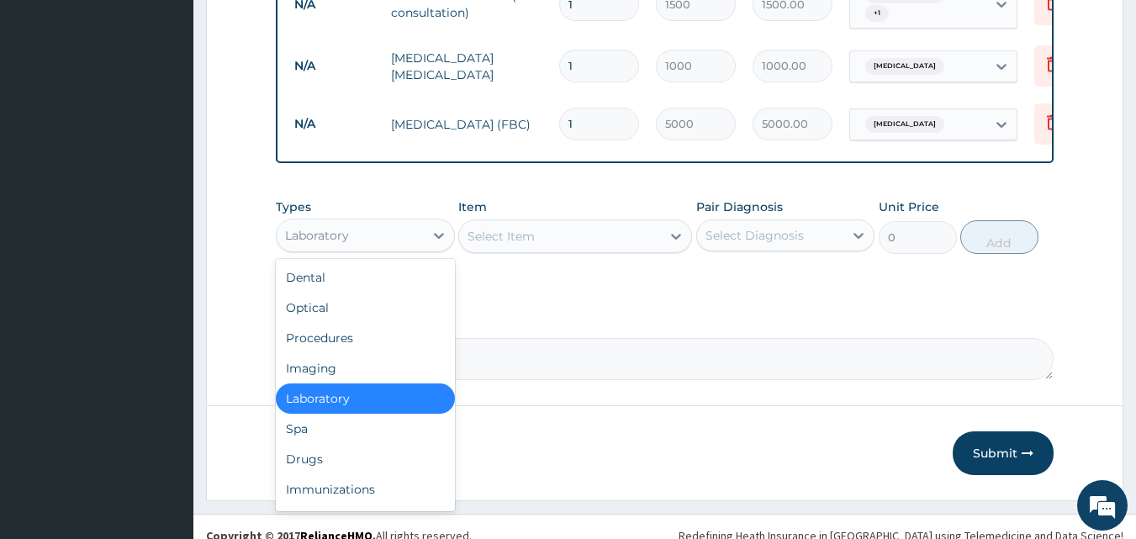
scroll to position [706, 0]
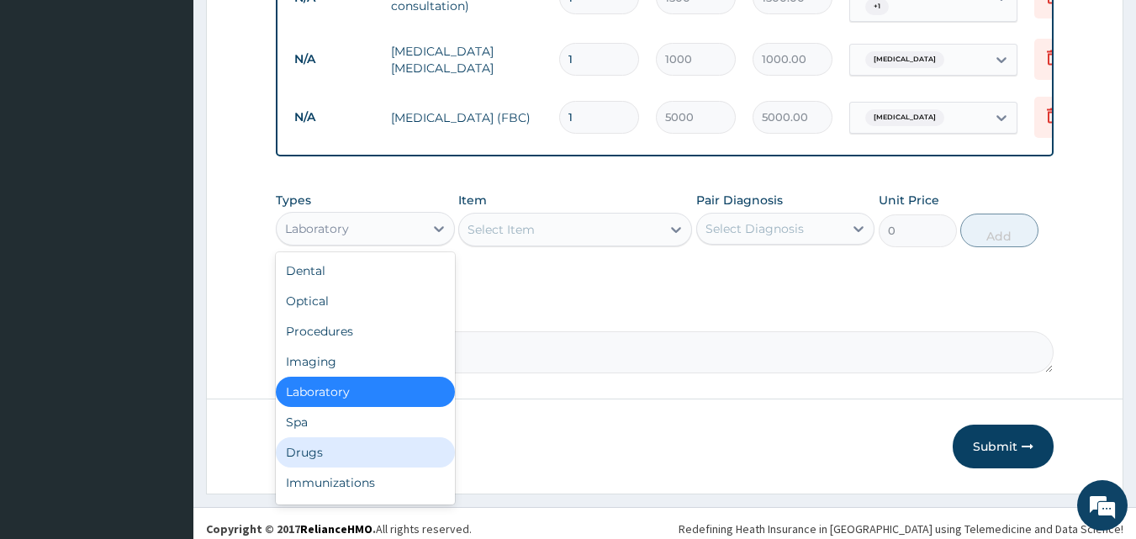
click at [369, 450] on div "Drugs" at bounding box center [365, 452] width 179 height 30
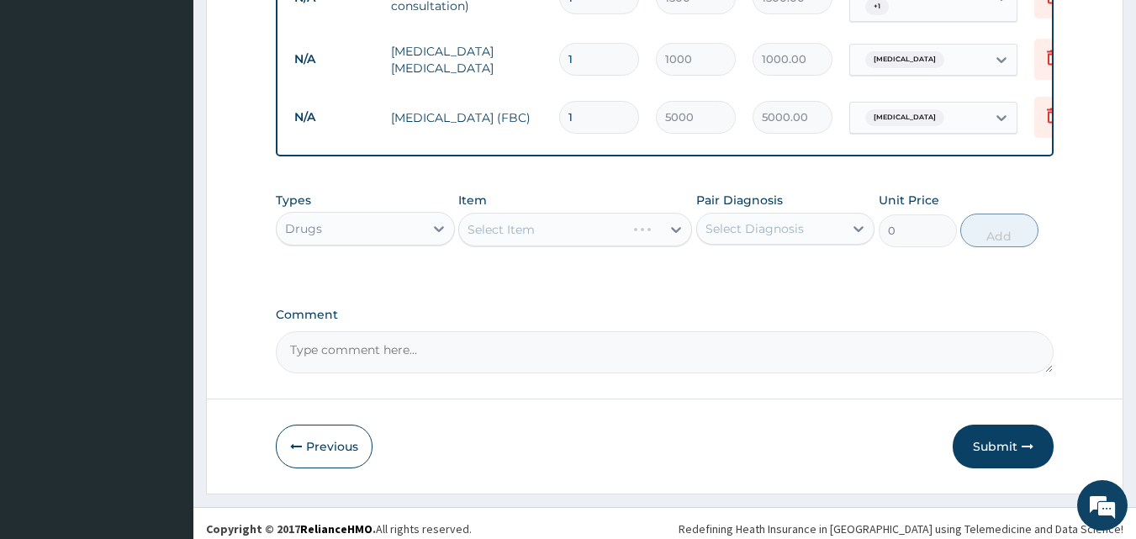
click at [558, 230] on div "Select Item" at bounding box center [575, 230] width 234 height 34
click at [541, 230] on div "Select Item" at bounding box center [560, 229] width 202 height 27
click at [510, 238] on div "Select Item" at bounding box center [501, 229] width 67 height 17
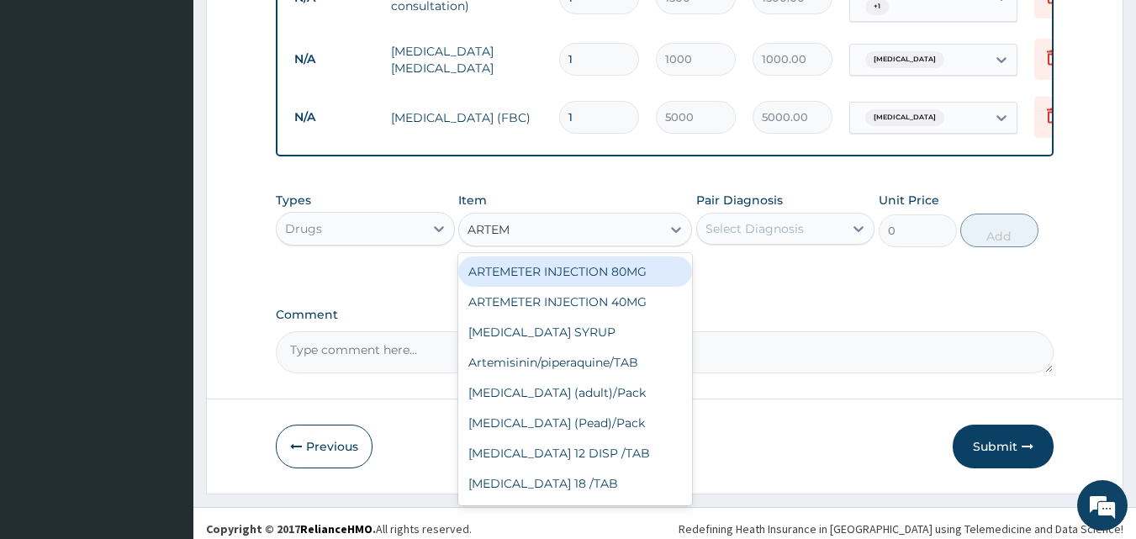
type input "ARTEME"
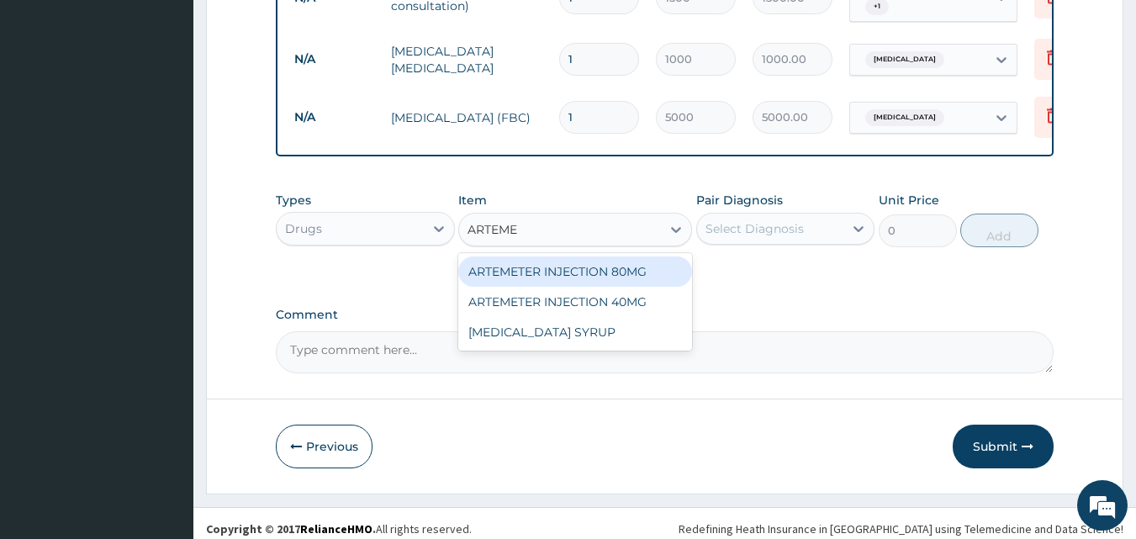
drag, startPoint x: 569, startPoint y: 274, endPoint x: 674, endPoint y: 268, distance: 105.3
click at [570, 274] on div "ARTEMETER INJECTION 80MG" at bounding box center [575, 271] width 234 height 30
type input "210"
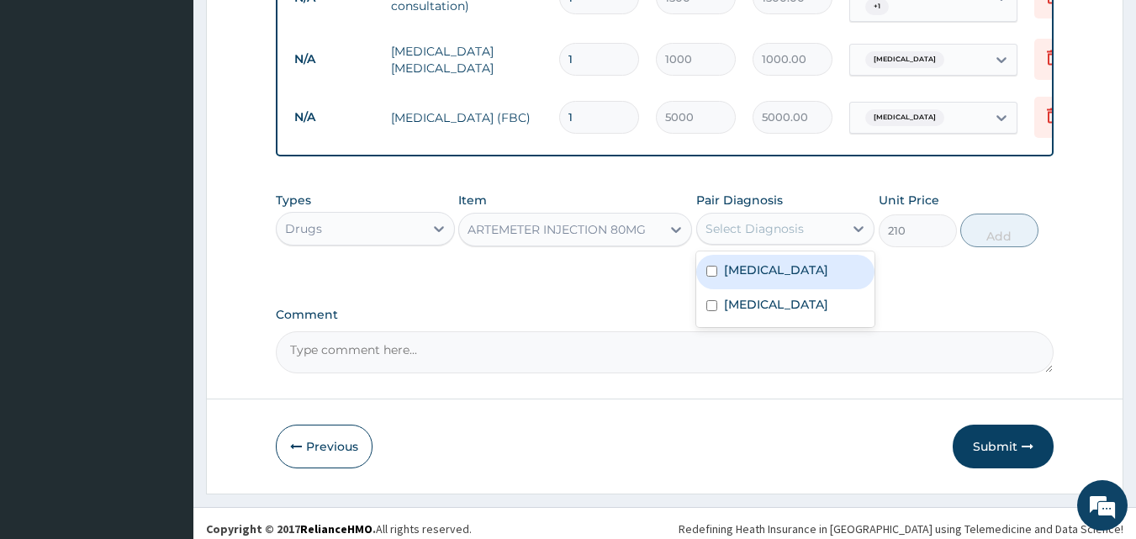
click at [744, 242] on div "Select Diagnosis" at bounding box center [770, 228] width 147 height 27
click at [750, 278] on label "[MEDICAL_DATA]" at bounding box center [776, 270] width 104 height 17
checkbox input "true"
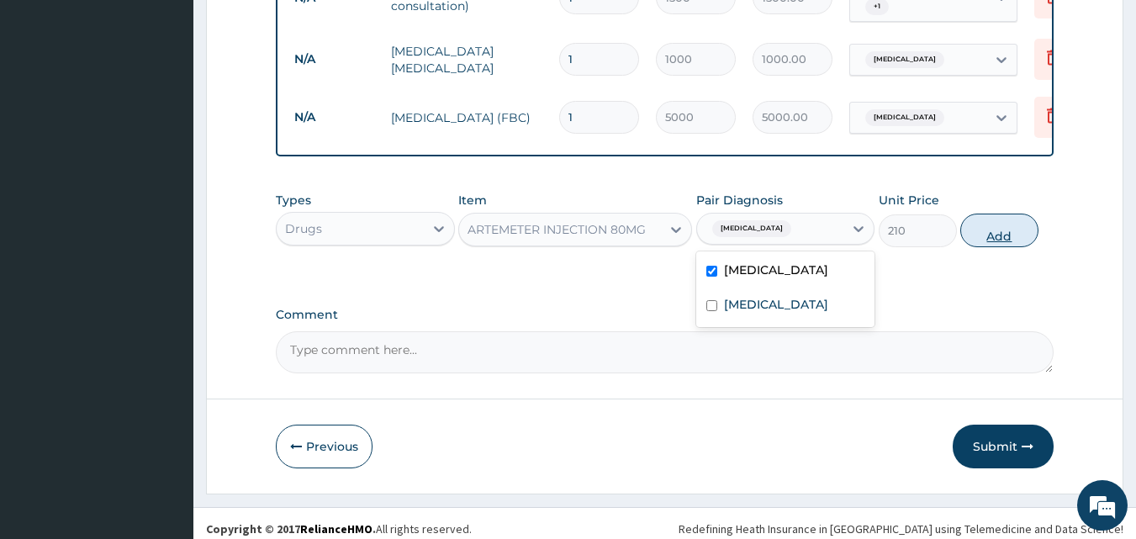
click at [1001, 240] on button "Add" at bounding box center [999, 231] width 78 height 34
type input "0"
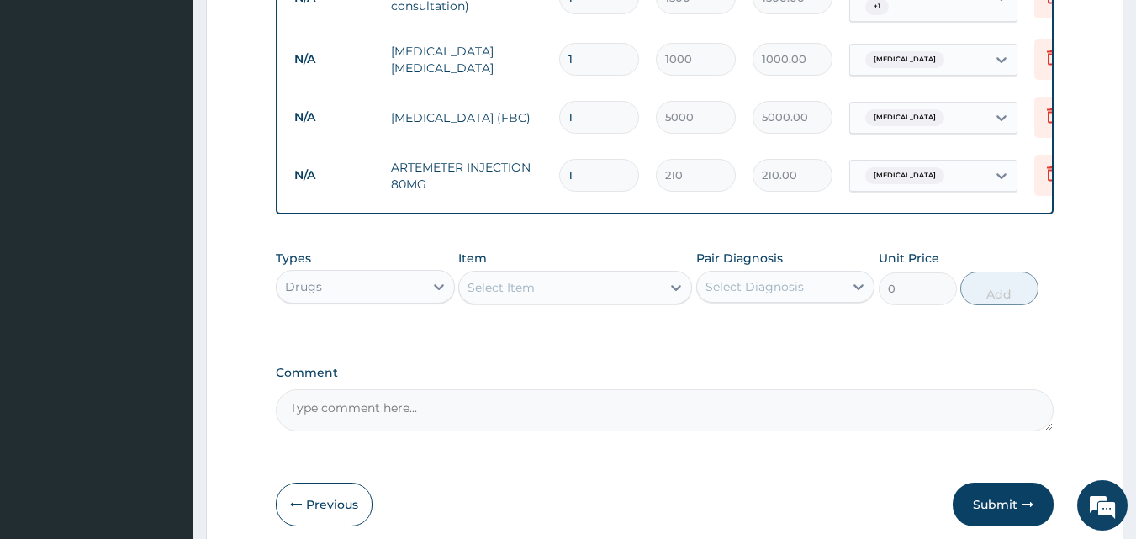
click at [584, 168] on input "1" at bounding box center [599, 175] width 80 height 33
type input "0.00"
type input "6"
type input "1260.00"
type input "6"
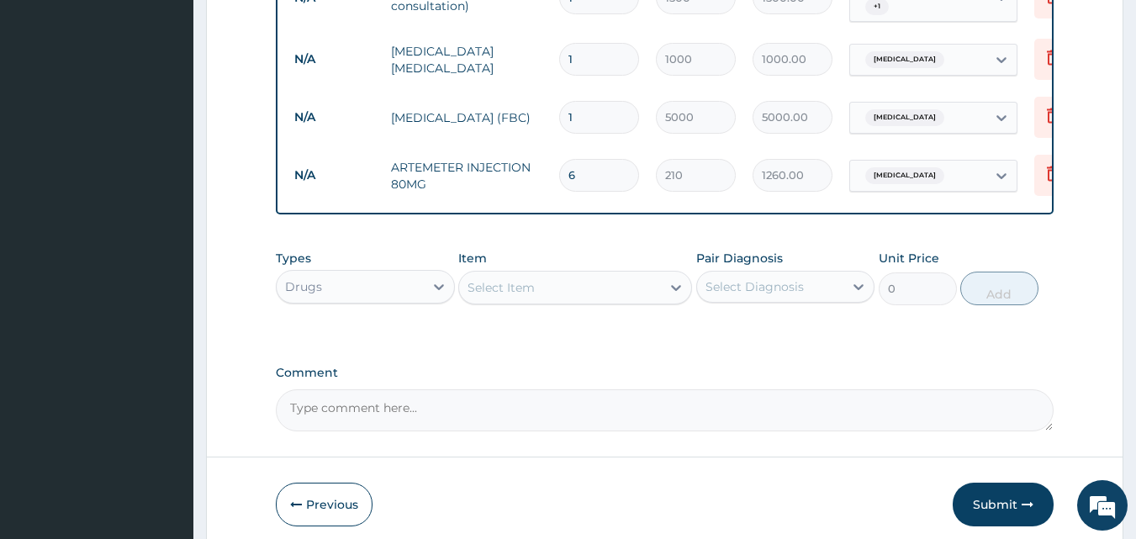
click at [494, 296] on div "Select Item" at bounding box center [501, 287] width 67 height 17
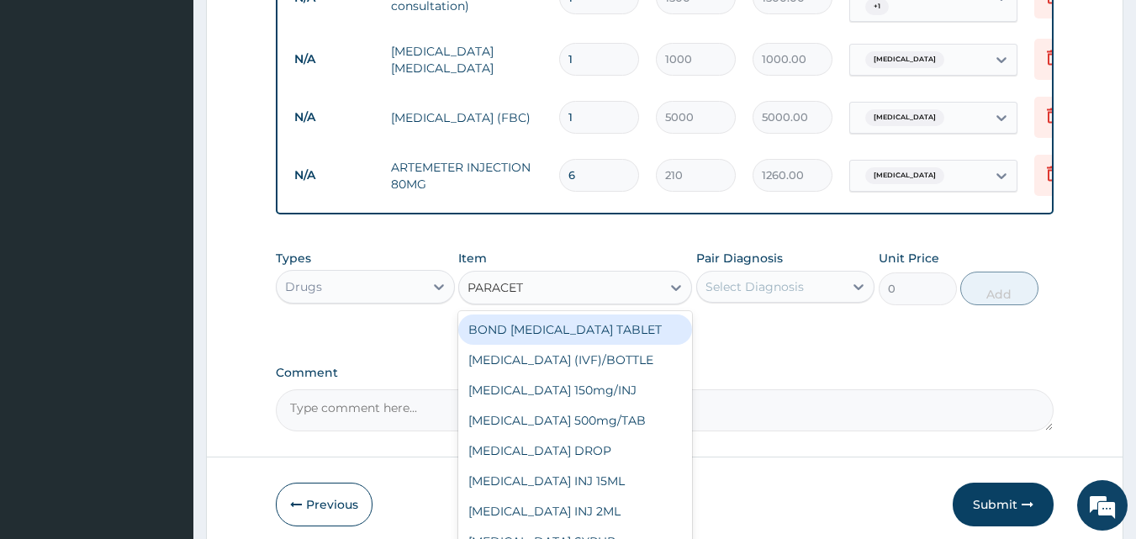
type input "PARACETA"
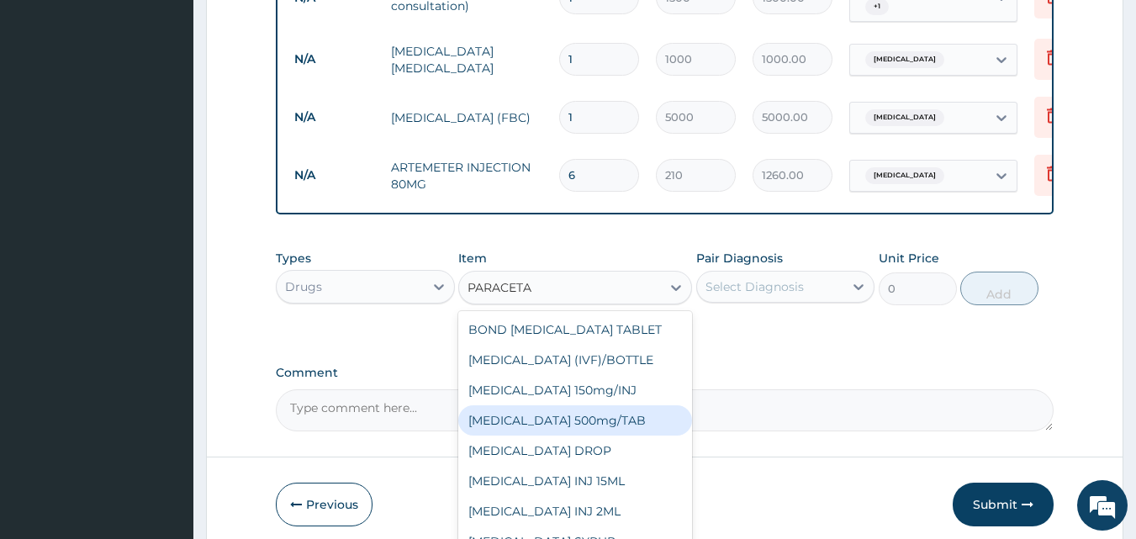
click at [568, 436] on div "[MEDICAL_DATA] 500mg/TAB" at bounding box center [575, 420] width 234 height 30
type input "5.25"
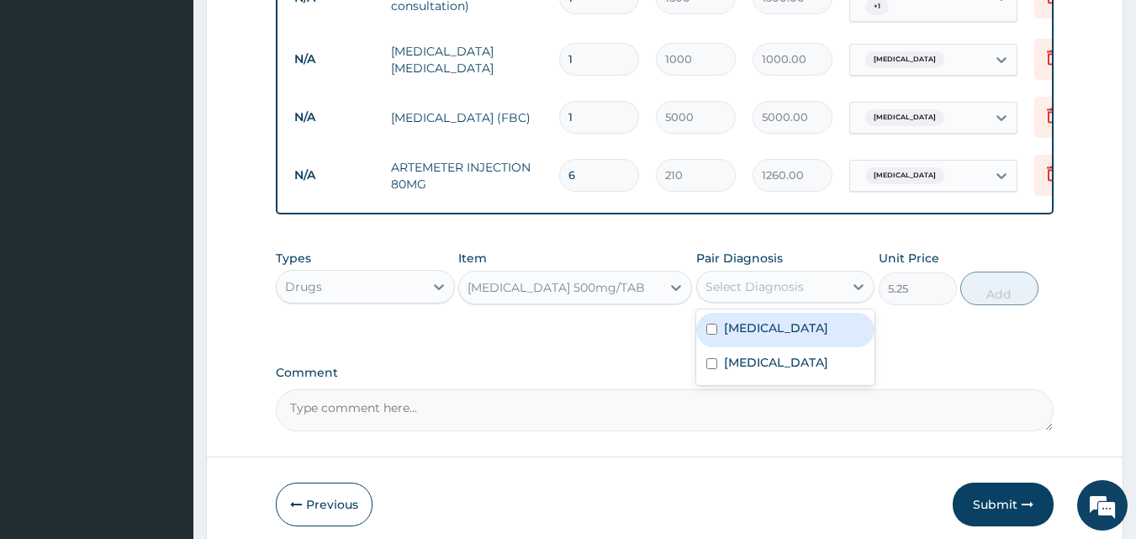
click at [752, 295] on div "Select Diagnosis" at bounding box center [755, 286] width 98 height 17
click at [725, 336] on label "[MEDICAL_DATA]" at bounding box center [776, 328] width 104 height 17
checkbox input "true"
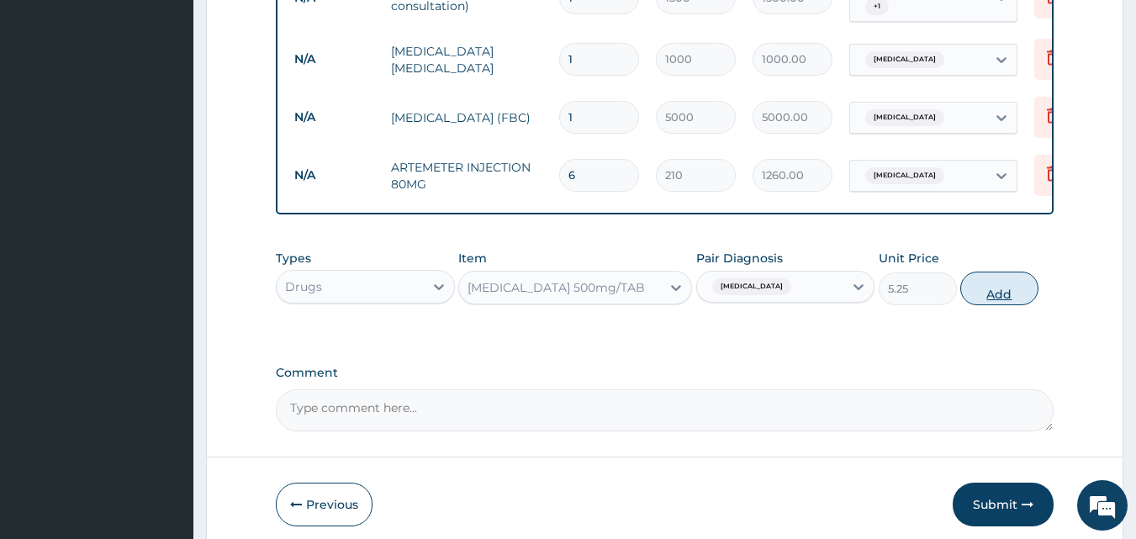
click at [990, 299] on button "Add" at bounding box center [999, 289] width 78 height 34
type input "0"
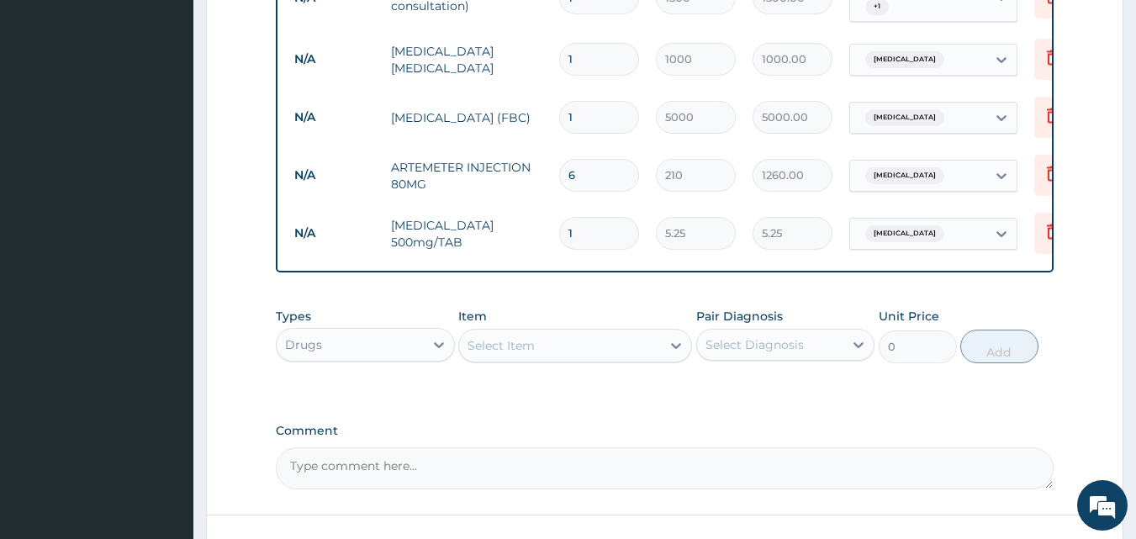
click at [538, 355] on div "Select Item" at bounding box center [560, 345] width 202 height 27
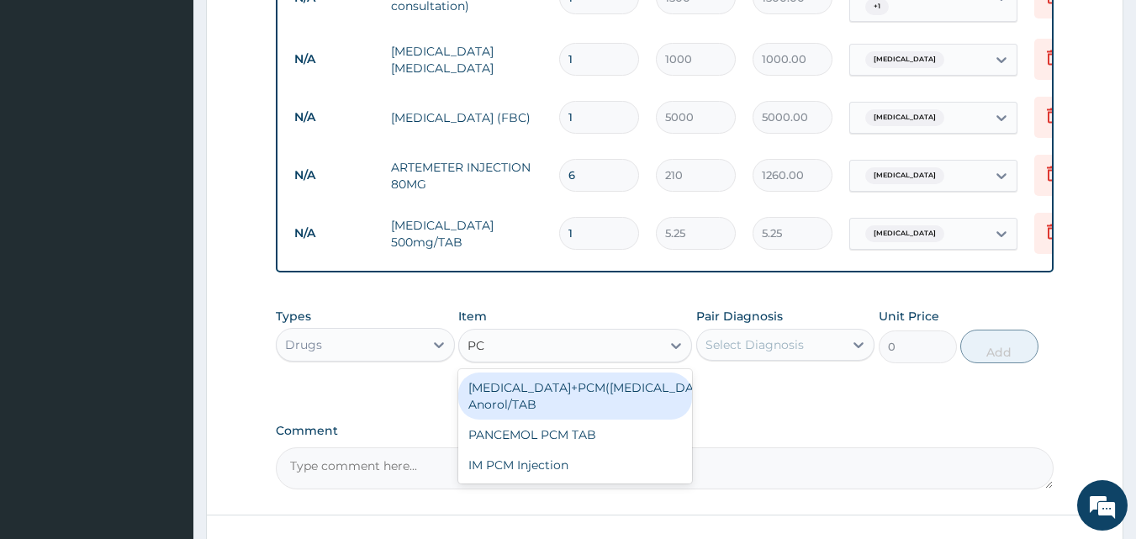
type input "PCM"
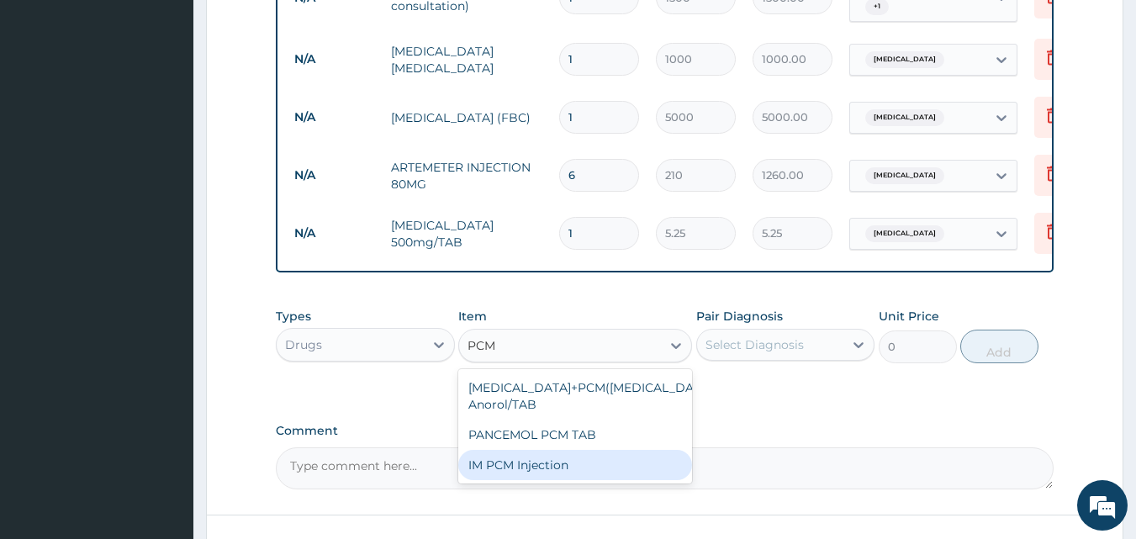
click at [504, 480] on div "IM PCM Injection" at bounding box center [575, 465] width 234 height 30
type input "1000"
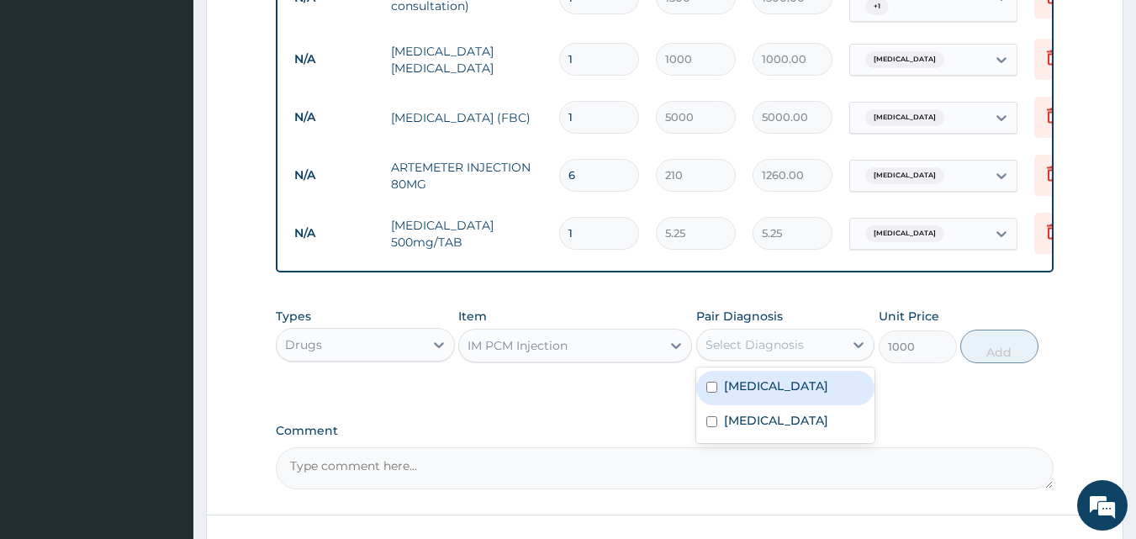
click at [735, 353] on div "Select Diagnosis" at bounding box center [755, 344] width 98 height 17
click at [712, 393] on input "checkbox" at bounding box center [711, 387] width 11 height 11
checkbox input "true"
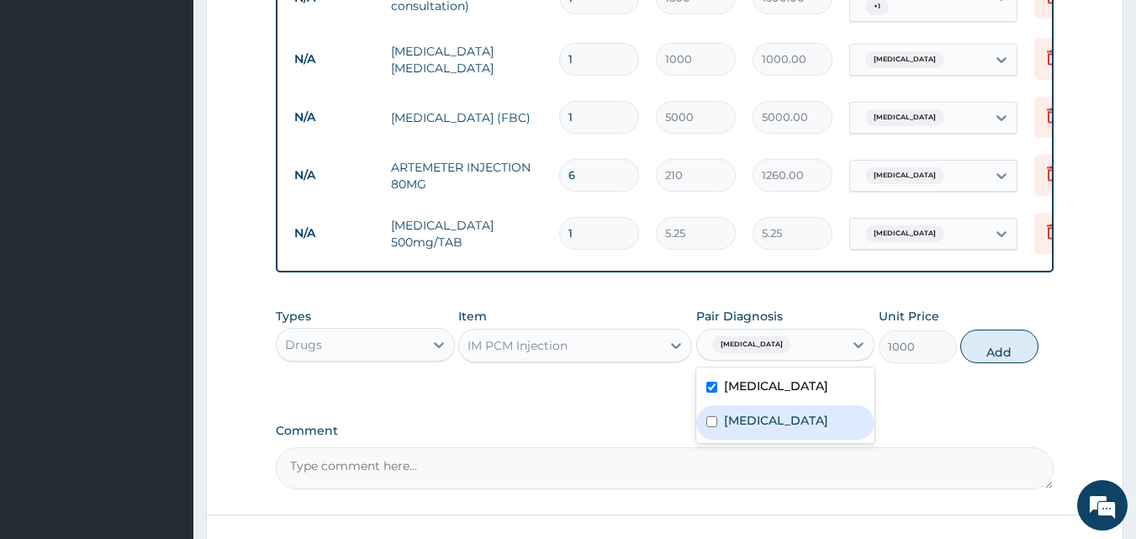
click at [712, 427] on input "checkbox" at bounding box center [711, 421] width 11 height 11
checkbox input "true"
click at [994, 362] on button "Add" at bounding box center [999, 347] width 78 height 34
type input "0"
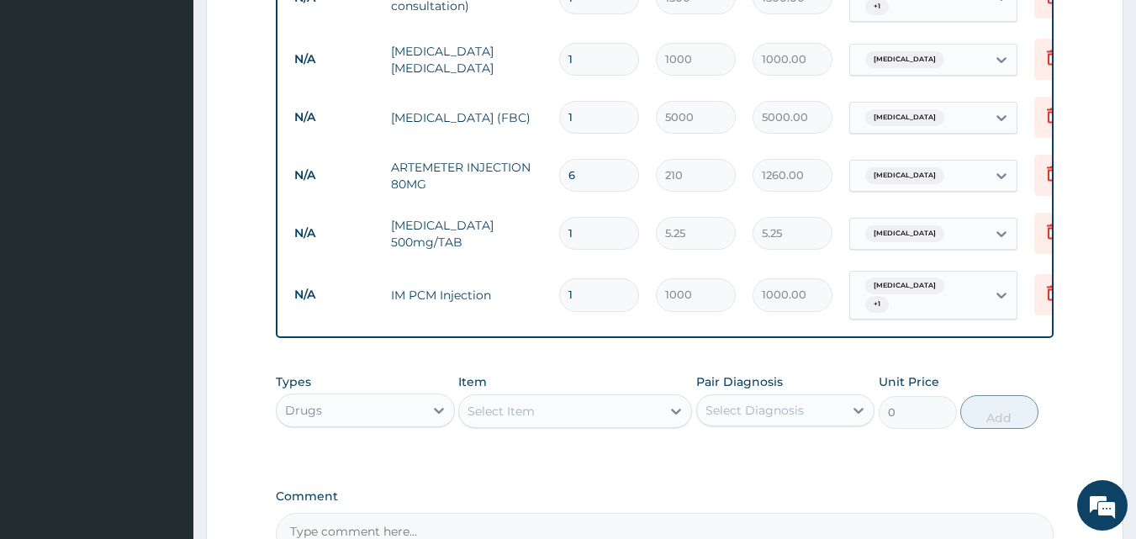
type input "0.00"
type input "3"
type input "3000.00"
type input "3"
click at [577, 223] on input "1" at bounding box center [599, 233] width 80 height 33
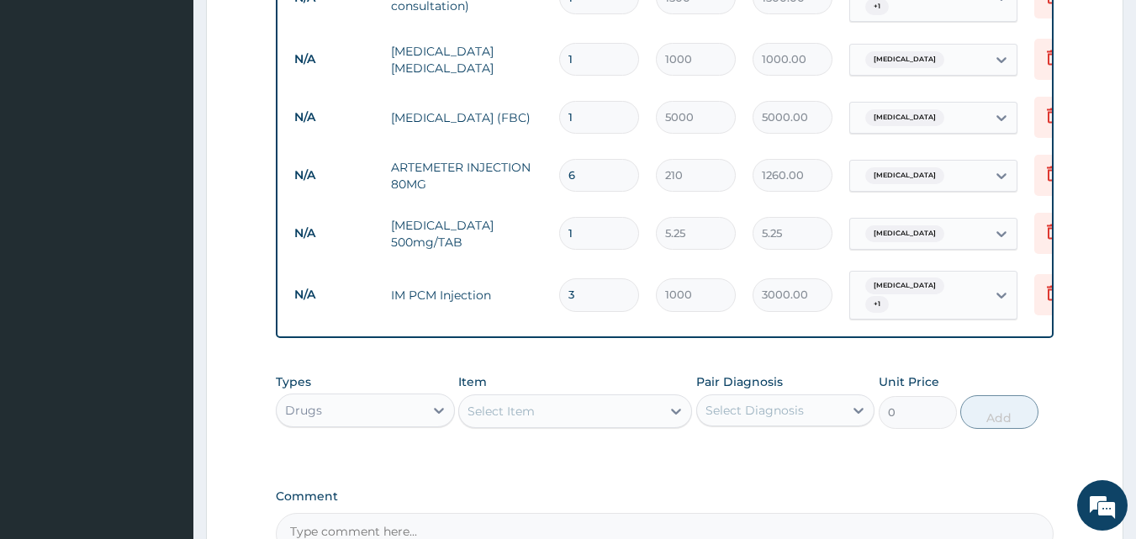
type input "18"
type input "94.50"
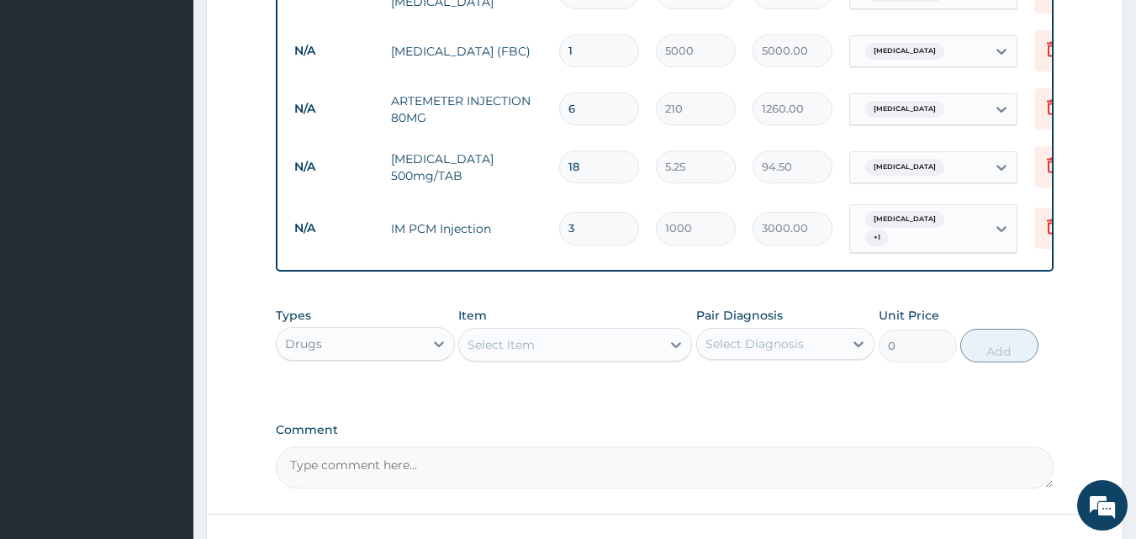
scroll to position [798, 0]
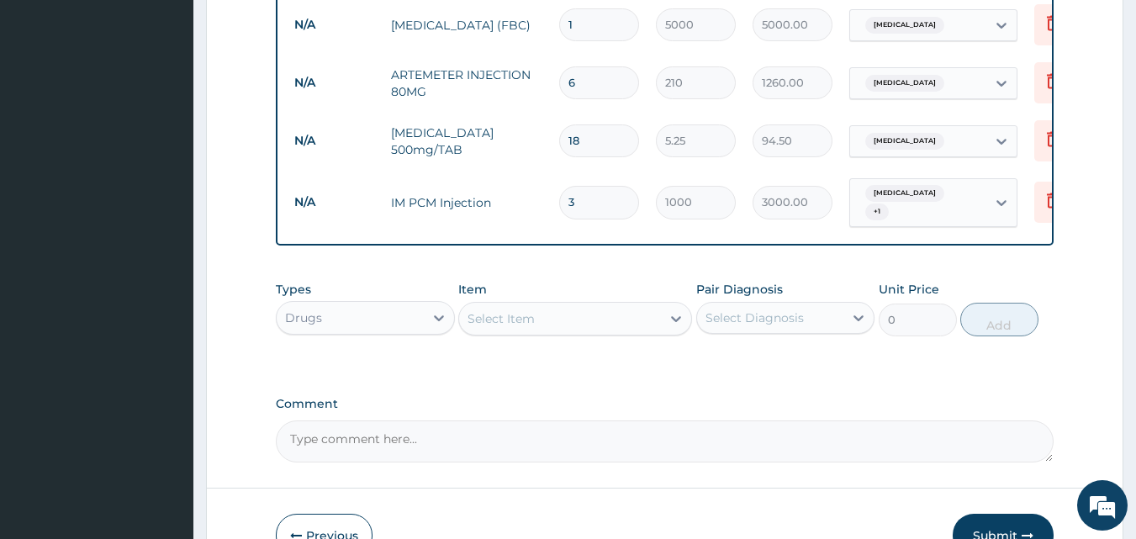
type input "18"
click at [500, 321] on div "Select Item" at bounding box center [501, 318] width 67 height 17
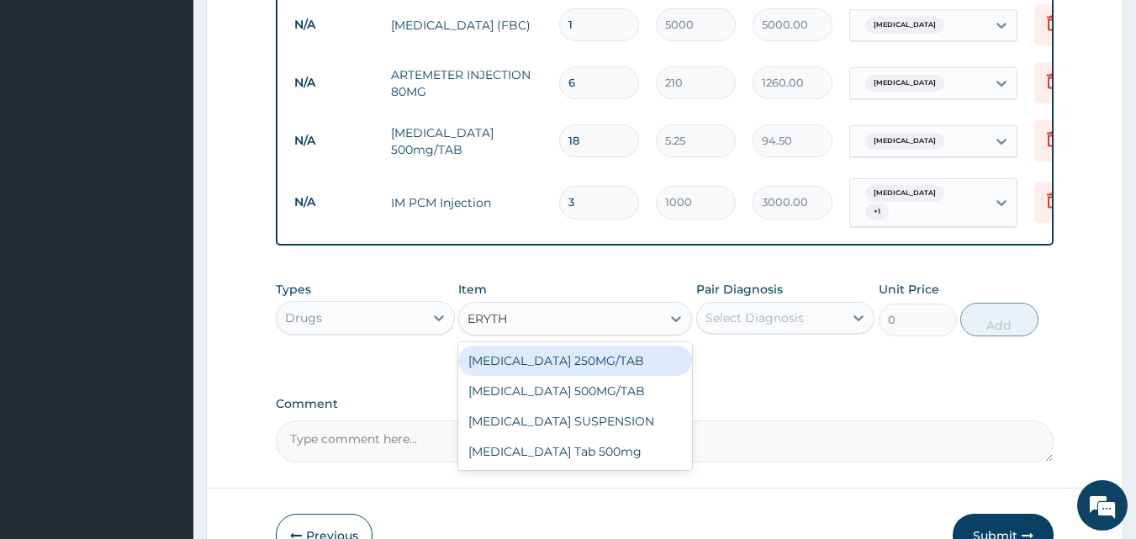
type input "ERYTHR"
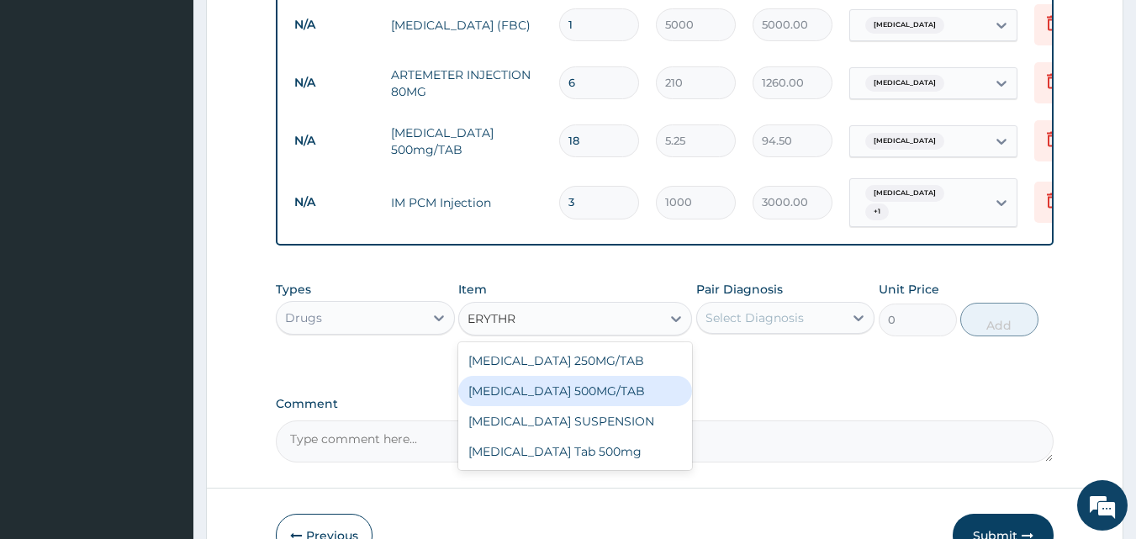
click at [553, 389] on div "[MEDICAL_DATA] 500MG/TAB" at bounding box center [575, 391] width 234 height 30
type input "18.38"
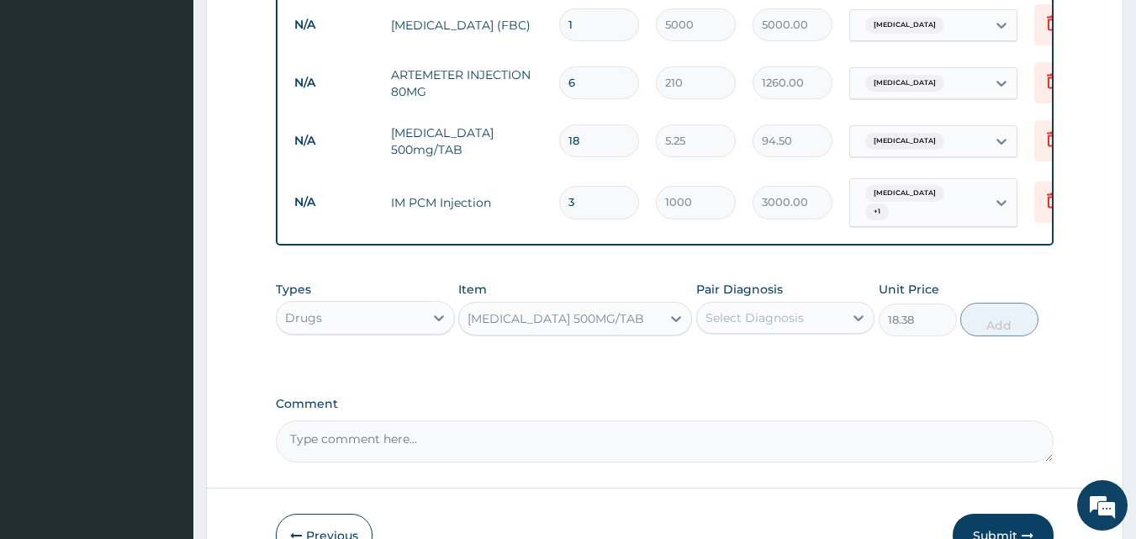
click at [640, 319] on div "[MEDICAL_DATA] 500MG/TAB" at bounding box center [560, 318] width 202 height 27
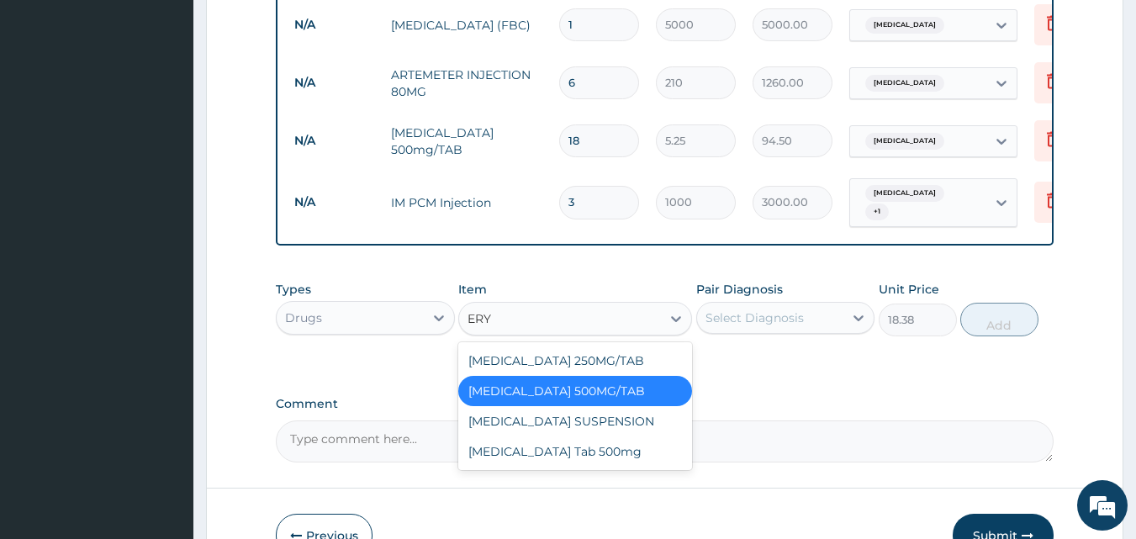
scroll to position [0, 0]
type input "ERYT"
click at [605, 452] on div "[MEDICAL_DATA] Tab 500mg" at bounding box center [575, 451] width 234 height 30
type input "150"
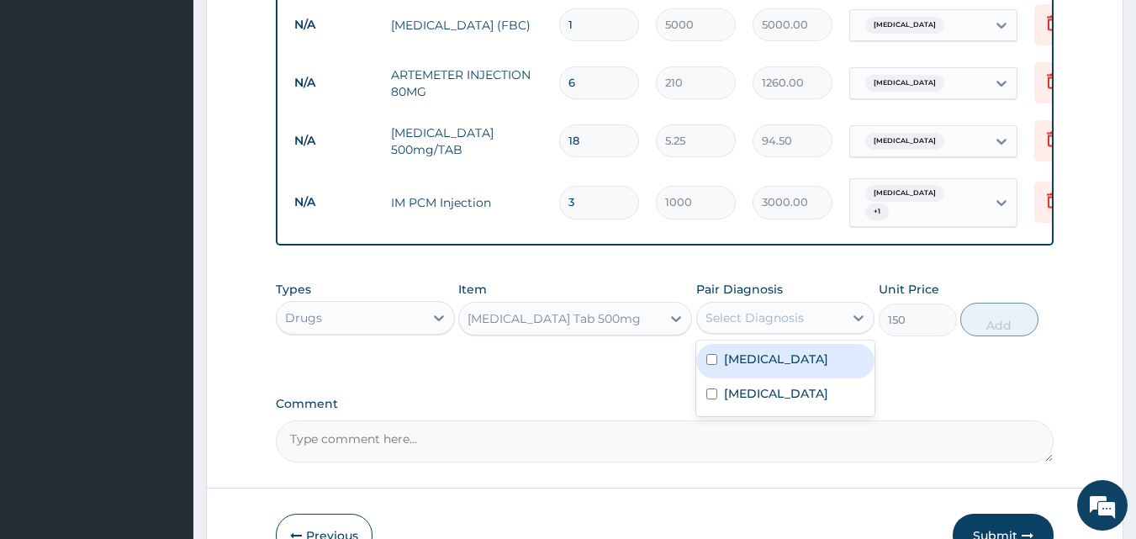
click at [762, 305] on div "Select Diagnosis" at bounding box center [770, 317] width 147 height 27
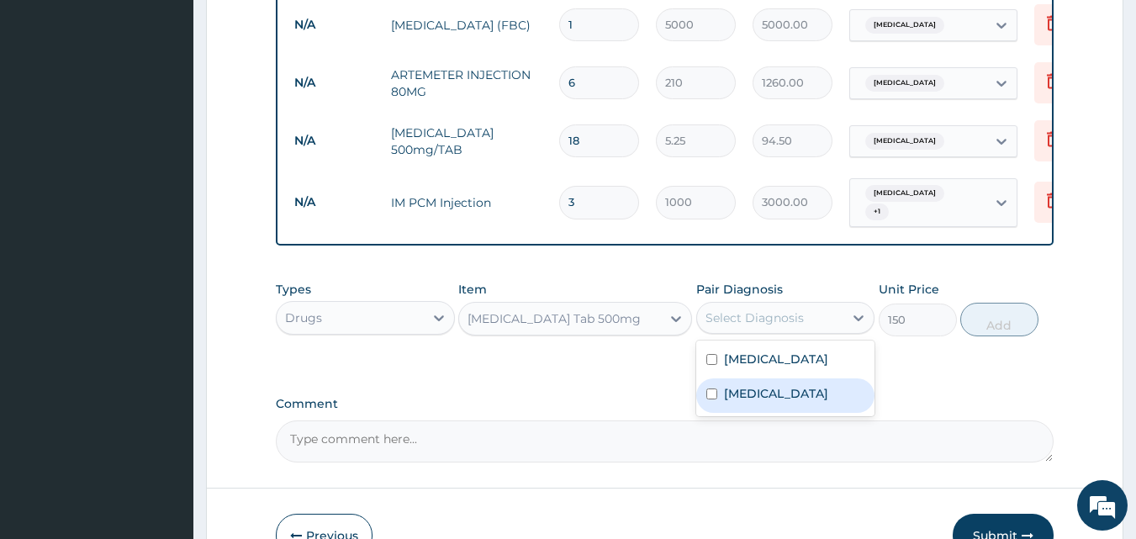
click at [722, 388] on div "[MEDICAL_DATA]" at bounding box center [785, 395] width 179 height 34
checkbox input "true"
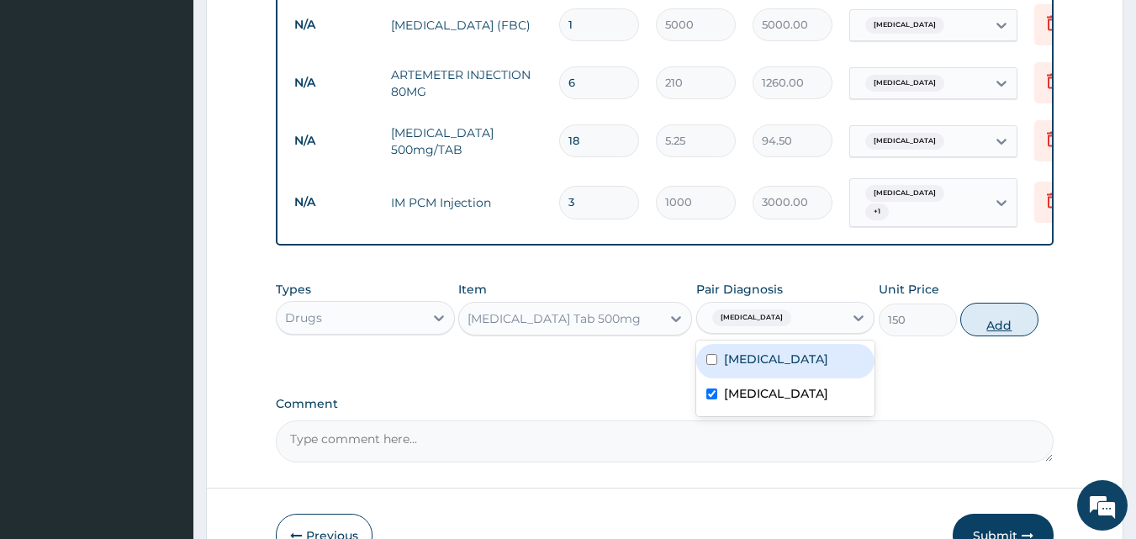
click at [1012, 328] on button "Add" at bounding box center [999, 320] width 78 height 34
type input "0"
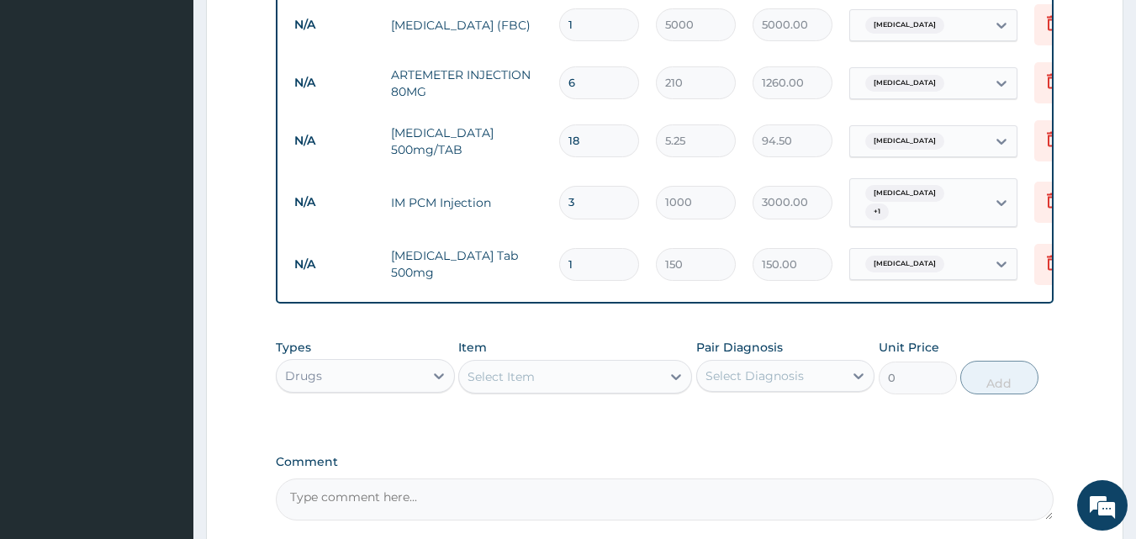
type input "15"
type input "2250.00"
type input "15"
click at [541, 382] on div "Select Item" at bounding box center [560, 376] width 202 height 27
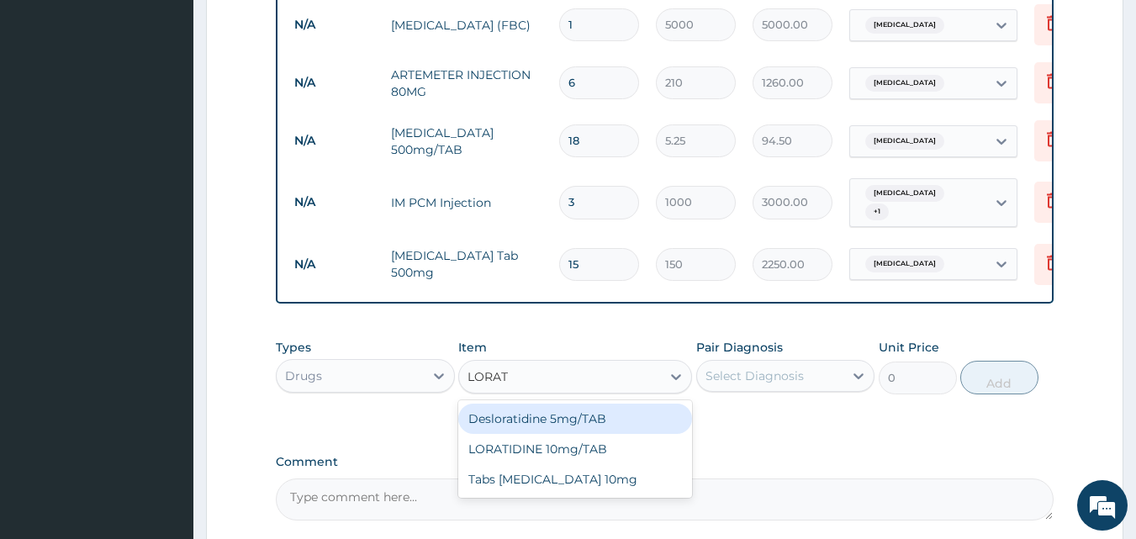
type input "LORATI"
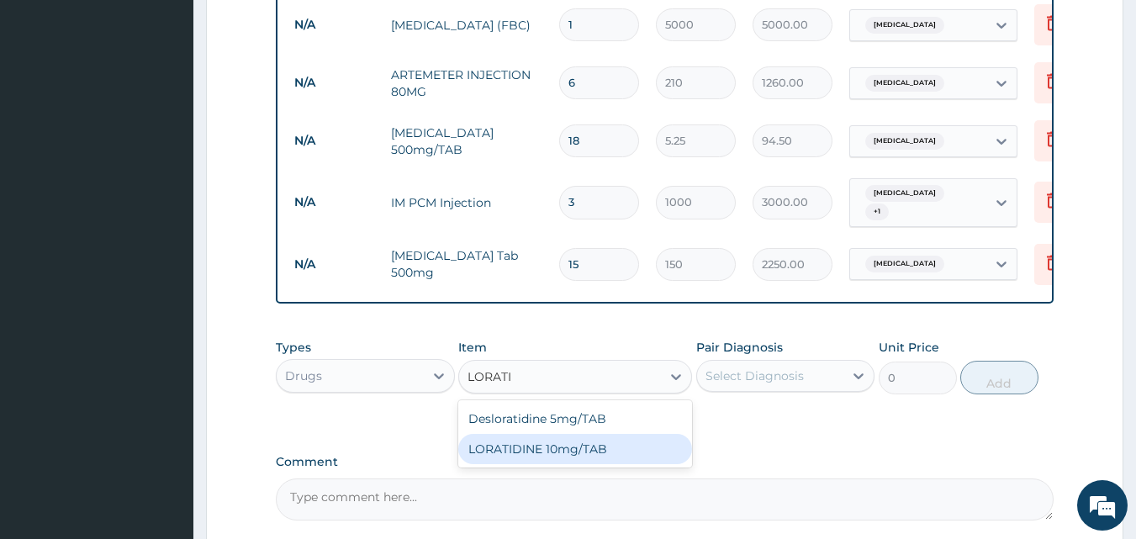
click at [529, 457] on div "LORATIDINE 10mg/TAB" at bounding box center [575, 449] width 234 height 30
type input "11.55"
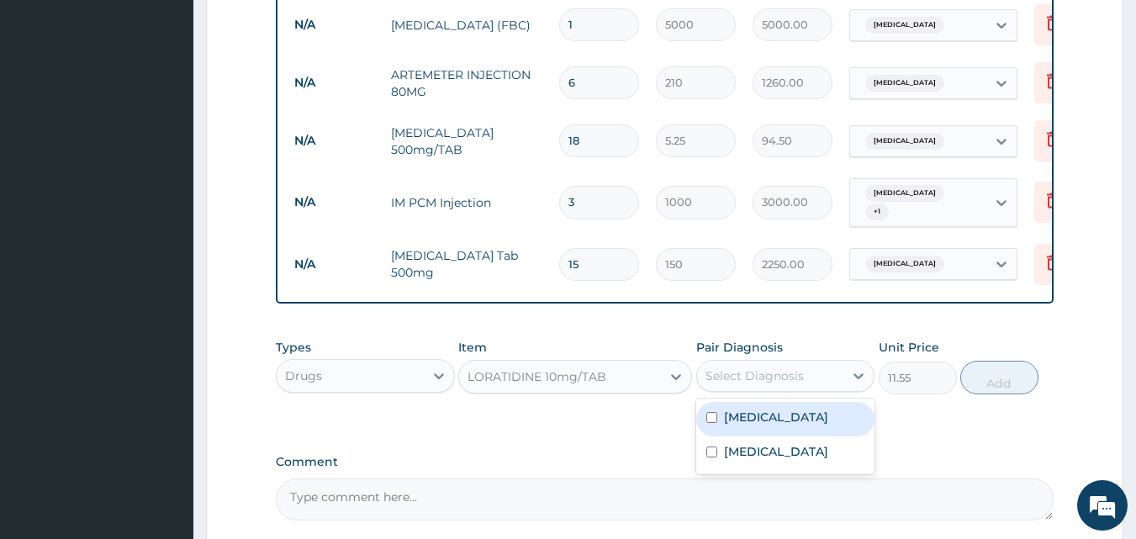
click at [768, 367] on div "Select Diagnosis" at bounding box center [755, 375] width 98 height 17
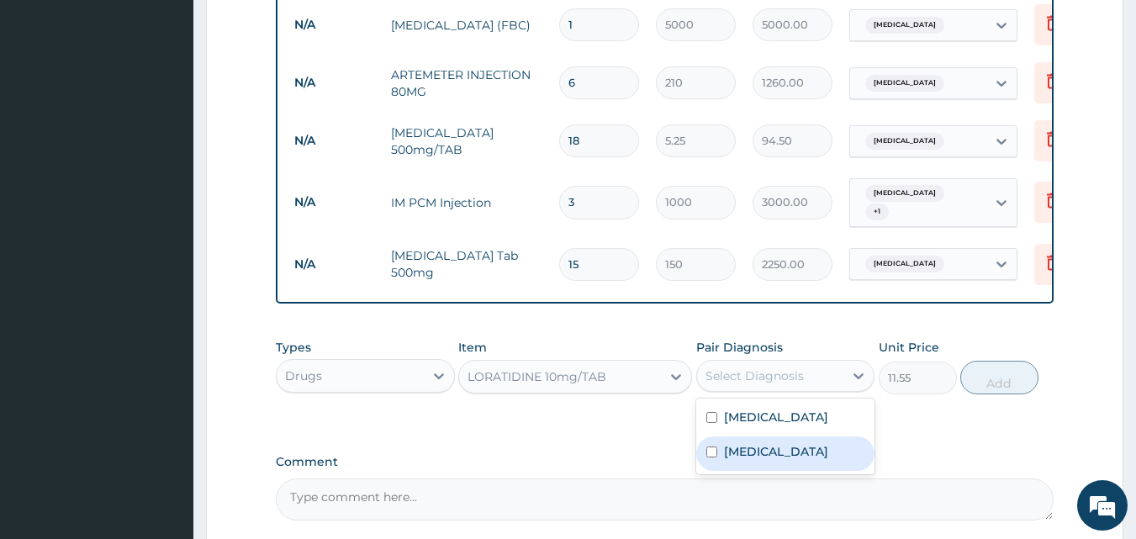
click at [739, 460] on label "[MEDICAL_DATA]" at bounding box center [776, 451] width 104 height 17
checkbox input "true"
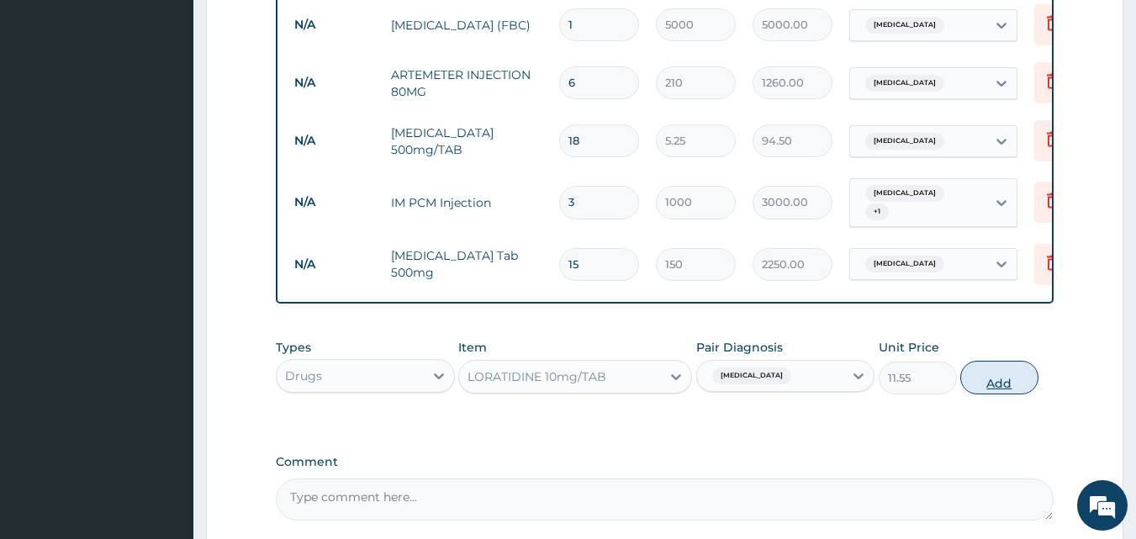
click at [989, 383] on button "Add" at bounding box center [999, 378] width 78 height 34
type input "0"
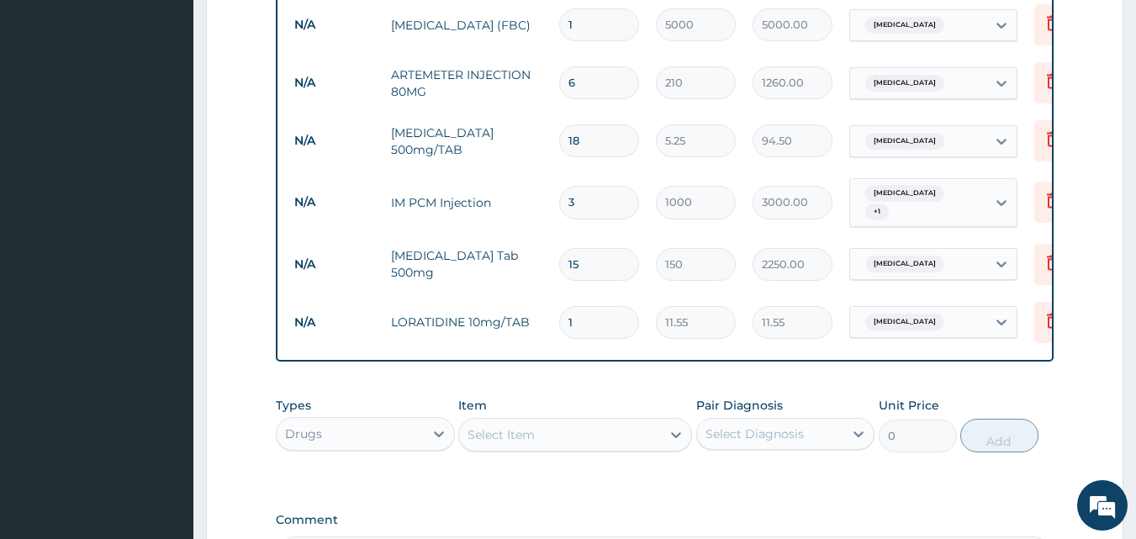
type input "10"
type input "115.50"
type input "10"
click at [567, 431] on div "Select Item" at bounding box center [560, 434] width 202 height 27
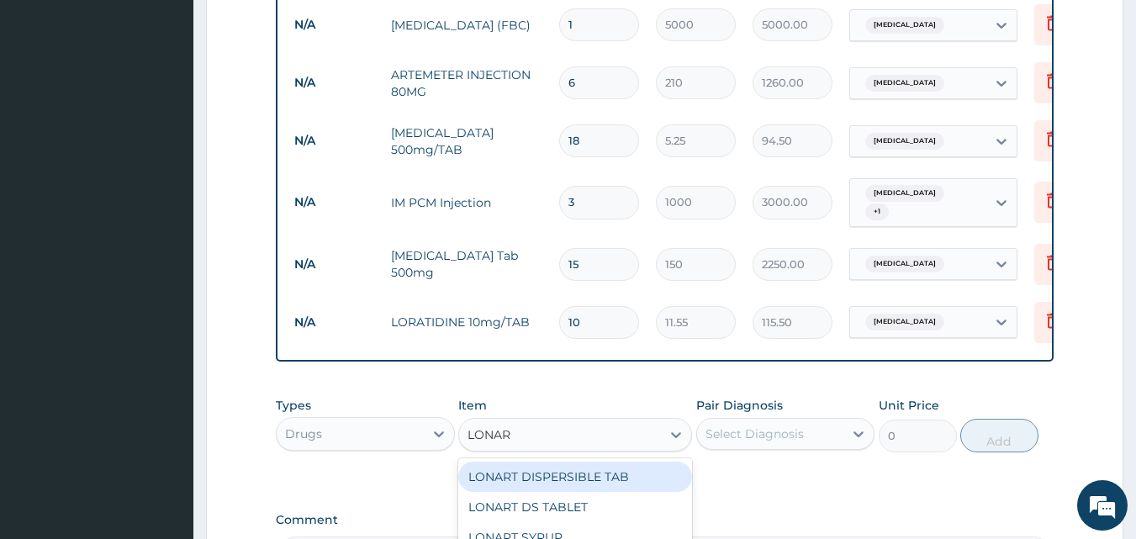
type input "LONART"
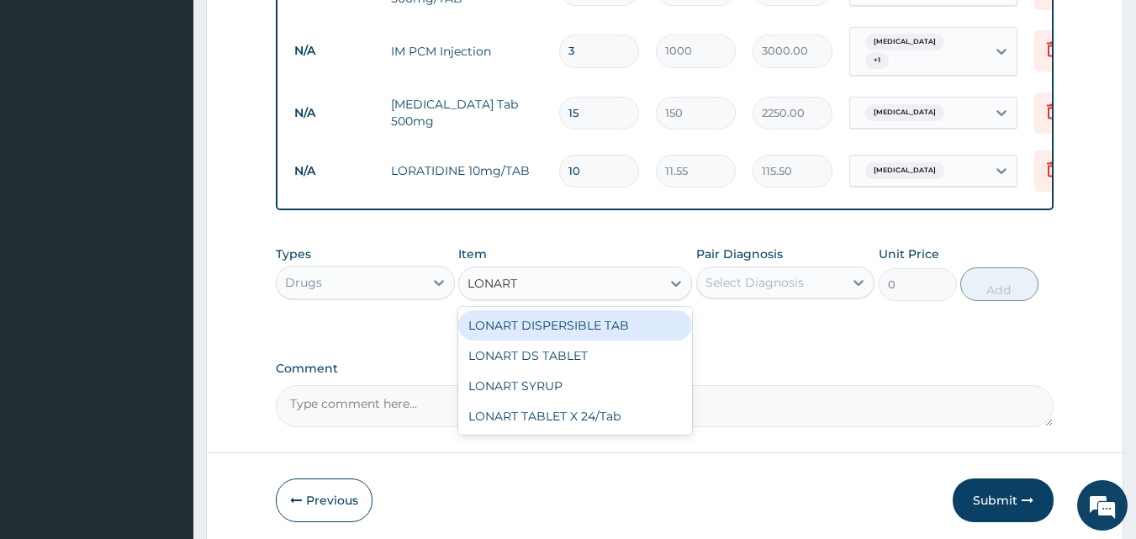
scroll to position [960, 0]
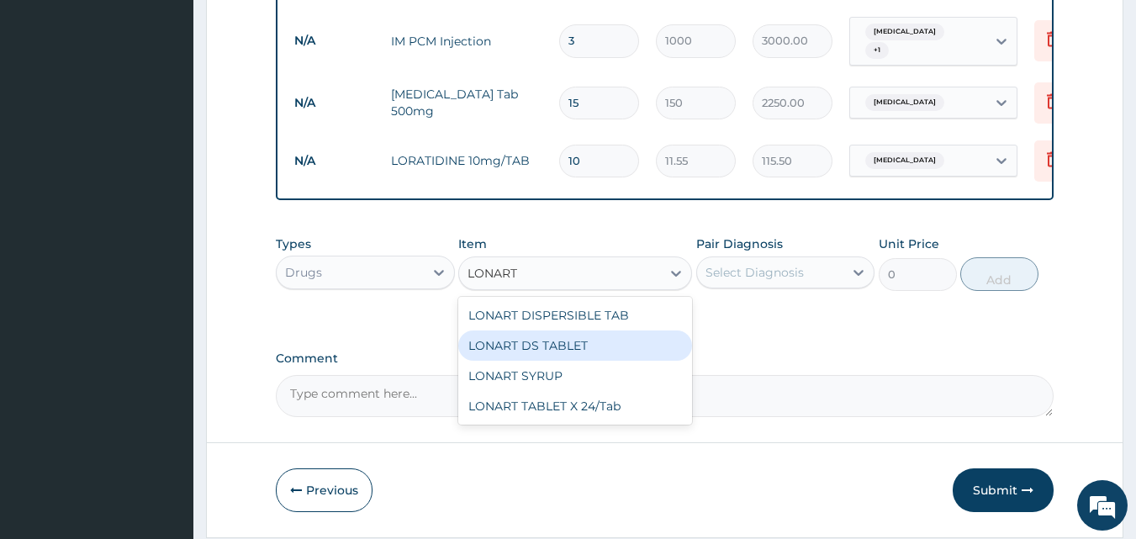
click at [582, 342] on div "LONART DS TABLET" at bounding box center [575, 345] width 234 height 30
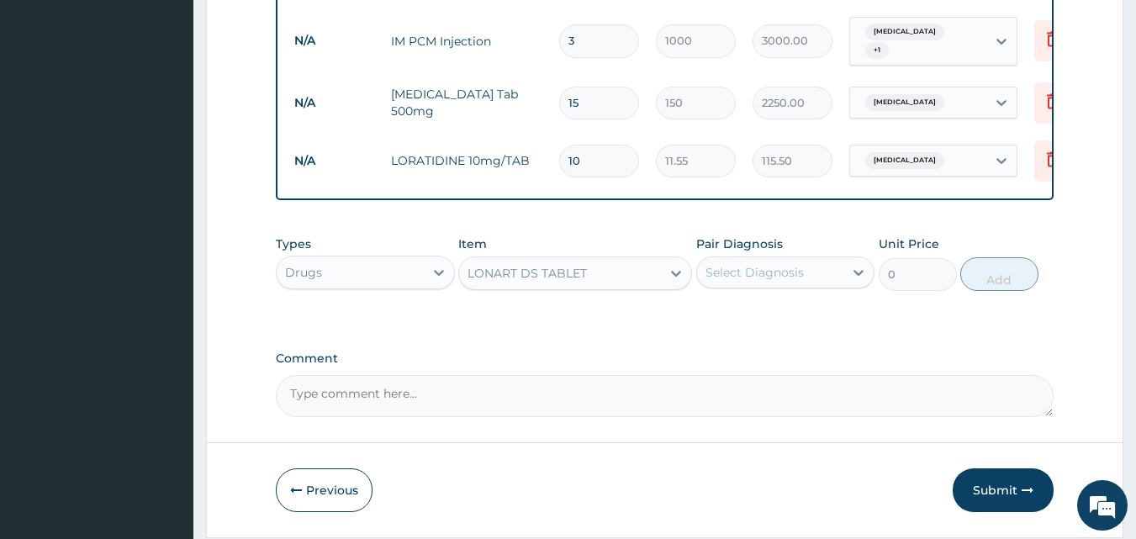
type input "105"
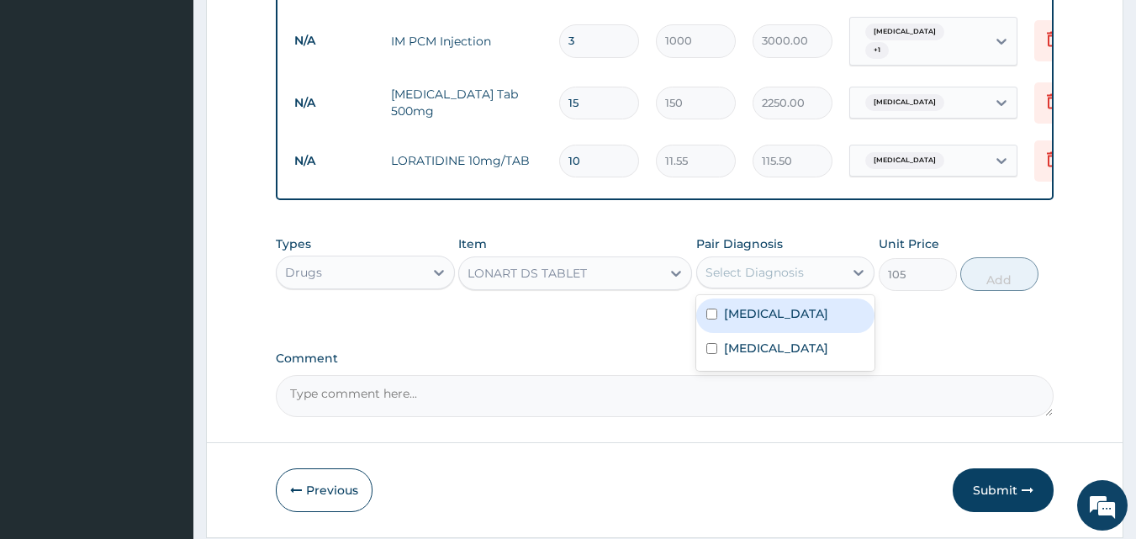
click at [779, 267] on div "Select Diagnosis" at bounding box center [755, 272] width 98 height 17
click at [762, 316] on label "[MEDICAL_DATA]" at bounding box center [776, 313] width 104 height 17
checkbox input "true"
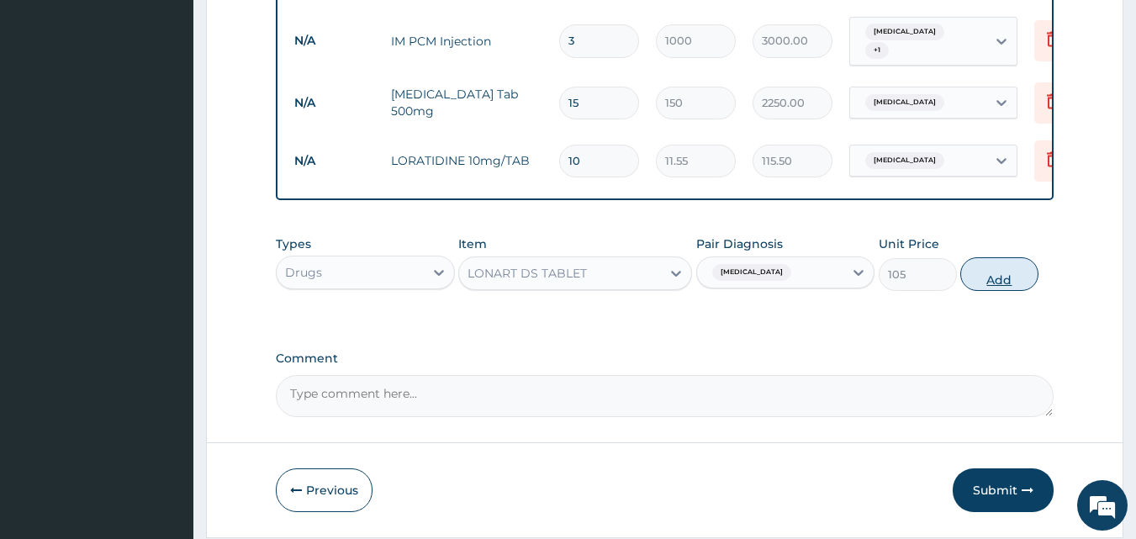
click at [999, 286] on button "Add" at bounding box center [999, 274] width 78 height 34
type input "0"
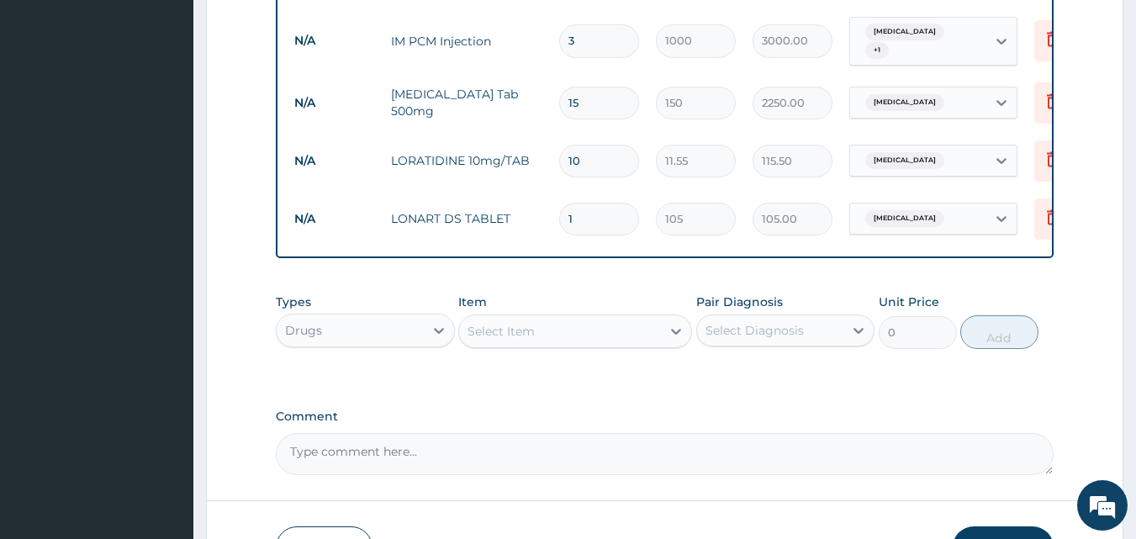
click at [551, 335] on div "Select Item" at bounding box center [560, 331] width 202 height 27
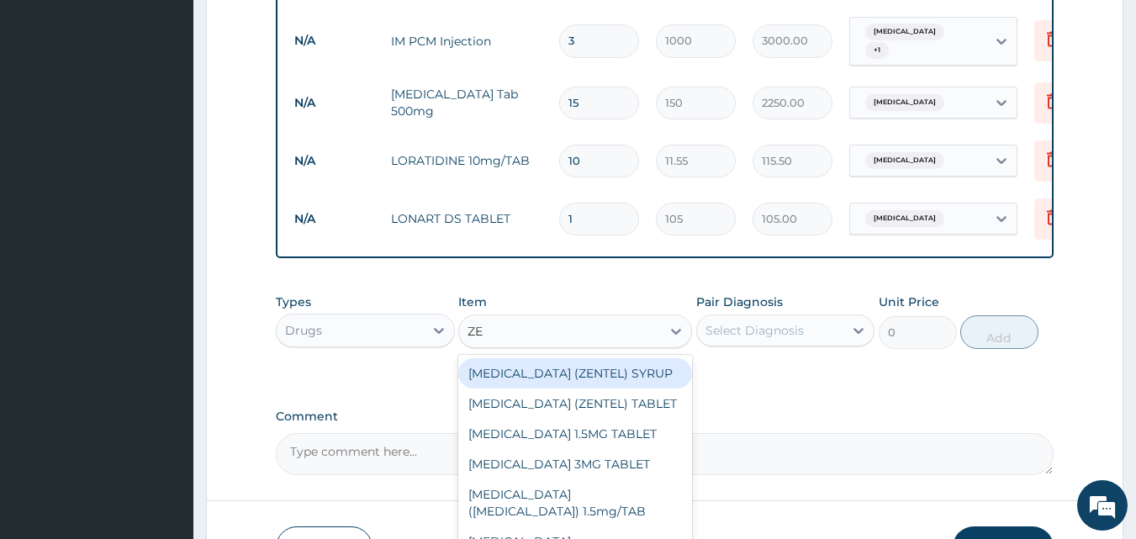
type input "Z"
type input "COUG"
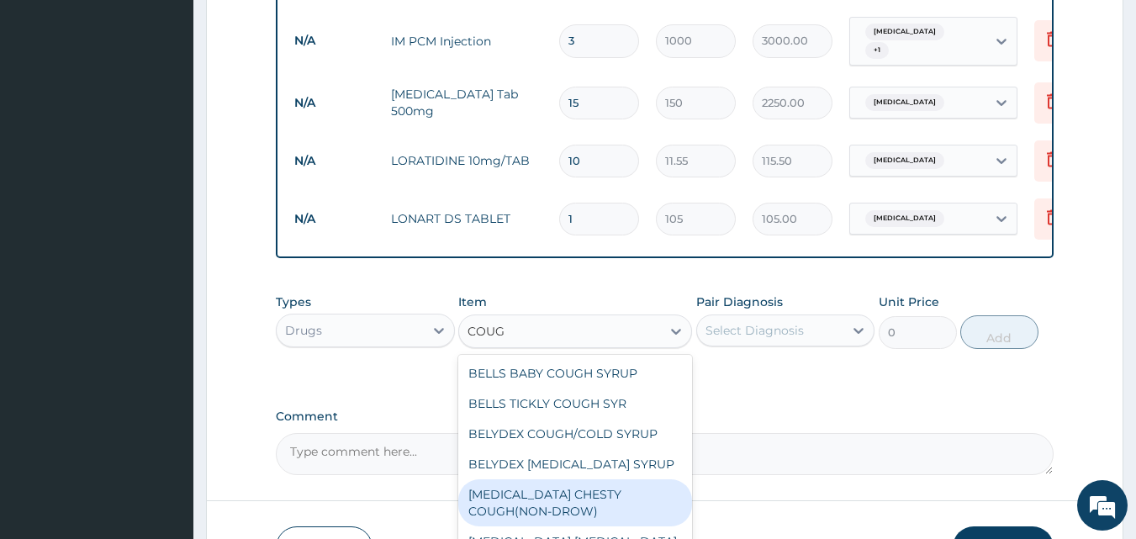
click at [545, 494] on div "[MEDICAL_DATA] CHESTY COUGH(NON-DROW)" at bounding box center [575, 502] width 234 height 47
type input "735"
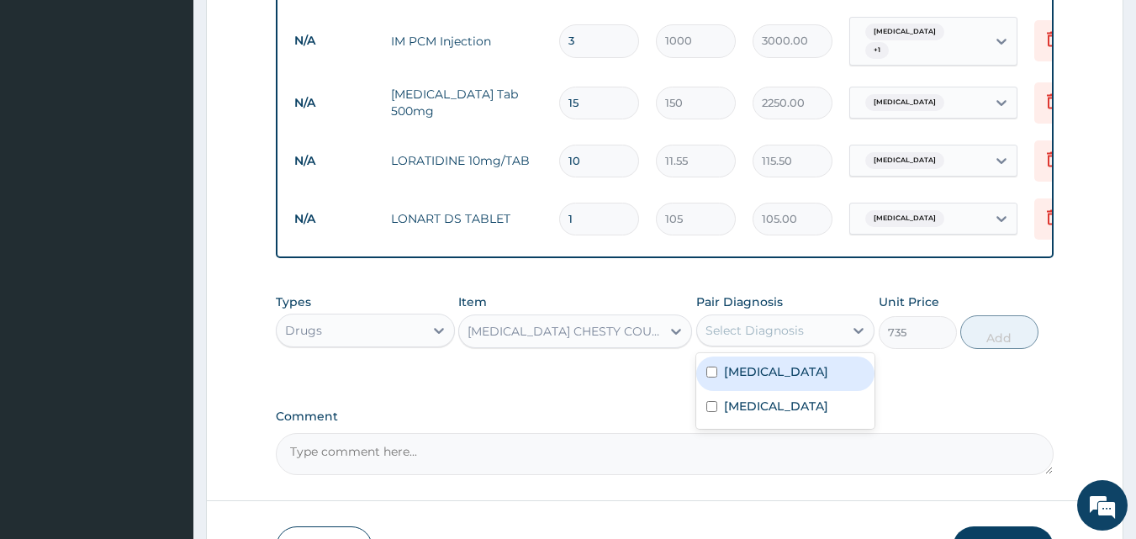
click at [768, 336] on div "Select Diagnosis" at bounding box center [755, 330] width 98 height 17
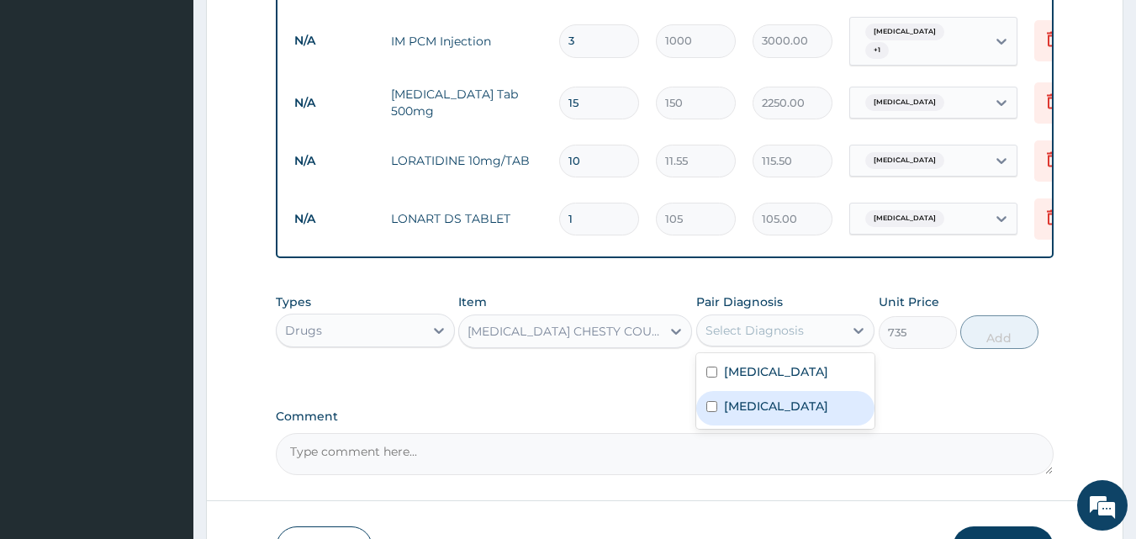
click at [732, 404] on label "[MEDICAL_DATA]" at bounding box center [776, 406] width 104 height 17
checkbox input "true"
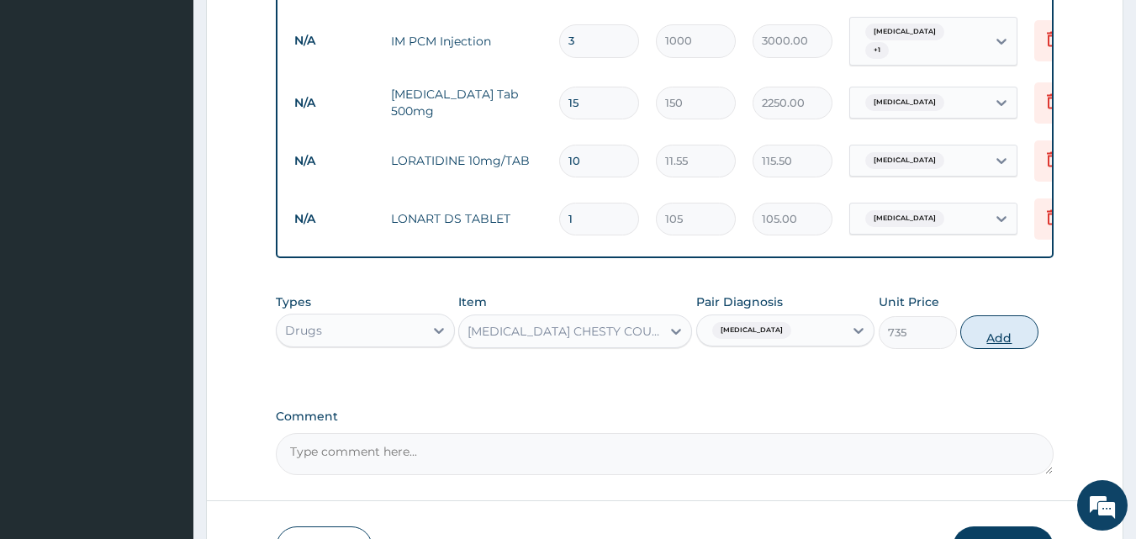
click at [994, 337] on button "Add" at bounding box center [999, 332] width 78 height 34
type input "0"
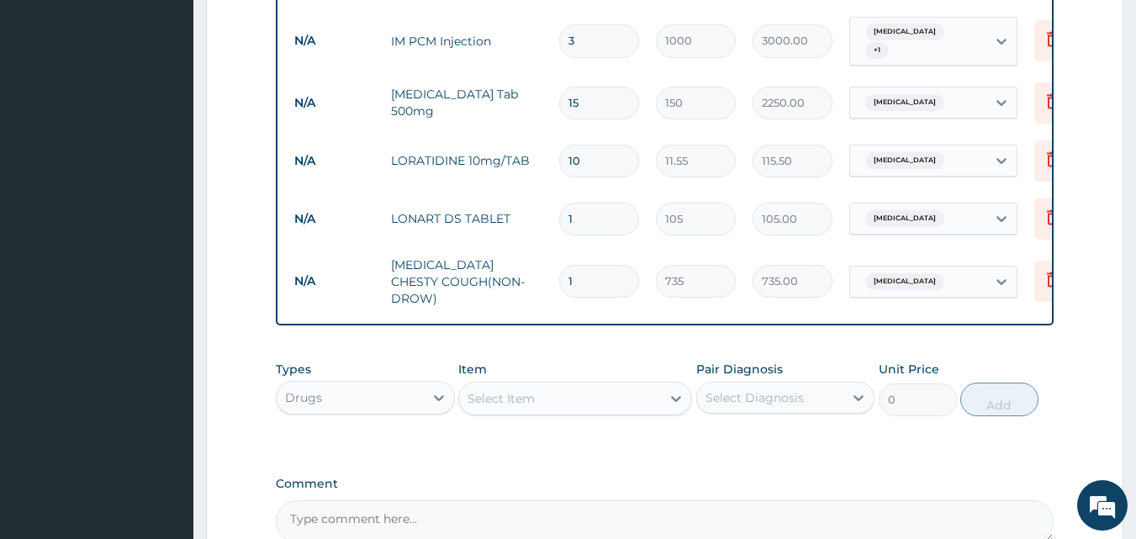
click at [591, 203] on input "1" at bounding box center [599, 219] width 80 height 33
type input "0.00"
type input "6"
type input "630.00"
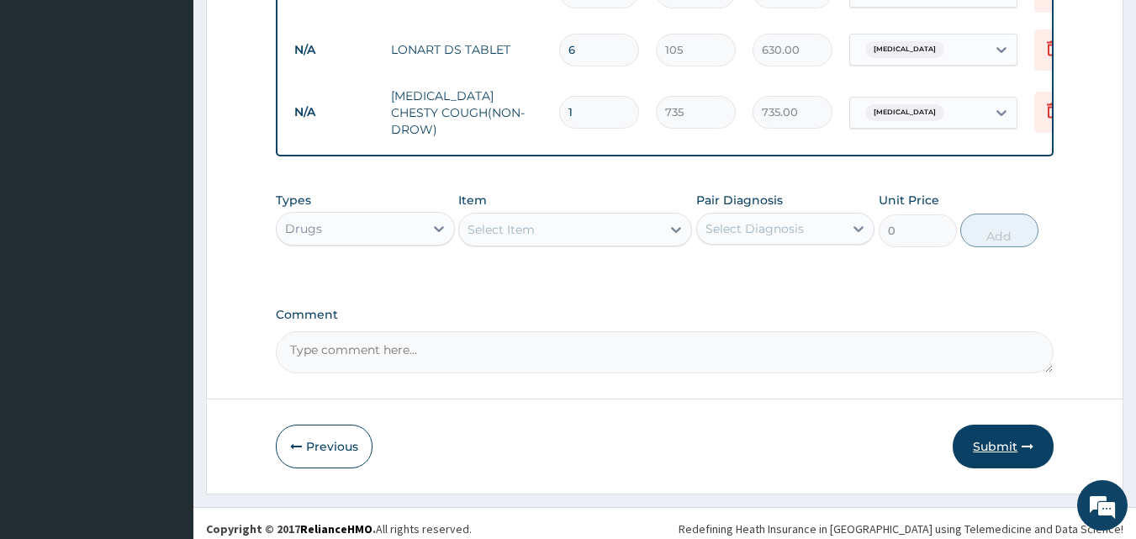
type input "6"
click at [1010, 436] on button "Submit" at bounding box center [1003, 447] width 101 height 44
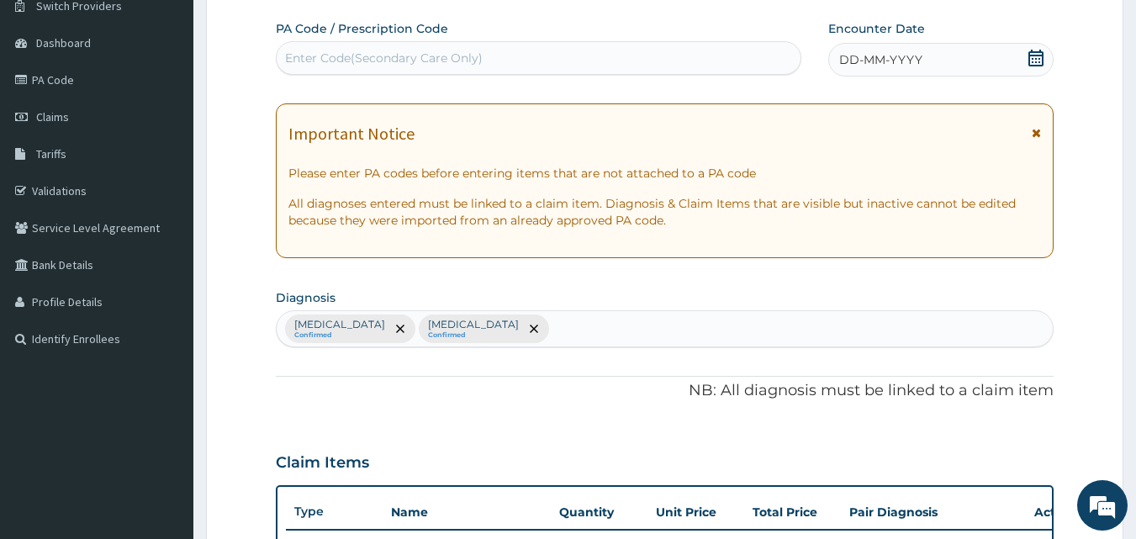
scroll to position [0, 0]
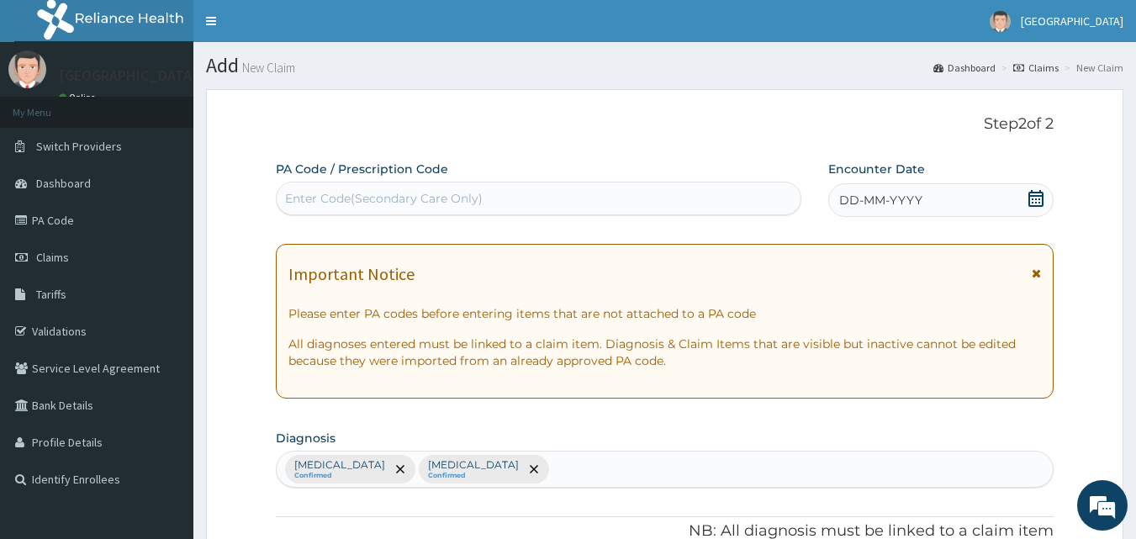
click at [1032, 199] on icon at bounding box center [1036, 198] width 17 height 17
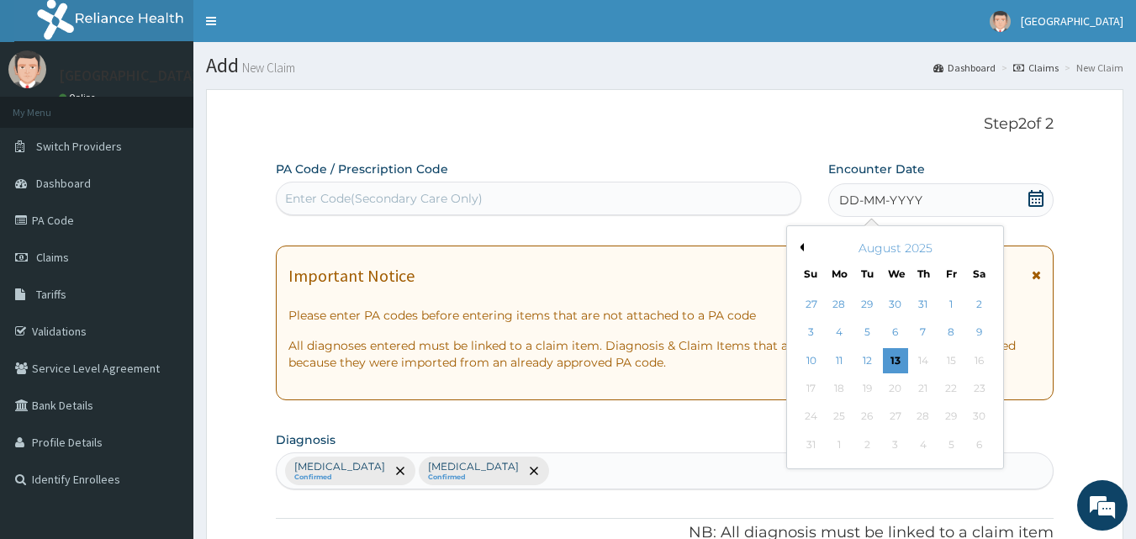
click at [801, 250] on button "Previous Month" at bounding box center [800, 247] width 8 height 8
click at [950, 332] on div "11" at bounding box center [951, 332] width 25 height 25
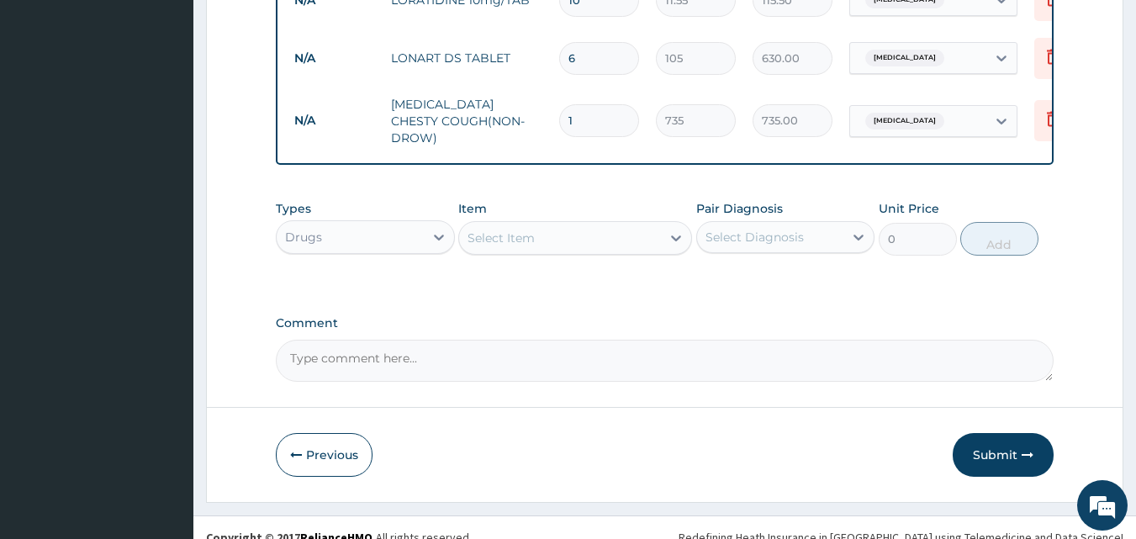
scroll to position [1129, 0]
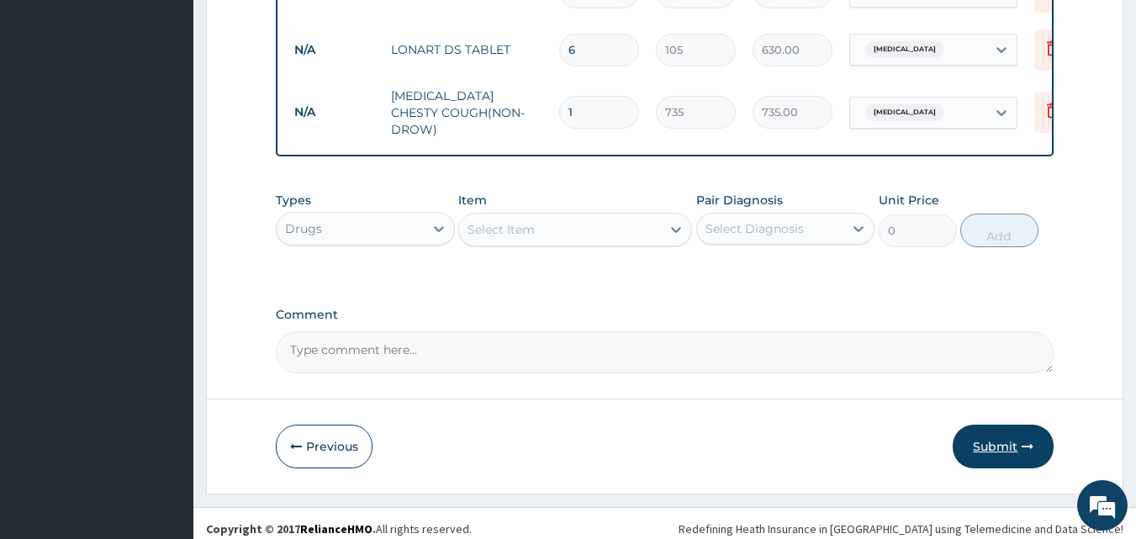
click at [997, 437] on button "Submit" at bounding box center [1003, 447] width 101 height 44
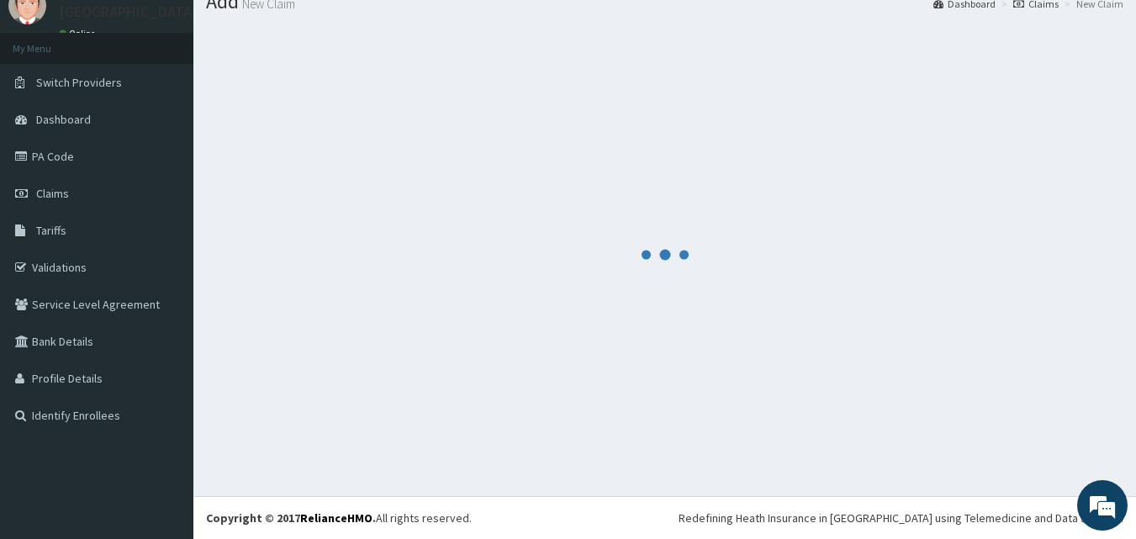
scroll to position [64, 0]
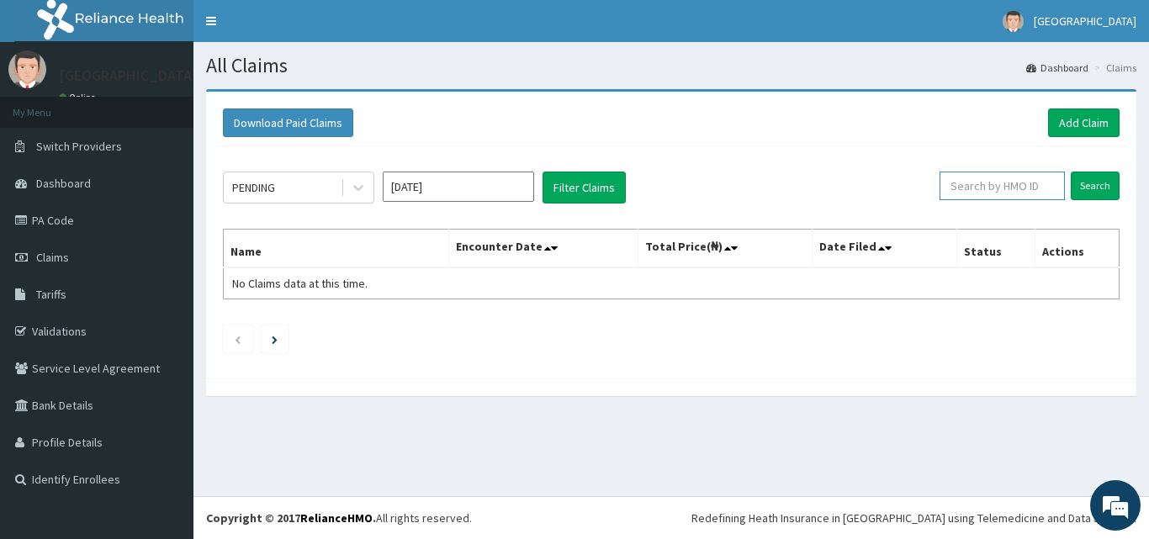
click at [983, 187] on input "text" at bounding box center [1001, 186] width 125 height 29
paste input "- FOI/10021/B"
click at [944, 182] on input "- FOI/10021/B" at bounding box center [975, 186] width 113 height 29
type input "FOI/10021/B"
click at [1087, 188] on input "Search" at bounding box center [1095, 186] width 49 height 29
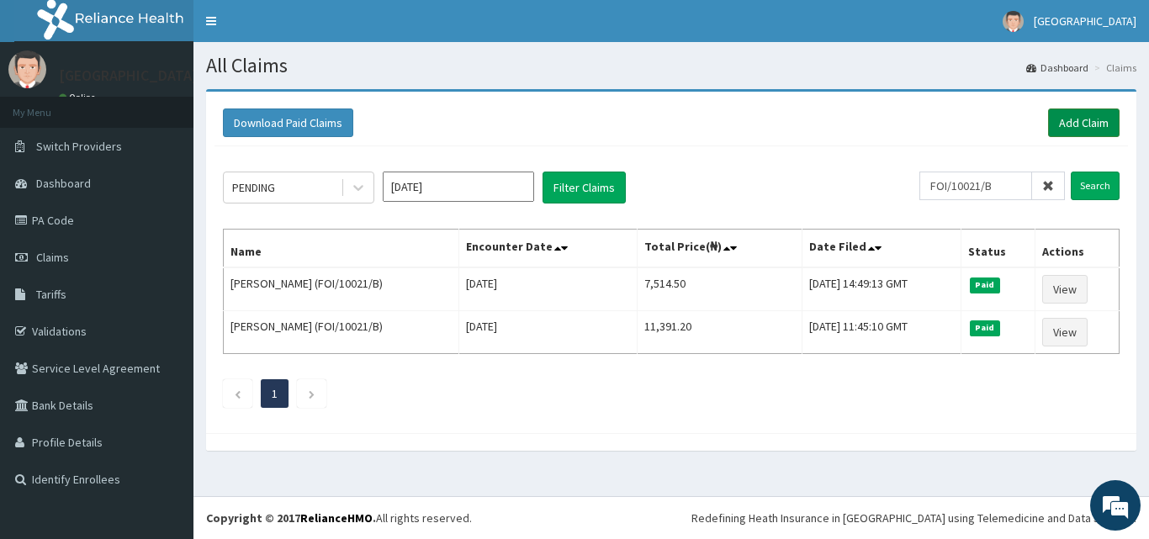
click at [1094, 123] on link "Add Claim" at bounding box center [1083, 122] width 71 height 29
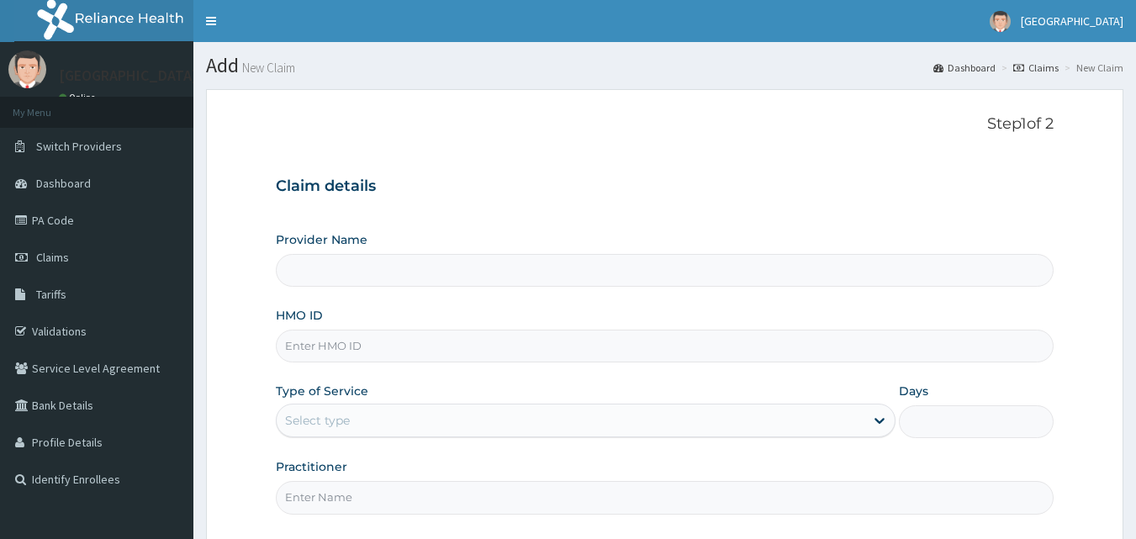
click at [498, 336] on input "HMO ID" at bounding box center [665, 346] width 779 height 33
type input "- FOI/10021/B"
type input "[GEOGRAPHIC_DATA]"
type input "FOI/10021/B"
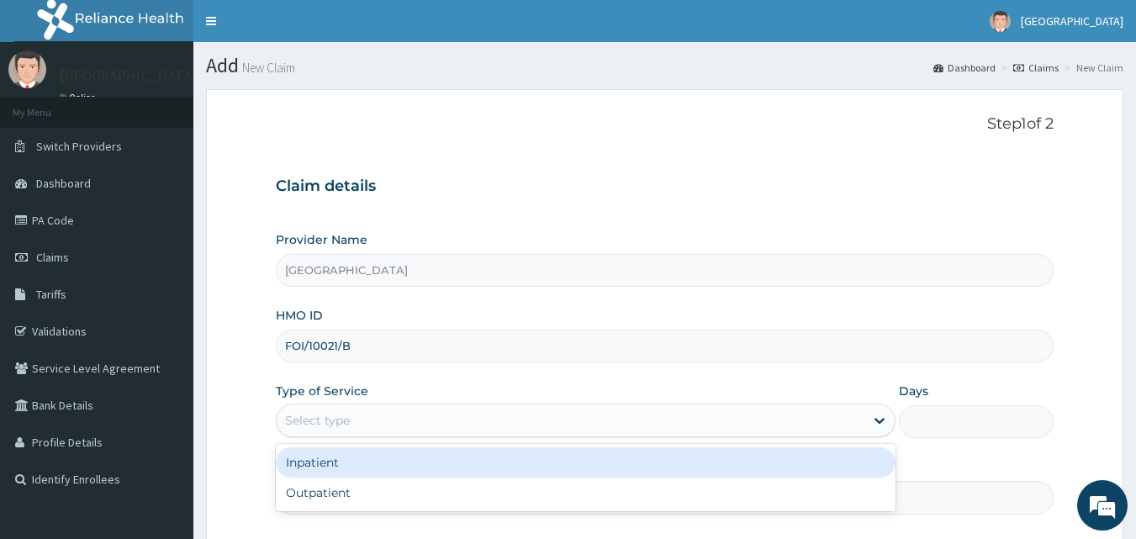
click at [474, 421] on div "Select type" at bounding box center [571, 420] width 588 height 27
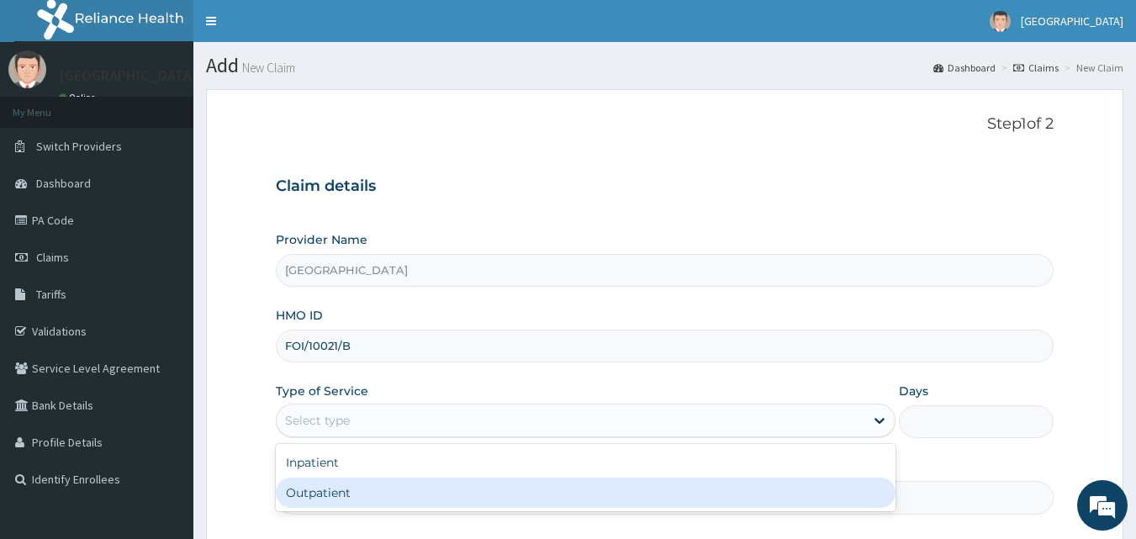
click at [466, 490] on div "Outpatient" at bounding box center [586, 493] width 620 height 30
type input "1"
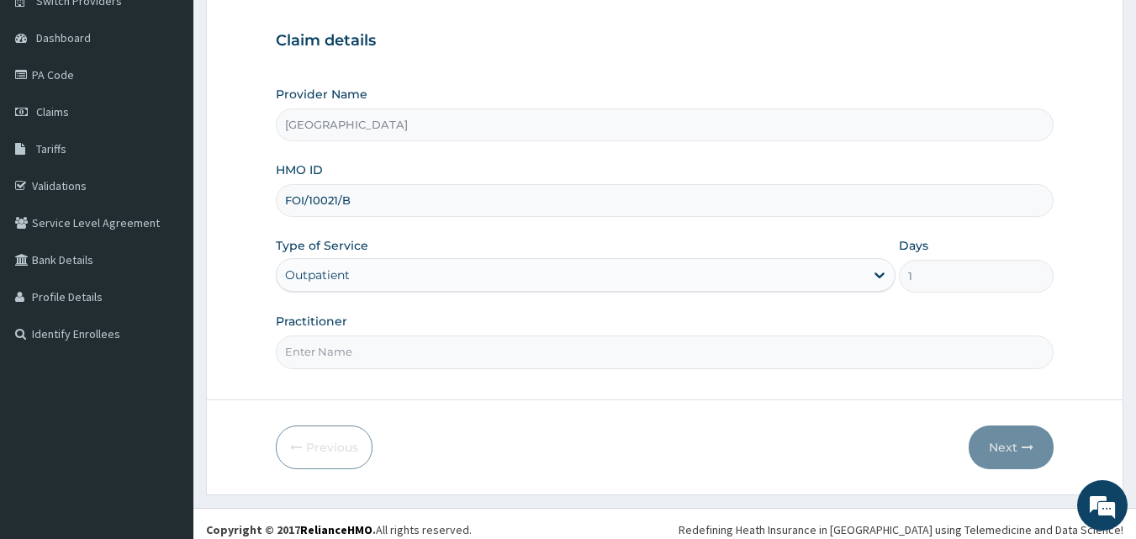
click at [665, 356] on input "Practitioner" at bounding box center [665, 352] width 779 height 33
type input "Dr [PERSON_NAME]"
click at [1015, 435] on button "Next" at bounding box center [1011, 448] width 85 height 44
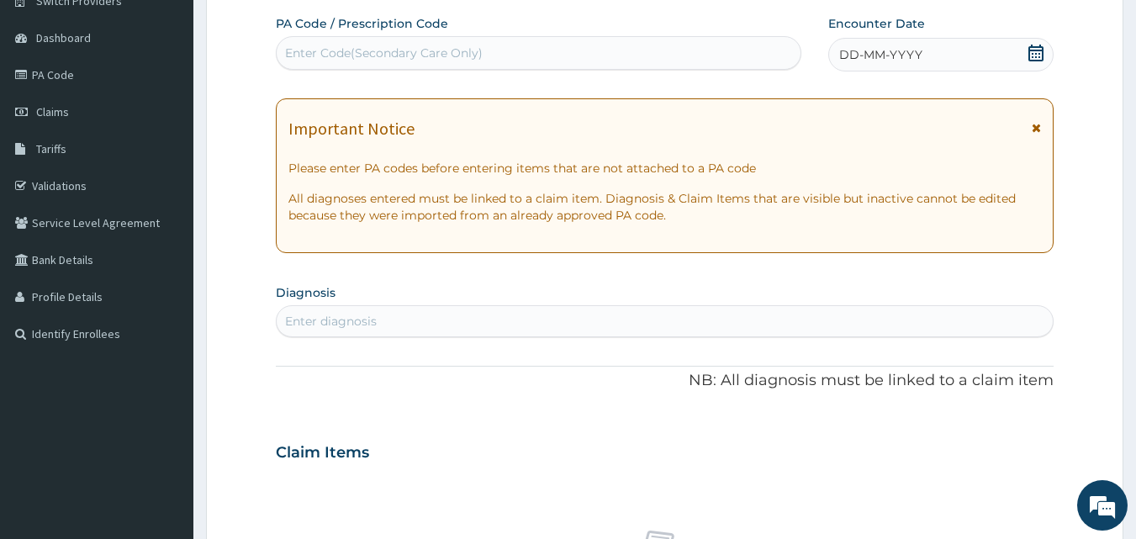
click at [1039, 50] on icon at bounding box center [1035, 53] width 15 height 17
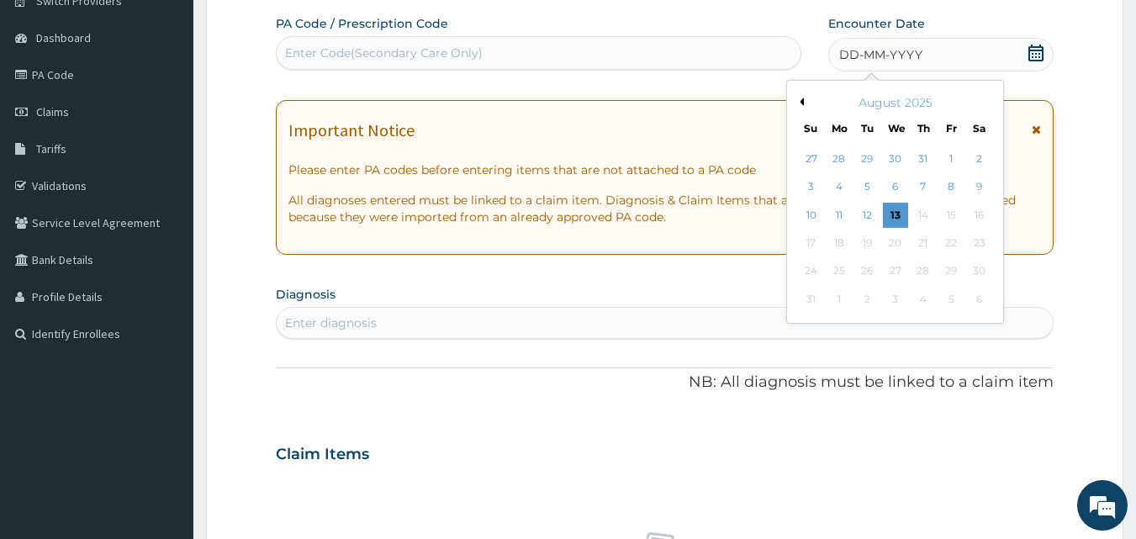
click at [805, 102] on div "August 2025" at bounding box center [895, 102] width 203 height 17
click at [799, 102] on button "Previous Month" at bounding box center [800, 102] width 8 height 8
click at [807, 214] on div "13" at bounding box center [811, 215] width 25 height 25
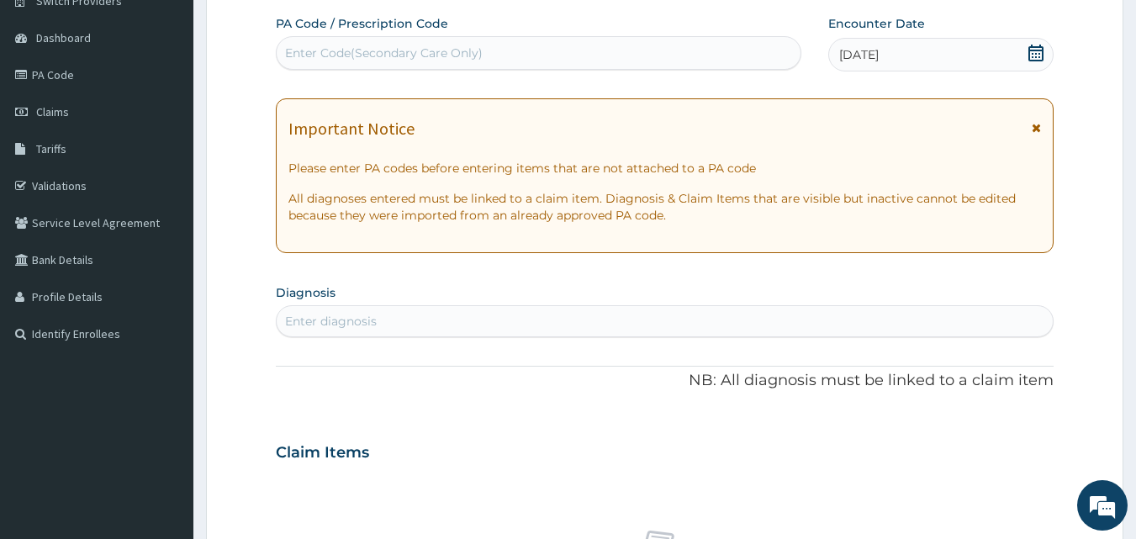
click at [735, 316] on div "Enter diagnosis" at bounding box center [665, 321] width 777 height 27
type input "[MEDICAL_DATA]"
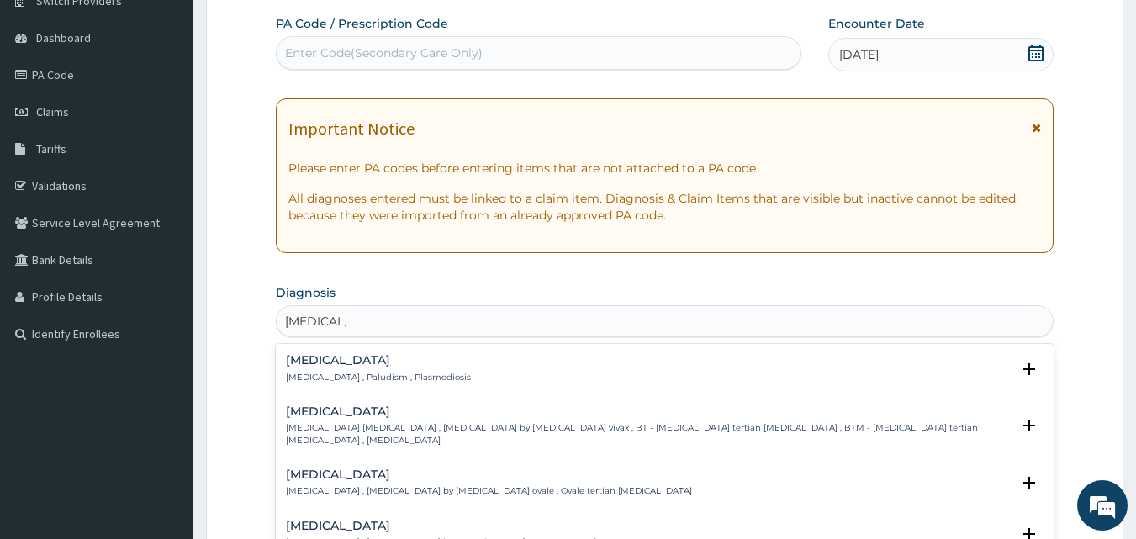
click at [350, 385] on div "[MEDICAL_DATA] [MEDICAL_DATA] , Paludism , Plasmodiosis Select Status Query Que…" at bounding box center [665, 373] width 759 height 38
click at [383, 375] on p "[MEDICAL_DATA] , Paludism , Plasmodiosis" at bounding box center [378, 378] width 185 height 12
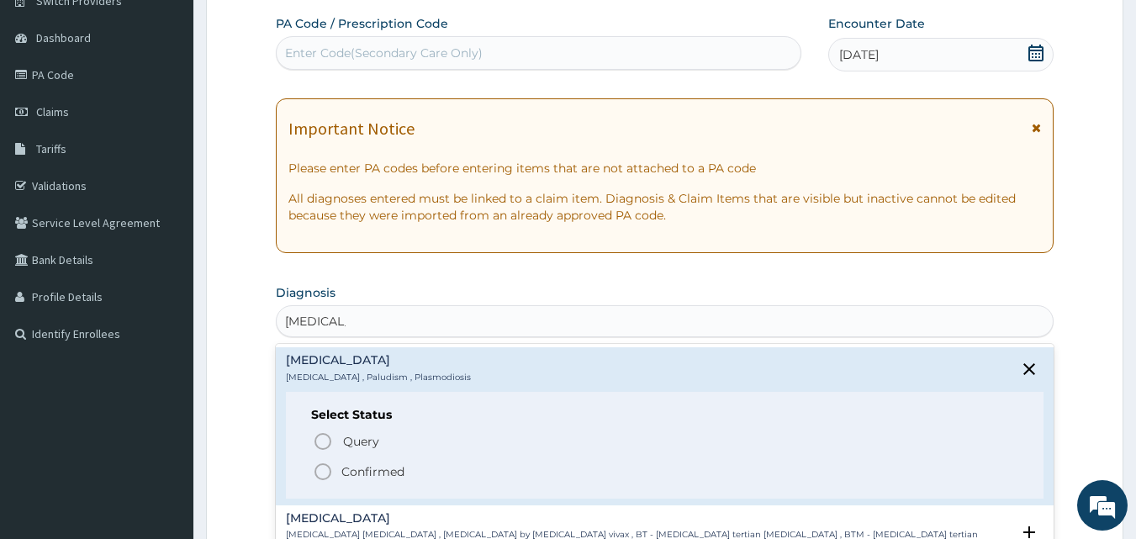
click at [325, 478] on icon "status option filled" at bounding box center [323, 472] width 20 height 20
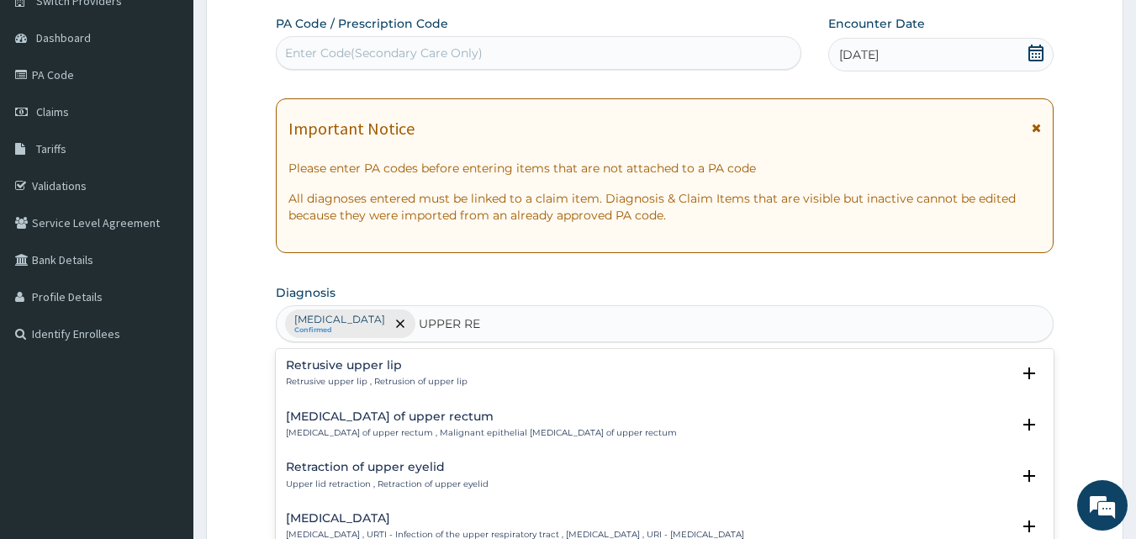
type input "UPPER RES"
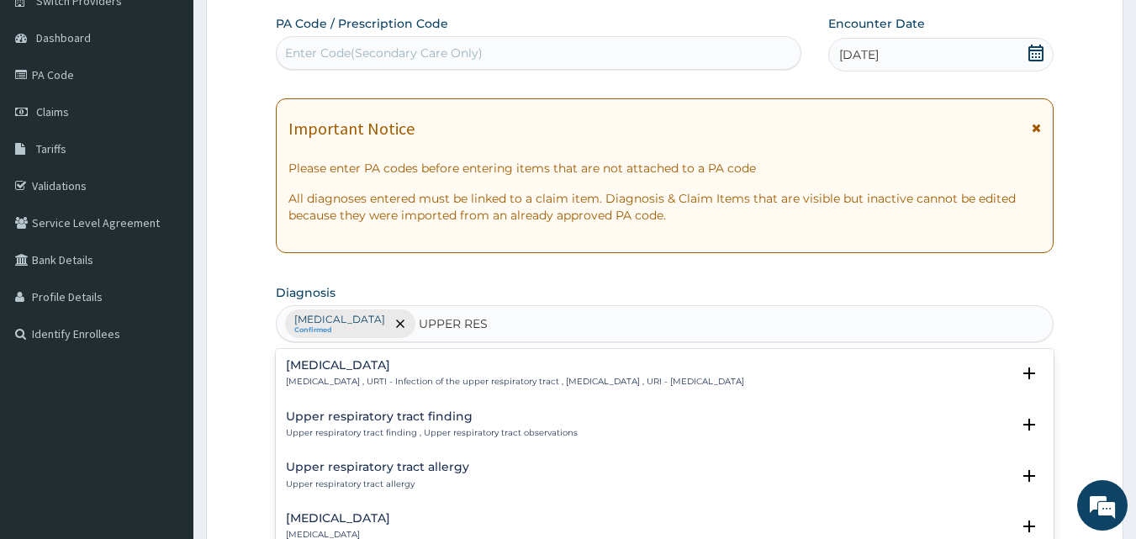
click at [434, 387] on p "[MEDICAL_DATA] , URTI - Infection of the upper respiratory tract , [MEDICAL_DAT…" at bounding box center [515, 382] width 458 height 12
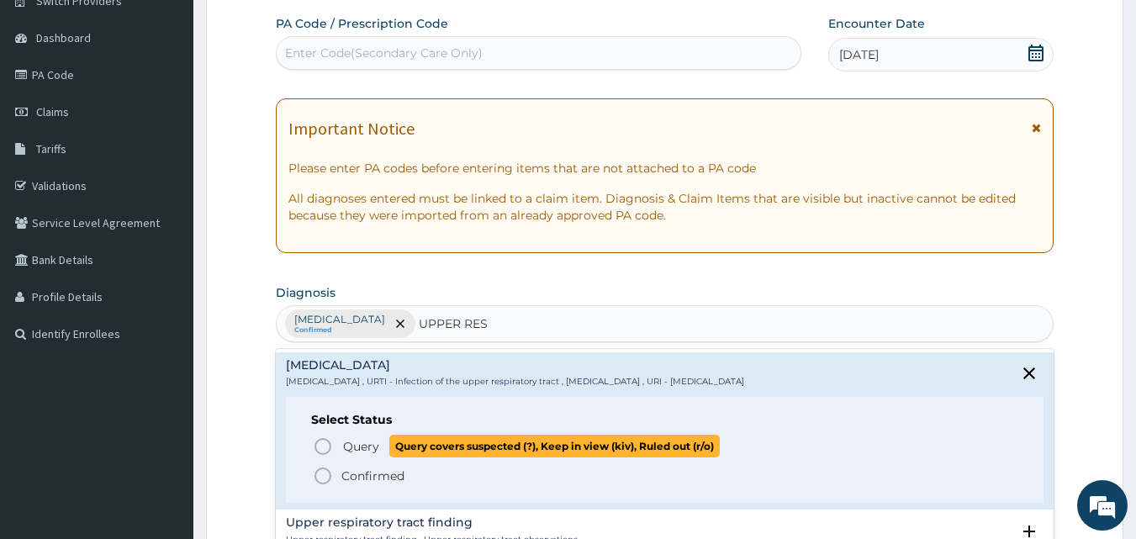
click at [321, 453] on circle "status option query" at bounding box center [322, 446] width 15 height 15
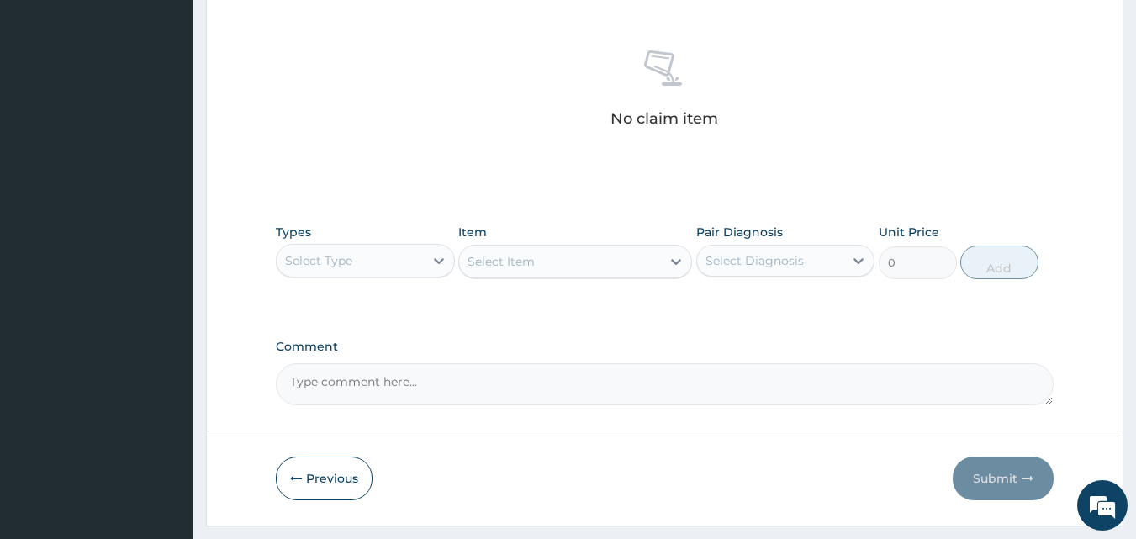
scroll to position [633, 0]
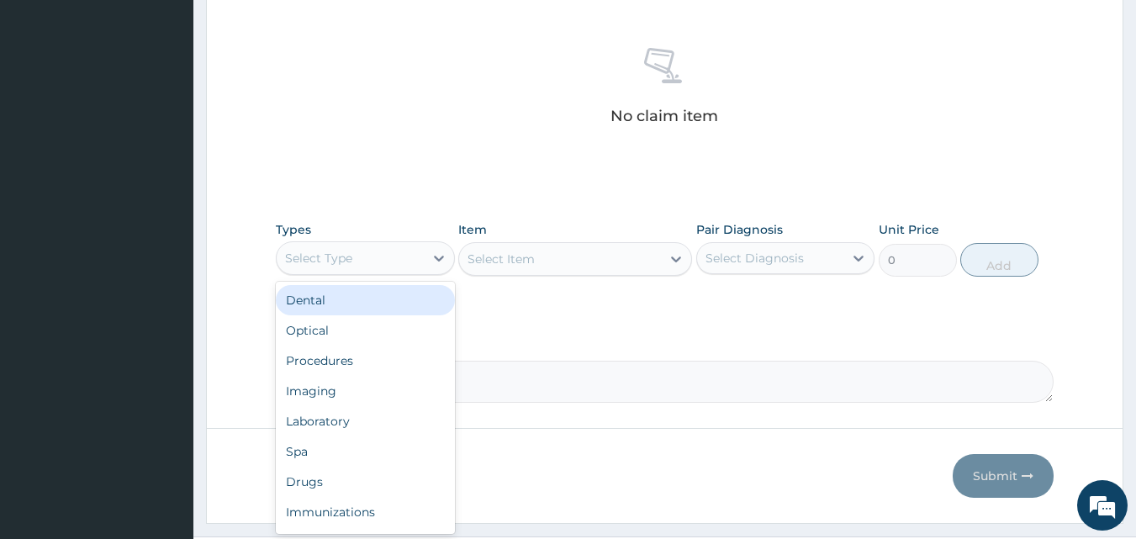
click at [343, 255] on div "Select Type" at bounding box center [318, 258] width 67 height 17
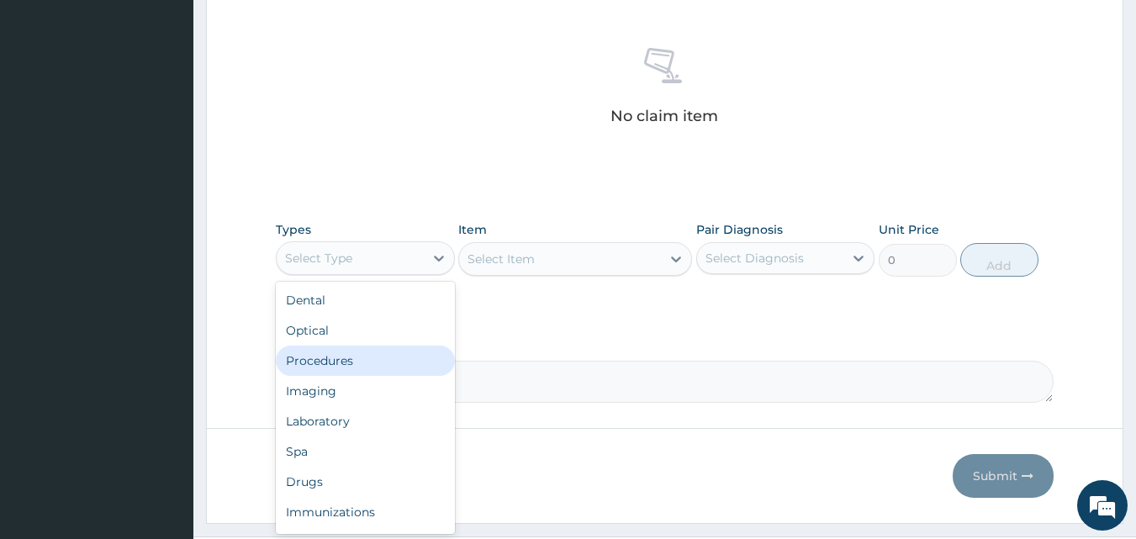
click at [336, 360] on div "Procedures" at bounding box center [365, 361] width 179 height 30
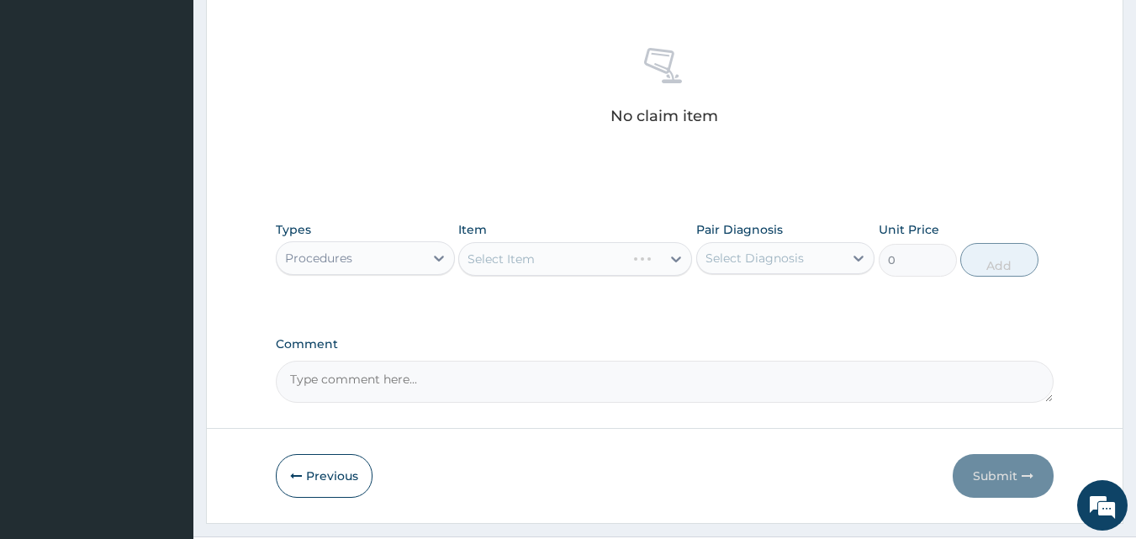
click at [546, 260] on div "Select Item" at bounding box center [575, 259] width 234 height 34
click at [753, 256] on div "Select Diagnosis" at bounding box center [755, 258] width 98 height 17
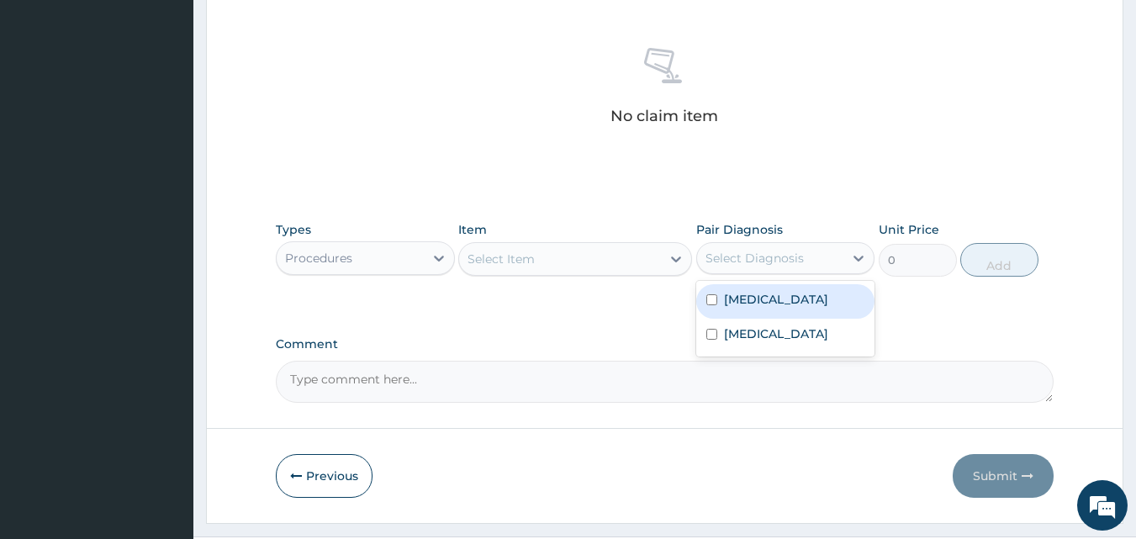
click at [731, 295] on label "[MEDICAL_DATA]" at bounding box center [776, 299] width 104 height 17
checkbox input "true"
click at [546, 262] on div "Select Item" at bounding box center [560, 259] width 202 height 27
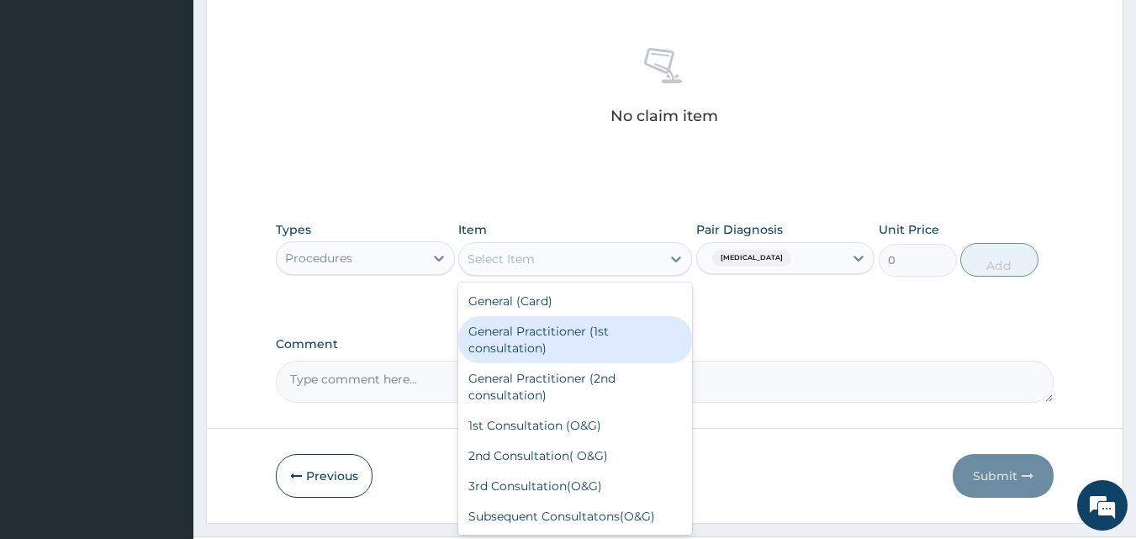
click at [532, 333] on div "General Practitioner (1st consultation)" at bounding box center [575, 339] width 234 height 47
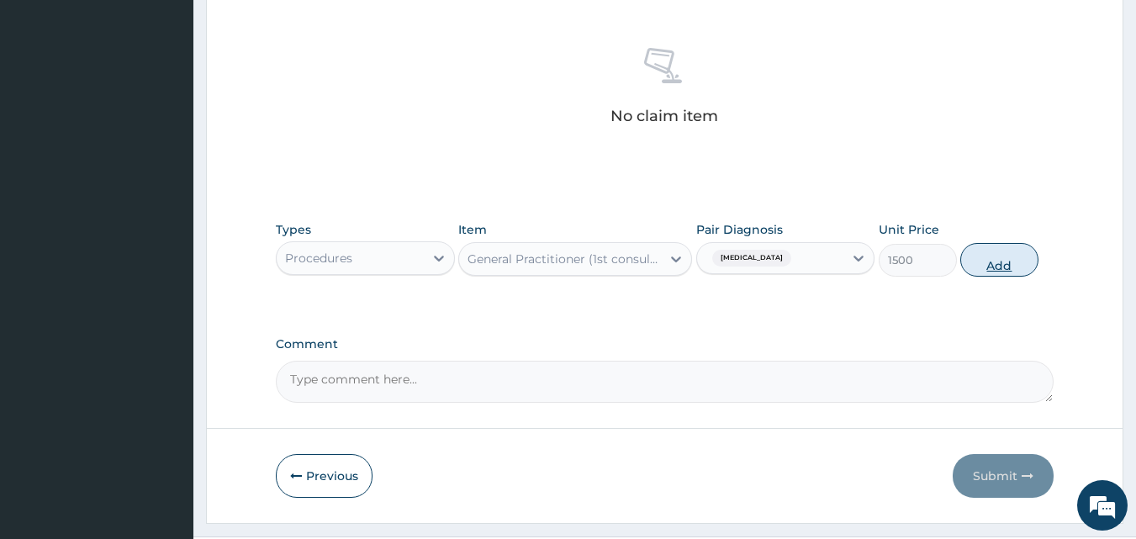
click at [974, 260] on button "Add" at bounding box center [999, 260] width 78 height 34
type input "0"
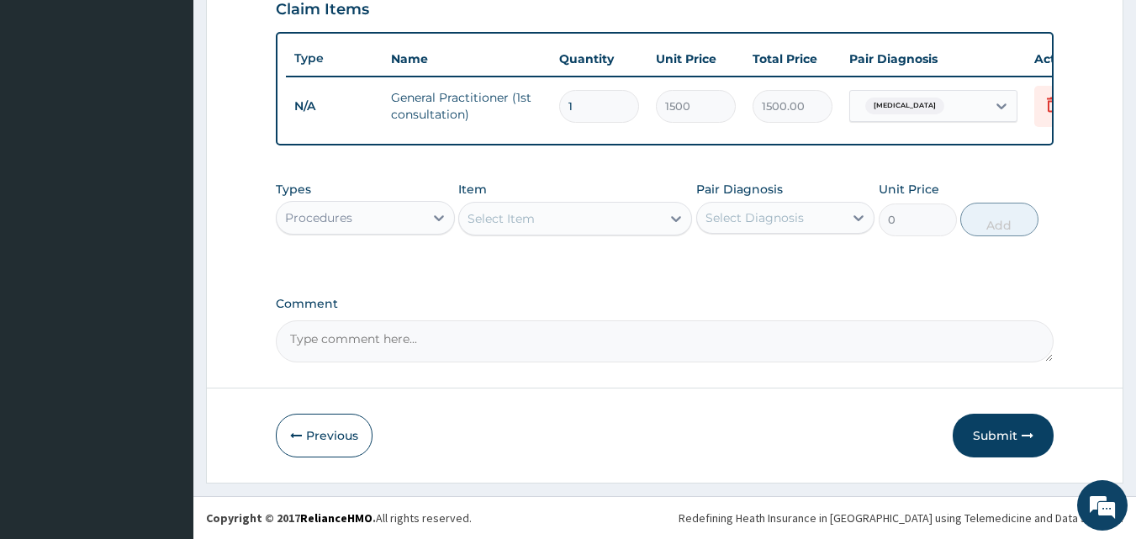
scroll to position [606, 0]
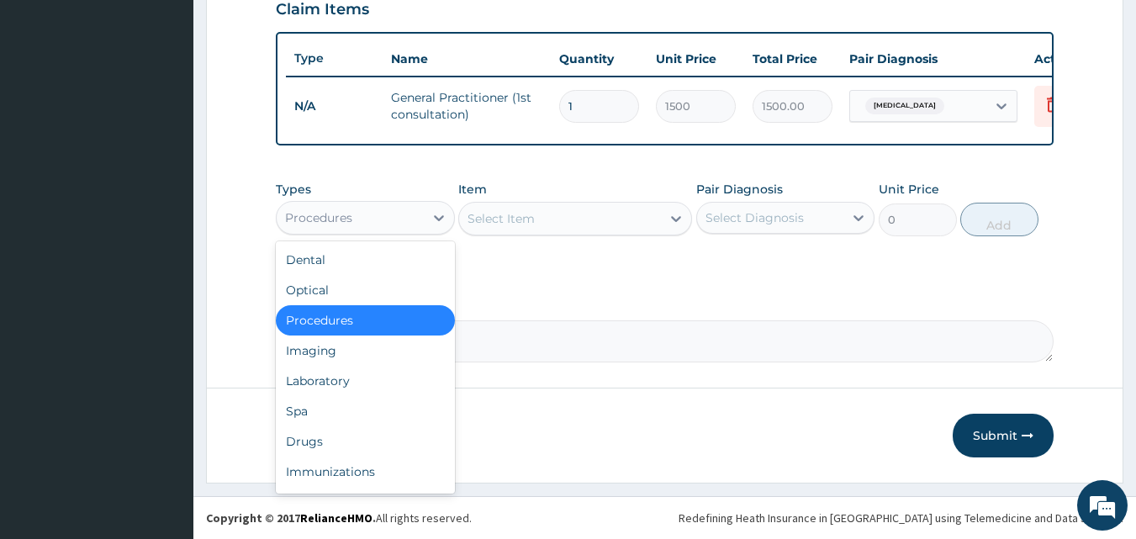
click at [381, 222] on div "Procedures" at bounding box center [350, 217] width 147 height 27
click at [352, 380] on div "Laboratory" at bounding box center [365, 381] width 179 height 30
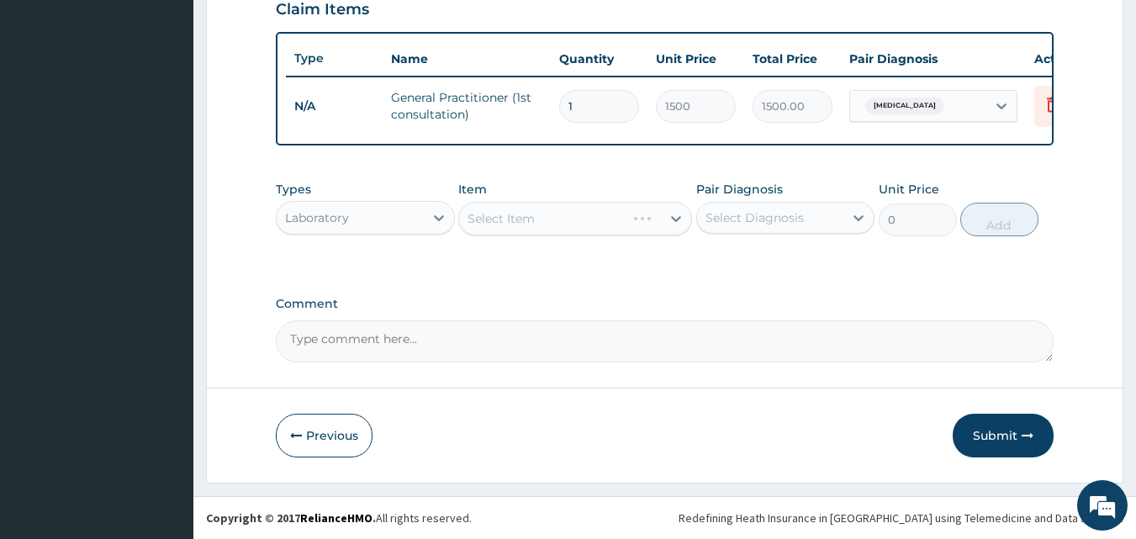
click at [577, 223] on div "Select Item" at bounding box center [575, 219] width 234 height 34
click at [728, 219] on div "Select Diagnosis" at bounding box center [755, 217] width 98 height 17
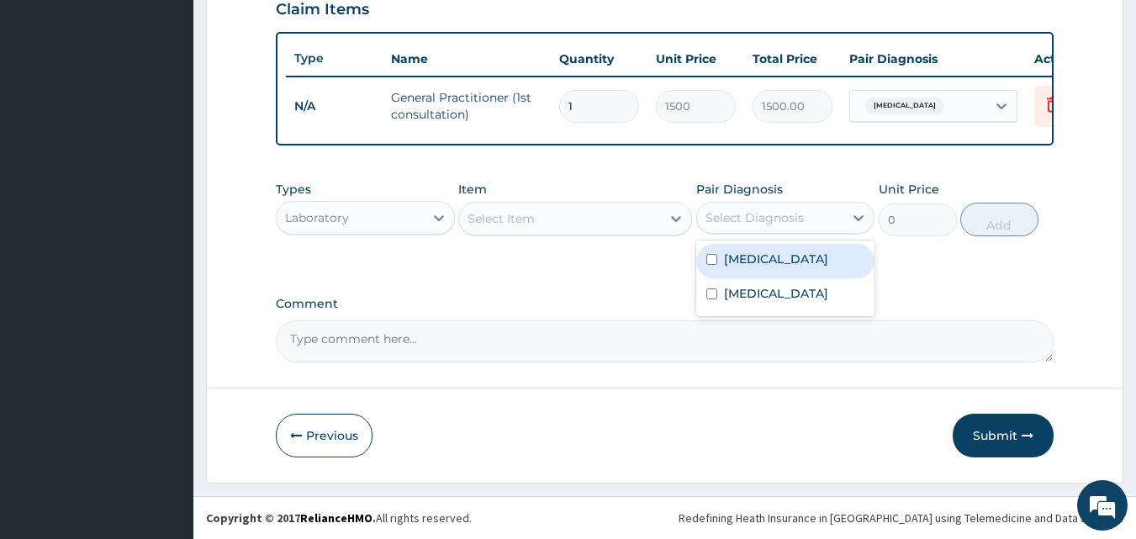
click at [726, 267] on div "[MEDICAL_DATA]" at bounding box center [785, 261] width 179 height 34
checkbox input "true"
click at [609, 220] on div "Select Item" at bounding box center [560, 218] width 202 height 27
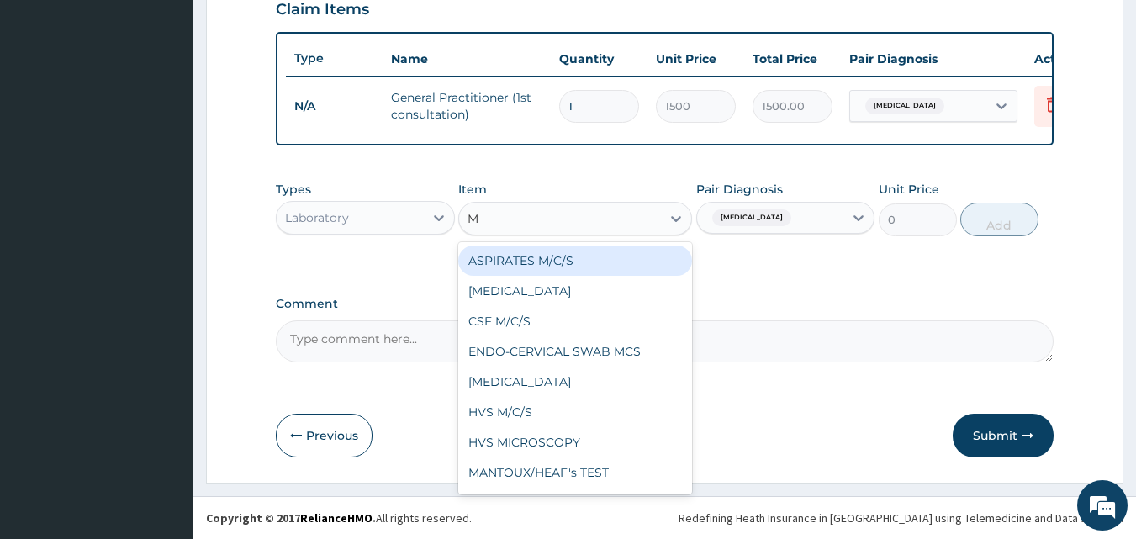
type input "[MEDICAL_DATA]"
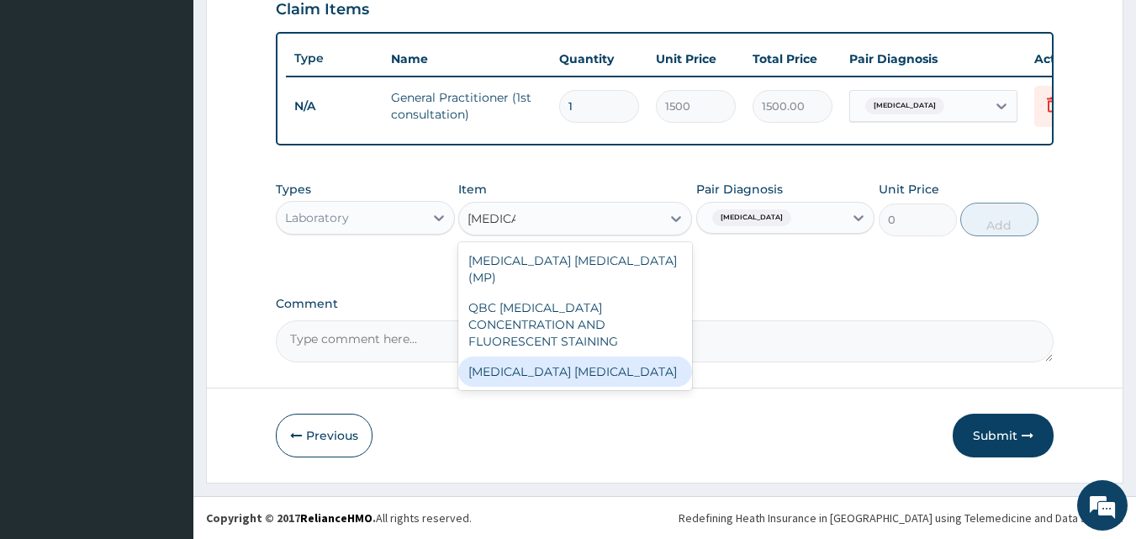
click at [533, 357] on div "[MEDICAL_DATA] [MEDICAL_DATA]" at bounding box center [575, 372] width 234 height 30
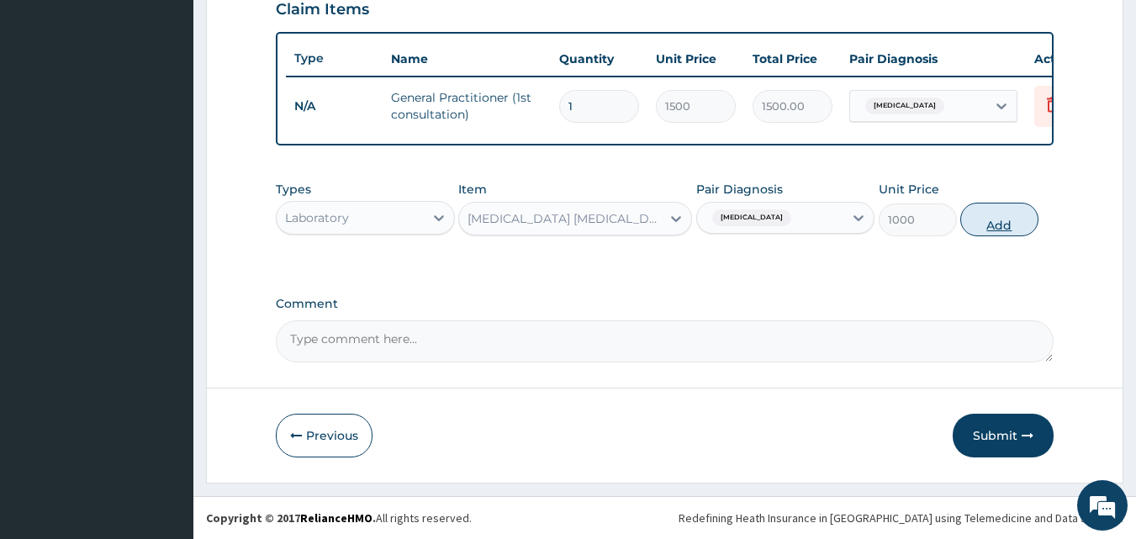
click at [992, 221] on button "Add" at bounding box center [999, 220] width 78 height 34
type input "0"
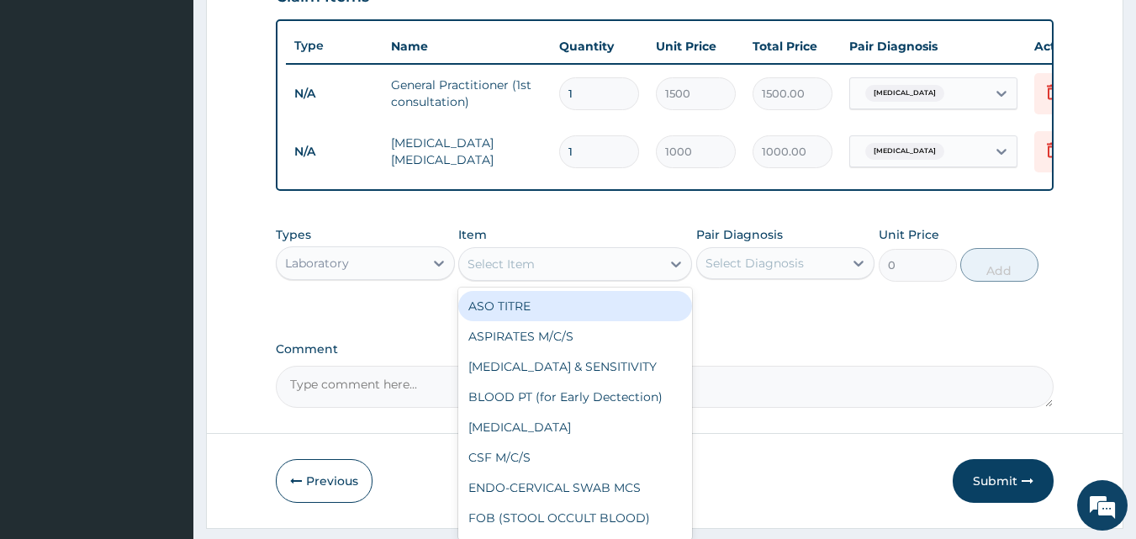
click at [628, 278] on div "Select Item" at bounding box center [560, 264] width 202 height 27
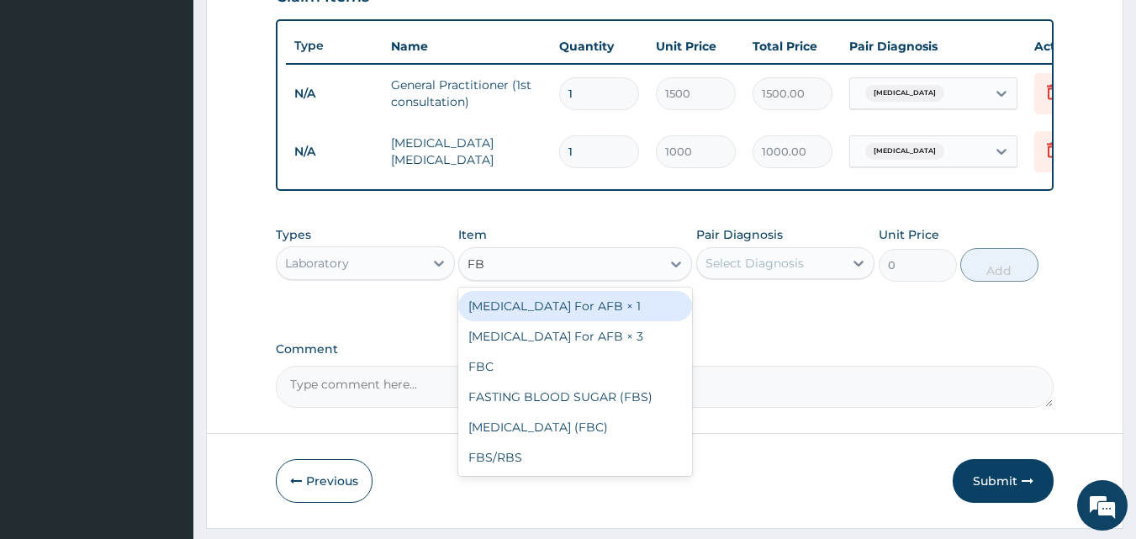
type input "FBC"
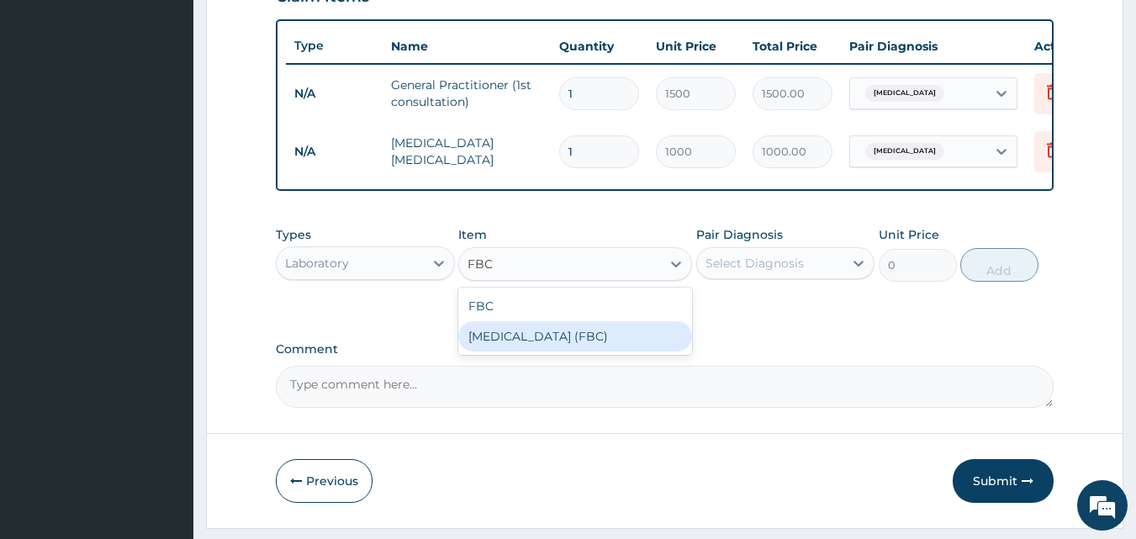
click at [500, 348] on div "[MEDICAL_DATA] (FBC)" at bounding box center [575, 336] width 234 height 30
type input "5000"
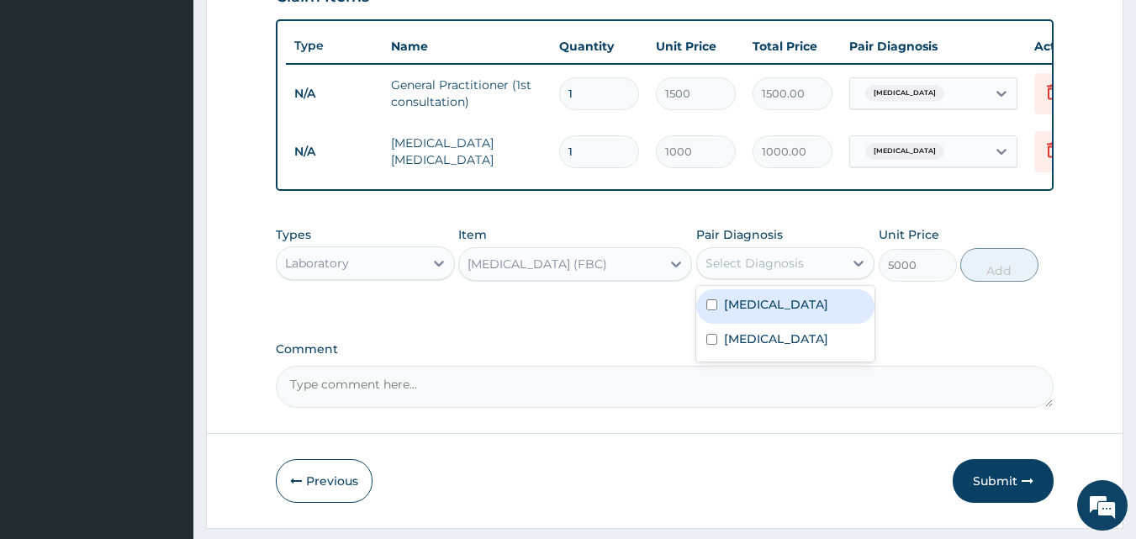
click at [793, 272] on div "Select Diagnosis" at bounding box center [755, 263] width 98 height 17
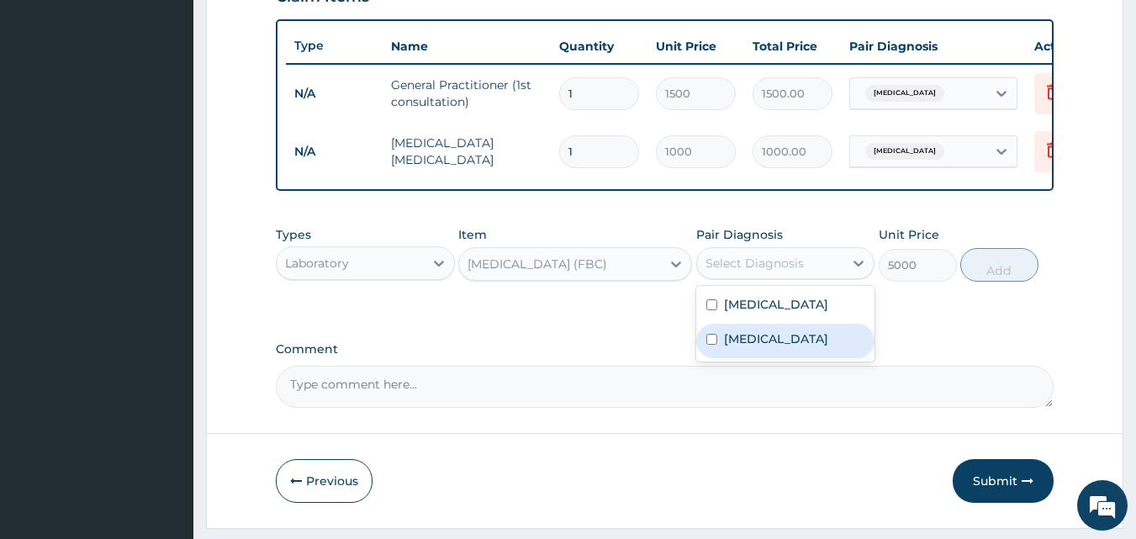
click at [751, 347] on label "[MEDICAL_DATA]" at bounding box center [776, 338] width 104 height 17
checkbox input "true"
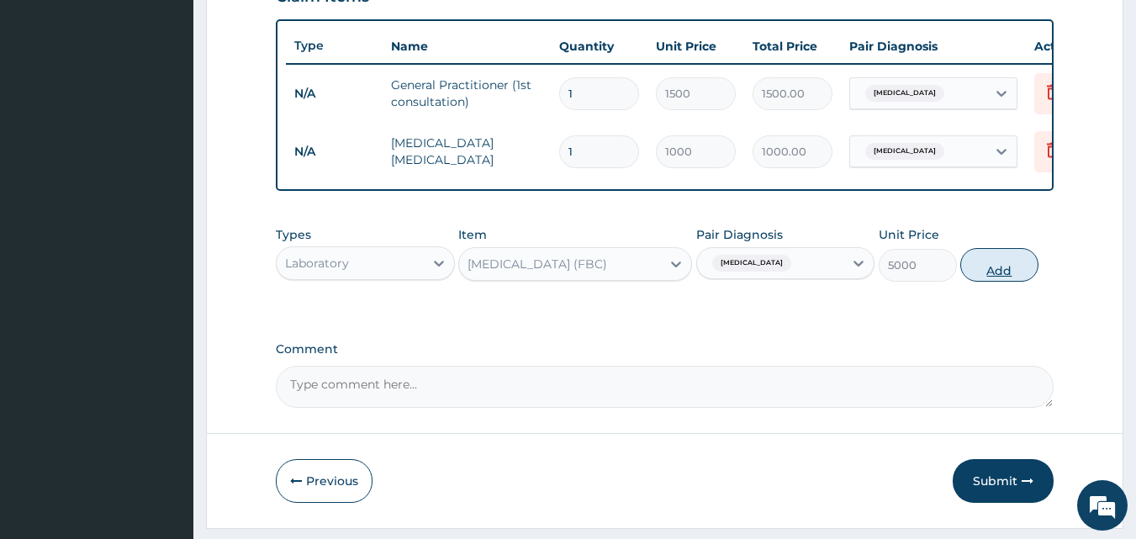
click at [997, 273] on button "Add" at bounding box center [999, 265] width 78 height 34
type input "0"
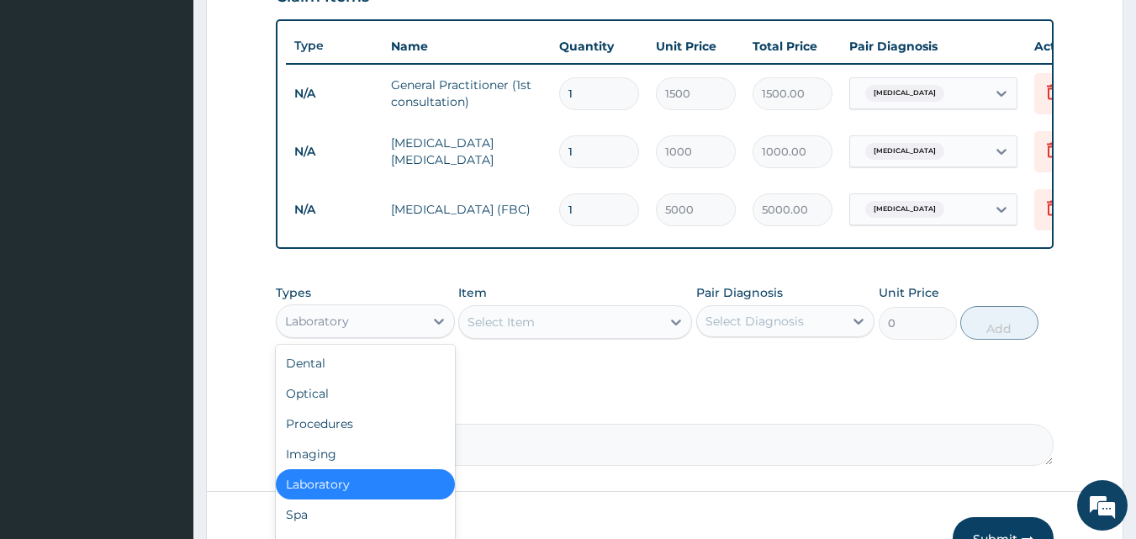
click at [328, 330] on div "Laboratory" at bounding box center [317, 321] width 64 height 17
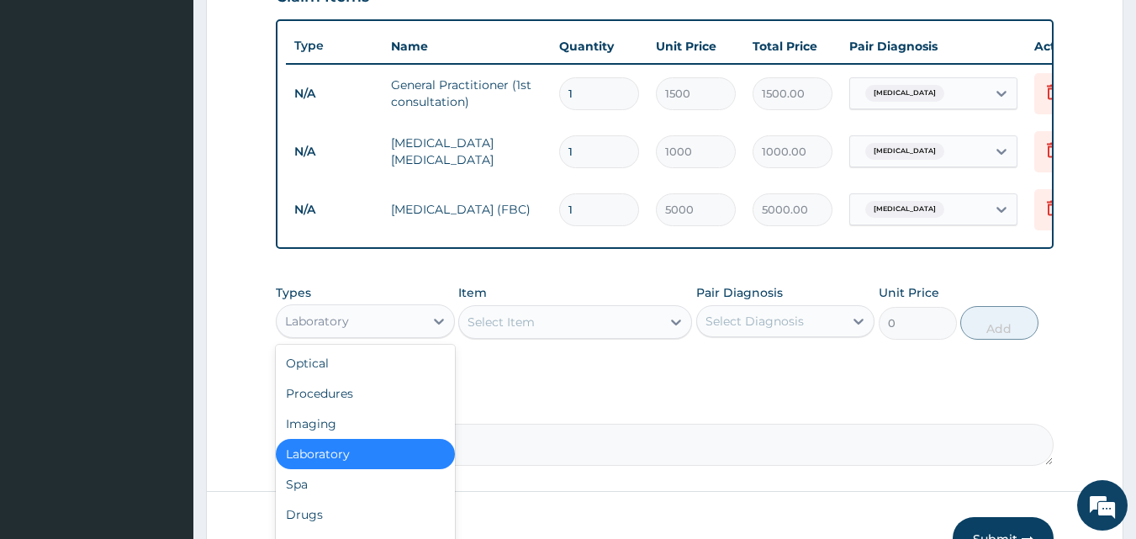
scroll to position [35, 0]
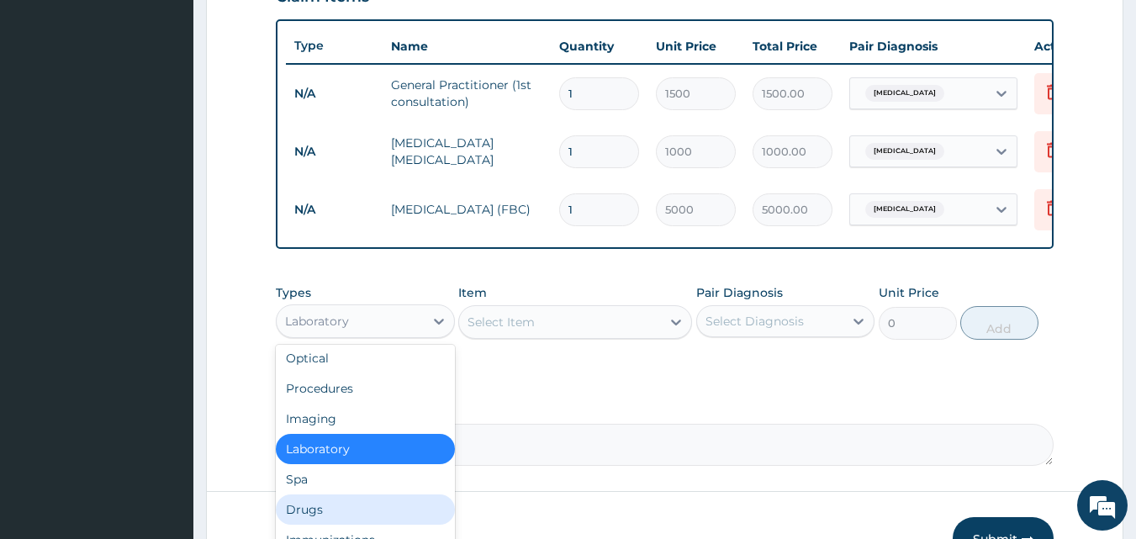
drag, startPoint x: 373, startPoint y: 520, endPoint x: 420, endPoint y: 452, distance: 82.1
click at [372, 512] on div "Drugs" at bounding box center [365, 509] width 179 height 30
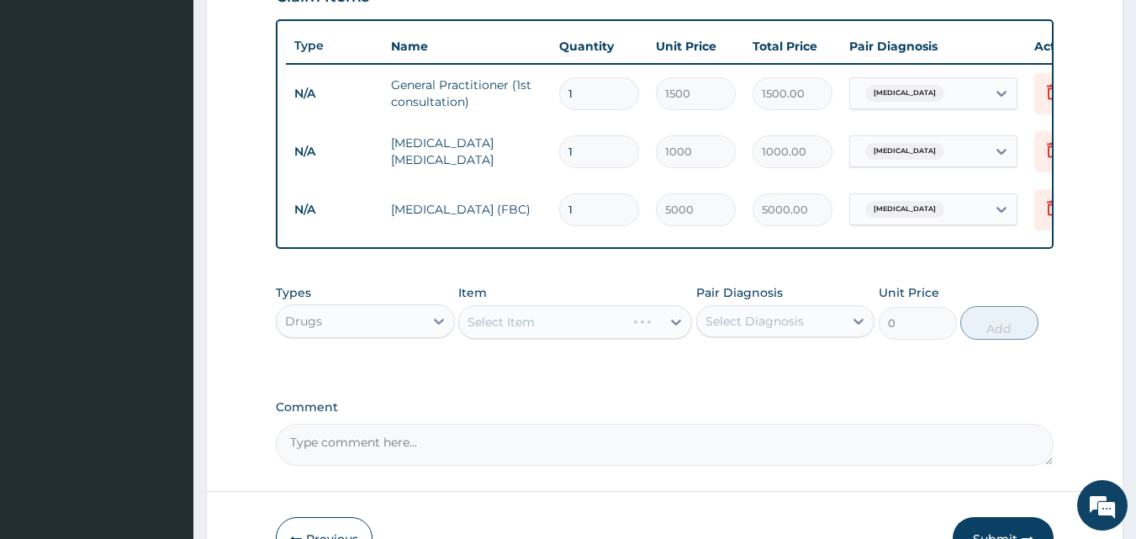
click at [548, 335] on div "Select Item" at bounding box center [575, 322] width 234 height 34
click at [565, 336] on div "Select Item" at bounding box center [560, 322] width 202 height 27
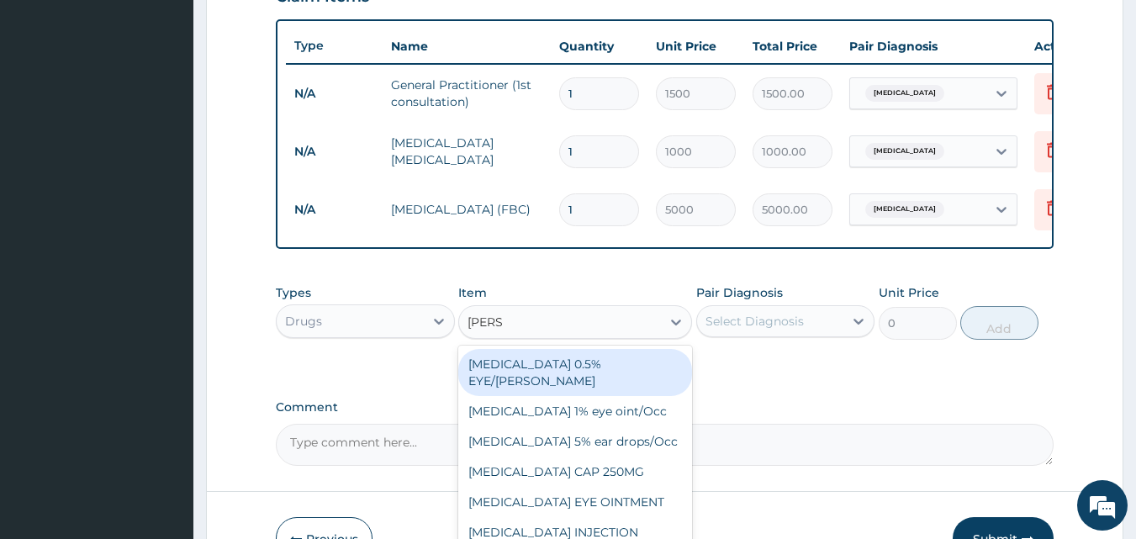
type input "LORAT"
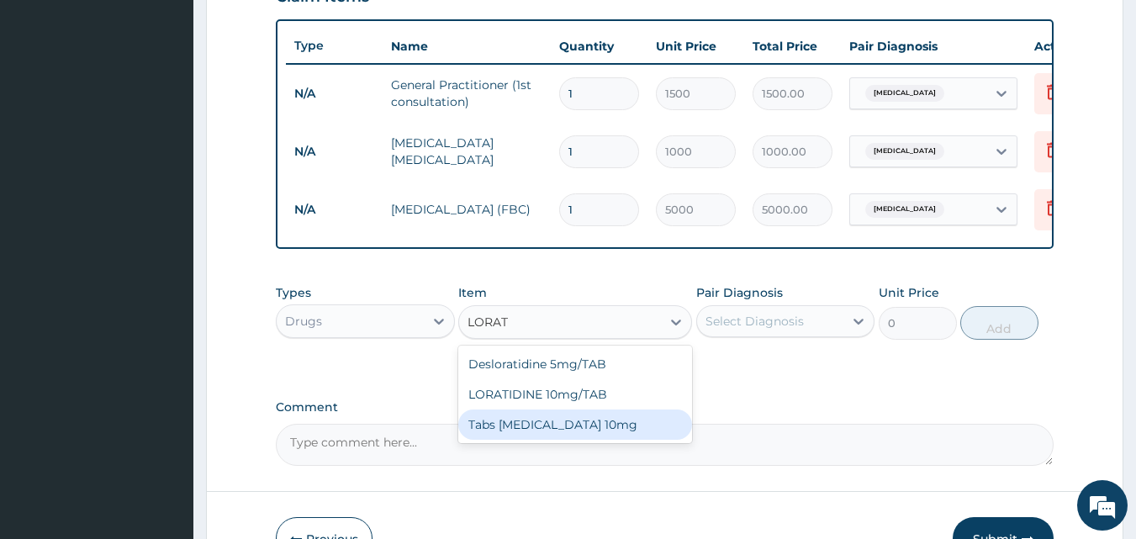
click at [572, 440] on div "Tabs [MEDICAL_DATA] 10mg" at bounding box center [575, 425] width 234 height 30
type input "100"
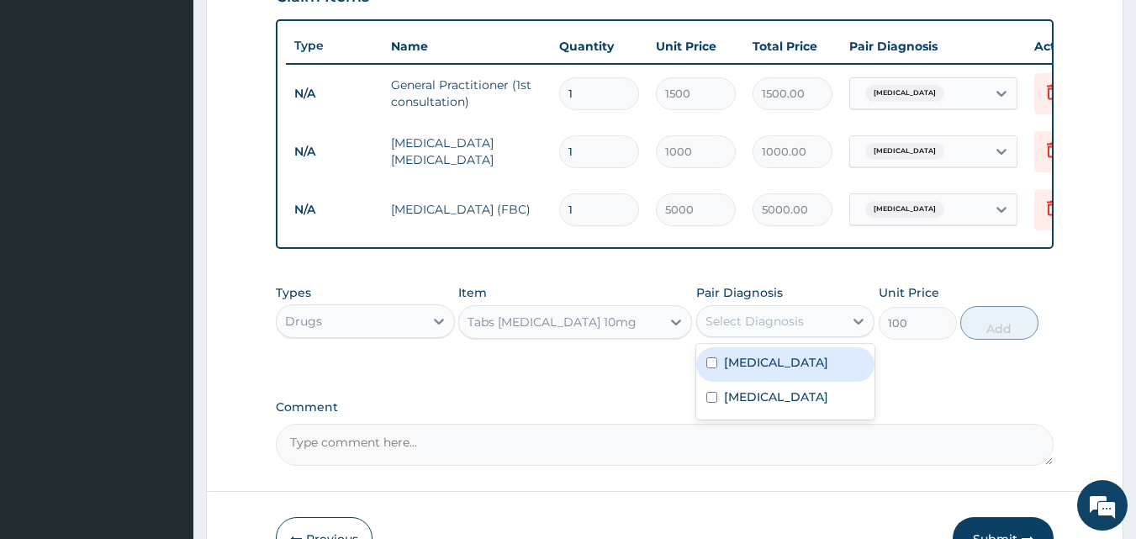
click at [747, 330] on div "Select Diagnosis" at bounding box center [755, 321] width 98 height 17
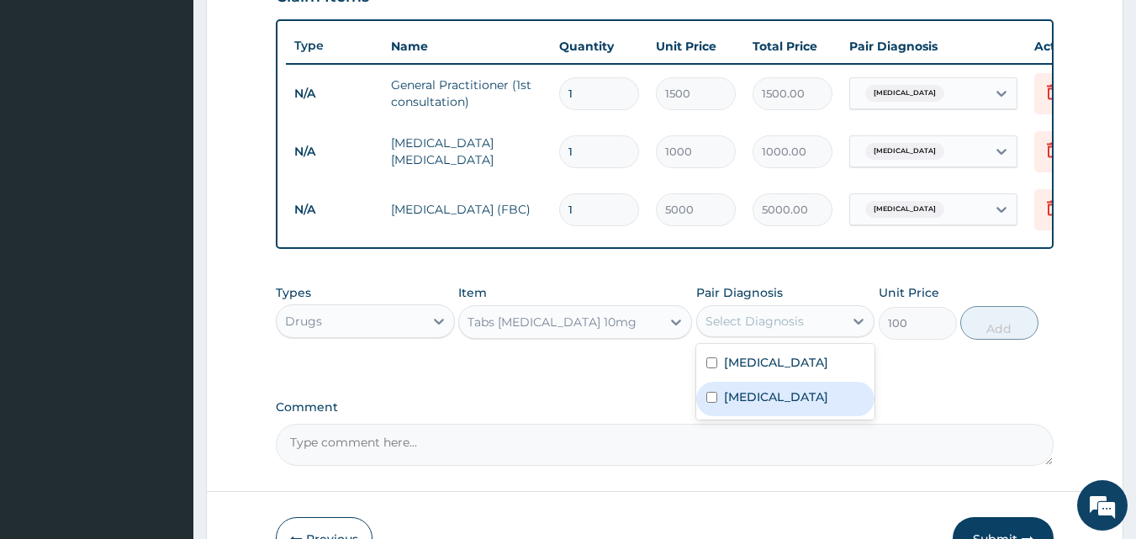
click at [738, 405] on label "[MEDICAL_DATA]" at bounding box center [776, 397] width 104 height 17
checkbox input "true"
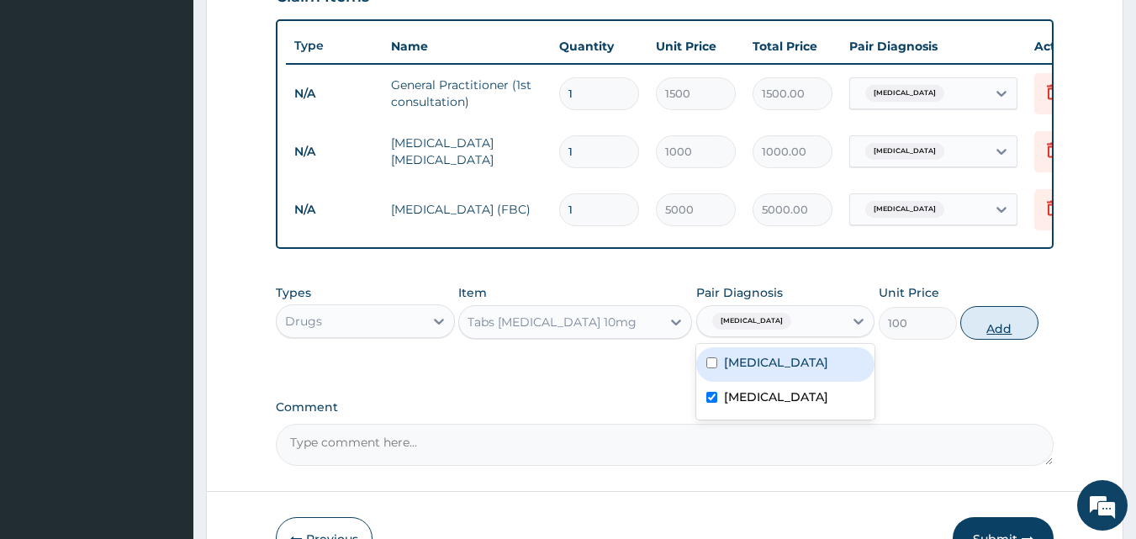
click at [991, 336] on button "Add" at bounding box center [999, 323] width 78 height 34
type input "0"
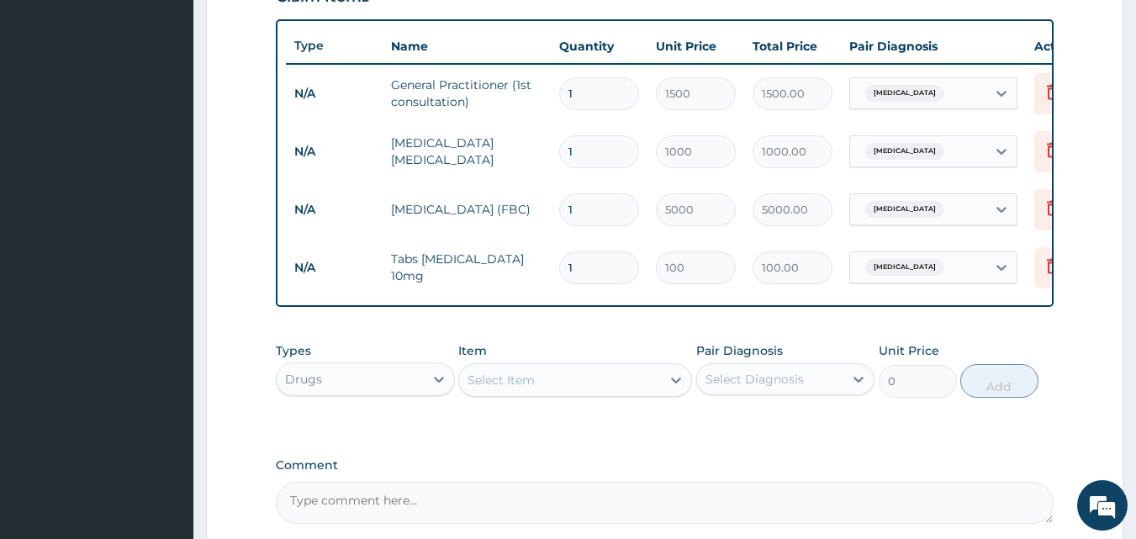
type input "10"
type input "1000.00"
type input "10"
click at [510, 389] on div "Select Item" at bounding box center [501, 380] width 67 height 17
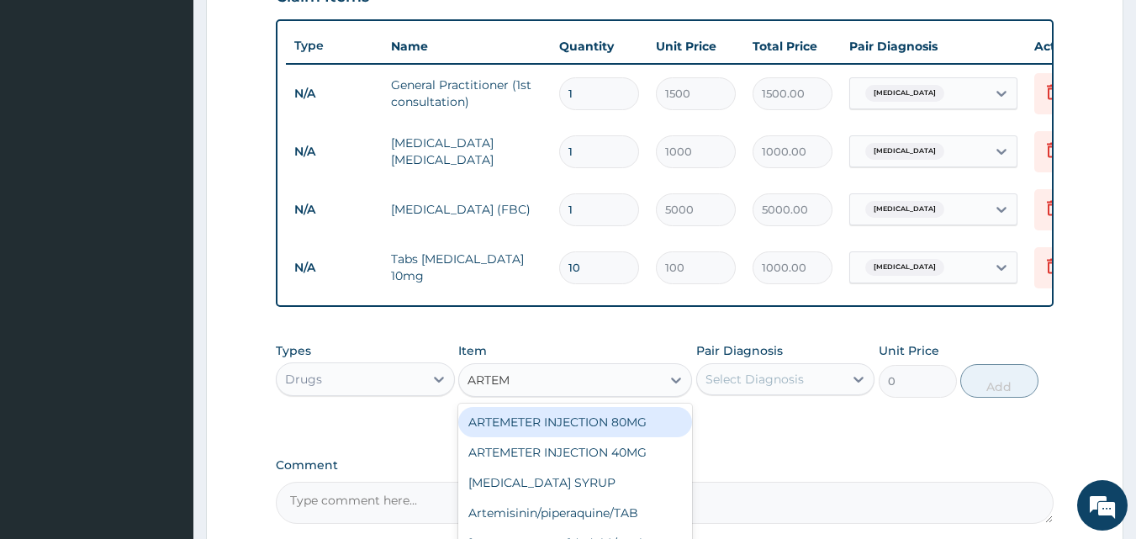
type input "ARTEME"
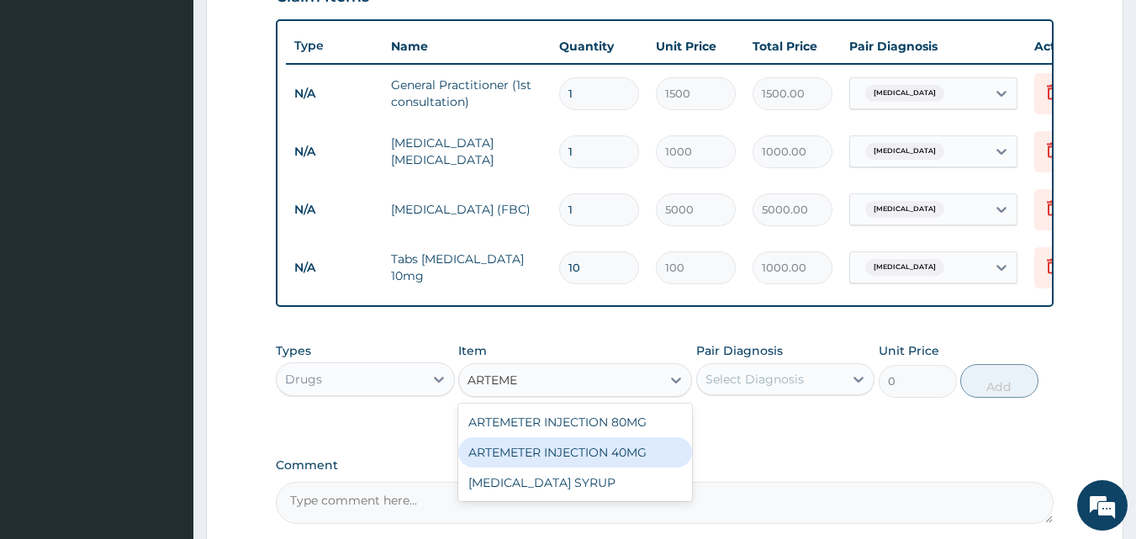
click at [563, 468] on div "ARTEMETER INJECTION 40MG" at bounding box center [575, 452] width 234 height 30
type input "131.25"
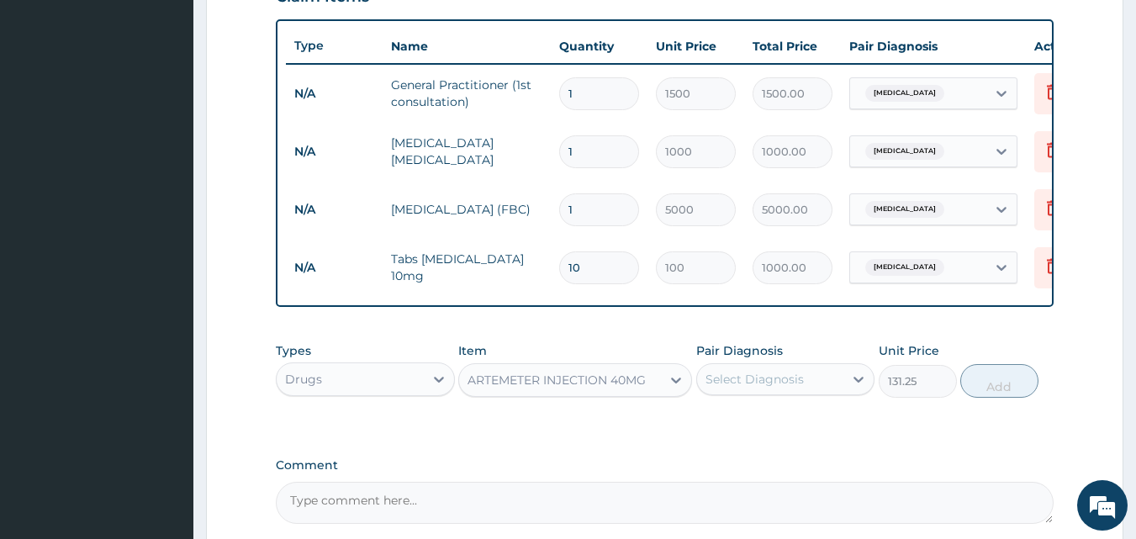
click at [646, 389] on div "ARTEMETER INJECTION 40MG" at bounding box center [557, 380] width 178 height 17
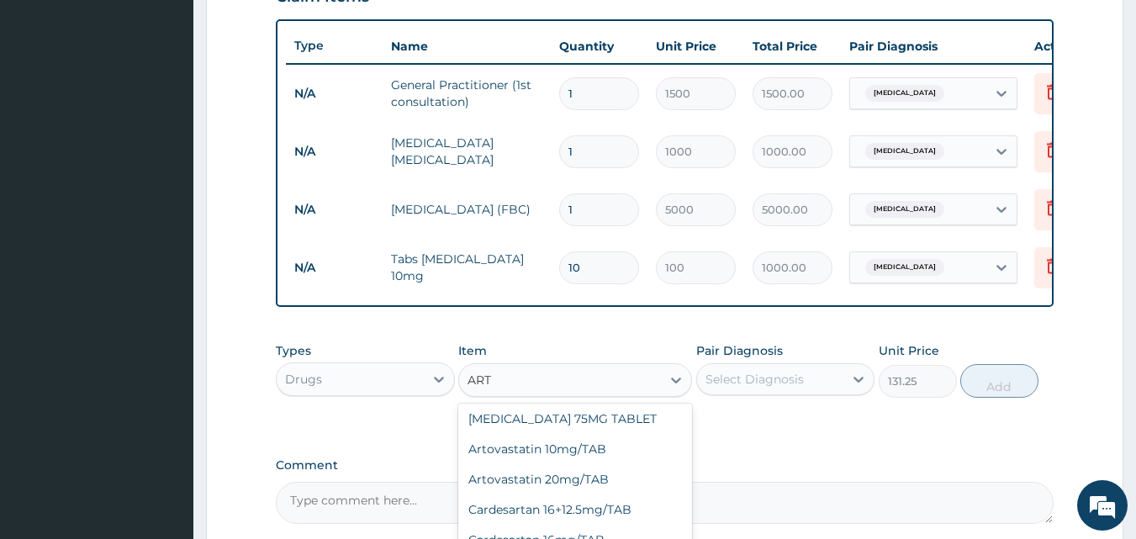
scroll to position [0, 0]
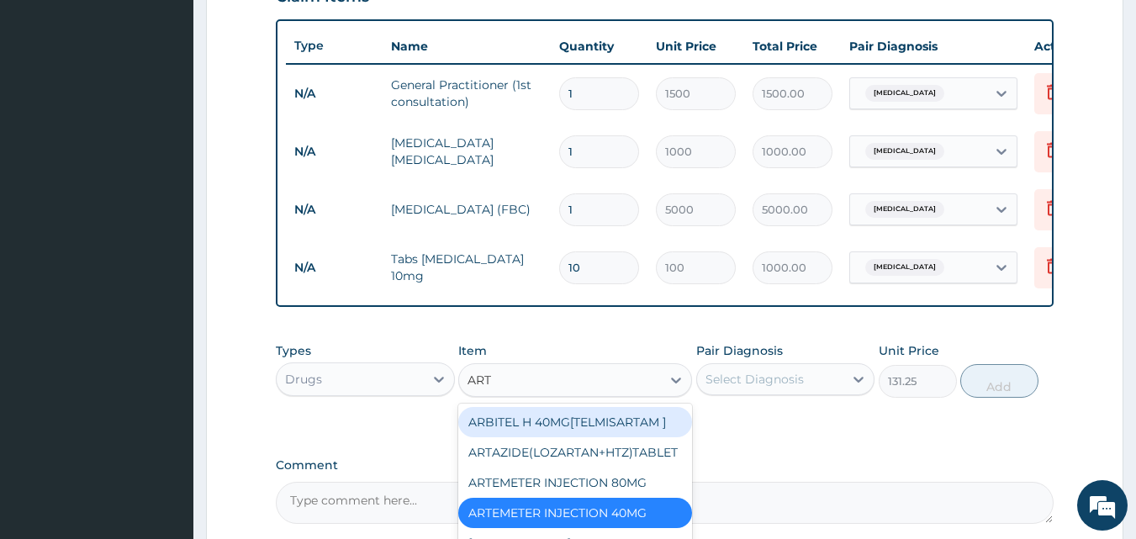
type input "ARTE"
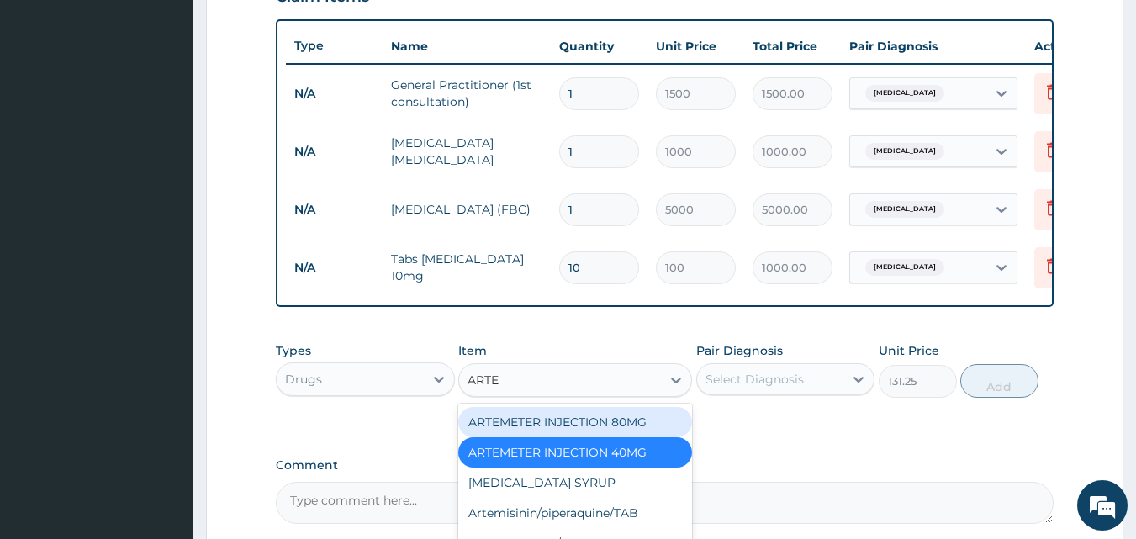
click at [616, 426] on div "ARTEMETER INJECTION 80MG" at bounding box center [575, 422] width 234 height 30
type input "210"
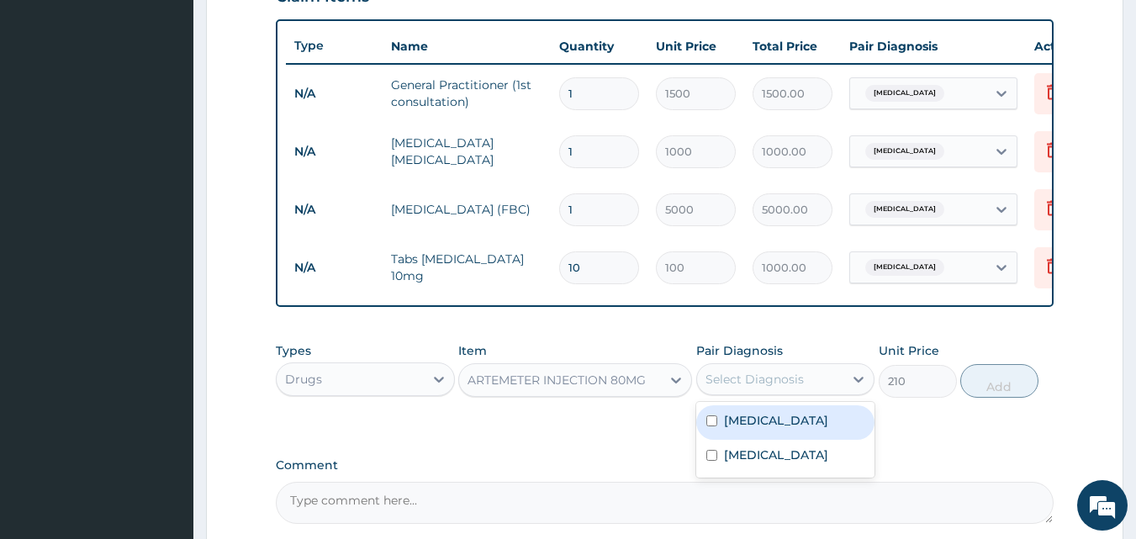
click at [769, 388] on div "Select Diagnosis" at bounding box center [755, 379] width 98 height 17
click at [733, 429] on label "[MEDICAL_DATA]" at bounding box center [776, 420] width 104 height 17
checkbox input "true"
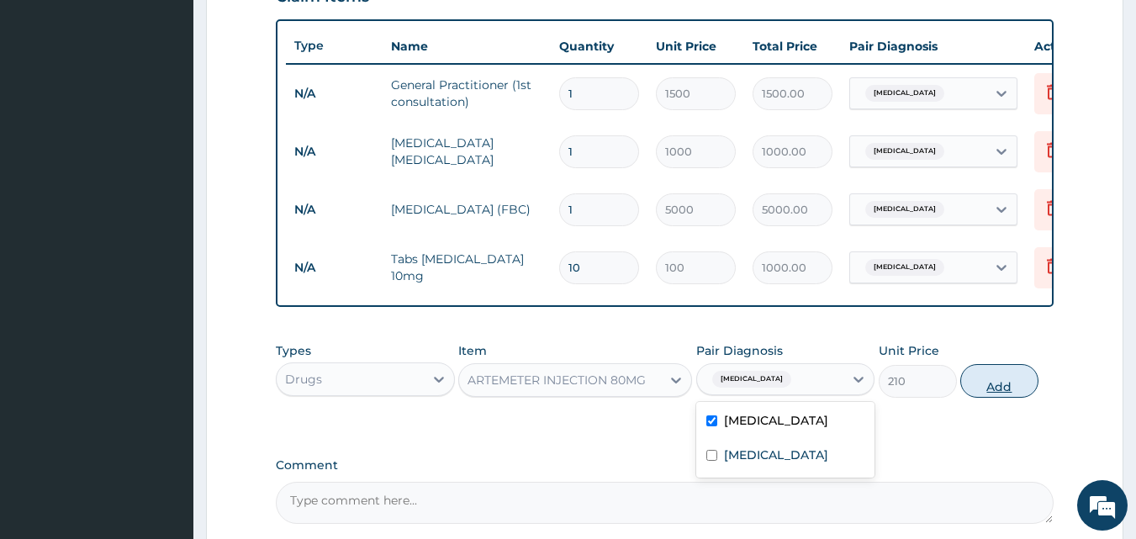
click at [995, 388] on button "Add" at bounding box center [999, 381] width 78 height 34
type input "0"
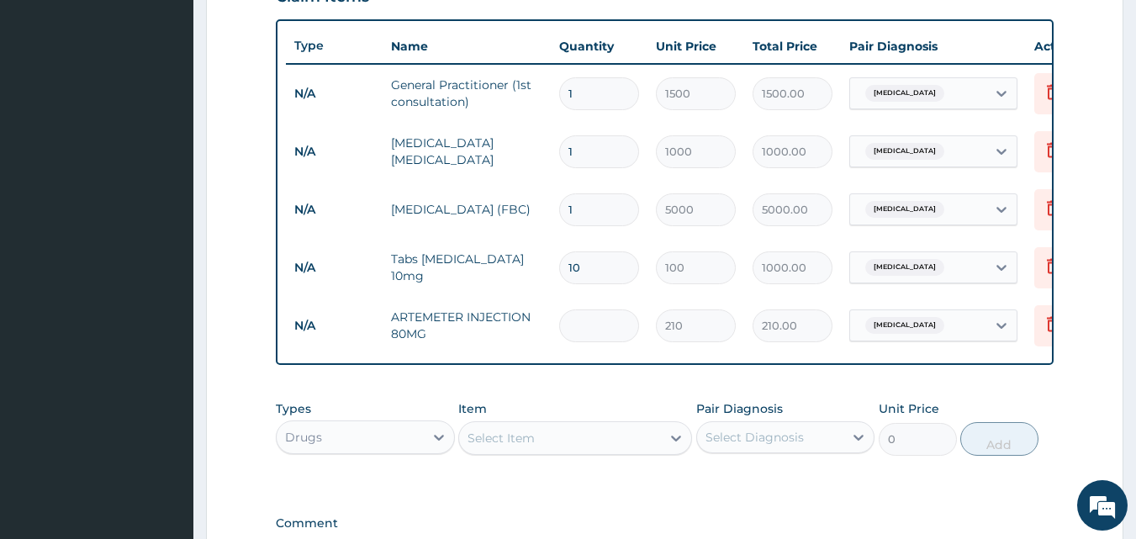
type input "0.00"
type input "6"
type input "1260.00"
type input "6"
click at [560, 451] on div "Select Item" at bounding box center [560, 438] width 202 height 27
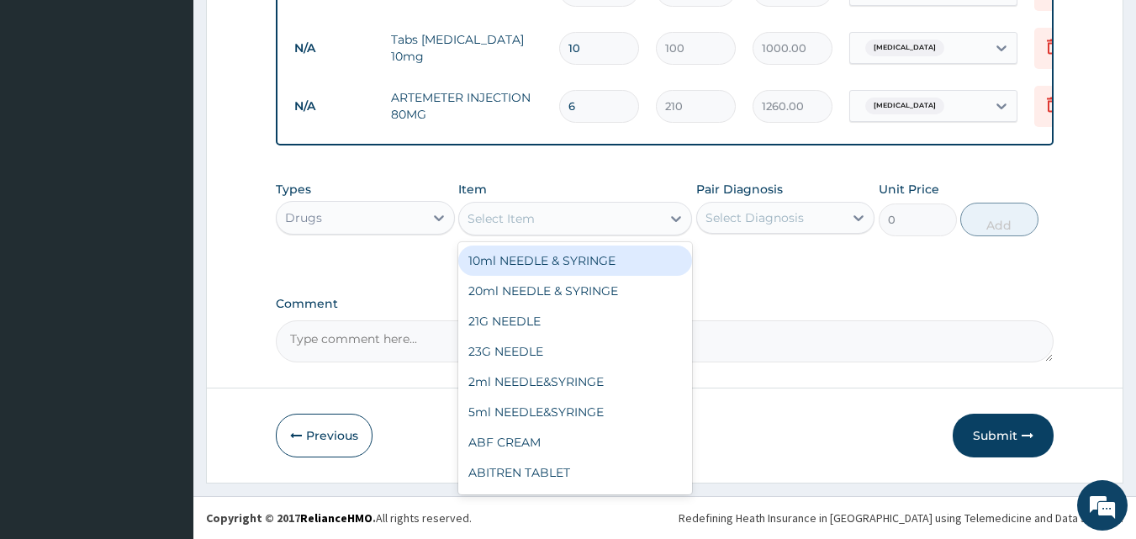
scroll to position [838, 0]
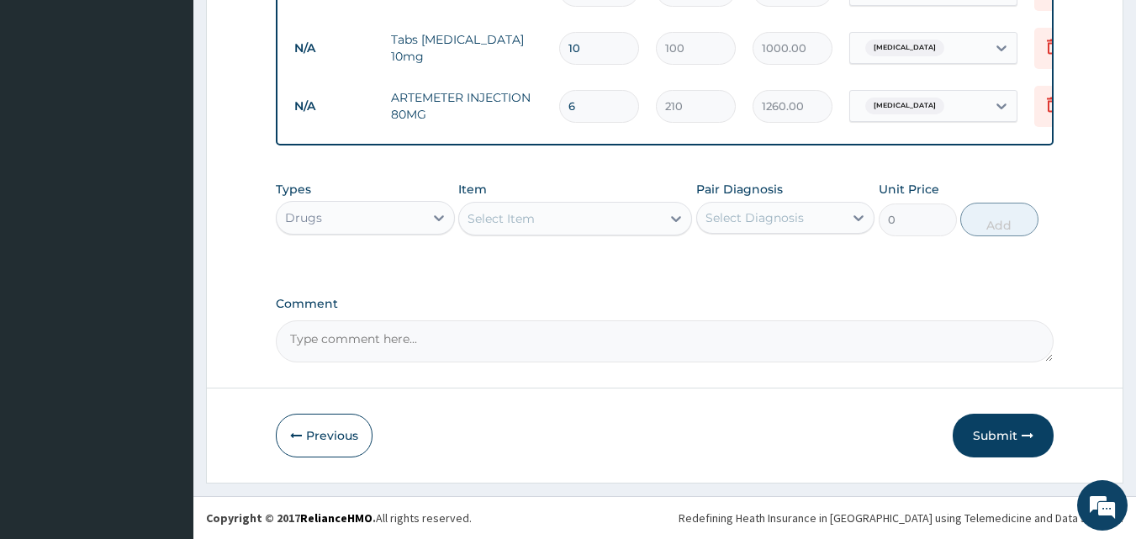
click at [581, 218] on div "Select Item" at bounding box center [560, 218] width 202 height 27
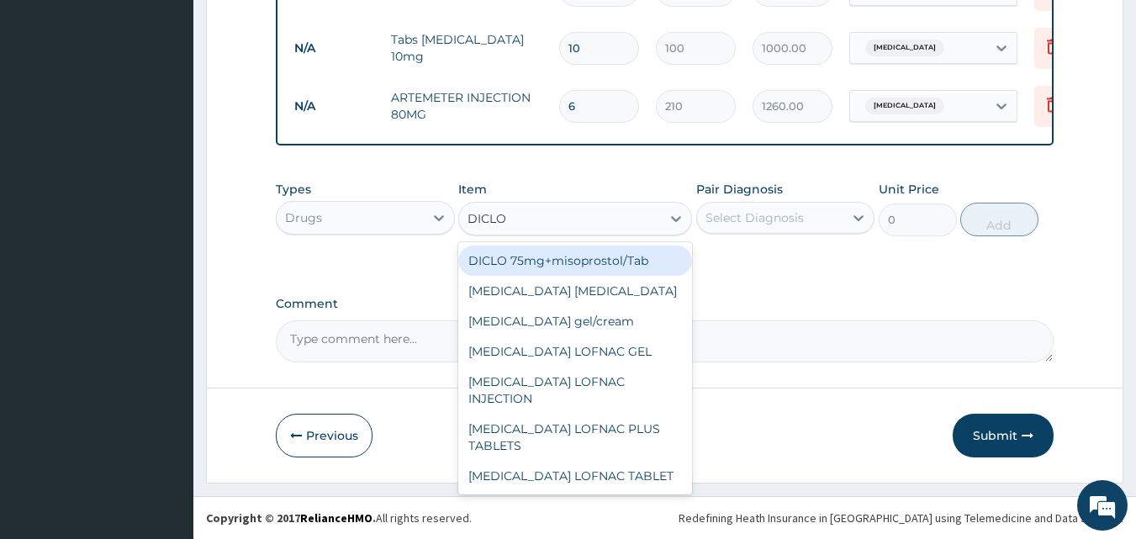
type input "DICLOF"
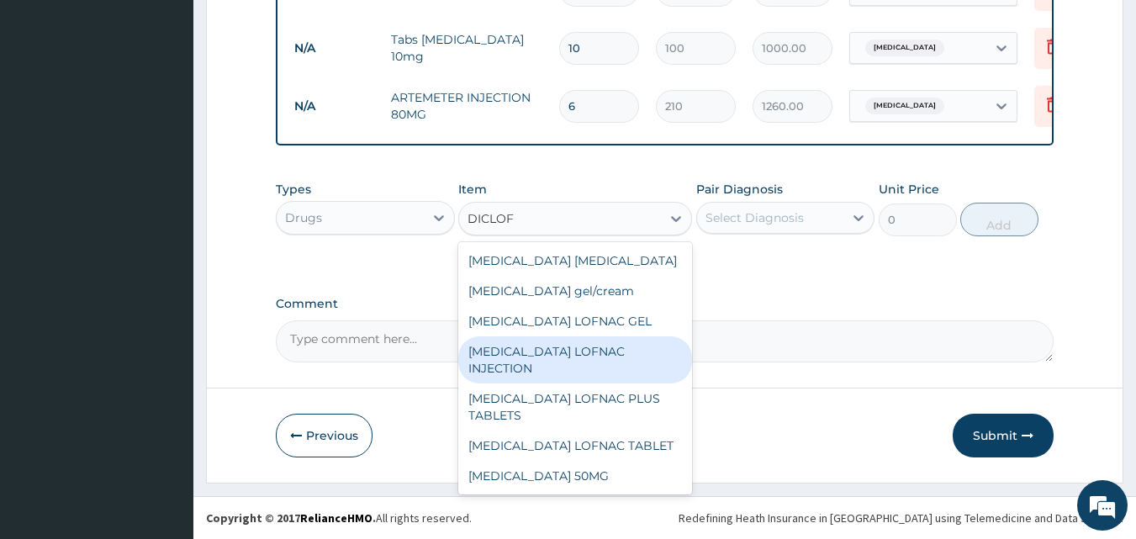
click at [557, 353] on div "[MEDICAL_DATA] LOFNAC INJECTION" at bounding box center [575, 359] width 234 height 47
type input "52.5"
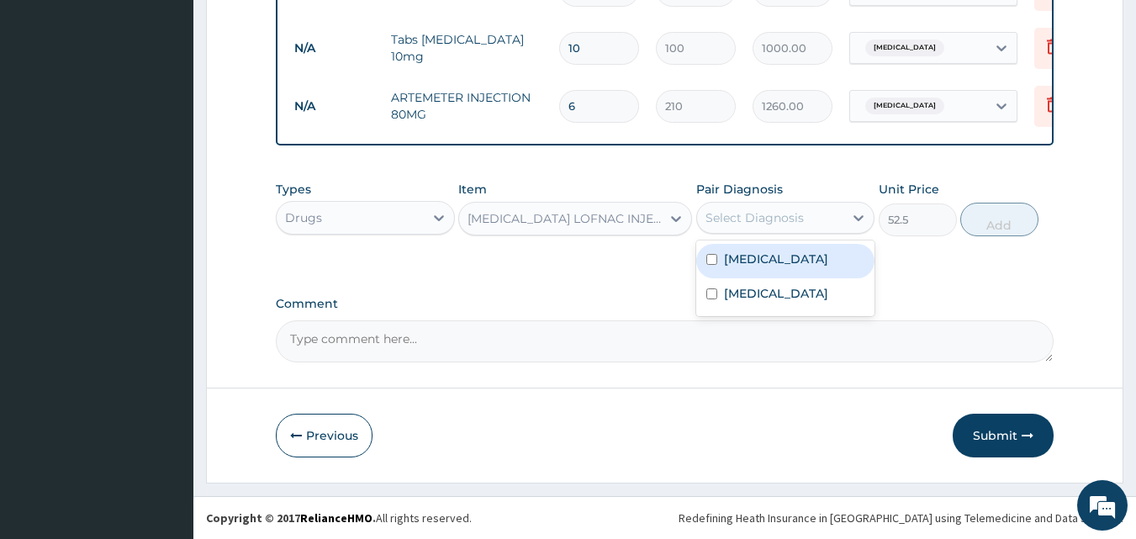
click at [759, 219] on div "Select Diagnosis" at bounding box center [755, 217] width 98 height 17
drag, startPoint x: 710, startPoint y: 262, endPoint x: 710, endPoint y: 288, distance: 26.1
click at [710, 264] on input "checkbox" at bounding box center [711, 259] width 11 height 11
checkbox input "true"
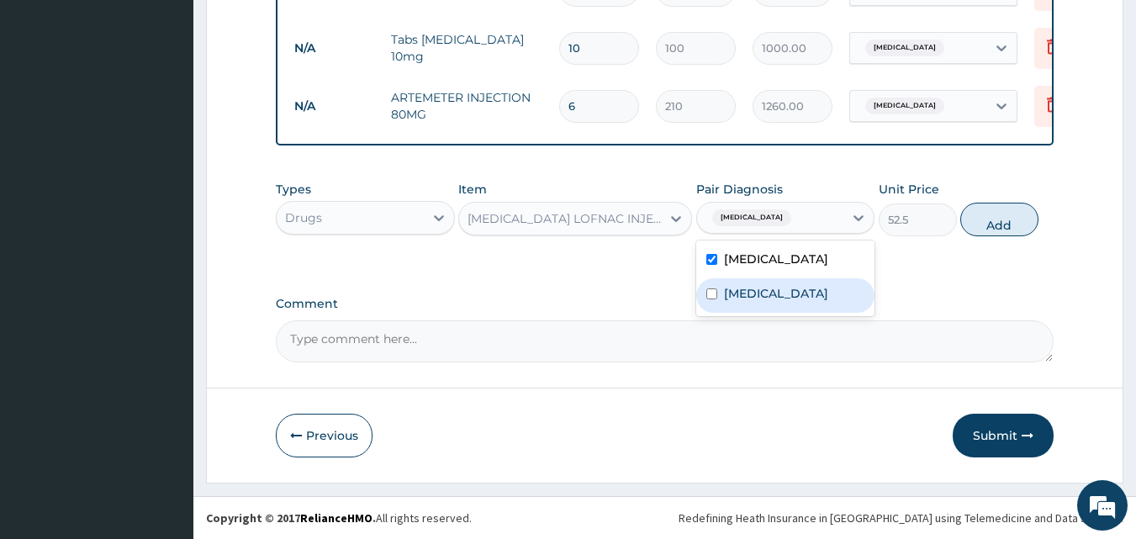
click at [710, 299] on input "checkbox" at bounding box center [711, 293] width 11 height 11
checkbox input "true"
click at [1006, 225] on button "Add" at bounding box center [999, 220] width 78 height 34
type input "0"
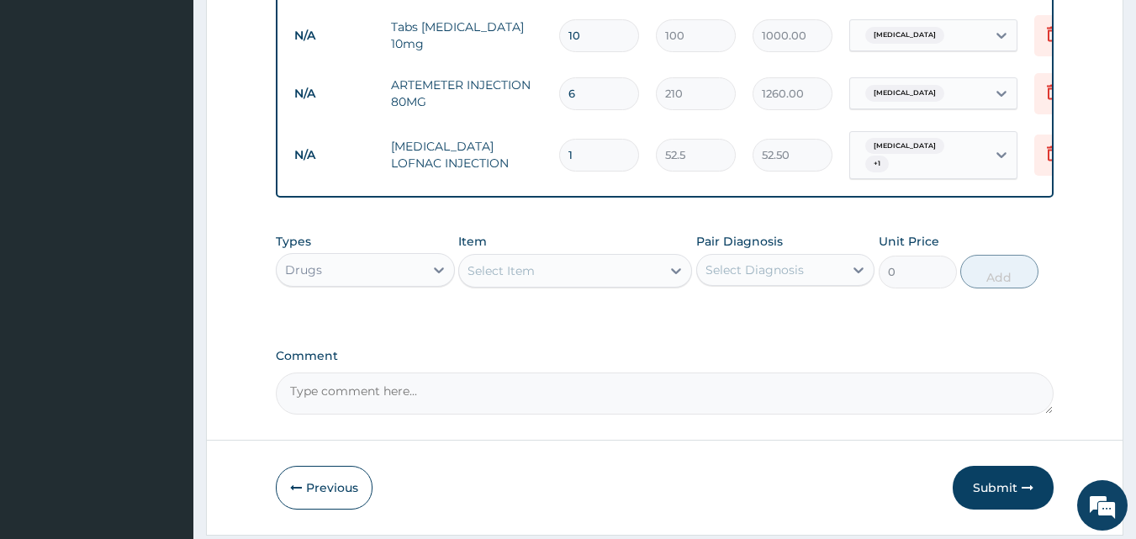
click at [618, 279] on div "Select Item" at bounding box center [560, 270] width 202 height 27
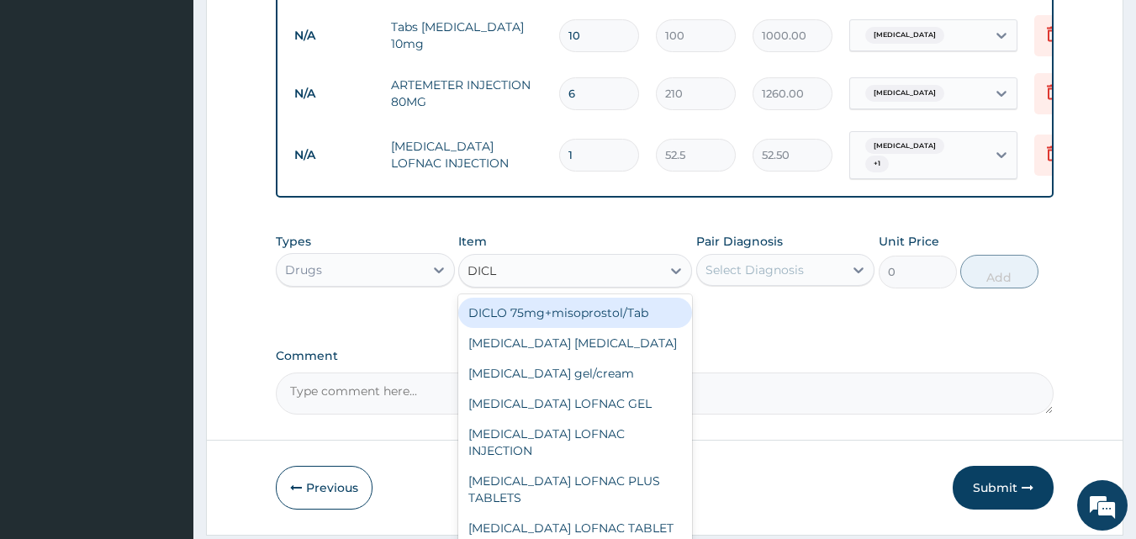
type input "DICLO"
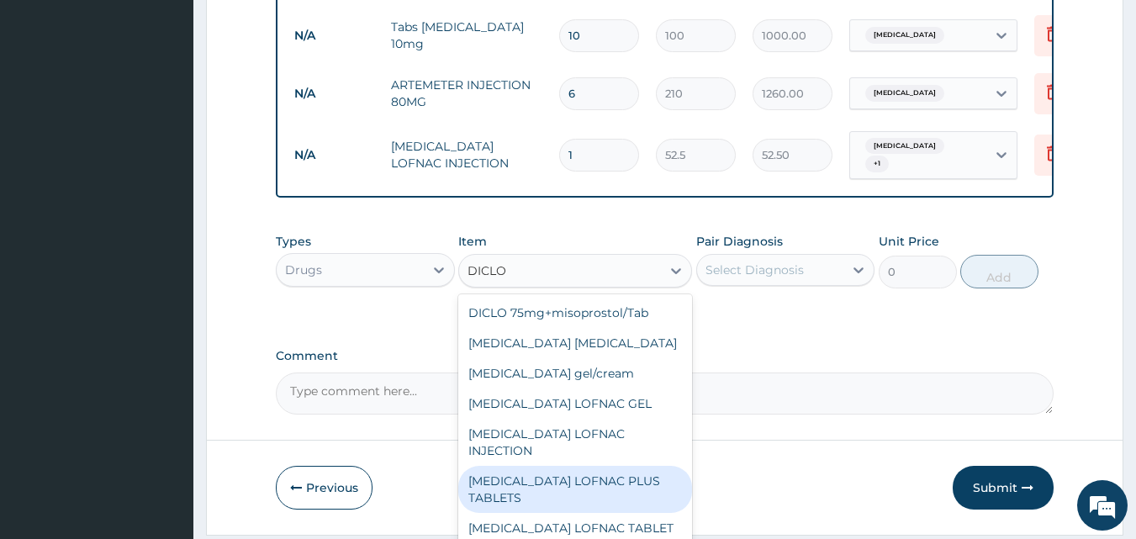
drag, startPoint x: 620, startPoint y: 468, endPoint x: 661, endPoint y: 416, distance: 66.5
click at [621, 466] on div "[MEDICAL_DATA] LOFNAC PLUS TABLETS" at bounding box center [575, 489] width 234 height 47
type input "78.75"
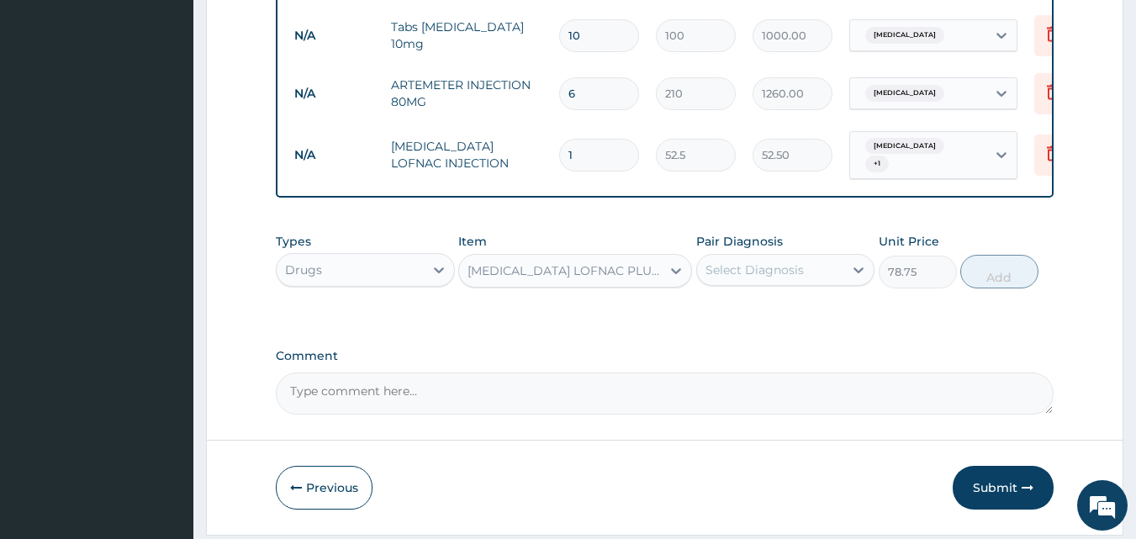
click at [768, 272] on div "Select Diagnosis" at bounding box center [755, 270] width 98 height 17
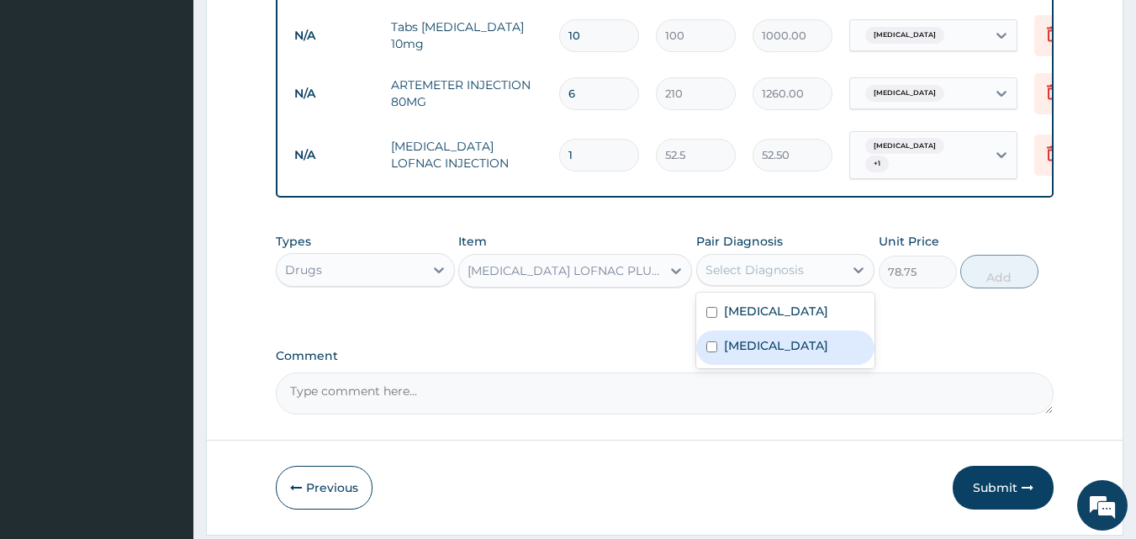
drag, startPoint x: 715, startPoint y: 354, endPoint x: 715, endPoint y: 315, distance: 39.5
click at [715, 346] on div "[MEDICAL_DATA]" at bounding box center [785, 347] width 179 height 34
checkbox input "true"
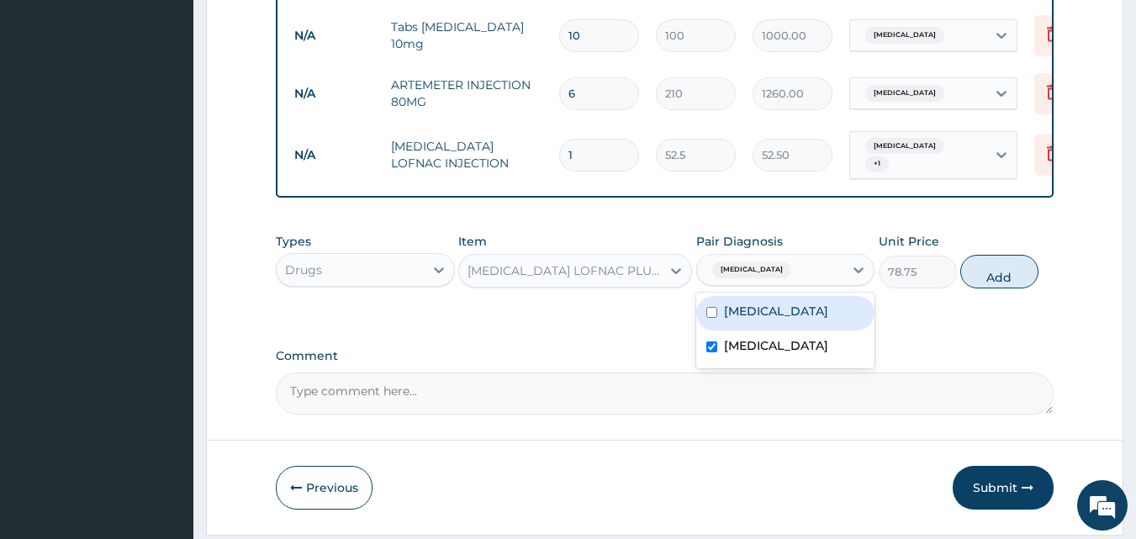
click at [715, 309] on div "[MEDICAL_DATA]" at bounding box center [785, 313] width 179 height 34
checkbox input "true"
click at [1017, 288] on button "Add" at bounding box center [999, 272] width 78 height 34
type input "0"
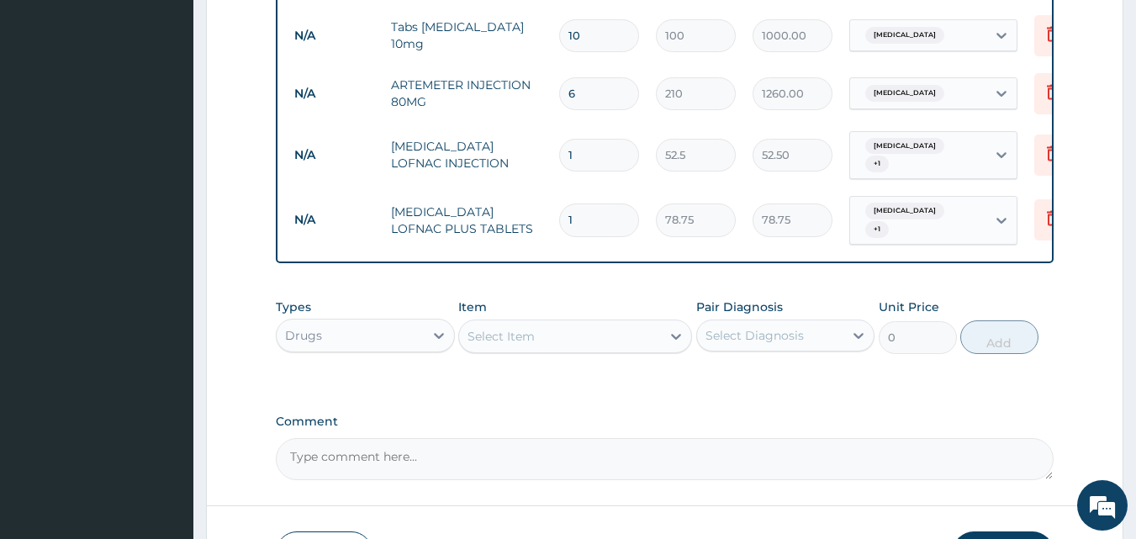
type input "10"
type input "787.50"
type input "10"
click at [578, 337] on div "Select Item" at bounding box center [560, 336] width 202 height 27
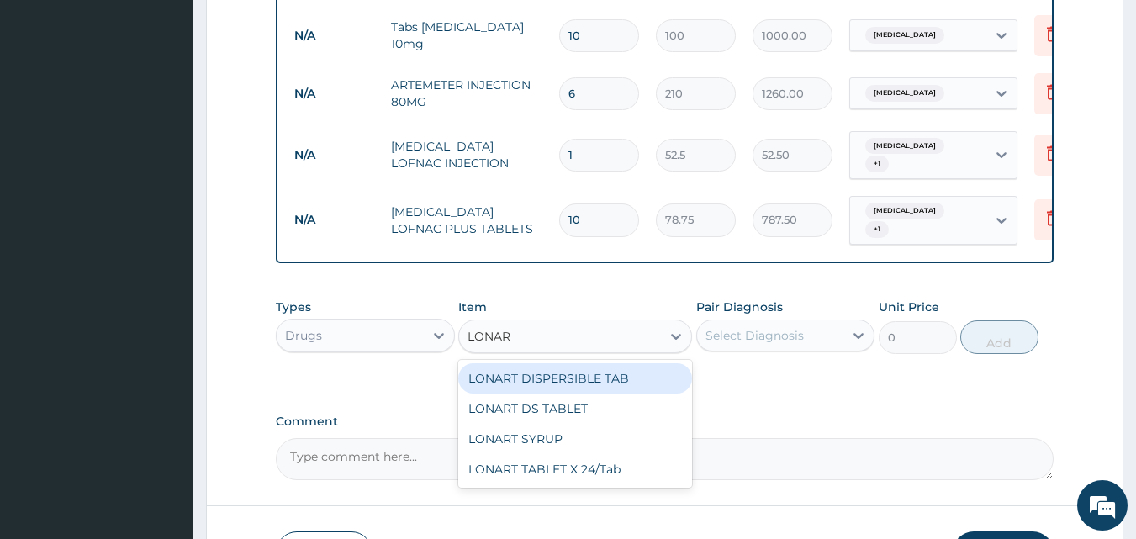
type input "LONART"
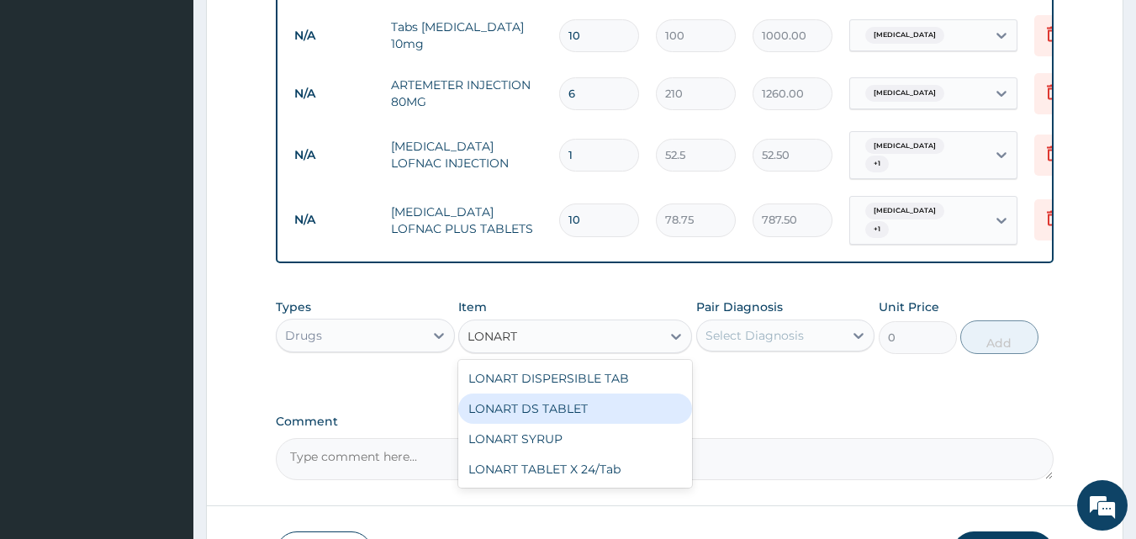
click at [580, 407] on div "LONART DS TABLET" at bounding box center [575, 409] width 234 height 30
type input "105"
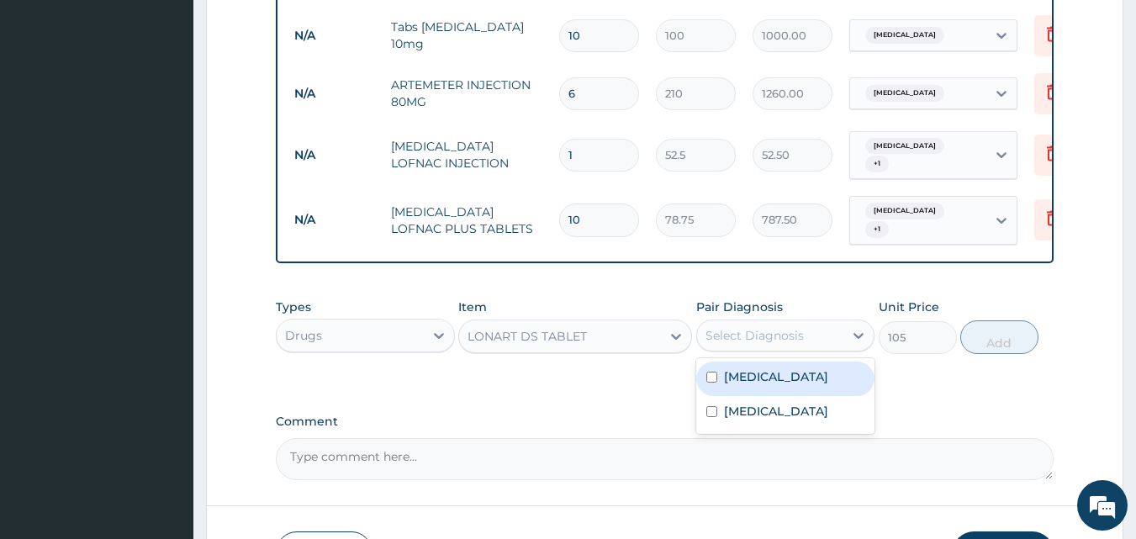
click at [761, 336] on div "Select Diagnosis" at bounding box center [755, 335] width 98 height 17
click at [746, 384] on label "[MEDICAL_DATA]" at bounding box center [776, 376] width 104 height 17
checkbox input "true"
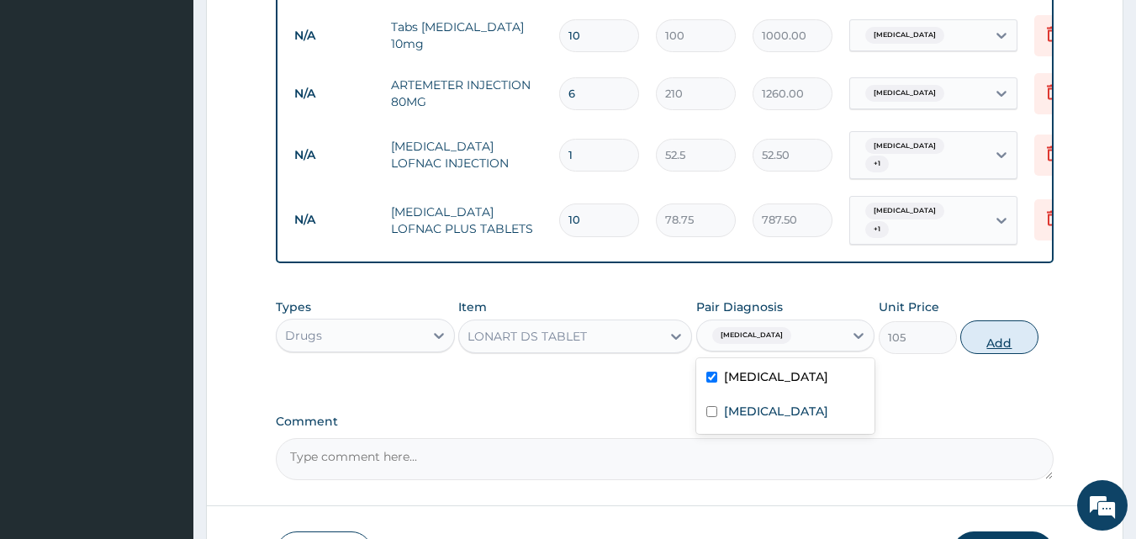
click at [992, 344] on button "Add" at bounding box center [999, 337] width 78 height 34
type input "0"
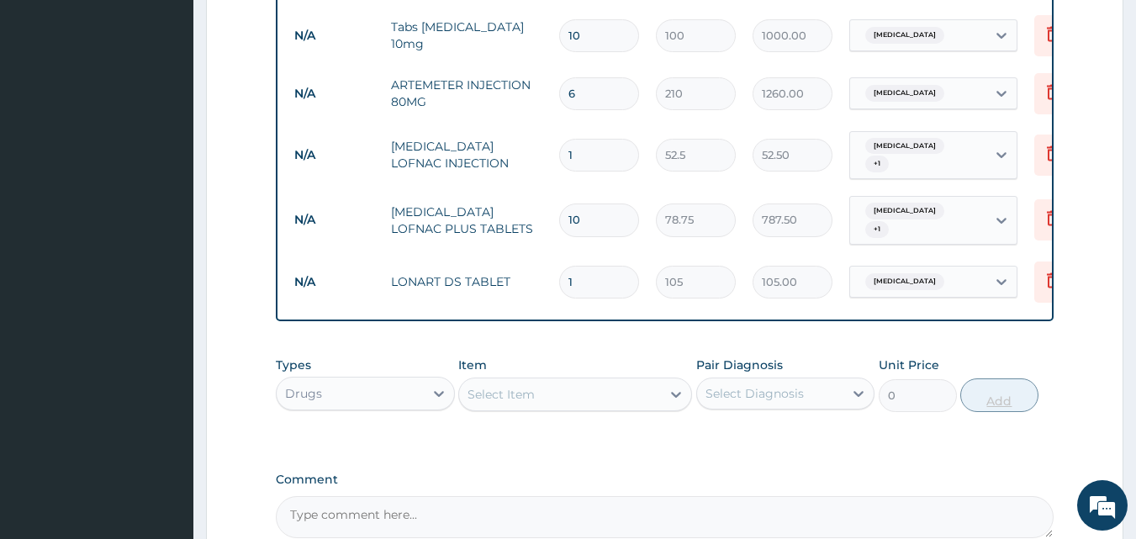
type input "0.00"
type input "6"
type input "630.00"
type input "6"
click at [527, 399] on div "Select Item" at bounding box center [501, 394] width 67 height 17
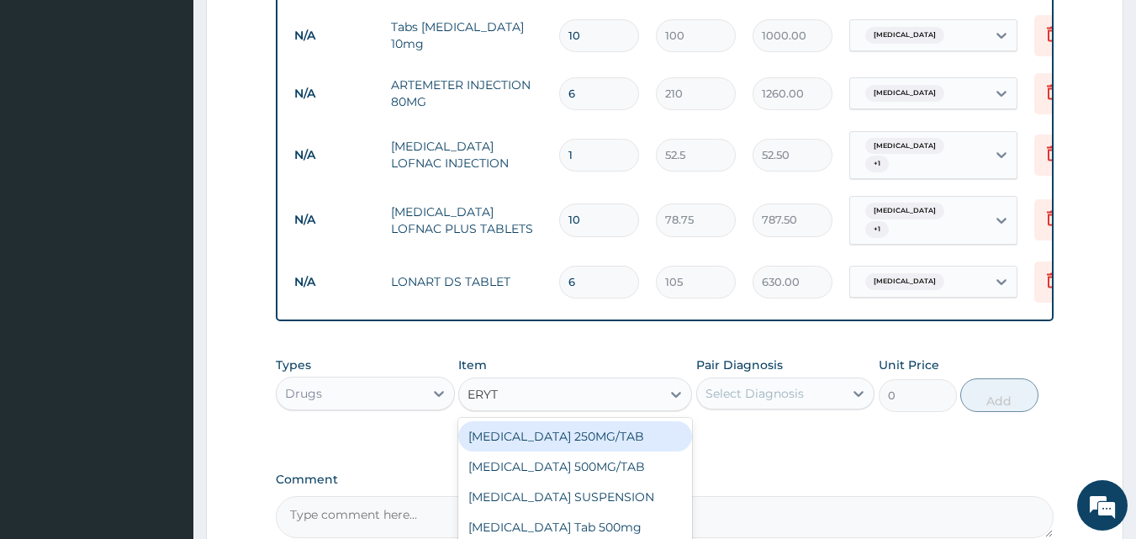
type input "ERYTH"
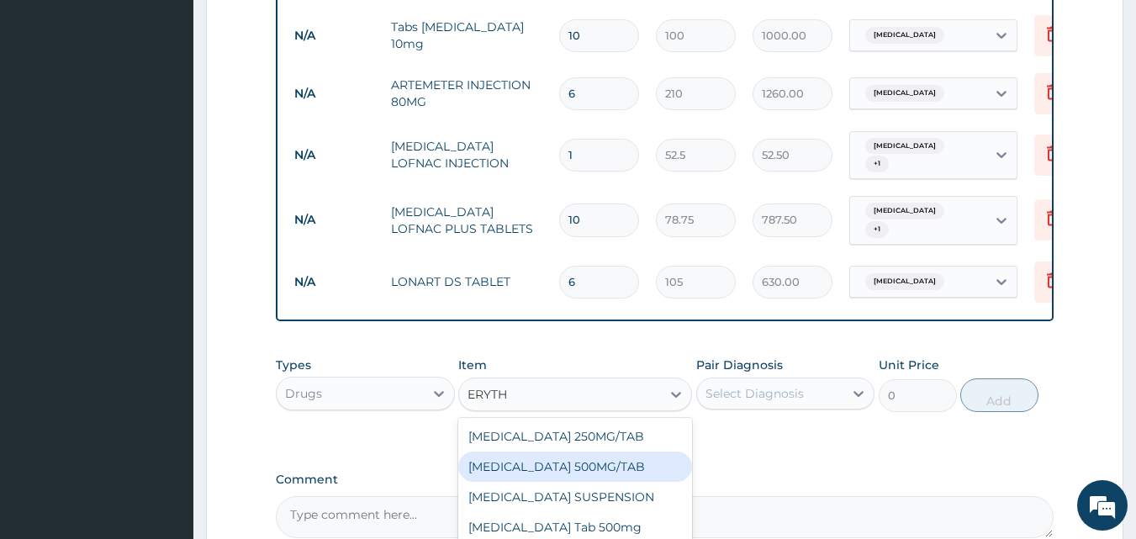
drag, startPoint x: 549, startPoint y: 470, endPoint x: 834, endPoint y: 394, distance: 295.2
click at [556, 469] on div "[MEDICAL_DATA] 500MG/TAB" at bounding box center [575, 467] width 234 height 30
type input "18.38"
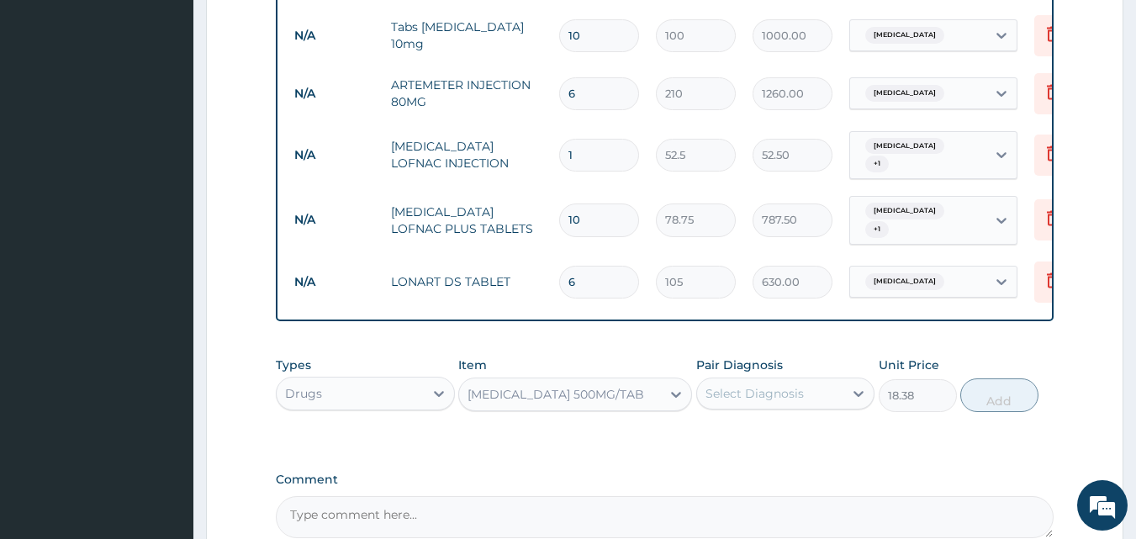
click at [783, 397] on div "Select Diagnosis" at bounding box center [755, 393] width 98 height 17
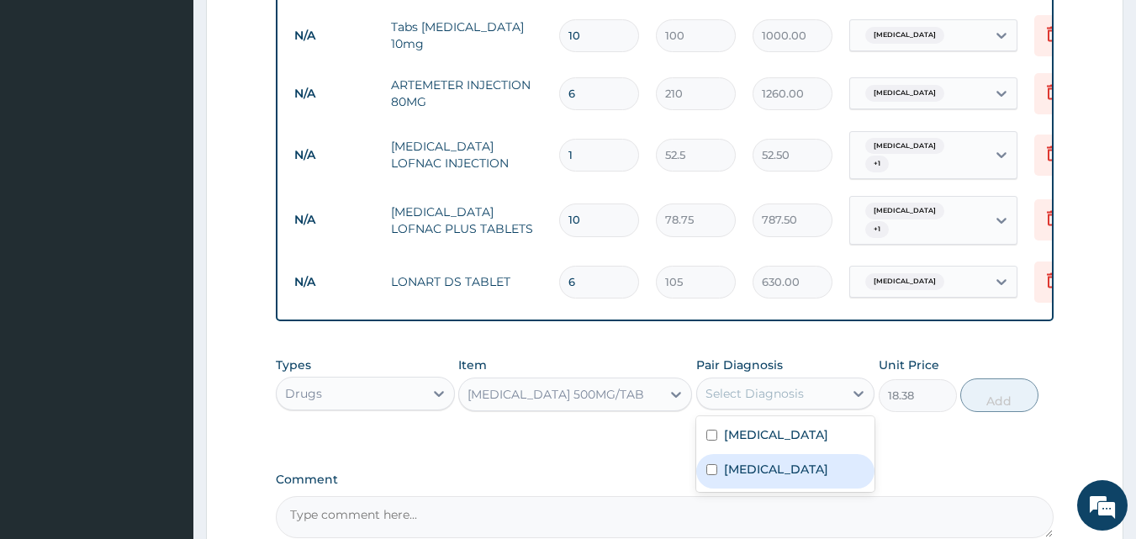
drag, startPoint x: 714, startPoint y: 481, endPoint x: 801, endPoint y: 467, distance: 87.8
click at [714, 475] on input "checkbox" at bounding box center [711, 469] width 11 height 11
checkbox input "true"
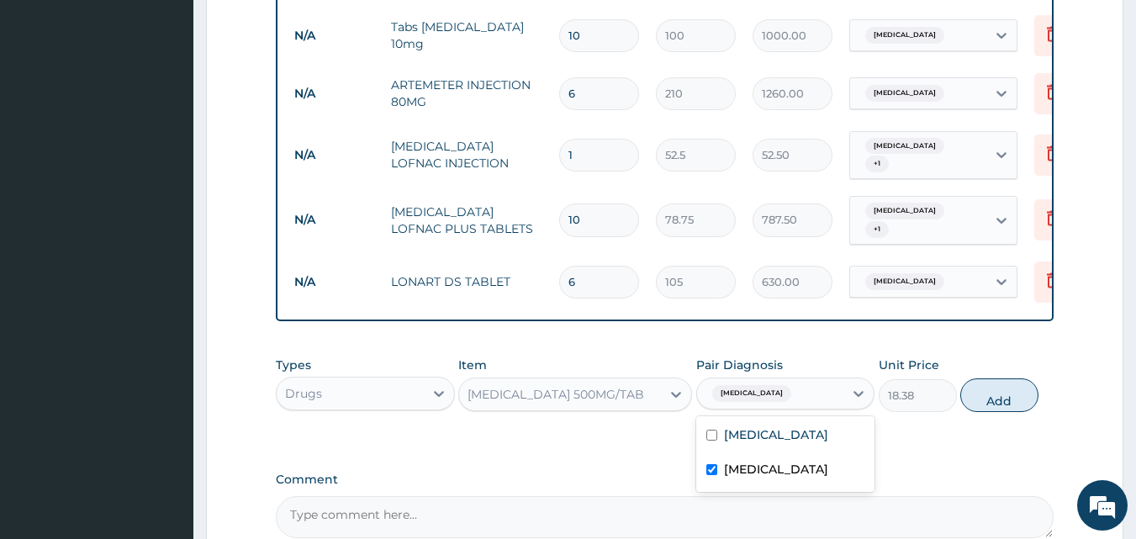
click at [600, 398] on div "[MEDICAL_DATA] 500MG/TAB" at bounding box center [556, 394] width 177 height 17
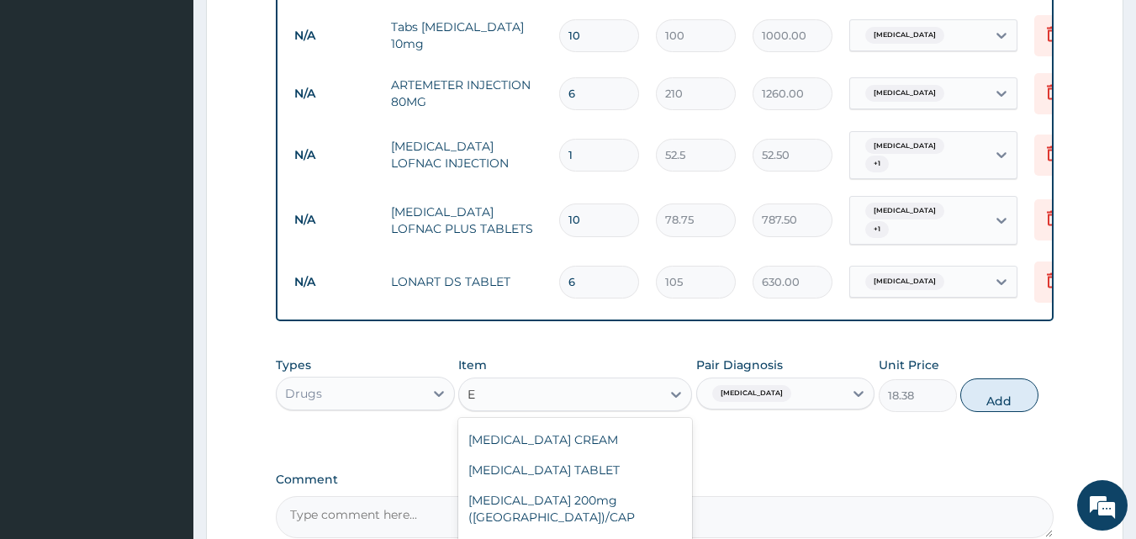
scroll to position [1339, 0]
type input "ERY"
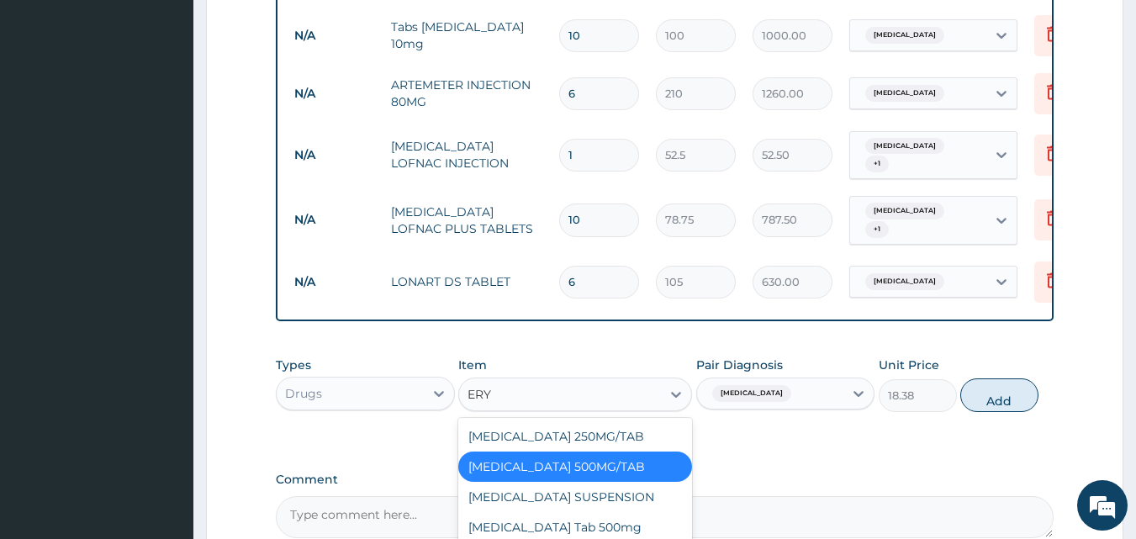
scroll to position [0, 0]
click at [605, 527] on div "[MEDICAL_DATA] Tab 500mg" at bounding box center [575, 527] width 234 height 30
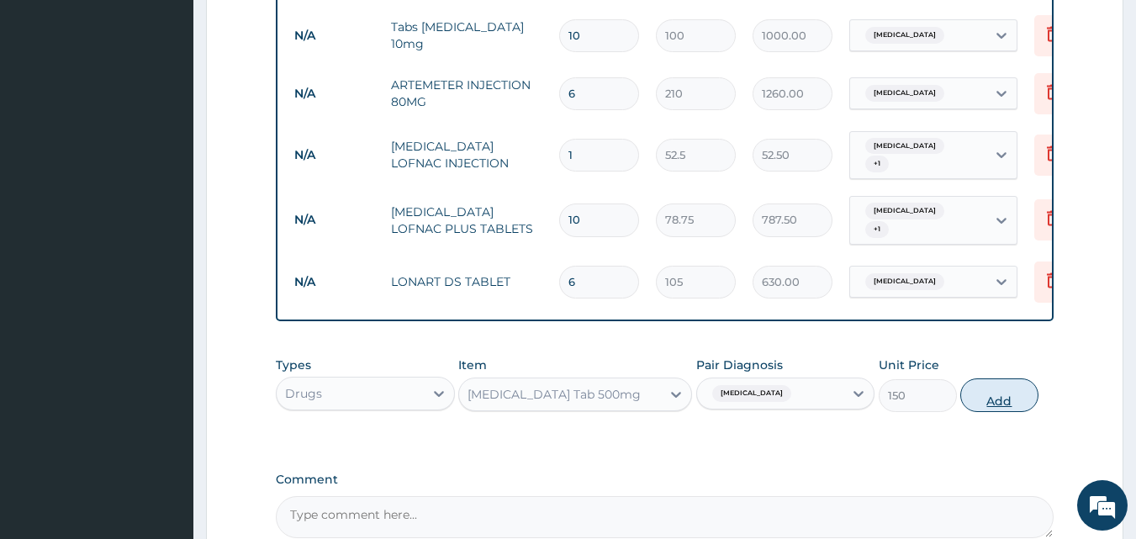
click at [992, 401] on button "Add" at bounding box center [999, 395] width 78 height 34
type input "0"
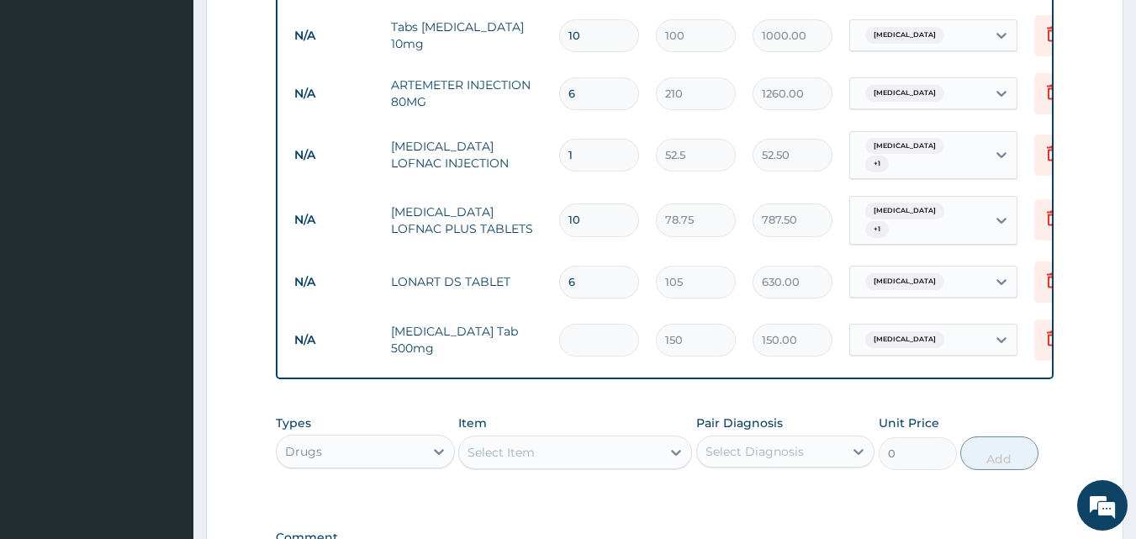
type input "0.00"
type input "2"
type input "300.00"
type input "20"
type input "3000.00"
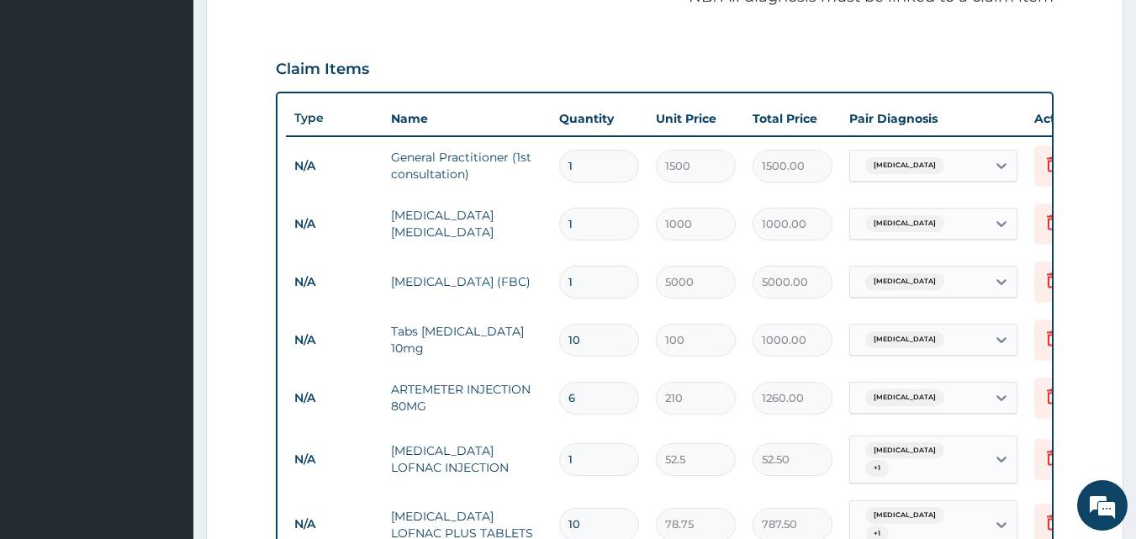
scroll to position [528, 0]
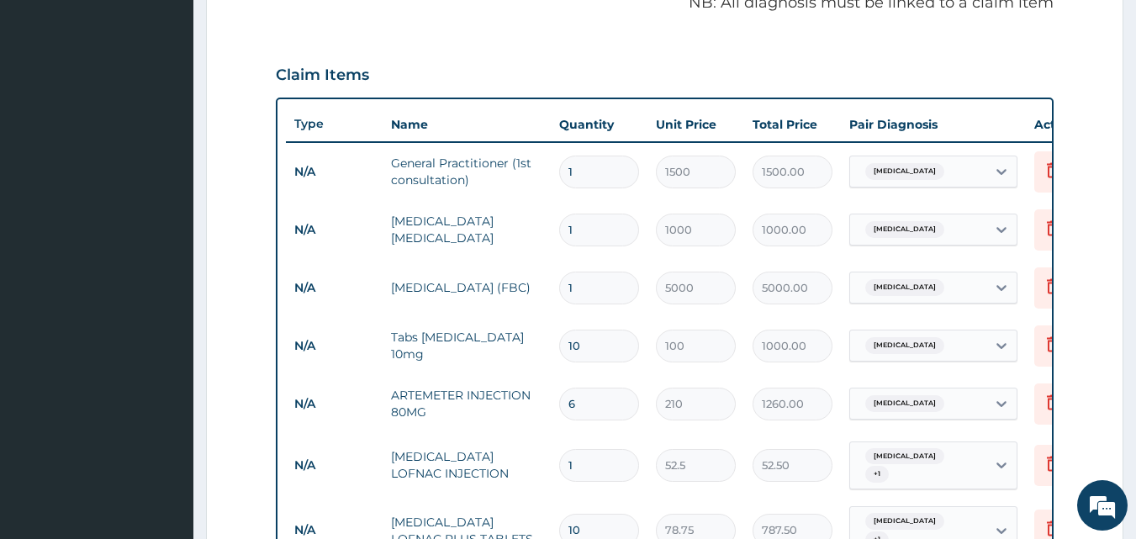
type input "20"
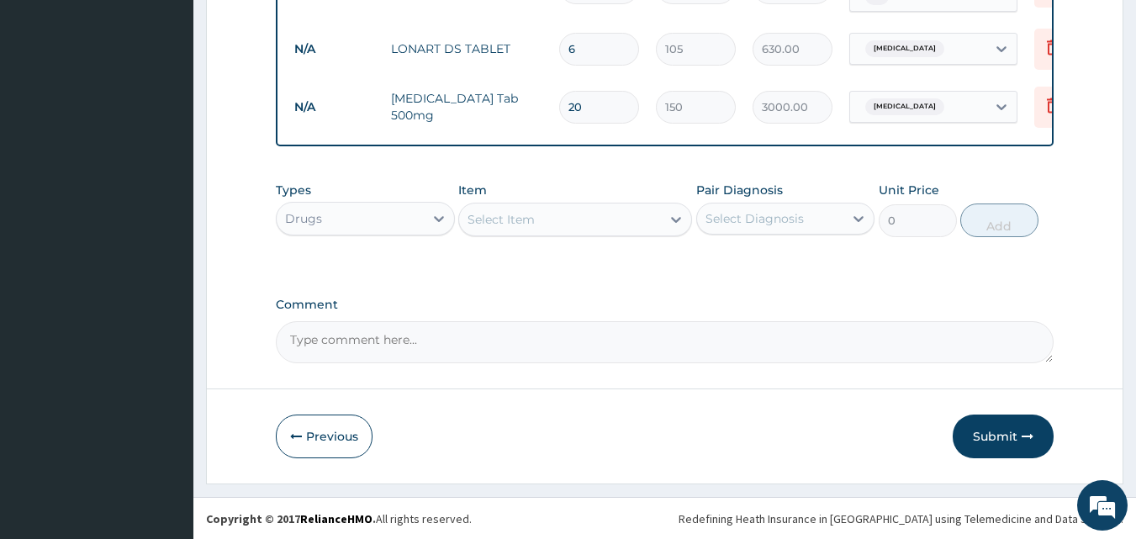
scroll to position [1077, 0]
click at [987, 441] on button "Submit" at bounding box center [1003, 436] width 101 height 44
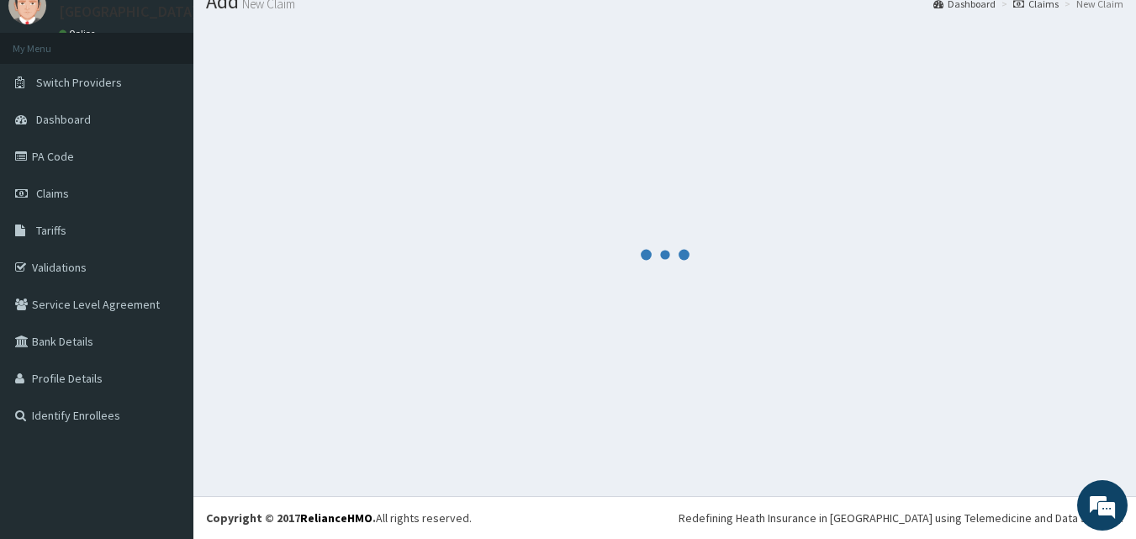
scroll to position [64, 0]
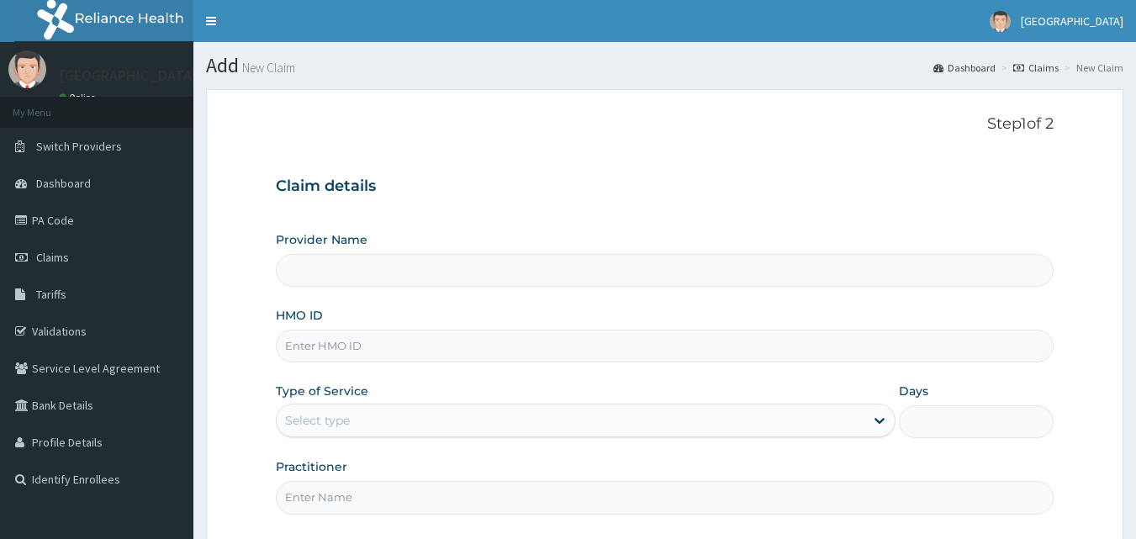
click at [456, 349] on input "HMO ID" at bounding box center [665, 346] width 779 height 33
type input "[GEOGRAPHIC_DATA]"
paste input "RET/35143/A"
type input "RET/35143/A"
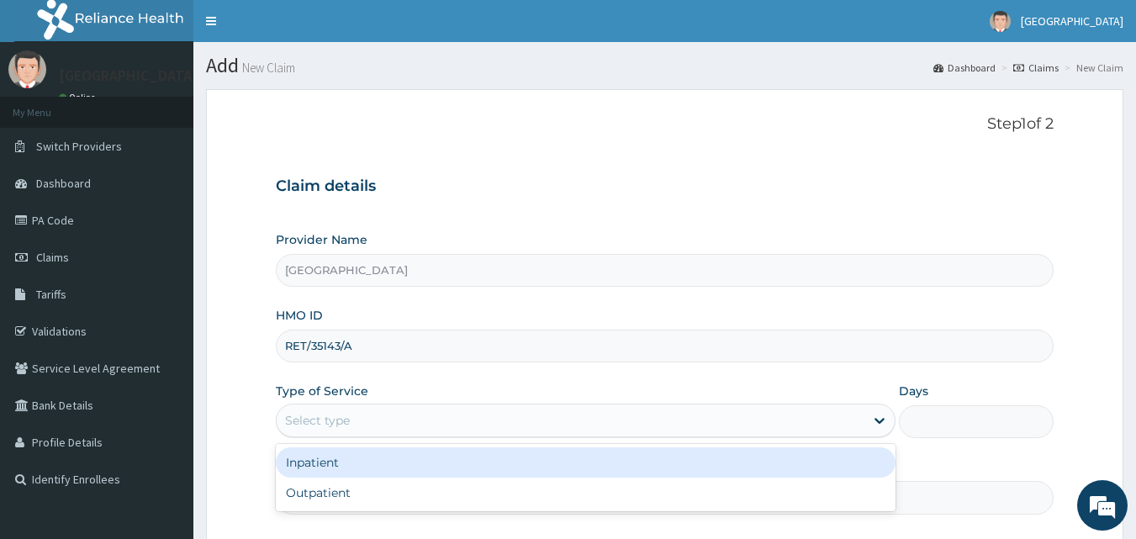
click at [394, 421] on div "Select type" at bounding box center [571, 420] width 588 height 27
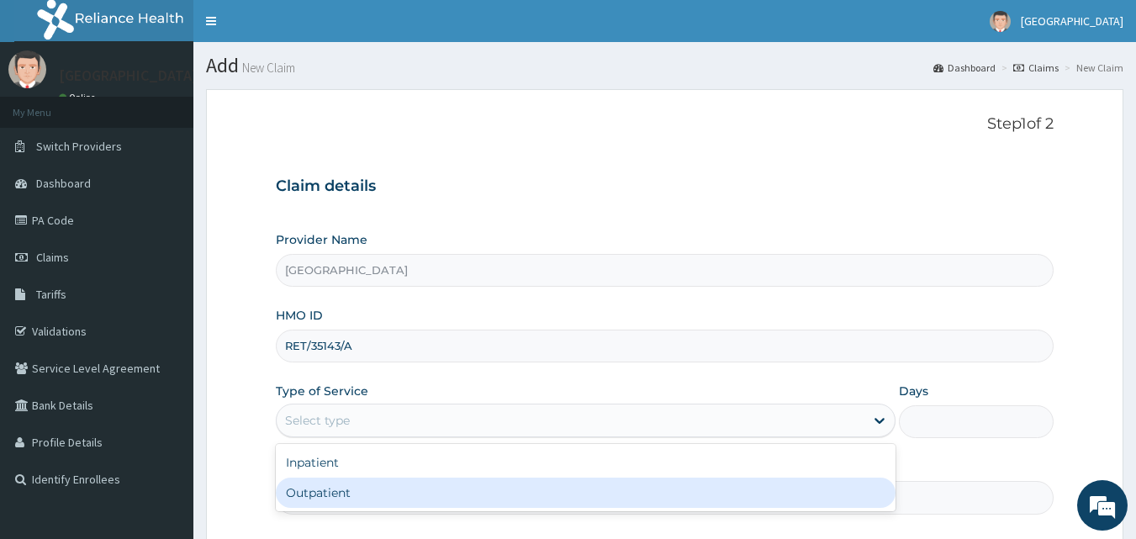
click at [378, 487] on div "Outpatient" at bounding box center [586, 493] width 620 height 30
type input "1"
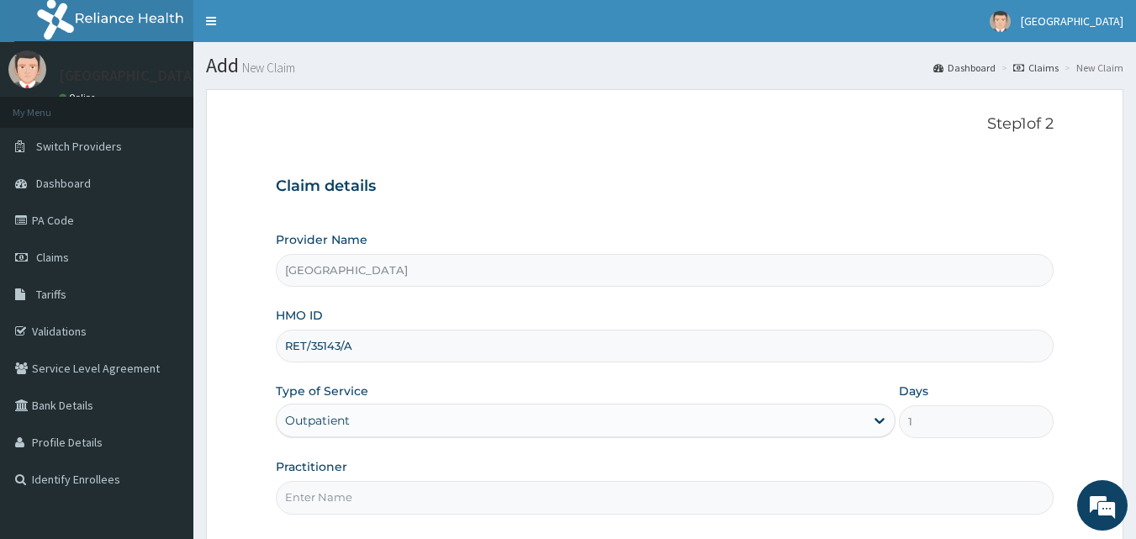
click at [398, 501] on input "Practitioner" at bounding box center [665, 497] width 779 height 33
click at [489, 501] on input "Practitioner" at bounding box center [665, 497] width 779 height 33
type input "Dr [PERSON_NAME]"
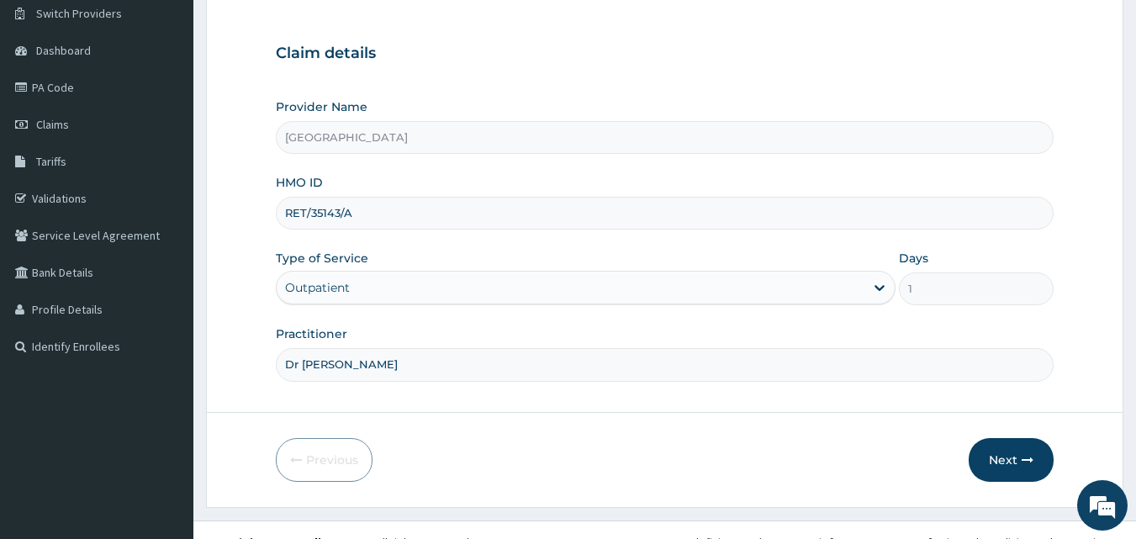
scroll to position [138, 0]
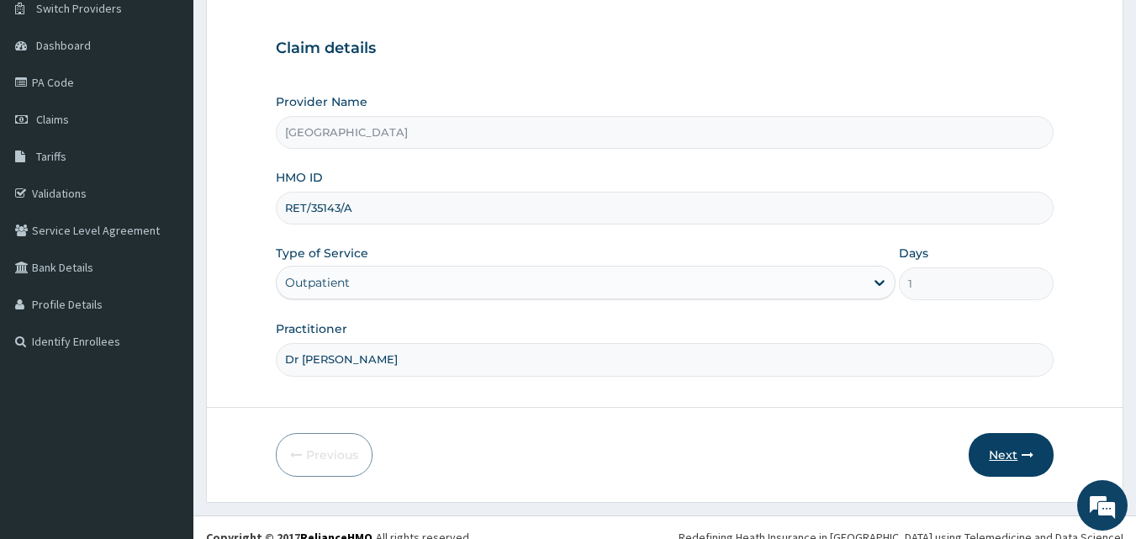
click at [996, 454] on button "Next" at bounding box center [1011, 455] width 85 height 44
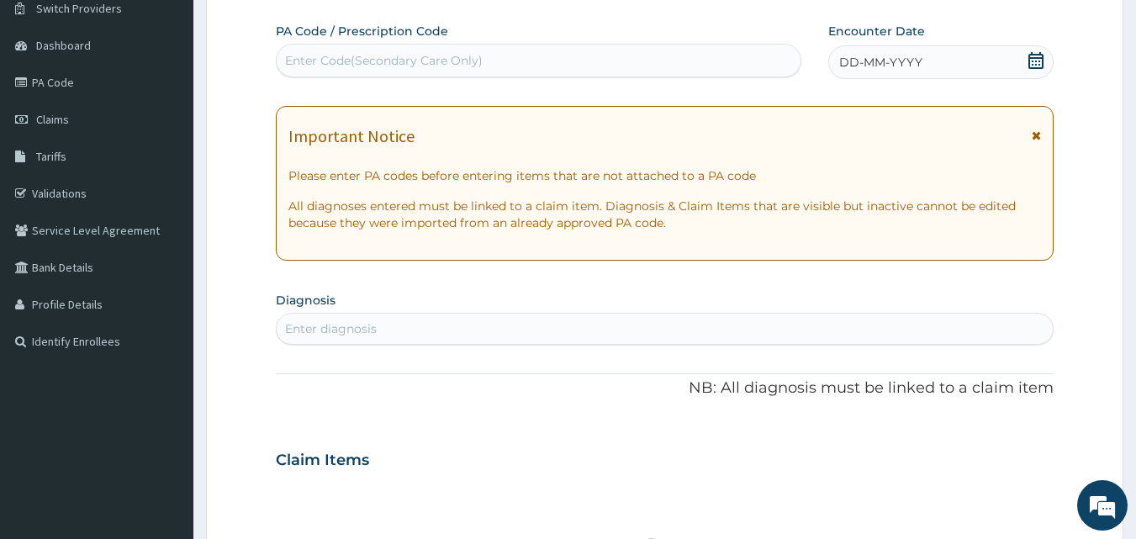
drag, startPoint x: 610, startPoint y: 45, endPoint x: 568, endPoint y: 1, distance: 60.7
click at [610, 45] on div "Enter Code(Secondary Care Only)" at bounding box center [539, 61] width 526 height 34
paste input "PA/3CCE4B"
type input "PA/3CCE4B"
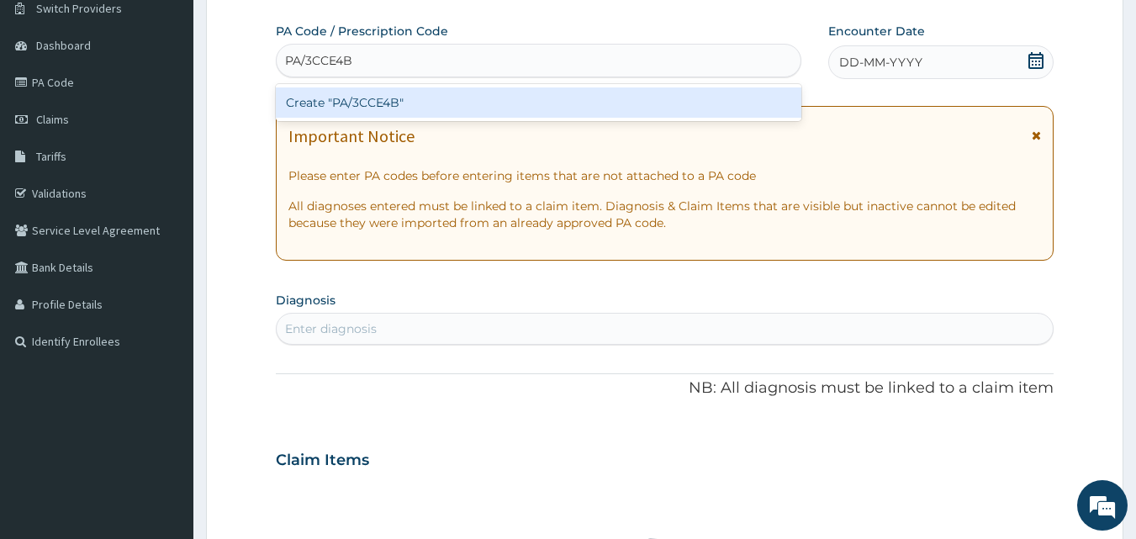
click at [354, 108] on div "Create "PA/3CCE4B"" at bounding box center [539, 102] width 526 height 30
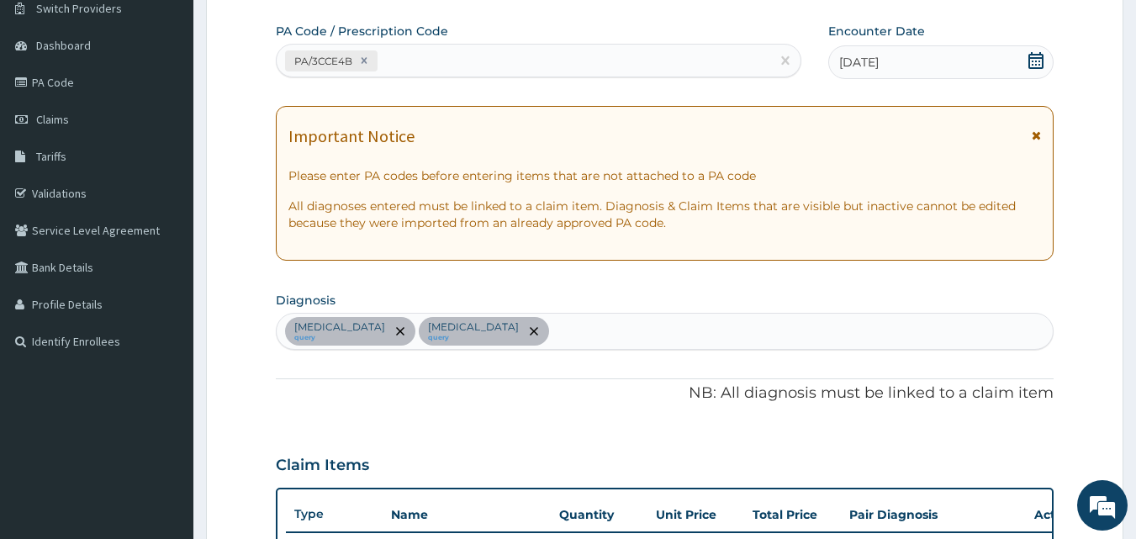
scroll to position [547, 0]
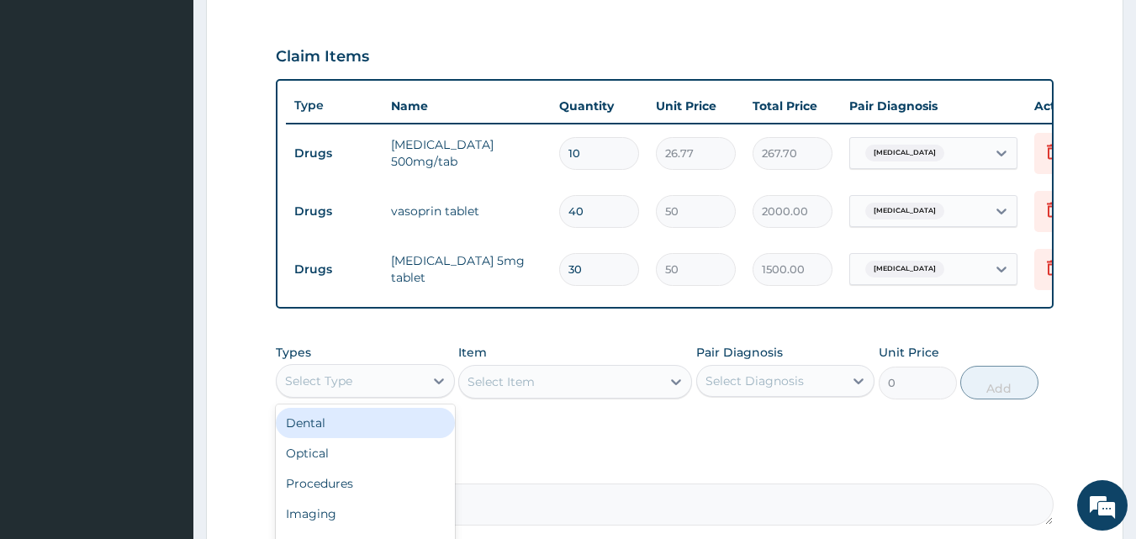
click at [406, 390] on div "Select Type" at bounding box center [350, 380] width 147 height 27
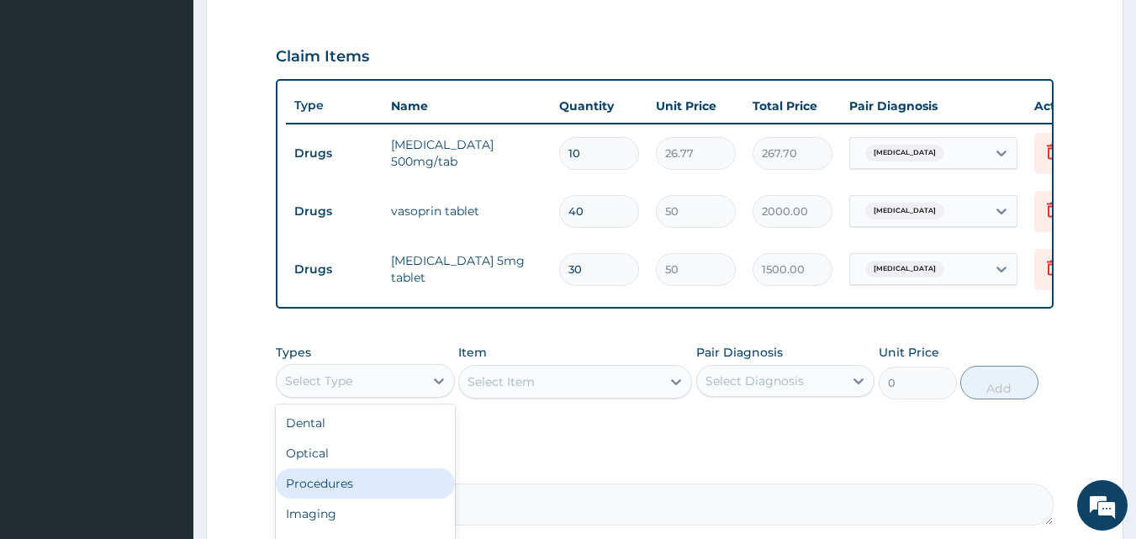
drag, startPoint x: 405, startPoint y: 492, endPoint x: 463, endPoint y: 455, distance: 68.1
click at [409, 489] on div "Procedures" at bounding box center [365, 483] width 179 height 30
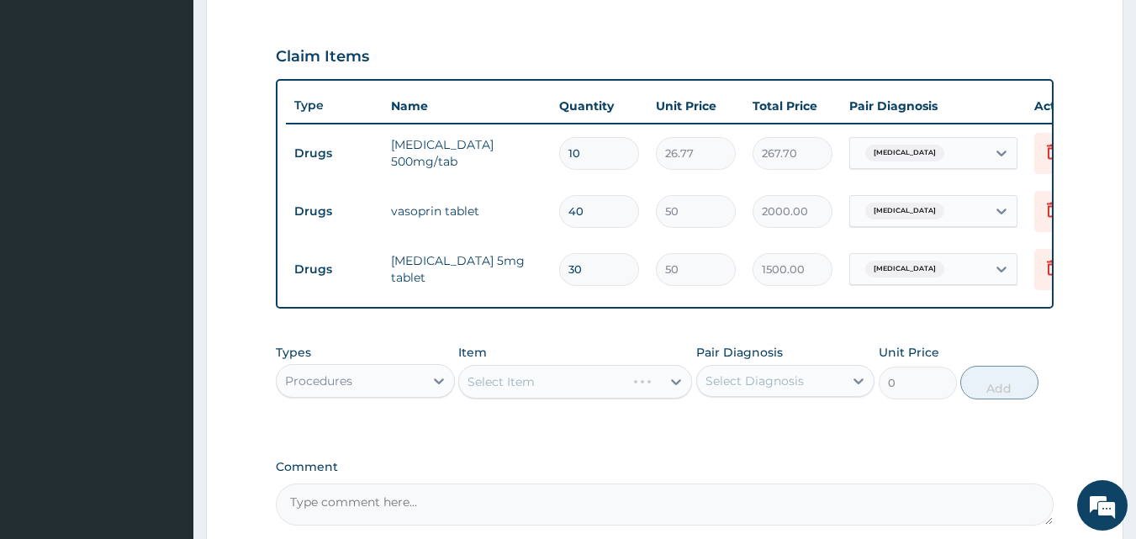
click at [553, 382] on div "Select Item" at bounding box center [575, 382] width 234 height 34
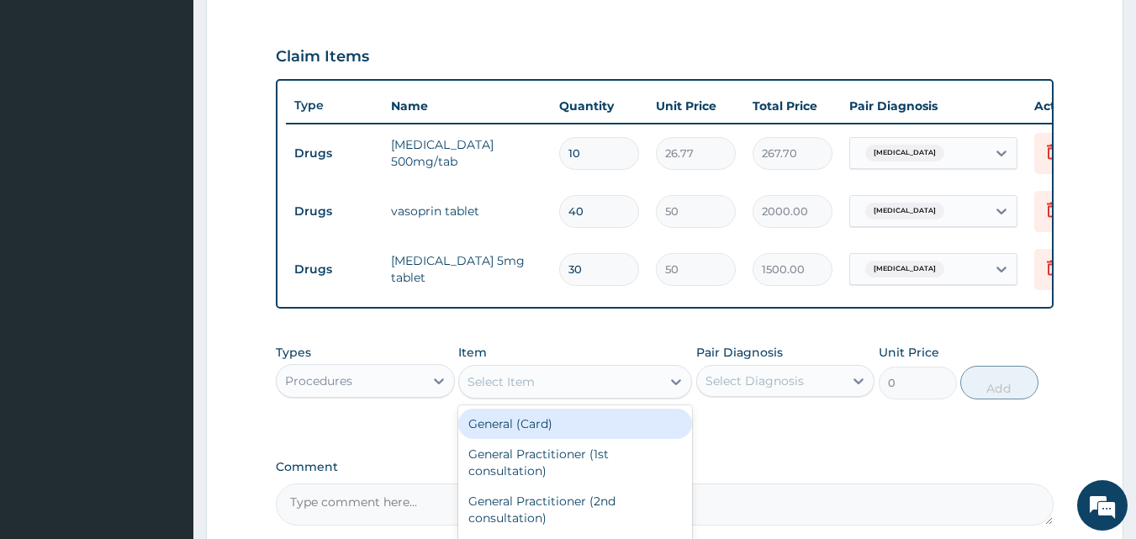
click at [553, 395] on div "Select Item" at bounding box center [560, 381] width 202 height 27
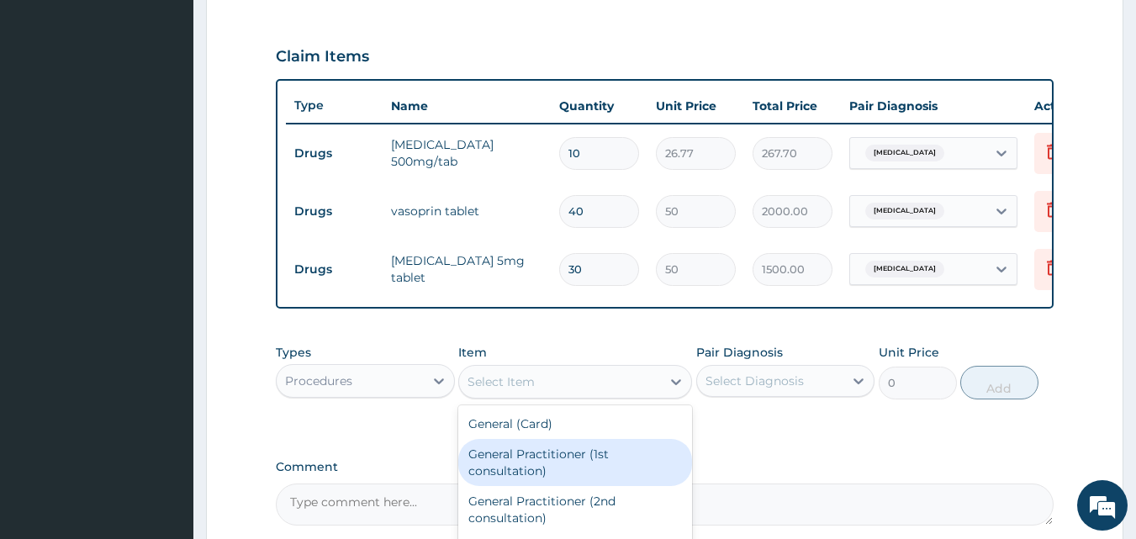
drag, startPoint x: 552, startPoint y: 491, endPoint x: 605, endPoint y: 456, distance: 63.7
click at [553, 486] on div "General Practitioner (1st consultation)" at bounding box center [575, 462] width 234 height 47
type input "1500"
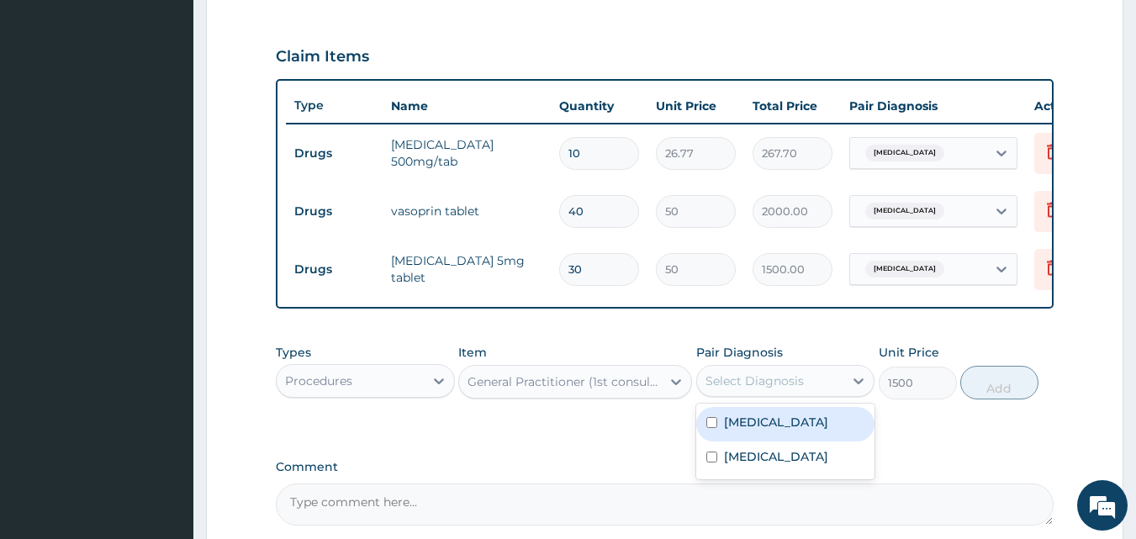
click at [746, 389] on div "Select Diagnosis" at bounding box center [755, 381] width 98 height 17
drag, startPoint x: 739, startPoint y: 433, endPoint x: 740, endPoint y: 473, distance: 40.4
click at [739, 431] on label "[MEDICAL_DATA]" at bounding box center [776, 422] width 104 height 17
checkbox input "true"
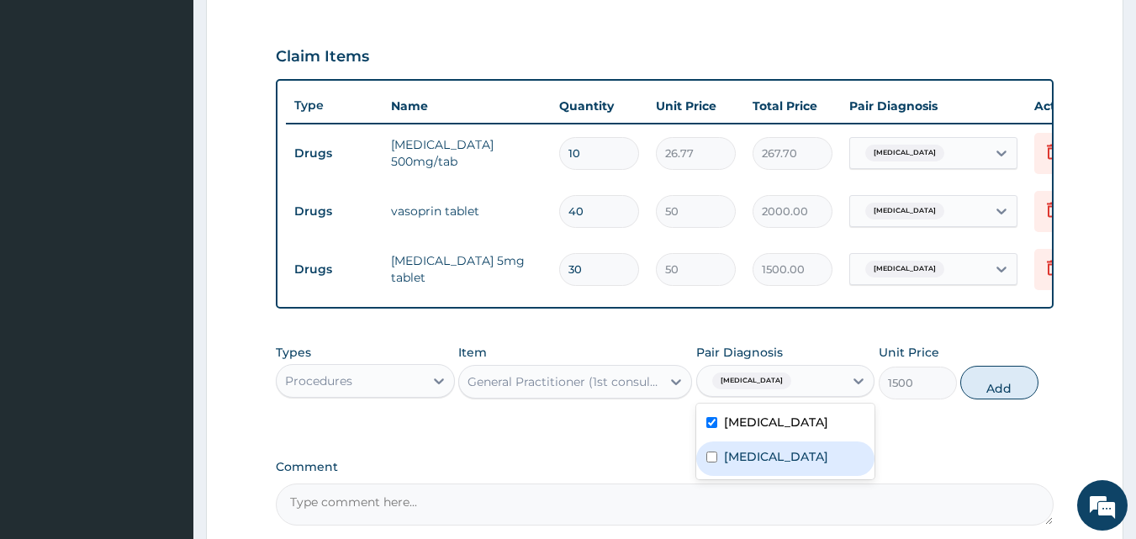
click at [743, 465] on label "[MEDICAL_DATA]" at bounding box center [776, 456] width 104 height 17
checkbox input "true"
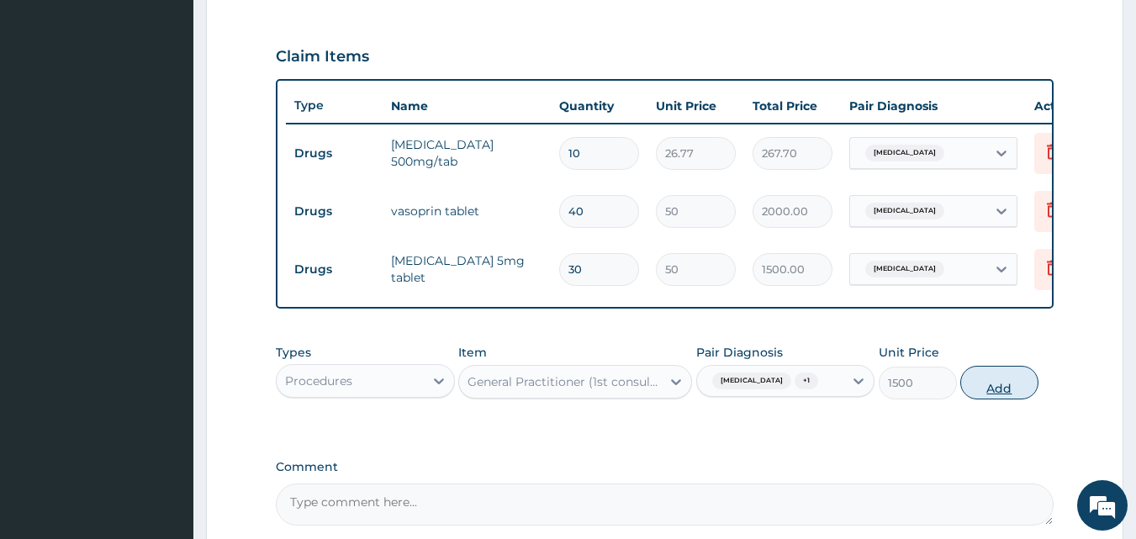
click at [991, 398] on button "Add" at bounding box center [999, 383] width 78 height 34
type input "0"
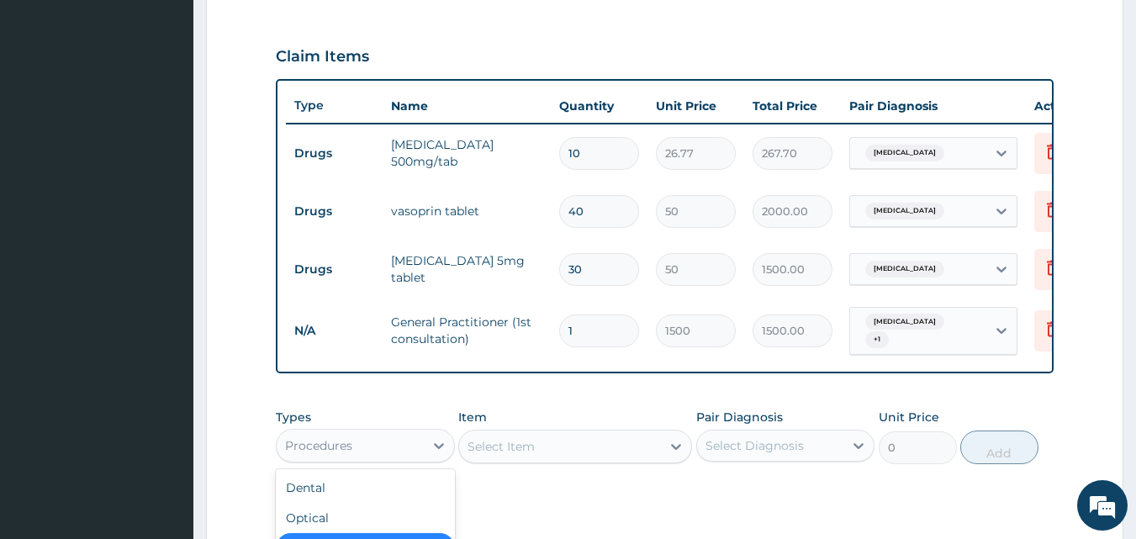
click at [403, 456] on div "Procedures" at bounding box center [350, 445] width 147 height 27
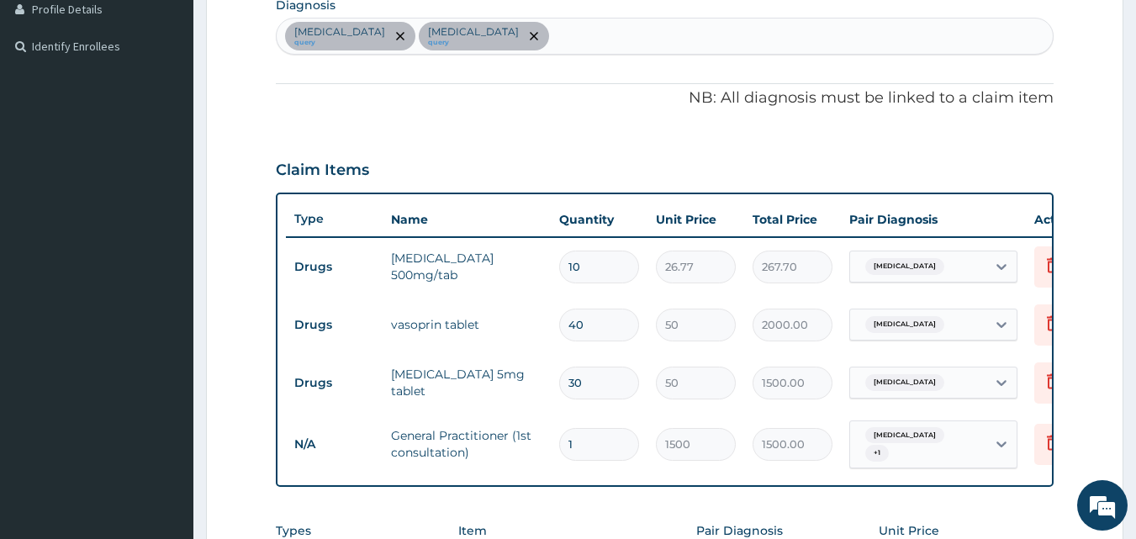
scroll to position [437, 0]
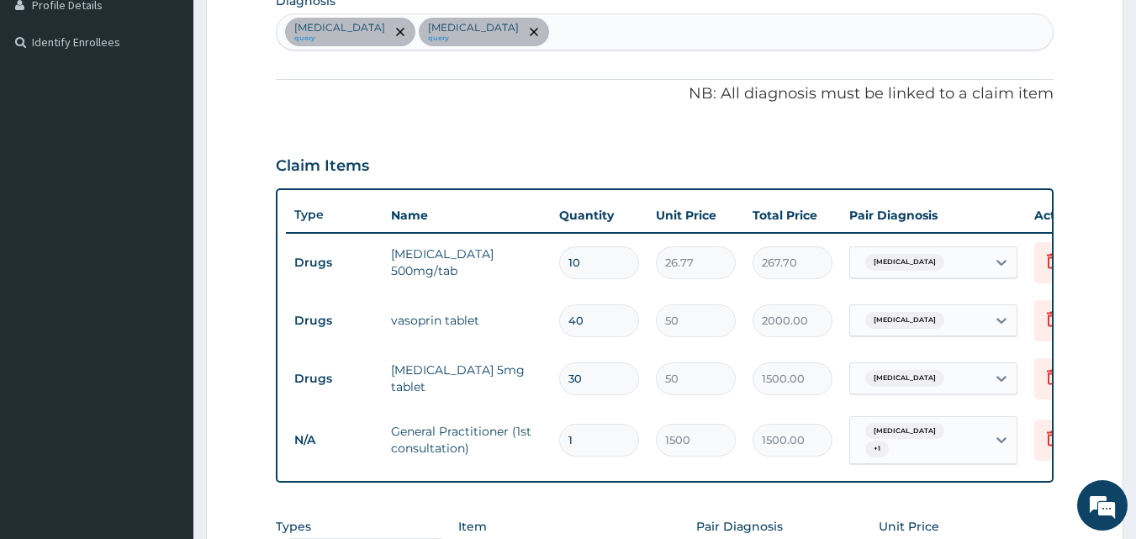
click at [620, 30] on div "Malaria query Secondary hypertension query" at bounding box center [665, 31] width 777 height 35
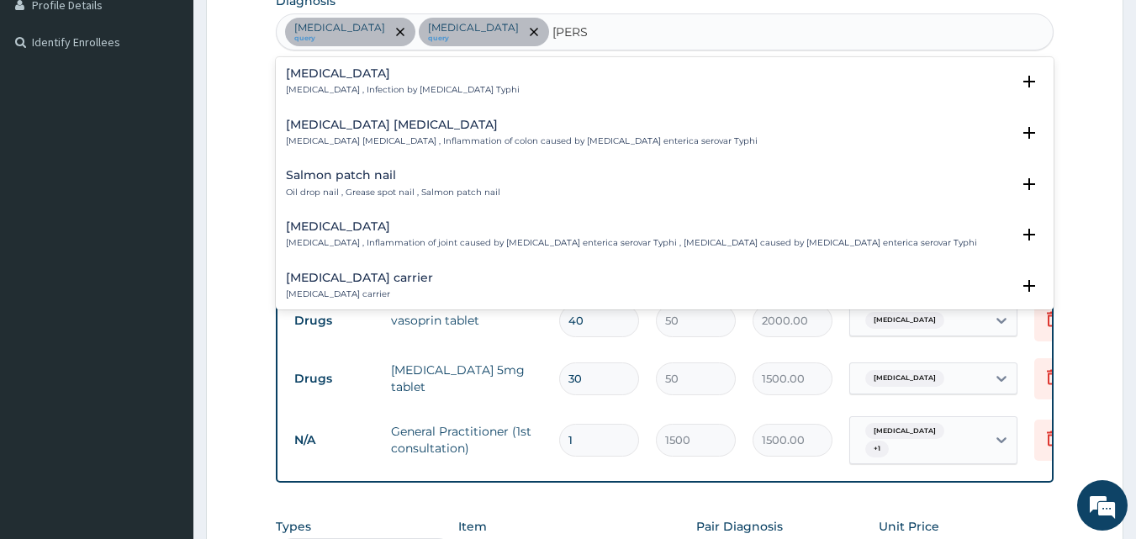
type input "SALMO"
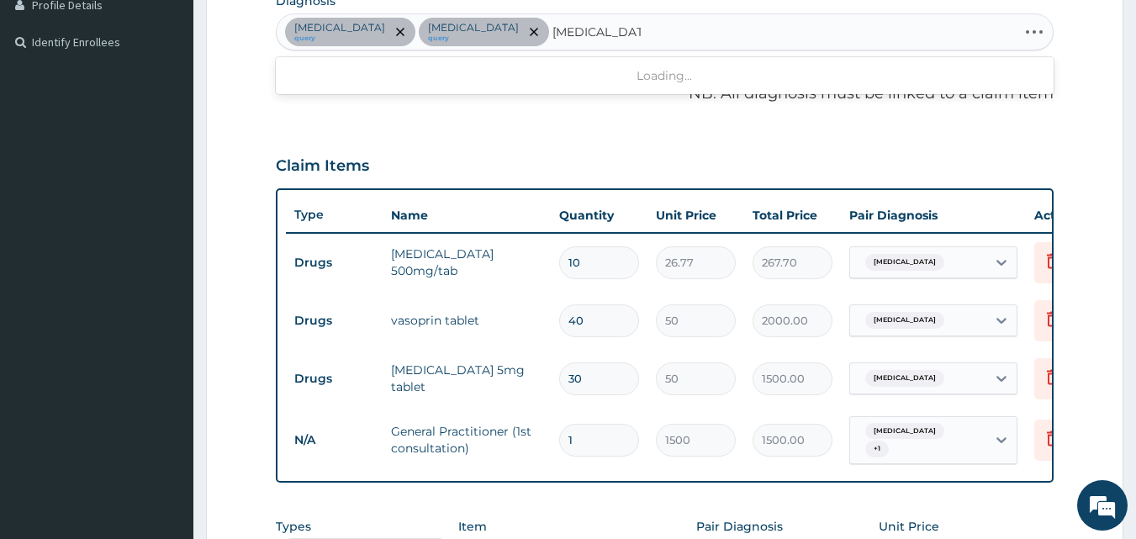
type input "SALMONELLA"
click at [438, 288] on tr "Drugs ciprofloxacin 500mg/tab 10 26.77 267.70 Malaria Delete" at bounding box center [698, 263] width 824 height 58
click at [648, 35] on div "Malaria query Secondary hypertension query" at bounding box center [665, 31] width 777 height 35
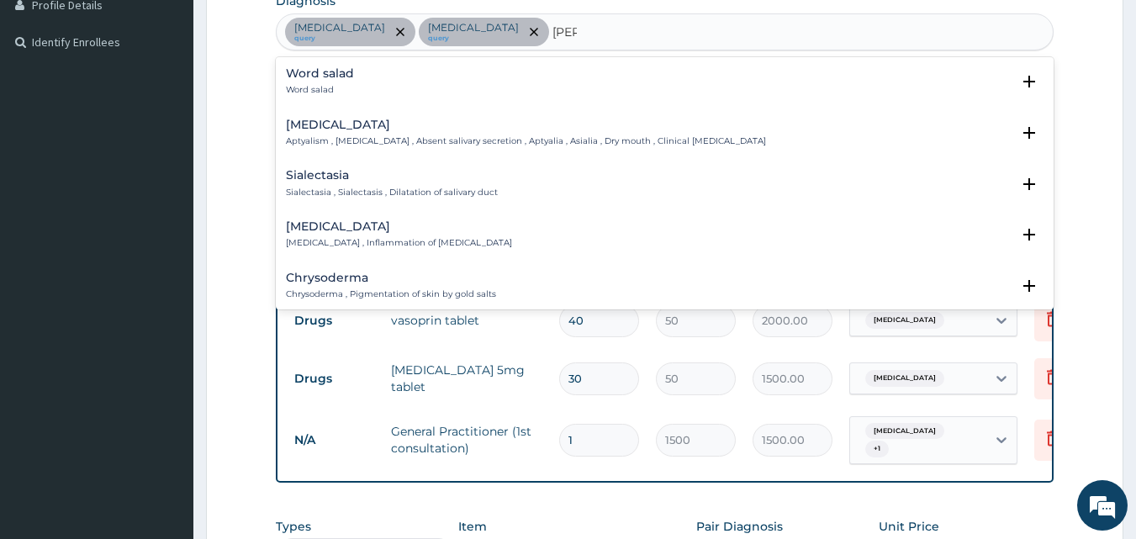
type input "SALMON"
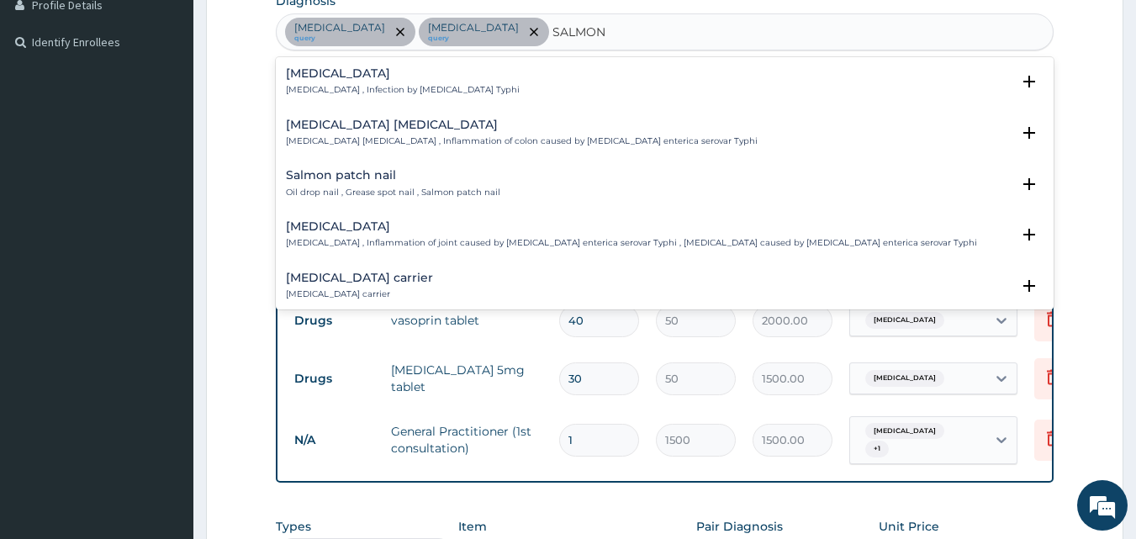
click at [407, 280] on div "Salmonella carrier Salmonella carrier" at bounding box center [665, 286] width 759 height 29
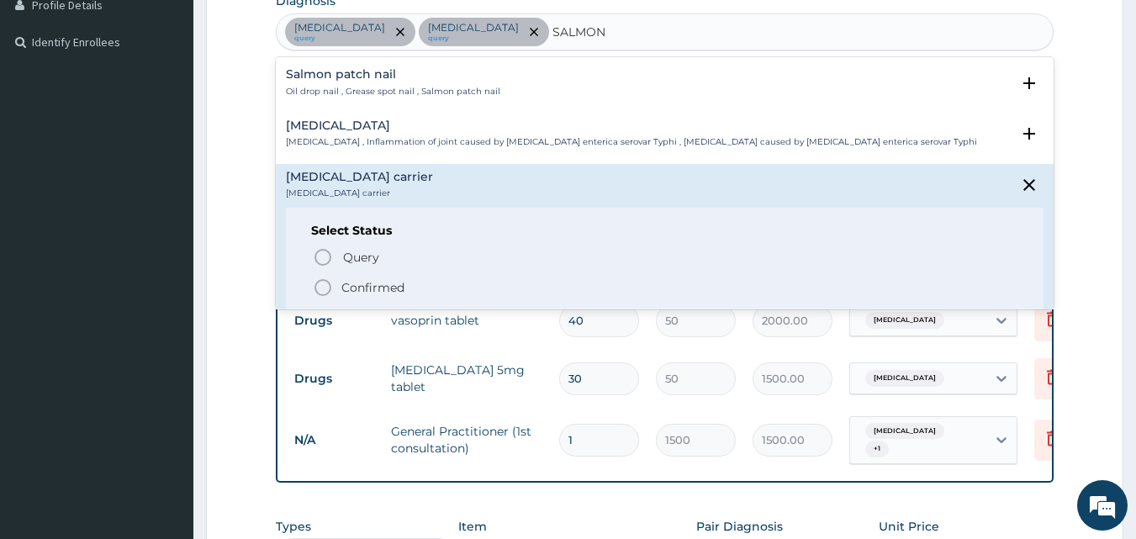
scroll to position [135, 0]
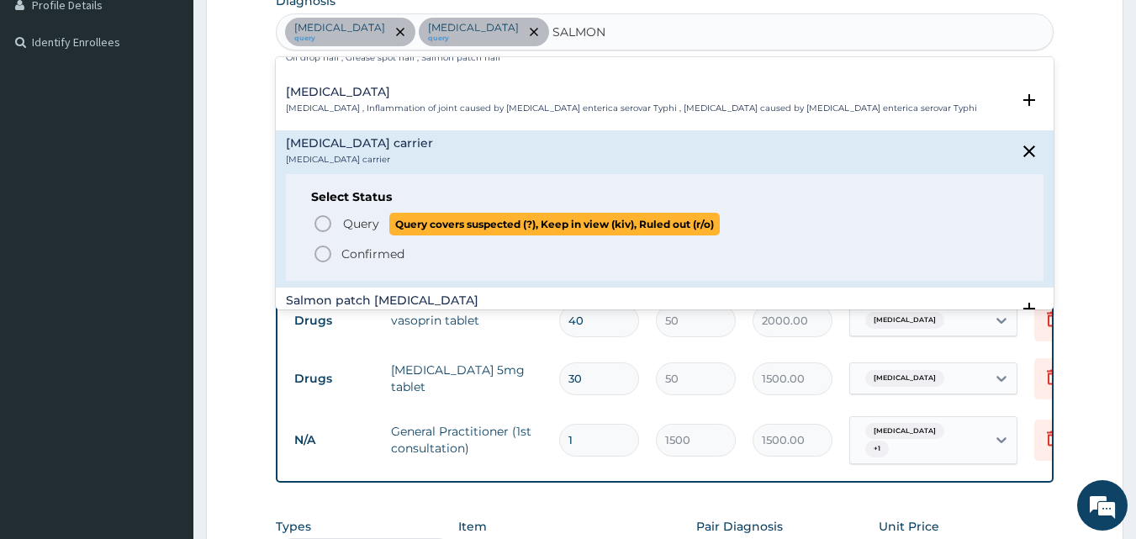
click at [315, 219] on icon "status option query" at bounding box center [323, 224] width 20 height 20
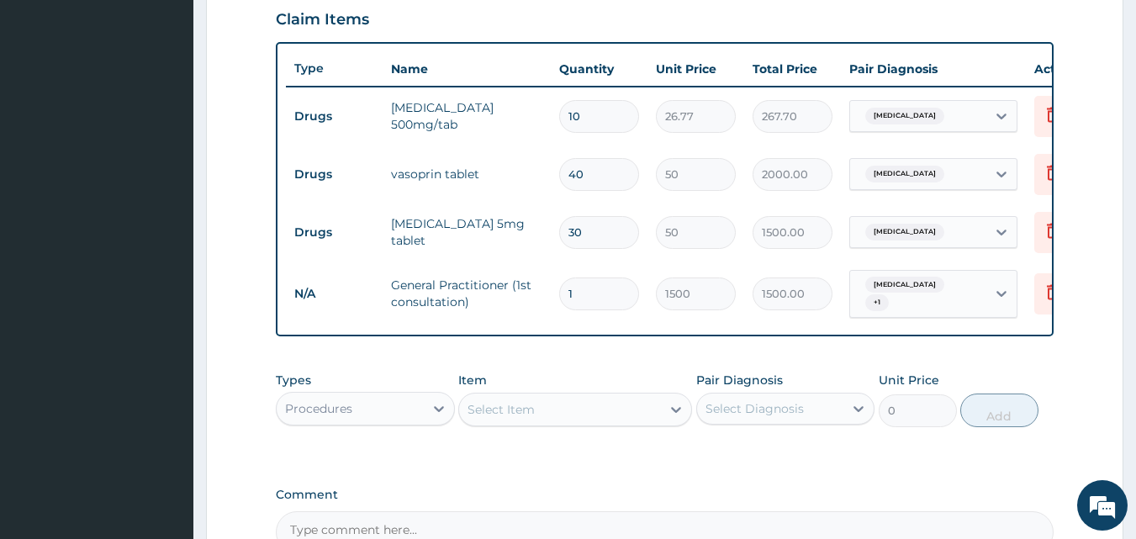
scroll to position [596, 0]
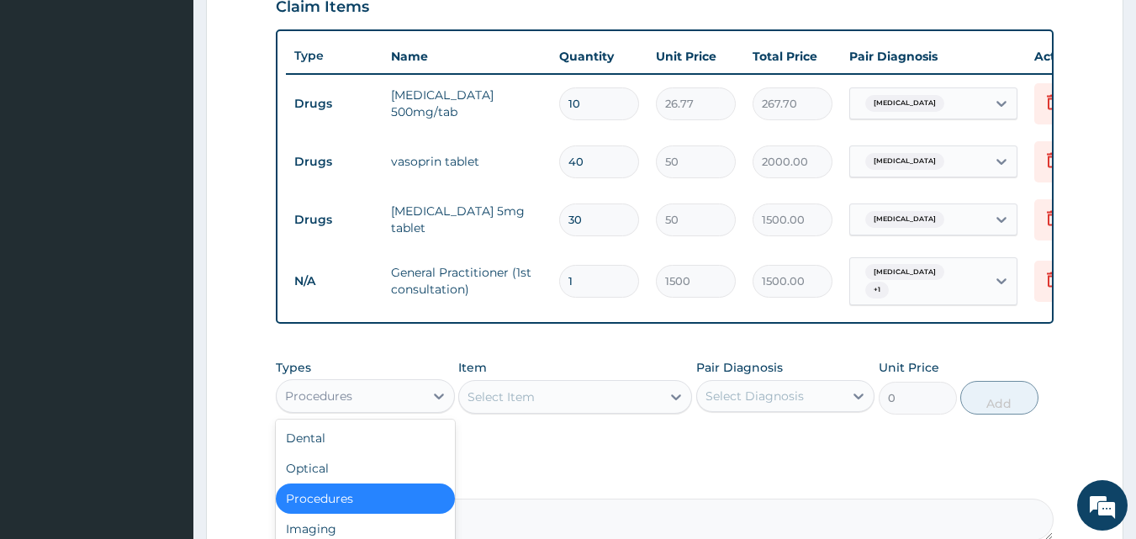
click at [389, 408] on div "Procedures" at bounding box center [350, 396] width 147 height 27
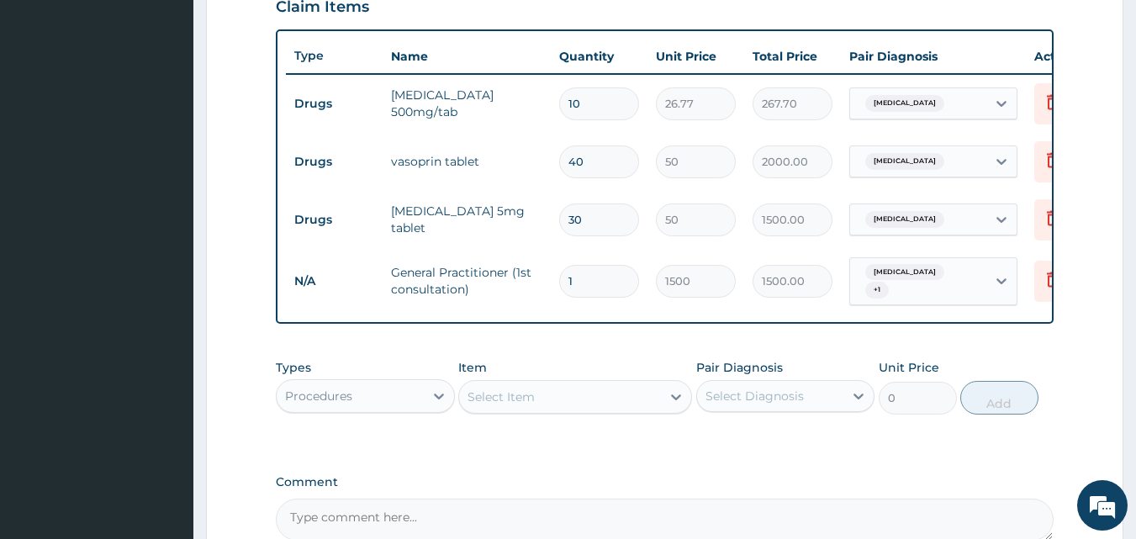
drag, startPoint x: 1044, startPoint y: 455, endPoint x: 1148, endPoint y: 417, distance: 110.1
click at [1052, 449] on div "PA Code / Prescription Code PA/3CCE4B Encounter Date 11-07-2025 Important Notic…" at bounding box center [665, 52] width 779 height 976
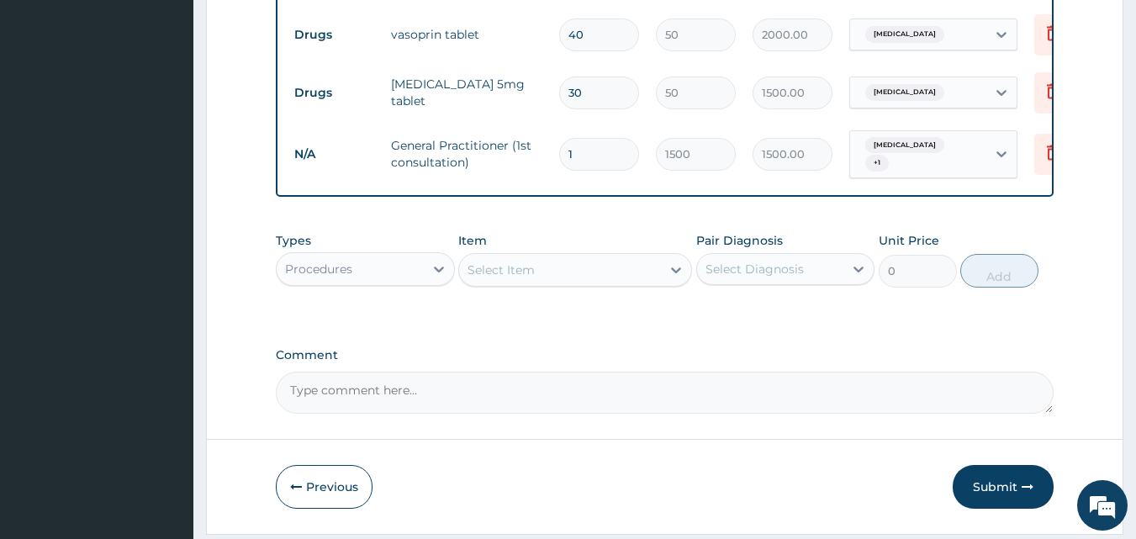
scroll to position [730, 0]
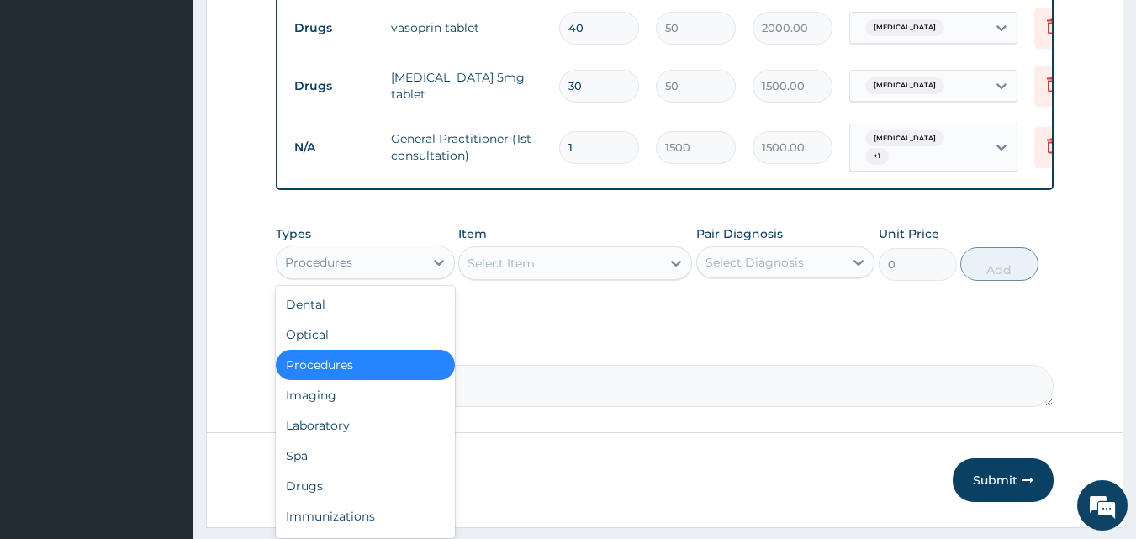
click at [364, 263] on div "Procedures" at bounding box center [350, 262] width 147 height 27
drag, startPoint x: 334, startPoint y: 427, endPoint x: 411, endPoint y: 361, distance: 102.0
click at [336, 422] on div "Laboratory" at bounding box center [365, 425] width 179 height 30
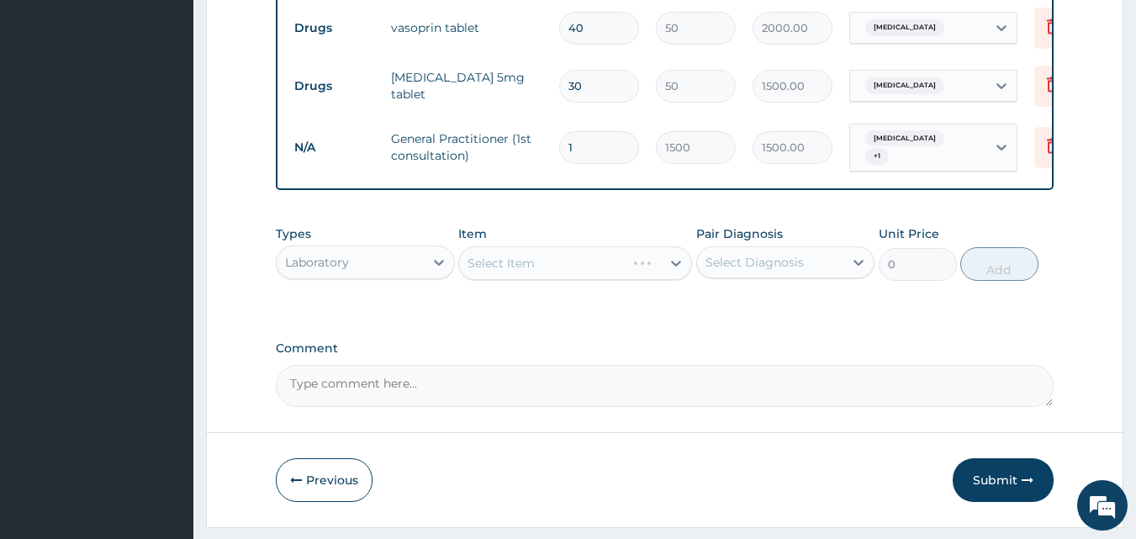
click at [547, 269] on div "Select Item" at bounding box center [575, 263] width 234 height 34
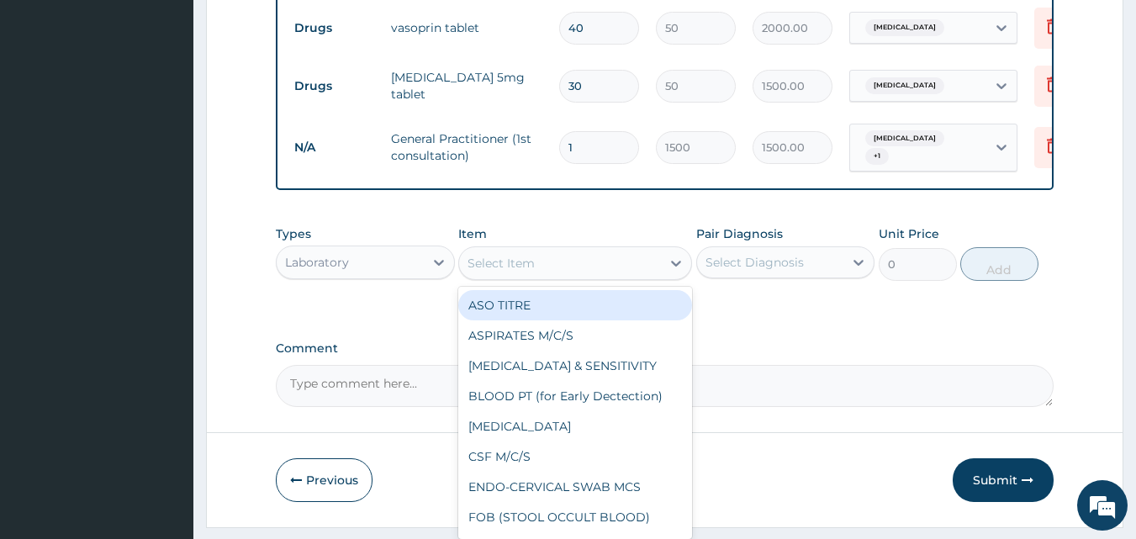
click at [549, 267] on div "Select Item" at bounding box center [560, 263] width 202 height 27
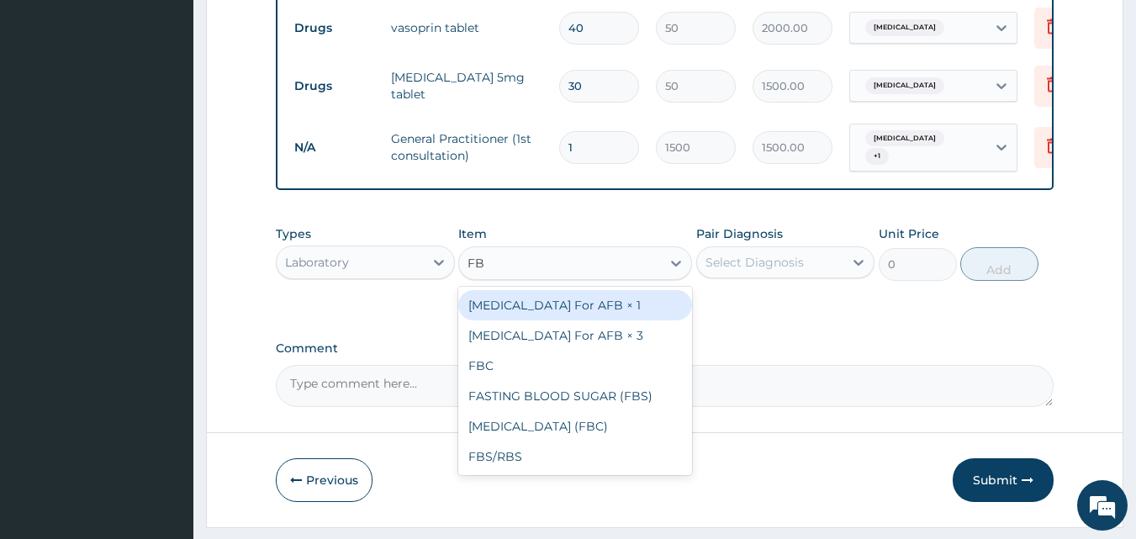
type input "FBC"
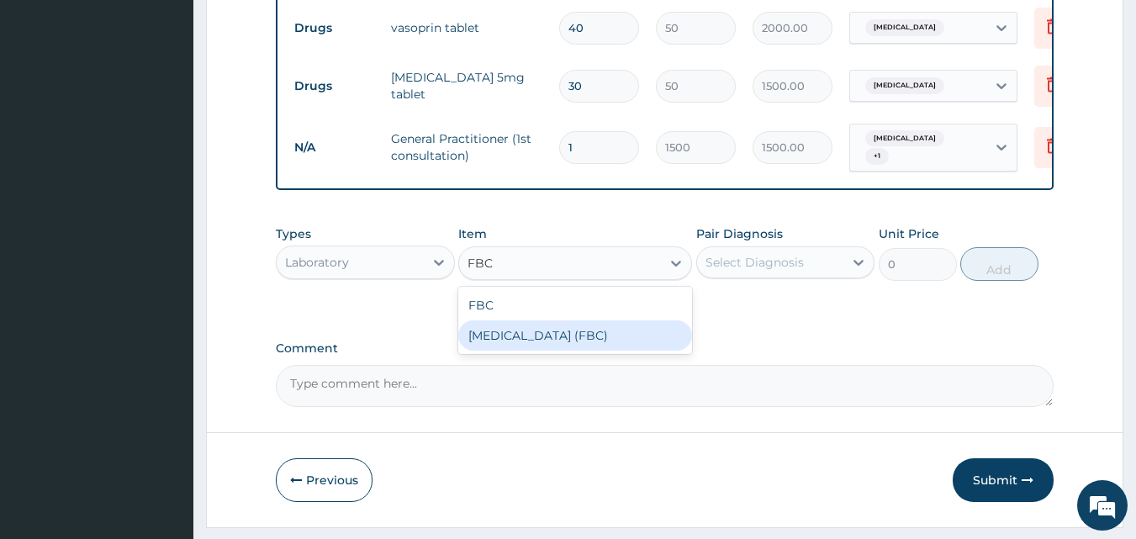
drag, startPoint x: 608, startPoint y: 337, endPoint x: 670, endPoint y: 300, distance: 72.4
click at [609, 335] on div "Full Blood Count (FBC)" at bounding box center [575, 335] width 234 height 30
type input "5000"
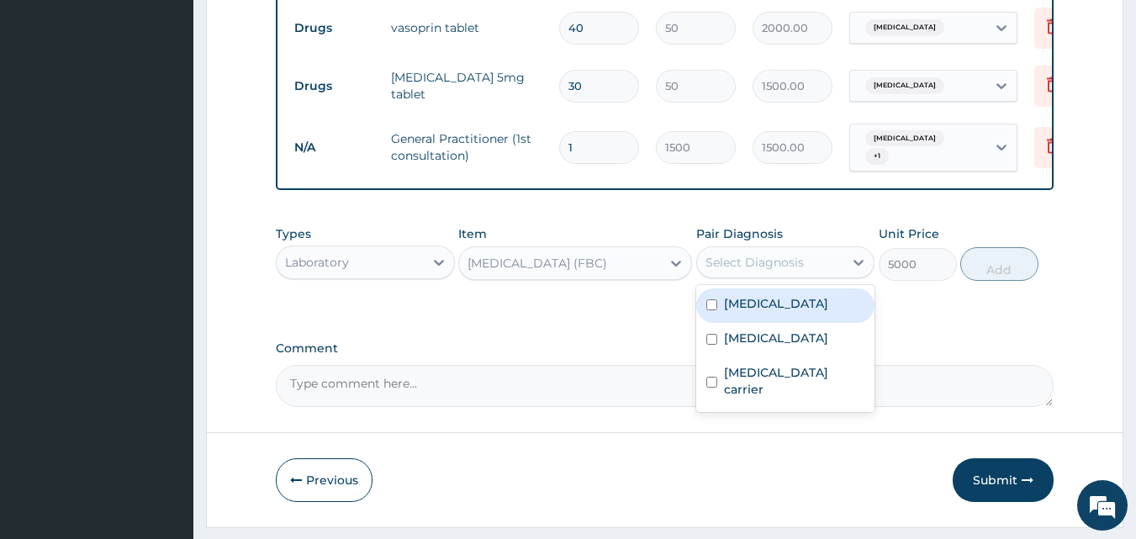
click at [748, 252] on div "Select Diagnosis" at bounding box center [785, 262] width 179 height 32
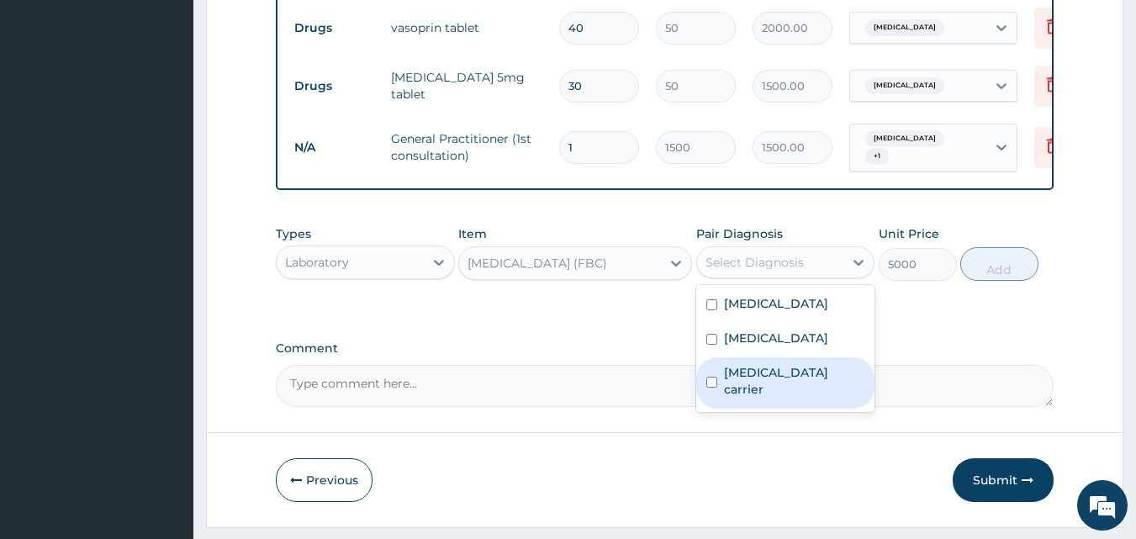
drag, startPoint x: 734, startPoint y: 393, endPoint x: 737, endPoint y: 383, distance: 9.6
click at [734, 390] on label "Salmonella carrier" at bounding box center [794, 381] width 141 height 34
checkbox input "true"
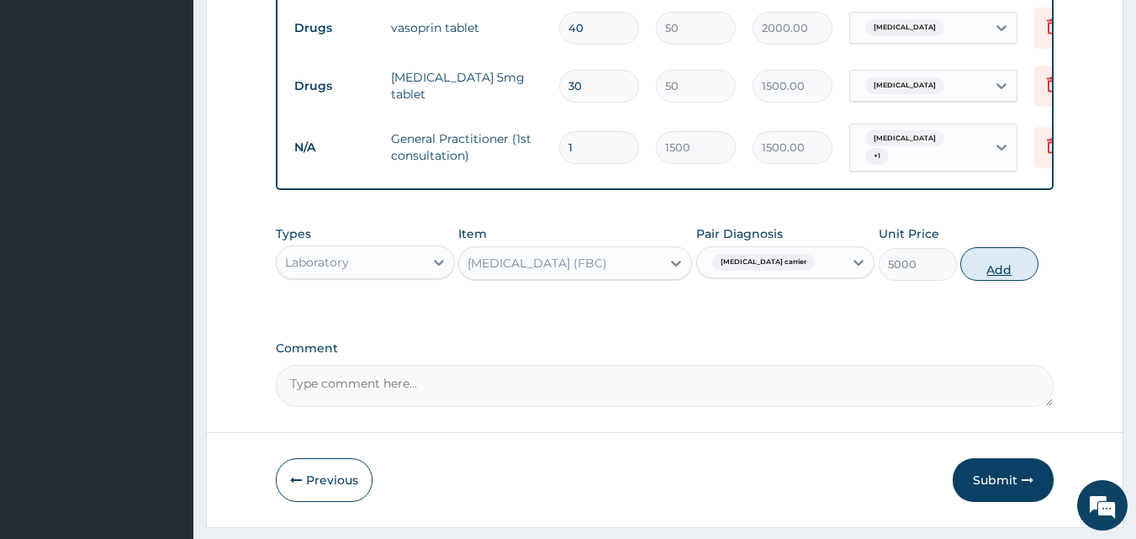
click at [989, 273] on button "Add" at bounding box center [999, 264] width 78 height 34
type input "0"
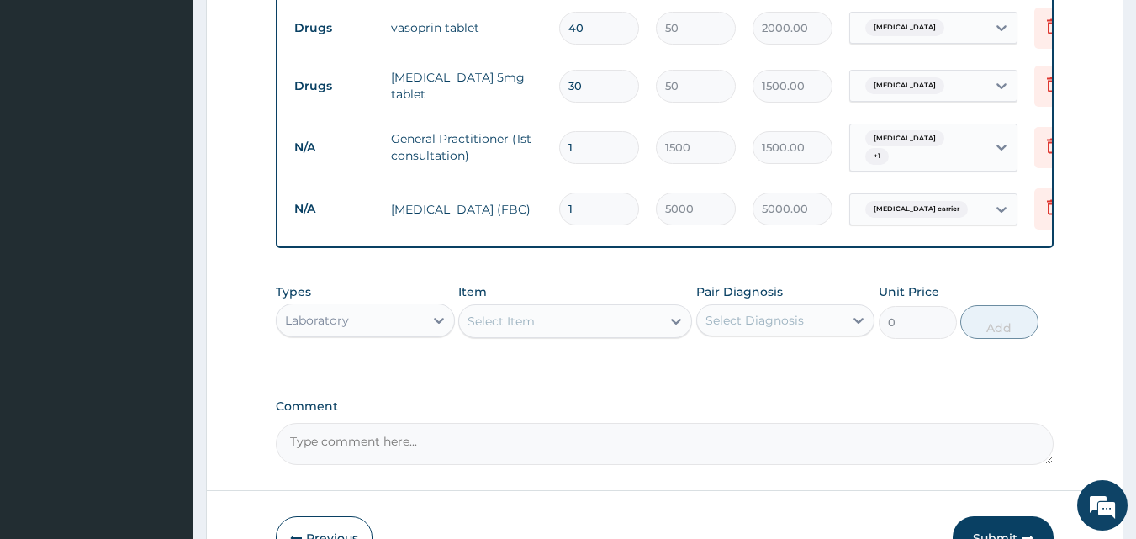
click at [558, 330] on div "Select Item" at bounding box center [560, 321] width 202 height 27
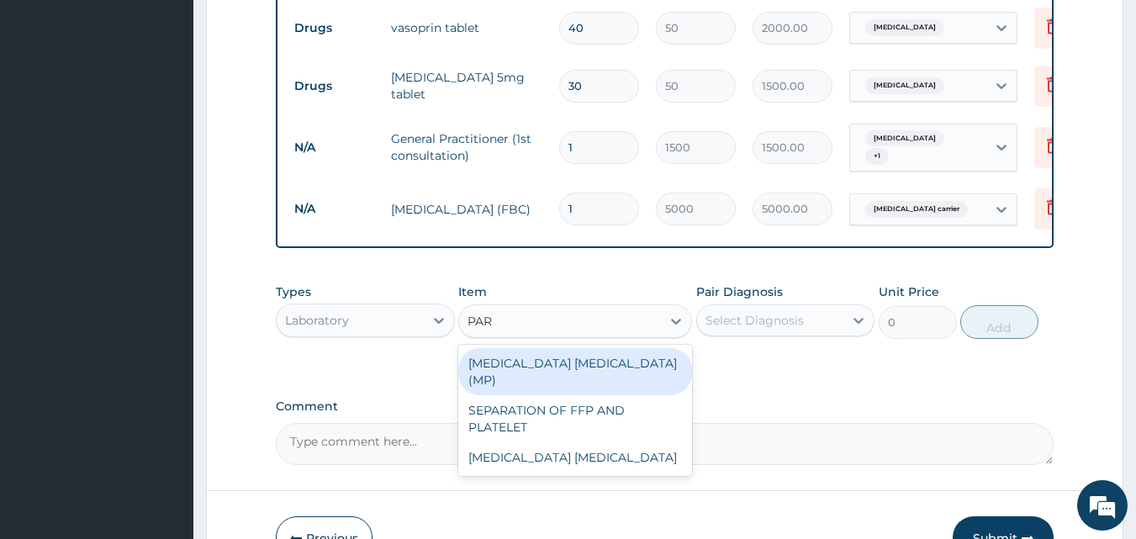
type input "PARA"
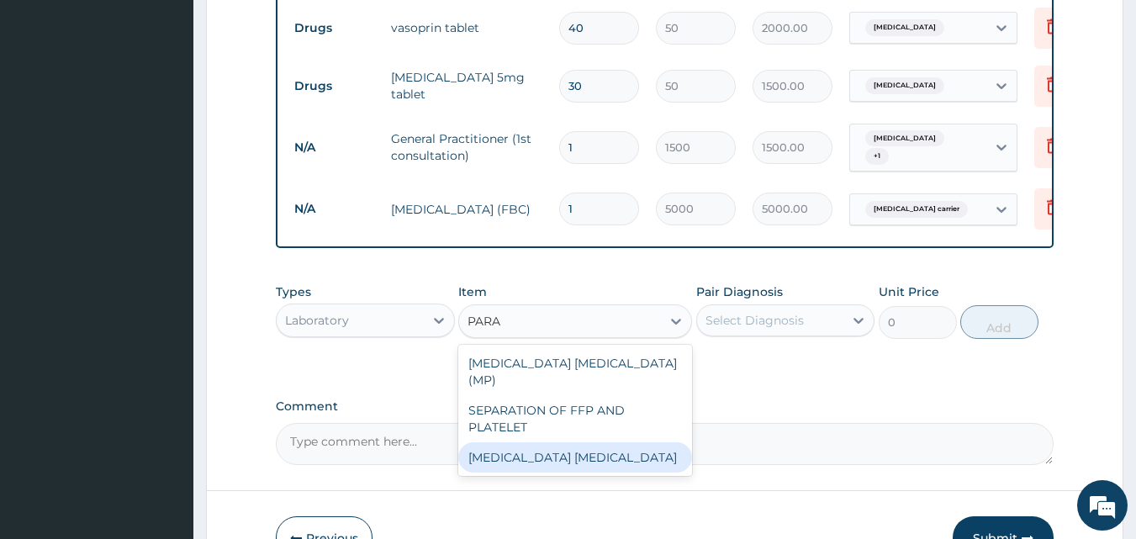
click at [528, 446] on div "Malaria Parasite" at bounding box center [575, 457] width 234 height 30
type input "1000"
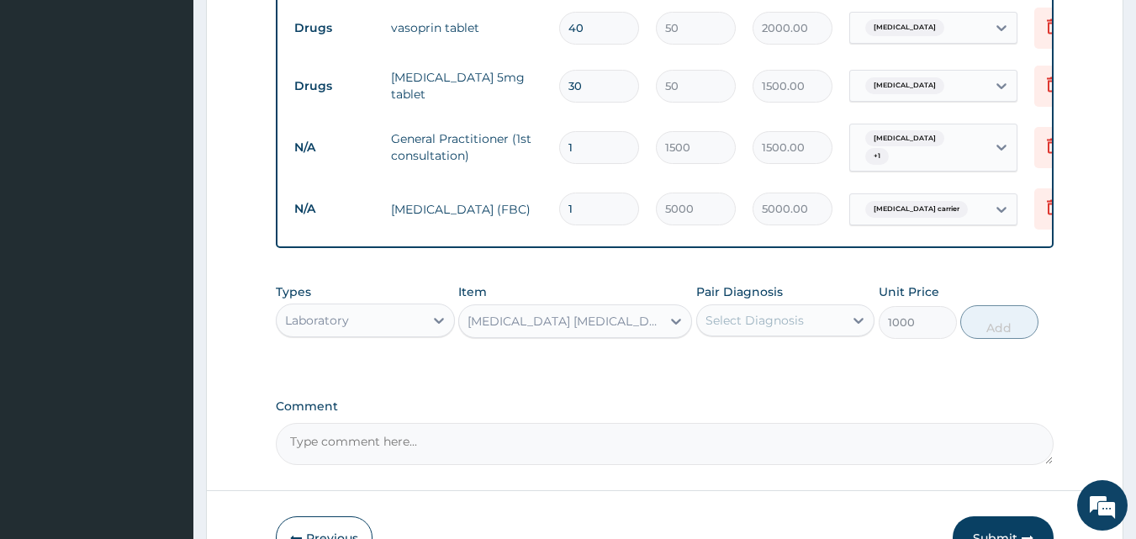
click at [760, 324] on div "Select Diagnosis" at bounding box center [755, 320] width 98 height 17
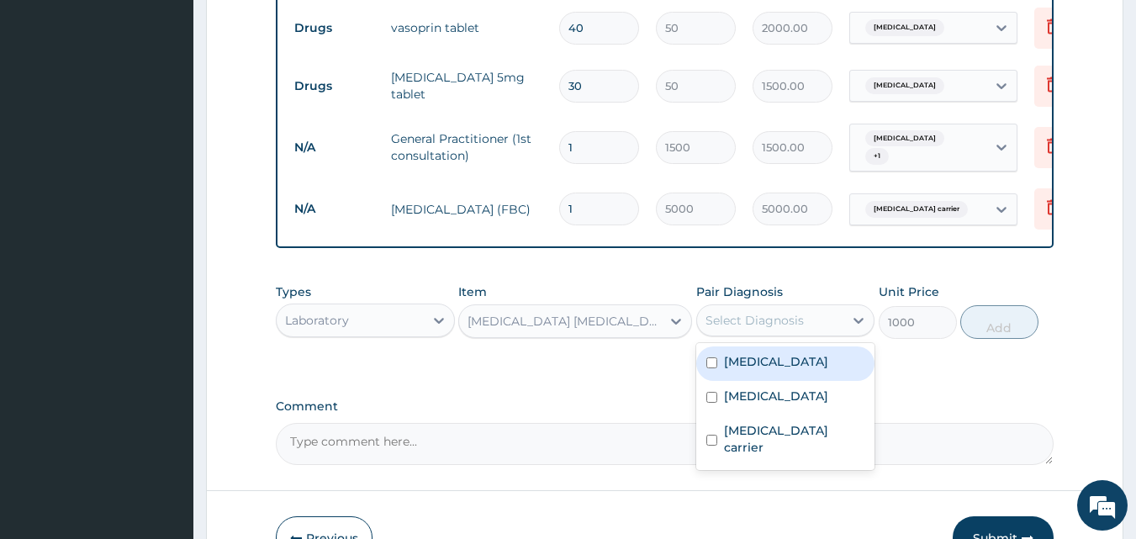
click at [757, 370] on label "Malaria" at bounding box center [776, 361] width 104 height 17
checkbox input "true"
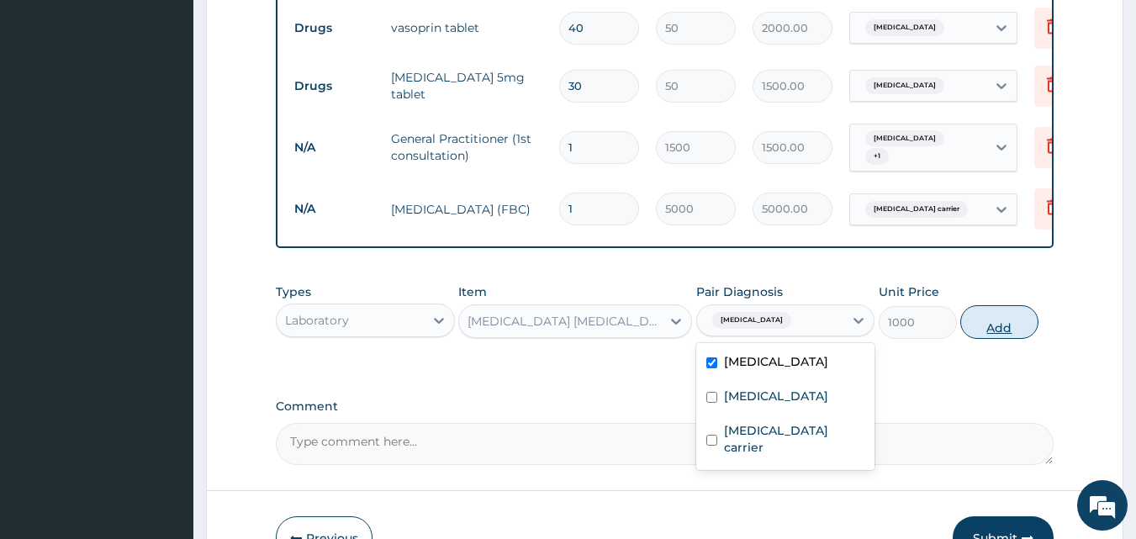
click at [997, 330] on button "Add" at bounding box center [999, 322] width 78 height 34
type input "0"
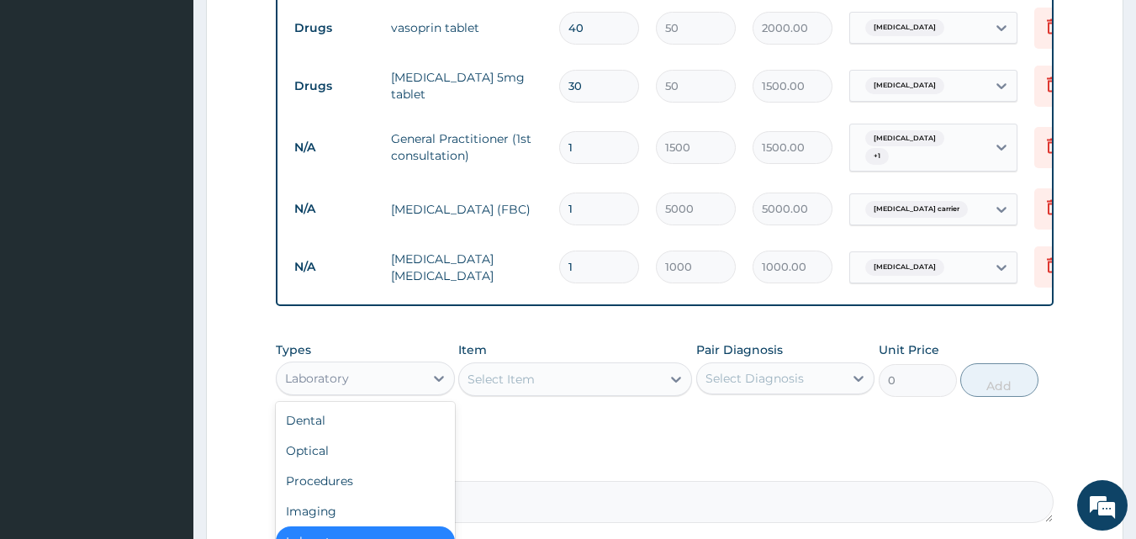
click at [383, 381] on div "Laboratory" at bounding box center [350, 378] width 147 height 27
click at [777, 426] on div "Types option Laboratory, selected. option Laboratory selected, 5 of 10. 10 resu…" at bounding box center [665, 382] width 779 height 98
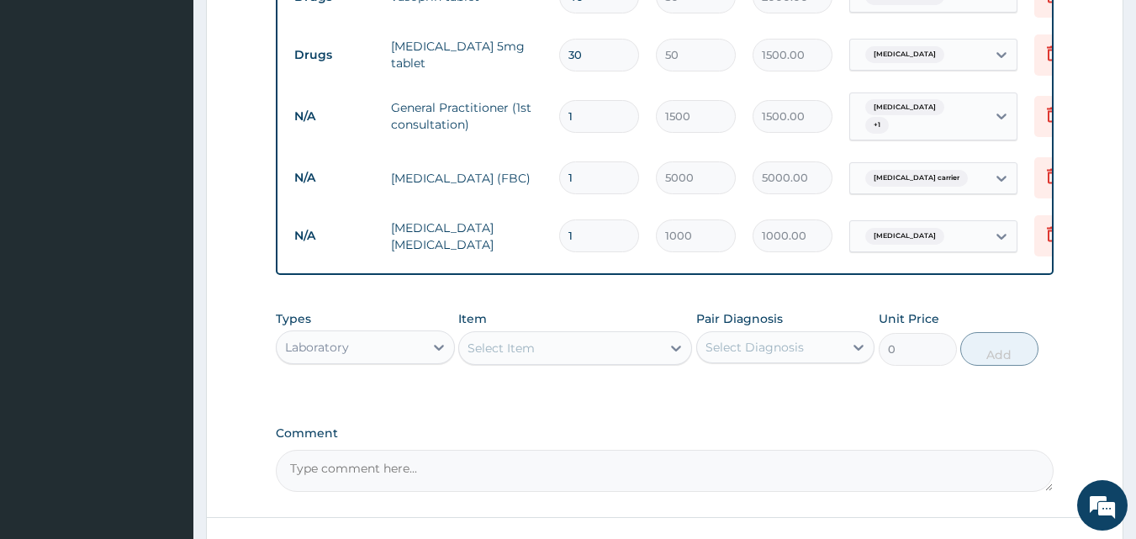
scroll to position [764, 0]
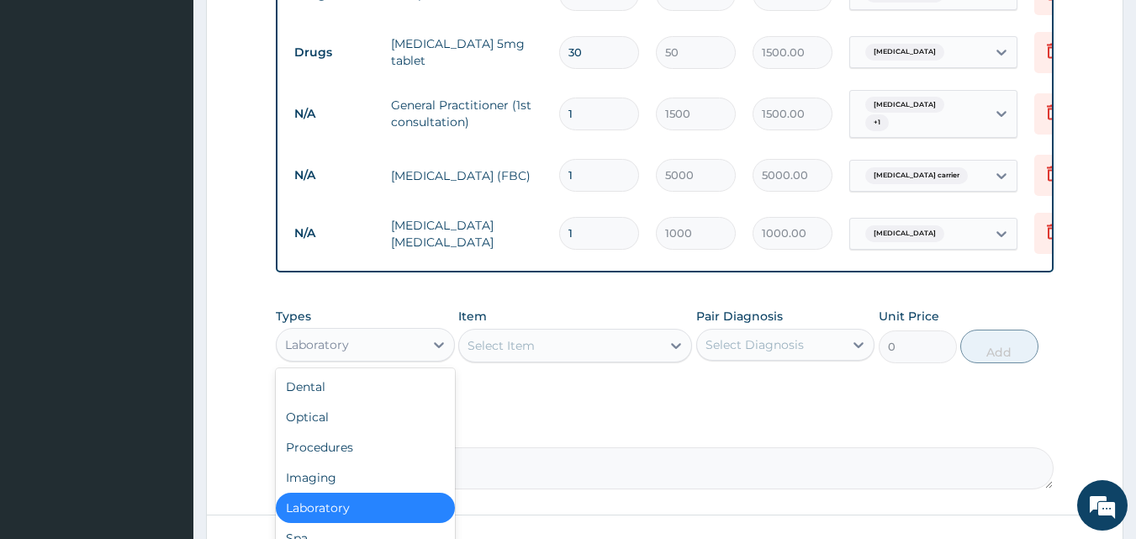
click at [406, 353] on div "Laboratory" at bounding box center [350, 344] width 147 height 27
click at [562, 433] on label "Comment" at bounding box center [665, 431] width 779 height 14
click at [562, 447] on textarea "Comment" at bounding box center [665, 468] width 779 height 42
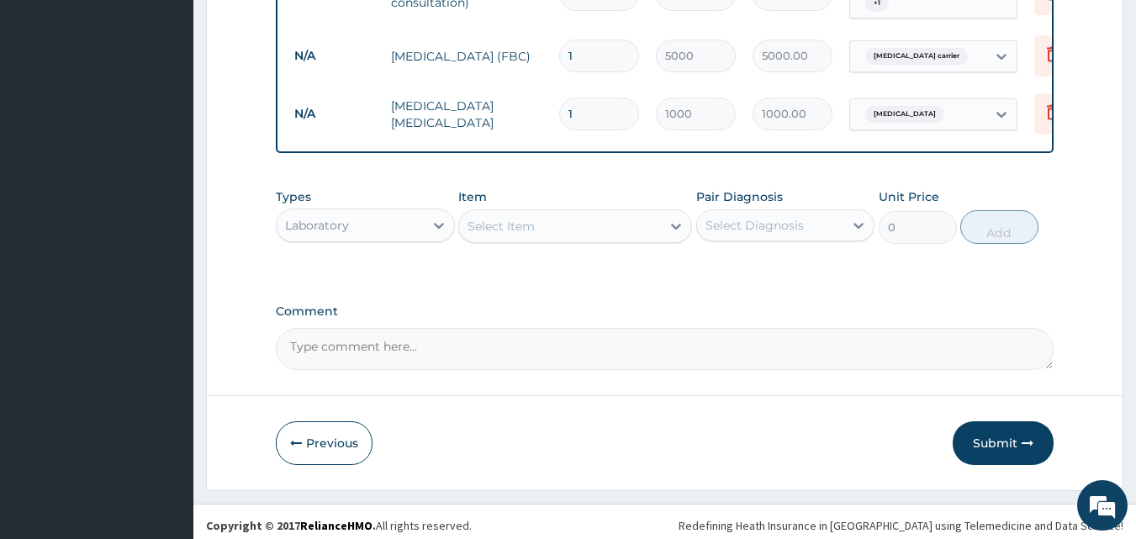
scroll to position [896, 0]
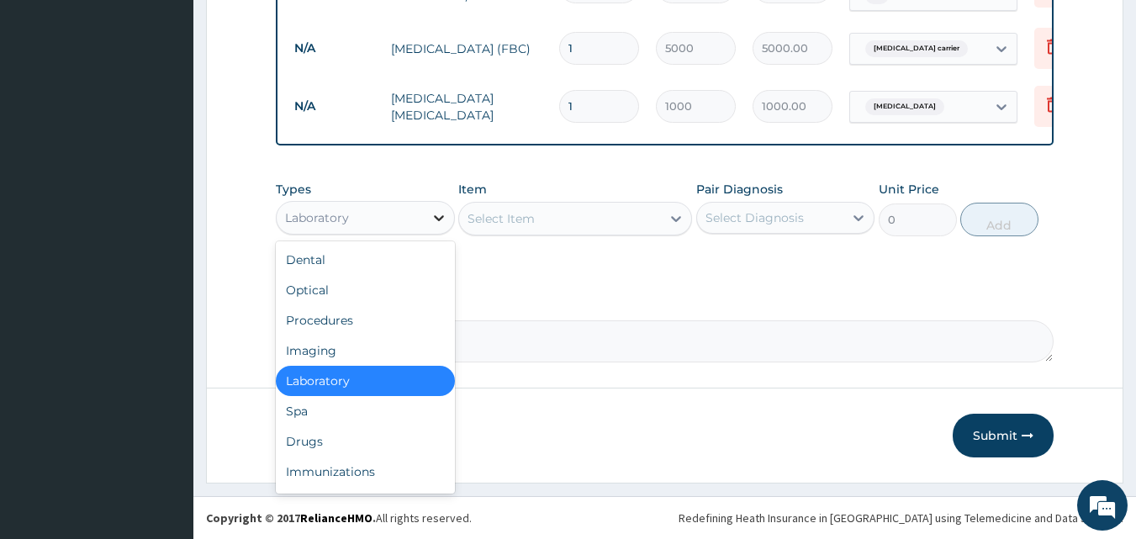
click at [431, 212] on icon at bounding box center [439, 217] width 17 height 17
click at [294, 435] on div "Drugs" at bounding box center [365, 441] width 179 height 30
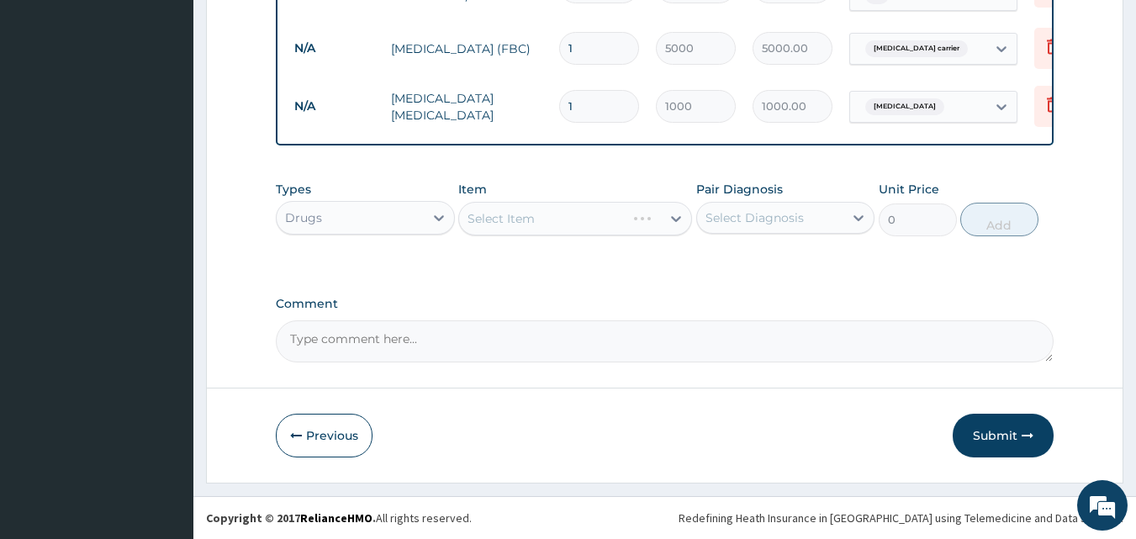
click at [536, 214] on div "Select Item" at bounding box center [575, 219] width 234 height 34
click at [524, 213] on div "Select Item" at bounding box center [575, 219] width 234 height 34
click at [625, 219] on div "Select Item" at bounding box center [560, 218] width 202 height 27
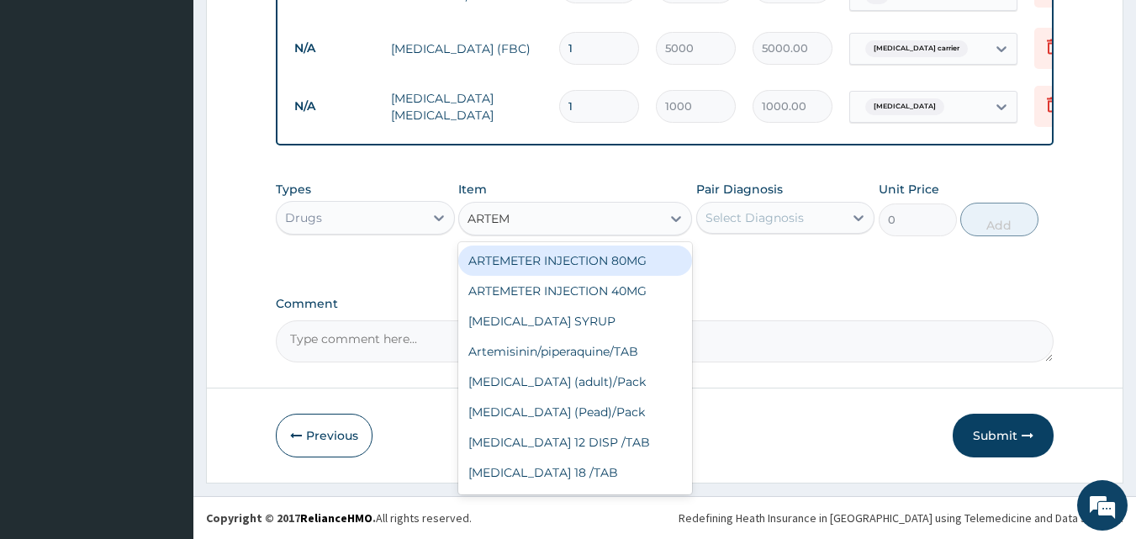
type input "ARTEME"
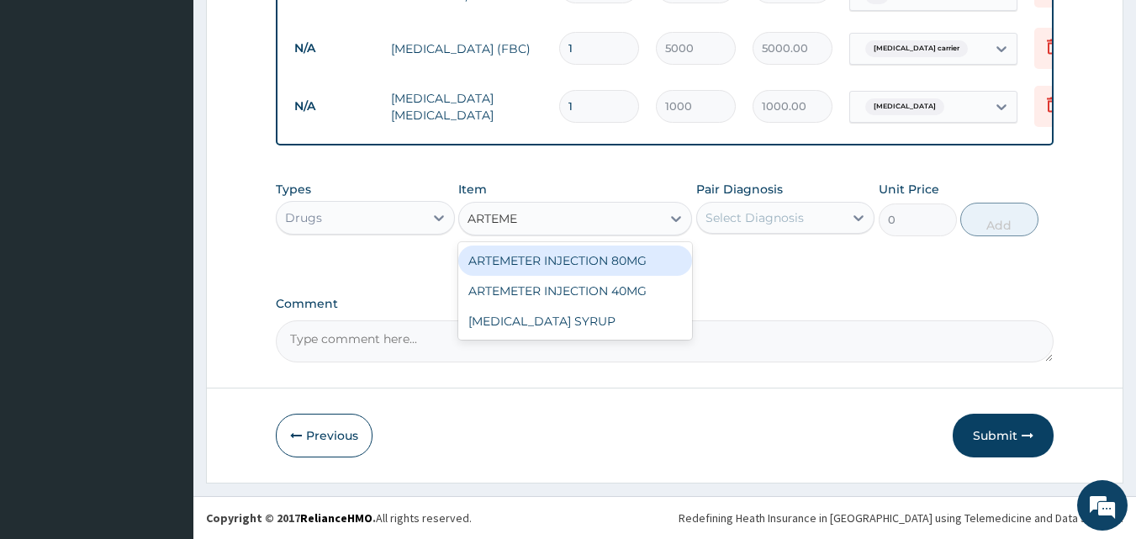
click at [618, 261] on div "ARTEMETER INJECTION 80MG" at bounding box center [575, 261] width 234 height 30
type input "210"
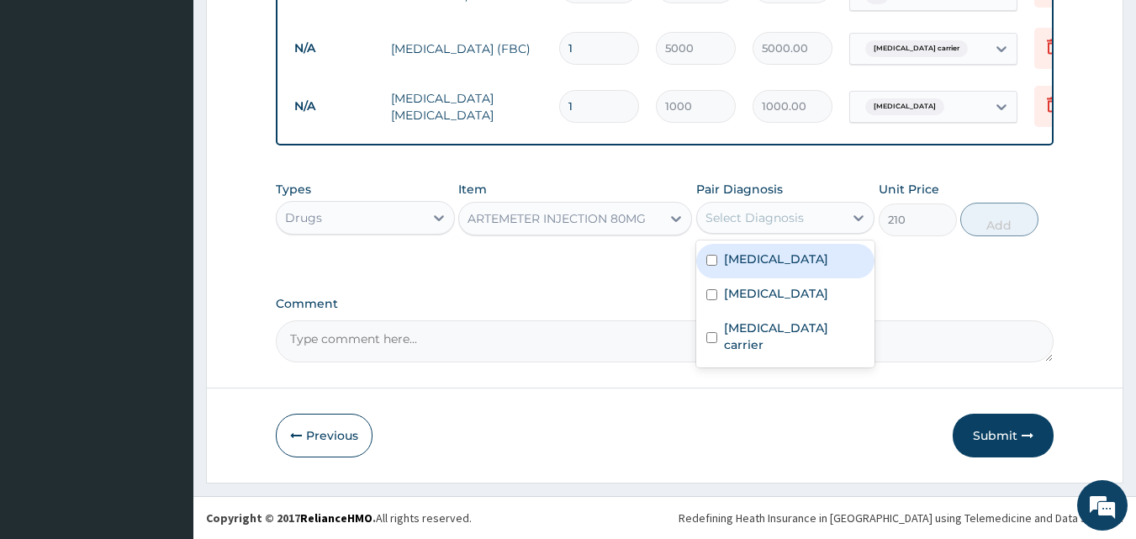
click at [767, 226] on div "Select Diagnosis" at bounding box center [770, 217] width 147 height 27
click at [745, 249] on div "Malaria" at bounding box center [785, 261] width 179 height 34
checkbox input "true"
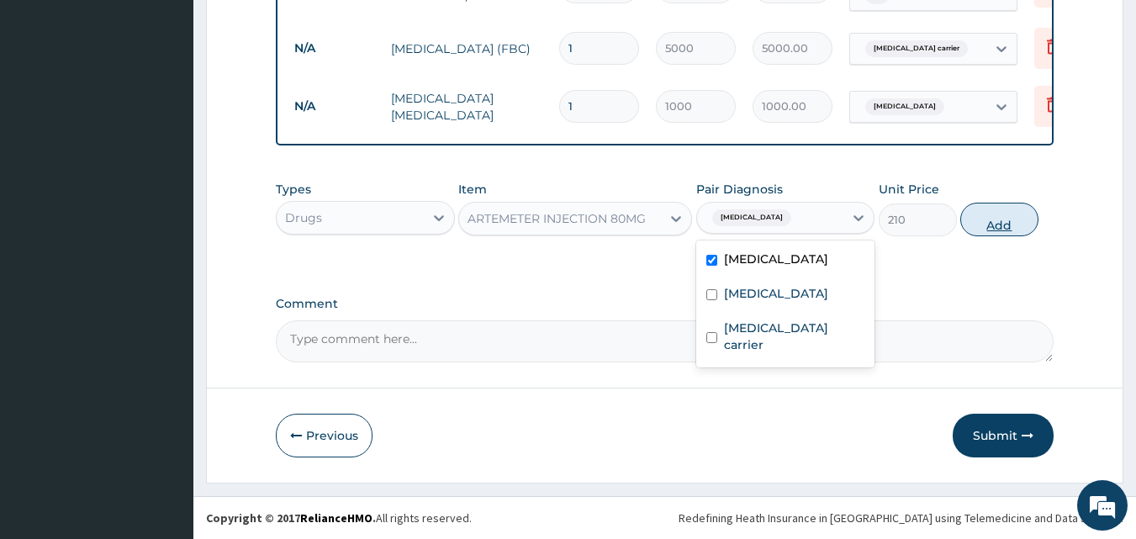
click at [994, 216] on button "Add" at bounding box center [999, 220] width 78 height 34
type input "0"
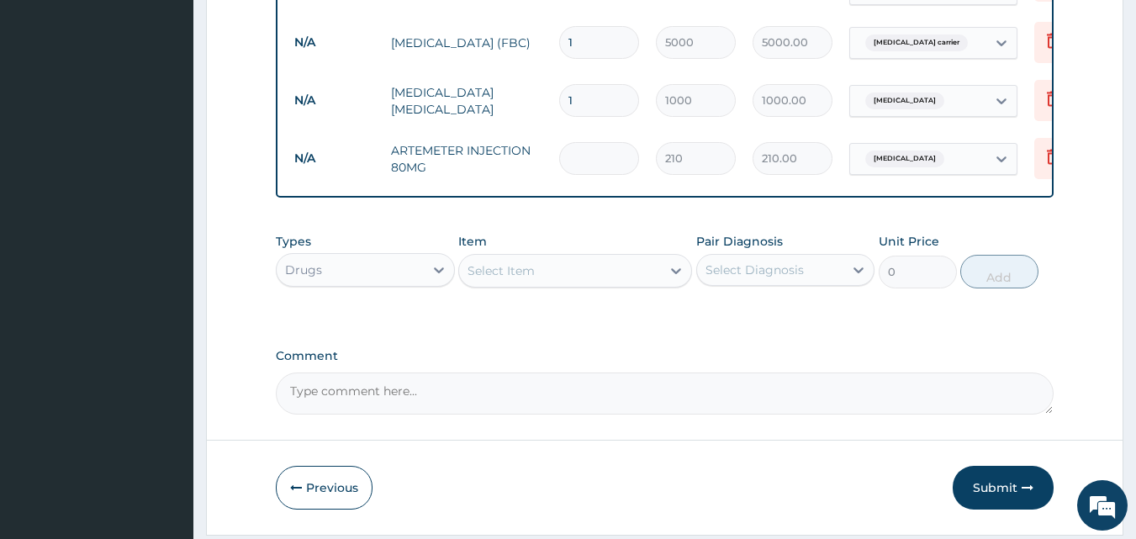
type input "0.00"
type input "6"
type input "1260.00"
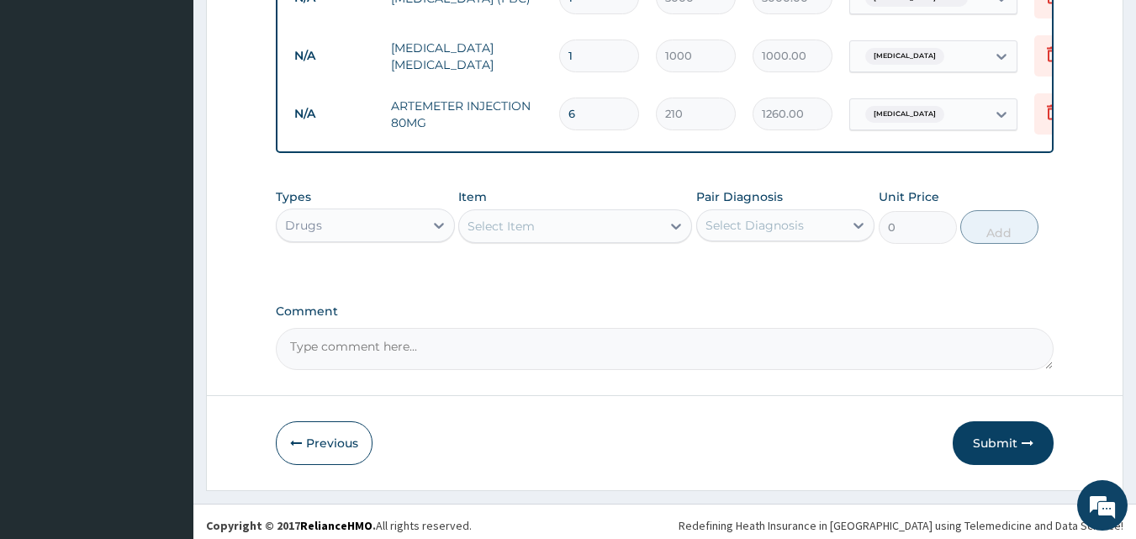
scroll to position [949, 0]
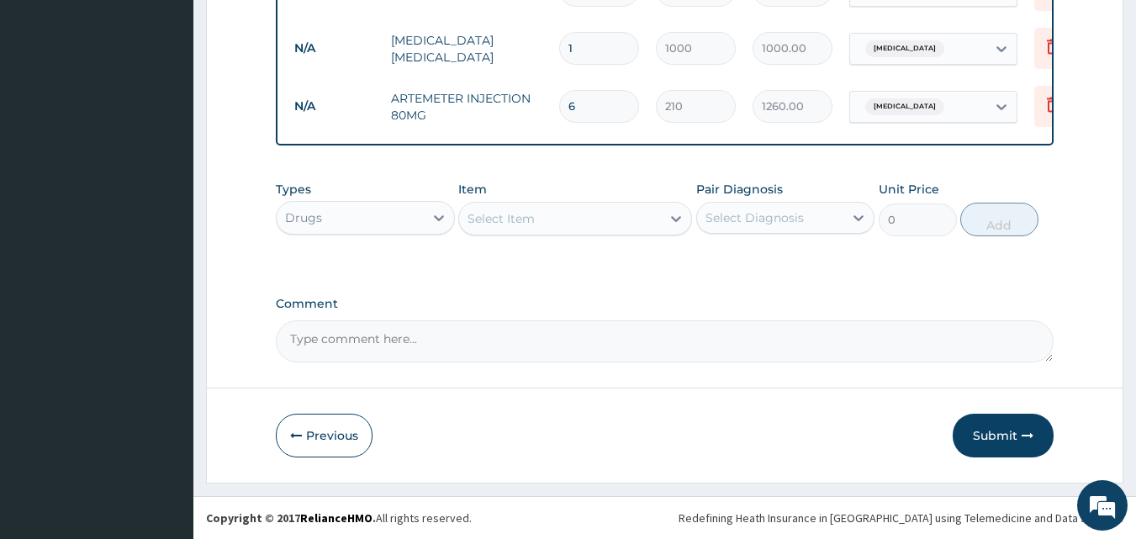
type input "6"
click at [533, 227] on div "Select Item" at bounding box center [501, 218] width 67 height 17
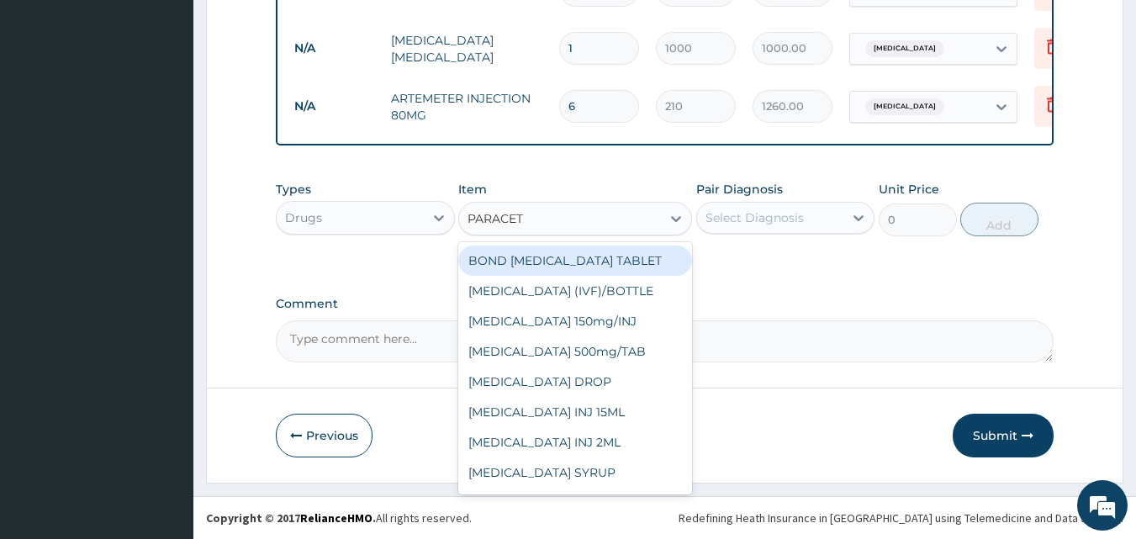
type input "PARACETA"
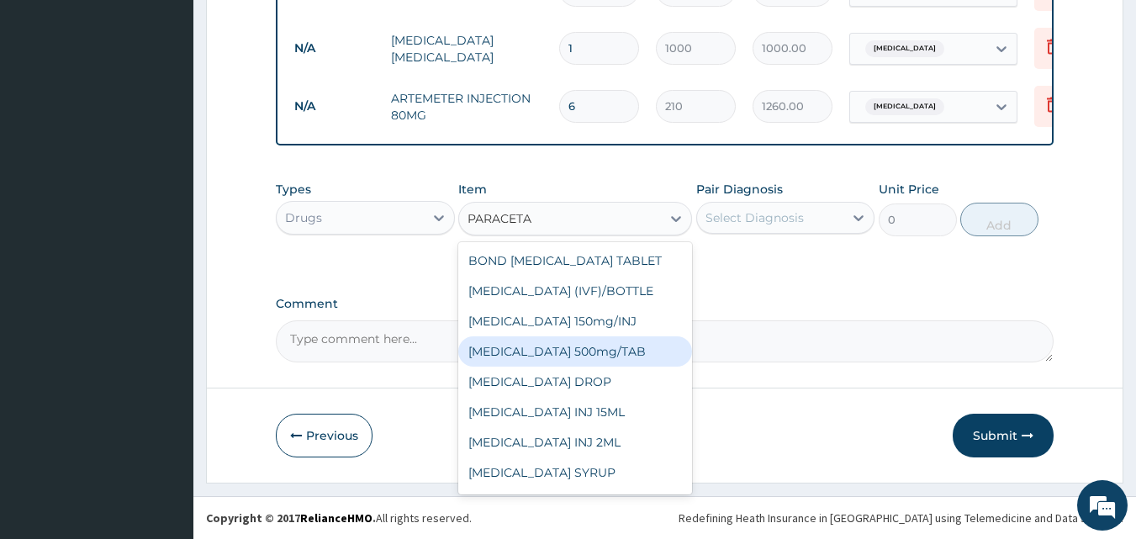
drag, startPoint x: 536, startPoint y: 354, endPoint x: 608, endPoint y: 323, distance: 78.7
click at [541, 347] on div "PARACETAMOL 500mg/TAB" at bounding box center [575, 351] width 234 height 30
type input "5.25"
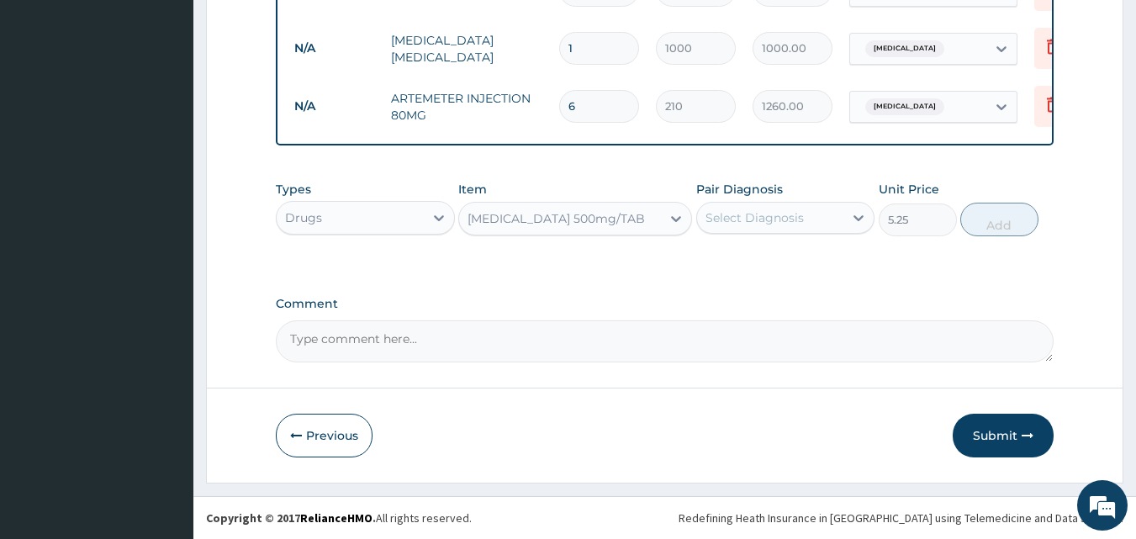
click at [801, 226] on div "Select Diagnosis" at bounding box center [755, 217] width 98 height 17
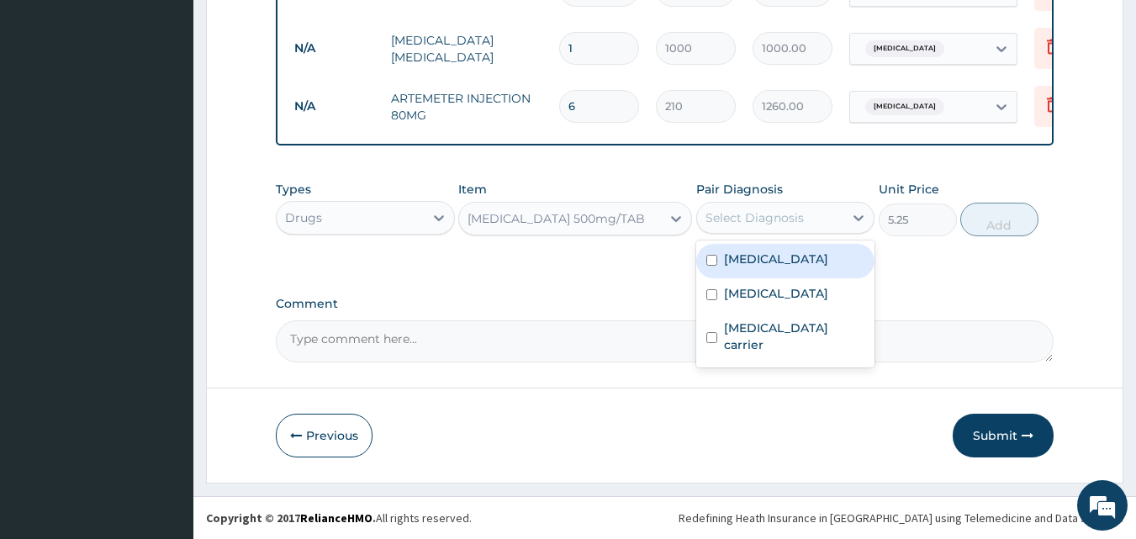
drag, startPoint x: 731, startPoint y: 267, endPoint x: 715, endPoint y: 300, distance: 36.5
click at [729, 267] on label "Malaria" at bounding box center [776, 259] width 104 height 17
checkbox input "true"
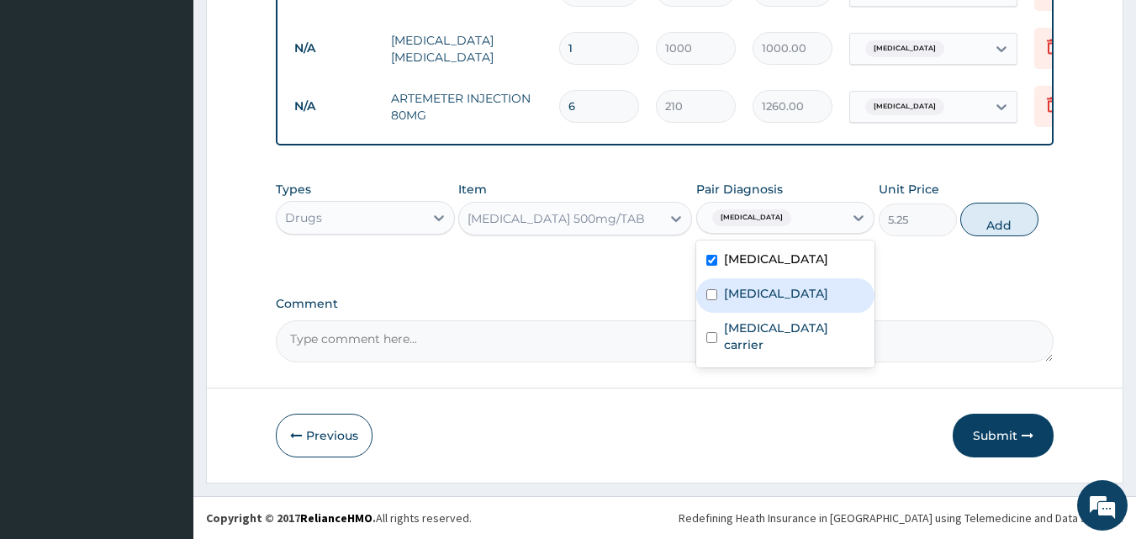
drag, startPoint x: 715, startPoint y: 304, endPoint x: 724, endPoint y: 294, distance: 13.1
click at [716, 300] on input "checkbox" at bounding box center [711, 294] width 11 height 11
checkbox input "true"
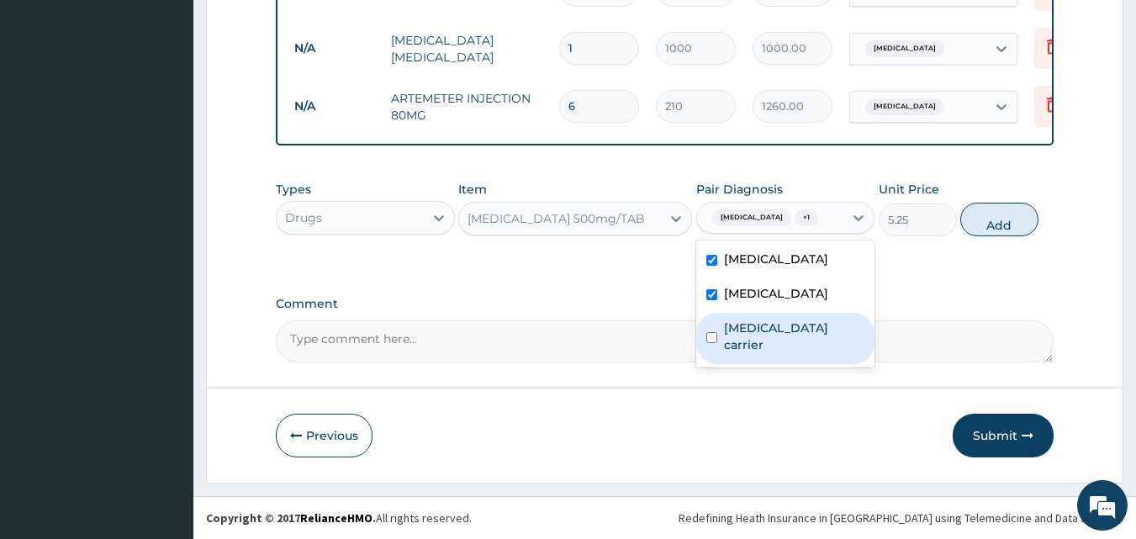
click at [712, 343] on input "checkbox" at bounding box center [711, 337] width 11 height 11
checkbox input "true"
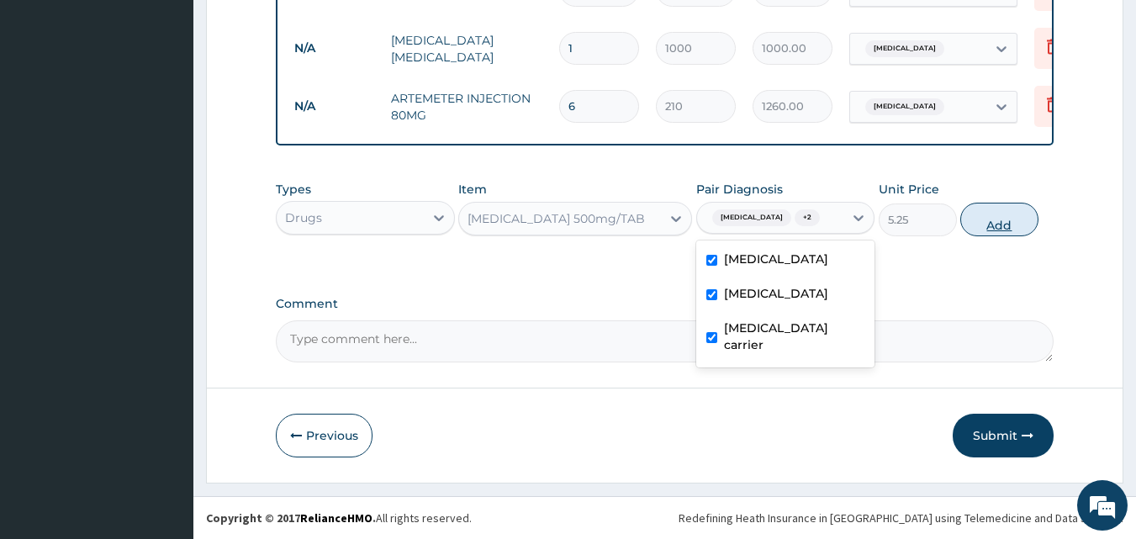
click at [1019, 236] on button "Add" at bounding box center [999, 220] width 78 height 34
type input "0"
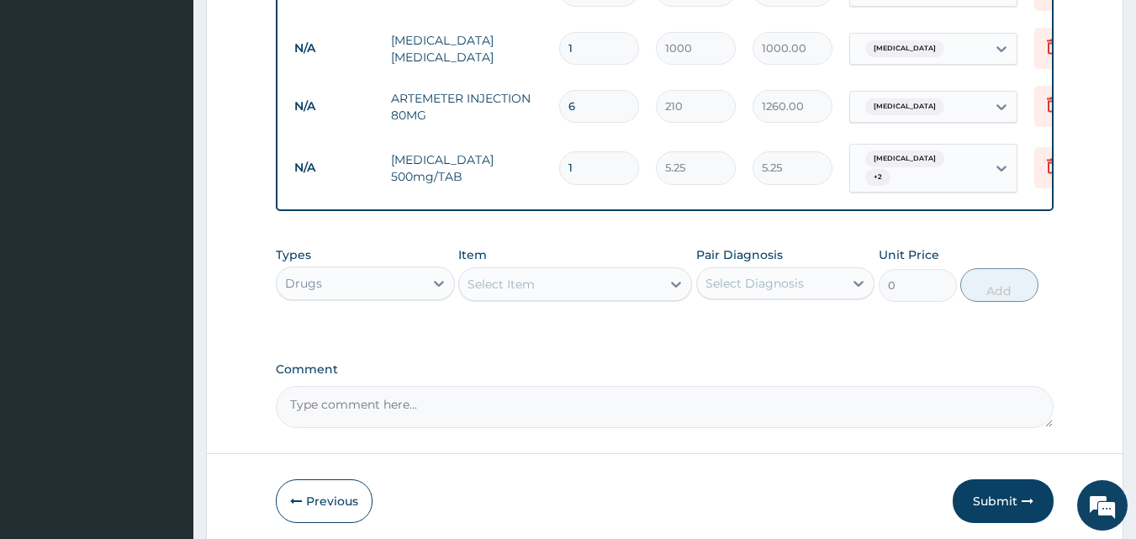
type input "18"
type input "94.50"
type input "18"
drag, startPoint x: 756, startPoint y: 383, endPoint x: 756, endPoint y: 394, distance: 10.9
click at [757, 383] on div "Comment" at bounding box center [665, 395] width 779 height 66
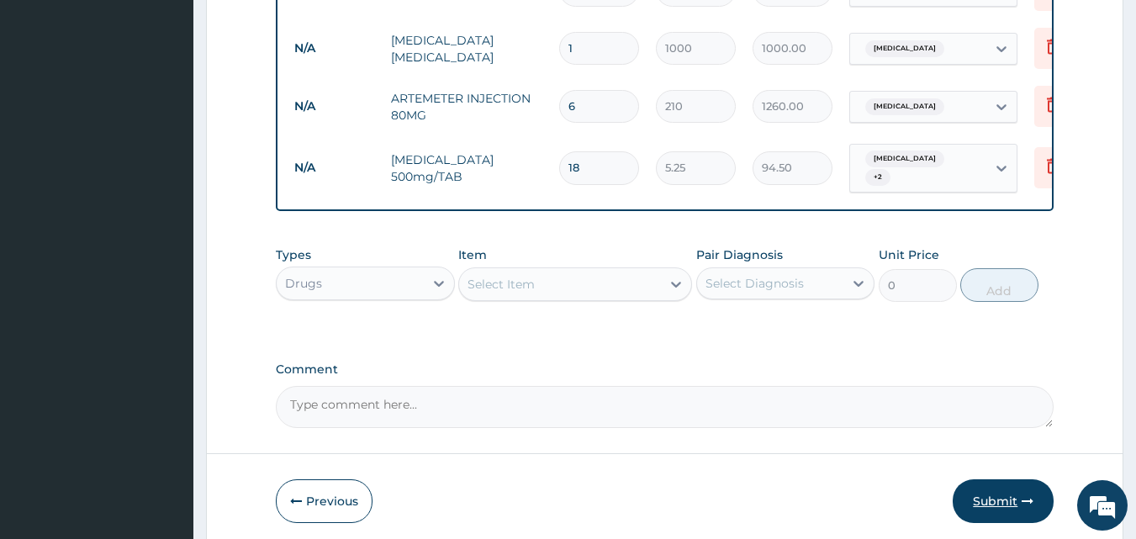
click at [1009, 492] on button "Submit" at bounding box center [1003, 501] width 101 height 44
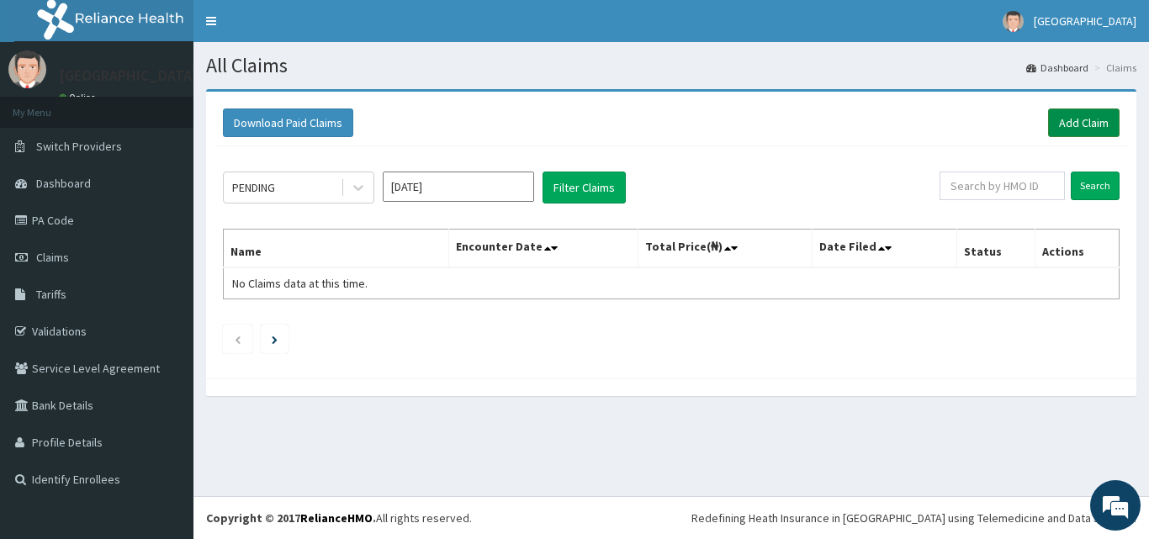
click at [1065, 116] on link "Add Claim" at bounding box center [1083, 122] width 71 height 29
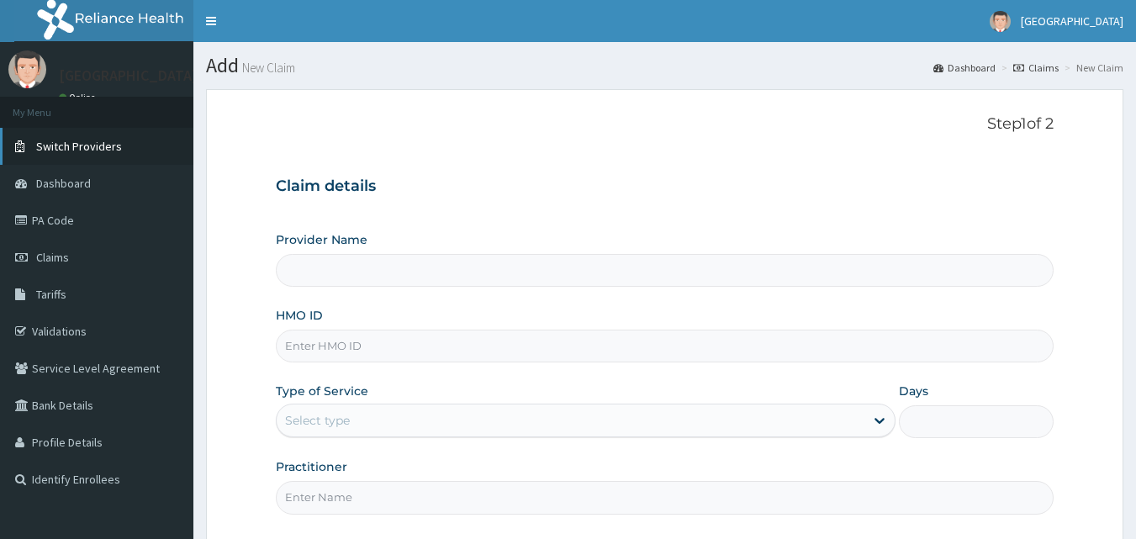
type input "[GEOGRAPHIC_DATA]"
click at [67, 255] on span "Claims" at bounding box center [52, 257] width 33 height 15
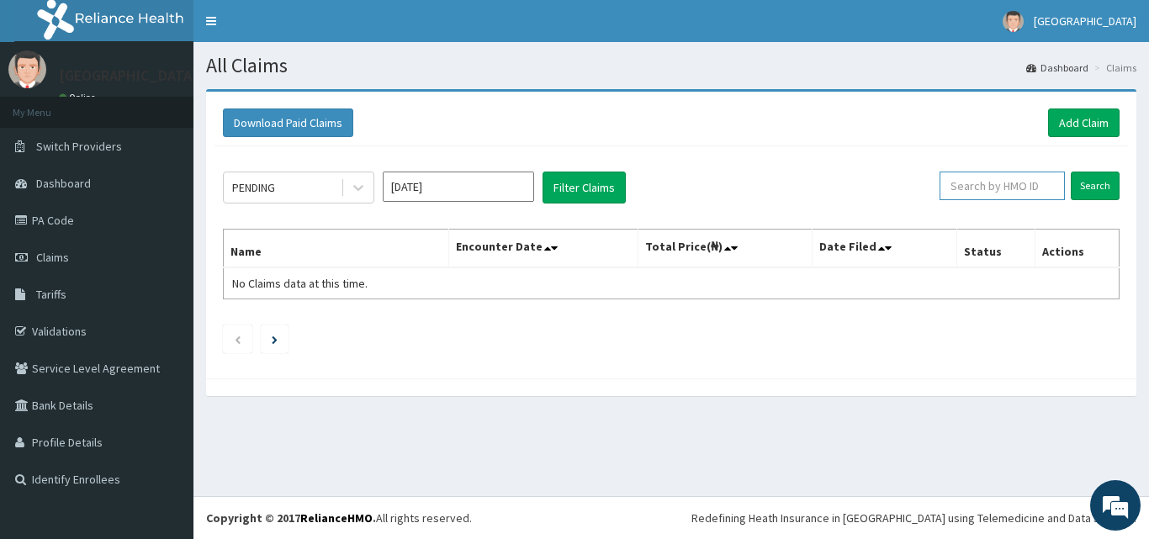
click at [992, 190] on input "text" at bounding box center [1001, 186] width 125 height 29
paste input "PFN/10111/B"
drag, startPoint x: 993, startPoint y: 190, endPoint x: 977, endPoint y: 190, distance: 16.0
click at [984, 190] on input "PFN/10111/B" at bounding box center [975, 186] width 113 height 29
click at [943, 183] on input "PFN/10111/B" at bounding box center [975, 186] width 113 height 29
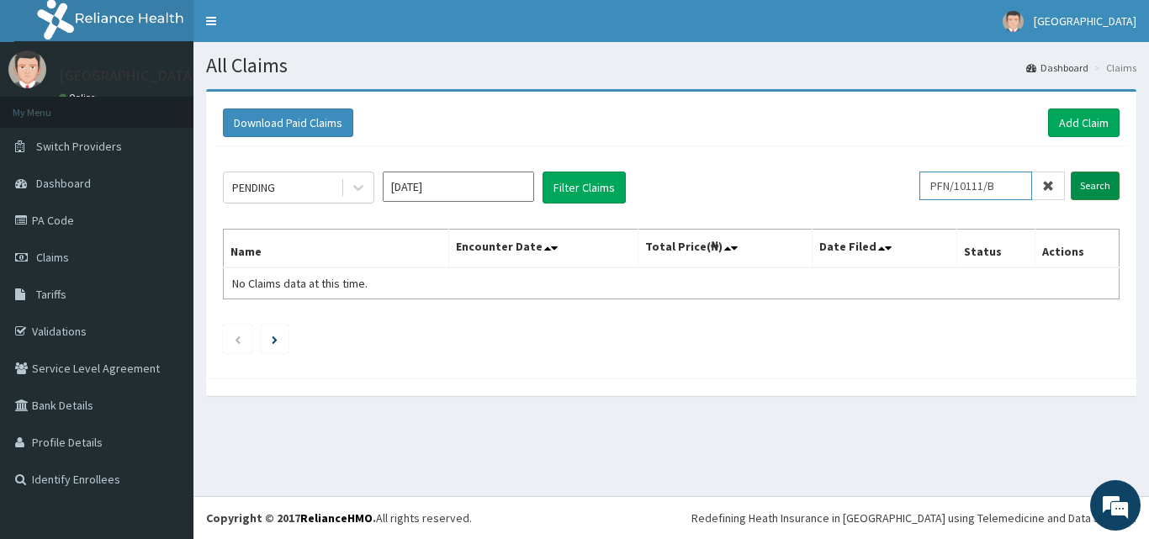
type input "PFN/10111/B"
click at [1082, 177] on input "Search" at bounding box center [1095, 186] width 49 height 29
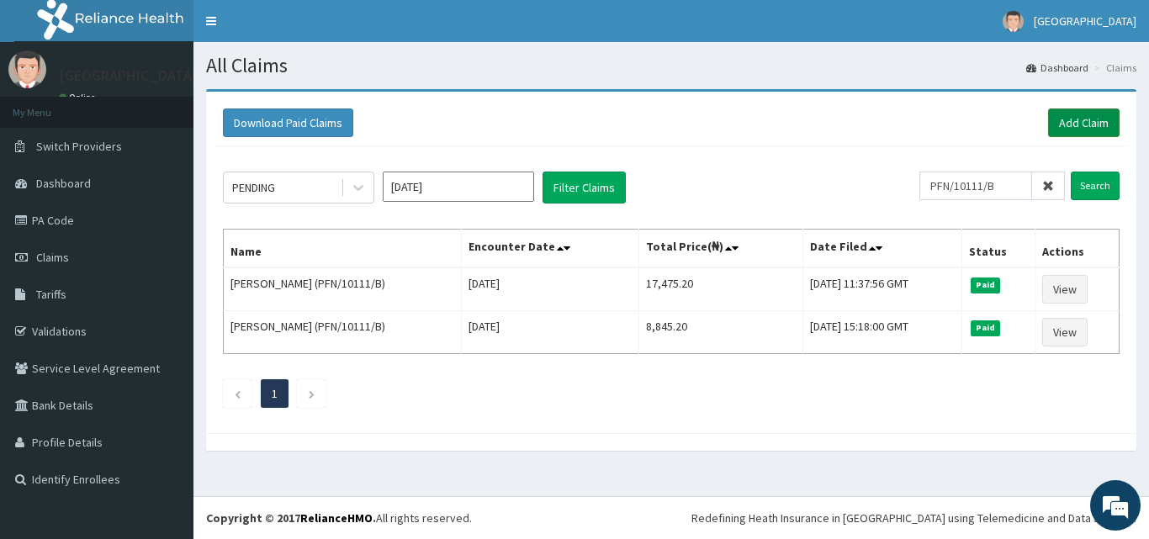
click at [1076, 117] on link "Add Claim" at bounding box center [1083, 122] width 71 height 29
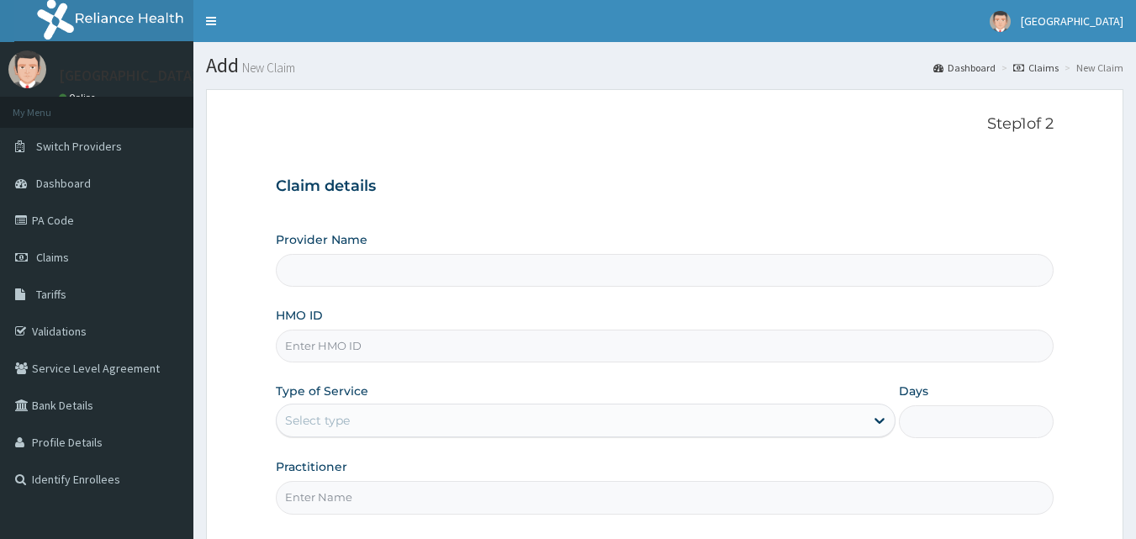
click at [536, 345] on input "HMO ID" at bounding box center [665, 346] width 779 height 33
type input "[GEOGRAPHIC_DATA]"
paste input "PFN/10111/B"
type input "PFN/10111/B"
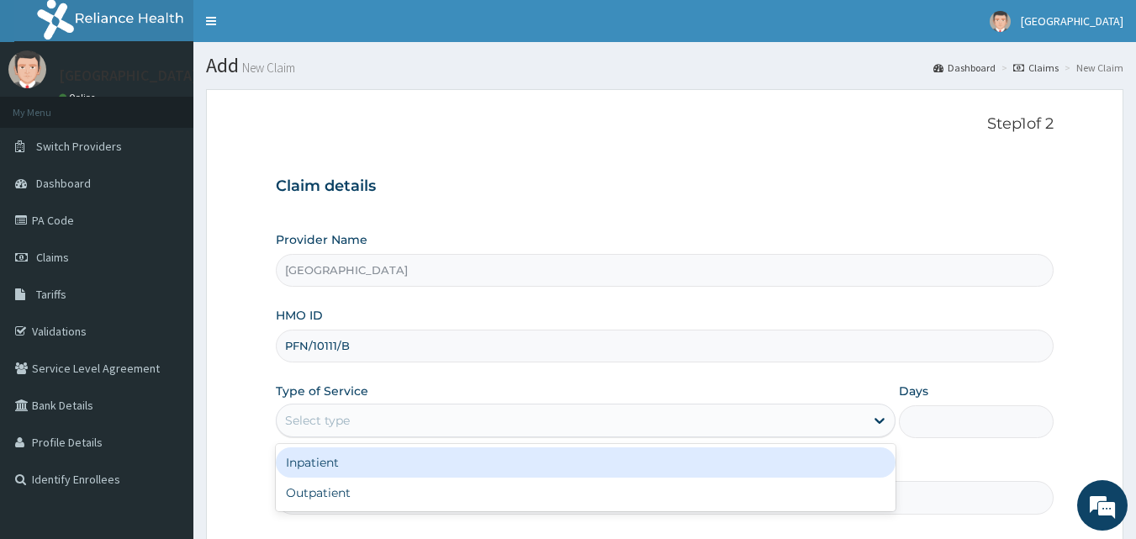
click at [457, 421] on div "Select type" at bounding box center [571, 420] width 588 height 27
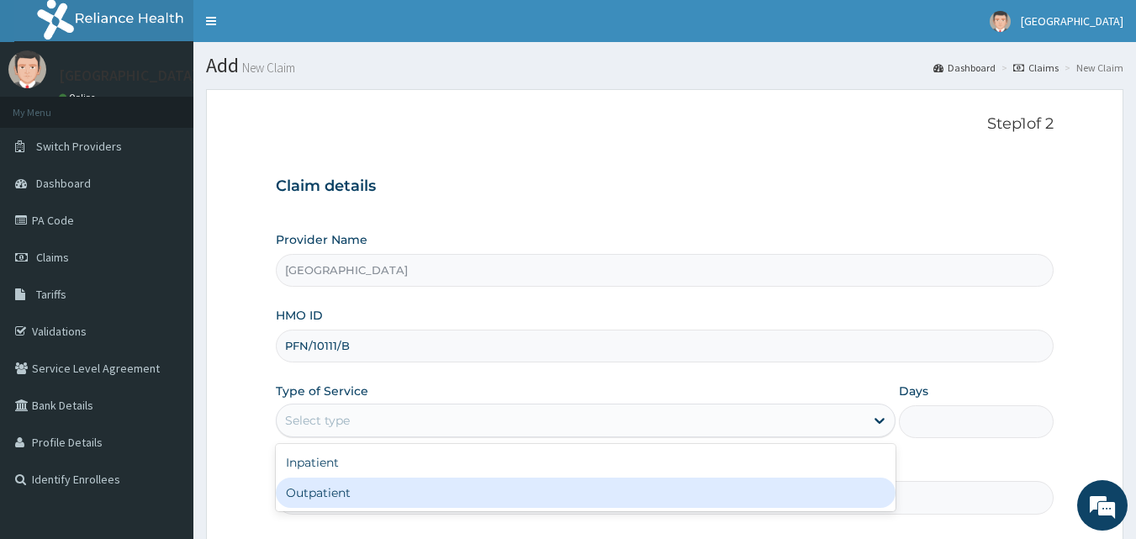
click at [406, 488] on div "Outpatient" at bounding box center [586, 493] width 620 height 30
type input "1"
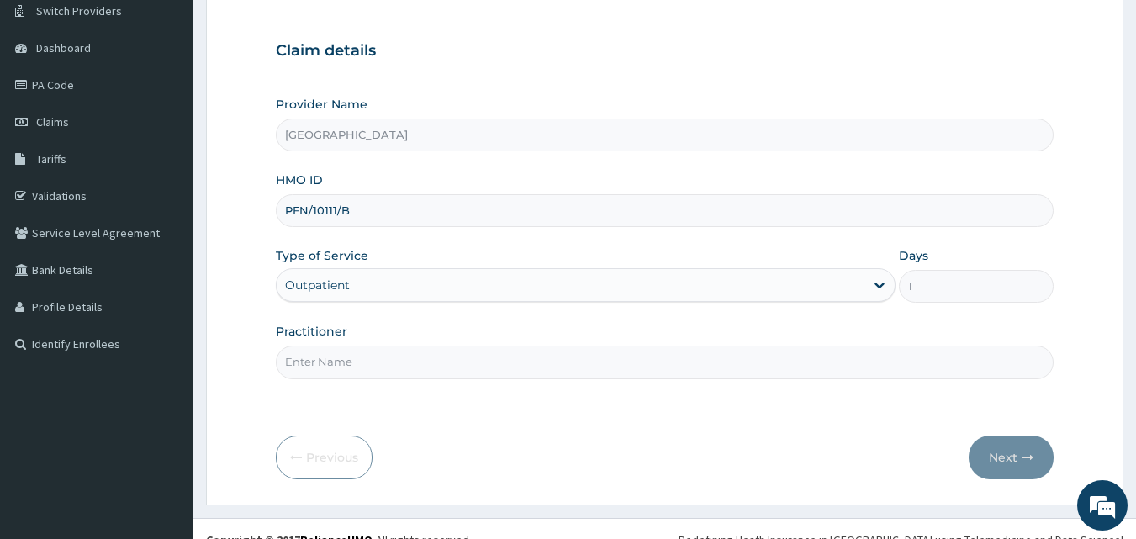
click at [686, 363] on input "Practitioner" at bounding box center [665, 362] width 779 height 33
type input "[PERSON_NAME]"
click at [1014, 456] on button "Next" at bounding box center [1011, 458] width 85 height 44
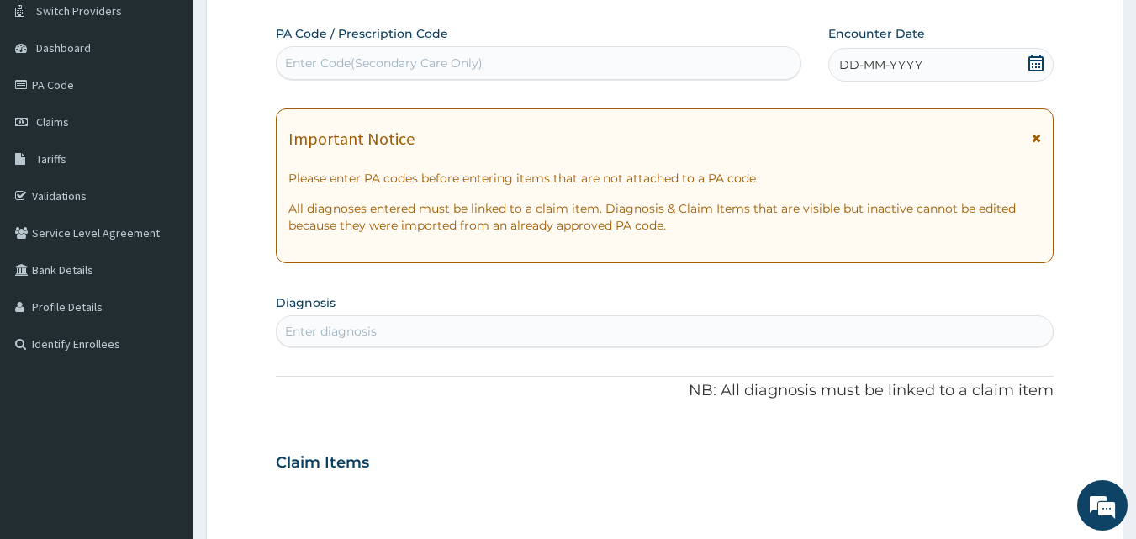
click at [1037, 61] on icon at bounding box center [1036, 63] width 17 height 17
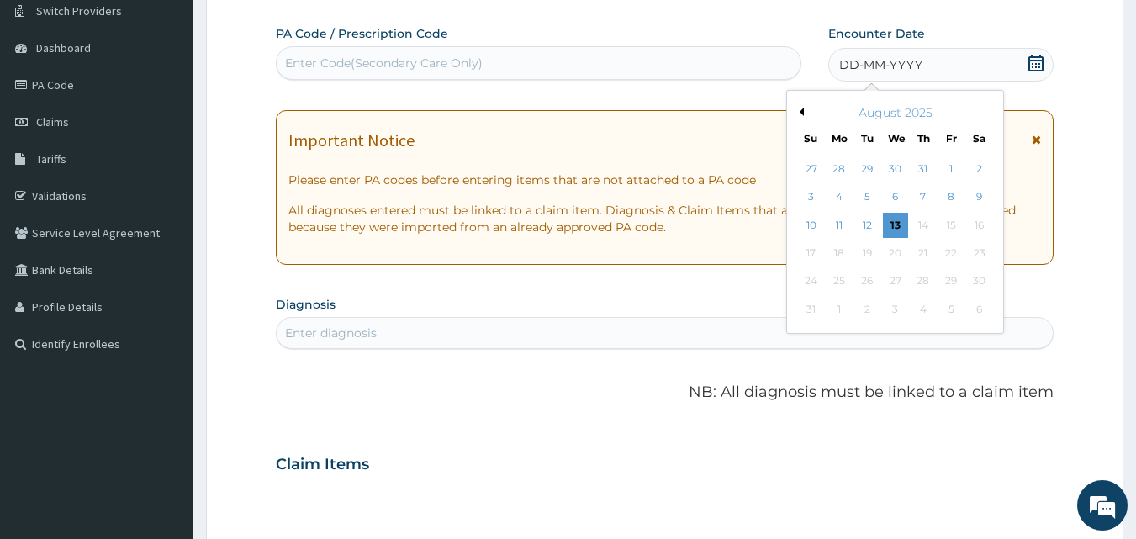
click at [801, 112] on button "Previous Month" at bounding box center [800, 112] width 8 height 8
click at [822, 219] on div "13" at bounding box center [811, 225] width 25 height 25
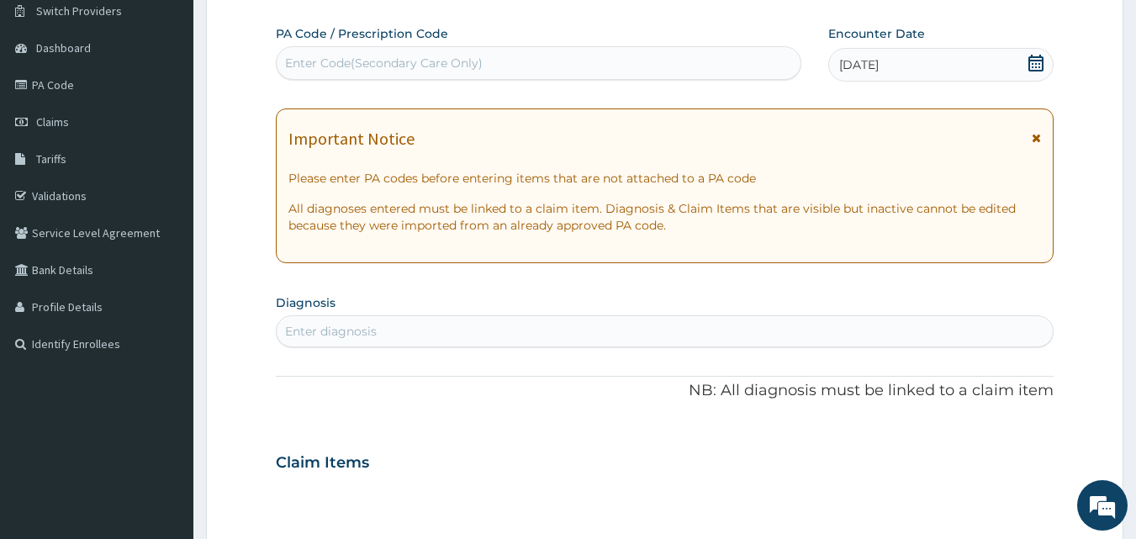
click at [749, 322] on div "Enter diagnosis" at bounding box center [665, 331] width 777 height 27
click at [739, 331] on div "Enter diagnosis" at bounding box center [665, 331] width 777 height 27
type input "[MEDICAL_DATA]"
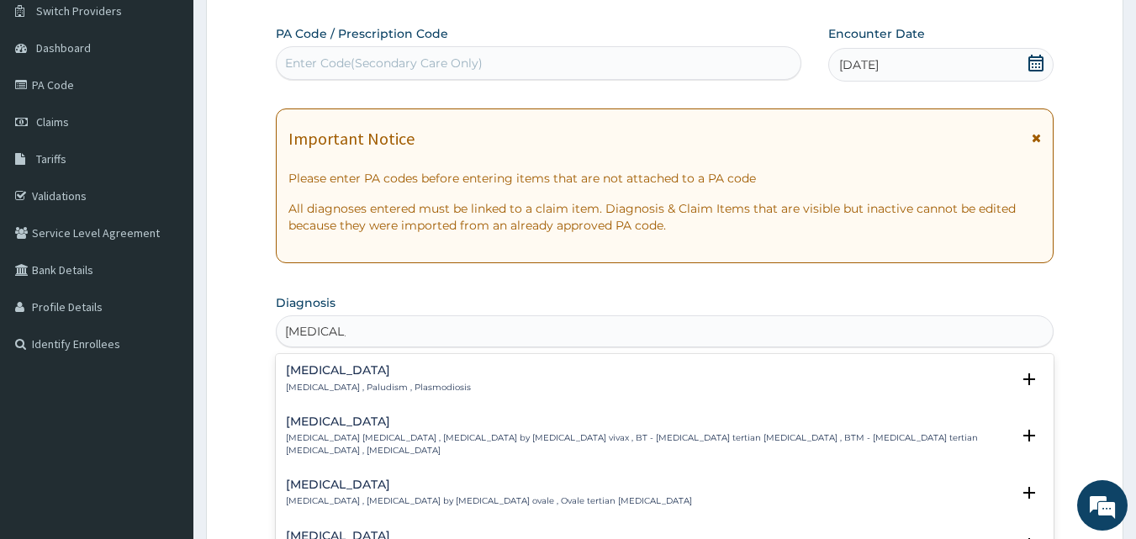
click at [410, 387] on p "[MEDICAL_DATA] , Paludism , Plasmodiosis" at bounding box center [378, 388] width 185 height 12
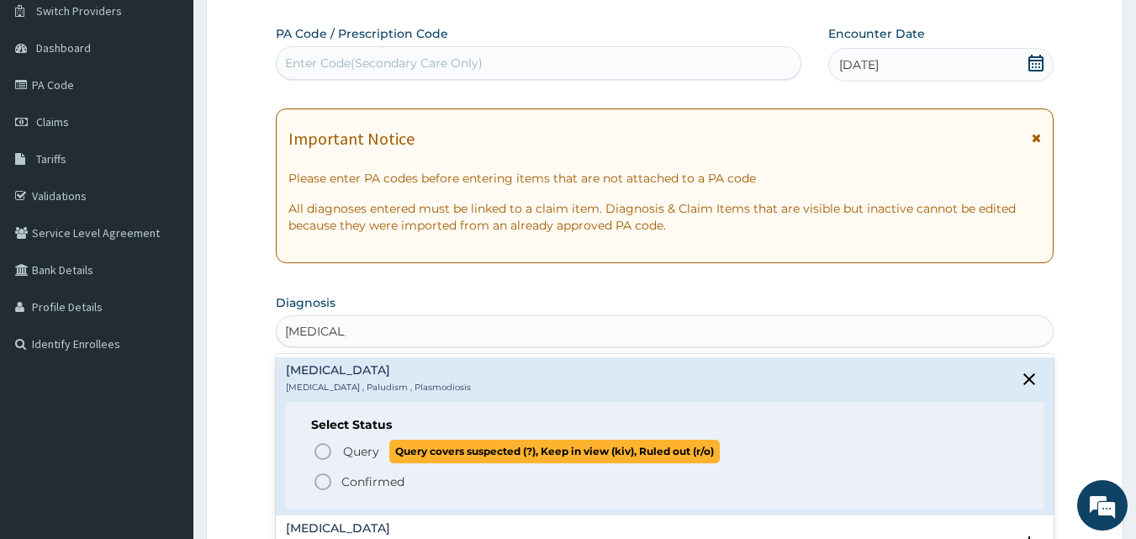
click at [354, 450] on span "Query" at bounding box center [361, 451] width 36 height 17
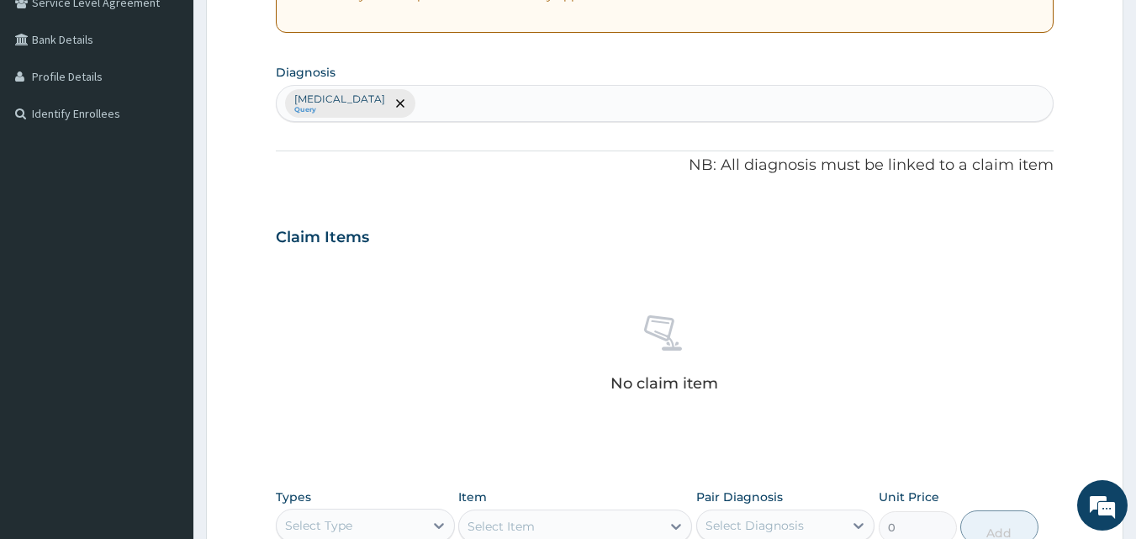
scroll to position [394, 0]
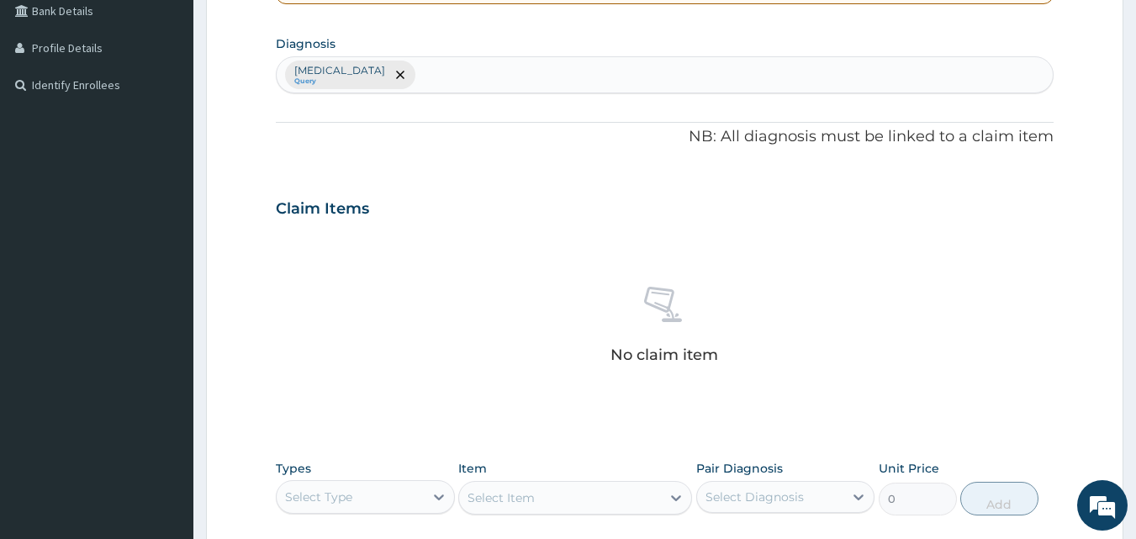
click at [493, 76] on div "[MEDICAL_DATA] Query" at bounding box center [665, 74] width 777 height 35
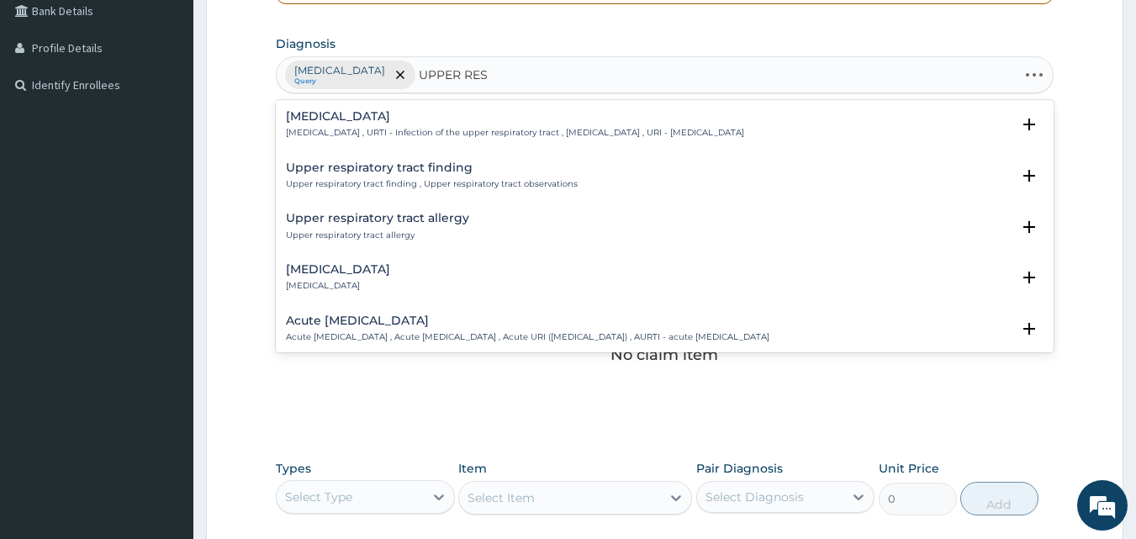
type input "UPPER RESP"
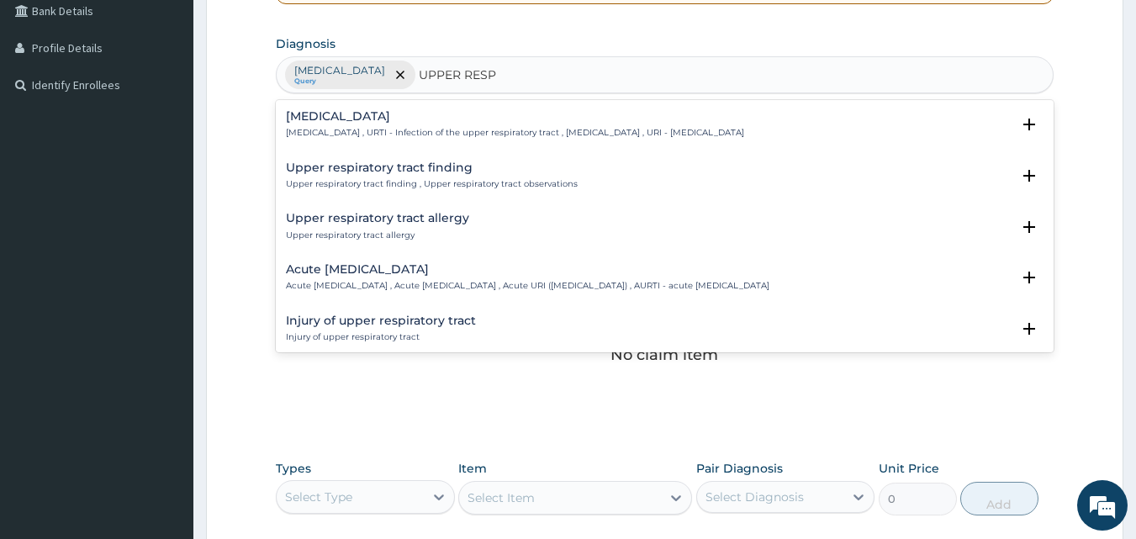
click at [390, 267] on h4 "Acute [MEDICAL_DATA]" at bounding box center [528, 269] width 484 height 13
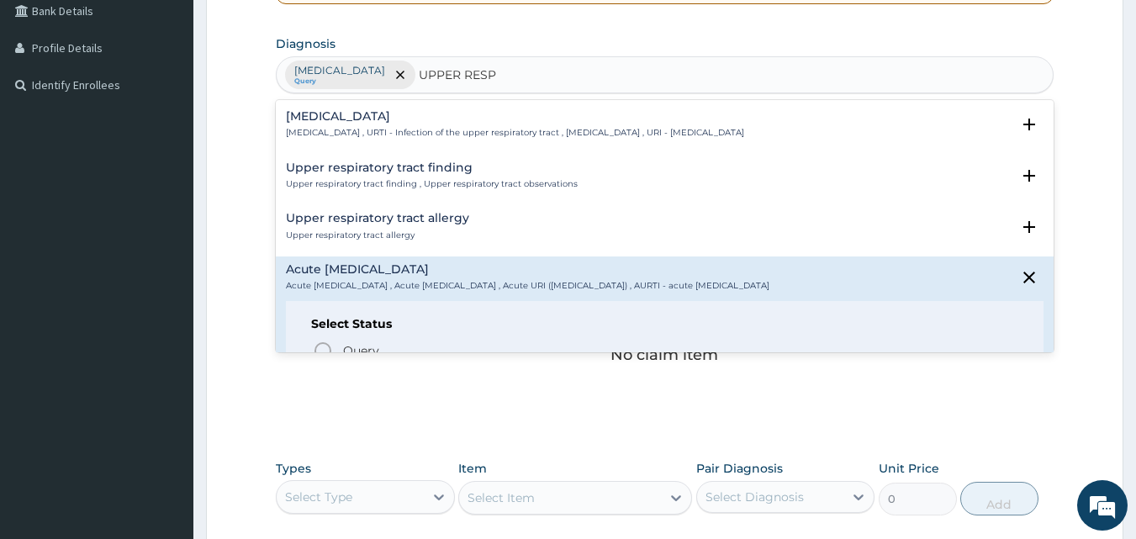
click at [461, 130] on p "[MEDICAL_DATA] , URTI - Infection of the upper respiratory tract , [MEDICAL_DAT…" at bounding box center [515, 133] width 458 height 12
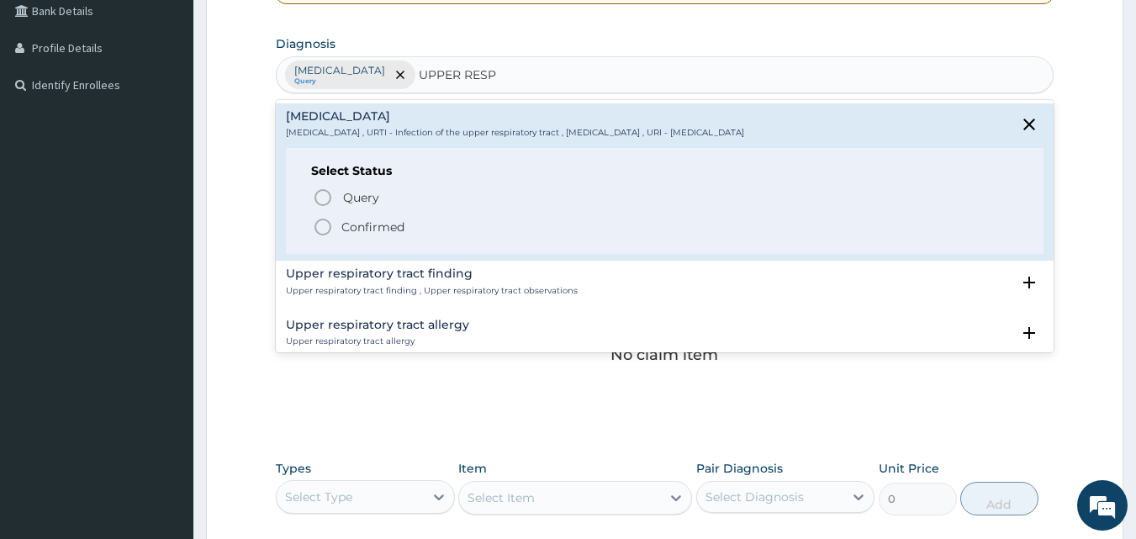
click at [318, 234] on circle "status option filled" at bounding box center [322, 226] width 15 height 15
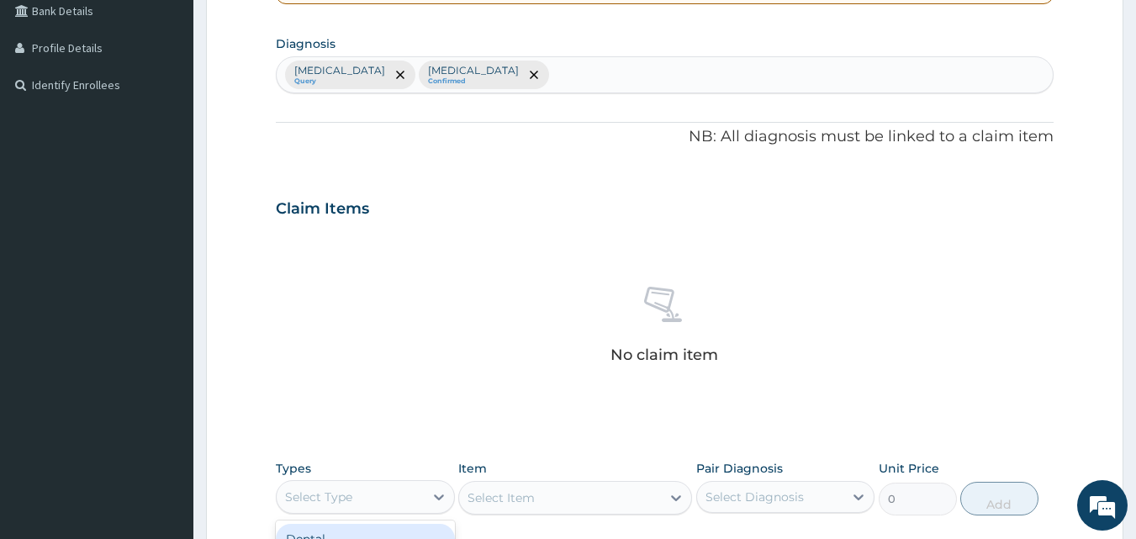
click at [411, 499] on div "Select Type" at bounding box center [350, 497] width 147 height 27
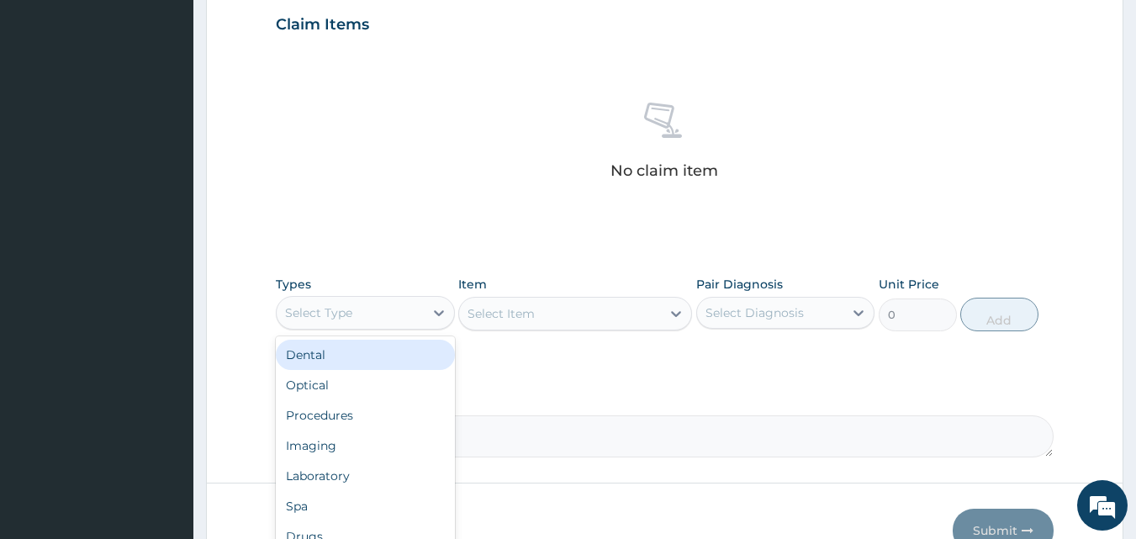
scroll to position [580, 0]
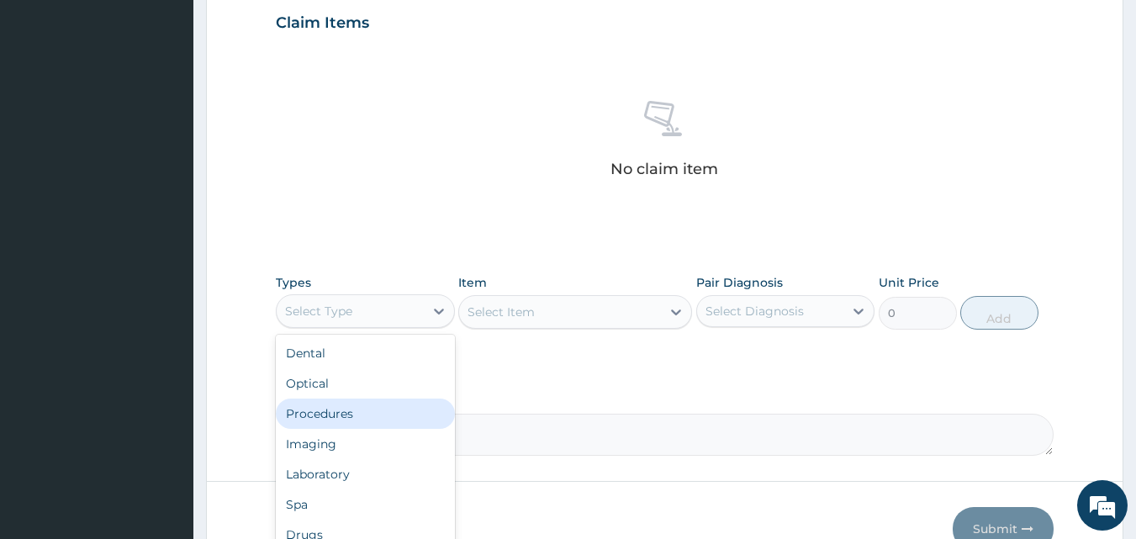
click at [330, 406] on div "Procedures" at bounding box center [365, 414] width 179 height 30
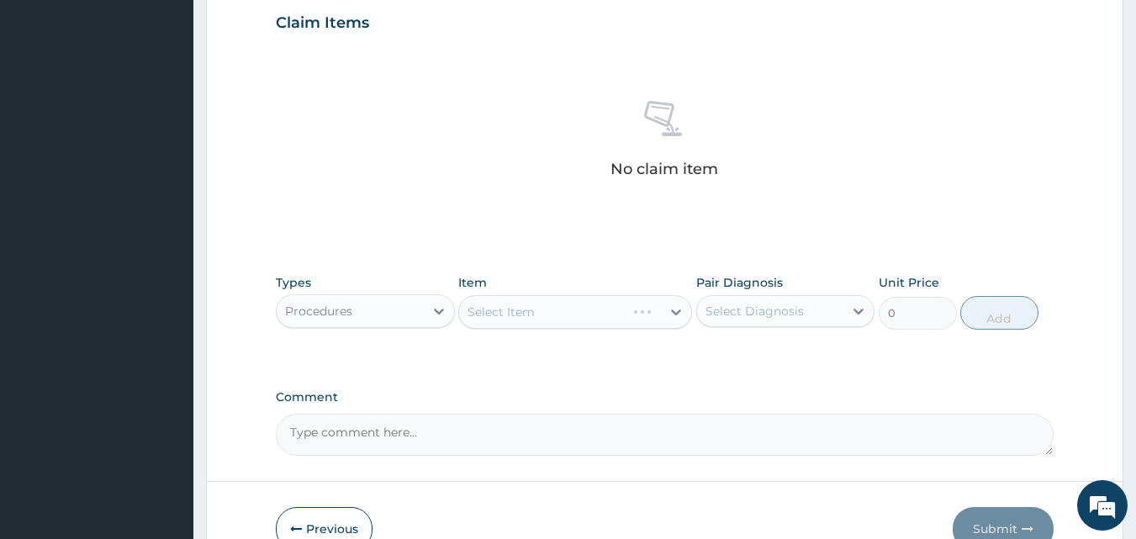
click at [508, 314] on div "Select Item" at bounding box center [575, 312] width 234 height 34
click at [728, 315] on div "Select Diagnosis" at bounding box center [755, 311] width 98 height 17
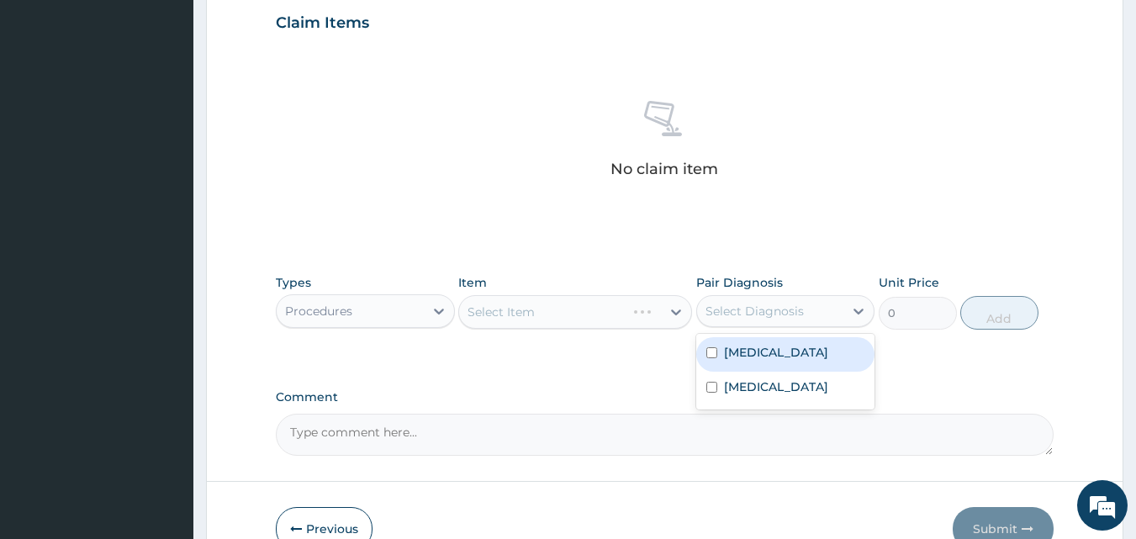
drag, startPoint x: 716, startPoint y: 352, endPoint x: 716, endPoint y: 398, distance: 46.3
click at [716, 359] on div "[MEDICAL_DATA]" at bounding box center [785, 354] width 179 height 34
checkbox input "true"
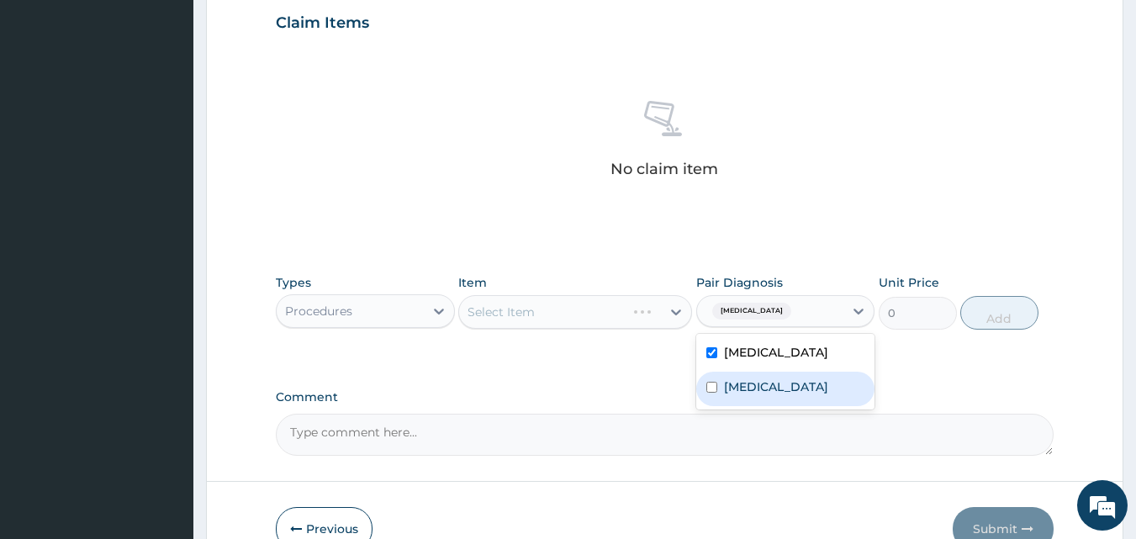
drag, startPoint x: 716, startPoint y: 400, endPoint x: 710, endPoint y: 370, distance: 31.0
click at [716, 393] on input "checkbox" at bounding box center [711, 387] width 11 height 11
checkbox input "true"
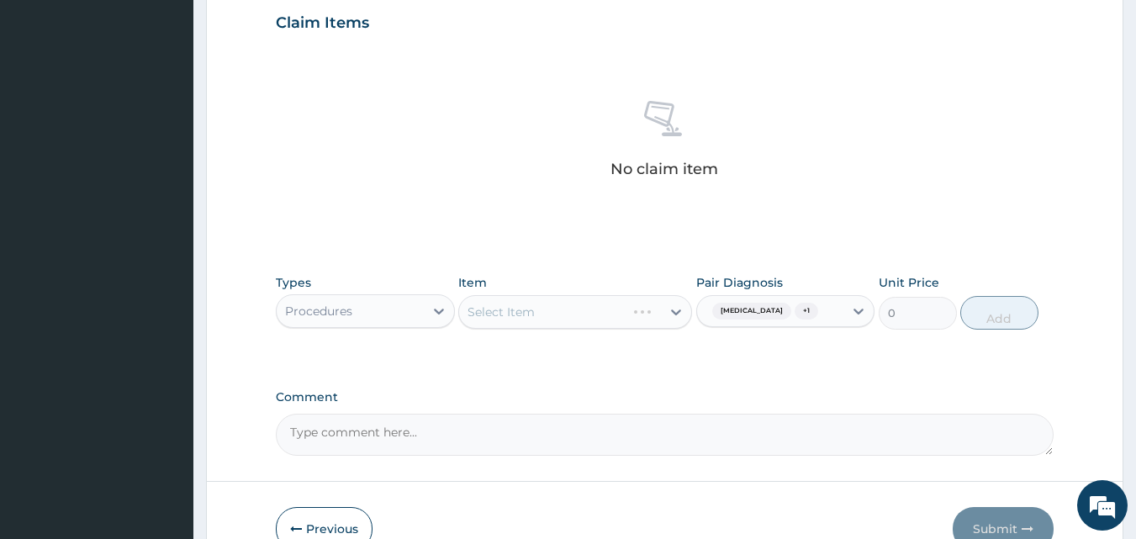
click at [614, 314] on div "Select Item" at bounding box center [575, 312] width 234 height 34
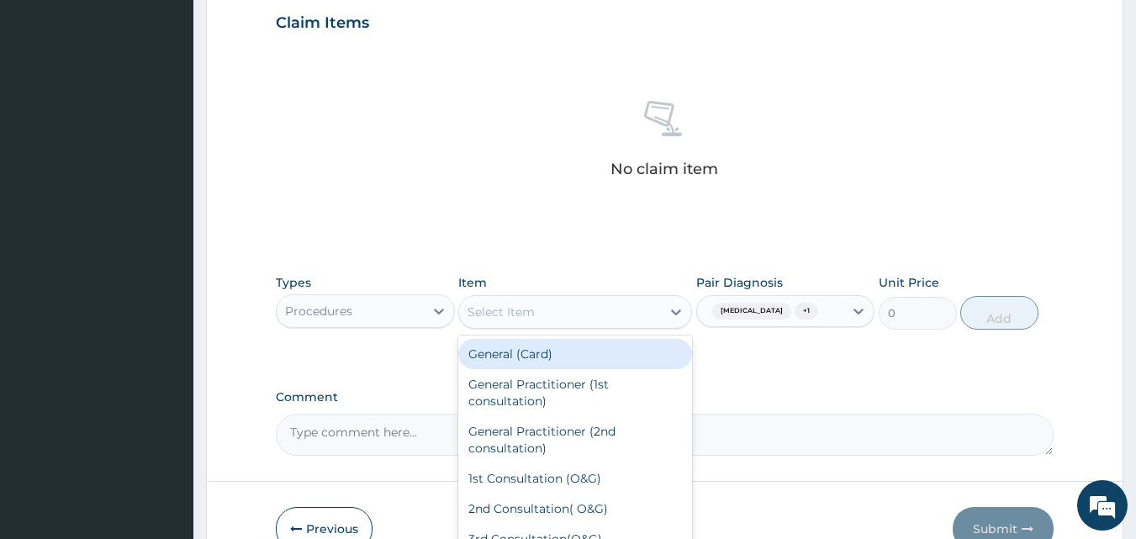
click at [561, 303] on div "Select Item" at bounding box center [560, 312] width 202 height 27
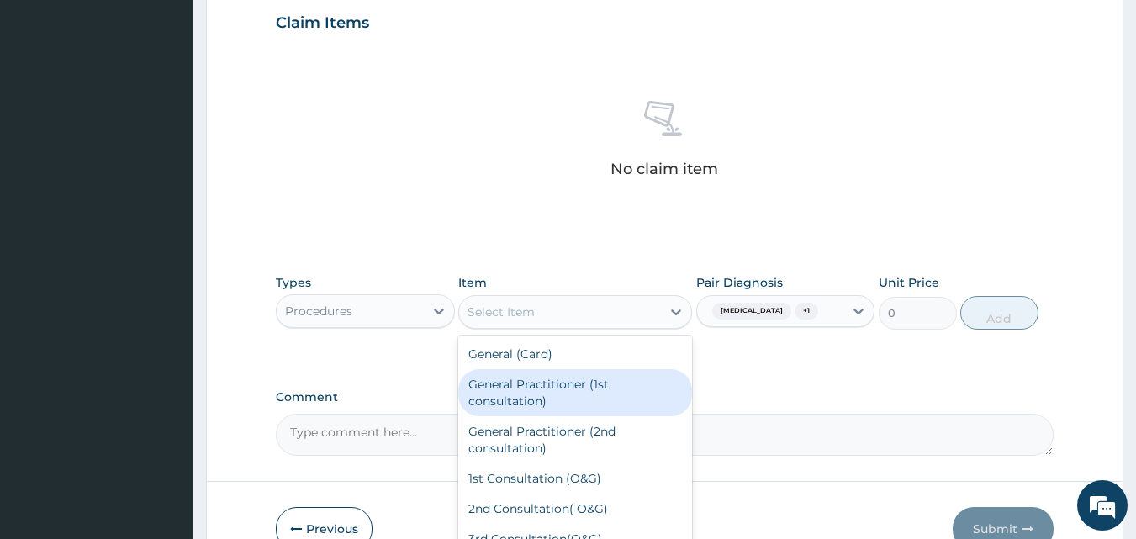
click at [542, 395] on div "General Practitioner (1st consultation)" at bounding box center [575, 392] width 234 height 47
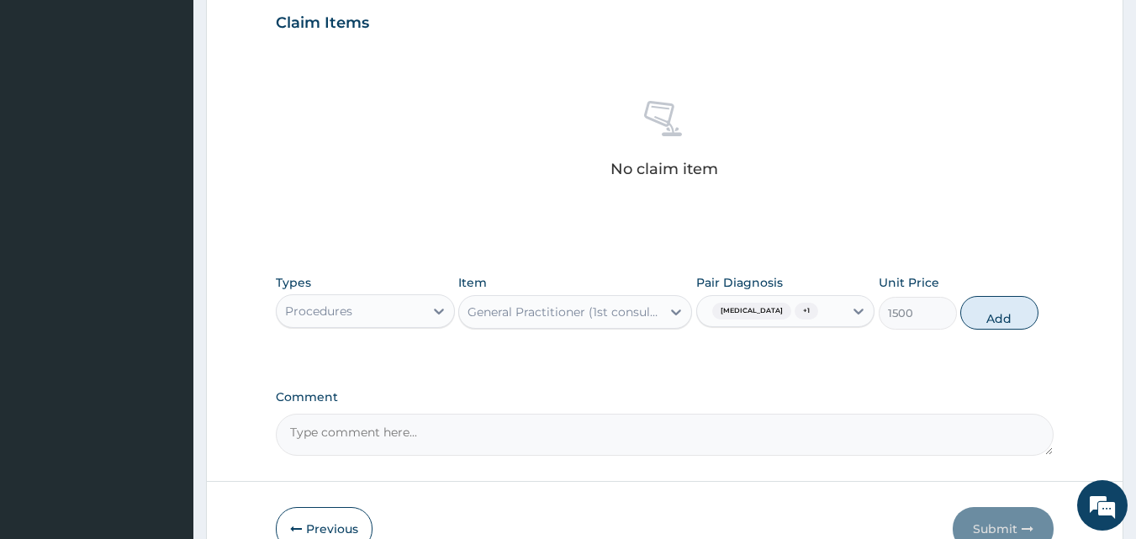
drag, startPoint x: 995, startPoint y: 315, endPoint x: 884, endPoint y: 370, distance: 123.7
click at [994, 315] on button "Add" at bounding box center [999, 313] width 78 height 34
type input "0"
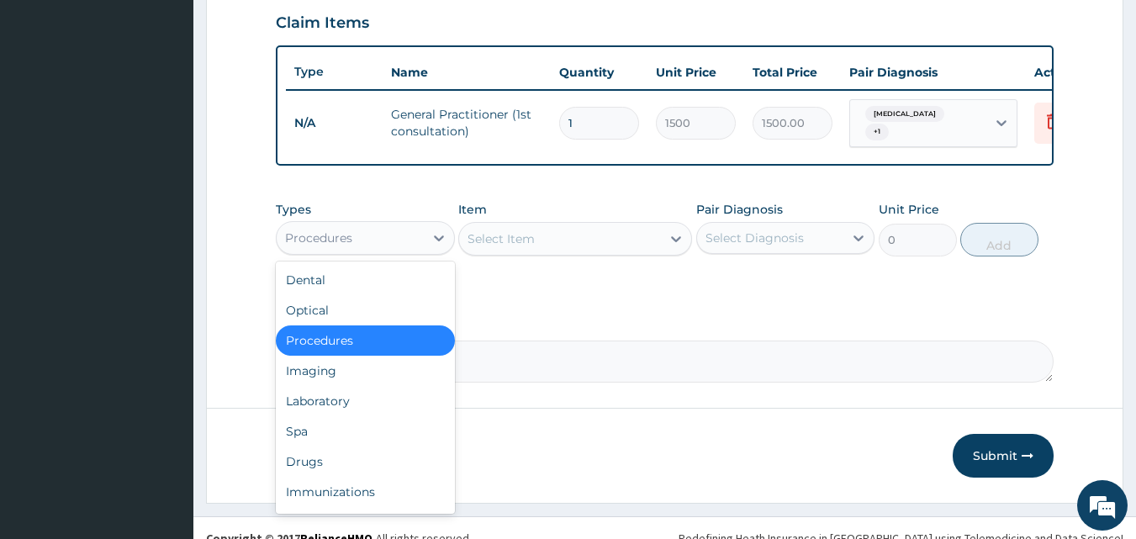
click at [373, 251] on div "Procedures" at bounding box center [350, 238] width 147 height 27
drag, startPoint x: 341, startPoint y: 468, endPoint x: 431, endPoint y: 396, distance: 114.9
click at [357, 448] on div "Dental Optical Procedures Imaging Laboratory Spa Drugs Immunizations Others Gym" at bounding box center [365, 388] width 179 height 252
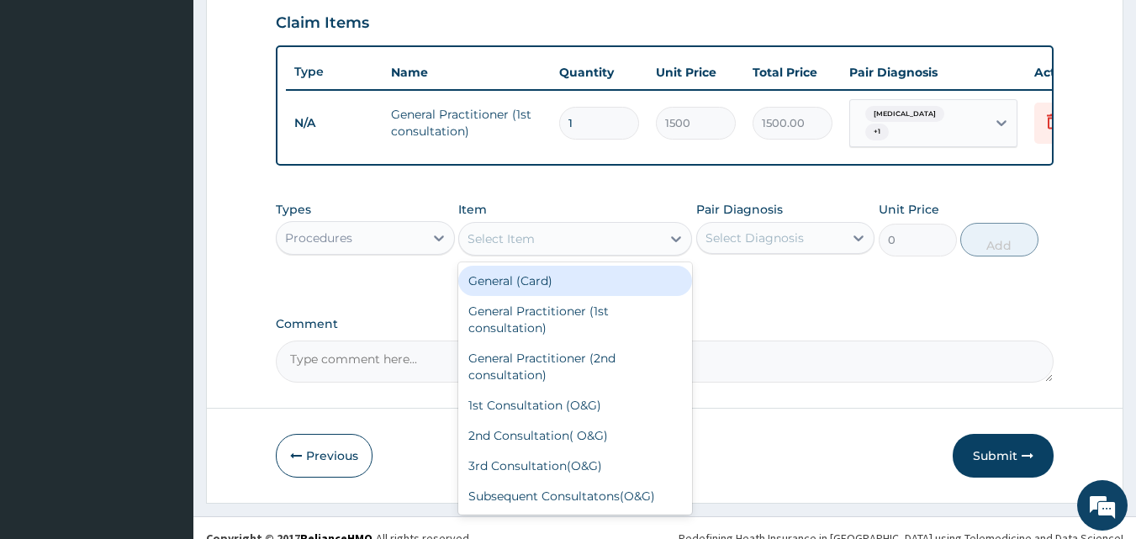
click at [634, 251] on div "Select Item" at bounding box center [560, 238] width 202 height 27
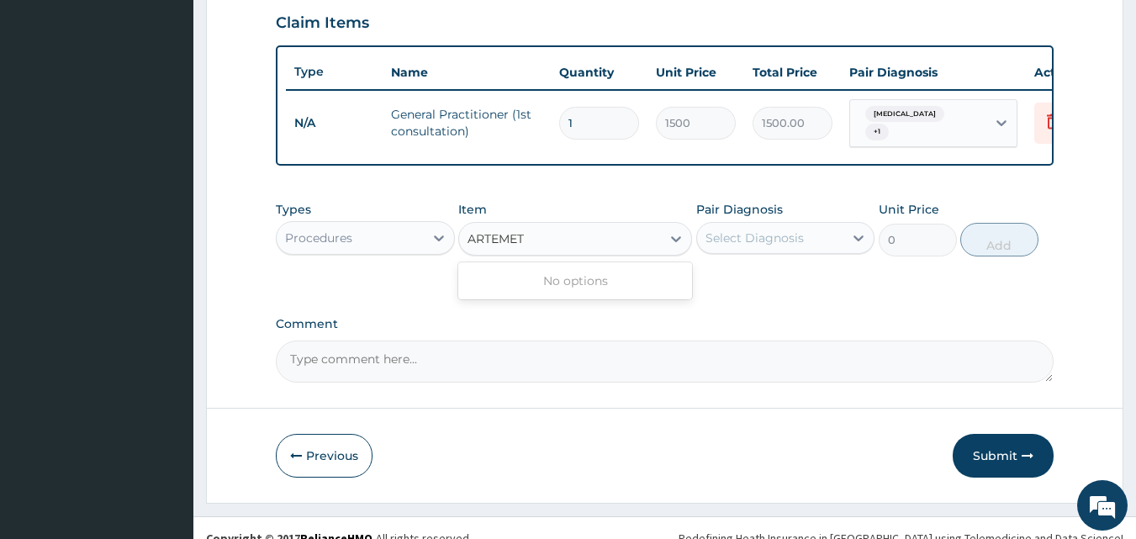
type input "ARTEMET"
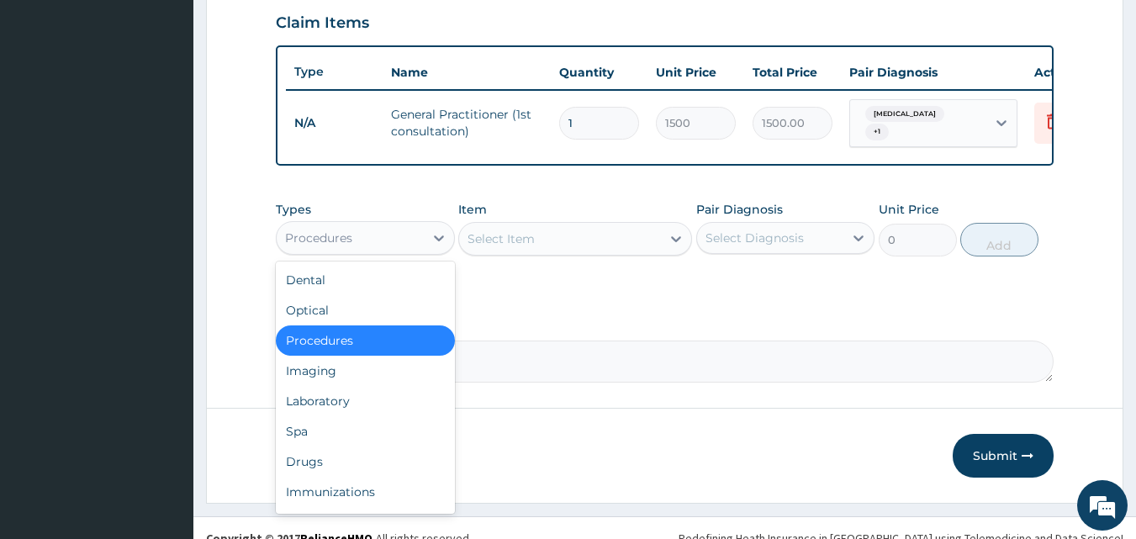
click at [417, 243] on div "Procedures" at bounding box center [350, 238] width 147 height 27
click at [309, 469] on div "Drugs" at bounding box center [365, 462] width 179 height 30
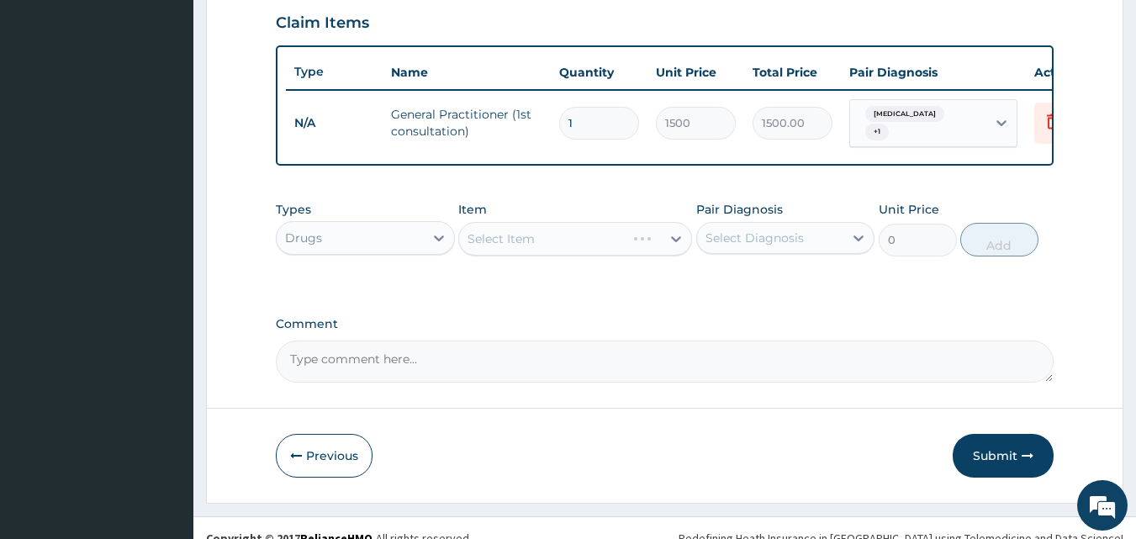
click at [590, 255] on div "Select Item" at bounding box center [575, 239] width 234 height 34
click at [591, 243] on div "Select Item" at bounding box center [560, 238] width 202 height 27
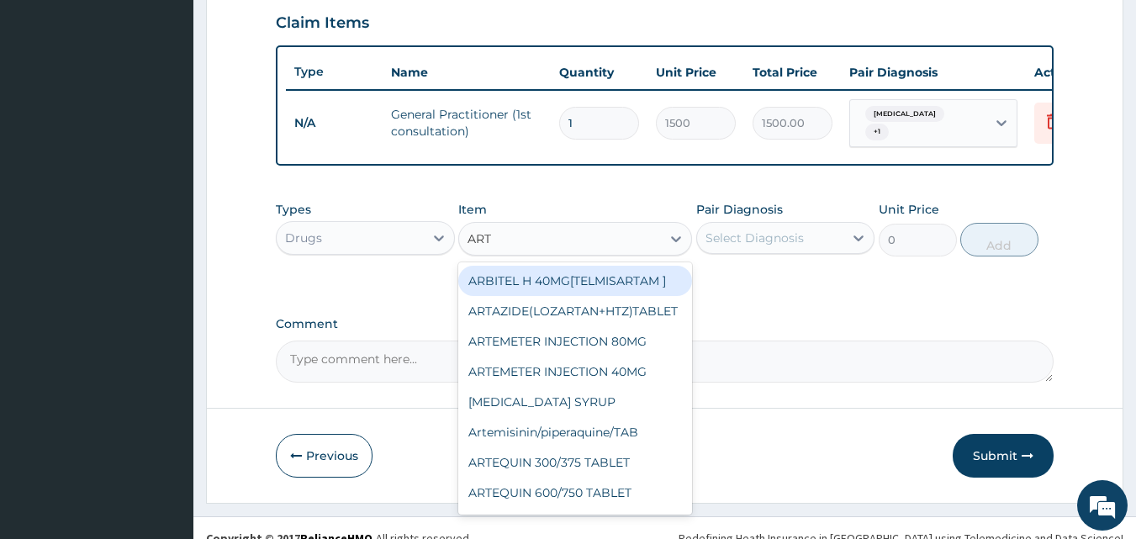
type input "ARTE"
click at [611, 287] on div "ARTEMETER INJECTION 80MG" at bounding box center [575, 281] width 234 height 30
type input "210"
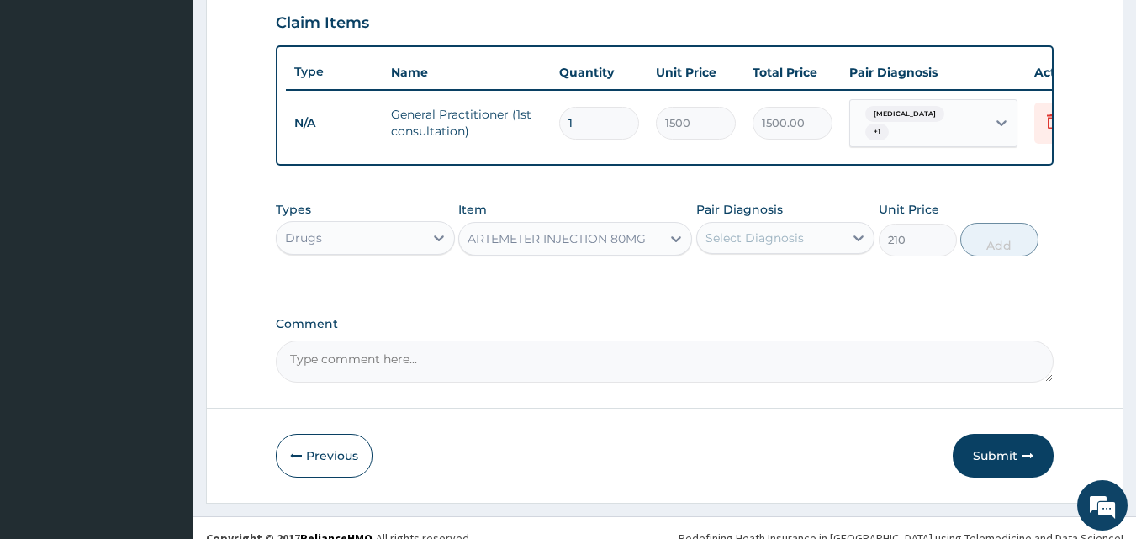
click at [773, 246] on div "Select Diagnosis" at bounding box center [755, 238] width 98 height 17
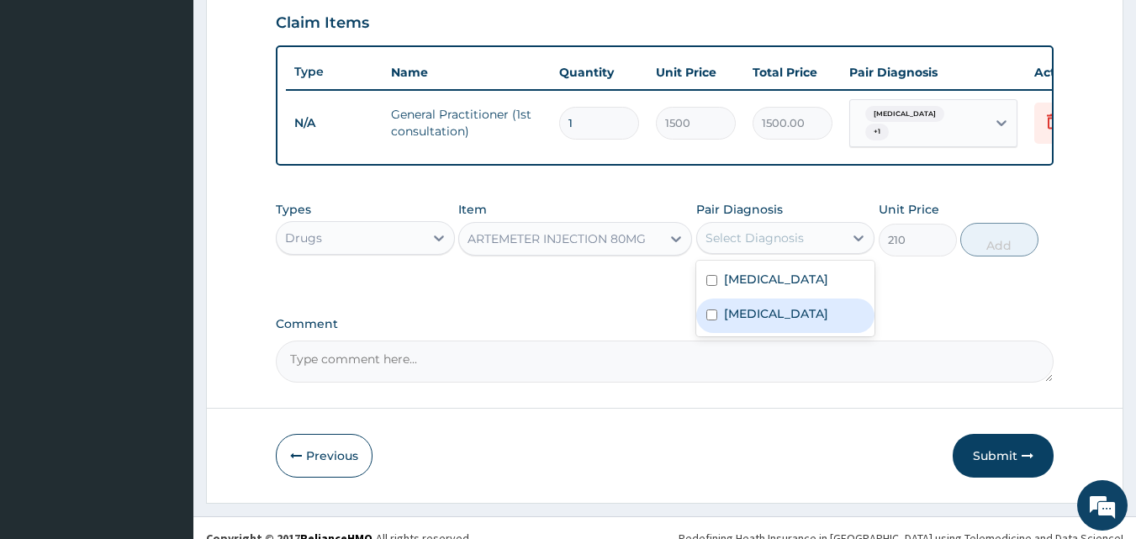
click at [751, 322] on label "[MEDICAL_DATA]" at bounding box center [776, 313] width 104 height 17
checkbox input "true"
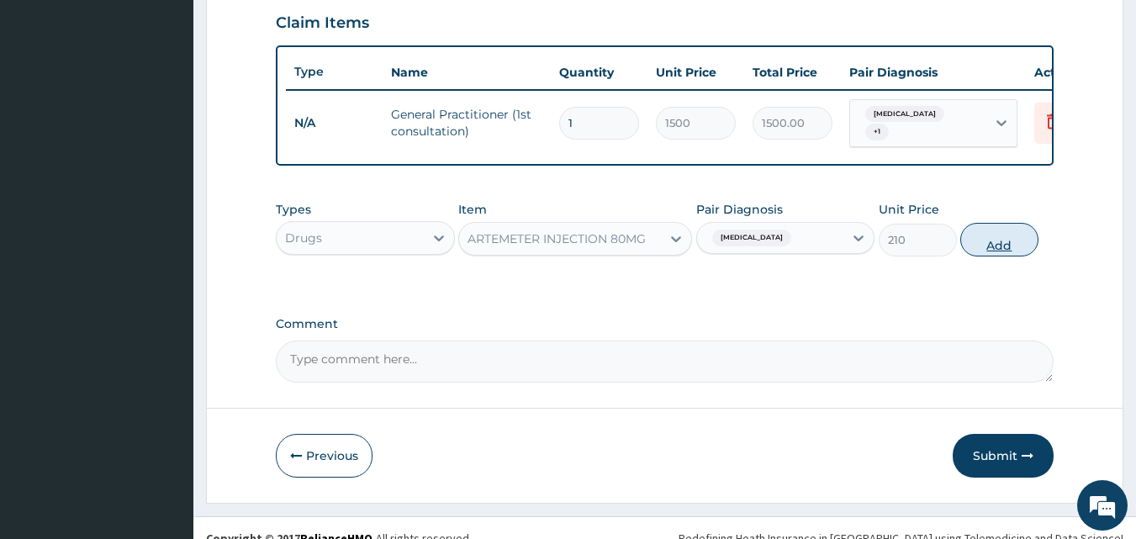
click at [1004, 253] on button "Add" at bounding box center [999, 240] width 78 height 34
type input "0"
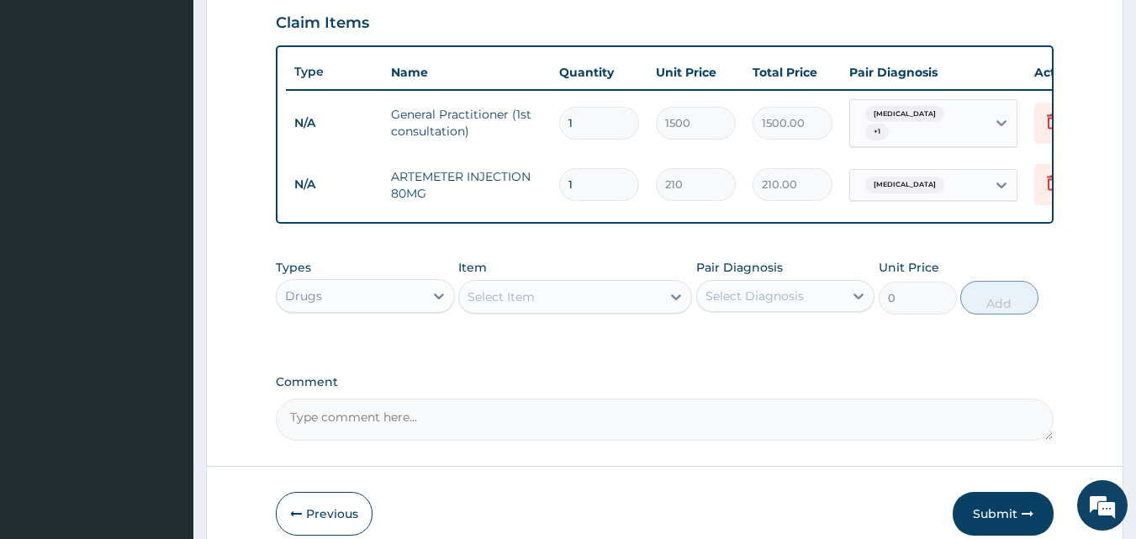
click at [597, 180] on input "1" at bounding box center [599, 184] width 80 height 33
type input "0.00"
type input "2"
type input "420.00"
type input "2"
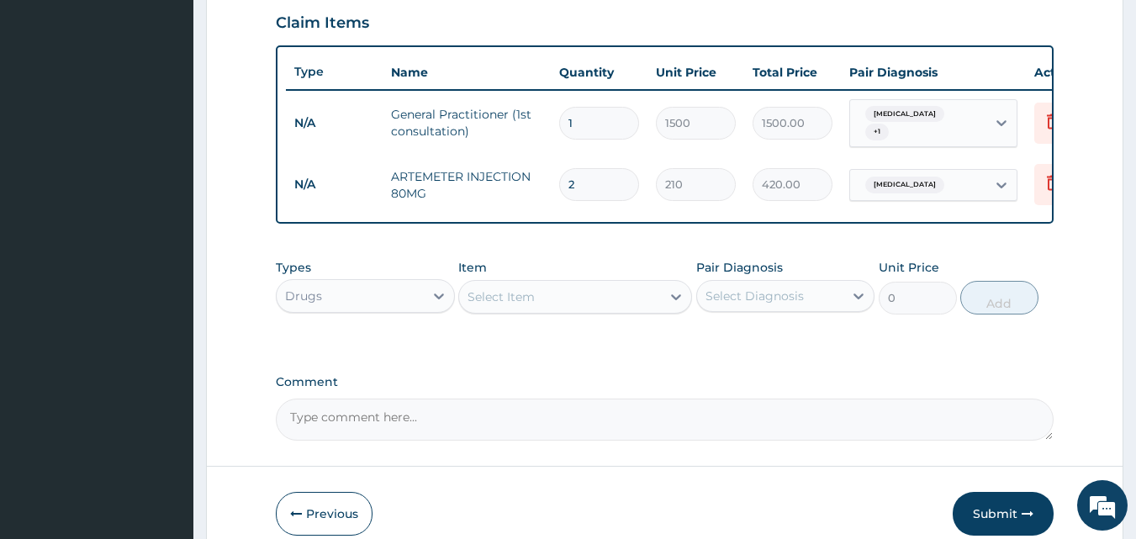
click at [499, 294] on div "Select Item" at bounding box center [501, 296] width 67 height 17
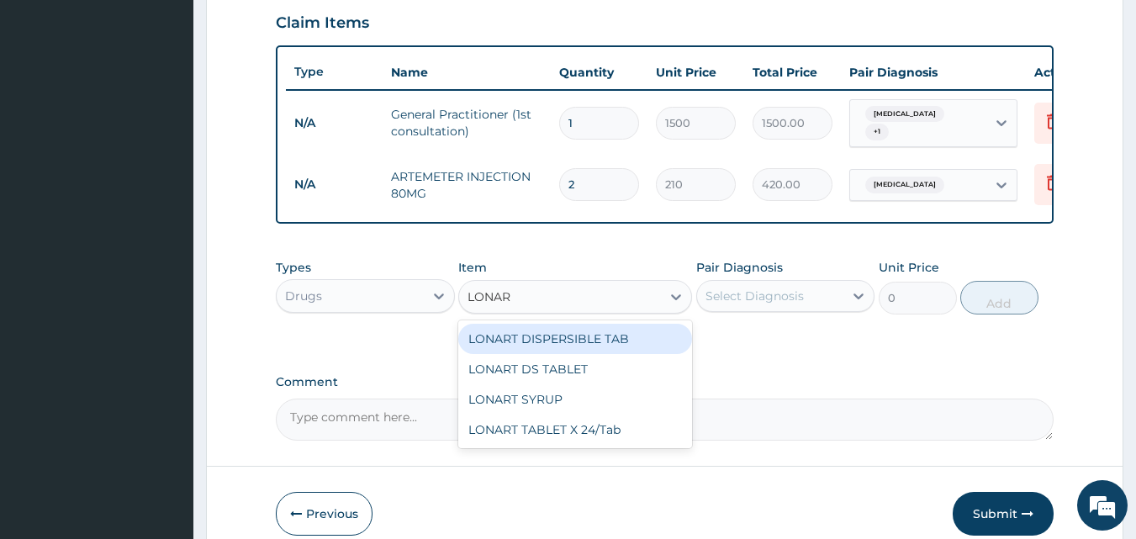
type input "LONART"
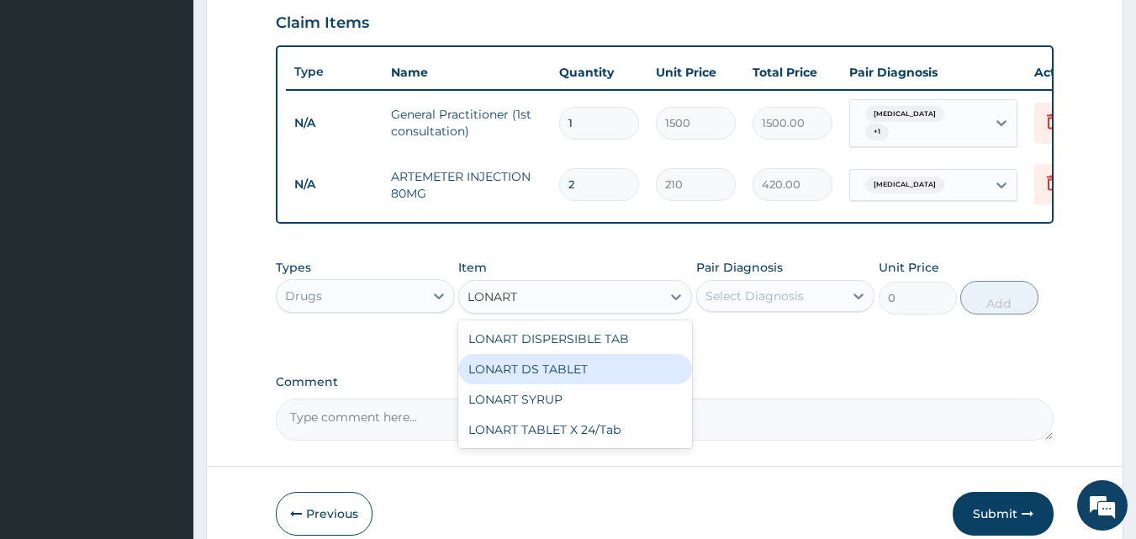
click at [527, 376] on div "LONART DS TABLET" at bounding box center [575, 369] width 234 height 30
type input "105"
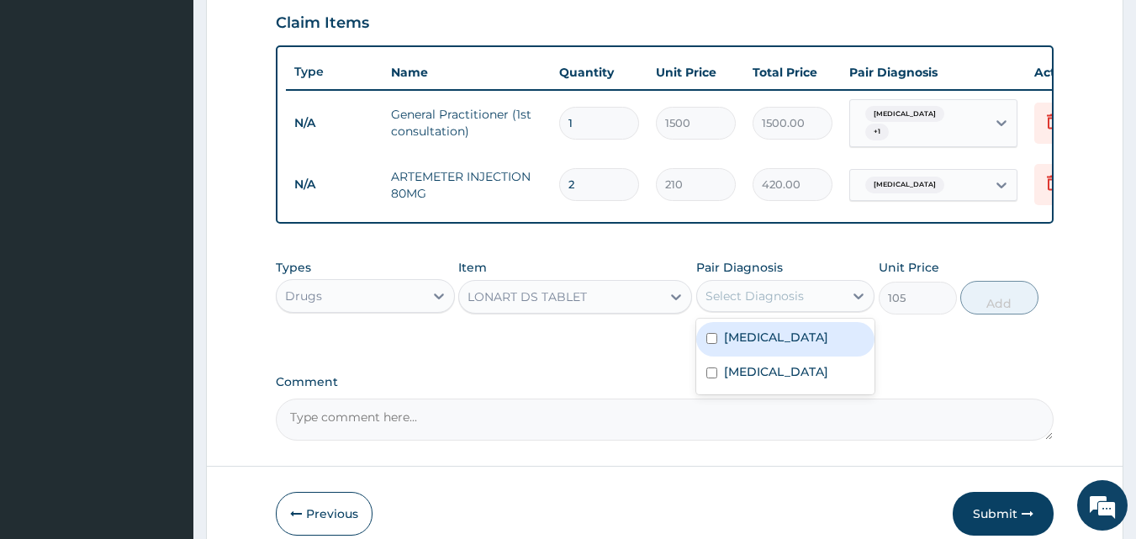
click at [775, 293] on div "Select Diagnosis" at bounding box center [755, 296] width 98 height 17
click at [746, 339] on label "[MEDICAL_DATA]" at bounding box center [776, 337] width 104 height 17
checkbox input "true"
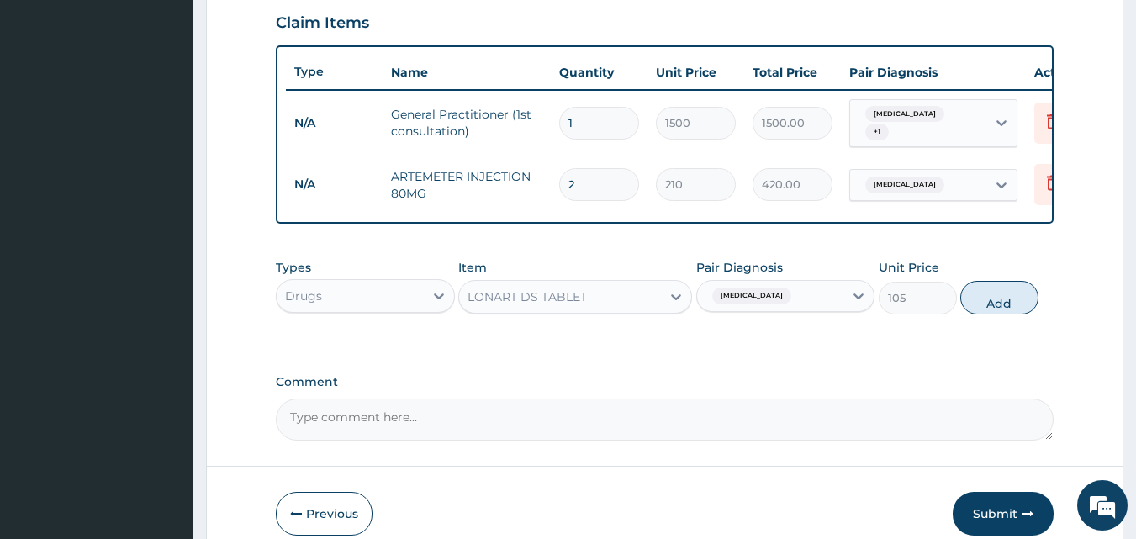
click at [1012, 297] on button "Add" at bounding box center [999, 298] width 78 height 34
type input "0"
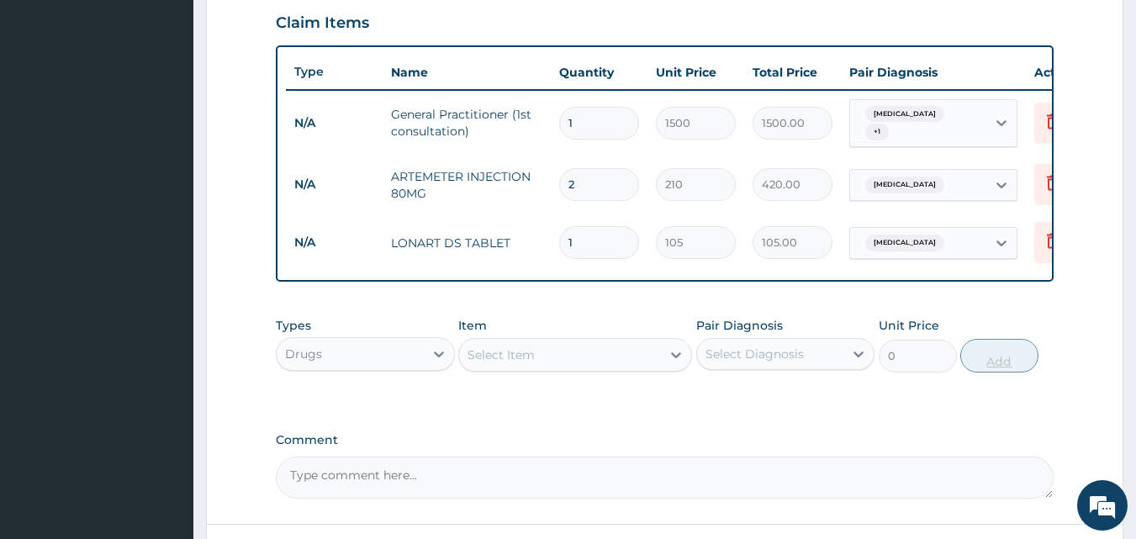
type input "0.00"
type input "6"
type input "630.00"
type input "6"
click at [571, 361] on div "Select Item" at bounding box center [560, 354] width 202 height 27
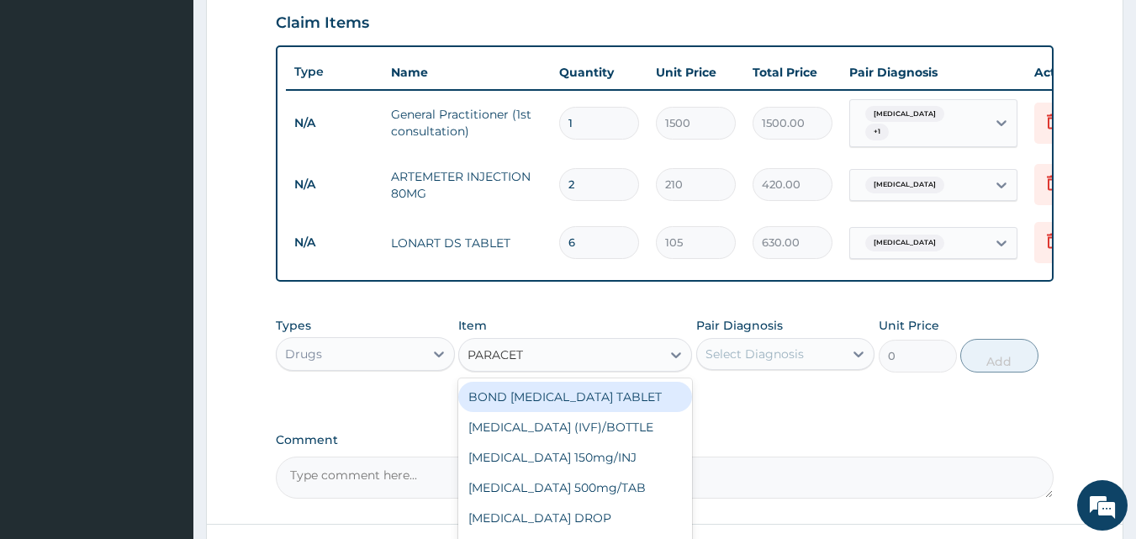
type input "PARACETA"
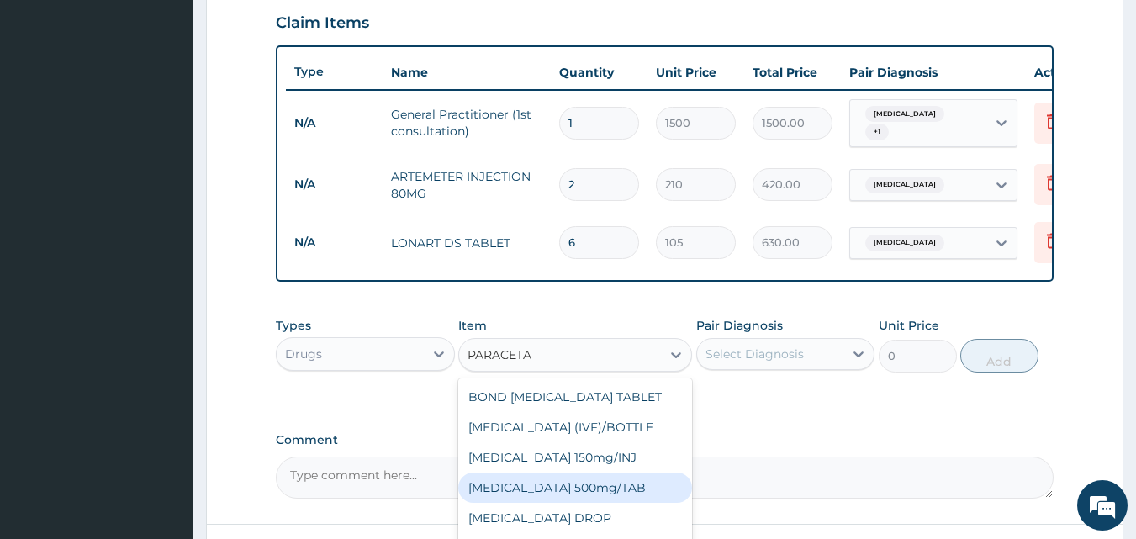
drag, startPoint x: 571, startPoint y: 489, endPoint x: 614, endPoint y: 456, distance: 54.0
click at [571, 488] on div "[MEDICAL_DATA] 500mg/TAB" at bounding box center [575, 488] width 234 height 30
type input "5.25"
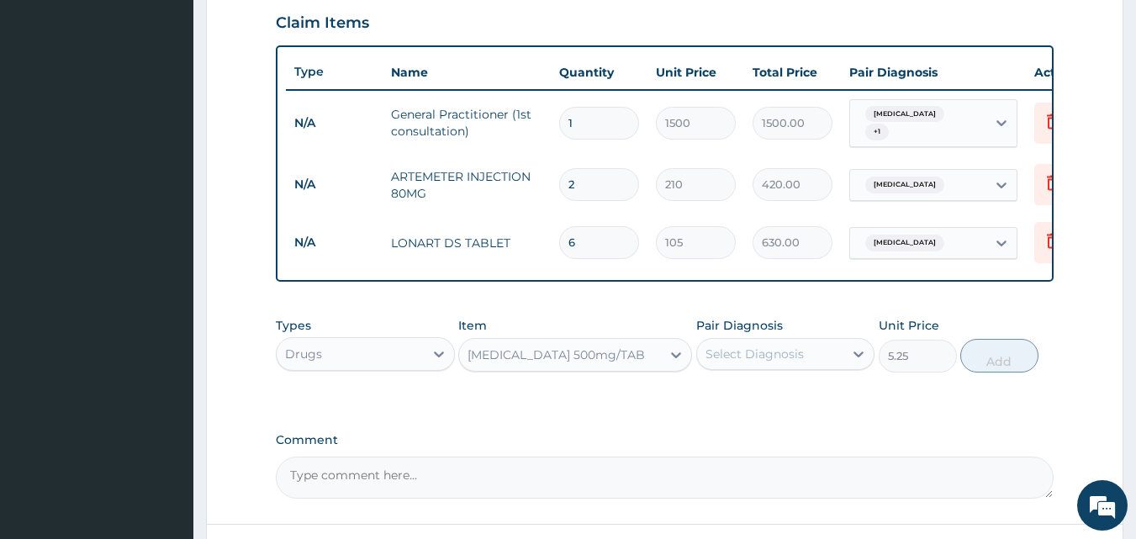
click at [771, 367] on div "Select Diagnosis" at bounding box center [770, 354] width 147 height 27
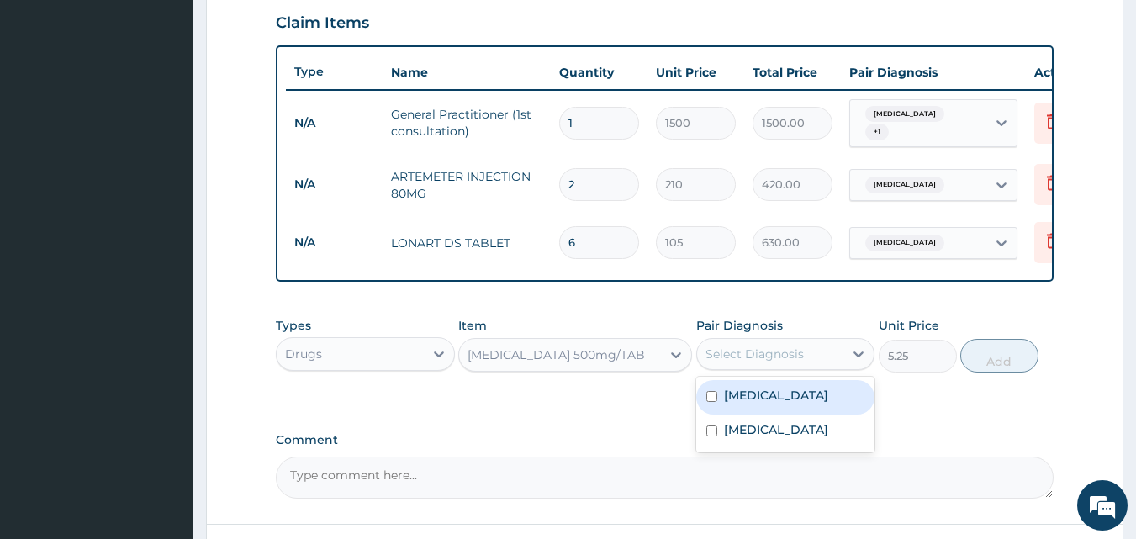
click at [732, 404] on label "[MEDICAL_DATA]" at bounding box center [776, 395] width 104 height 17
checkbox input "true"
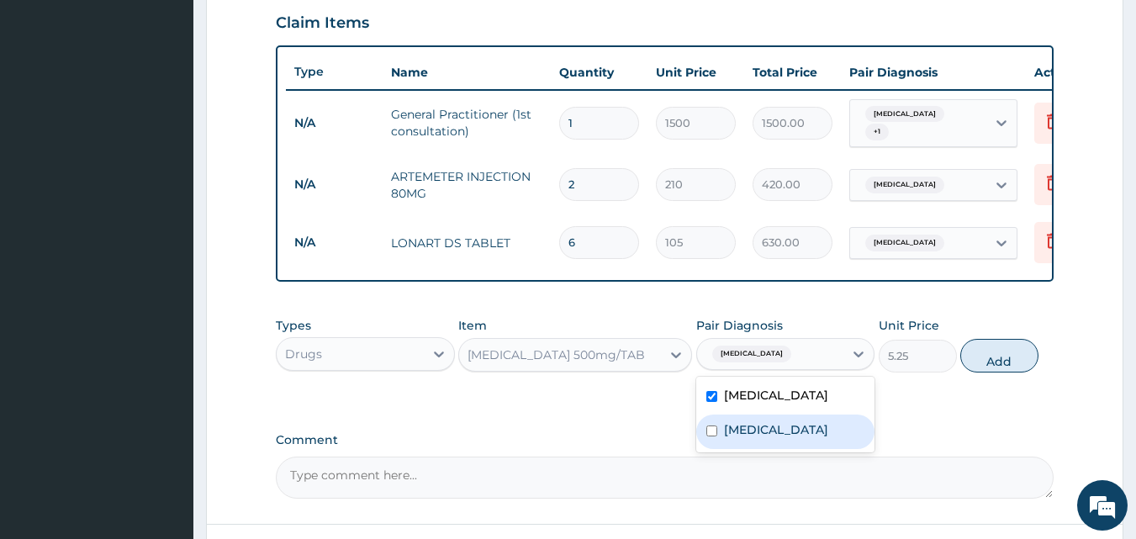
click at [716, 436] on input "checkbox" at bounding box center [711, 431] width 11 height 11
checkbox input "true"
click at [1007, 361] on button "Add" at bounding box center [999, 356] width 78 height 34
type input "0"
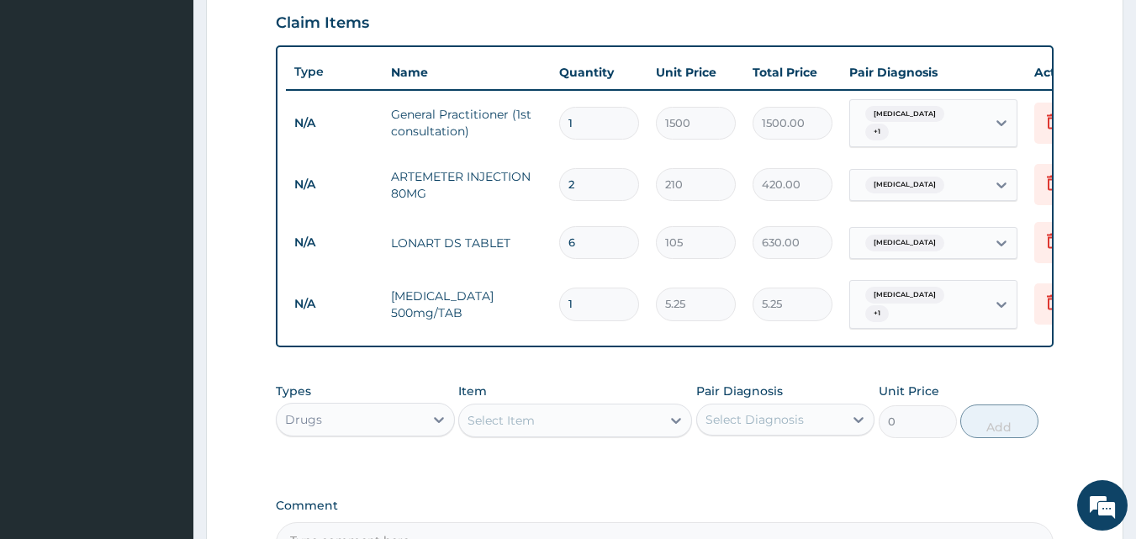
type input "18"
type input "94.50"
type input "18"
click at [541, 415] on div "Select Item" at bounding box center [560, 420] width 202 height 27
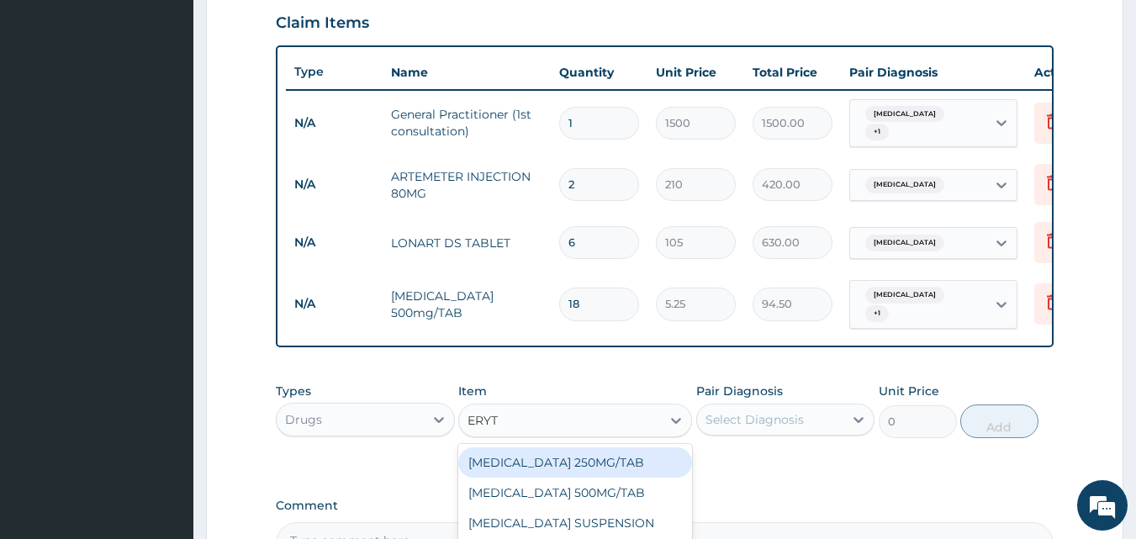
type input "ERYTH"
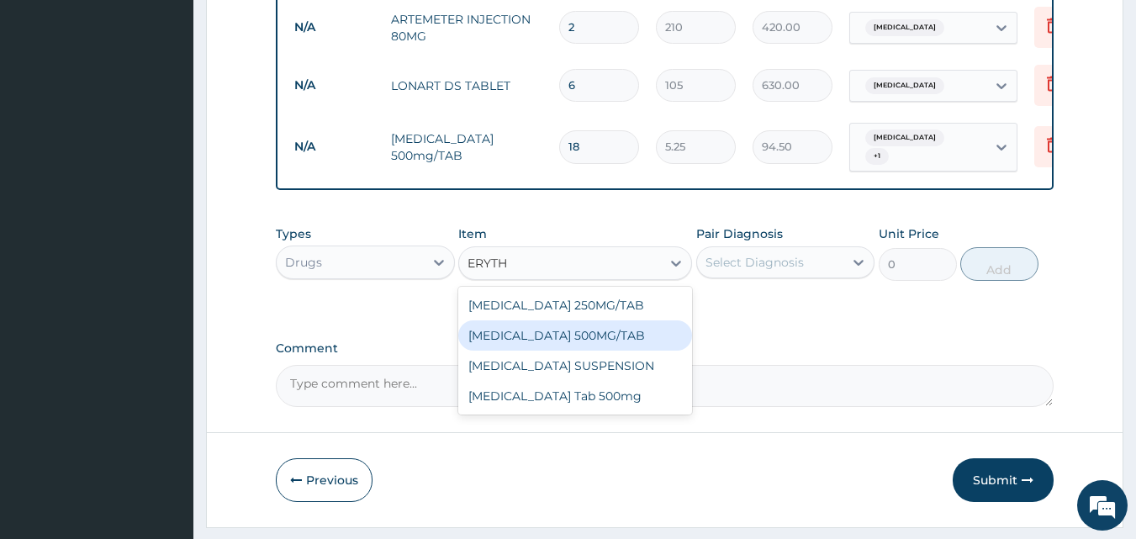
scroll to position [746, 0]
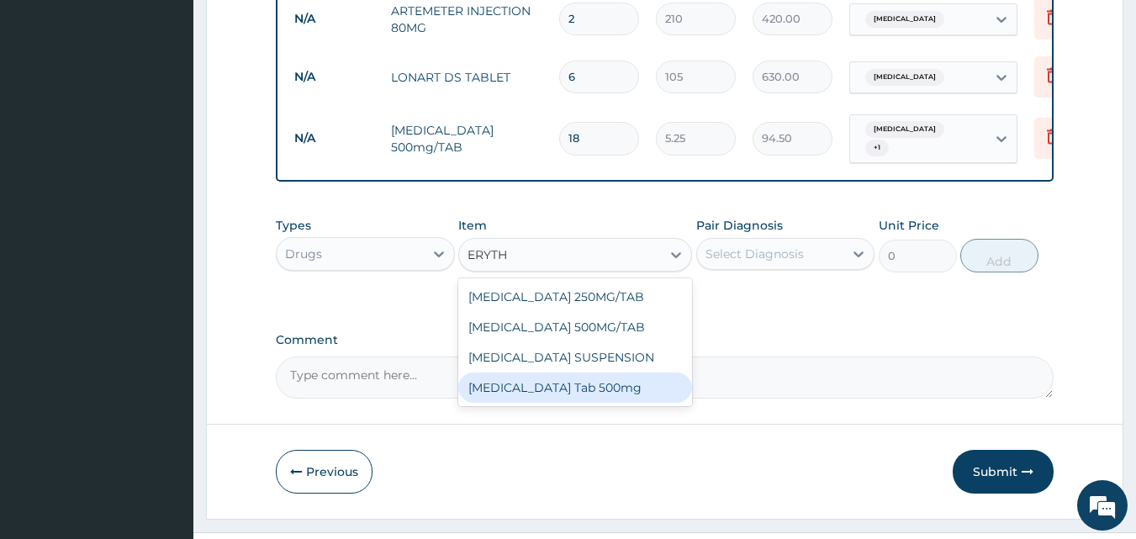
click at [568, 386] on div "Erythromycin Tab 500mg" at bounding box center [575, 388] width 234 height 30
type input "150"
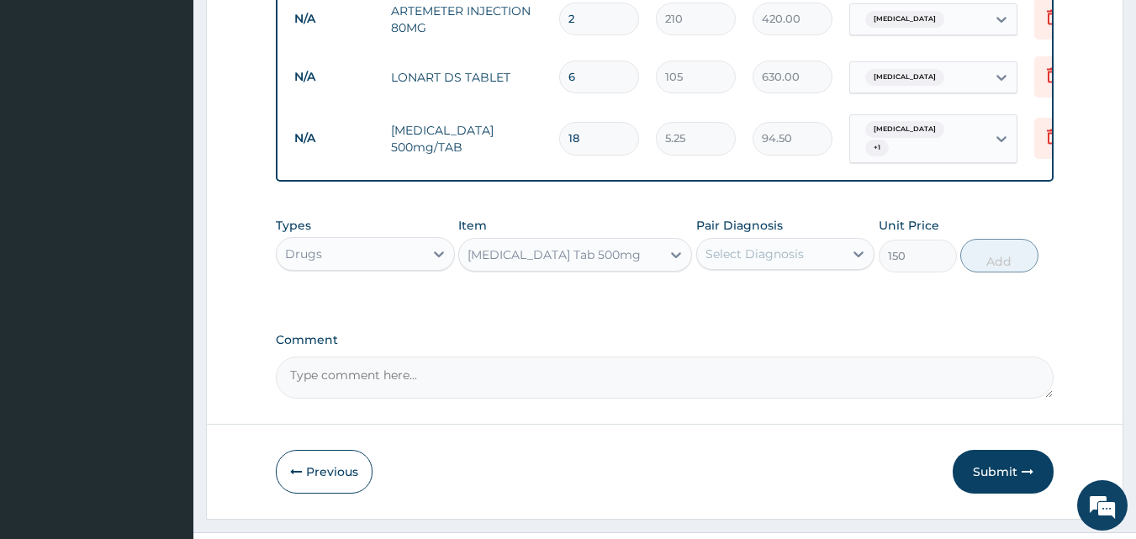
click at [791, 238] on div "Select Diagnosis" at bounding box center [785, 254] width 179 height 32
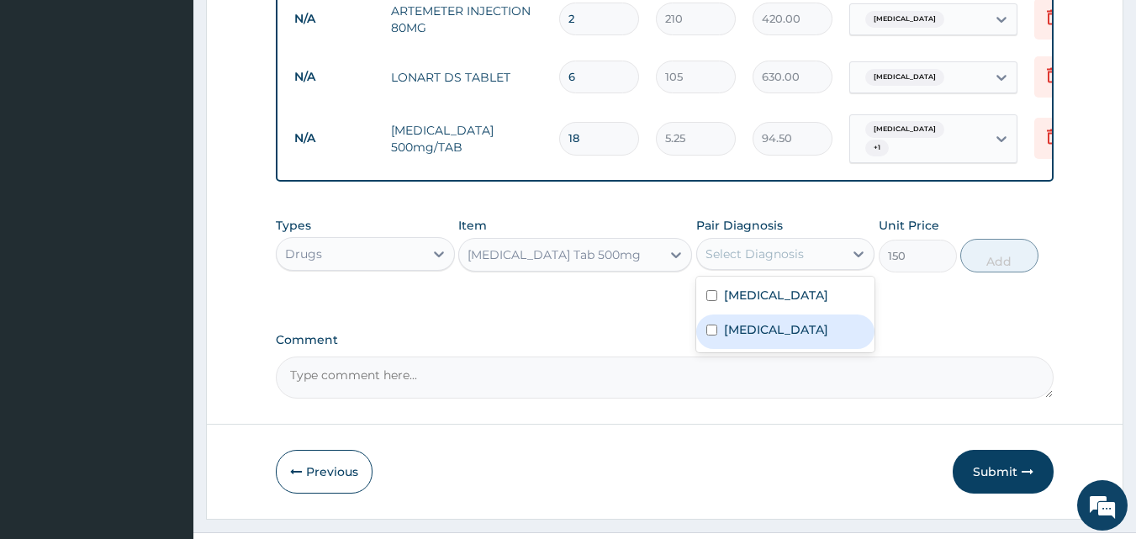
click at [725, 329] on label "Upper respiratory infection" at bounding box center [776, 329] width 104 height 17
checkbox input "true"
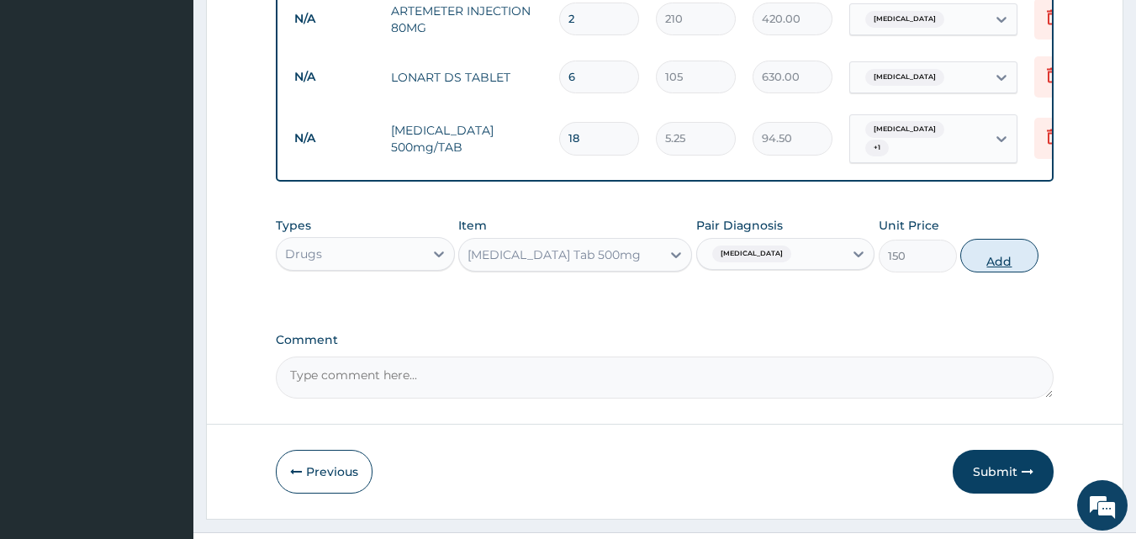
click at [988, 256] on button "Add" at bounding box center [999, 256] width 78 height 34
type input "0"
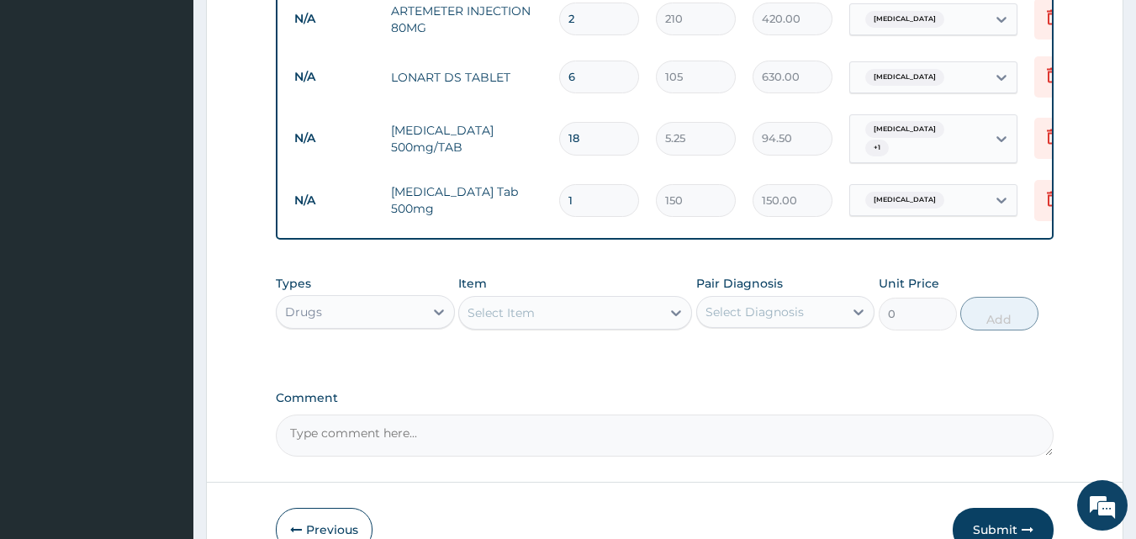
type input "15"
type input "2250.00"
type input "15"
click at [509, 309] on div "Select Item" at bounding box center [501, 312] width 67 height 17
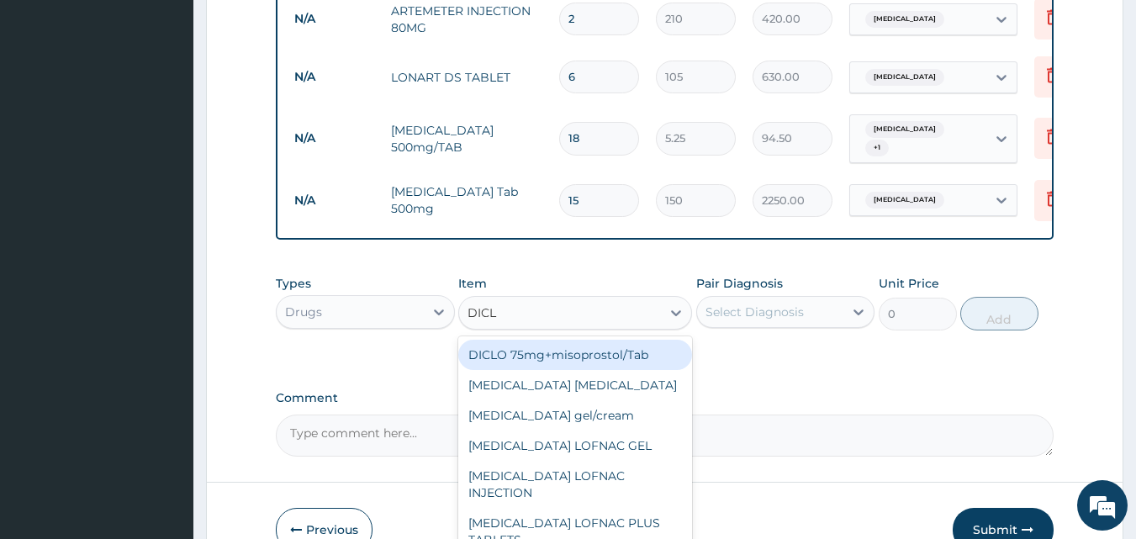
type input "DICLO"
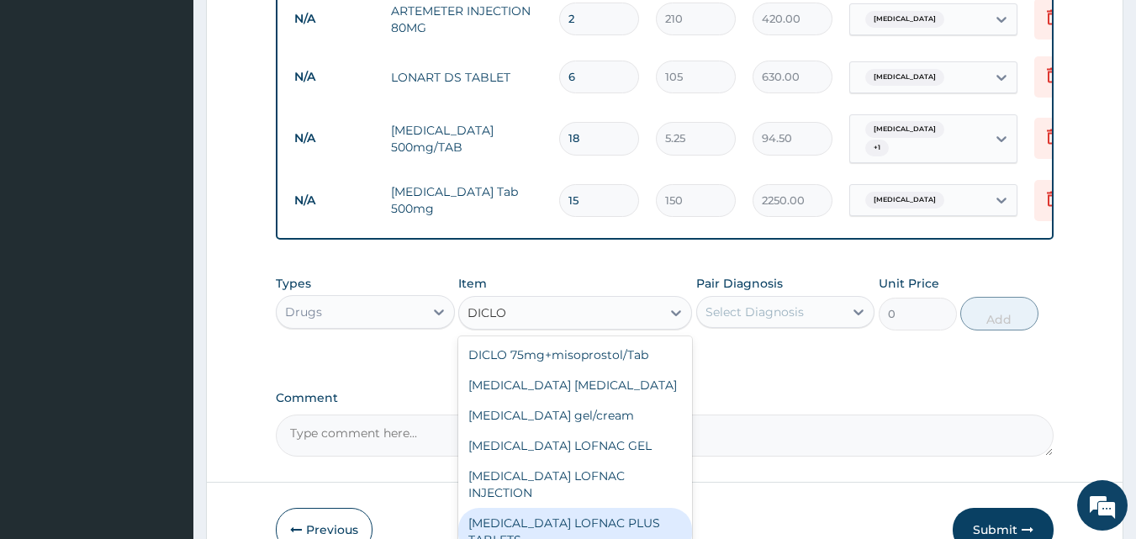
drag, startPoint x: 536, startPoint y: 513, endPoint x: 649, endPoint y: 425, distance: 143.8
click at [540, 509] on div "Diclofenac LOFNAC PLUS TABLETS" at bounding box center [575, 531] width 234 height 47
type input "78.75"
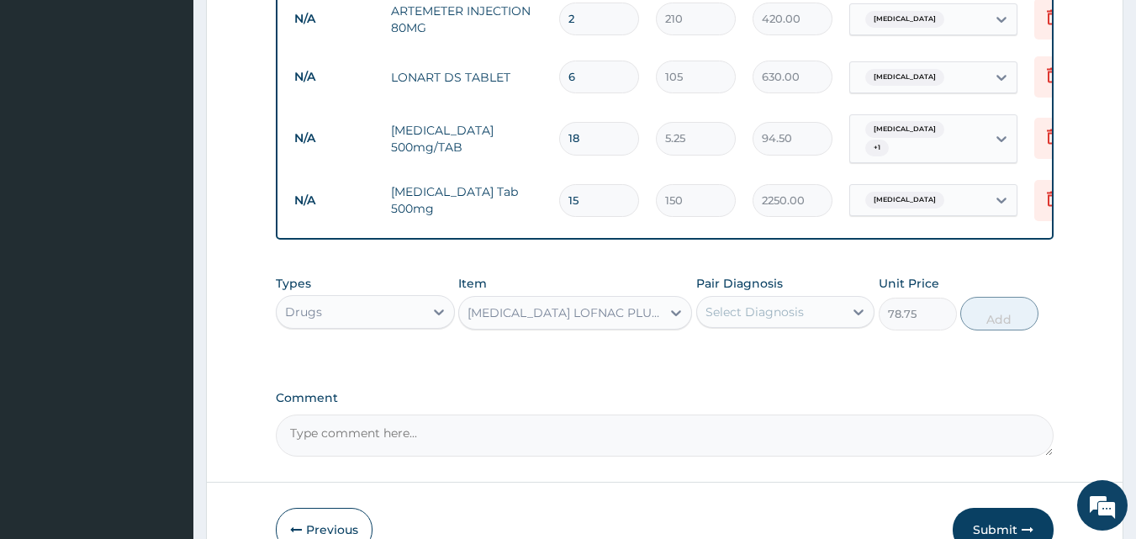
click at [772, 310] on div "Select Diagnosis" at bounding box center [755, 312] width 98 height 17
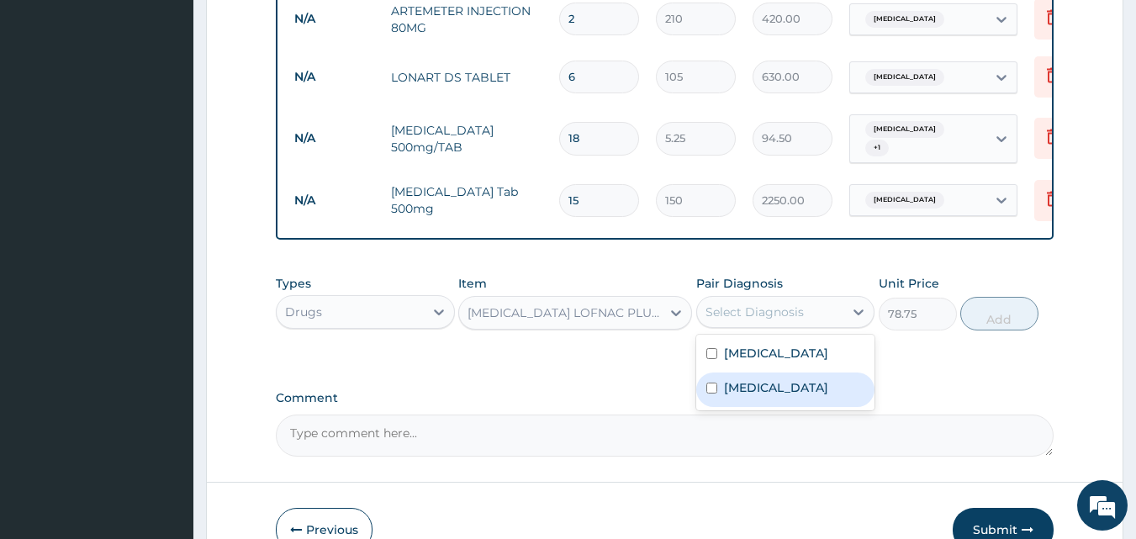
click at [727, 384] on label "Upper respiratory infection" at bounding box center [776, 387] width 104 height 17
checkbox input "true"
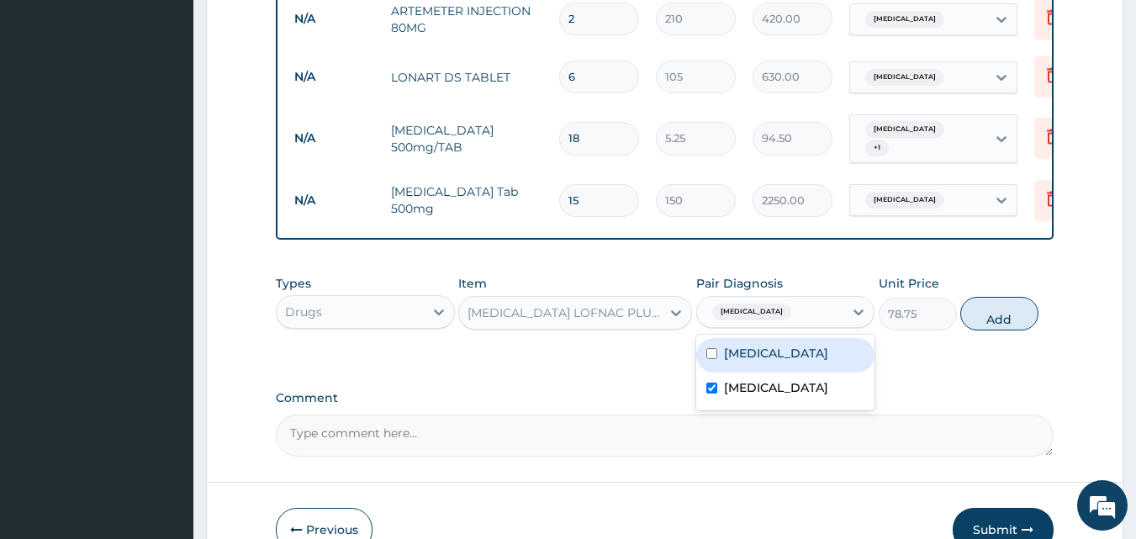
click at [721, 347] on div "Malaria" at bounding box center [785, 355] width 179 height 34
checkbox input "true"
click at [1011, 324] on button "Add" at bounding box center [999, 314] width 78 height 34
type input "0"
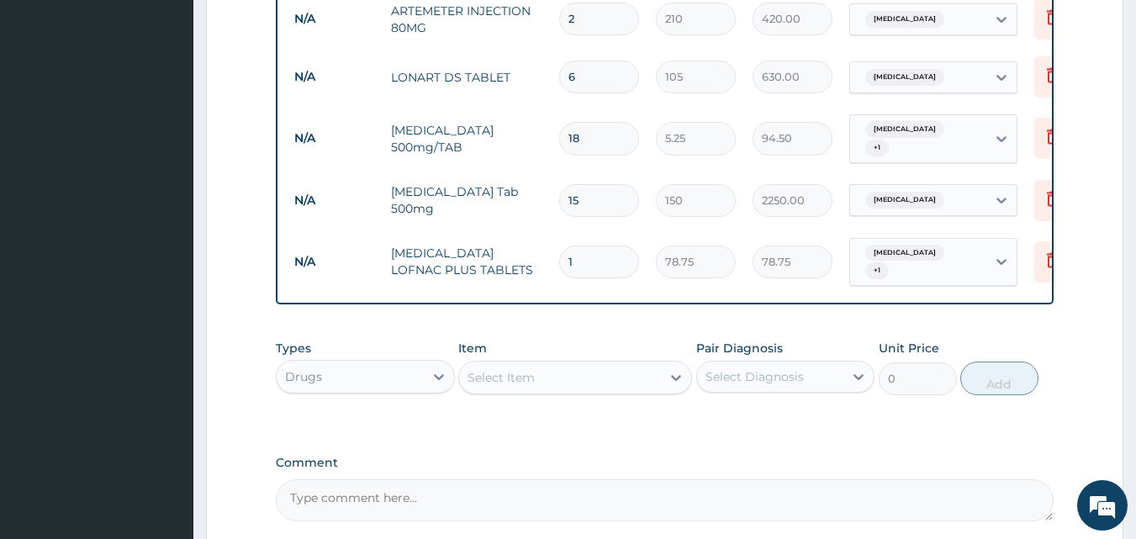
type input "10"
type input "787.50"
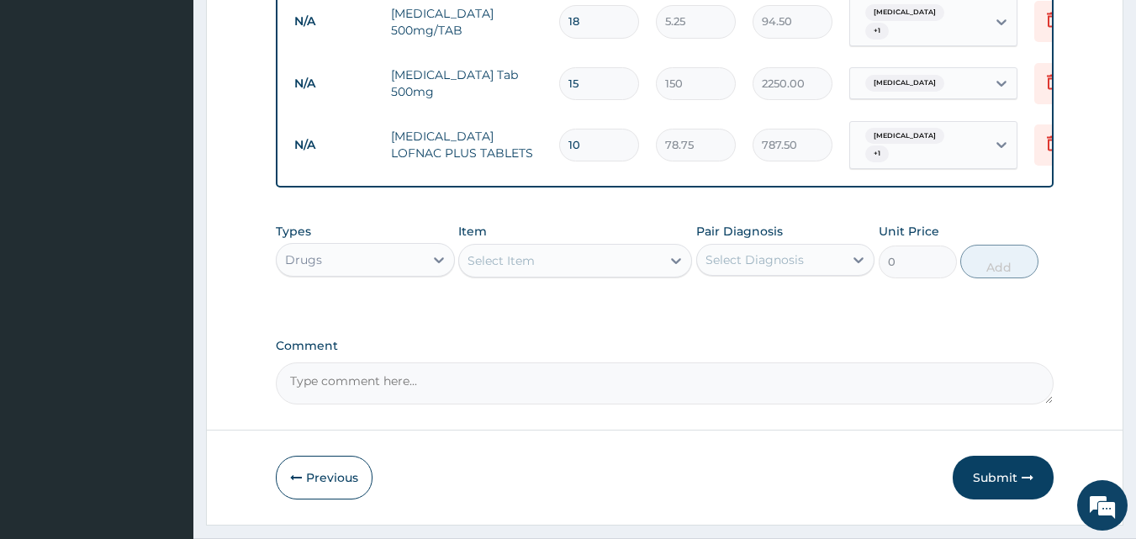
scroll to position [903, 0]
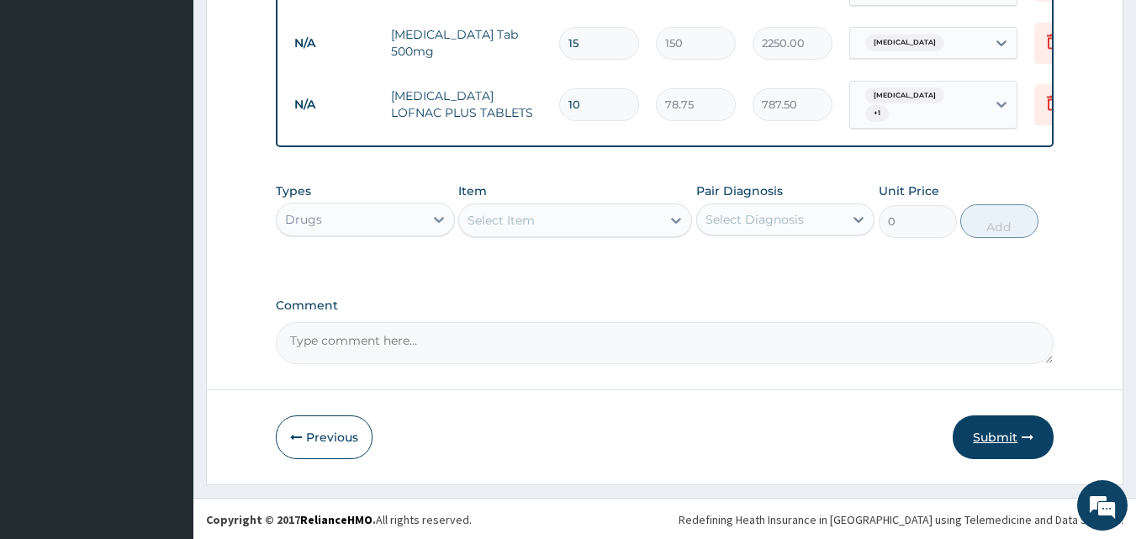
type input "10"
click at [1005, 431] on button "Submit" at bounding box center [1003, 437] width 101 height 44
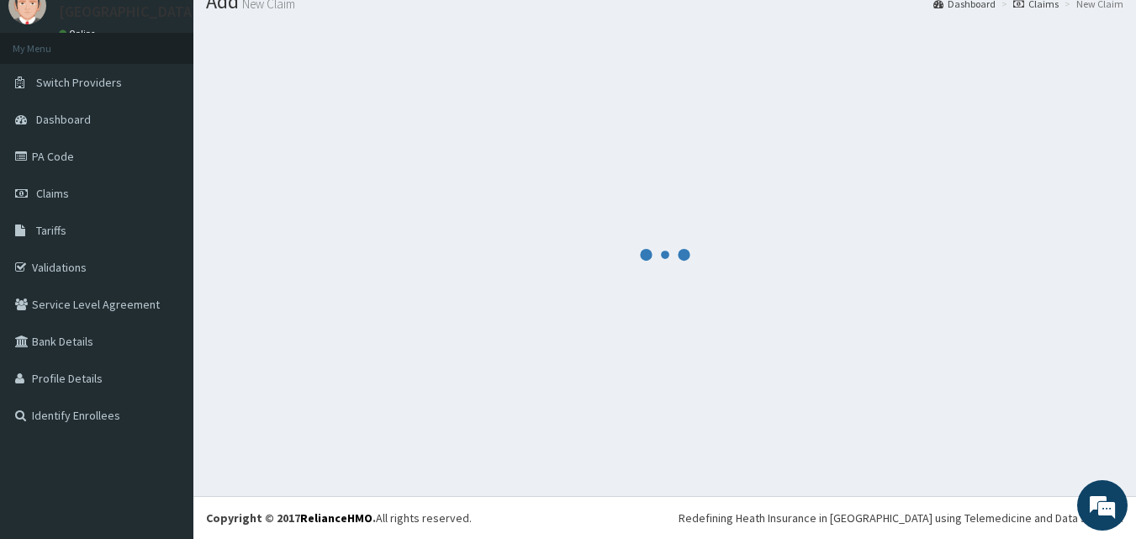
scroll to position [64, 0]
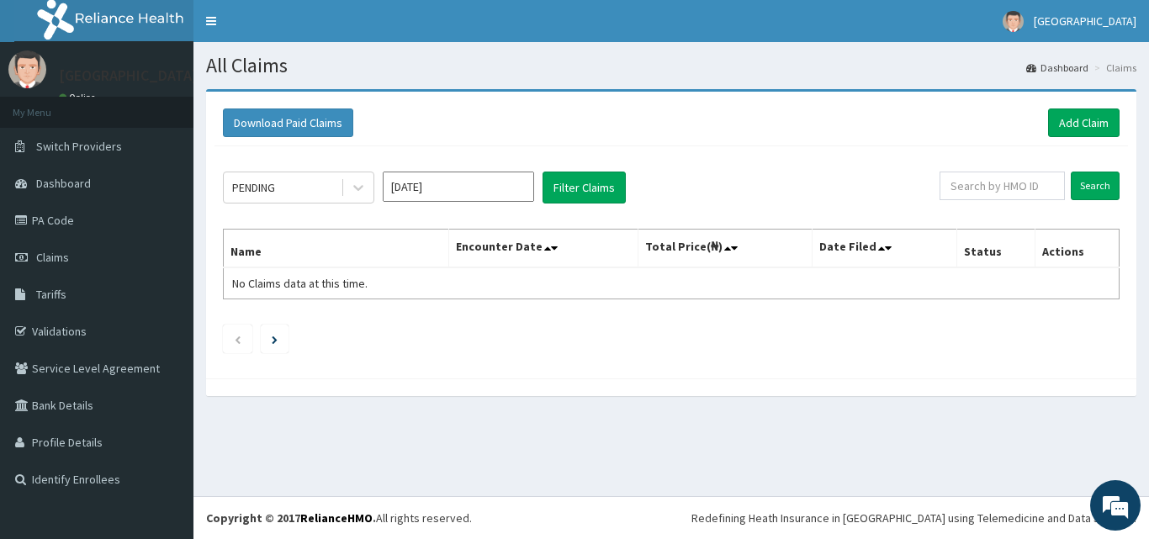
click at [762, 353] on ul at bounding box center [671, 339] width 896 height 29
click at [1077, 119] on link "Add Claim" at bounding box center [1083, 122] width 71 height 29
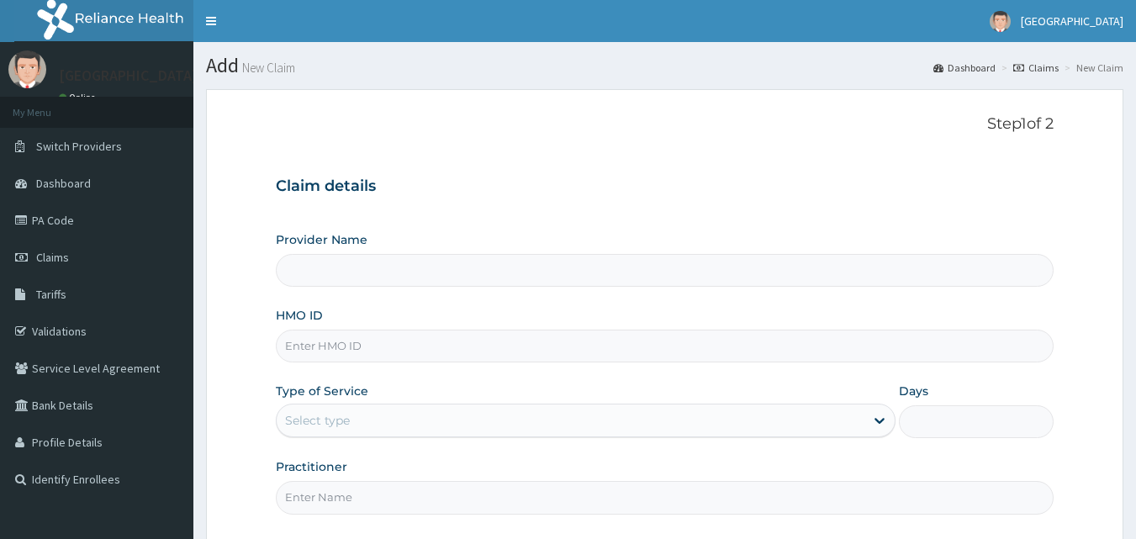
type input "[GEOGRAPHIC_DATA]"
click at [500, 344] on input "HMO ID" at bounding box center [665, 346] width 779 height 33
click at [389, 346] on input "HMO ID" at bounding box center [665, 346] width 779 height 33
paste input "KSB/10359/C"
type input "KSB/10359/C"
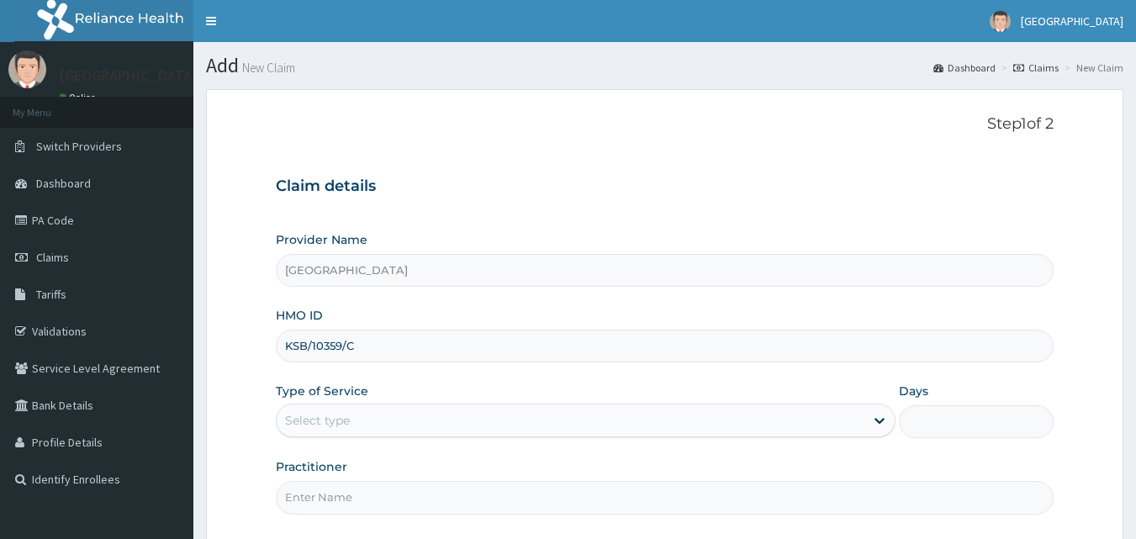
click at [356, 421] on div "Select type" at bounding box center [571, 420] width 588 height 27
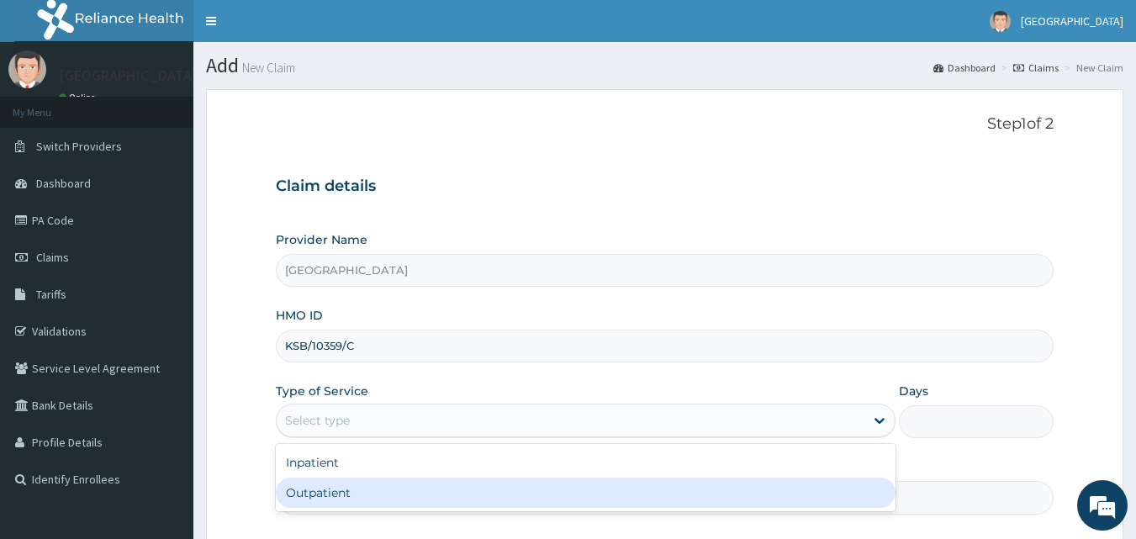
click at [349, 495] on div "Outpatient" at bounding box center [586, 493] width 620 height 30
type input "1"
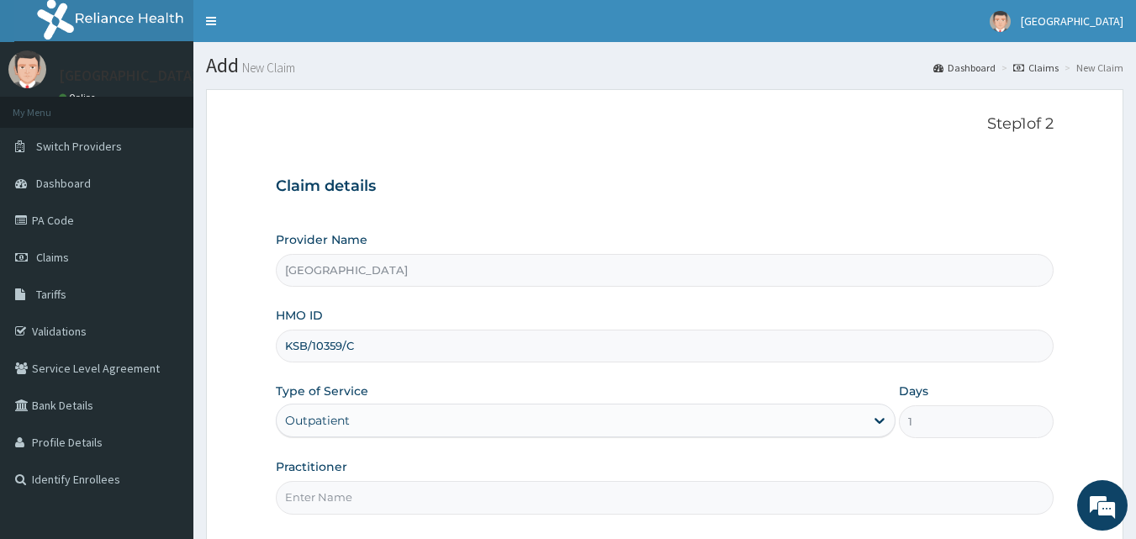
click at [870, 156] on div "Step 1 of 2 Claim details Provider Name [GEOGRAPHIC_DATA] HMO ID KSB/10359/C Ty…" at bounding box center [665, 317] width 779 height 404
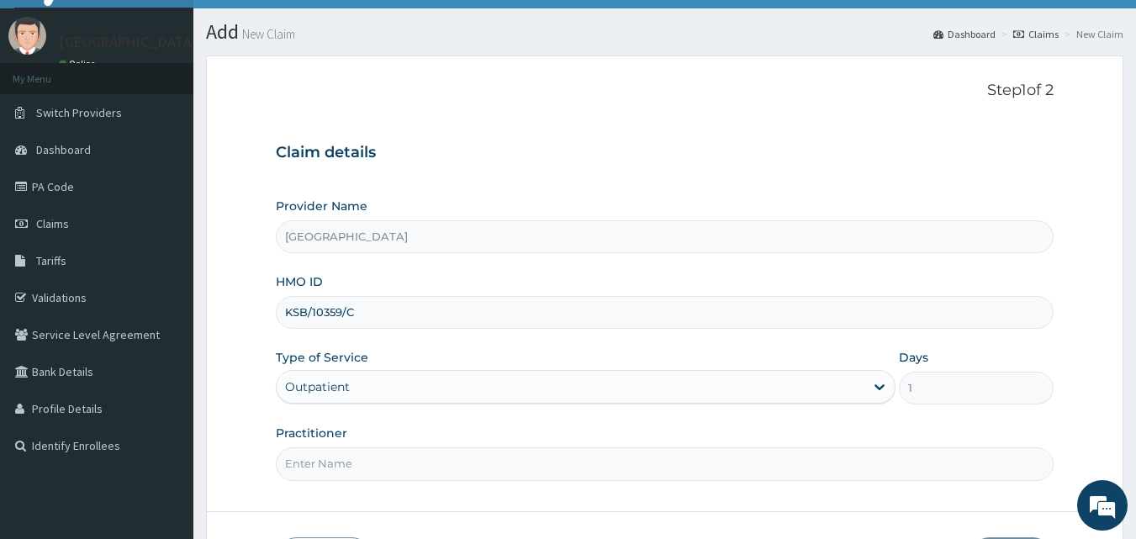
click at [471, 464] on input "Practitioner" at bounding box center [665, 463] width 779 height 33
click at [372, 469] on input "Practitioner" at bounding box center [665, 463] width 779 height 33
click at [372, 466] on input "Practitioner" at bounding box center [665, 463] width 779 height 33
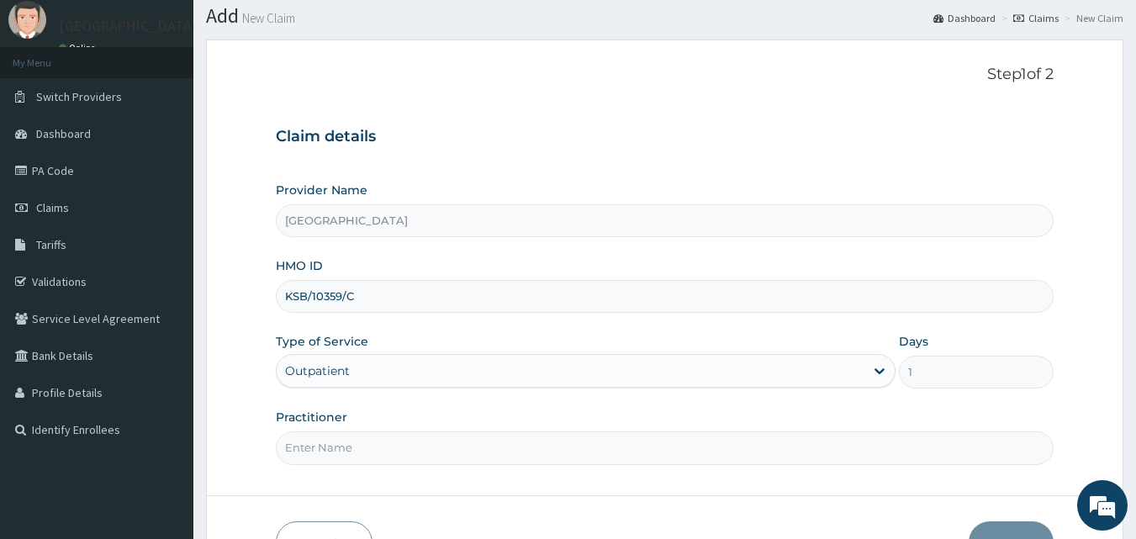
click at [557, 452] on input "Practitioner" at bounding box center [665, 447] width 779 height 33
type input "[PERSON_NAME]"
click at [1015, 521] on button "Next" at bounding box center [1011, 543] width 85 height 44
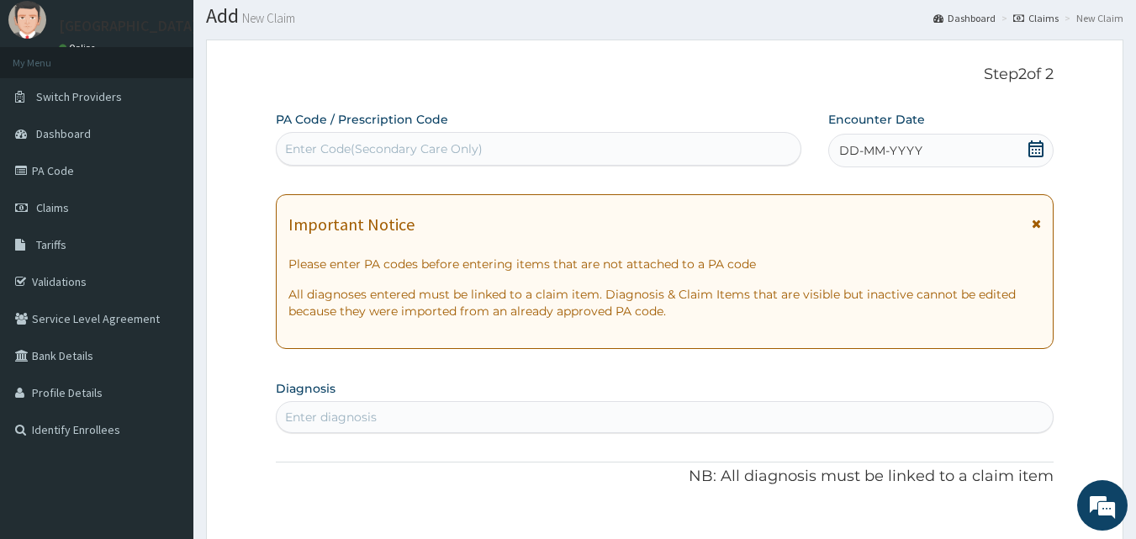
click at [1035, 150] on icon at bounding box center [1036, 148] width 17 height 17
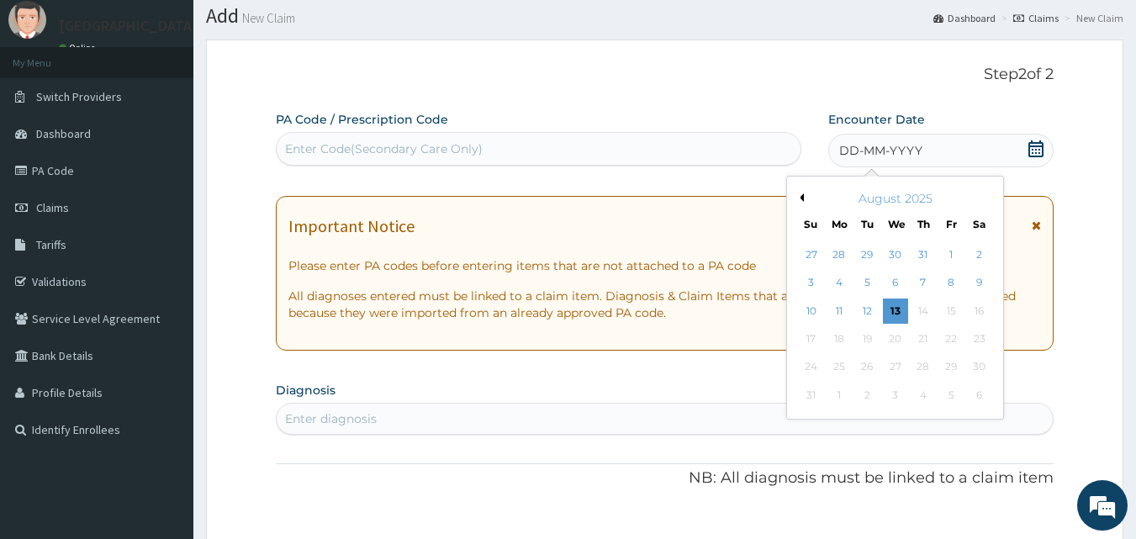
click at [801, 195] on button "Previous Month" at bounding box center [800, 197] width 8 height 8
click at [983, 315] on div "19" at bounding box center [979, 311] width 25 height 25
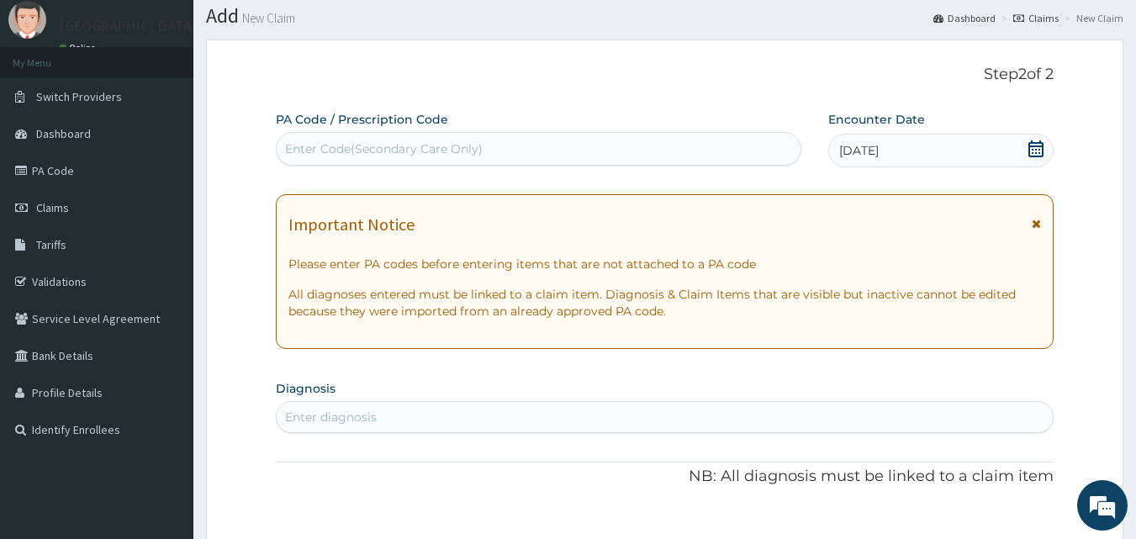
click at [674, 418] on div "Enter diagnosis" at bounding box center [665, 417] width 777 height 27
type input "[MEDICAL_DATA]"
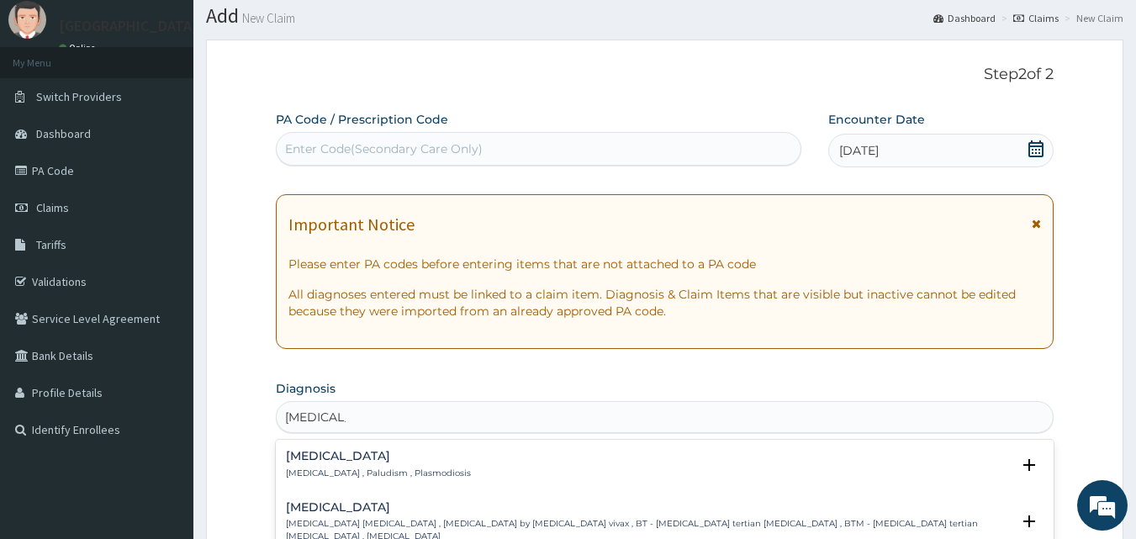
click at [422, 472] on p "[MEDICAL_DATA] , Paludism , Plasmodiosis" at bounding box center [378, 474] width 185 height 12
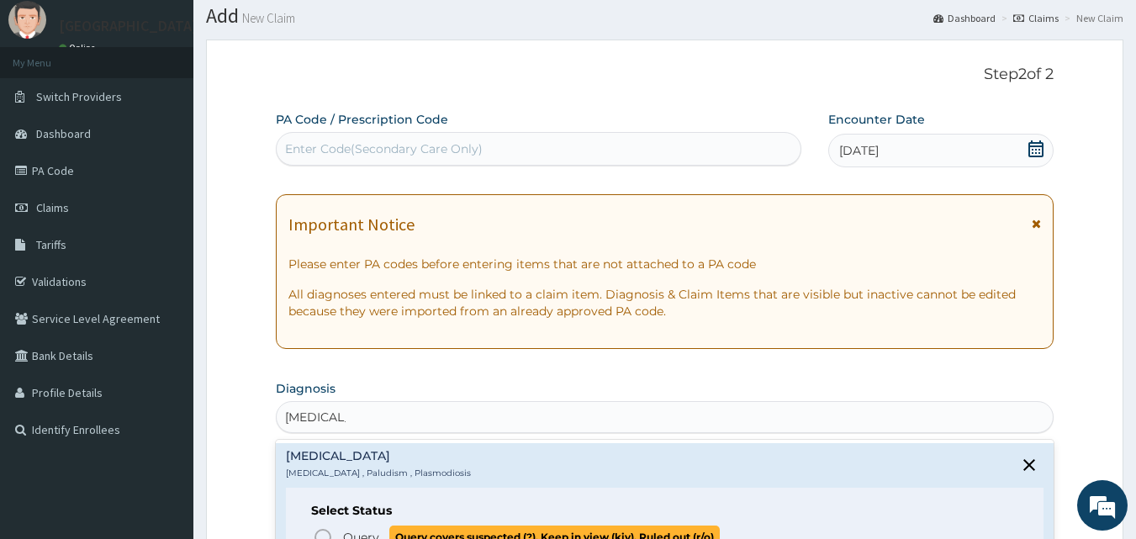
click at [377, 530] on span "Query" at bounding box center [361, 537] width 36 height 17
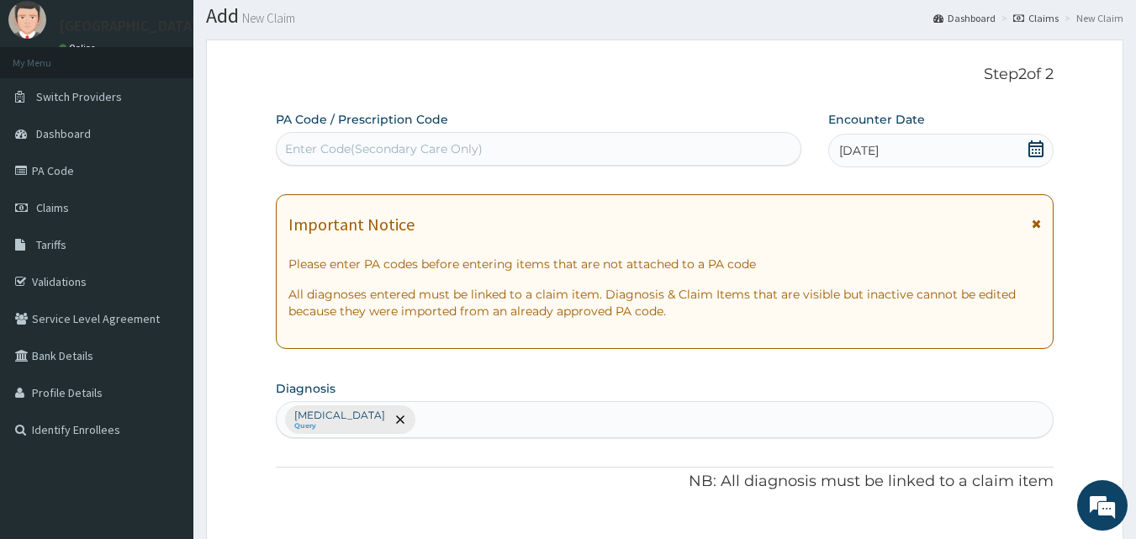
click at [644, 410] on div "[MEDICAL_DATA] Query" at bounding box center [665, 419] width 777 height 35
type input "URTI"
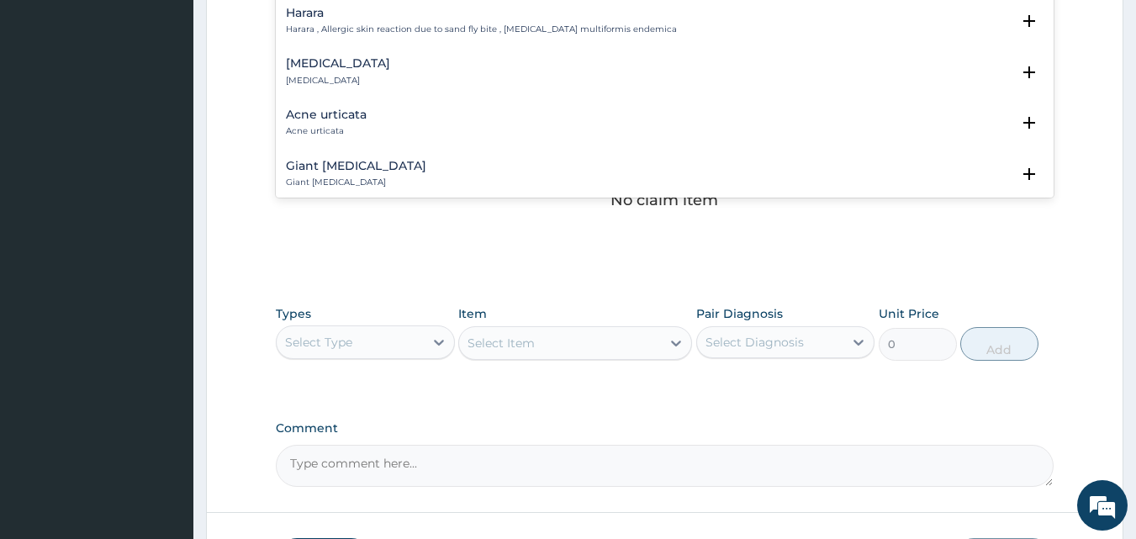
scroll to position [552, 0]
click at [309, 60] on h4 "[MEDICAL_DATA]" at bounding box center [338, 61] width 104 height 13
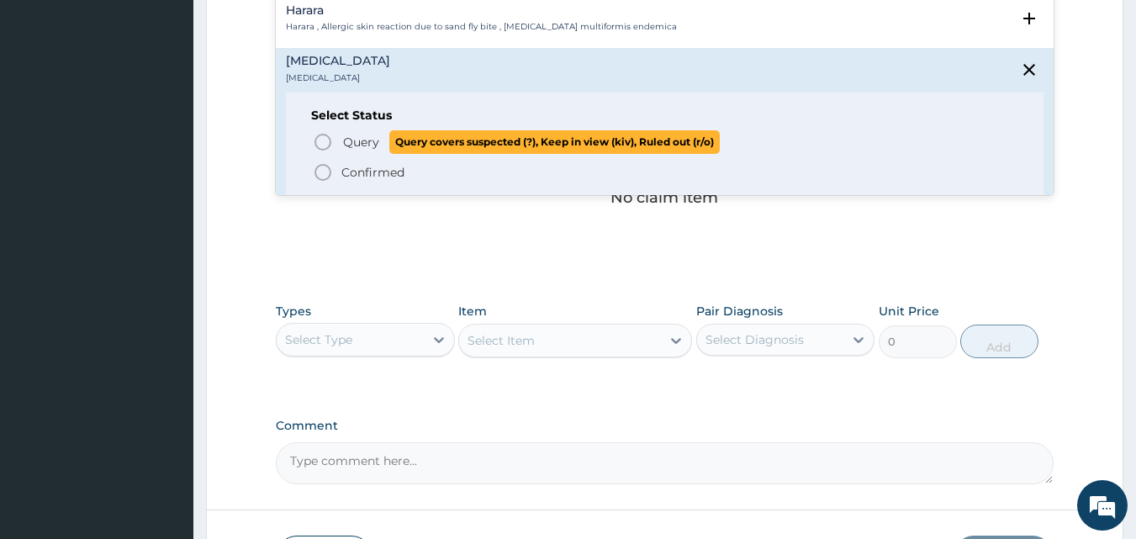
click at [330, 137] on icon "status option query" at bounding box center [323, 142] width 20 height 20
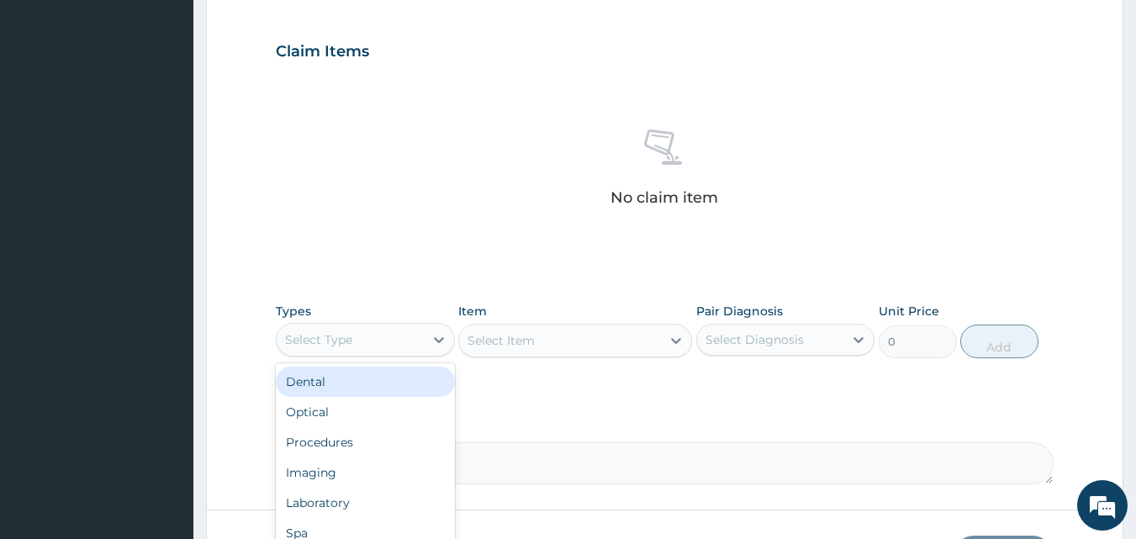
click at [394, 337] on div "Select Type" at bounding box center [350, 339] width 147 height 27
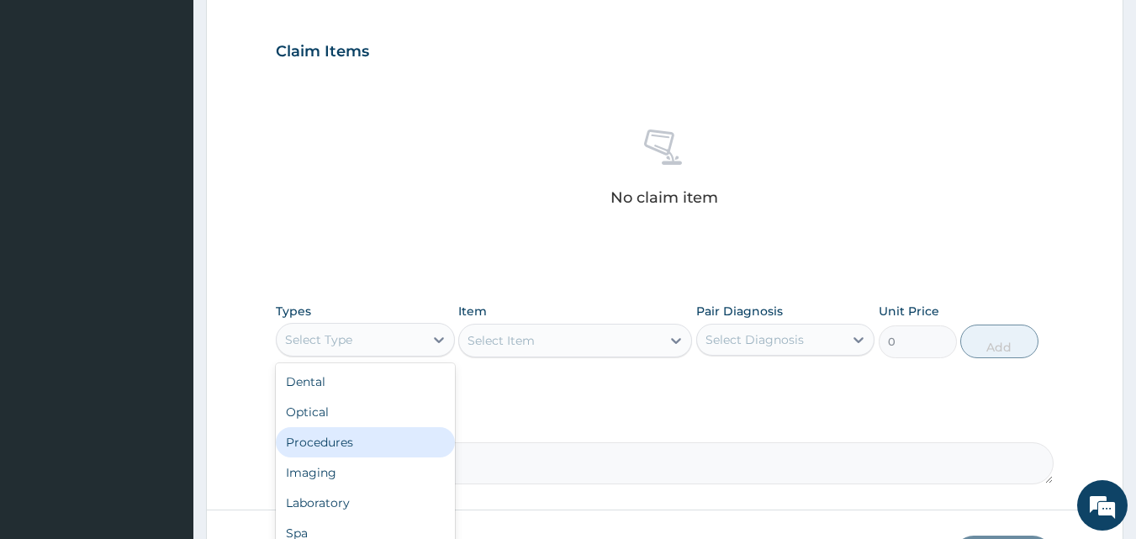
drag, startPoint x: 351, startPoint y: 442, endPoint x: 353, endPoint y: 431, distance: 11.2
click at [351, 440] on div "Procedures" at bounding box center [365, 442] width 179 height 30
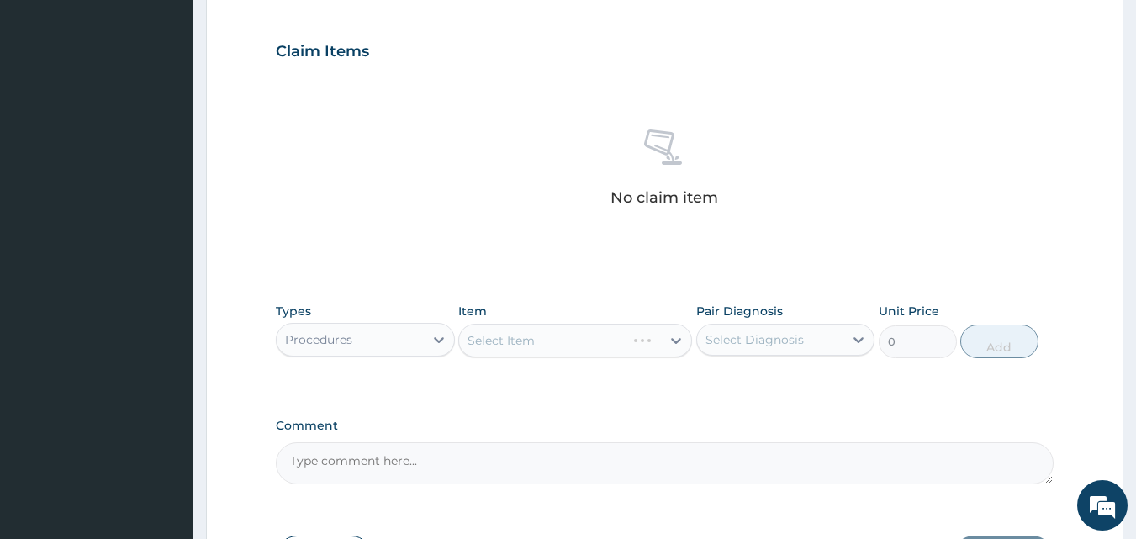
click at [568, 340] on div "Select Item" at bounding box center [575, 341] width 234 height 34
click at [738, 339] on div "Select Diagnosis" at bounding box center [755, 339] width 98 height 17
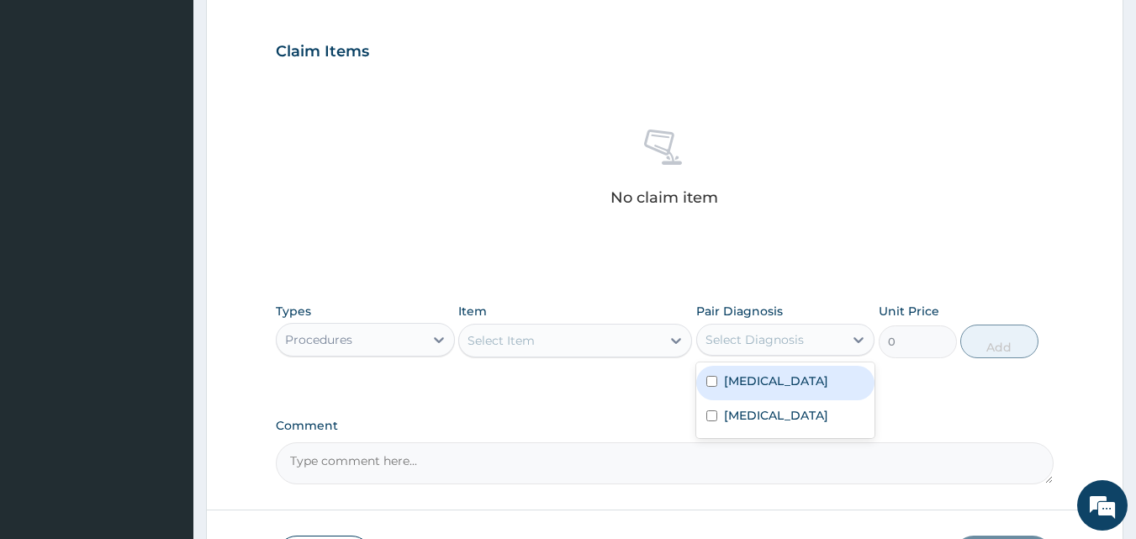
click at [739, 377] on label "[MEDICAL_DATA]" at bounding box center [776, 381] width 104 height 17
checkbox input "true"
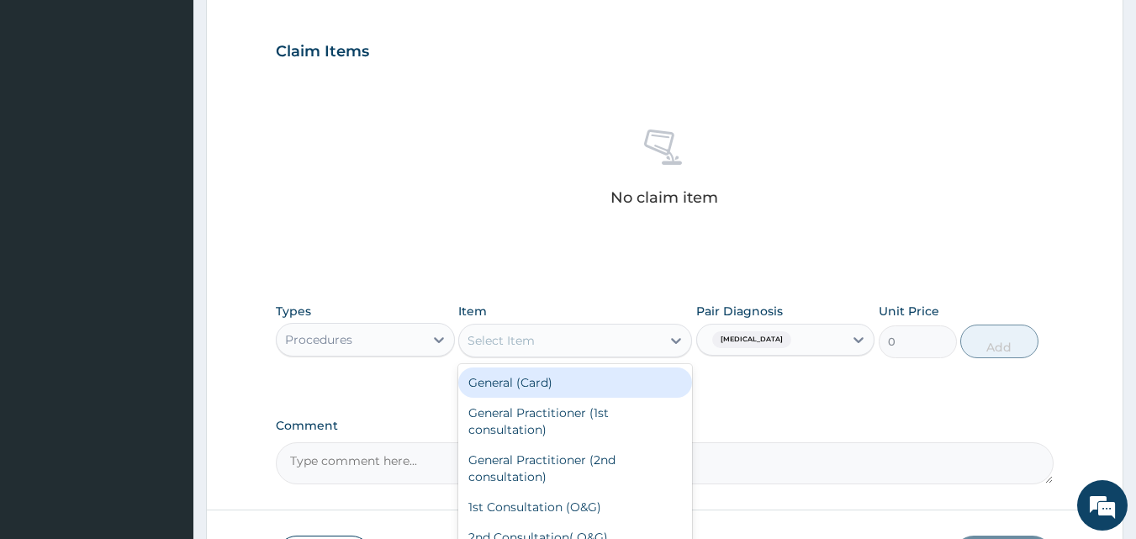
click at [586, 346] on div "Select Item" at bounding box center [560, 340] width 202 height 27
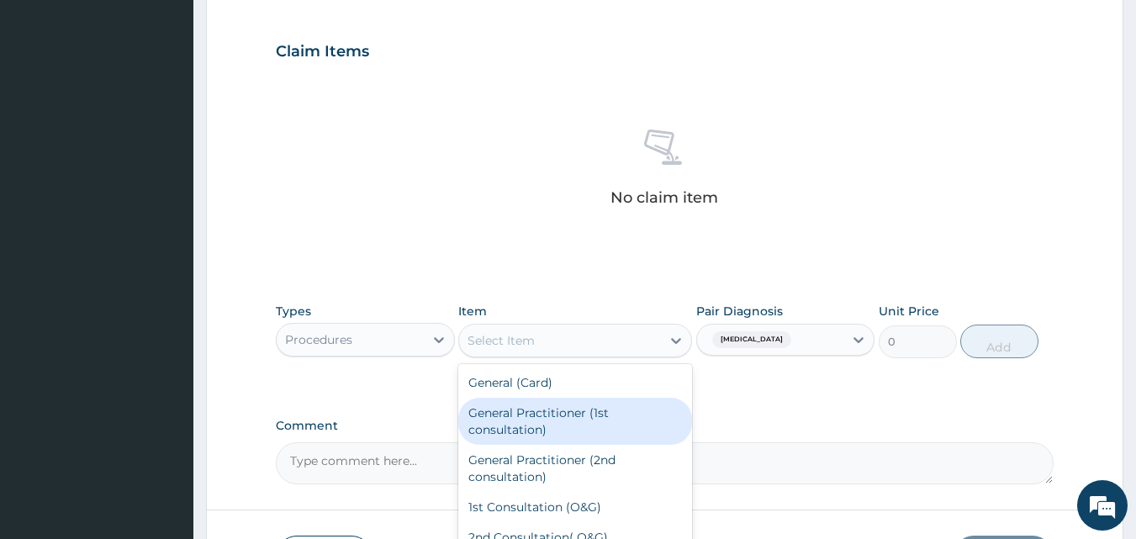
drag, startPoint x: 537, startPoint y: 417, endPoint x: 560, endPoint y: 375, distance: 47.8
click at [539, 415] on div "General Practitioner (1st consultation)" at bounding box center [575, 421] width 234 height 47
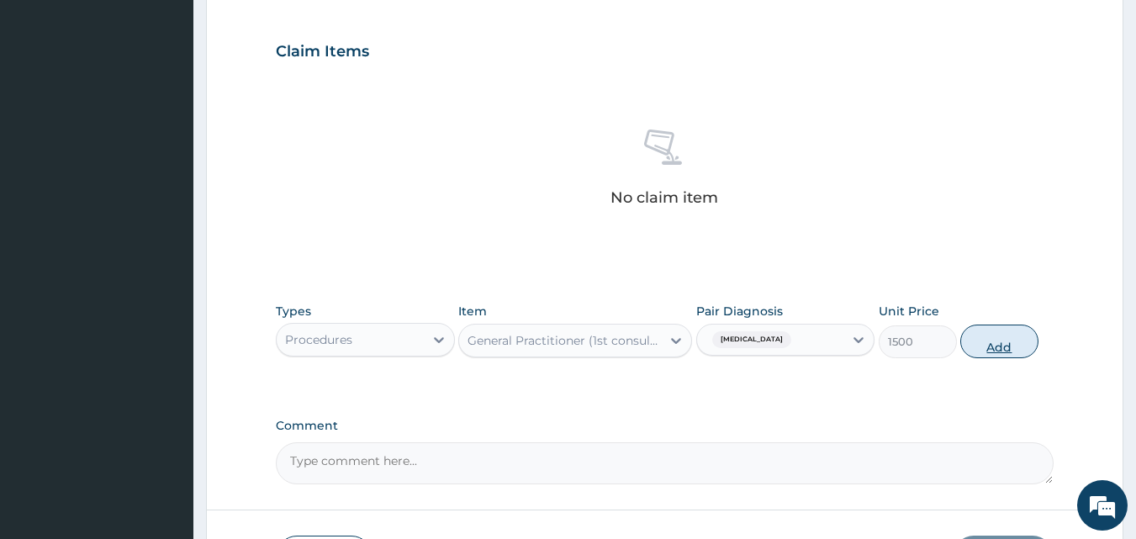
click at [990, 350] on button "Add" at bounding box center [999, 342] width 78 height 34
type input "0"
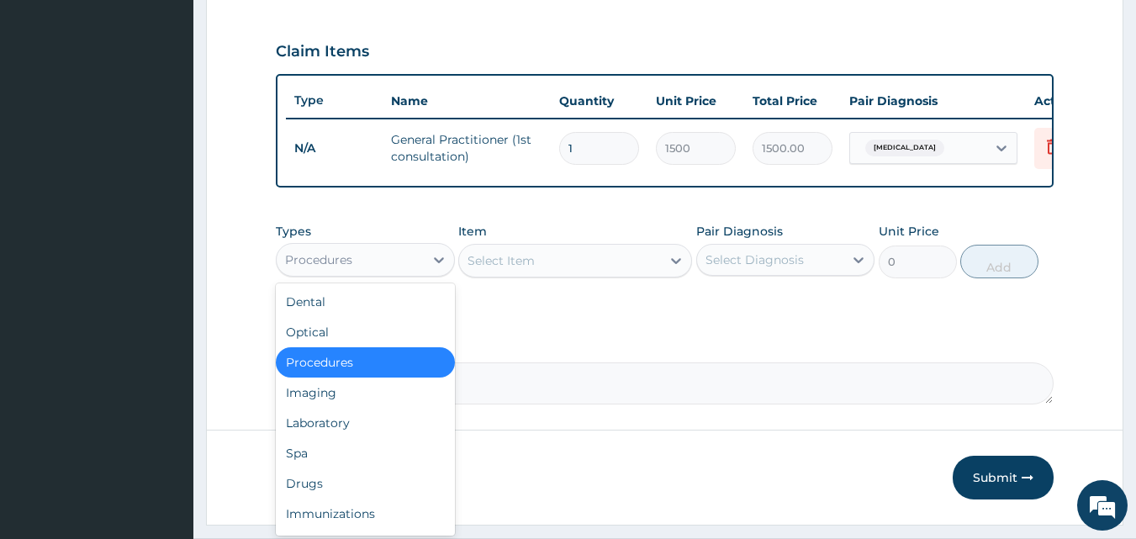
click at [386, 273] on div "Procedures" at bounding box center [350, 259] width 147 height 27
drag, startPoint x: 346, startPoint y: 426, endPoint x: 434, endPoint y: 348, distance: 117.3
click at [352, 417] on div "Dental Optical Procedures Imaging Laboratory Spa Drugs Immunizations Others Gym" at bounding box center [365, 409] width 179 height 252
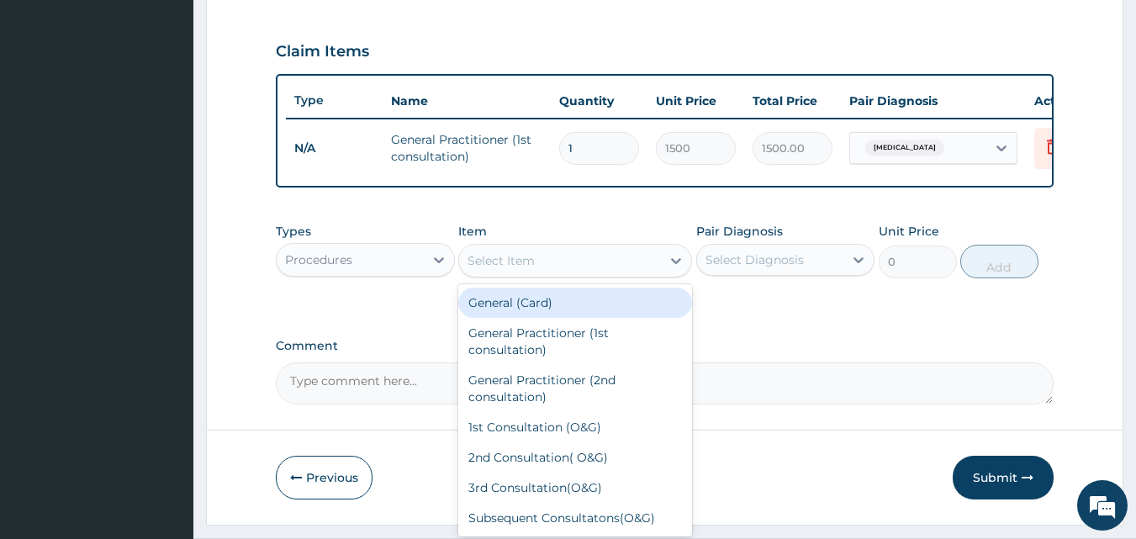
click at [551, 274] on div "Select Item" at bounding box center [560, 260] width 202 height 27
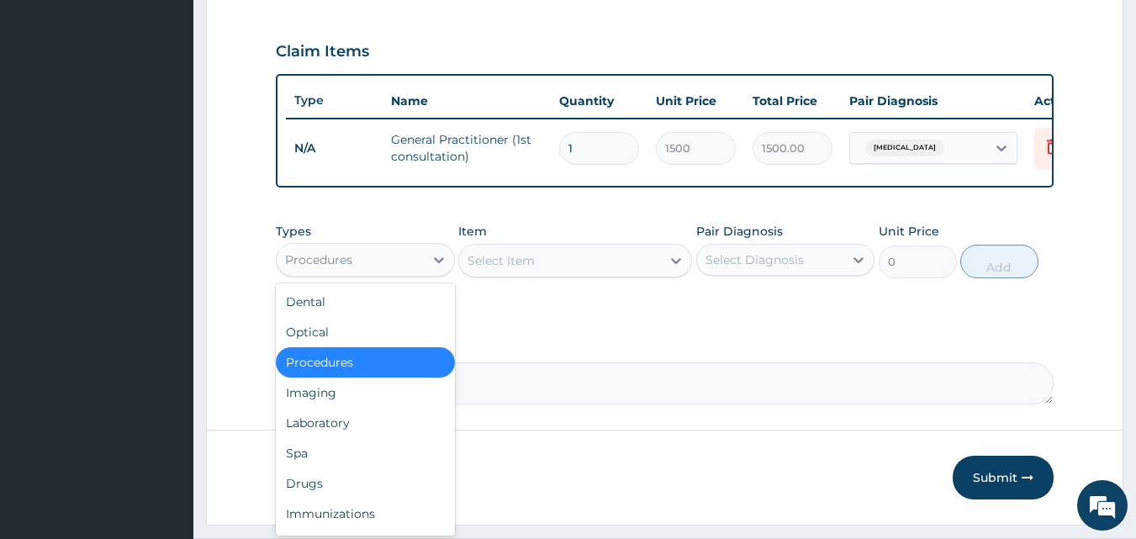
click at [363, 273] on div "Procedures" at bounding box center [350, 259] width 147 height 27
click at [330, 437] on div "Laboratory" at bounding box center [365, 423] width 179 height 30
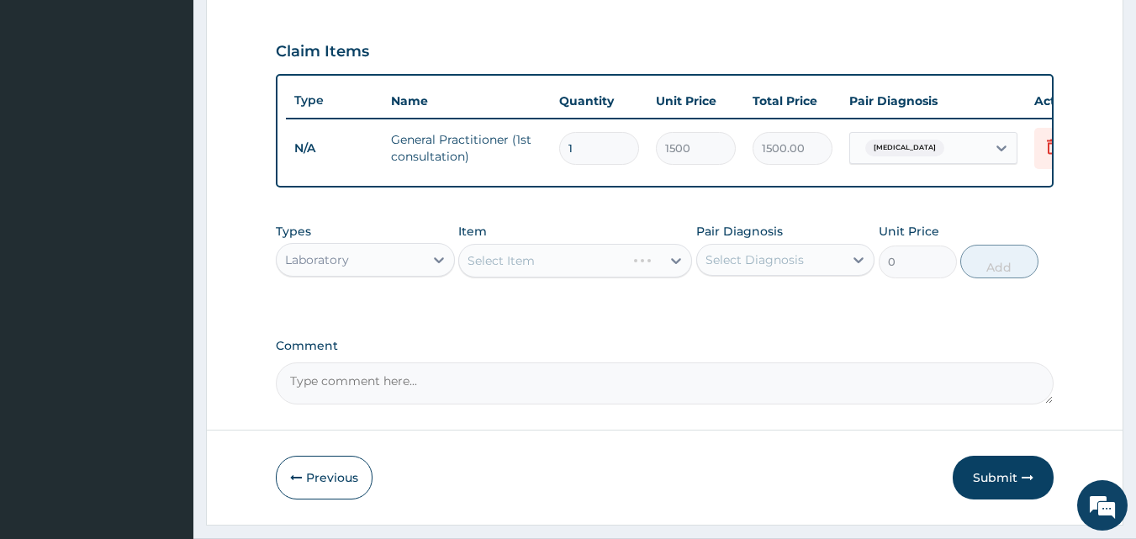
click at [546, 272] on div "Select Item" at bounding box center [575, 261] width 234 height 34
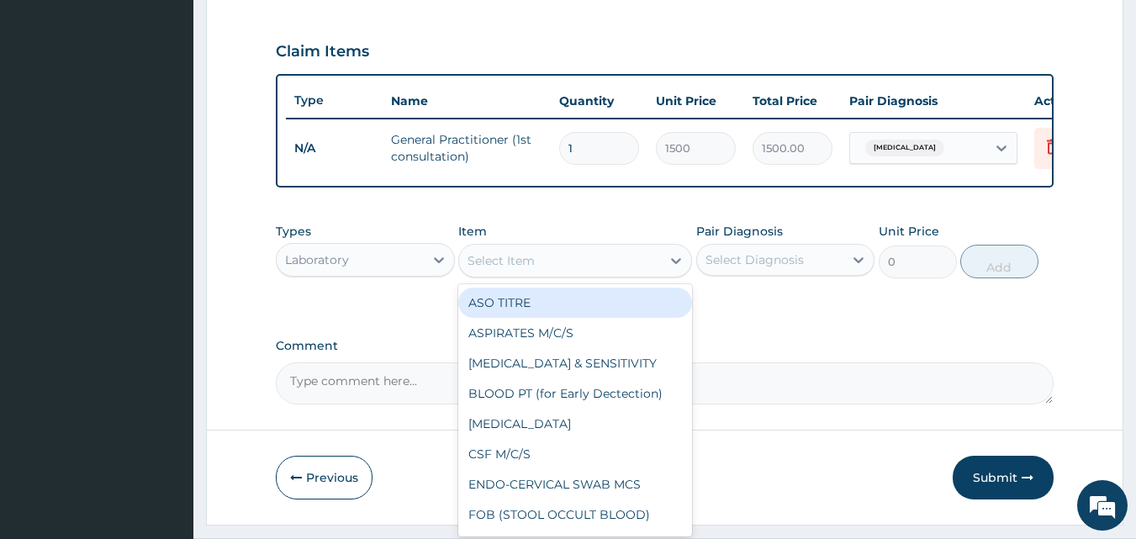
click at [544, 272] on div "Select Item" at bounding box center [560, 260] width 202 height 27
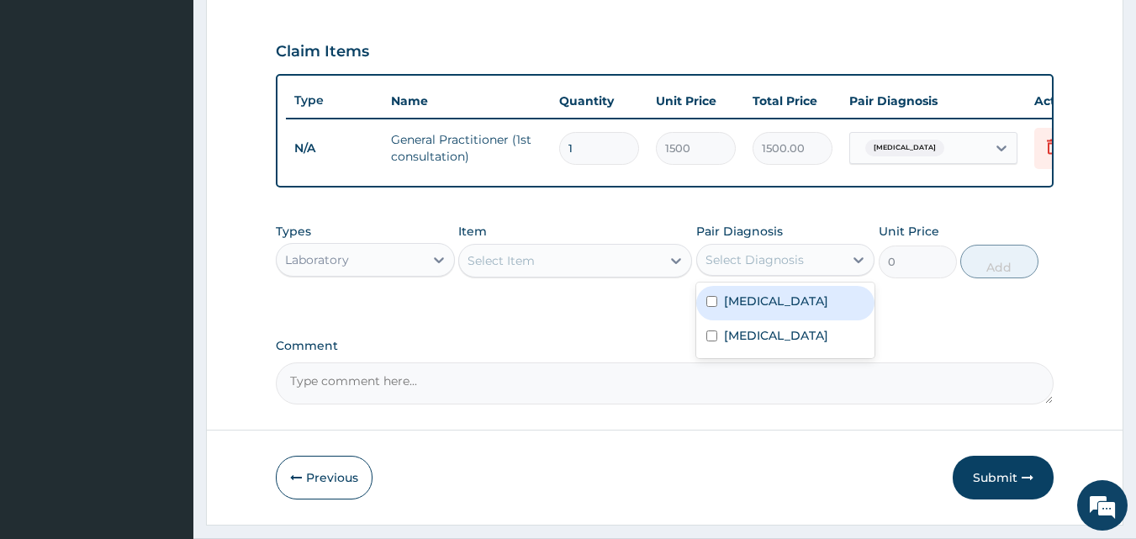
click at [720, 268] on div "Select Diagnosis" at bounding box center [755, 259] width 98 height 17
click at [759, 267] on div "Select Diagnosis" at bounding box center [755, 259] width 98 height 17
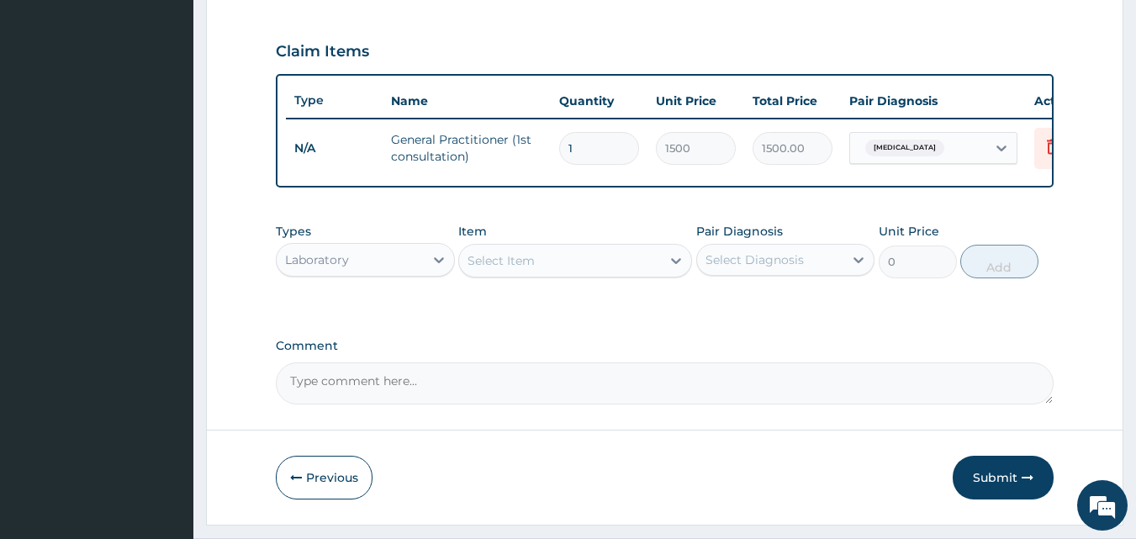
click at [516, 262] on div "Select Item" at bounding box center [560, 260] width 202 height 27
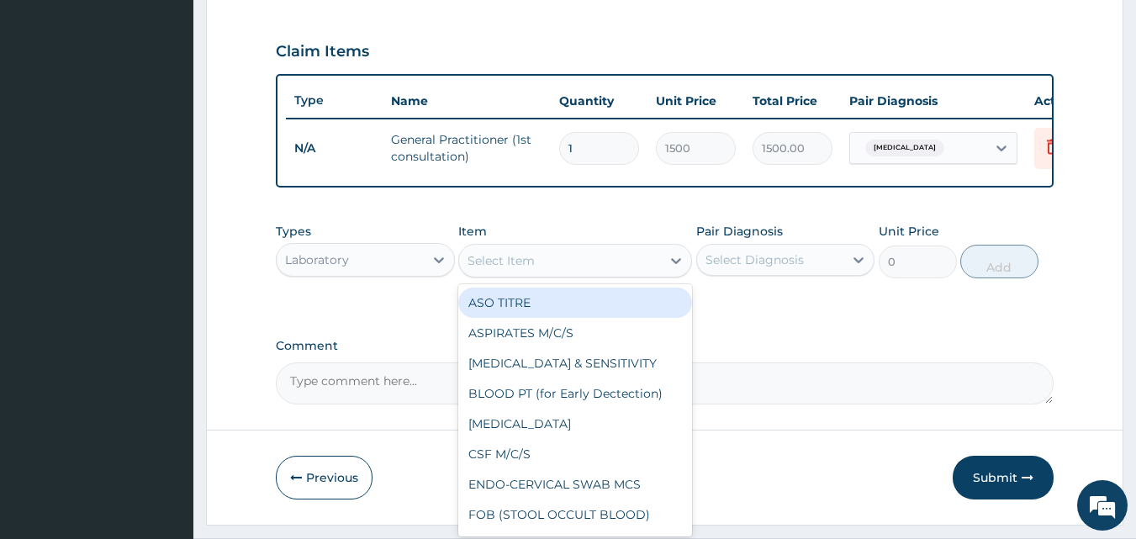
click at [516, 263] on div "Select Item" at bounding box center [560, 260] width 202 height 27
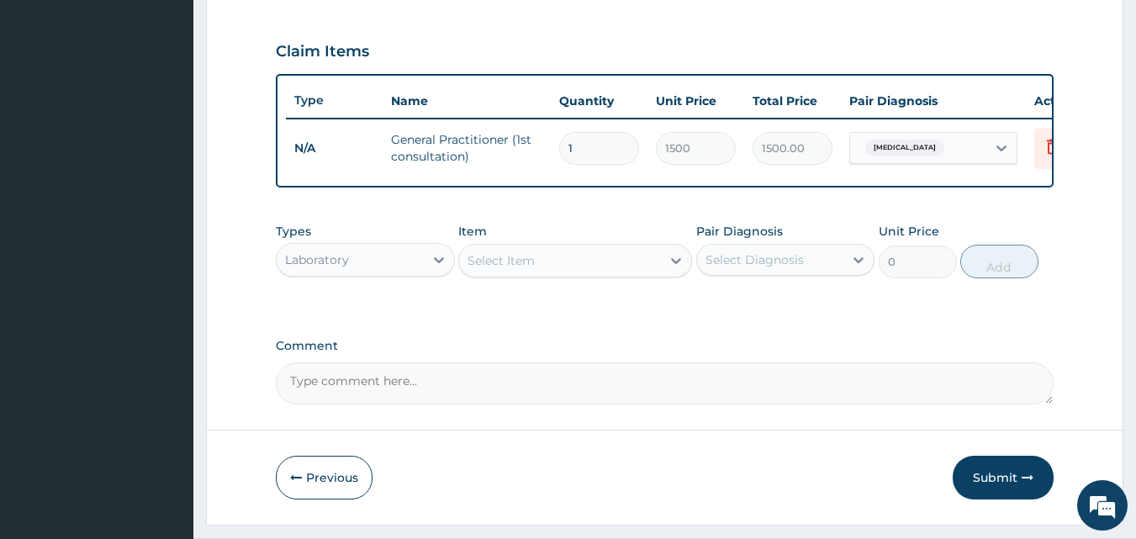
click at [516, 263] on div "Select Item" at bounding box center [560, 260] width 202 height 27
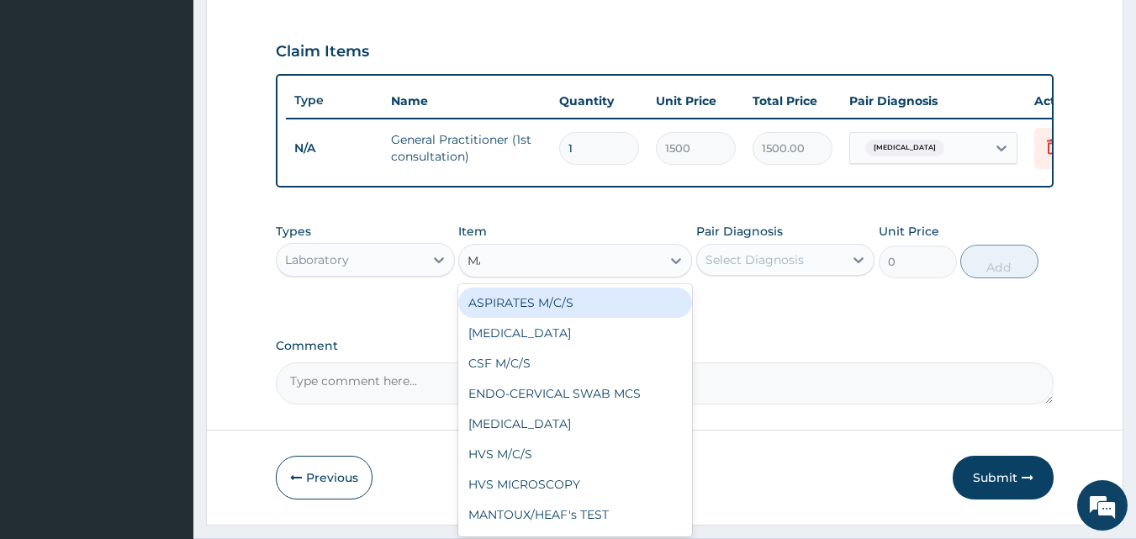
type input "MAMA"
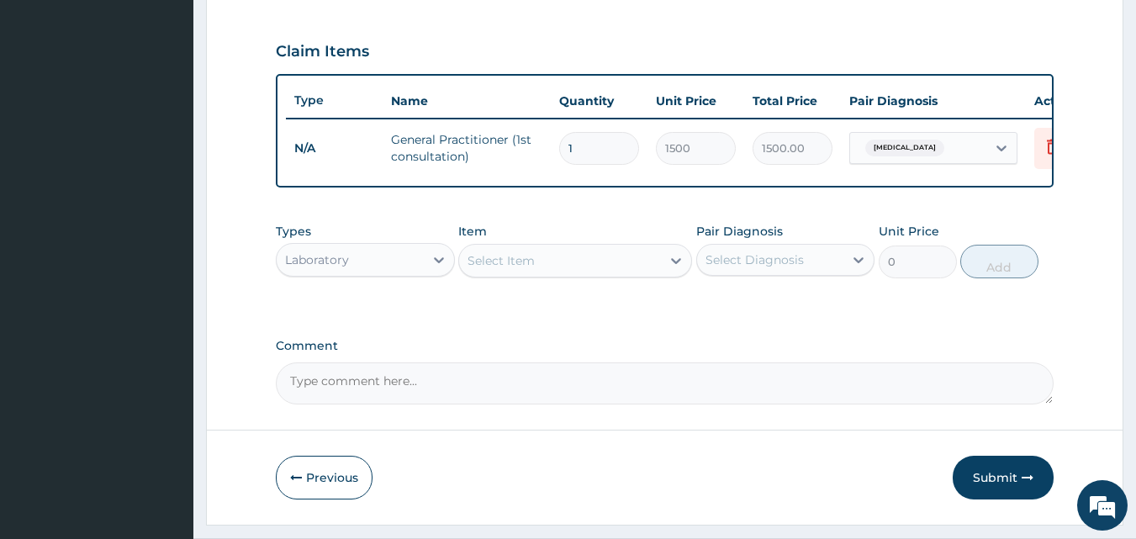
click at [610, 274] on div "Select Item" at bounding box center [560, 260] width 202 height 27
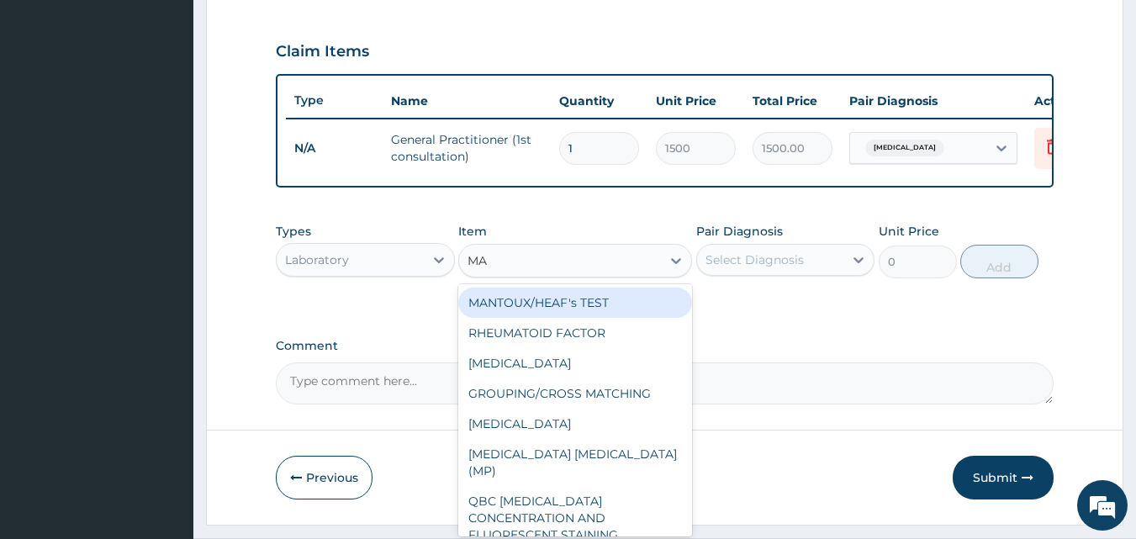
type input "MAL"
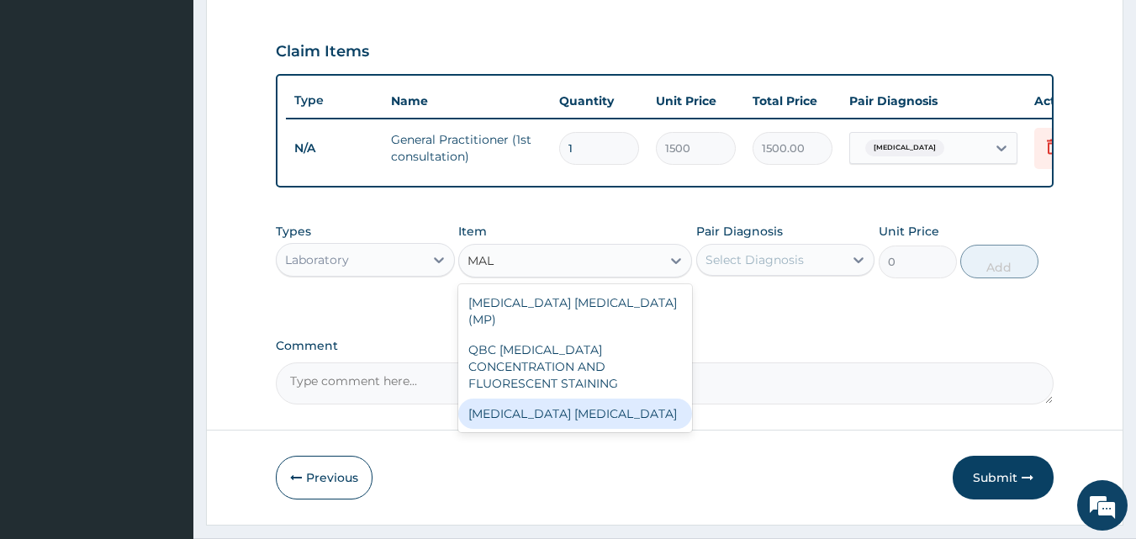
click at [547, 401] on div "[MEDICAL_DATA] [MEDICAL_DATA]" at bounding box center [575, 414] width 234 height 30
type input "1000"
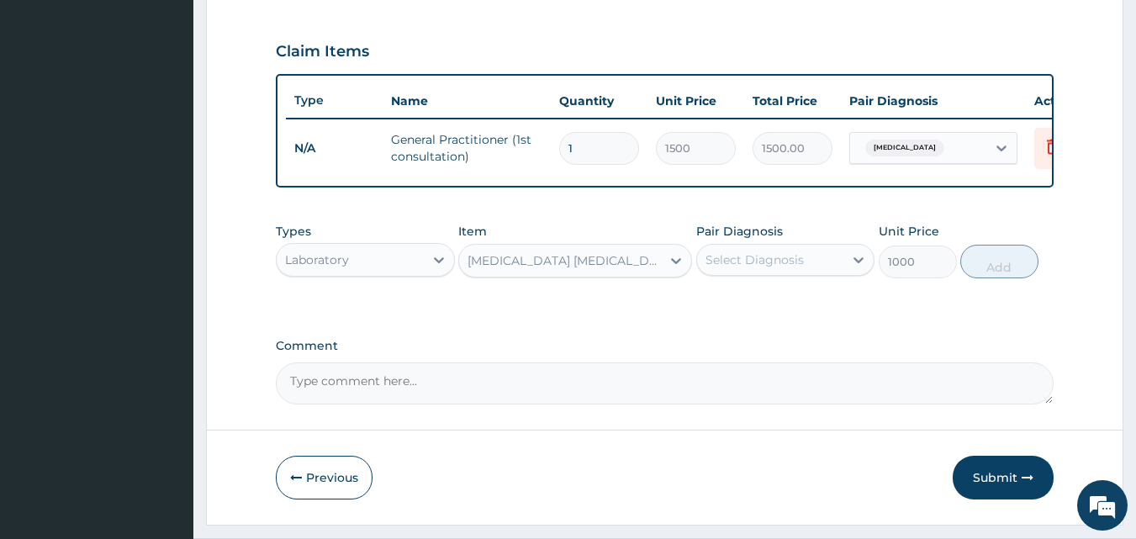
click at [781, 267] on div "Select Diagnosis" at bounding box center [755, 259] width 98 height 17
click at [784, 268] on div "Select Diagnosis" at bounding box center [755, 259] width 98 height 17
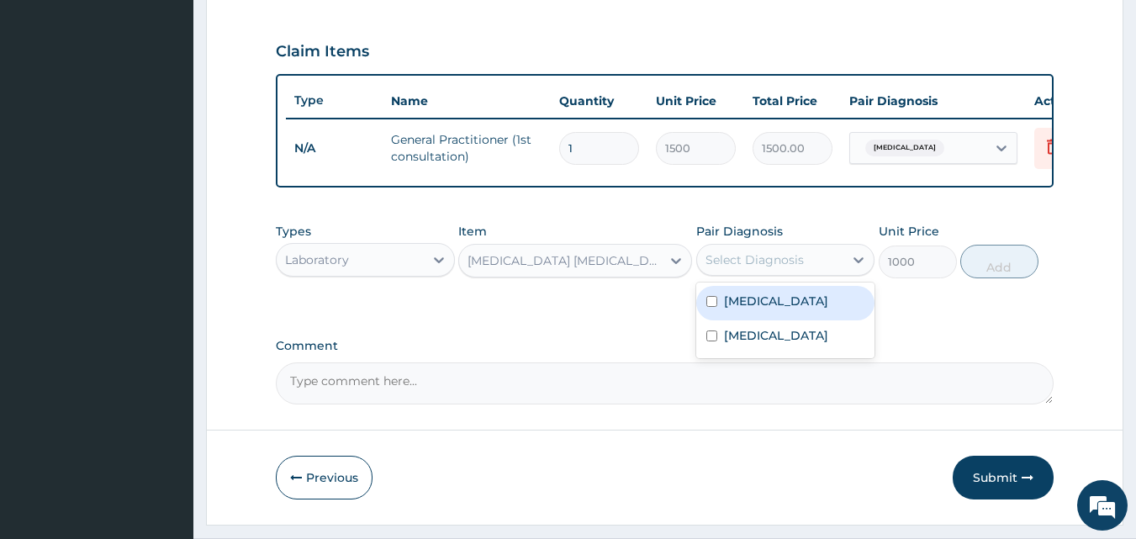
click at [784, 266] on div "Select Diagnosis" at bounding box center [755, 259] width 98 height 17
click at [712, 307] on input "checkbox" at bounding box center [711, 301] width 11 height 11
checkbox input "true"
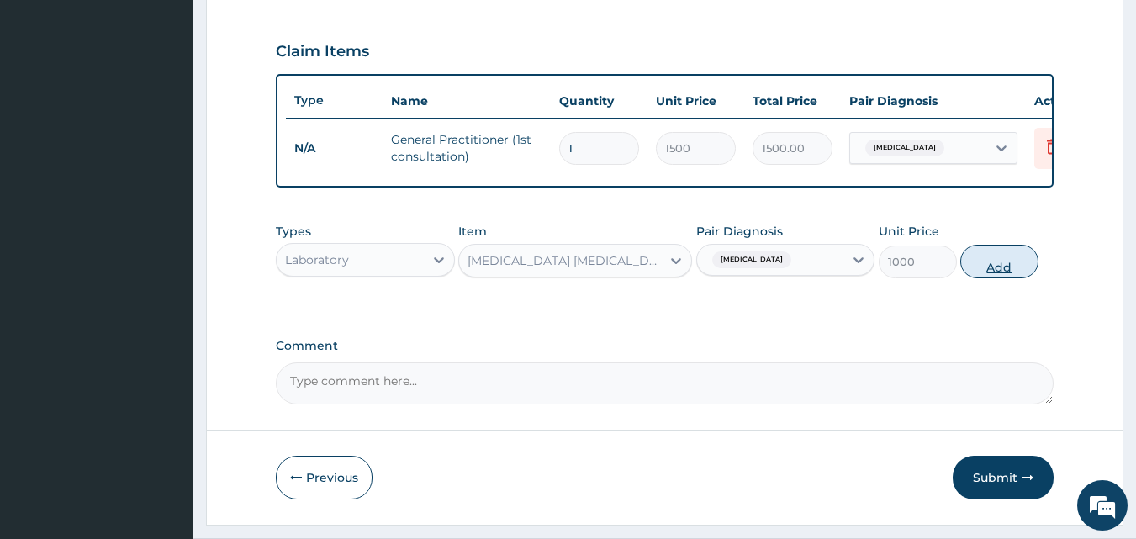
click at [1003, 278] on button "Add" at bounding box center [999, 262] width 78 height 34
type input "0"
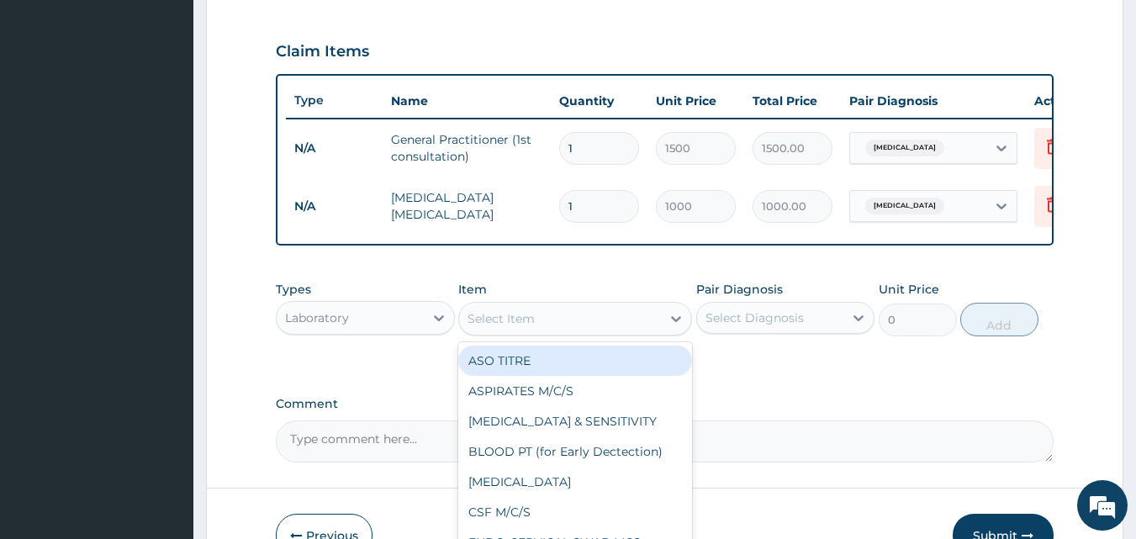
click at [572, 332] on div "Select Item" at bounding box center [560, 318] width 202 height 27
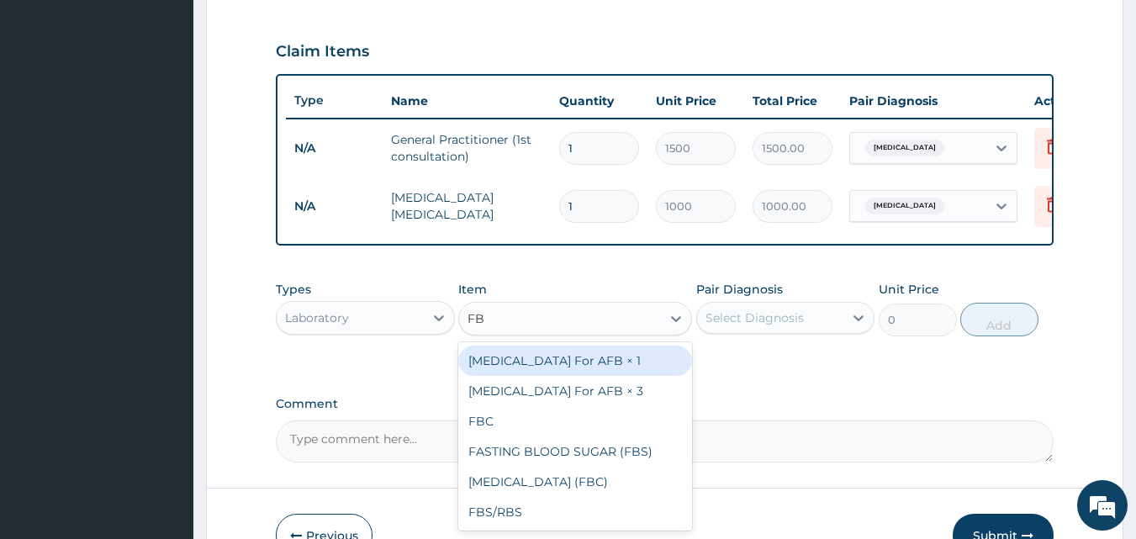
type input "FBC"
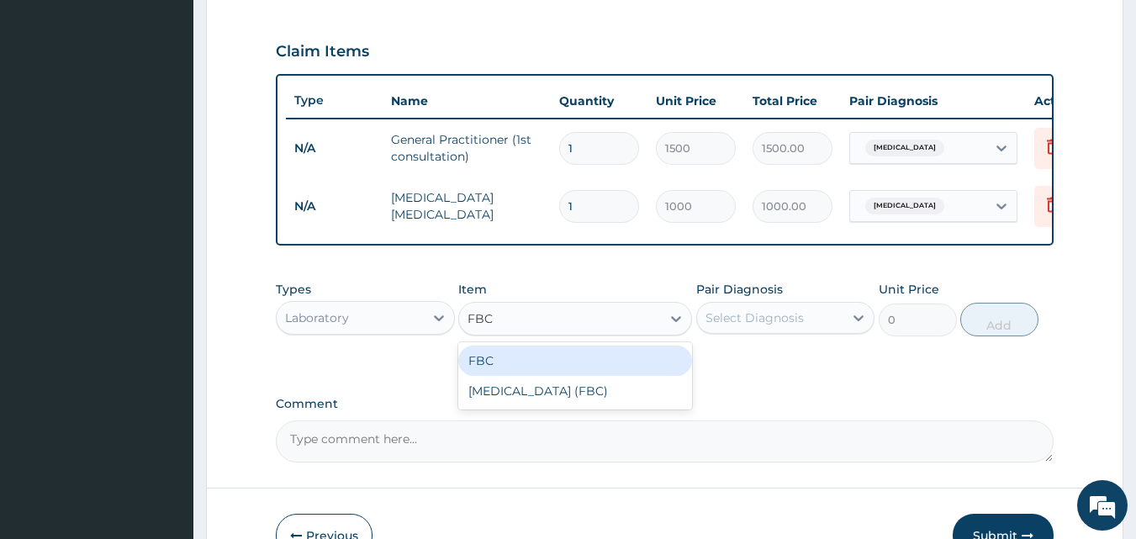
click at [569, 329] on div "FBC FBC" at bounding box center [560, 318] width 202 height 27
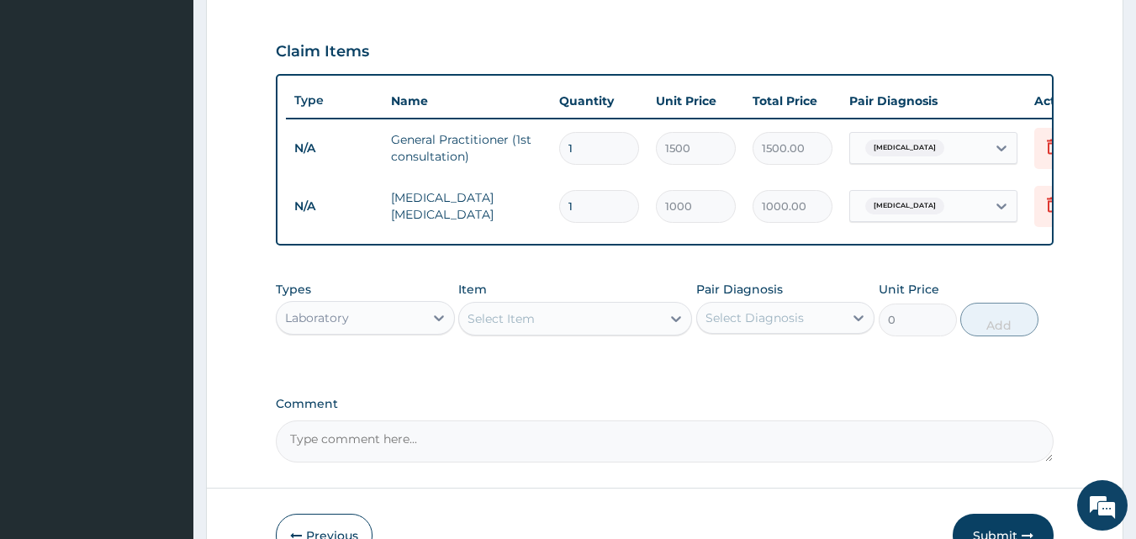
type input "F"
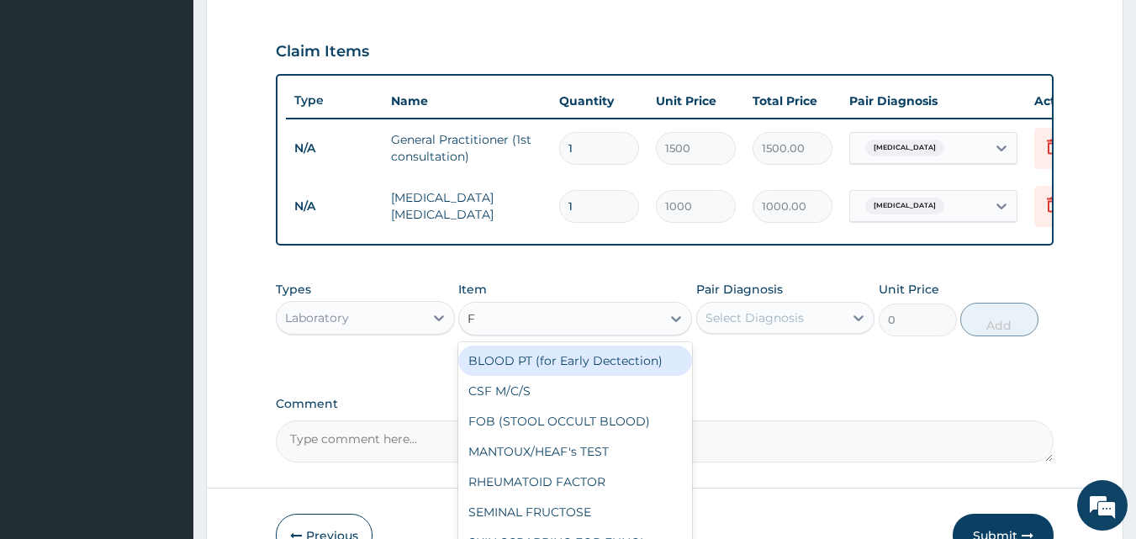
click at [558, 330] on div "F F" at bounding box center [560, 318] width 202 height 27
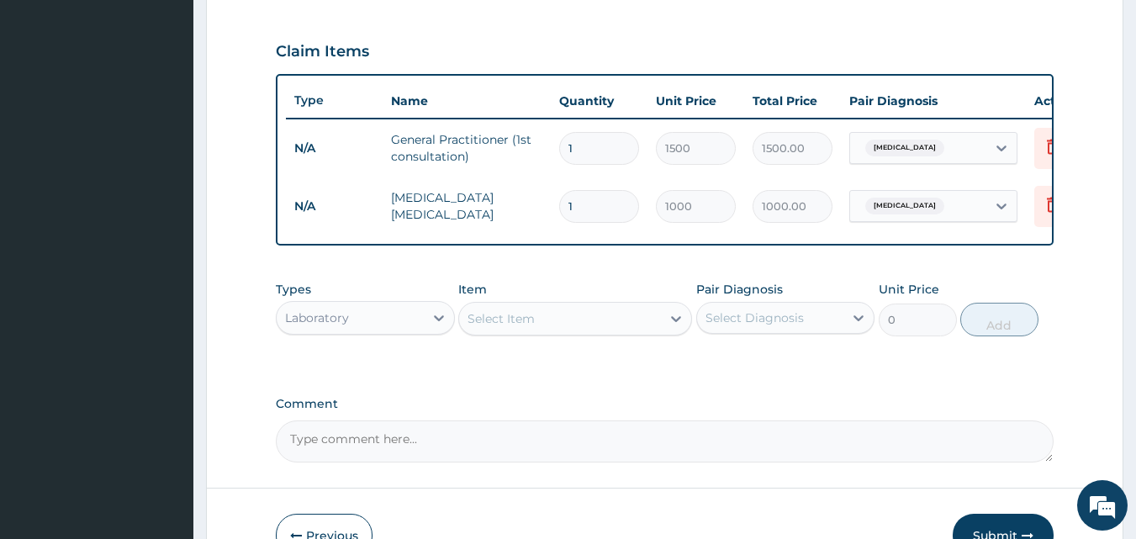
click at [591, 404] on div "PA Code / Prescription Code Enter Code(Secondary Care Only) Encounter Date [DAT…" at bounding box center [665, 36] width 779 height 854
click at [599, 404] on div "PA Code / Prescription Code Enter Code(Secondary Care Only) Encounter Date [DAT…" at bounding box center [665, 36] width 779 height 854
click at [489, 405] on div "PA Code / Prescription Code Enter Code(Secondary Care Only) Encounter Date [DAT…" at bounding box center [665, 36] width 779 height 854
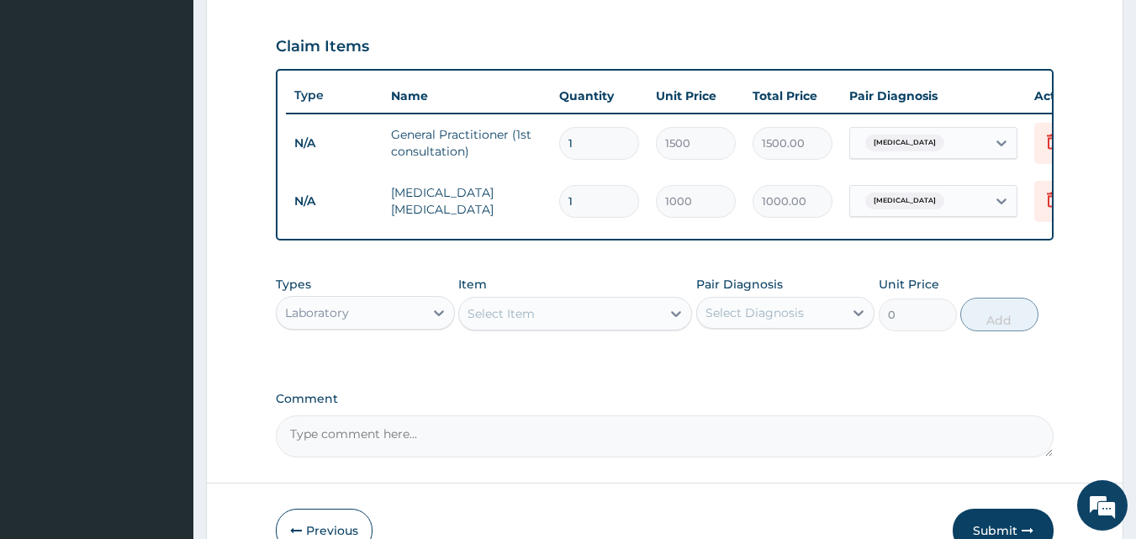
click at [551, 321] on div "Select Item" at bounding box center [560, 313] width 202 height 27
type input "f"
